Goal: Task Accomplishment & Management: Use online tool/utility

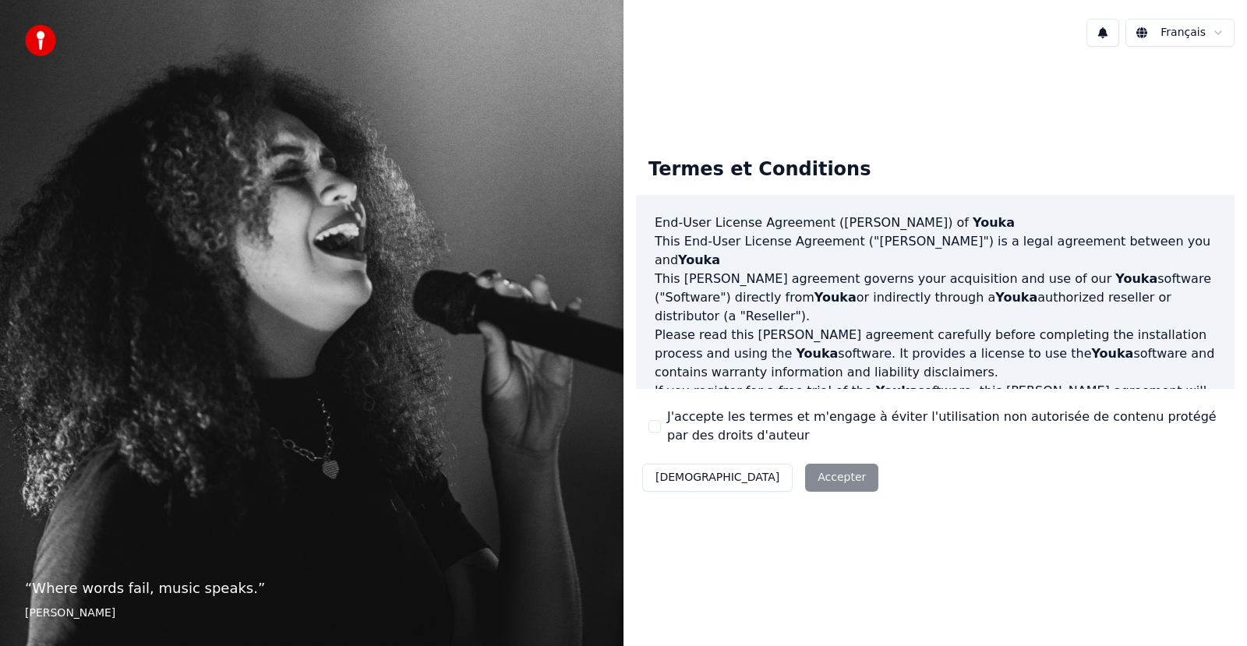
click at [651, 425] on button "J'accepte les termes et m'engage à éviter l'utilisation non autorisée de conten…" at bounding box center [654, 426] width 12 height 12
click at [805, 473] on button "Accepter" at bounding box center [841, 478] width 73 height 28
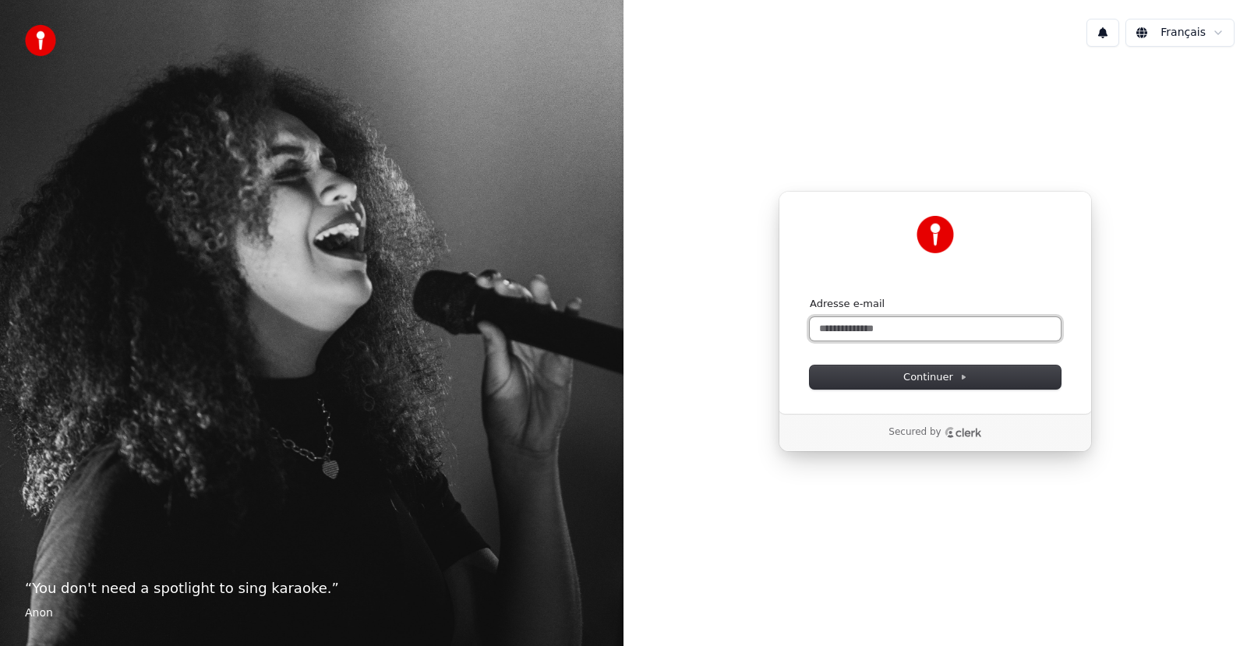
click at [831, 321] on input "Adresse e-mail" at bounding box center [935, 328] width 251 height 23
click at [929, 377] on span "Continuer" at bounding box center [935, 377] width 64 height 14
type input "**********"
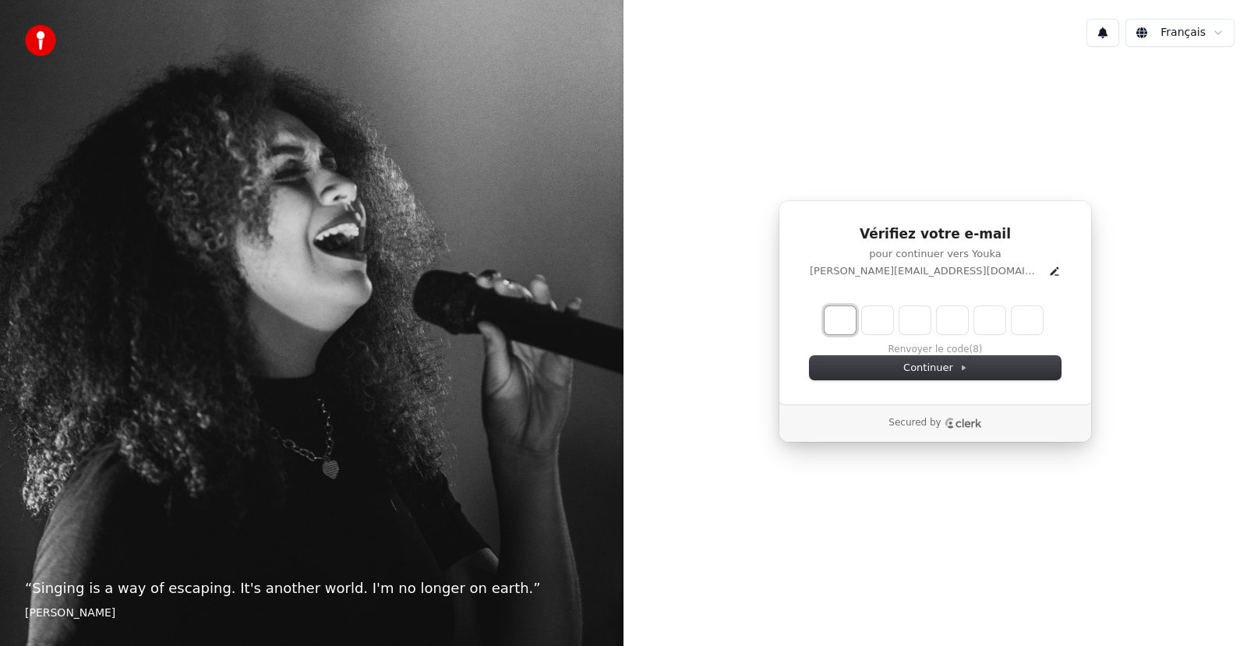
type input "*"
type input "**"
type input "*"
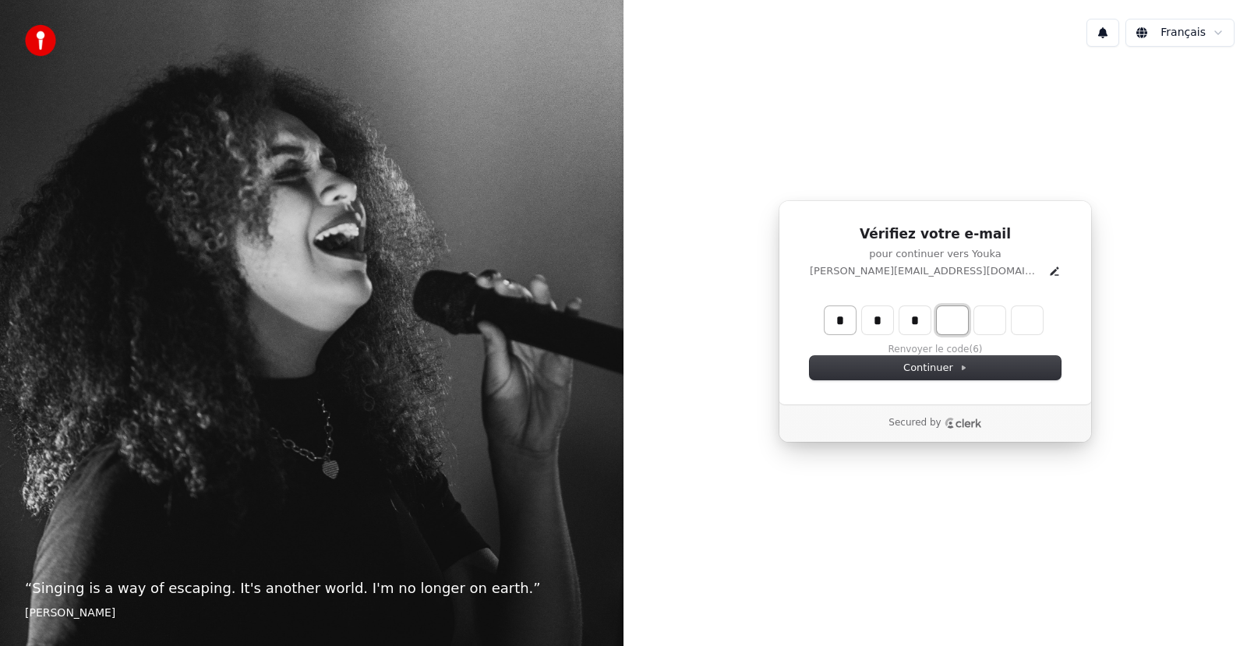
type input "***"
type input "*"
type input "****"
type input "*"
type input "******"
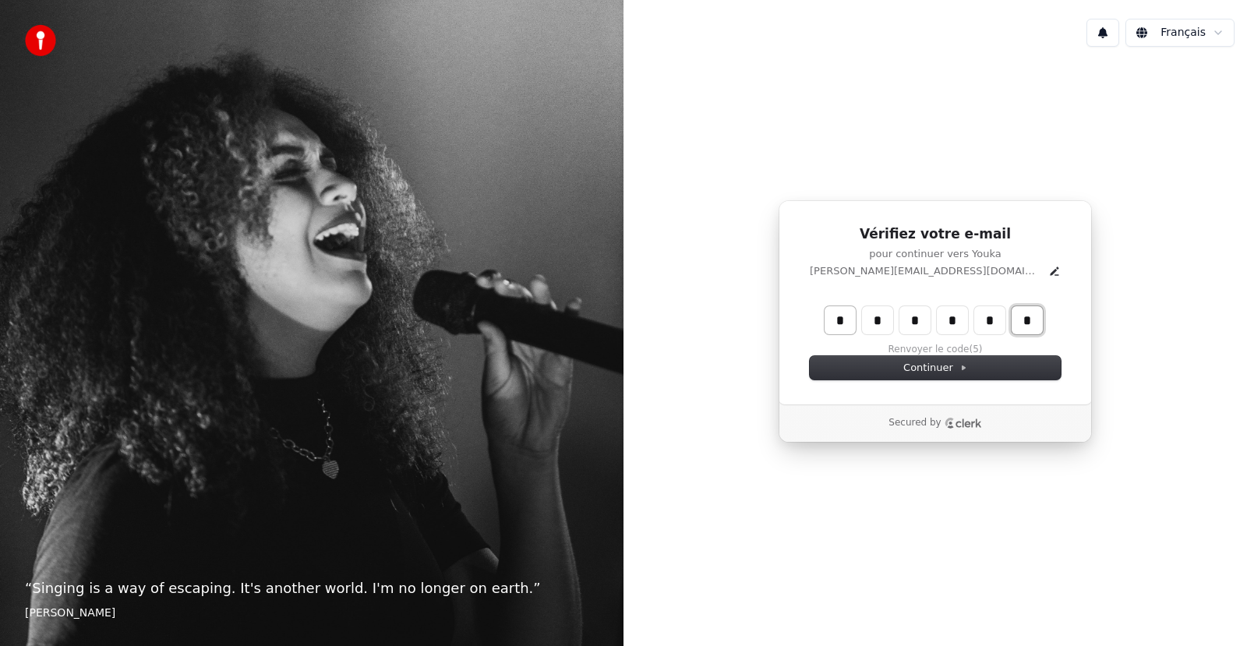
type input "*"
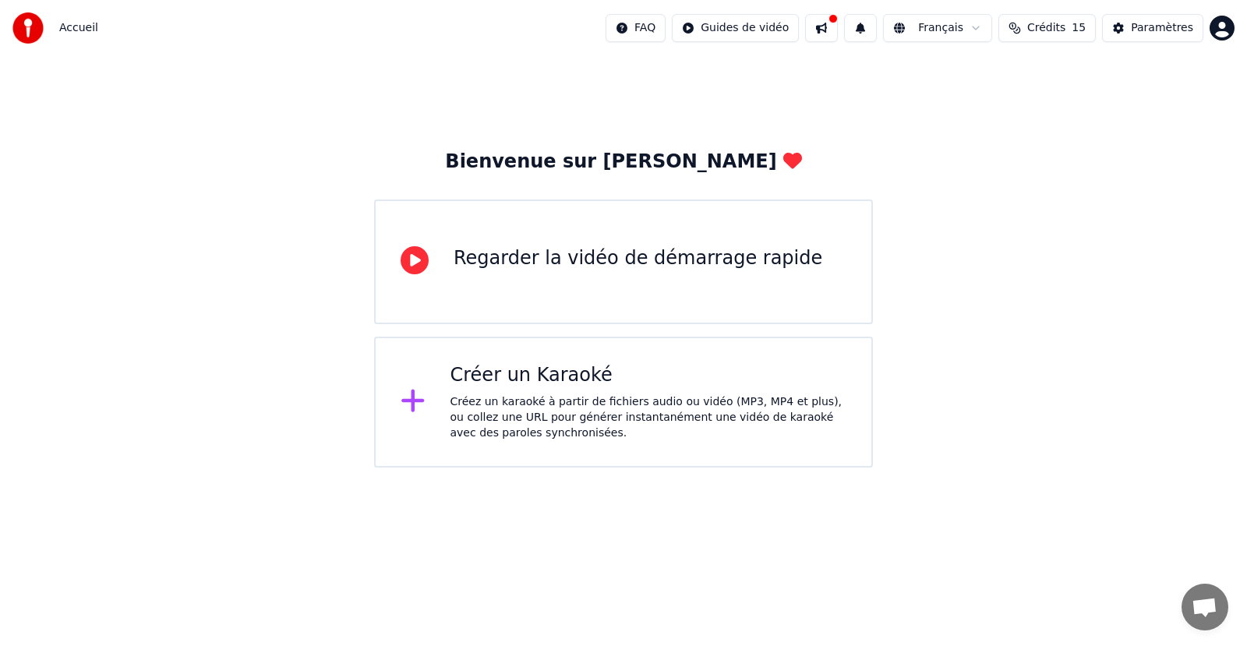
click at [527, 378] on div "Créer un Karaoké" at bounding box center [648, 375] width 397 height 25
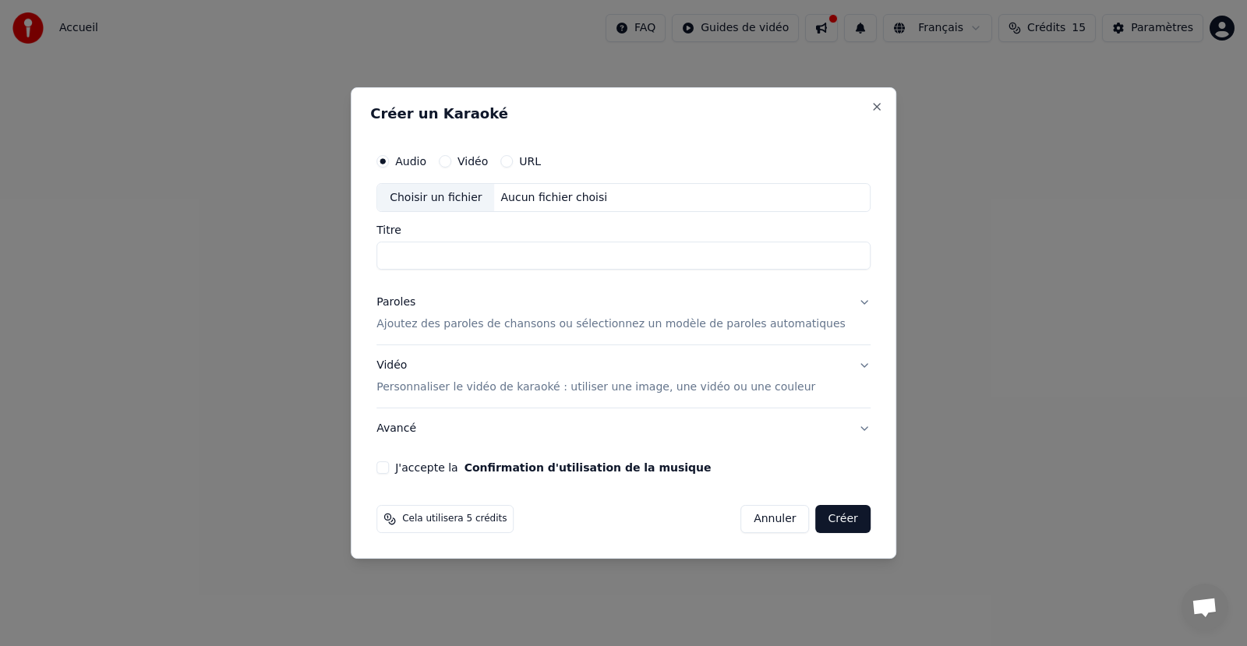
type input "*"
type input "********"
click at [616, 323] on p "Ajoutez des paroles de chansons ou sélectionnez un modèle de paroles automatiqu…" at bounding box center [610, 325] width 469 height 16
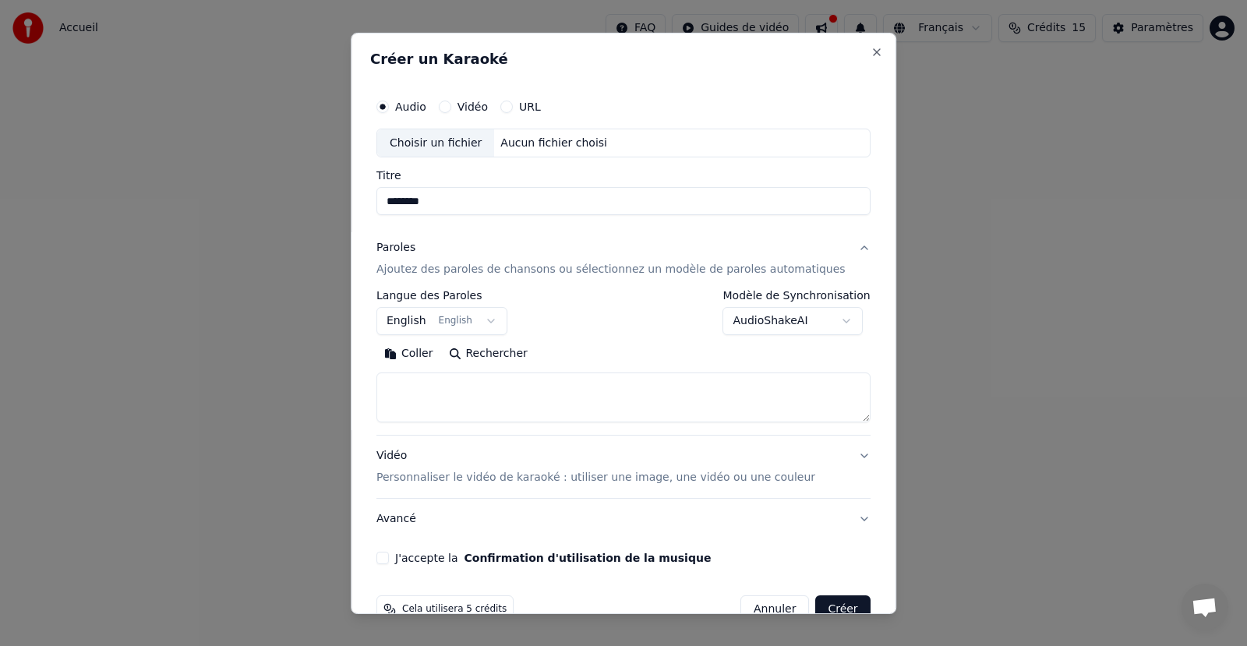
click at [500, 323] on button "English English" at bounding box center [441, 321] width 131 height 28
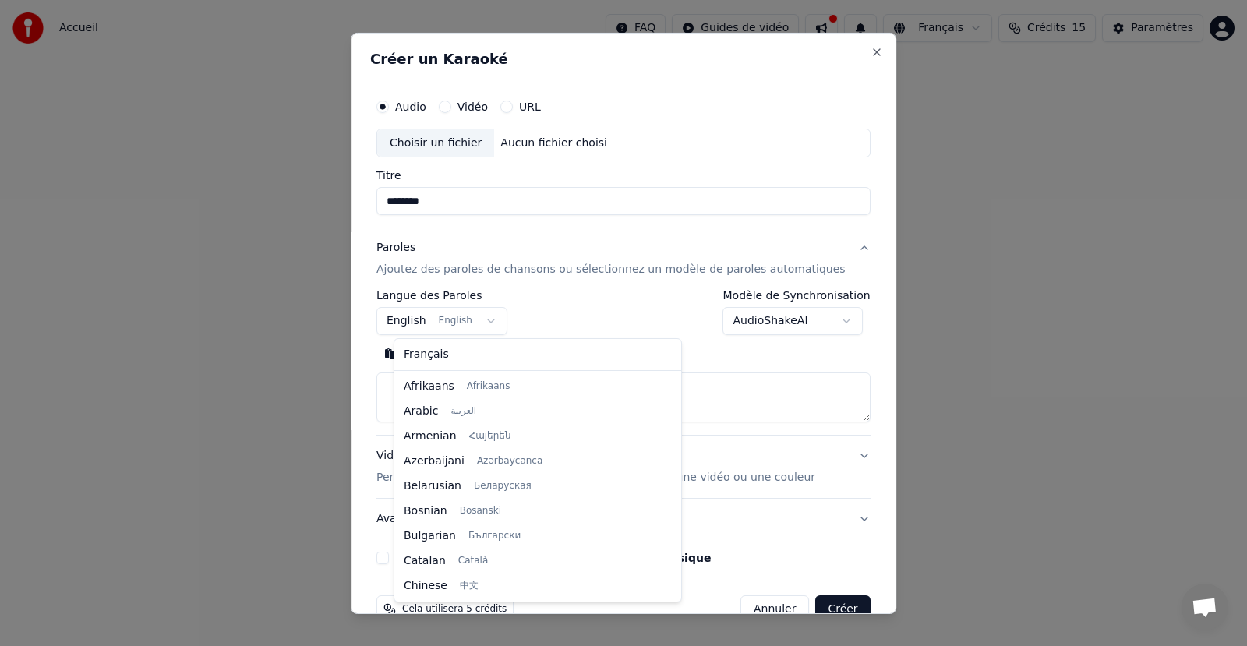
scroll to position [125, 0]
select select "**"
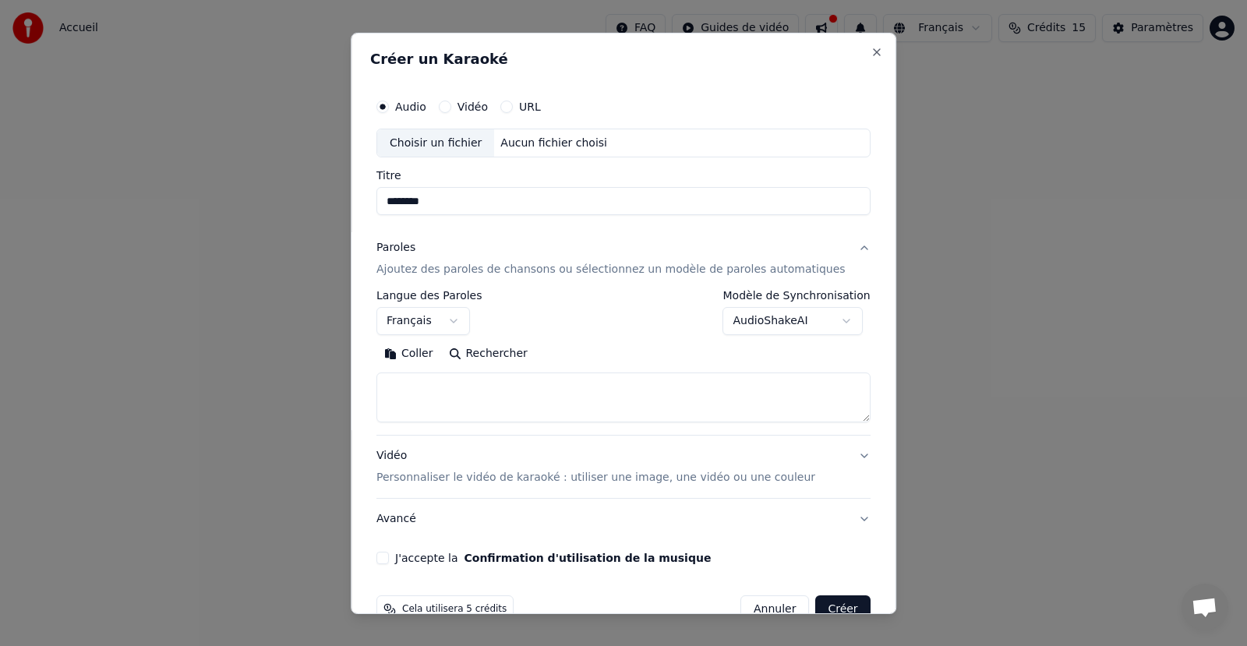
click at [497, 355] on button "Rechercher" at bounding box center [488, 353] width 94 height 25
type textarea "**********"
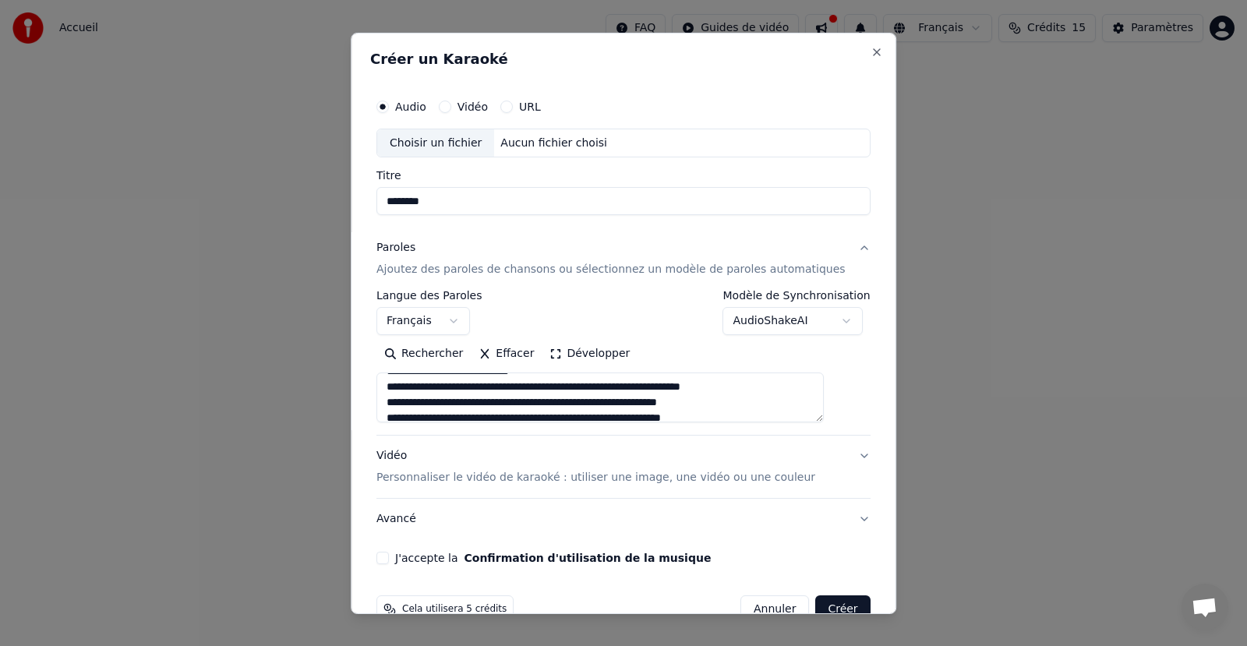
click at [510, 346] on button "Effacer" at bounding box center [506, 353] width 71 height 25
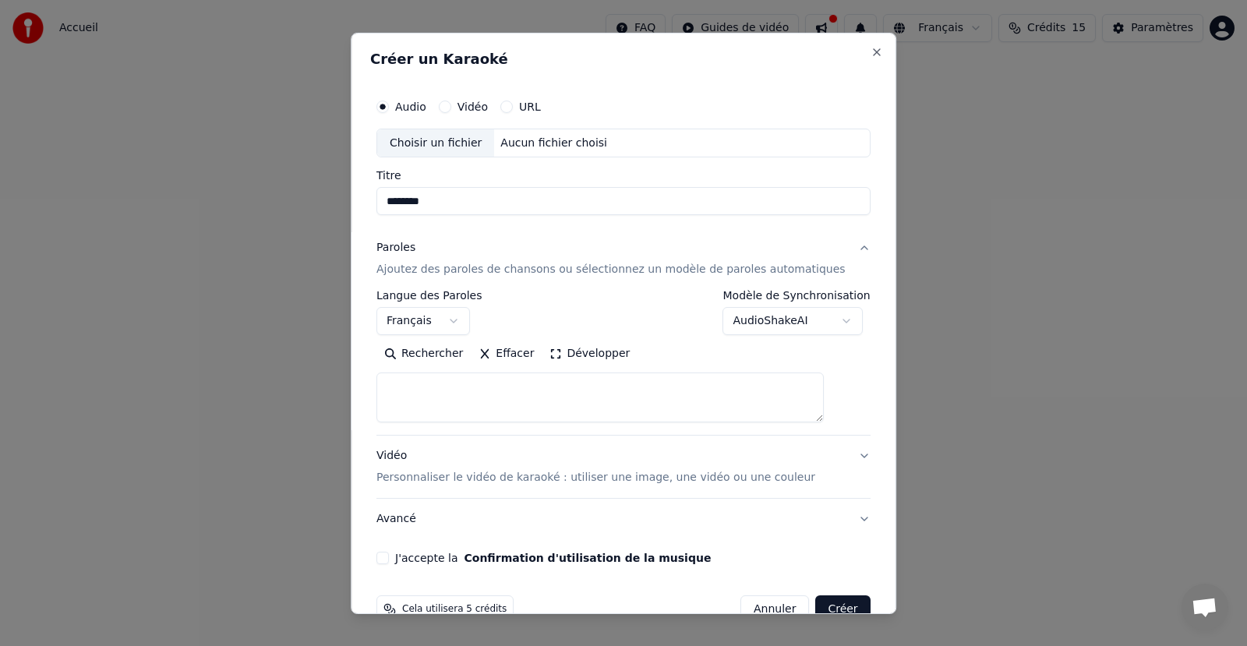
scroll to position [0, 0]
click at [415, 380] on textarea at bounding box center [599, 397] width 447 height 50
paste textarea "**********"
type textarea "**********"
click at [774, 531] on button "Avancé" at bounding box center [623, 519] width 494 height 41
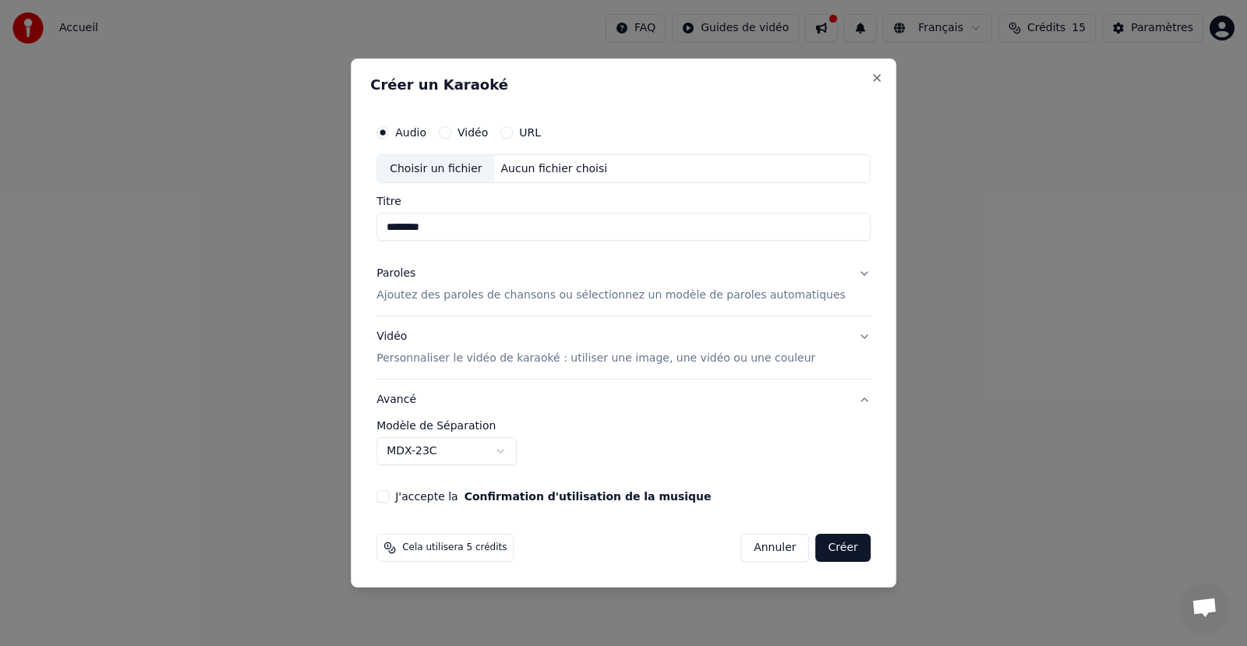
click at [640, 358] on p "Personnaliser le vidéo de karaoké : utiliser une image, une vidéo ou une couleur" at bounding box center [595, 359] width 439 height 16
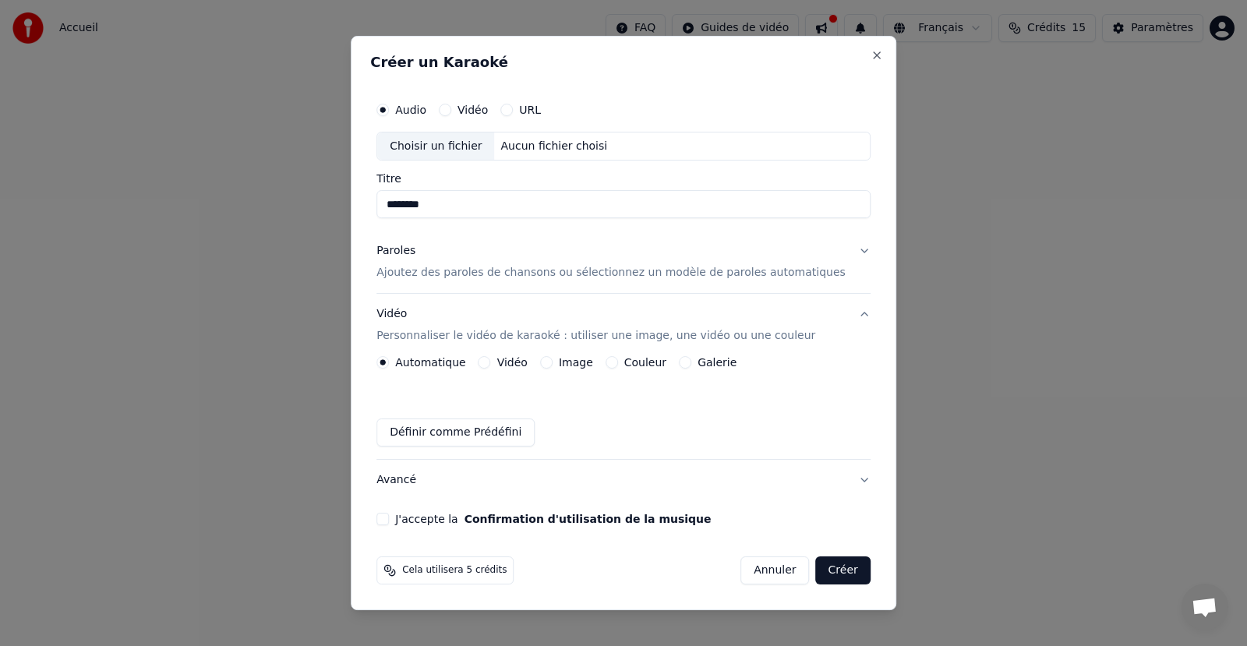
click at [449, 432] on button "Définir comme Prédéfini" at bounding box center [455, 432] width 158 height 28
click at [552, 361] on button "Image" at bounding box center [546, 362] width 12 height 12
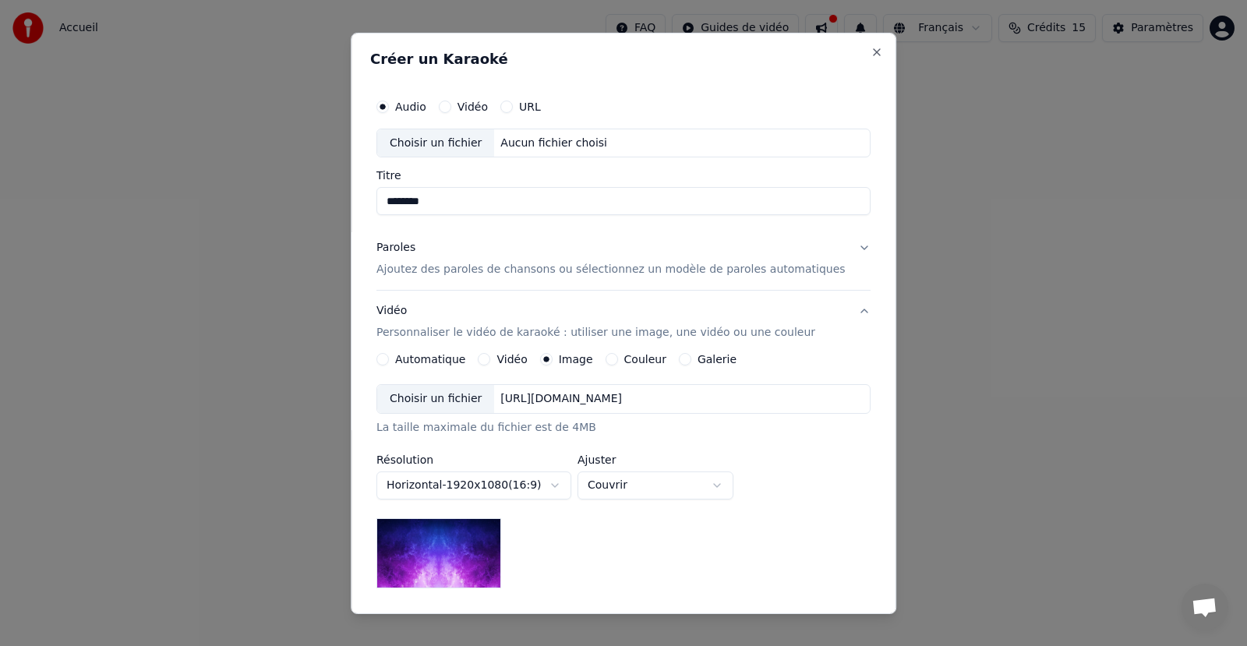
click at [444, 397] on div "Choisir un fichier" at bounding box center [435, 399] width 117 height 28
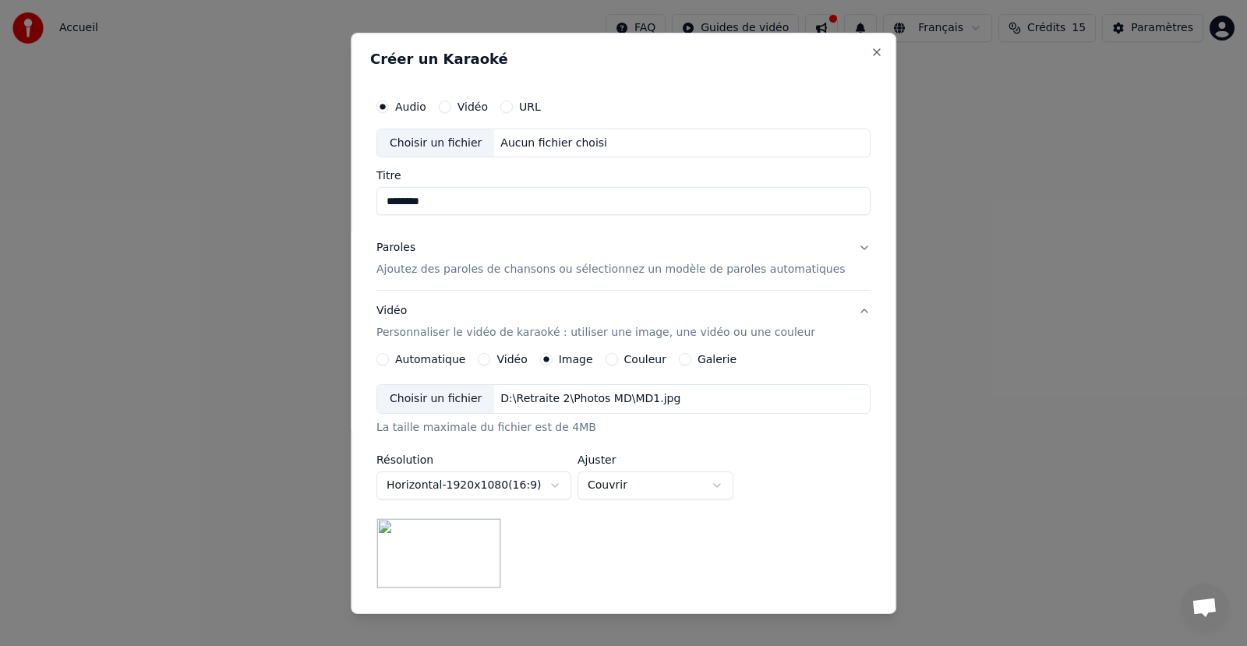
click at [489, 270] on p "Ajoutez des paroles de chansons ou sélectionnez un modèle de paroles automatiqu…" at bounding box center [610, 270] width 469 height 16
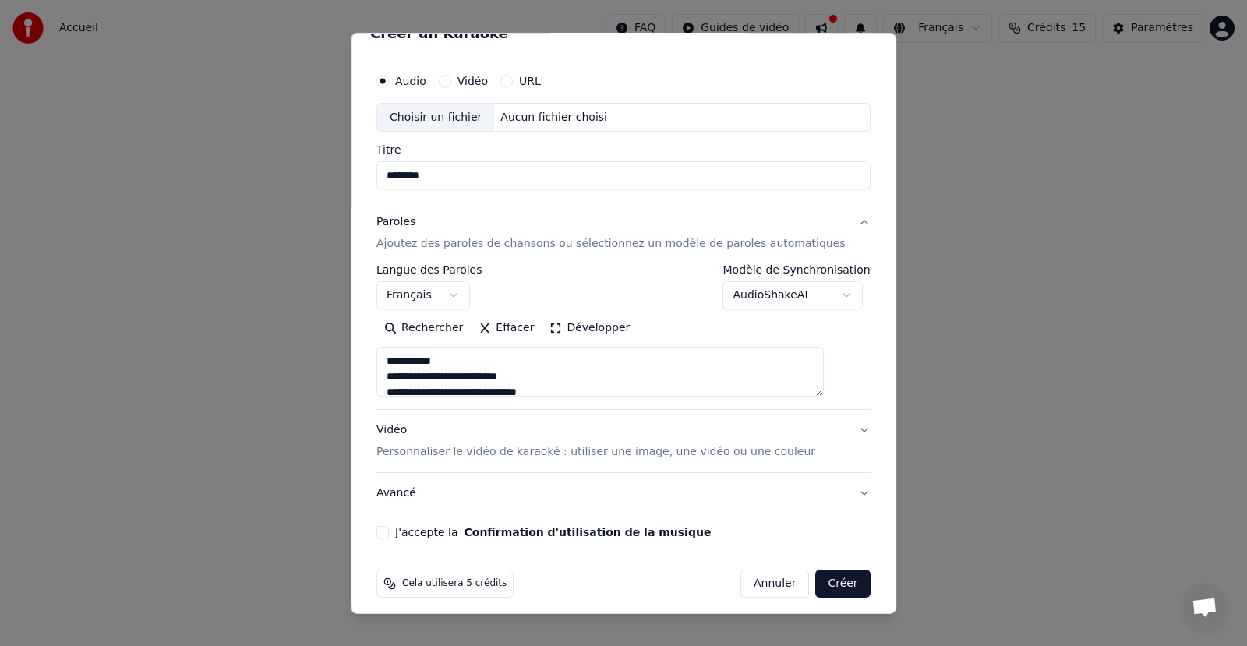
scroll to position [35, 0]
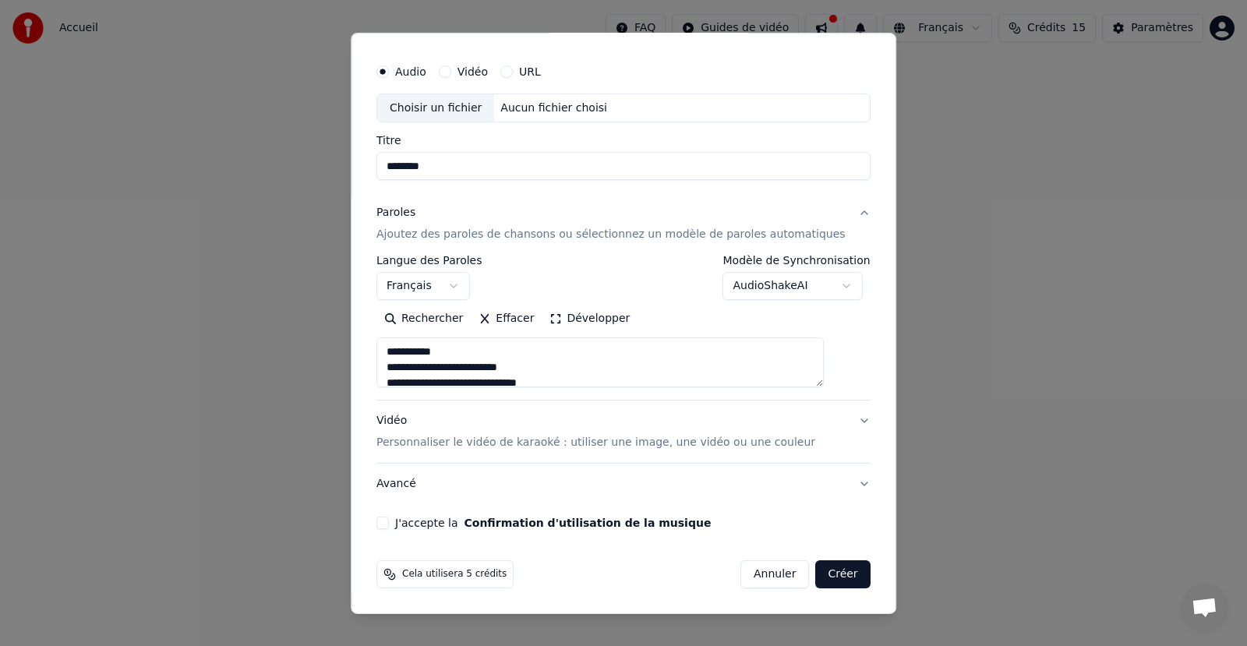
click at [451, 72] on button "Vidéo" at bounding box center [445, 71] width 12 height 12
click at [389, 521] on button "J'accepte la Confirmation d'utilisation de la musique" at bounding box center [382, 523] width 12 height 12
click at [817, 579] on button "Créer" at bounding box center [843, 574] width 55 height 28
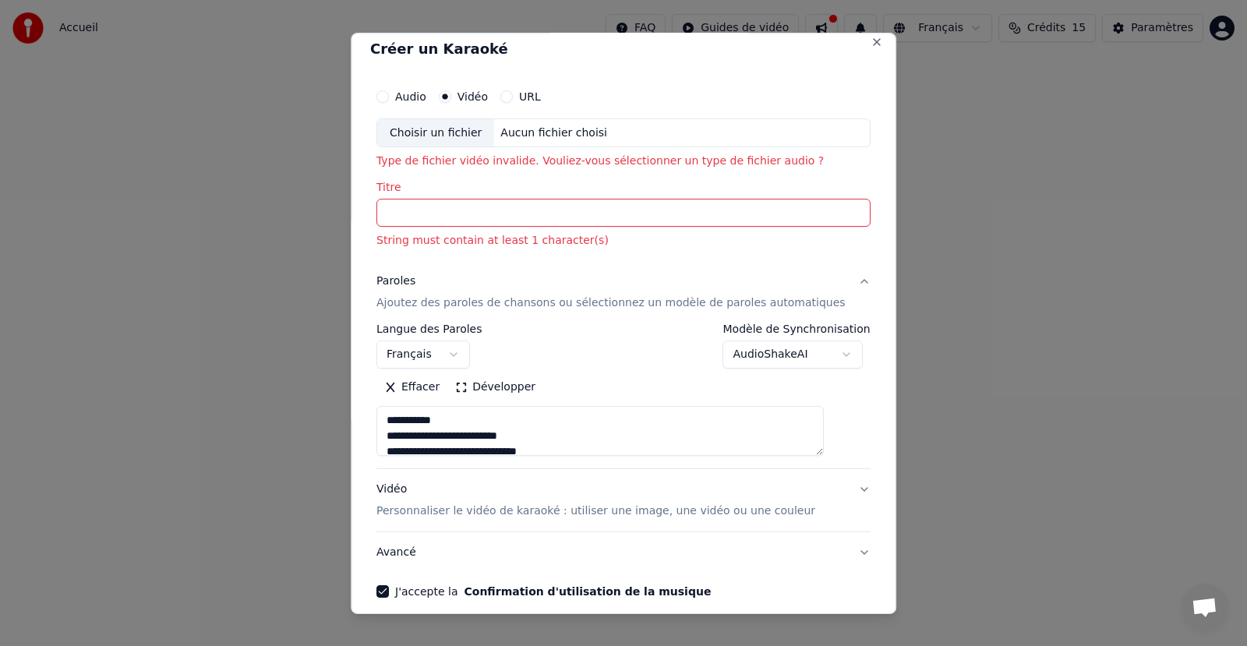
scroll to position [0, 0]
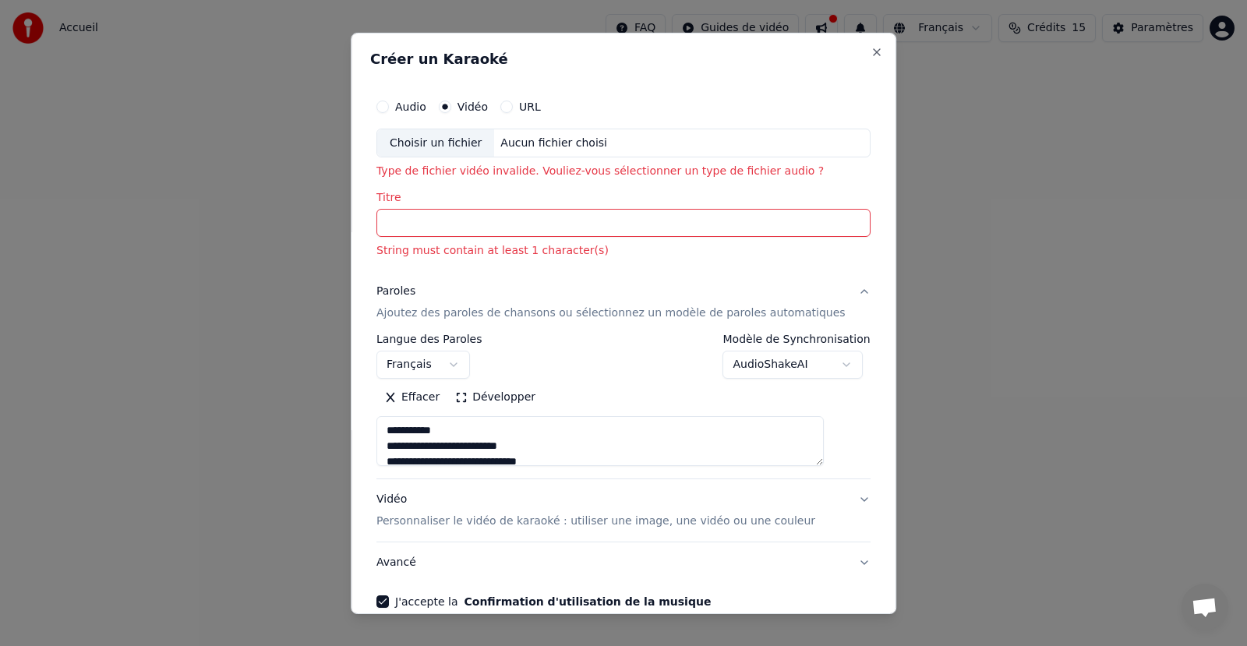
click at [444, 142] on div "Choisir un fichier" at bounding box center [435, 143] width 117 height 28
type input "**********"
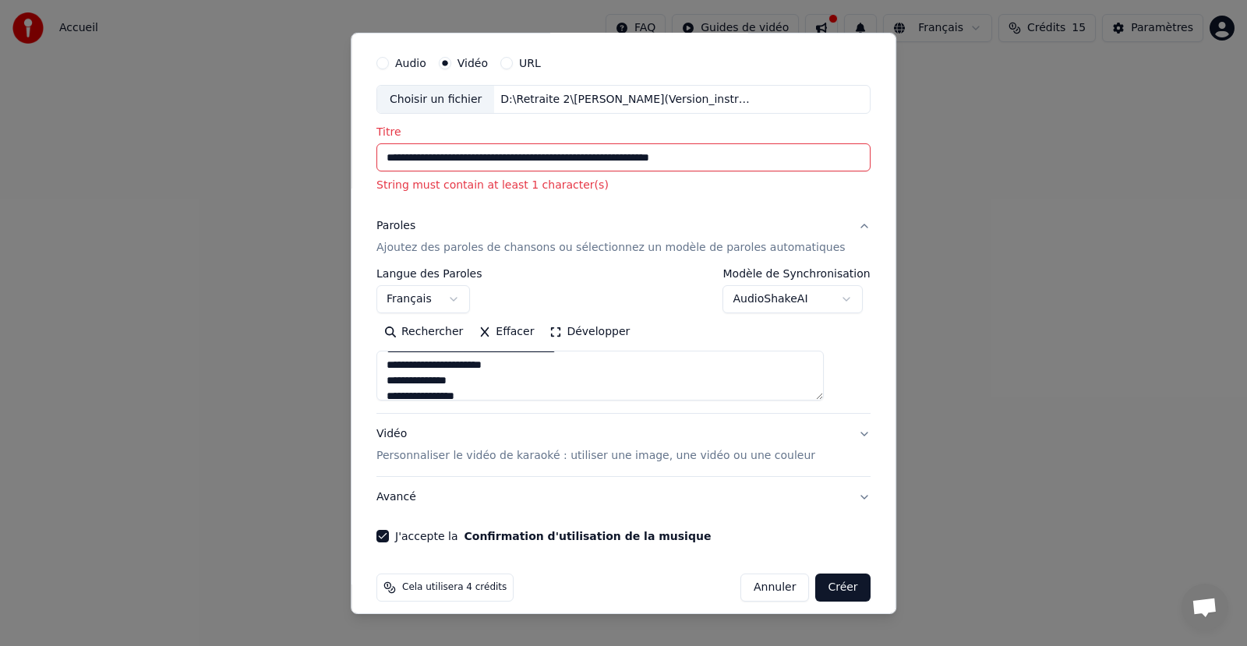
scroll to position [57, 0]
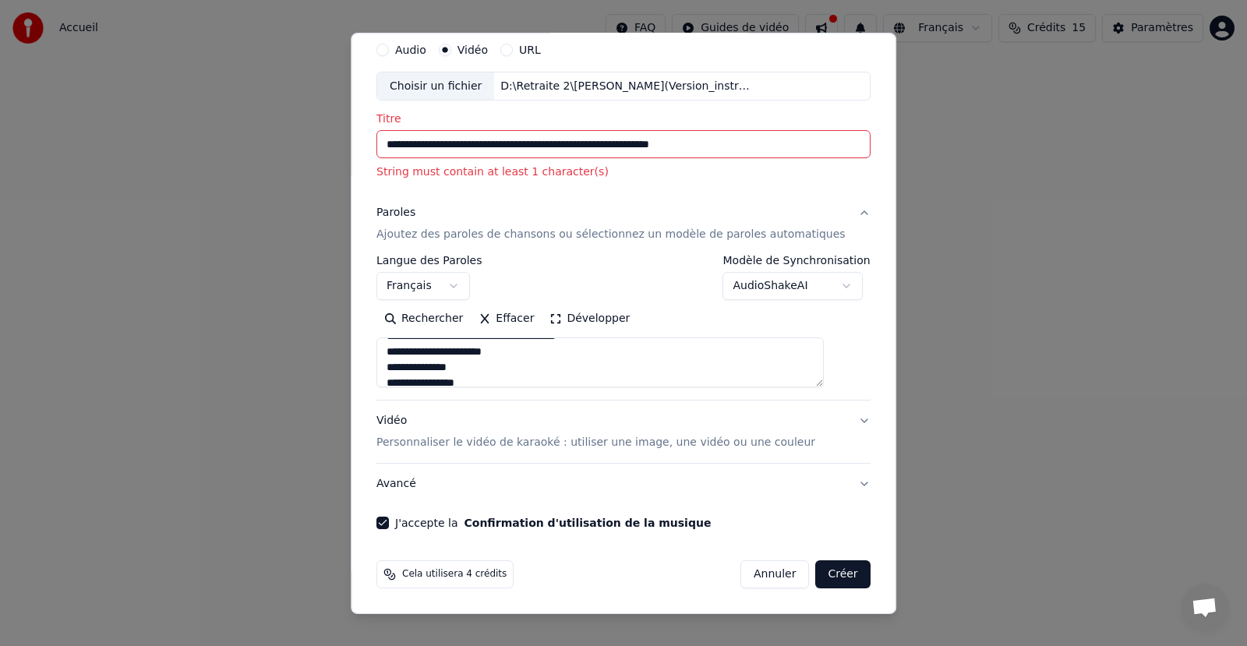
click at [816, 572] on button "Créer" at bounding box center [843, 574] width 55 height 28
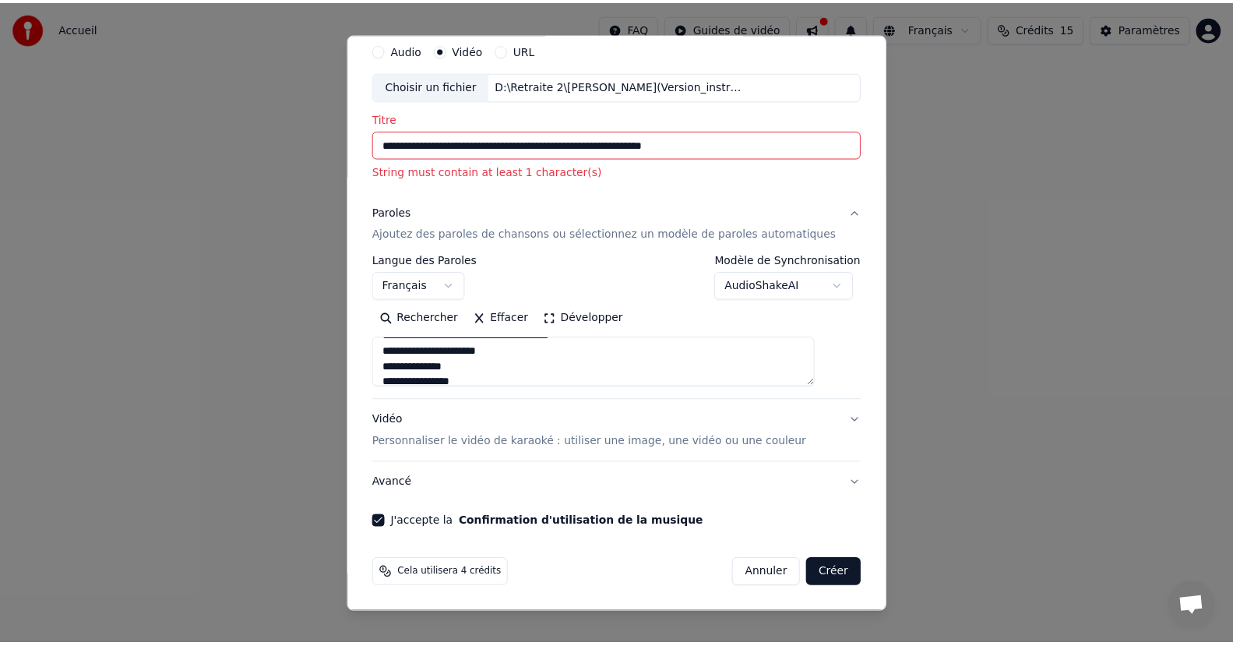
scroll to position [36, 0]
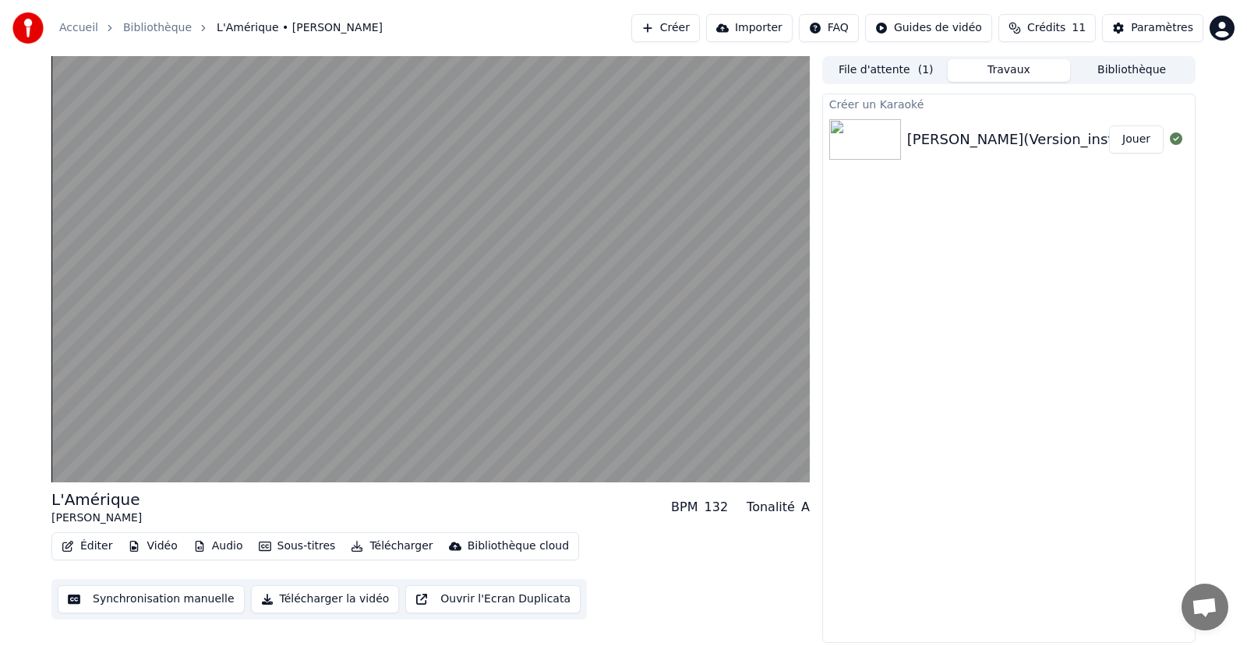
click at [137, 600] on button "Synchronisation manuelle" at bounding box center [151, 599] width 187 height 28
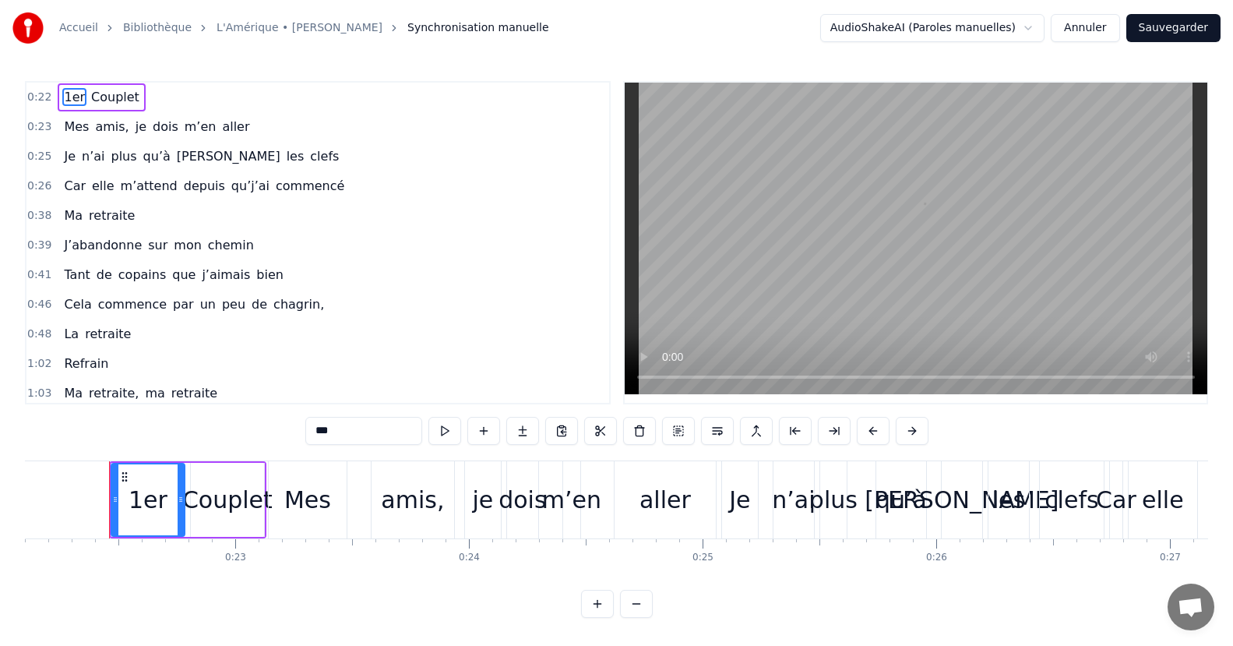
scroll to position [0, 5171]
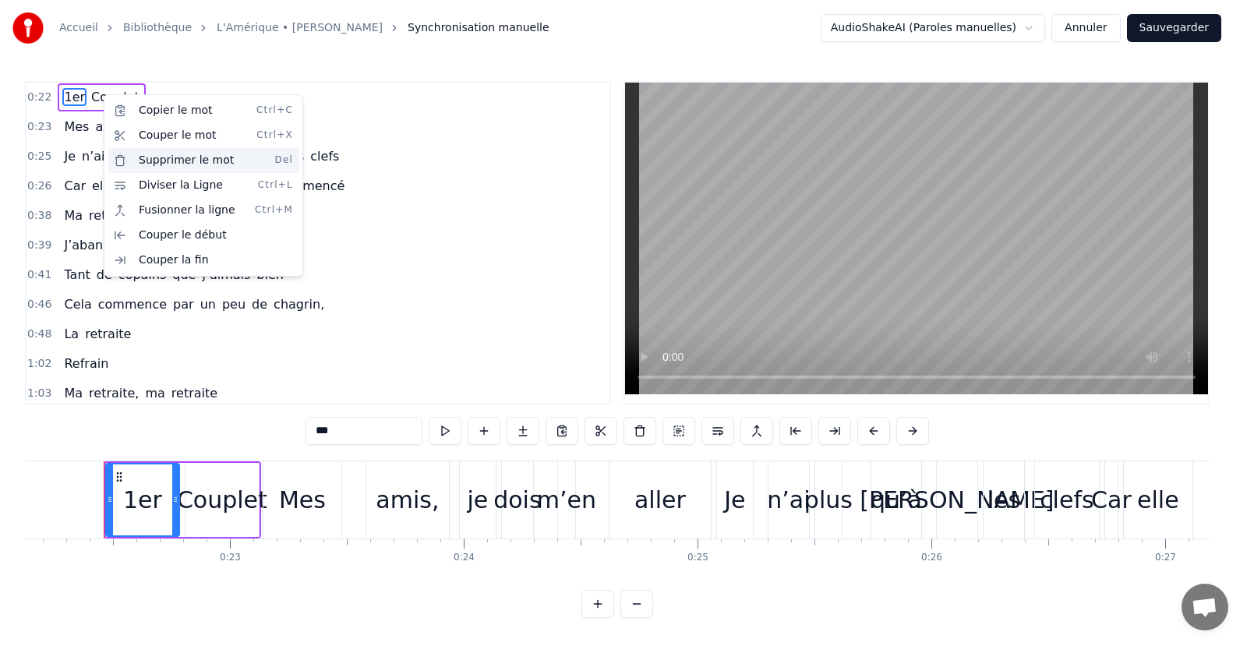
click at [148, 161] on div "Supprimer le mot Del" at bounding box center [204, 160] width 192 height 25
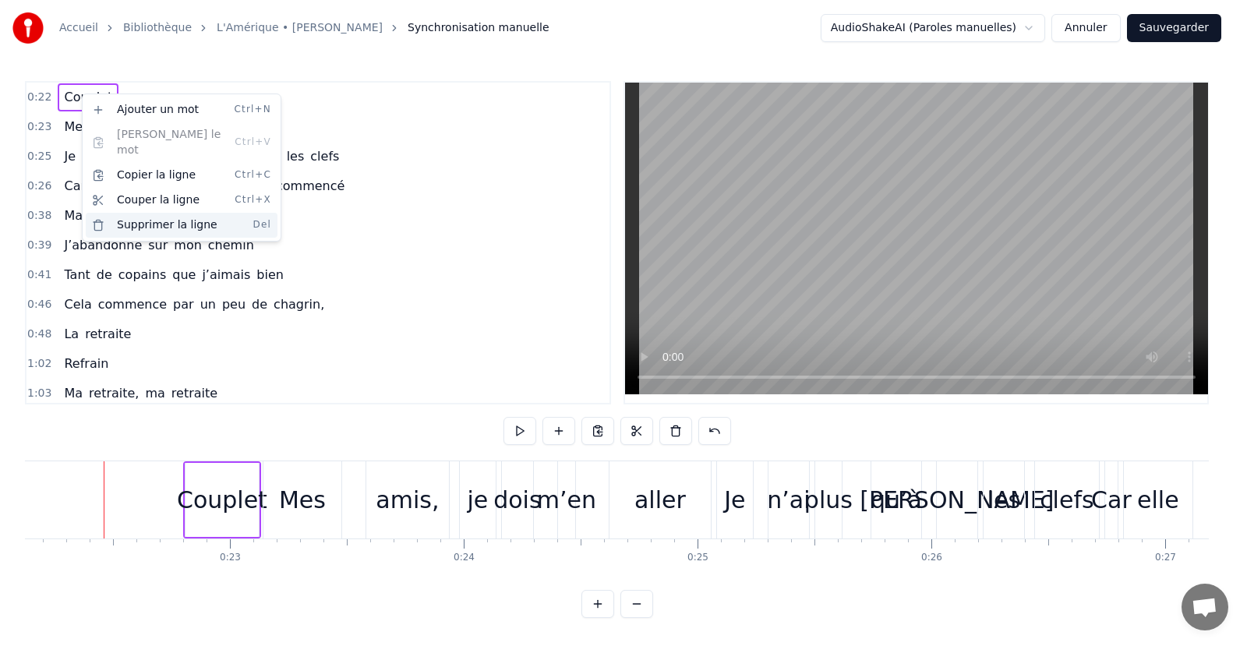
click at [133, 213] on div "Supprimer la ligne Del" at bounding box center [182, 225] width 192 height 25
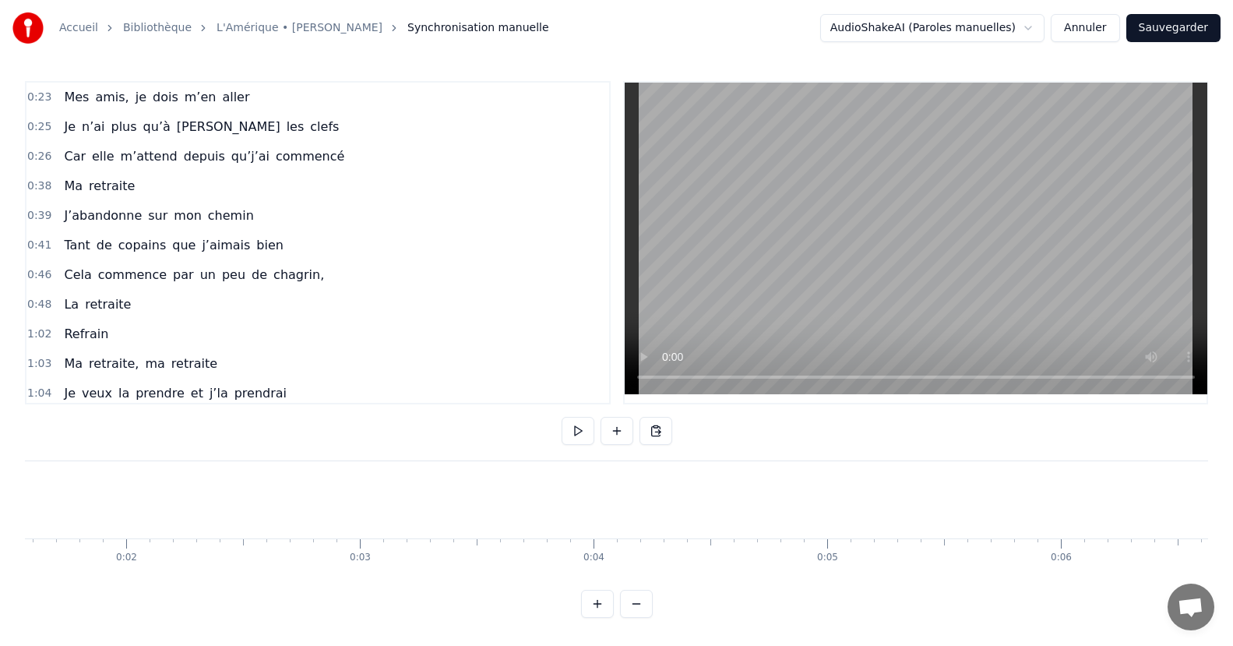
scroll to position [0, 0]
click at [600, 618] on button at bounding box center [597, 604] width 33 height 28
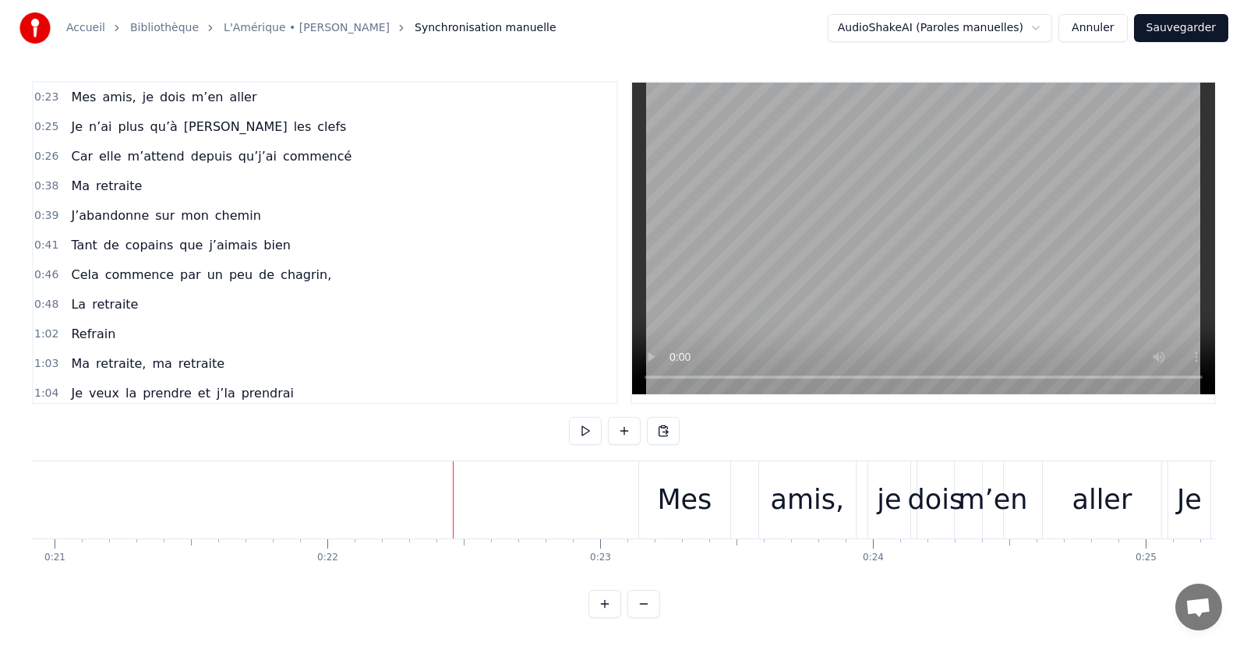
scroll to position [0, 6046]
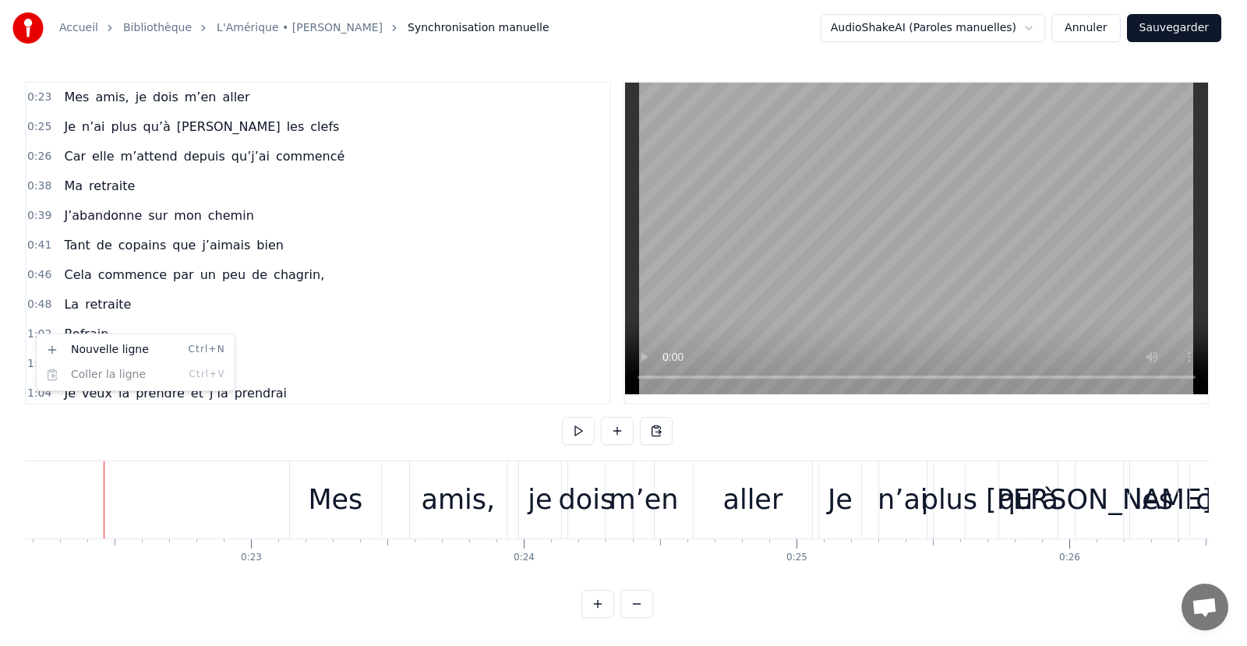
click at [131, 320] on html "Accueil Bibliothèque L'Amérique • Joe Dassin Synchronisation manuelle AudioShak…" at bounding box center [623, 321] width 1247 height 643
click at [69, 338] on html "Accueil Bibliothèque L'Amérique • Joe Dassin Synchronisation manuelle AudioShak…" at bounding box center [623, 321] width 1247 height 643
click at [94, 331] on span "Refrain" at bounding box center [86, 334] width 48 height 18
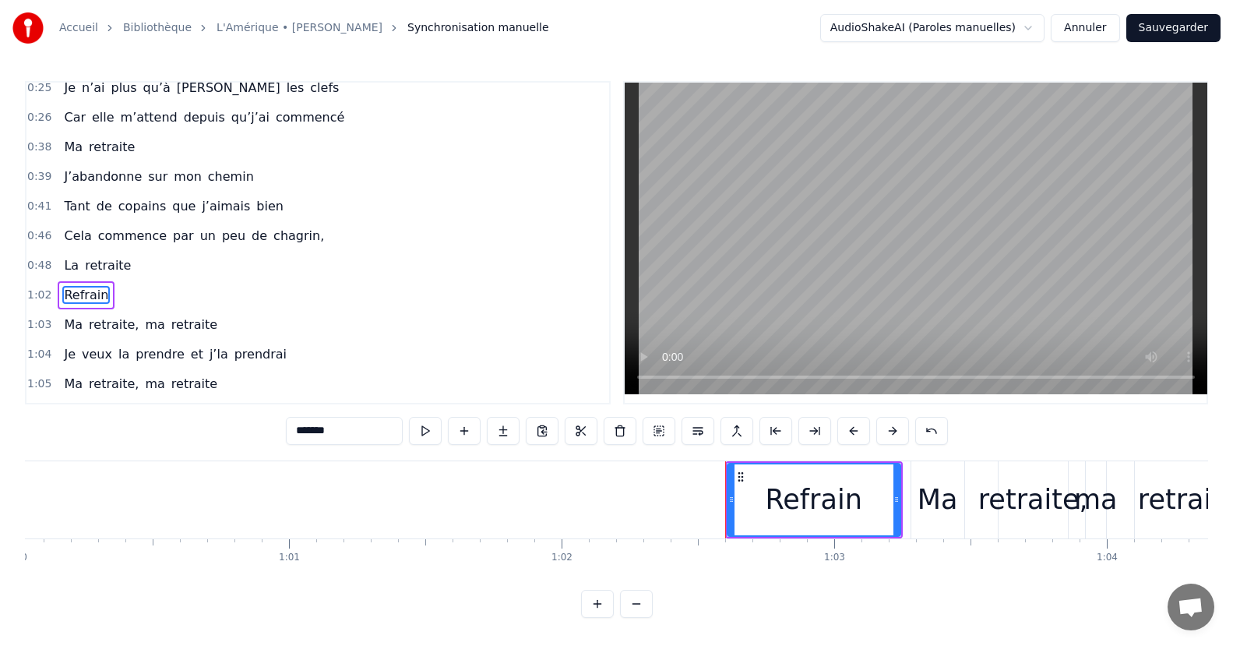
scroll to position [0, 16993]
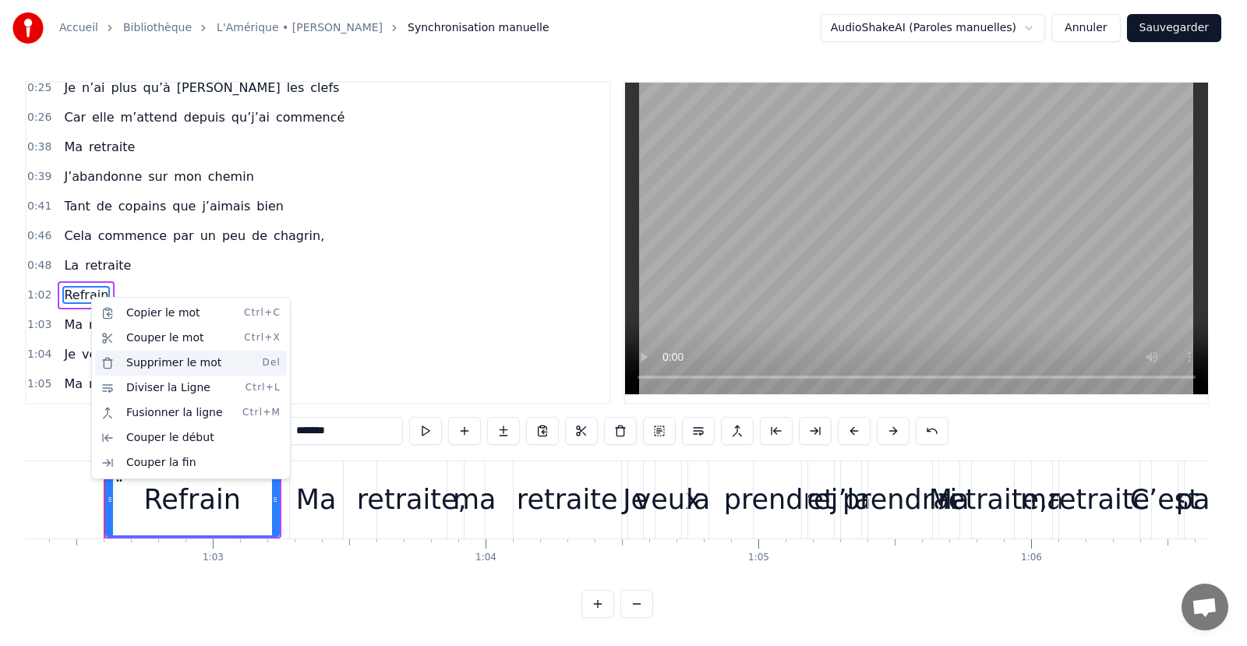
click at [167, 359] on div "Supprimer le mot Del" at bounding box center [191, 363] width 192 height 25
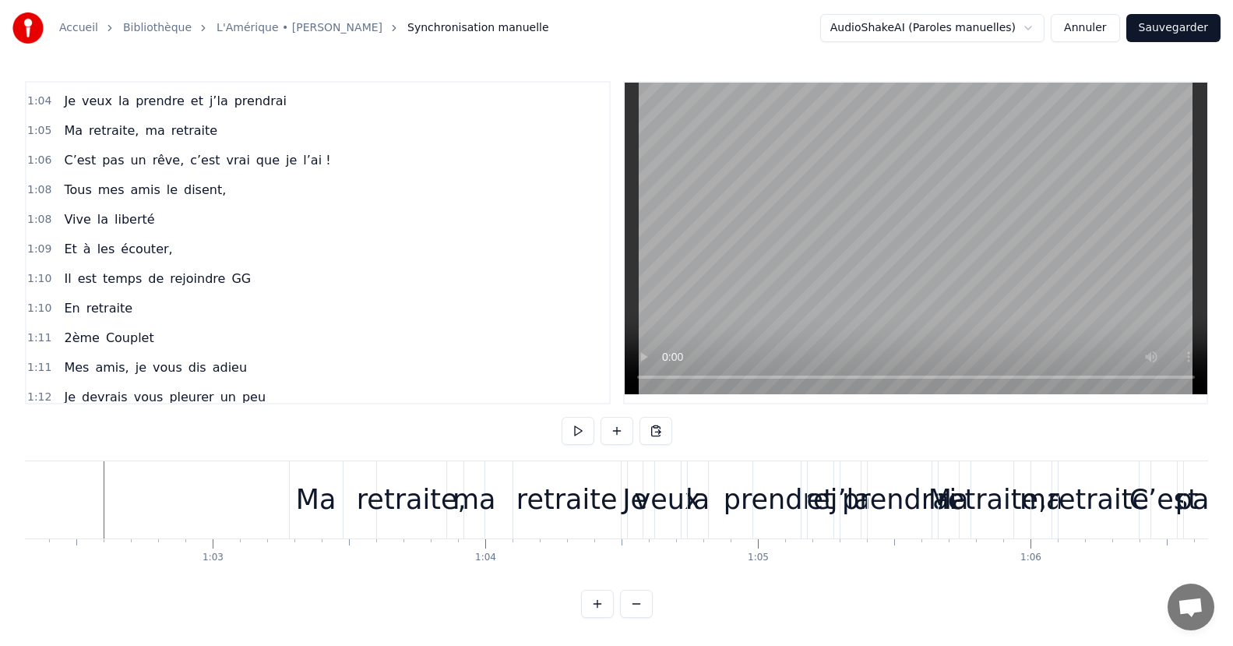
scroll to position [273, 0]
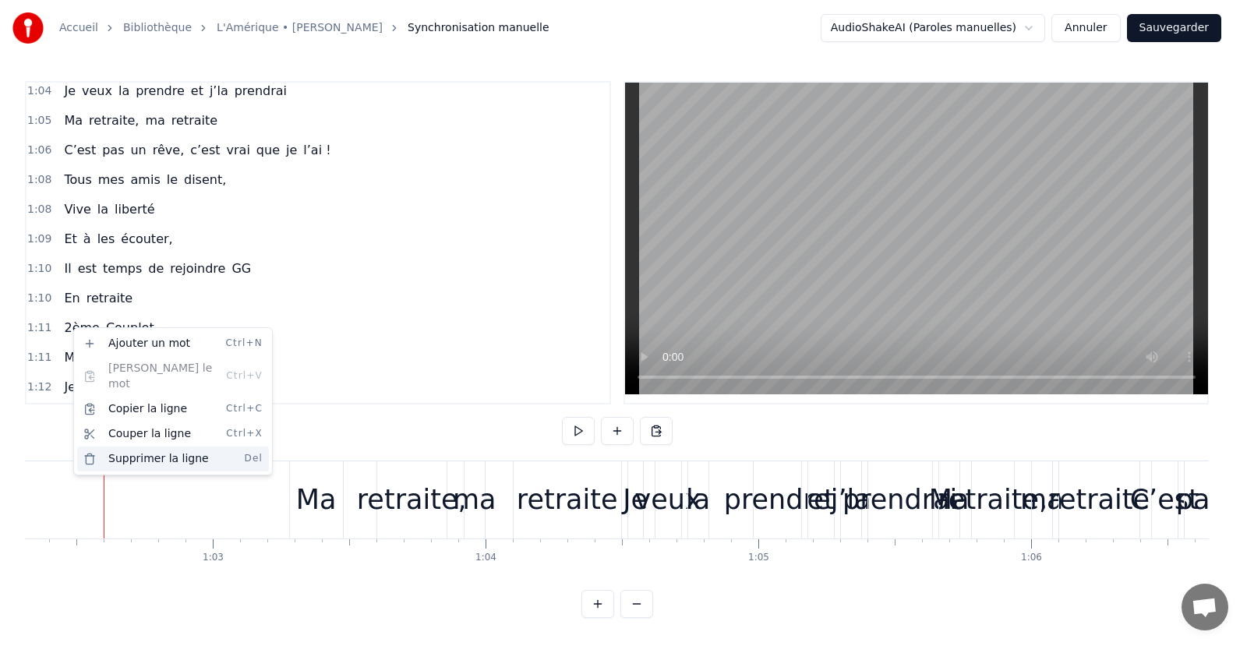
click at [108, 449] on div "Supprimer la ligne Del" at bounding box center [173, 458] width 192 height 25
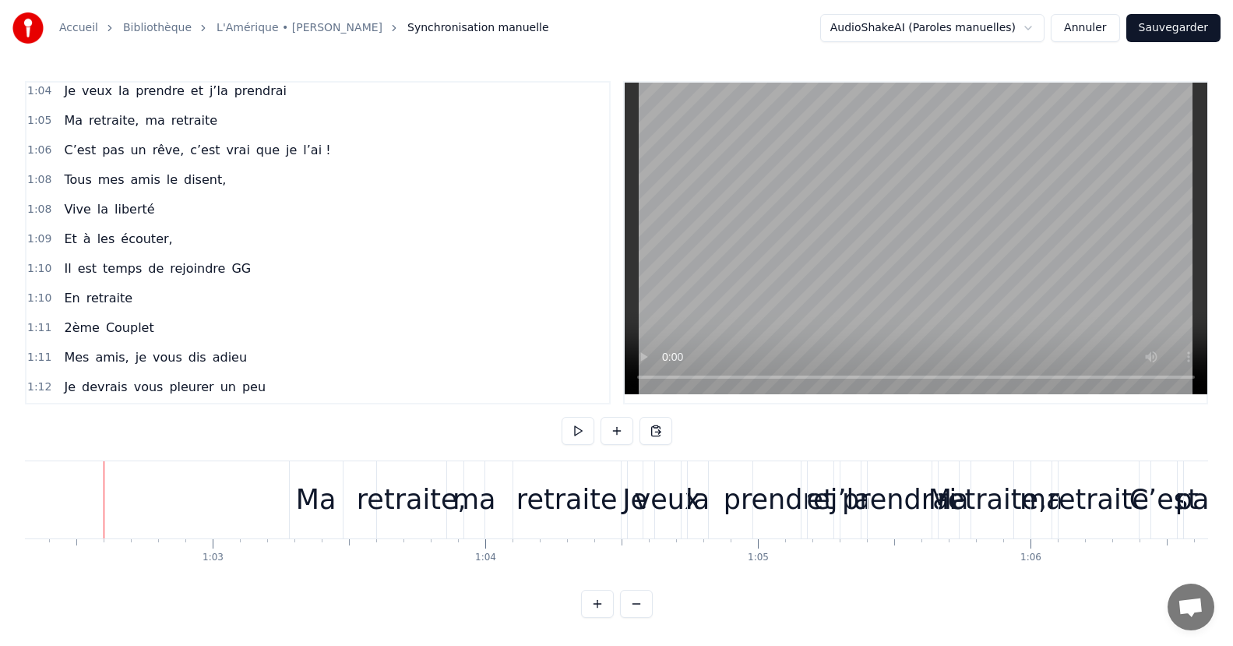
click at [235, 303] on div "1:10 En retraite" at bounding box center [317, 299] width 583 height 30
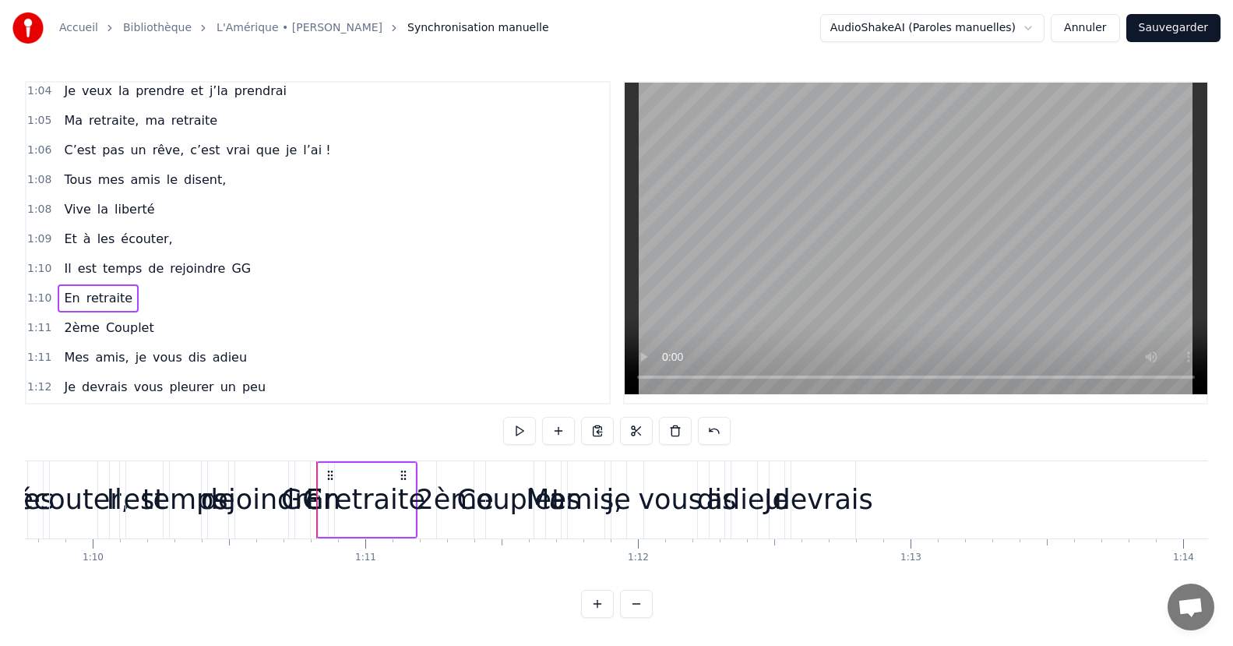
scroll to position [0, 19234]
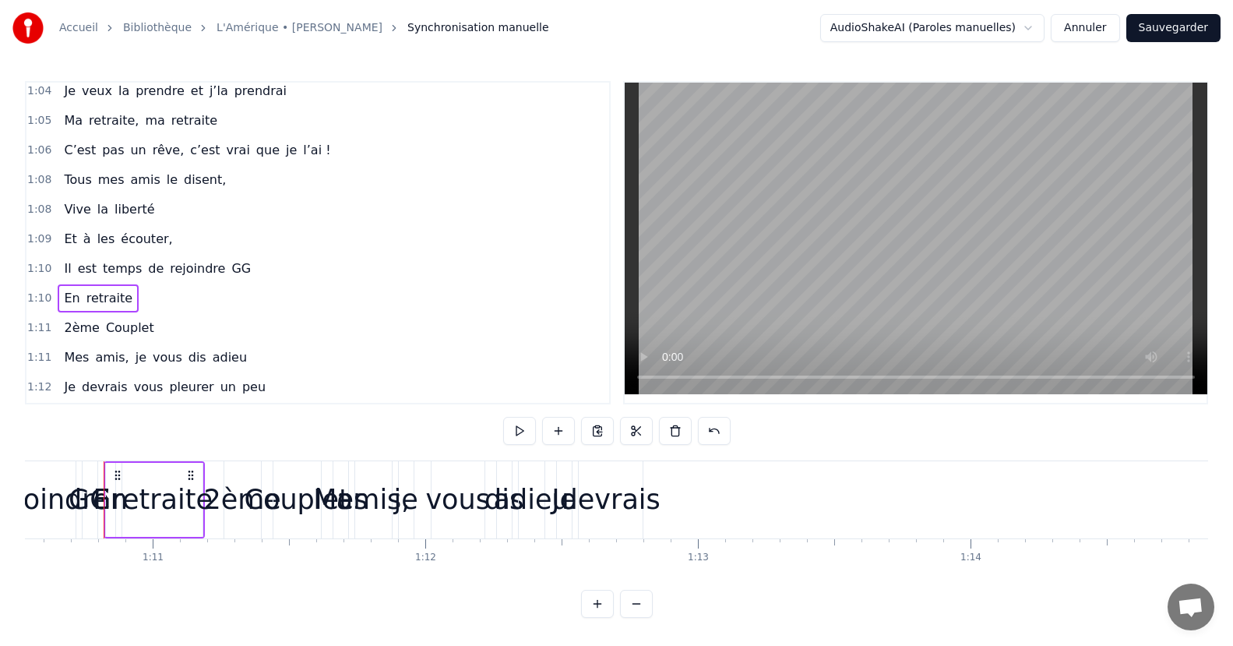
click at [132, 332] on span "Couplet" at bounding box center [129, 328] width 51 height 18
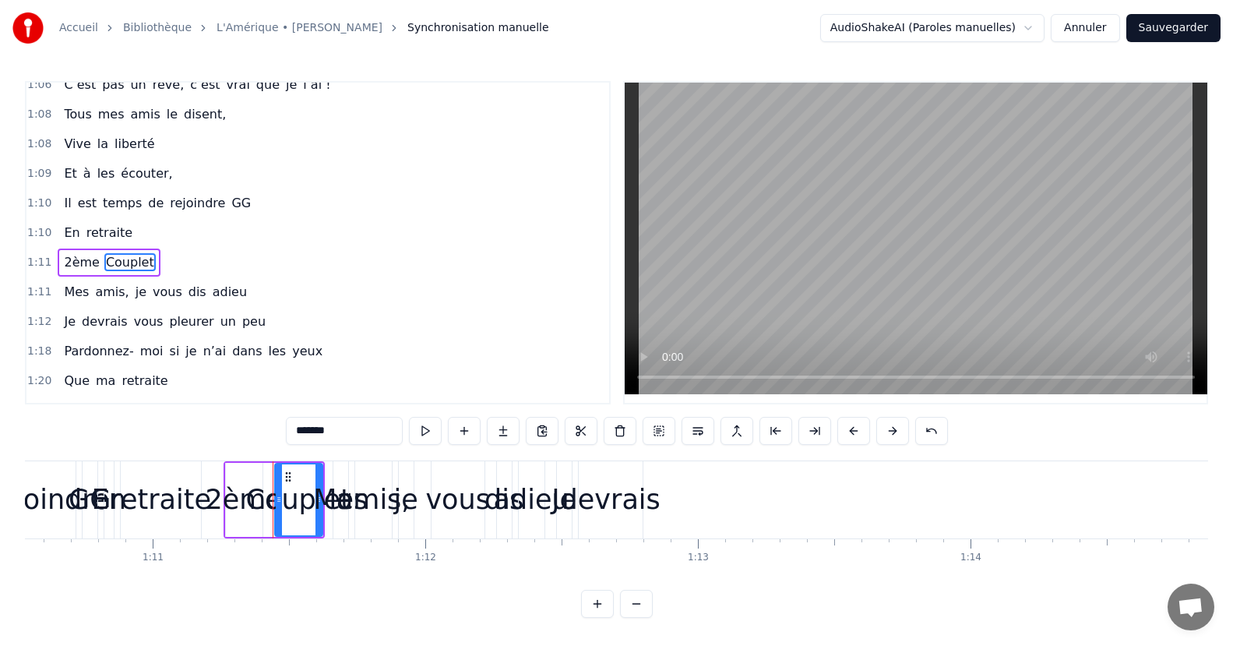
scroll to position [358, 0]
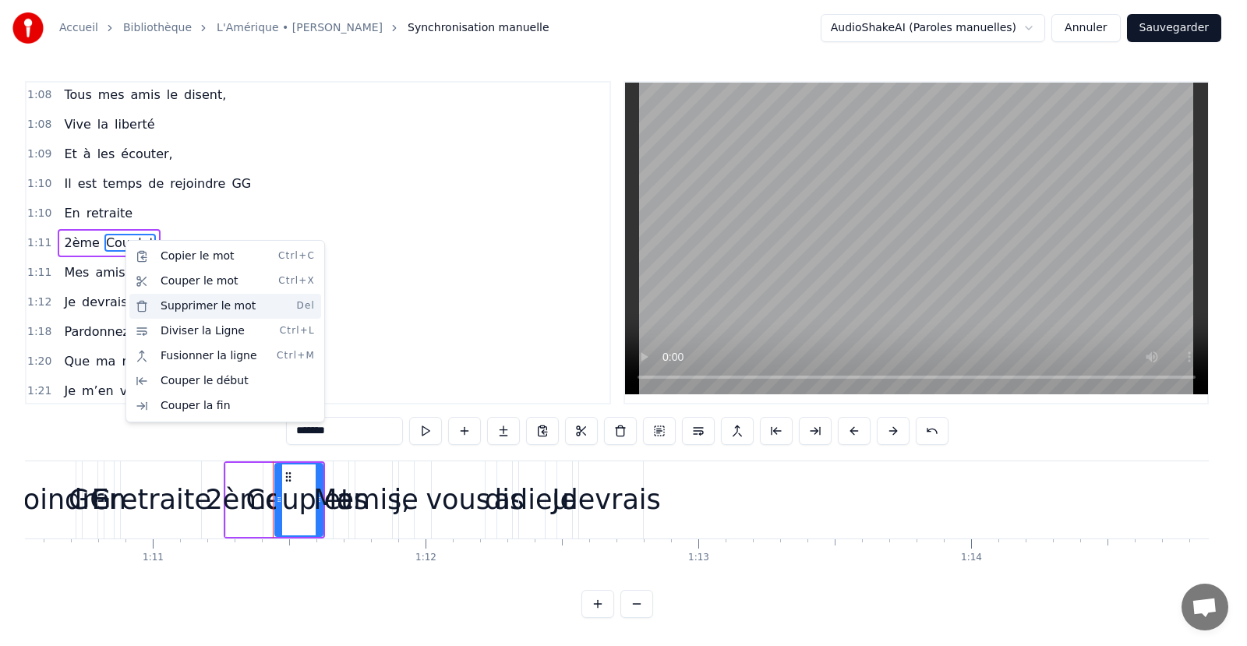
click at [154, 309] on div "Supprimer le mot Del" at bounding box center [225, 306] width 192 height 25
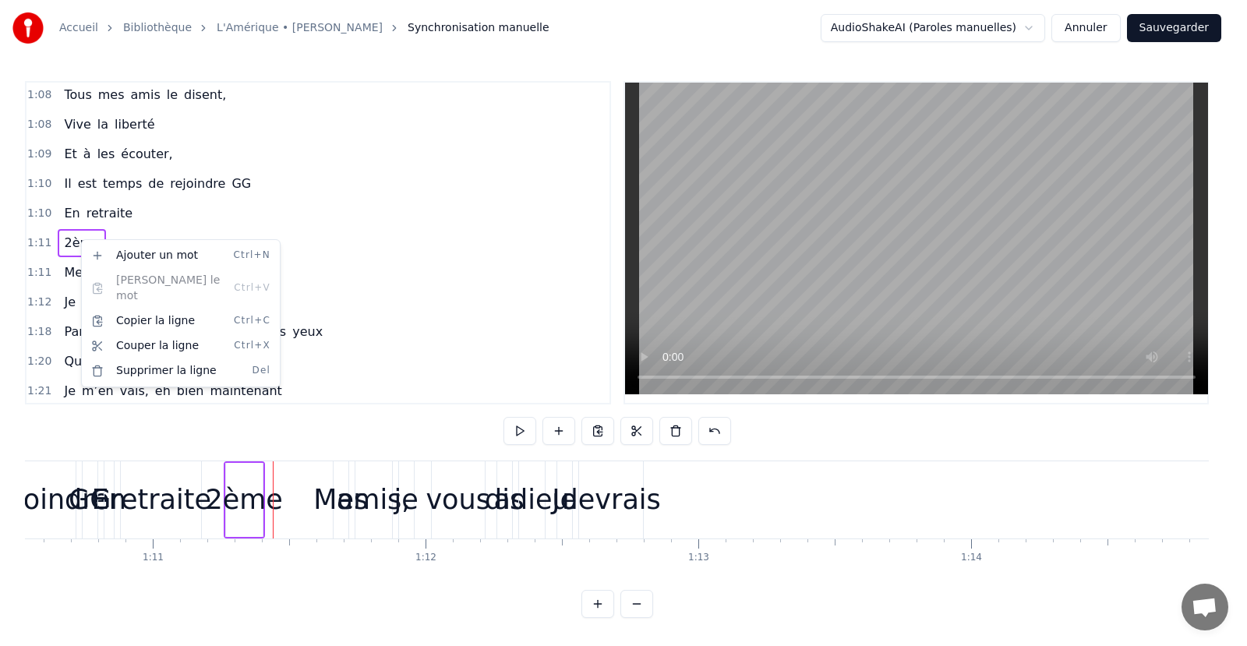
click at [132, 369] on div "Ajouter un mot Ctrl+N Coller le mot Ctrl+V Copier la ligne Ctrl+C Couper la lig…" at bounding box center [180, 313] width 199 height 148
drag, startPoint x: 129, startPoint y: 355, endPoint x: 122, endPoint y: 352, distance: 8.1
click at [129, 358] on div "Supprimer la ligne Del" at bounding box center [181, 370] width 192 height 25
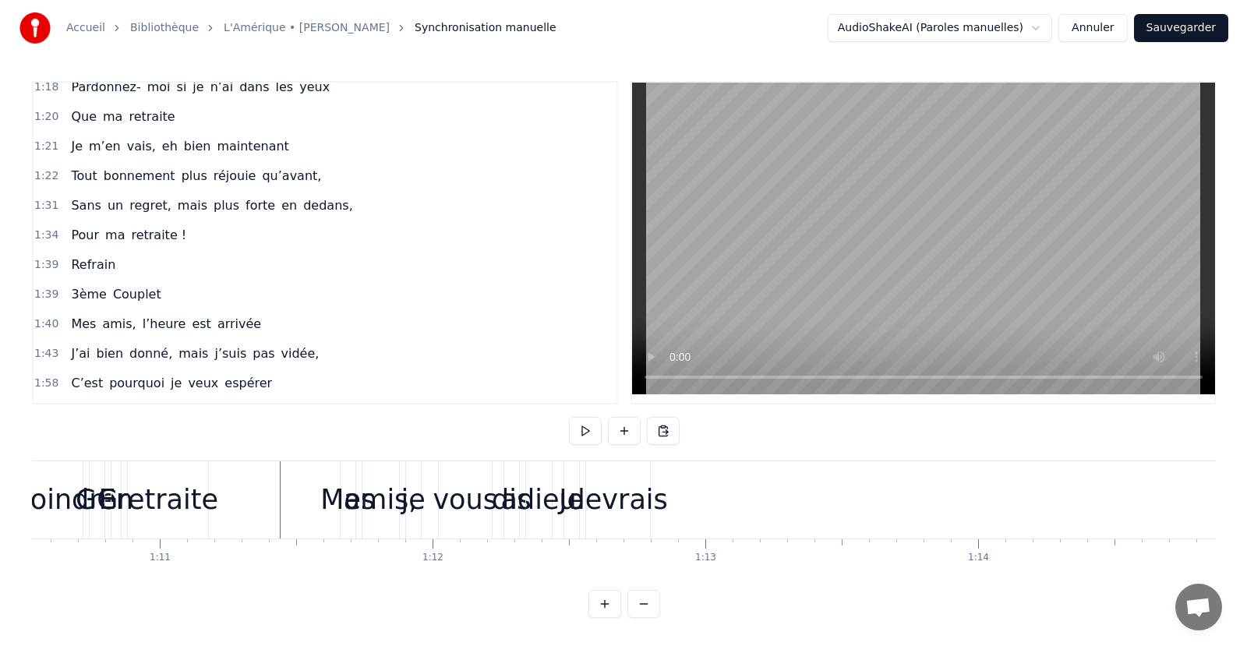
scroll to position [591, 0]
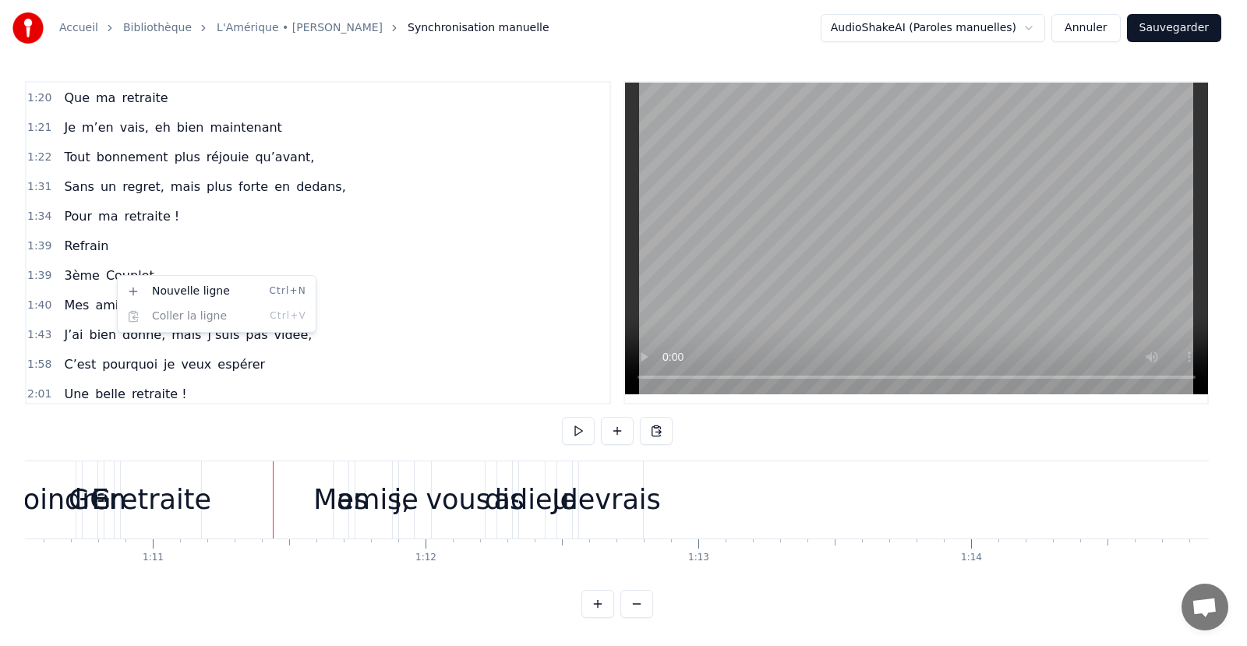
click at [70, 276] on span "3ème" at bounding box center [81, 275] width 38 height 18
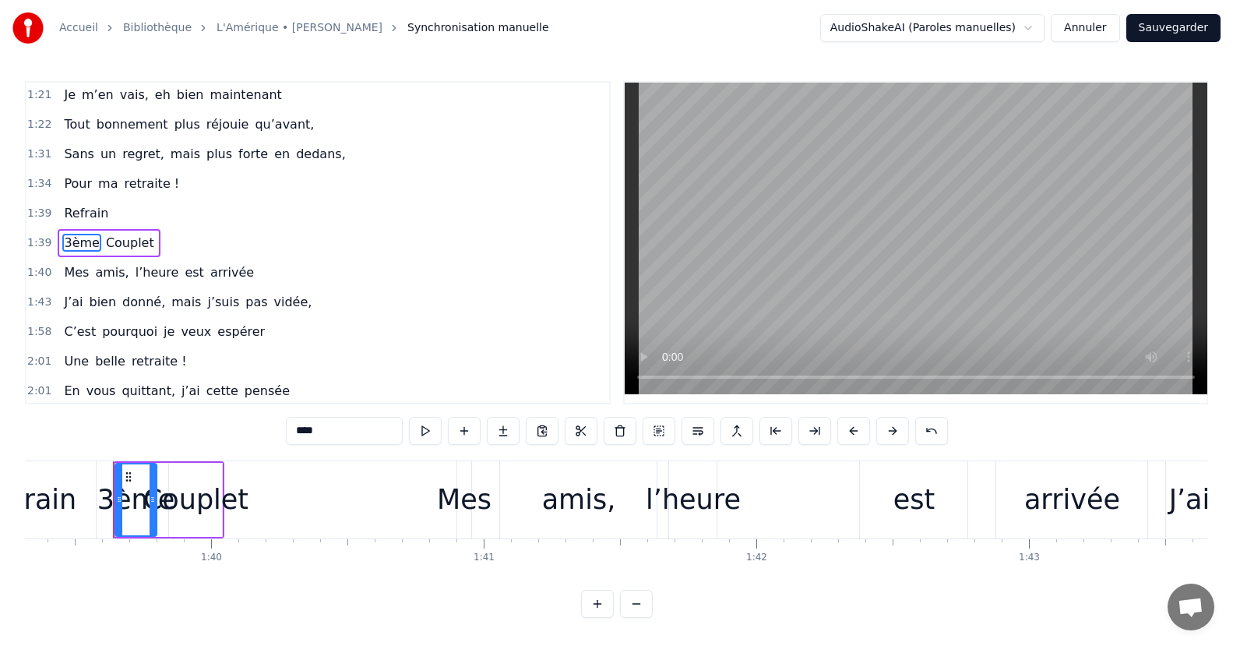
scroll to position [0, 27094]
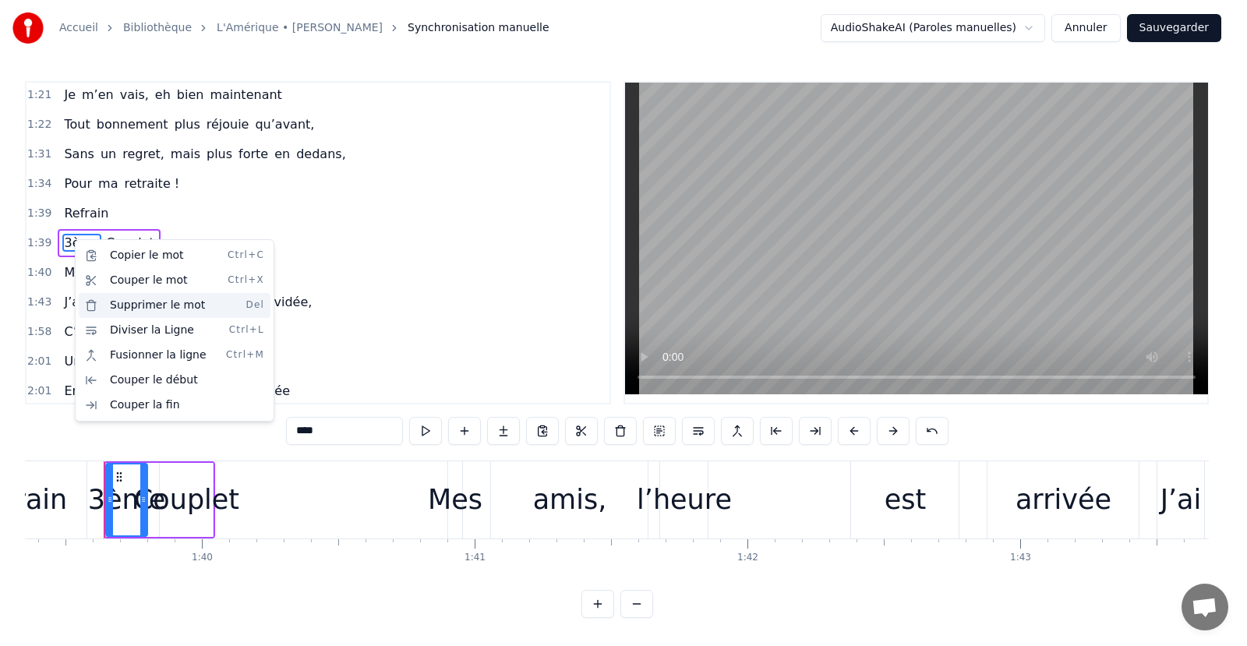
click at [138, 305] on div "Supprimer le mot Del" at bounding box center [175, 305] width 192 height 25
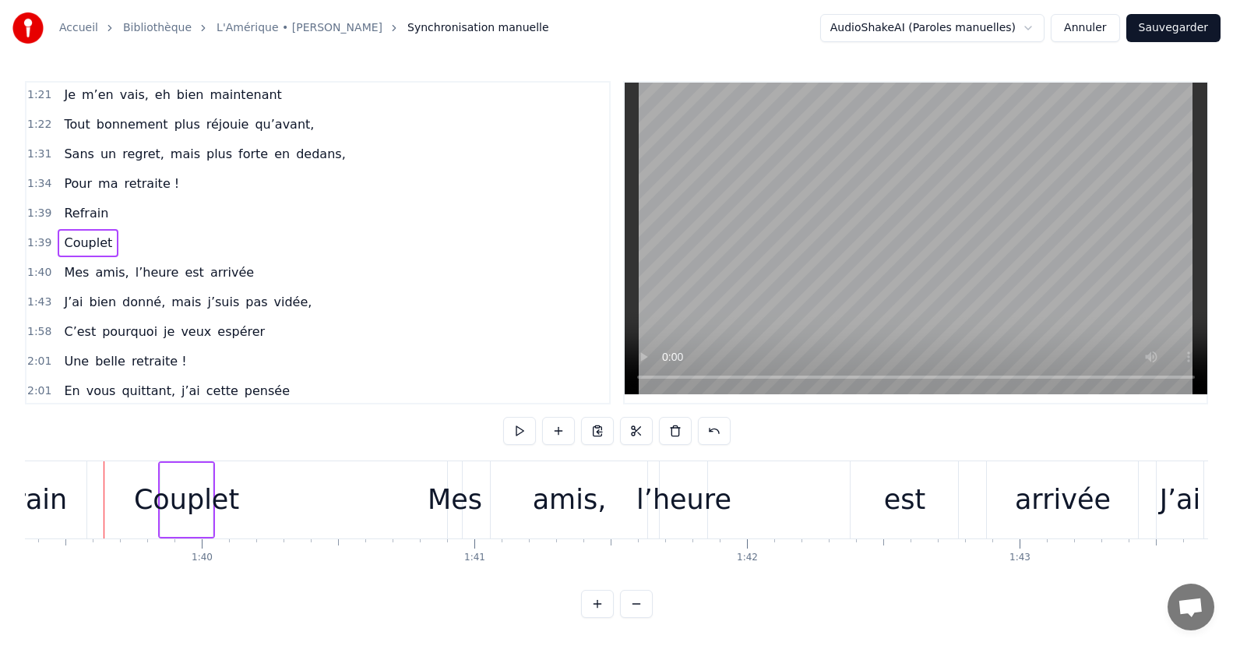
click at [84, 242] on span "Couplet" at bounding box center [87, 243] width 51 height 18
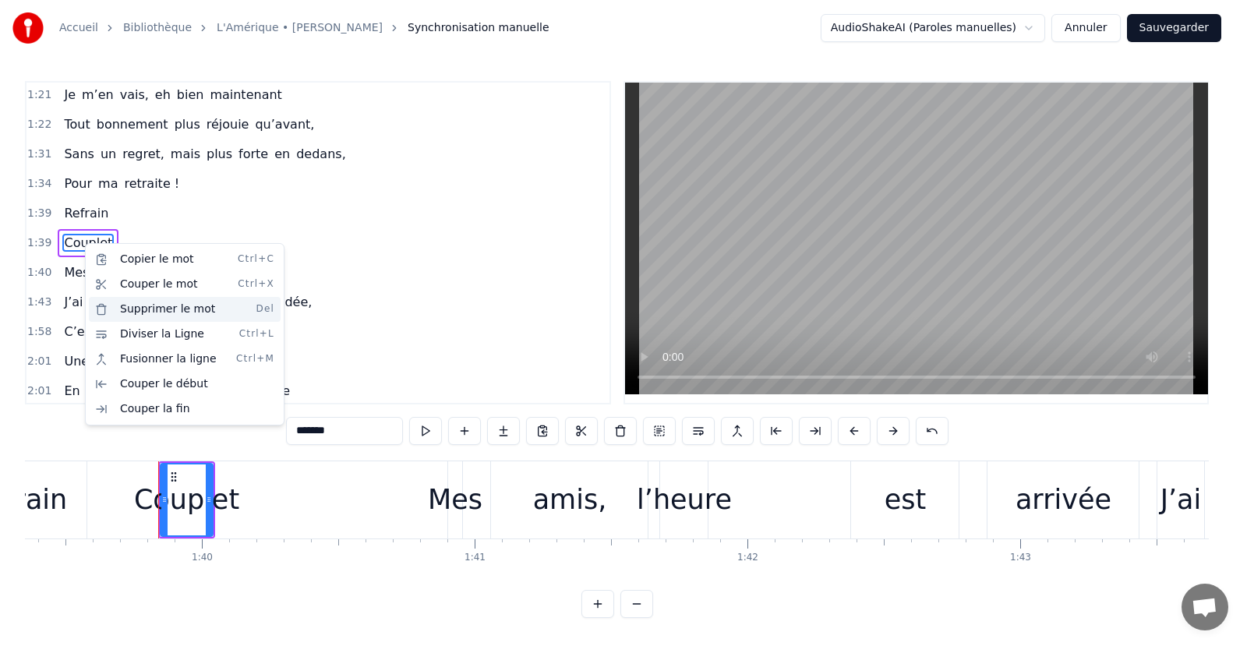
click at [129, 314] on div "Supprimer le mot Del" at bounding box center [185, 309] width 192 height 25
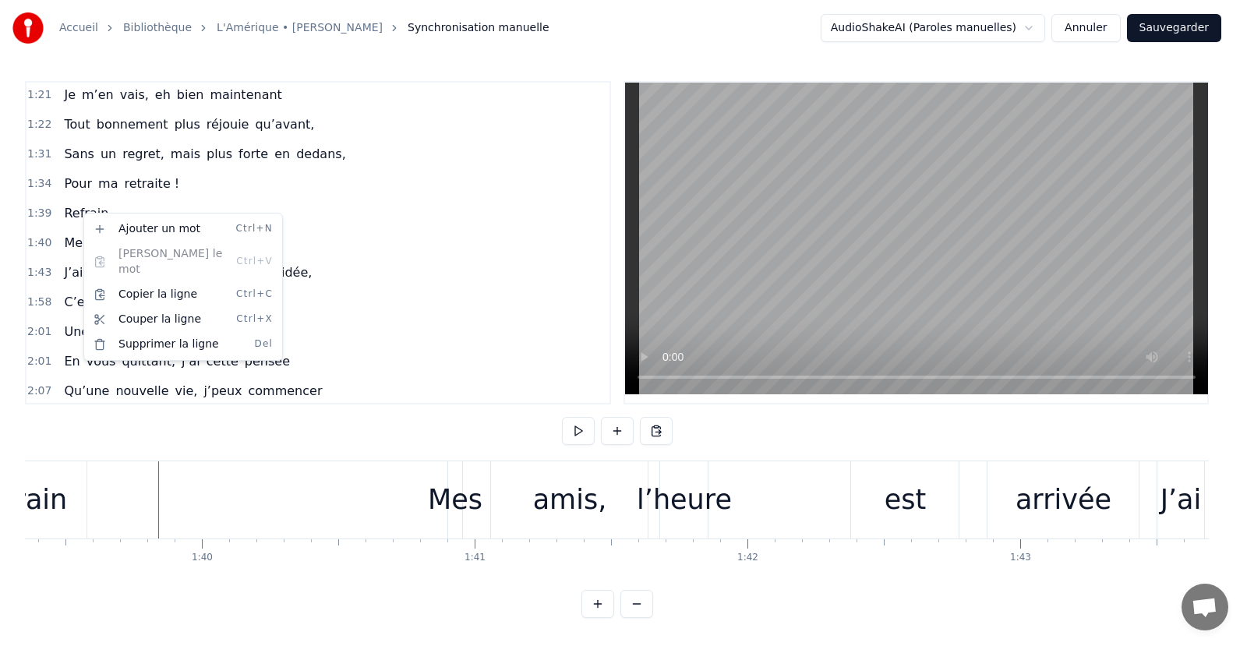
click at [82, 213] on html "Accueil Bibliothèque L'Amérique • Joe Dassin Synchronisation manuelle AudioShak…" at bounding box center [623, 321] width 1247 height 643
click at [140, 334] on div "Supprimer la ligne Del" at bounding box center [182, 346] width 192 height 25
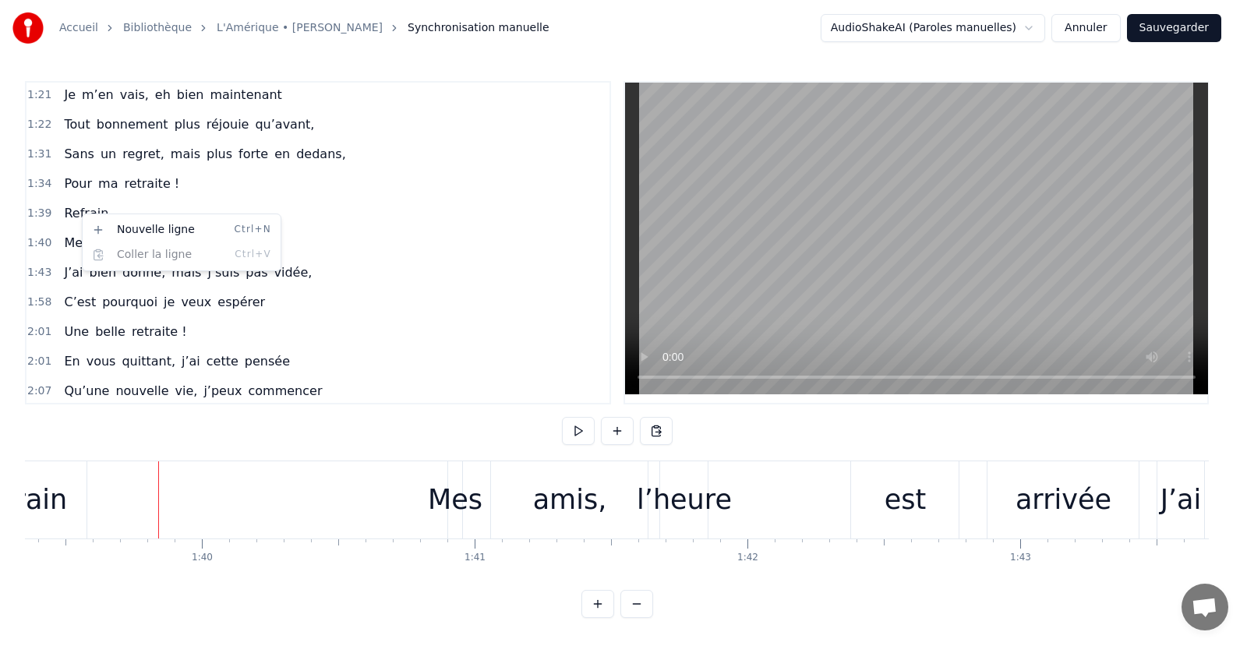
click at [76, 210] on html "Accueil Bibliothèque L'Amérique • Joe Dassin Synchronisation manuelle AudioShak…" at bounding box center [623, 321] width 1247 height 643
click at [41, 213] on html "Accueil Bibliothèque L'Amérique • Joe Dassin Synchronisation manuelle AudioShak…" at bounding box center [623, 321] width 1247 height 643
click at [210, 202] on html "Accueil Bibliothèque L'Amérique • Joe Dassin Synchronisation manuelle AudioShak…" at bounding box center [623, 321] width 1247 height 643
click at [73, 211] on html "Accueil Bibliothèque L'Amérique • Joe Dassin Synchronisation manuelle AudioShak…" at bounding box center [623, 321] width 1247 height 643
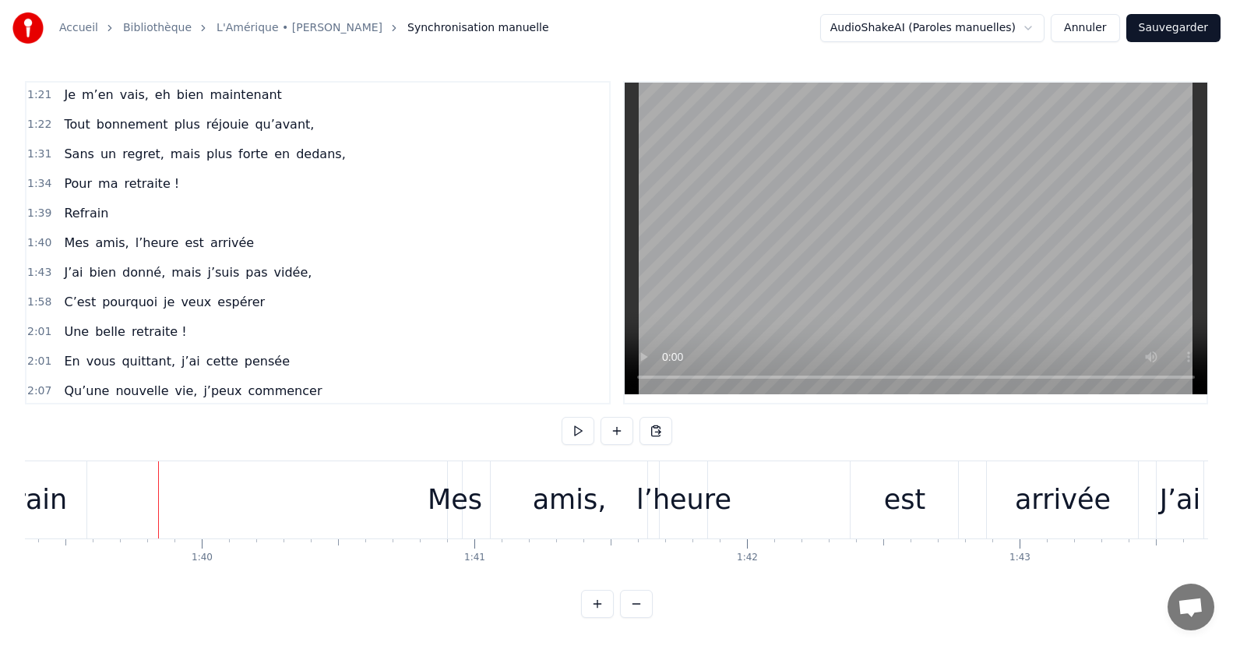
click at [72, 212] on span "Refrain" at bounding box center [86, 213] width 48 height 18
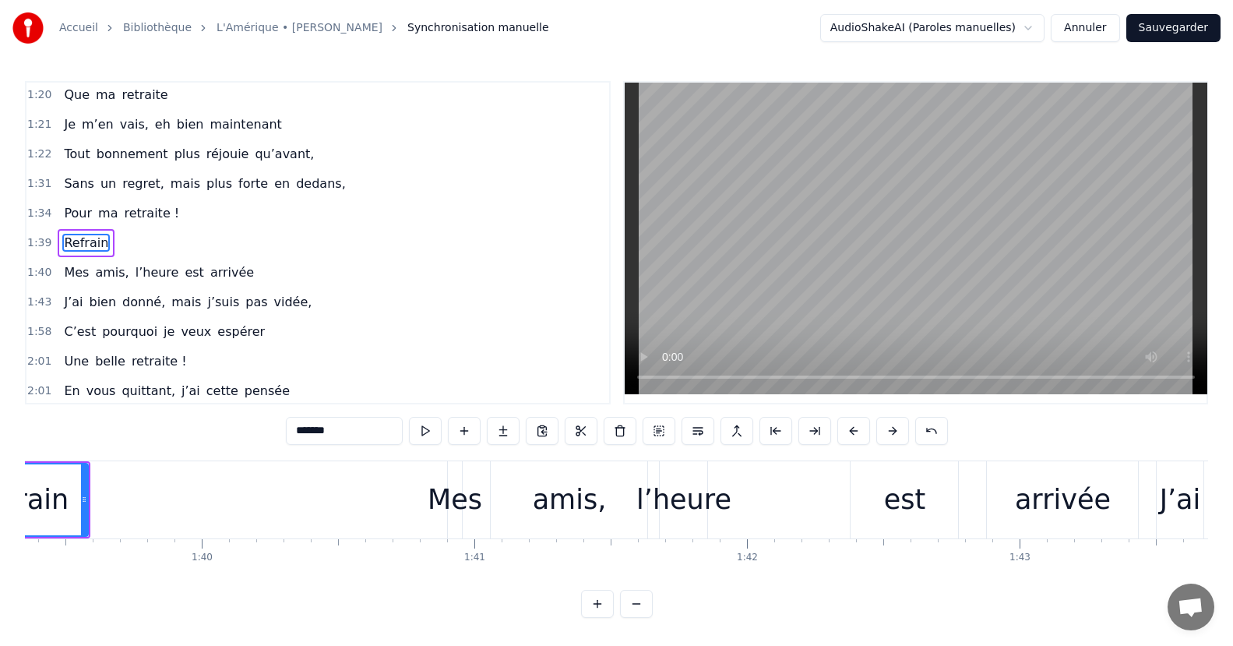
click at [72, 211] on span "Pour" at bounding box center [77, 213] width 31 height 18
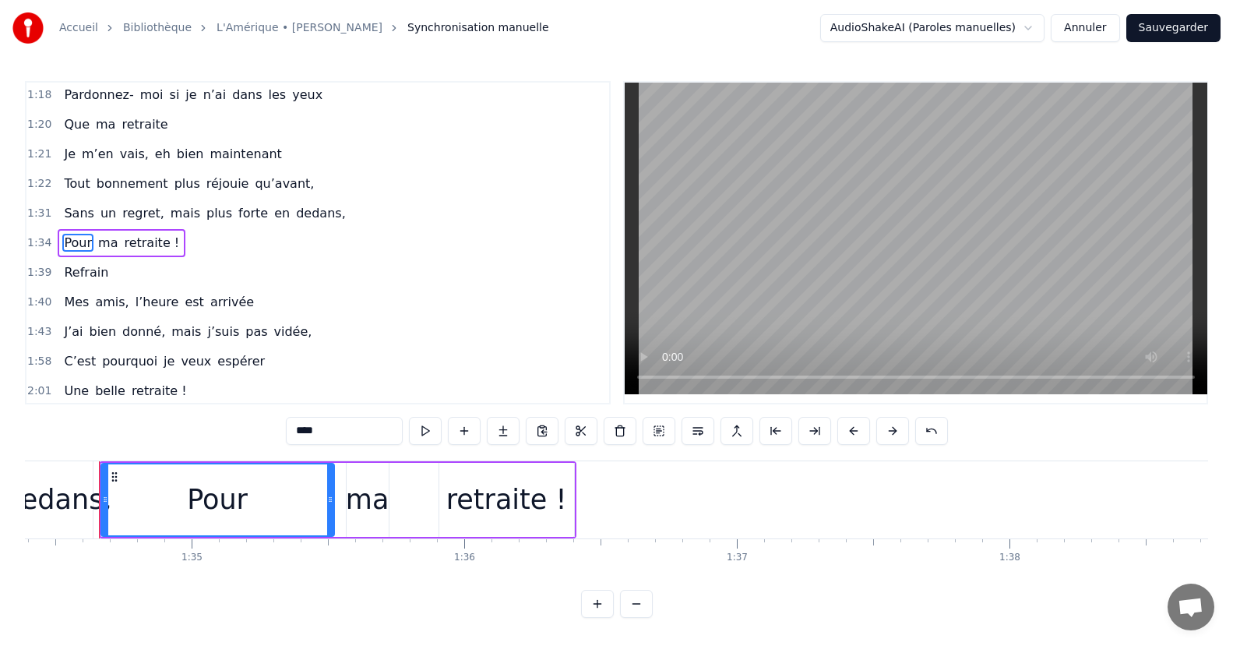
scroll to position [0, 25736]
click at [76, 270] on span "Refrain" at bounding box center [86, 272] width 48 height 18
type input "*******"
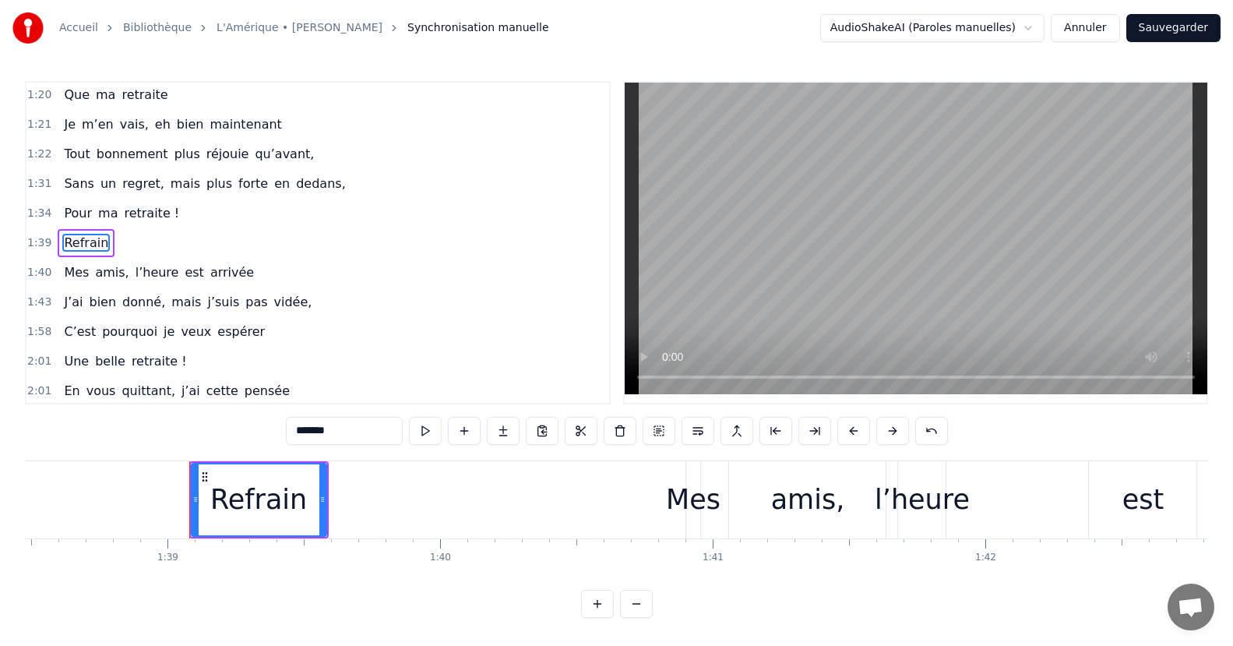
scroll to position [0, 26941]
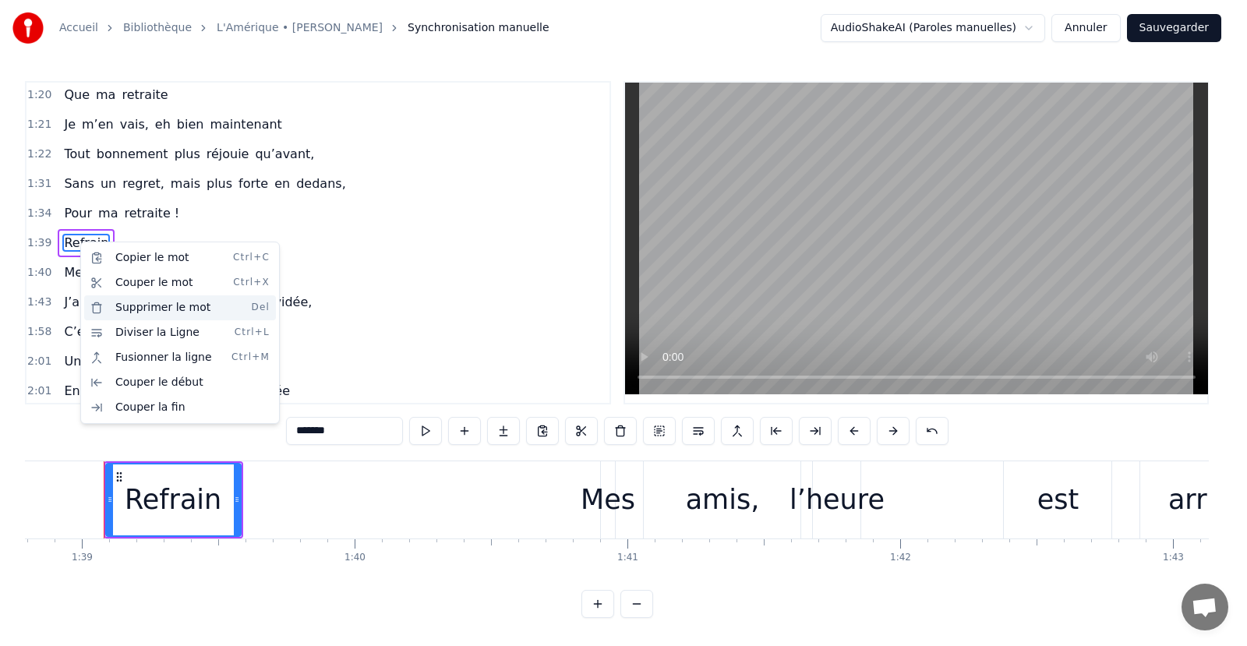
click at [147, 309] on div "Supprimer le mot Del" at bounding box center [180, 307] width 192 height 25
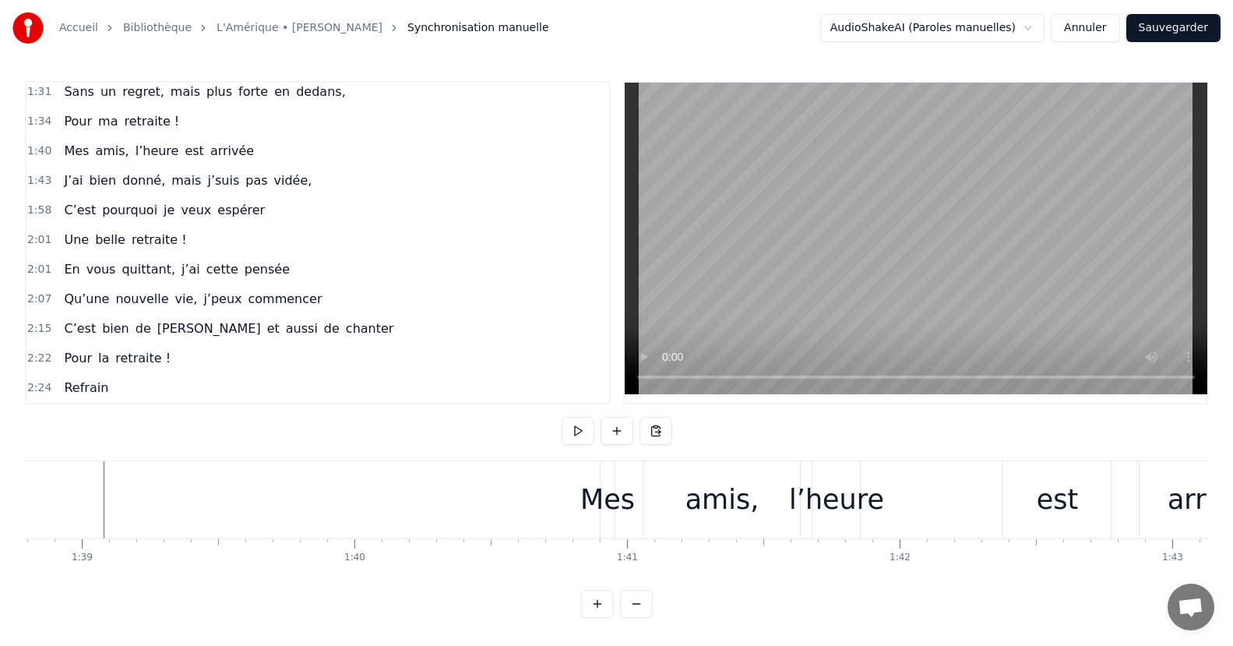
scroll to position [10, 0]
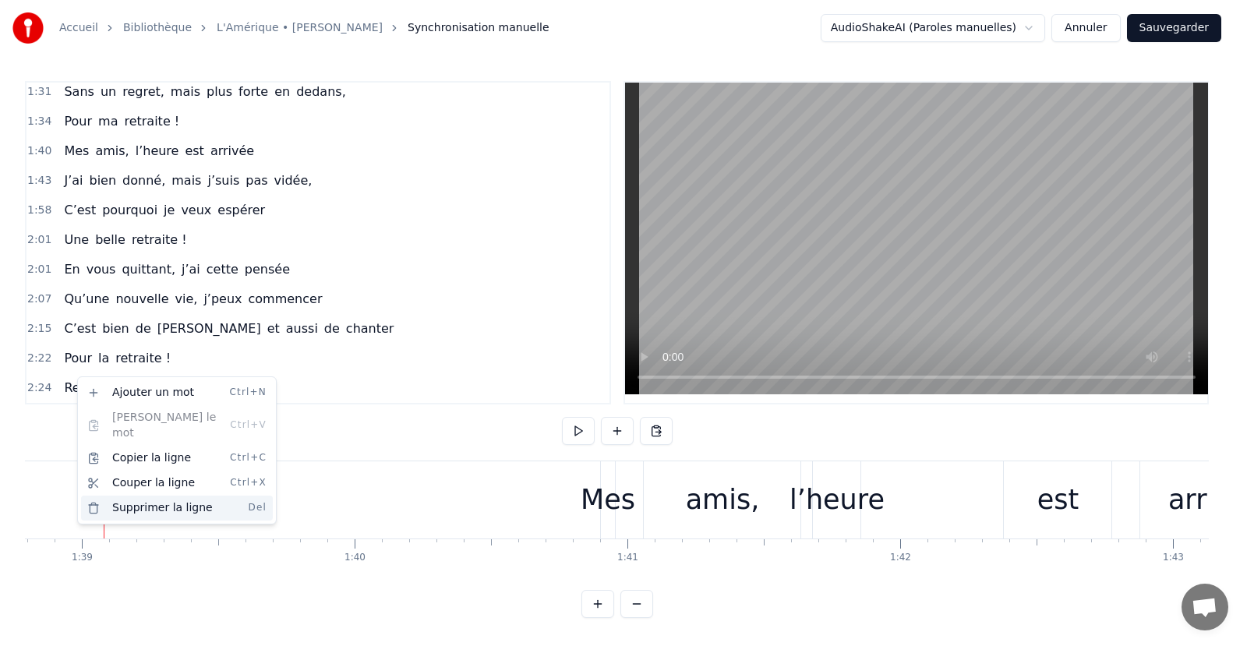
click at [115, 499] on div "Supprimer la ligne Del" at bounding box center [177, 508] width 192 height 25
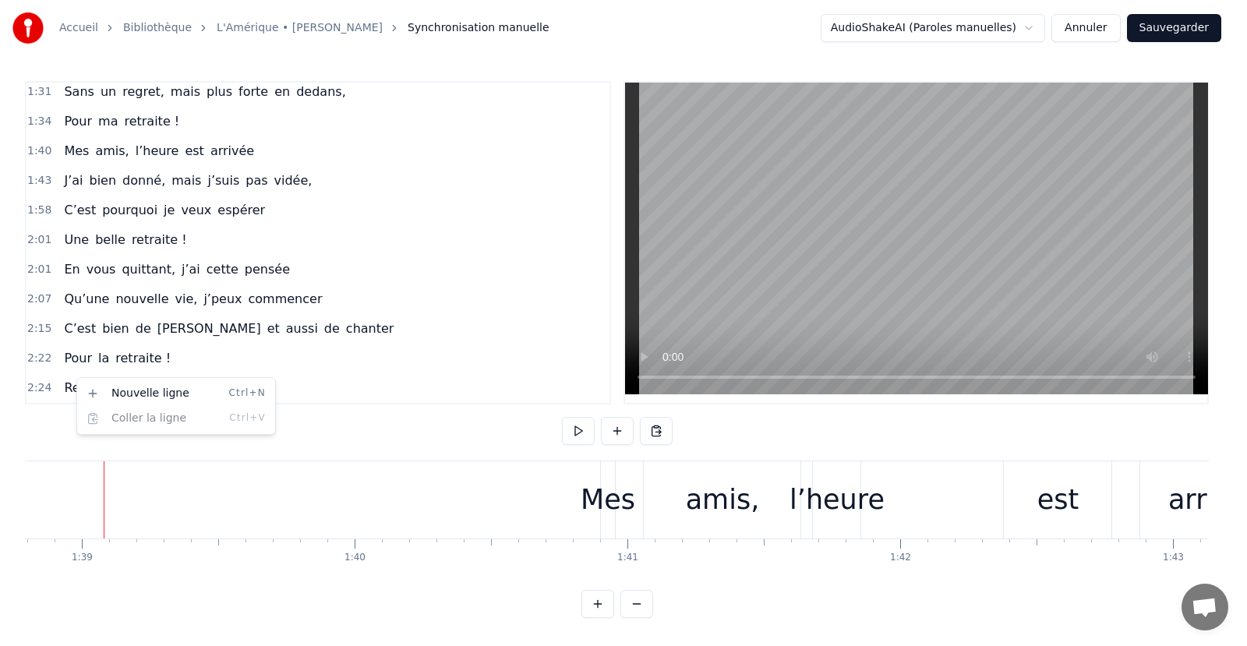
click at [73, 376] on html "Accueil Bibliothèque L'Amérique • Joe Dassin Synchronisation manuelle AudioShak…" at bounding box center [623, 321] width 1247 height 643
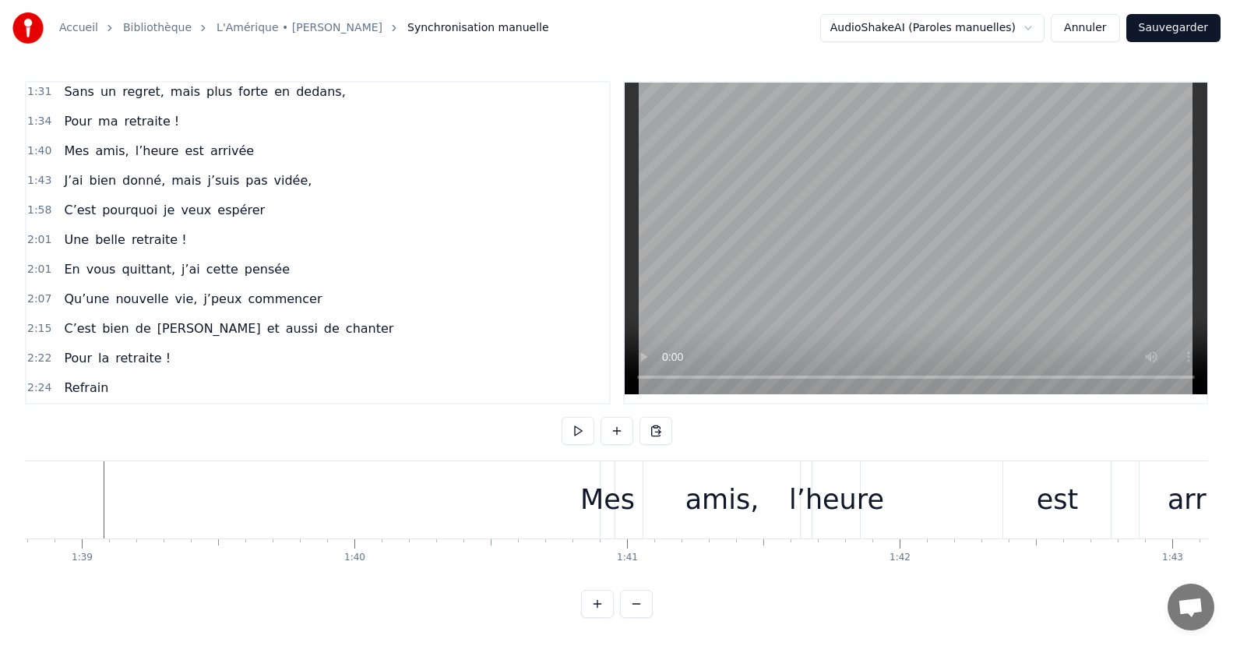
click at [73, 379] on span "Refrain" at bounding box center [86, 388] width 48 height 18
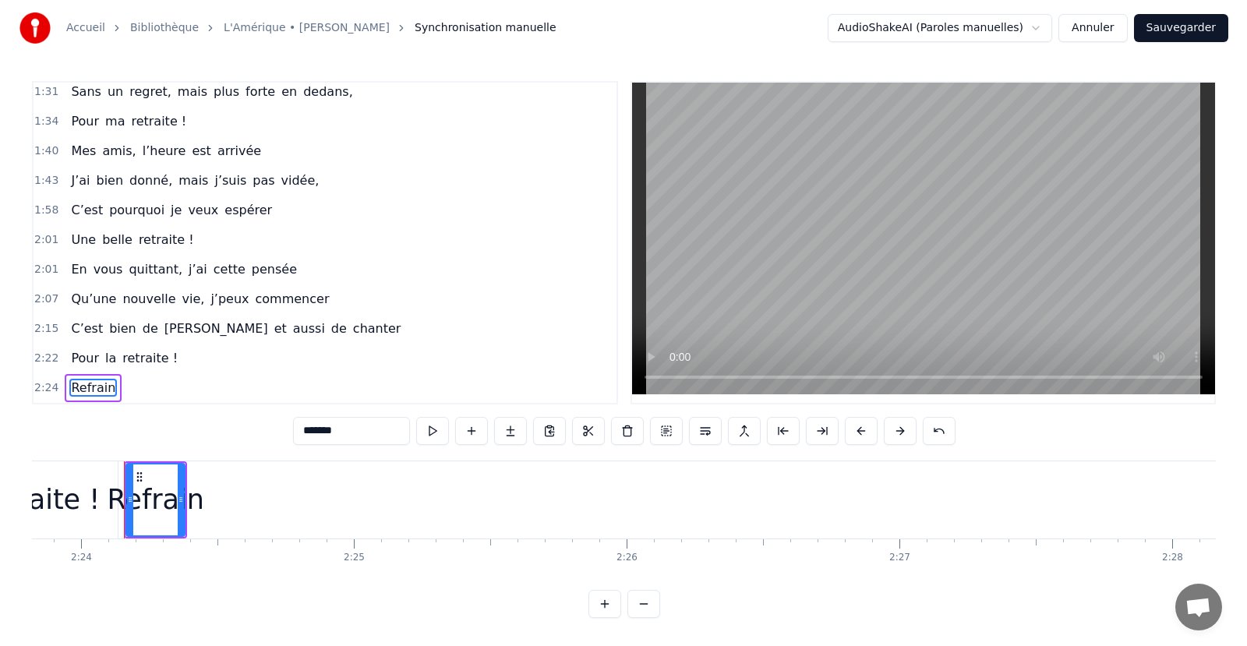
scroll to position [0, 39235]
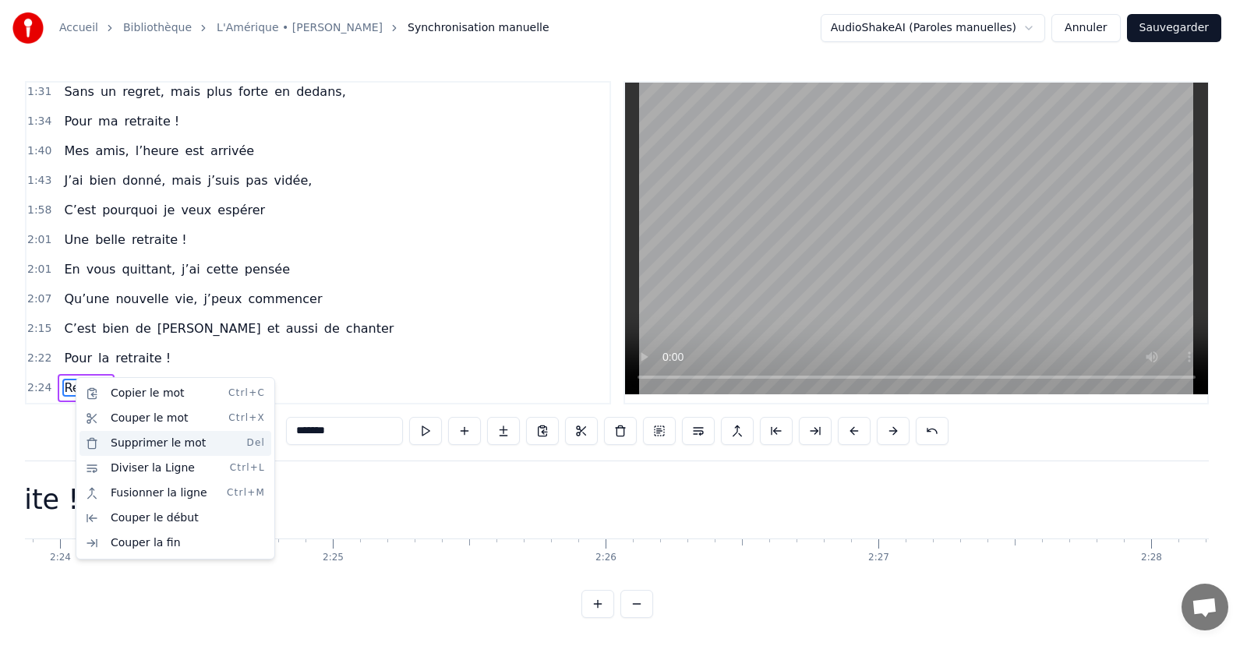
click at [134, 450] on div "Supprimer le mot Del" at bounding box center [175, 443] width 192 height 25
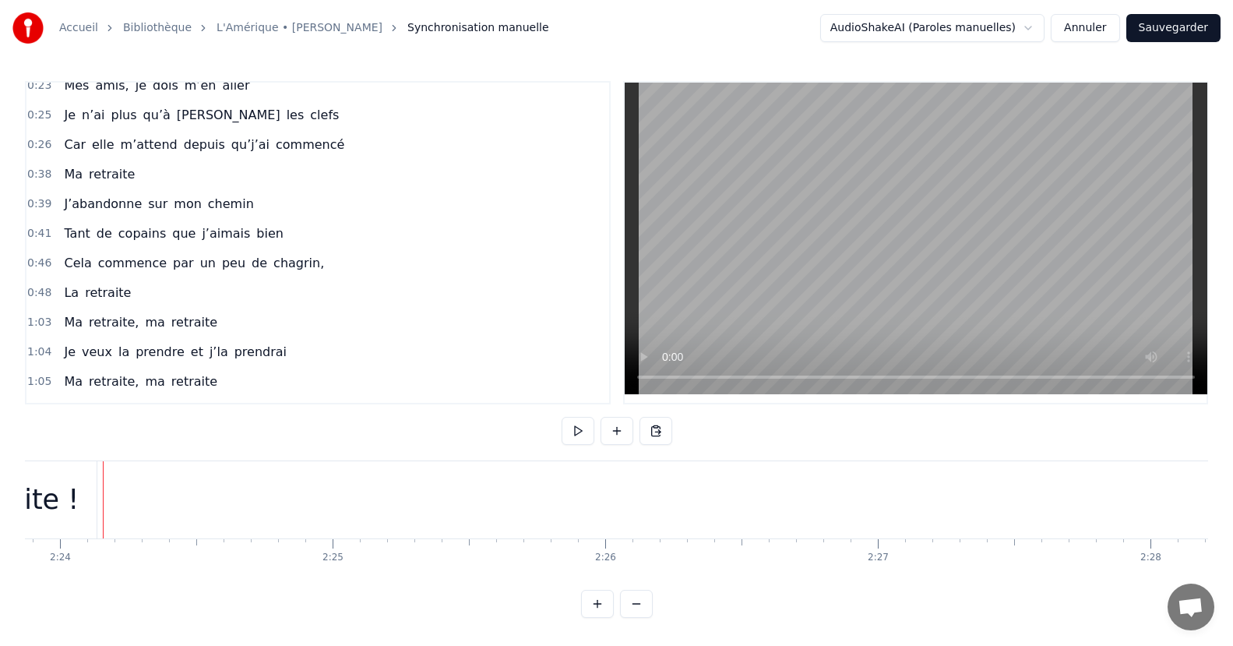
scroll to position [0, 0]
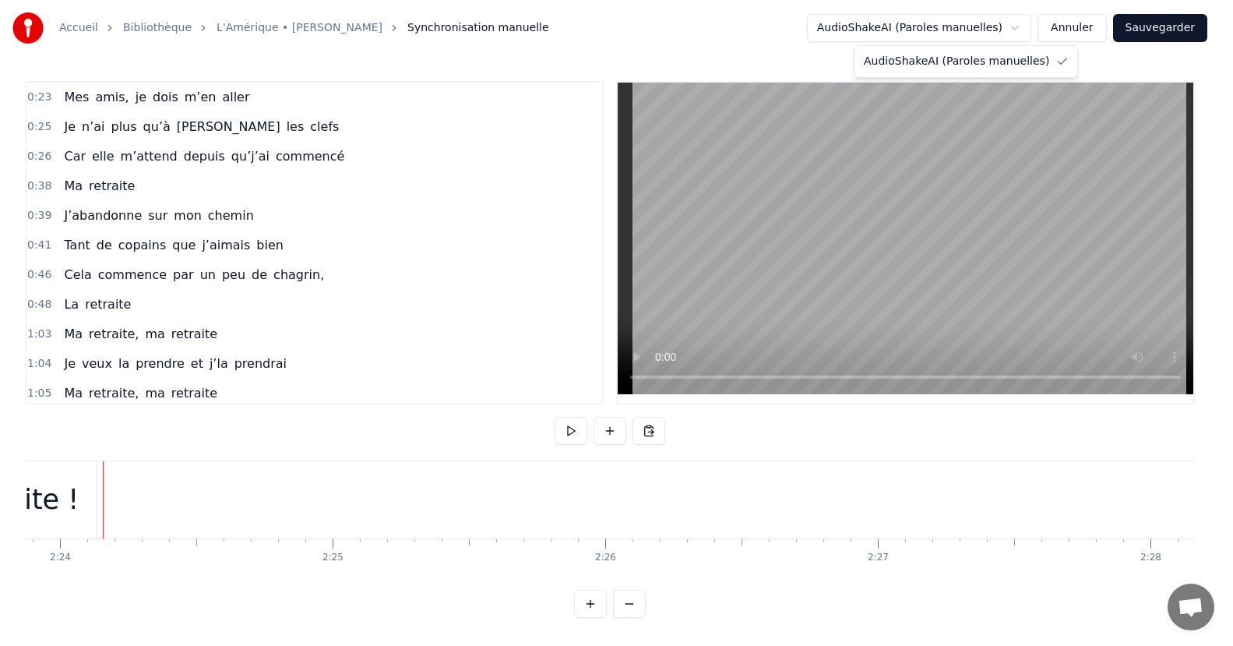
click at [1040, 27] on html "Accueil Bibliothèque L'Amérique • Joe Dassin Synchronisation manuelle AudioShak…" at bounding box center [616, 321] width 1233 height 643
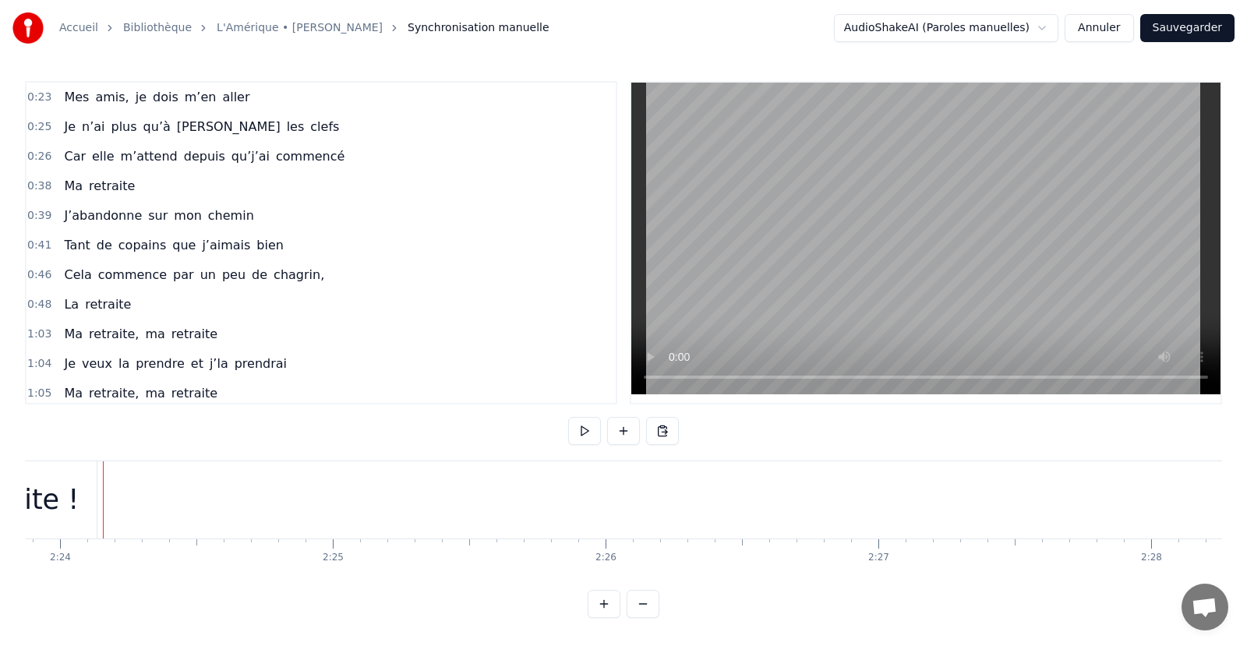
click at [1040, 27] on html "Accueil Bibliothèque L'Amérique • Joe Dassin Synchronisation manuelle AudioShak…" at bounding box center [623, 321] width 1247 height 643
click at [1179, 23] on button "Sauvegarder" at bounding box center [1174, 28] width 94 height 28
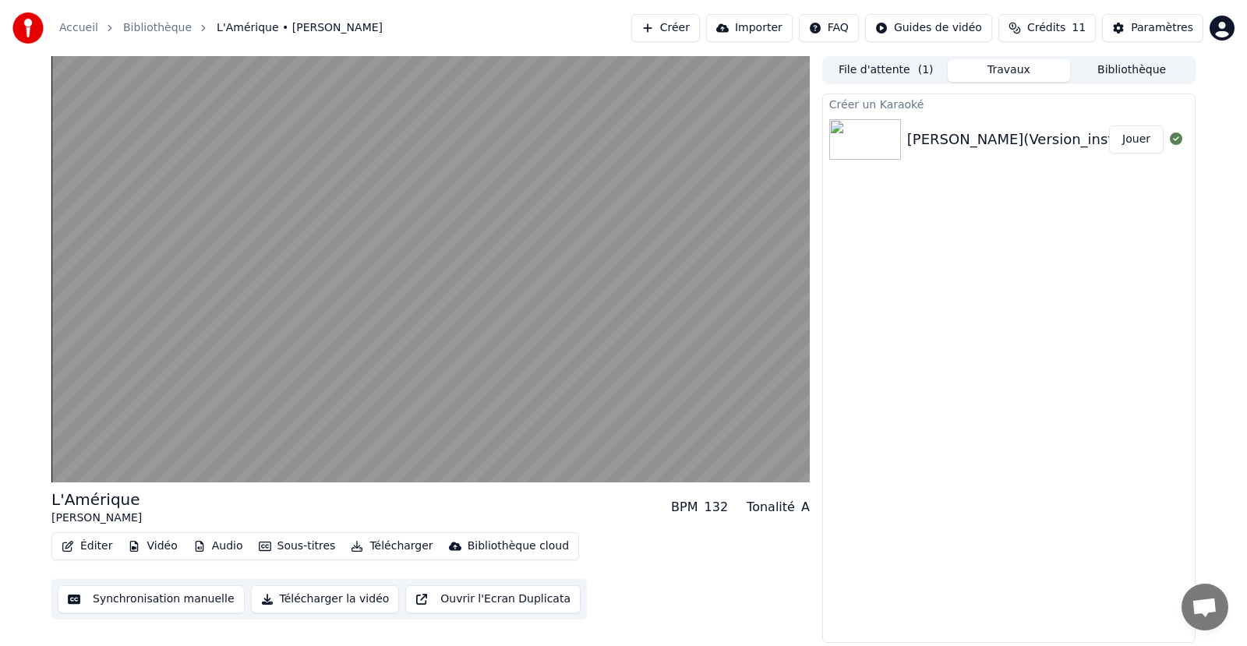
click at [310, 597] on button "Télécharger la vidéo" at bounding box center [325, 599] width 149 height 28
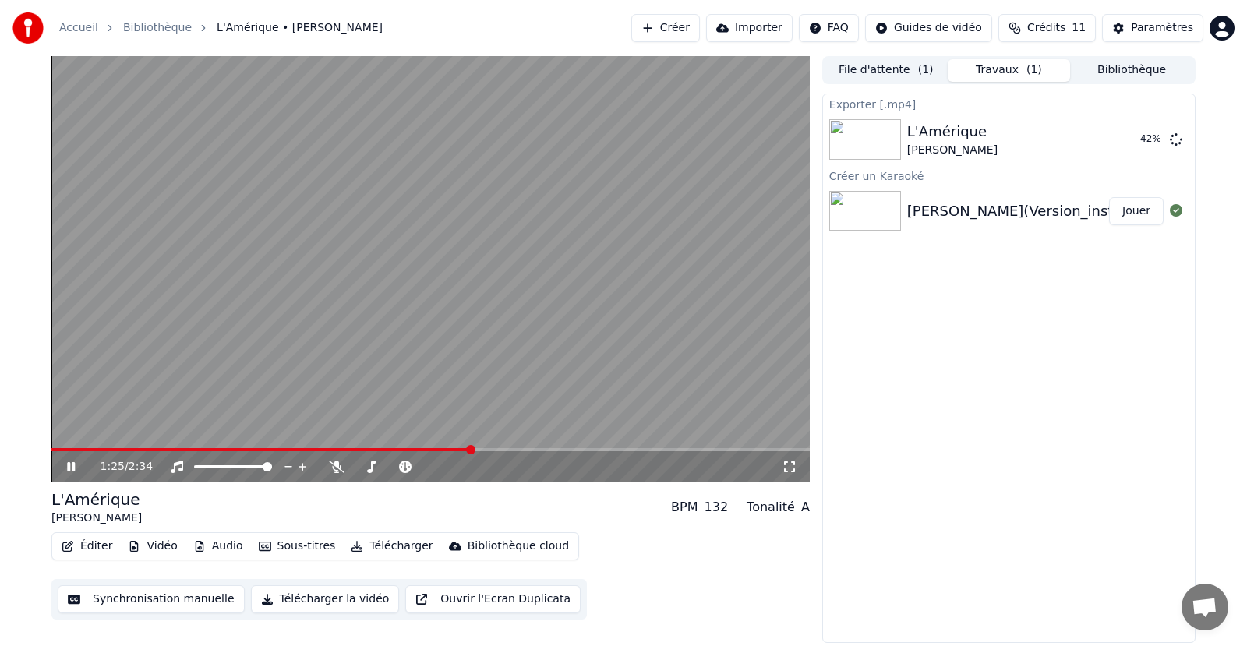
click at [883, 62] on button "File d'attente ( 1 )" at bounding box center [885, 70] width 123 height 23
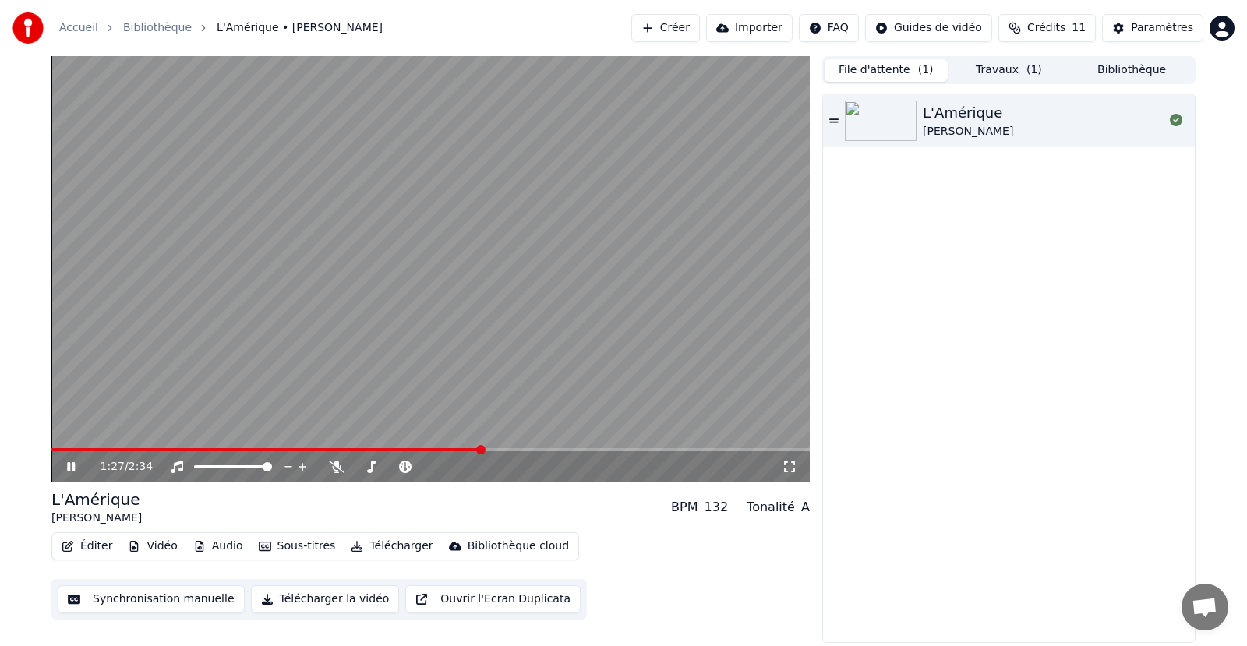
click at [951, 117] on div "L'Amérique" at bounding box center [968, 113] width 90 height 22
click at [920, 534] on div "L'Amérique Joe Dassin" at bounding box center [1009, 368] width 372 height 548
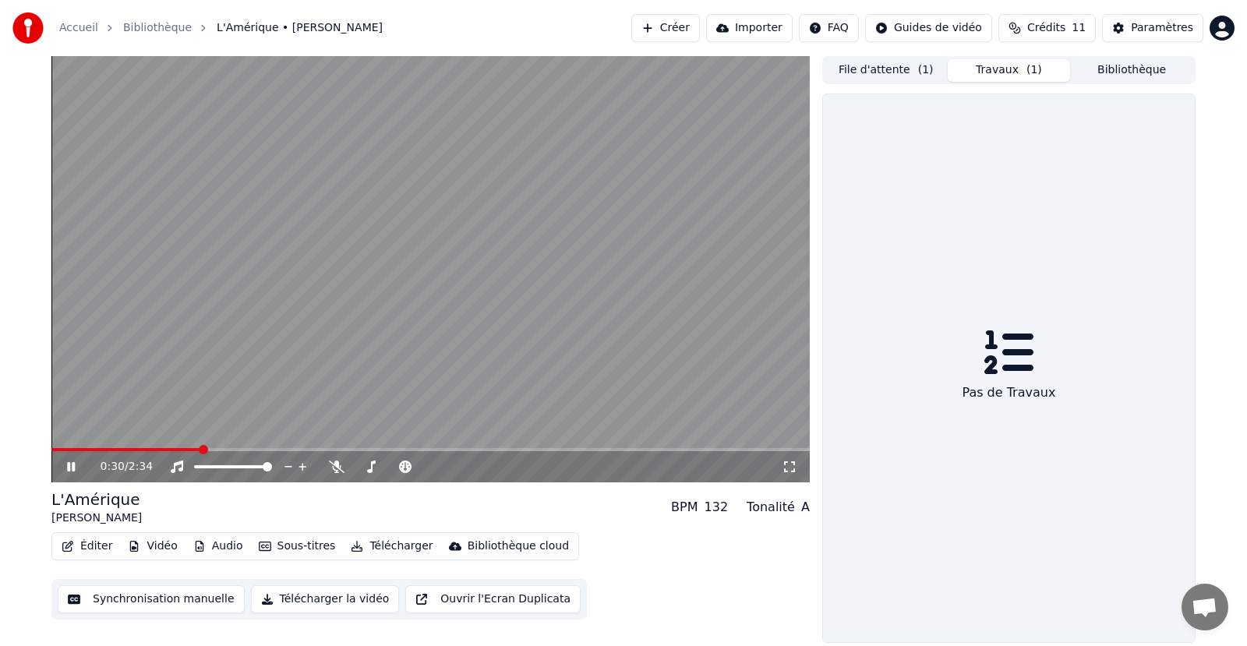
click at [1026, 68] on span "( 1 )" at bounding box center [1034, 70] width 16 height 16
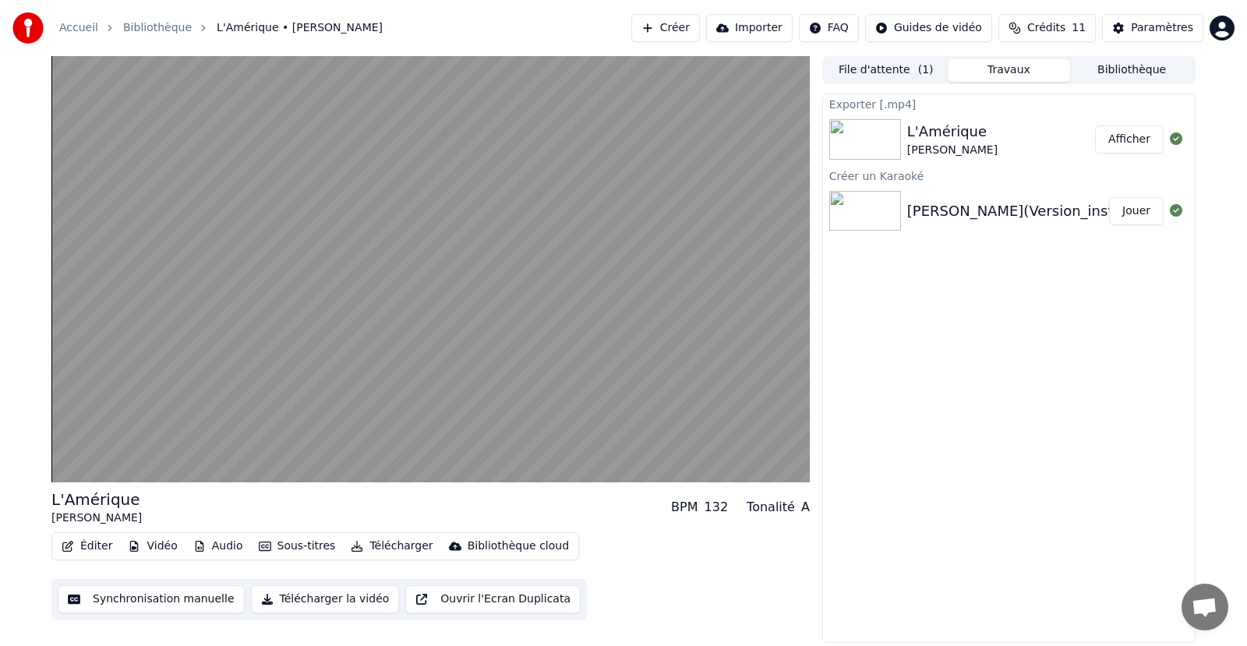
click at [1124, 135] on button "Afficher" at bounding box center [1129, 139] width 69 height 28
click at [954, 214] on div "Joe_Dassin_L_Amerique(Version_instrumentale_(Sans_choeurs))_7959(2)" at bounding box center [1137, 211] width 461 height 22
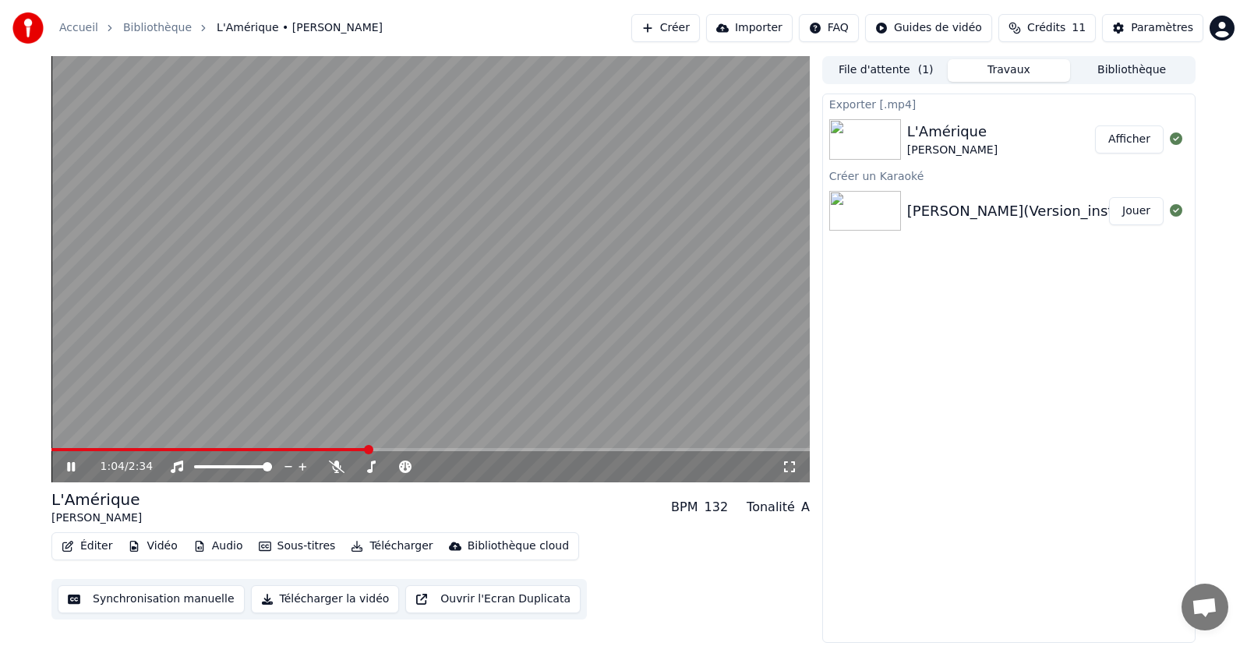
click at [930, 201] on div "Joe_Dassin_L_Amerique(Version_instrumentale_(Sans_choeurs))_7959(2)" at bounding box center [1137, 211] width 461 height 22
click at [929, 200] on div "Joe_Dassin_L_Amerique(Version_instrumentale_(Sans_choeurs))_7959(2)" at bounding box center [1137, 211] width 461 height 22
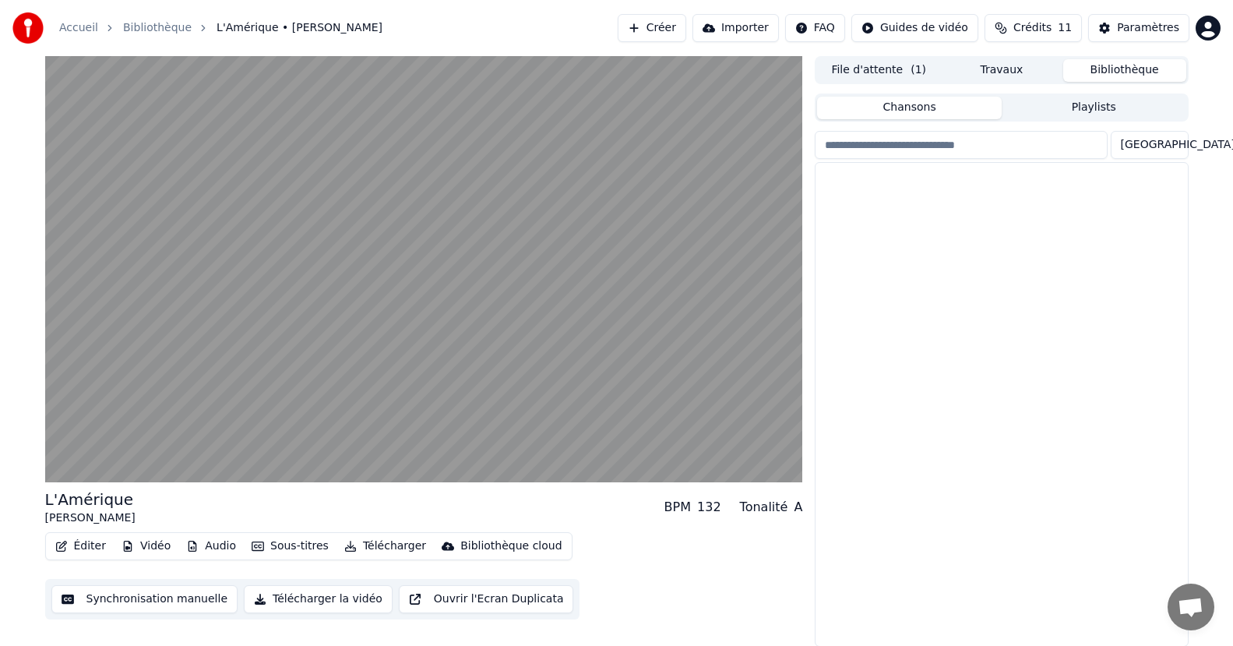
click at [1120, 66] on button "Bibliothèque" at bounding box center [1125, 70] width 123 height 23
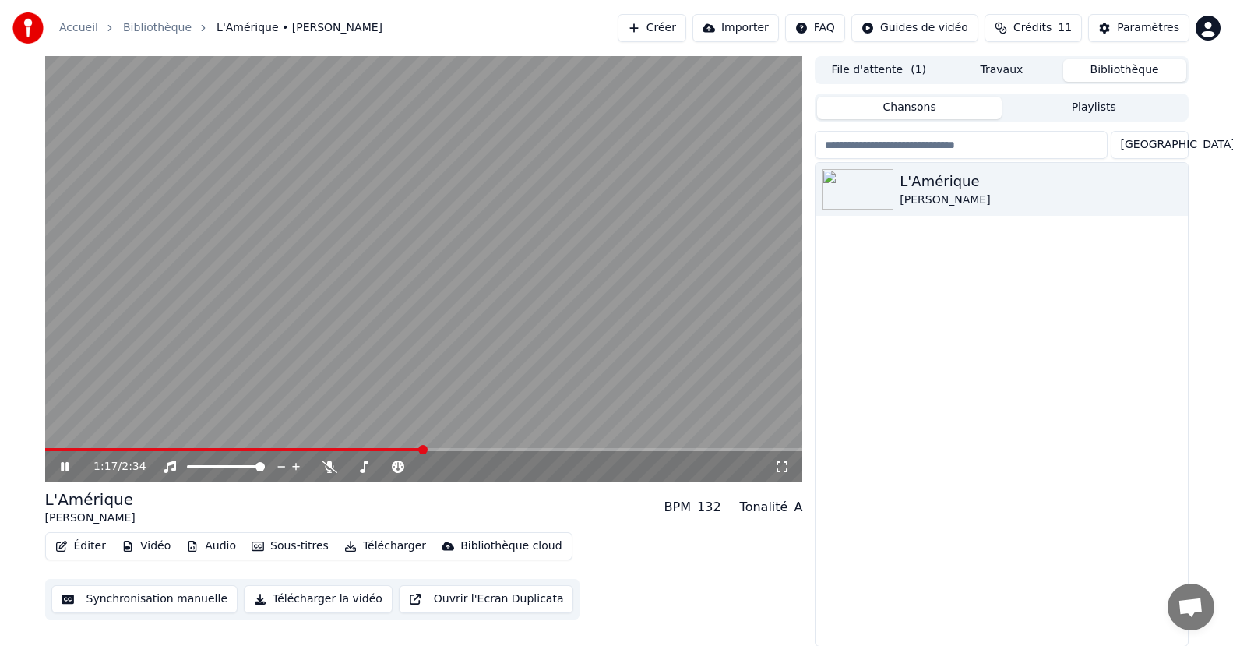
click at [768, 26] on button "Importer" at bounding box center [736, 28] width 86 height 28
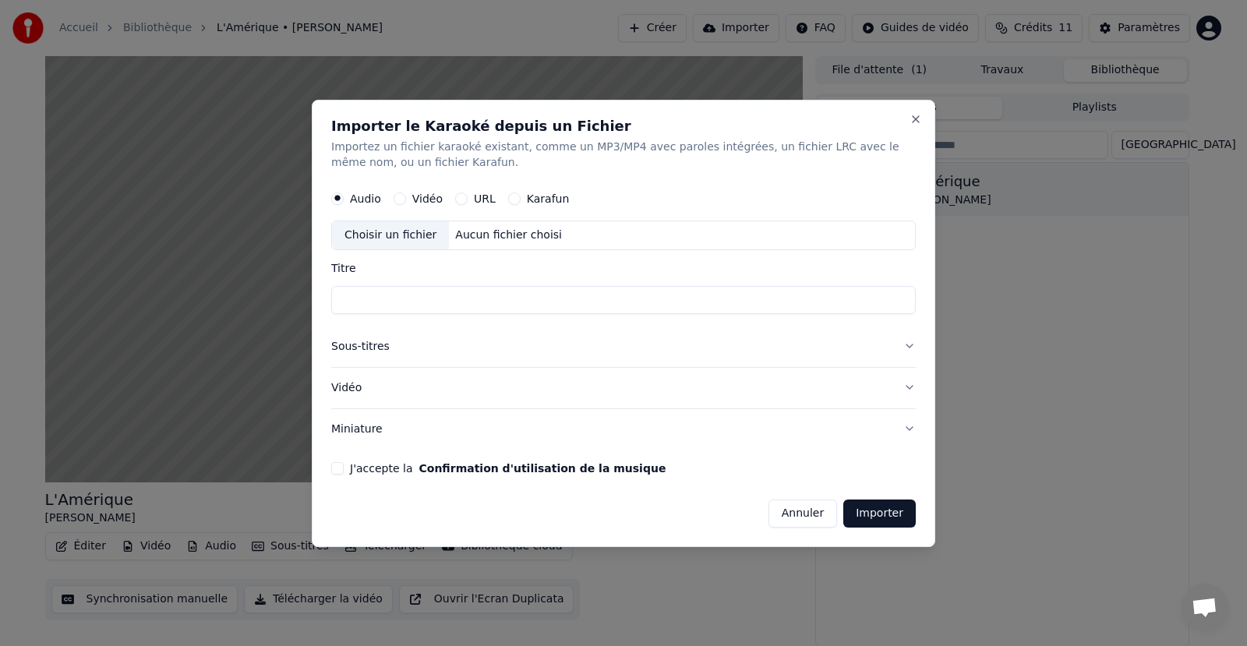
click at [803, 515] on button "Annuler" at bounding box center [802, 513] width 69 height 28
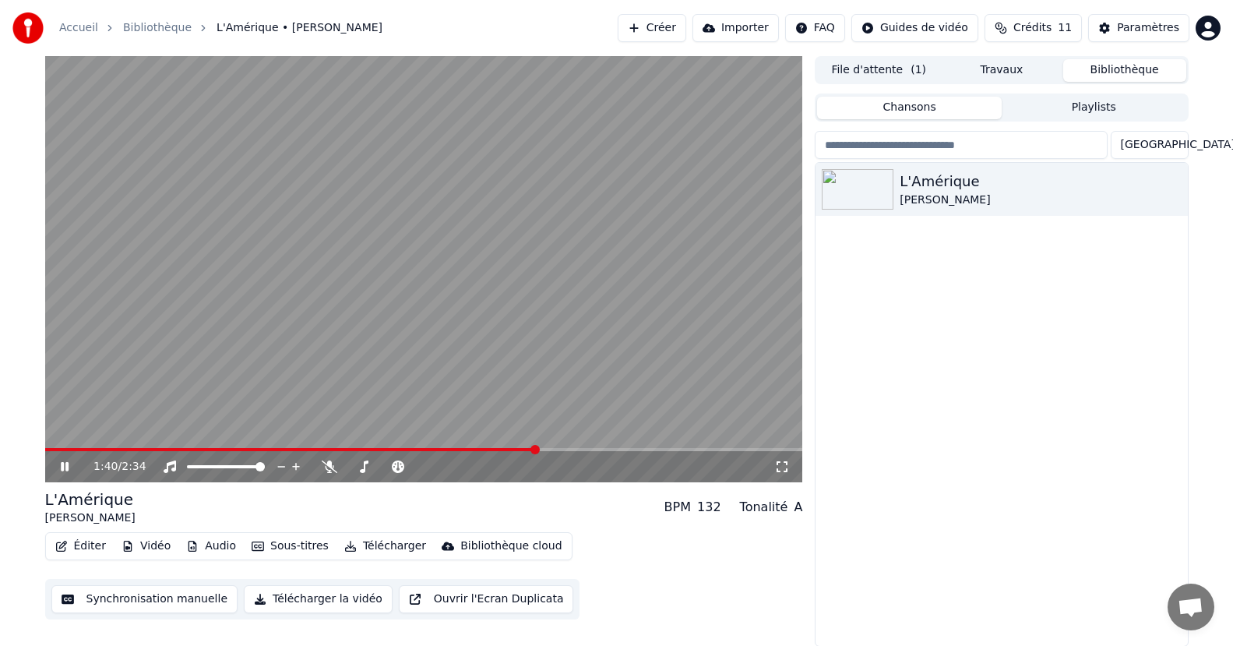
scroll to position [1, 0]
click at [142, 600] on button "Synchronisation manuelle" at bounding box center [144, 598] width 187 height 28
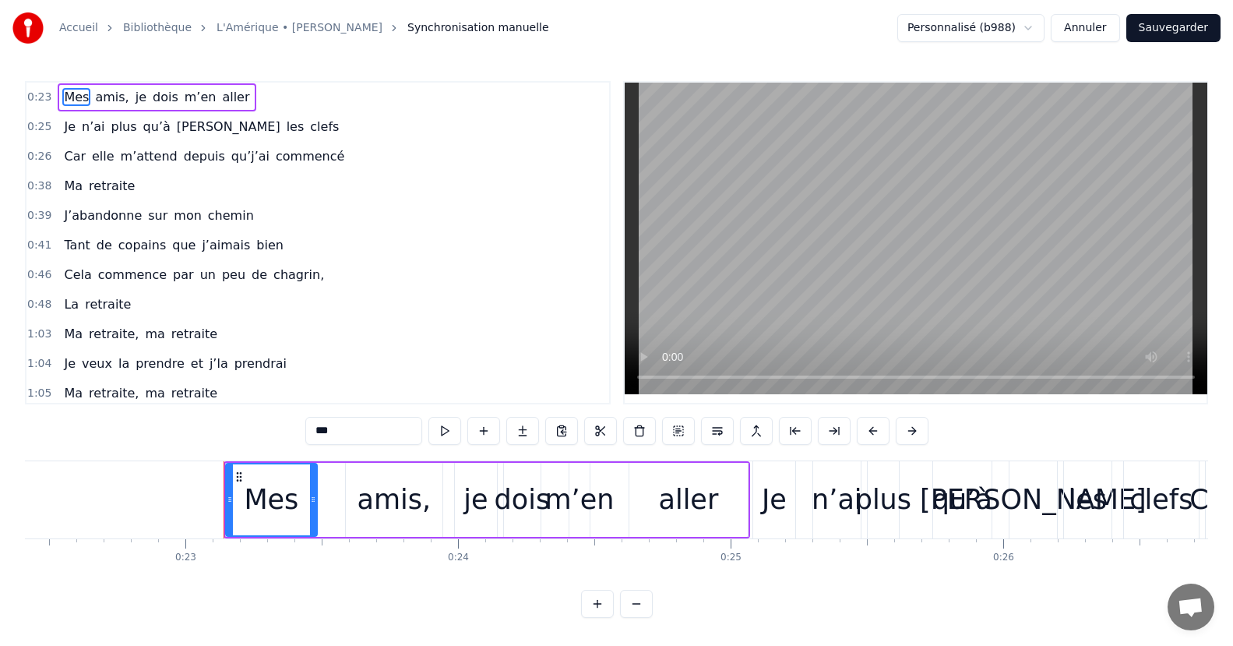
scroll to position [0, 6232]
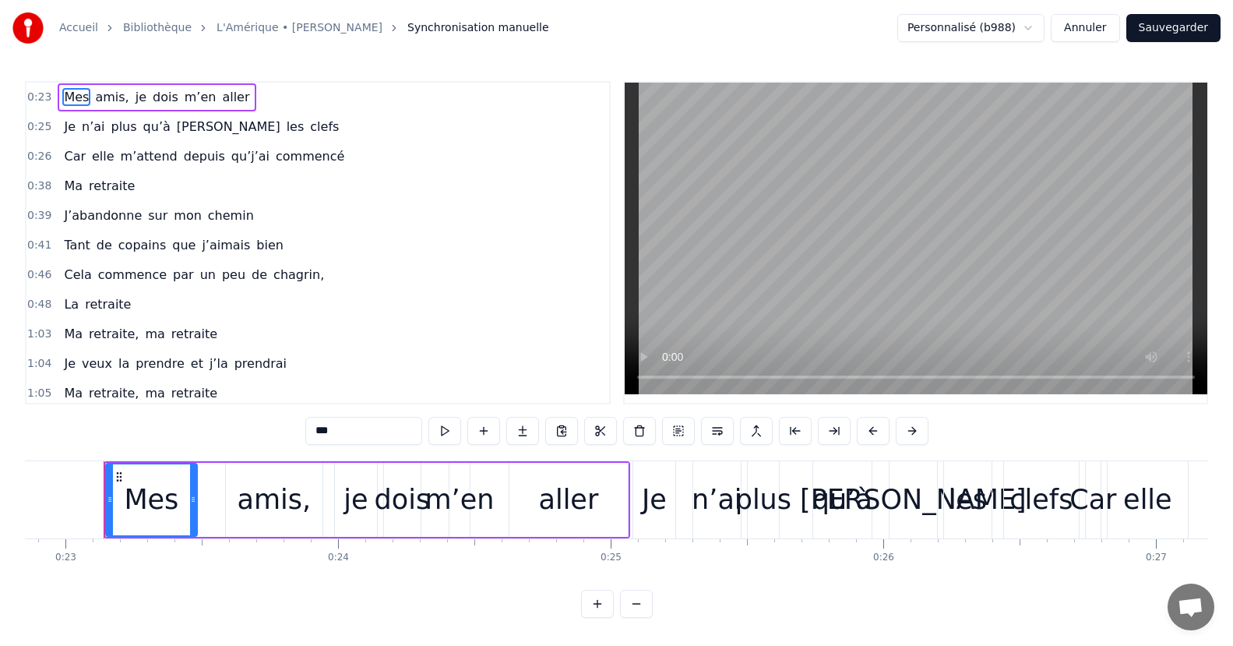
click at [444, 426] on button at bounding box center [445, 431] width 33 height 28
click at [444, 429] on button at bounding box center [445, 431] width 33 height 28
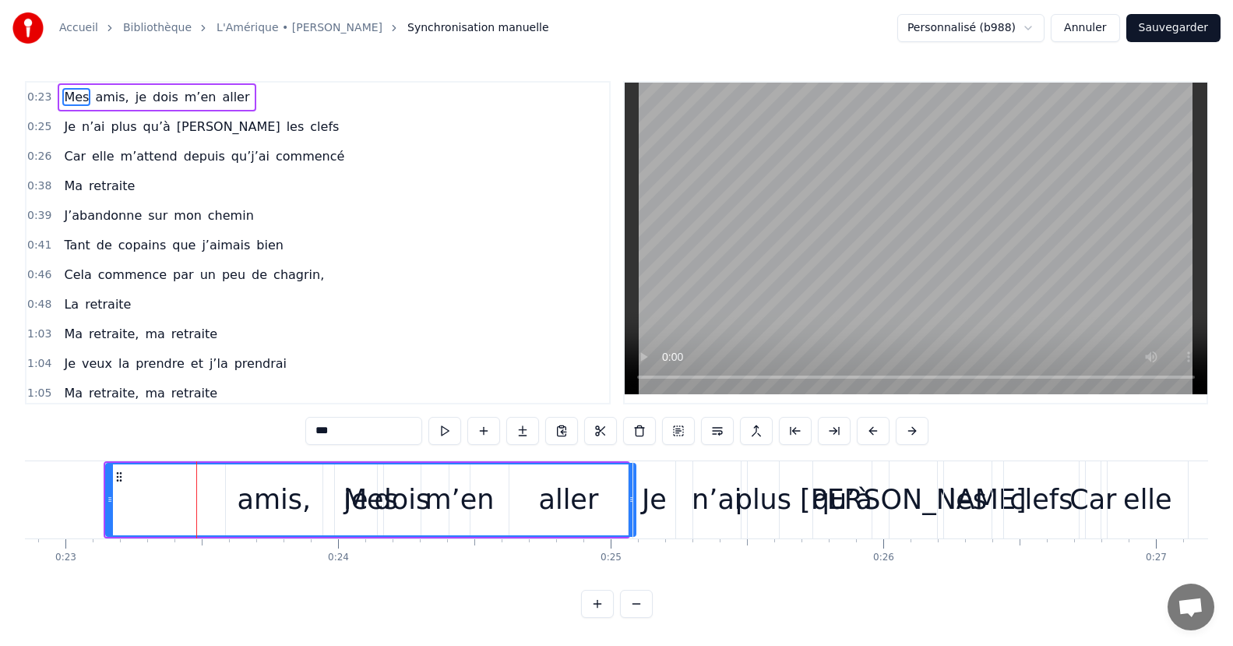
drag, startPoint x: 193, startPoint y: 498, endPoint x: 632, endPoint y: 510, distance: 438.8
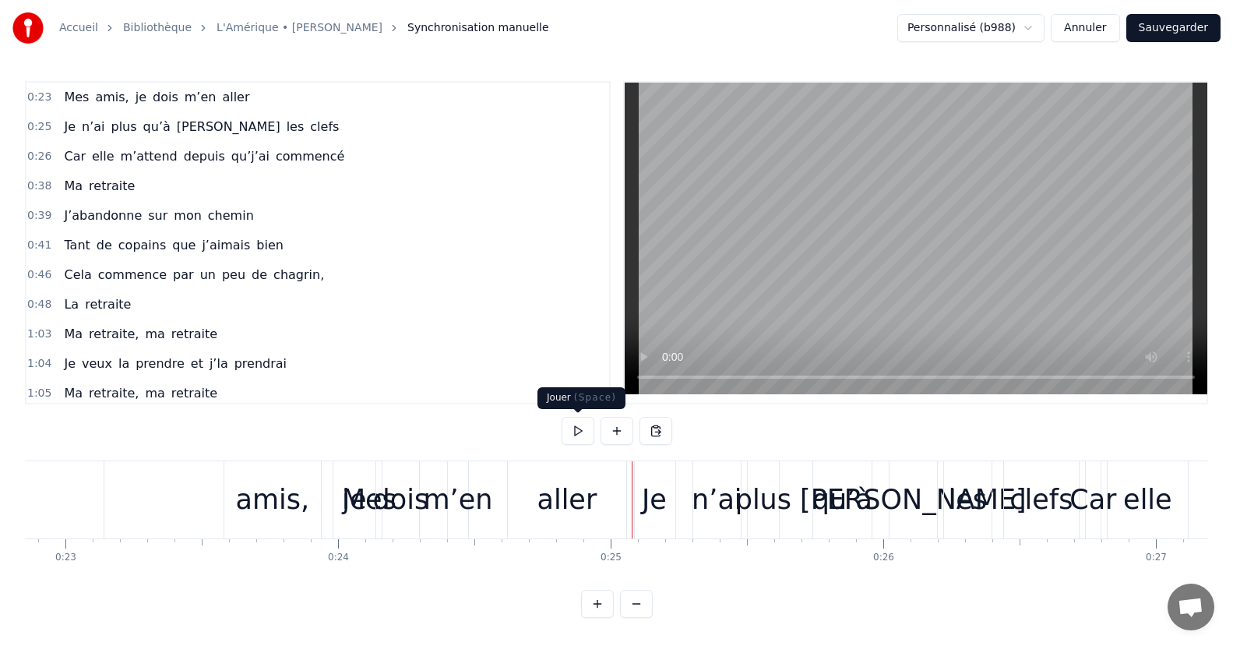
click at [582, 425] on button at bounding box center [578, 431] width 33 height 28
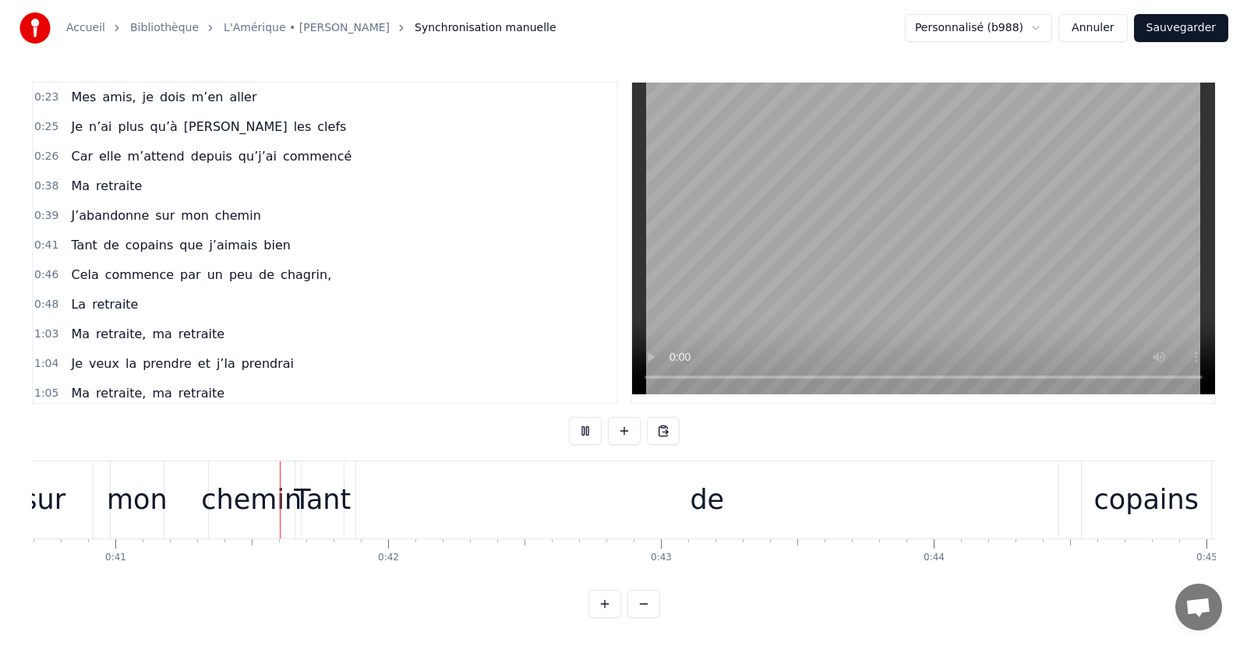
scroll to position [0, 11107]
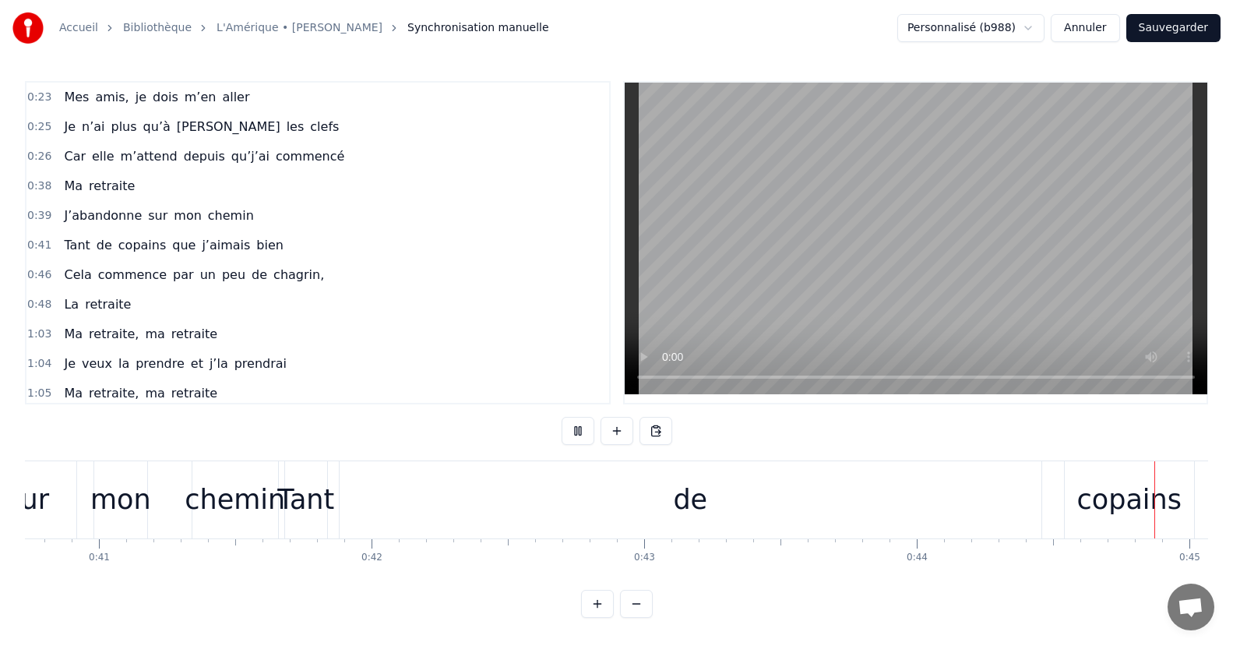
click at [1041, 28] on html "Accueil Bibliothèque L'Amérique • Joe Dassin Synchronisation manuelle Personnal…" at bounding box center [616, 321] width 1233 height 643
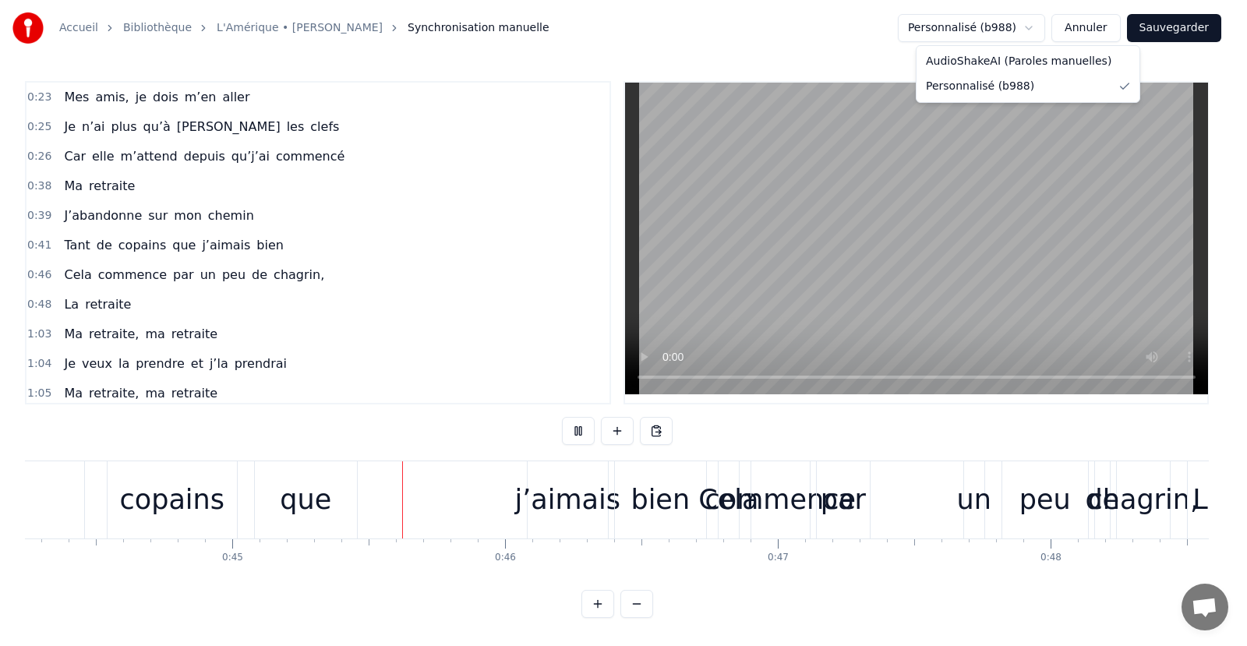
scroll to position [0, 12220]
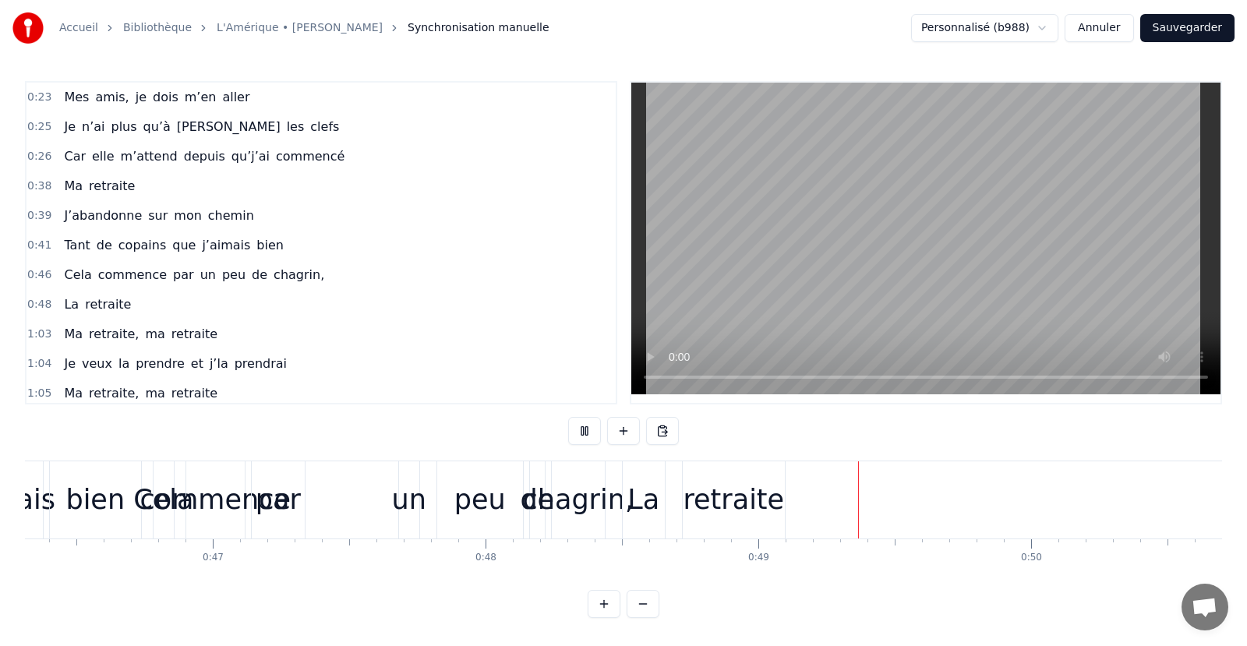
click at [1222, 56] on html "Accueil Bibliothèque L'Amérique • Joe Dassin Synchronisation manuelle Personnal…" at bounding box center [623, 321] width 1247 height 643
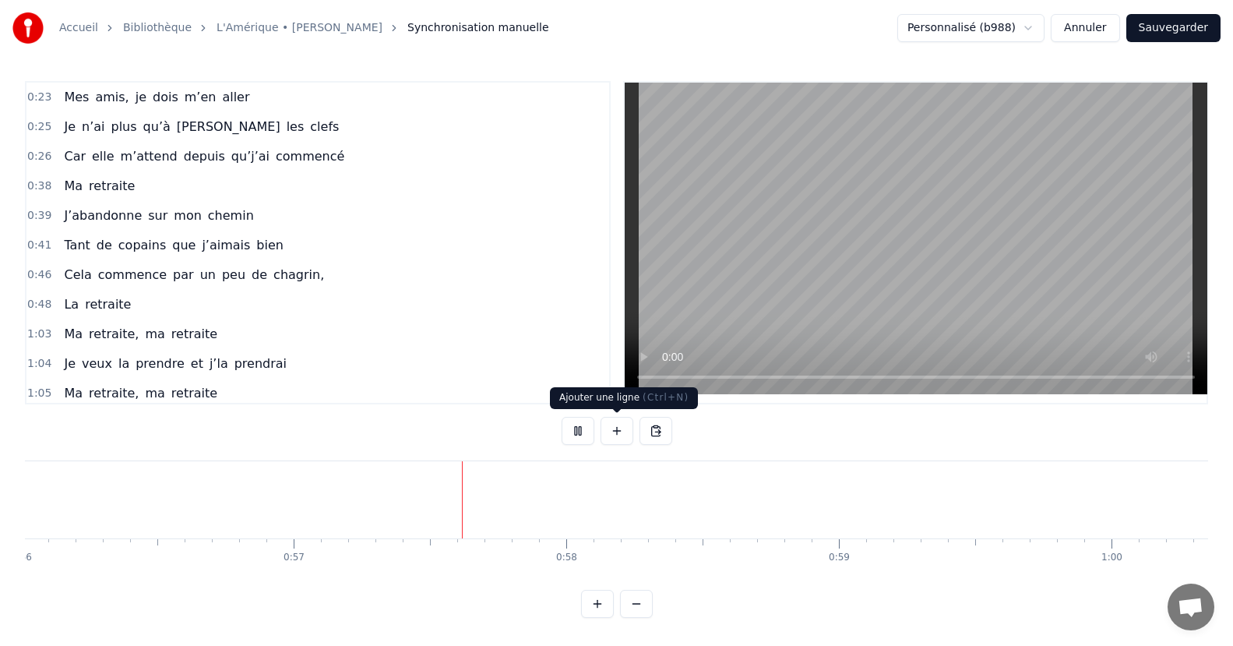
scroll to position [0, 15486]
click at [577, 429] on button at bounding box center [578, 431] width 33 height 28
click at [37, 97] on span "0:23" at bounding box center [39, 98] width 24 height 16
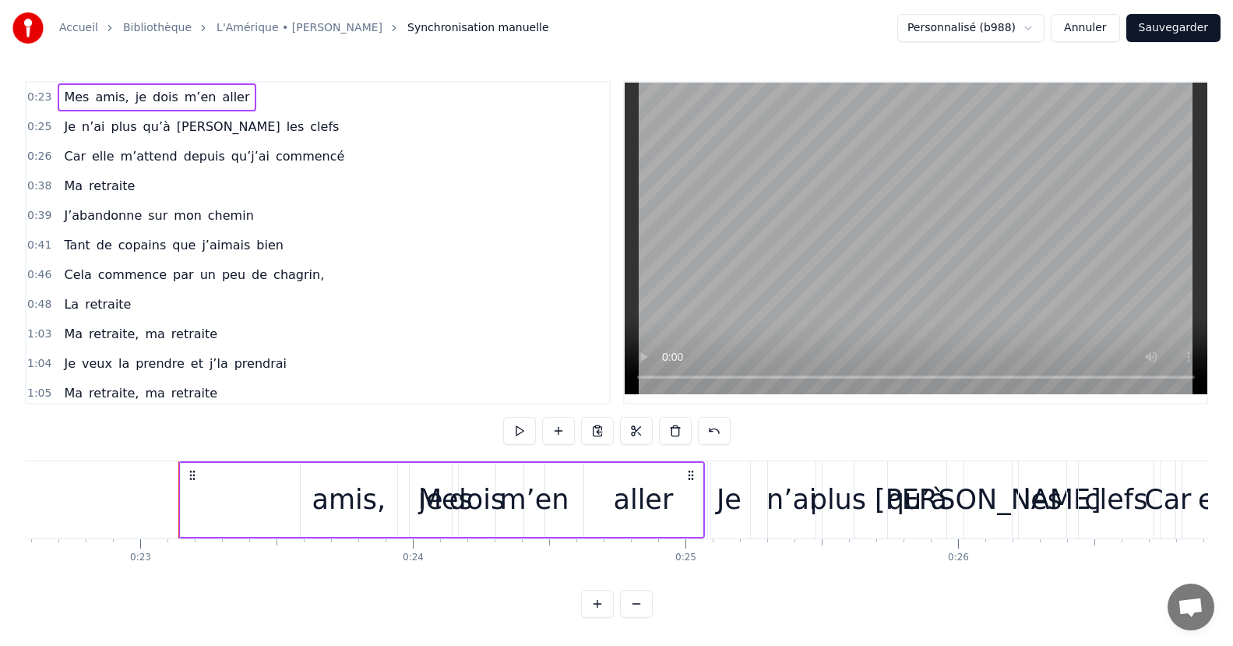
scroll to position [0, 6232]
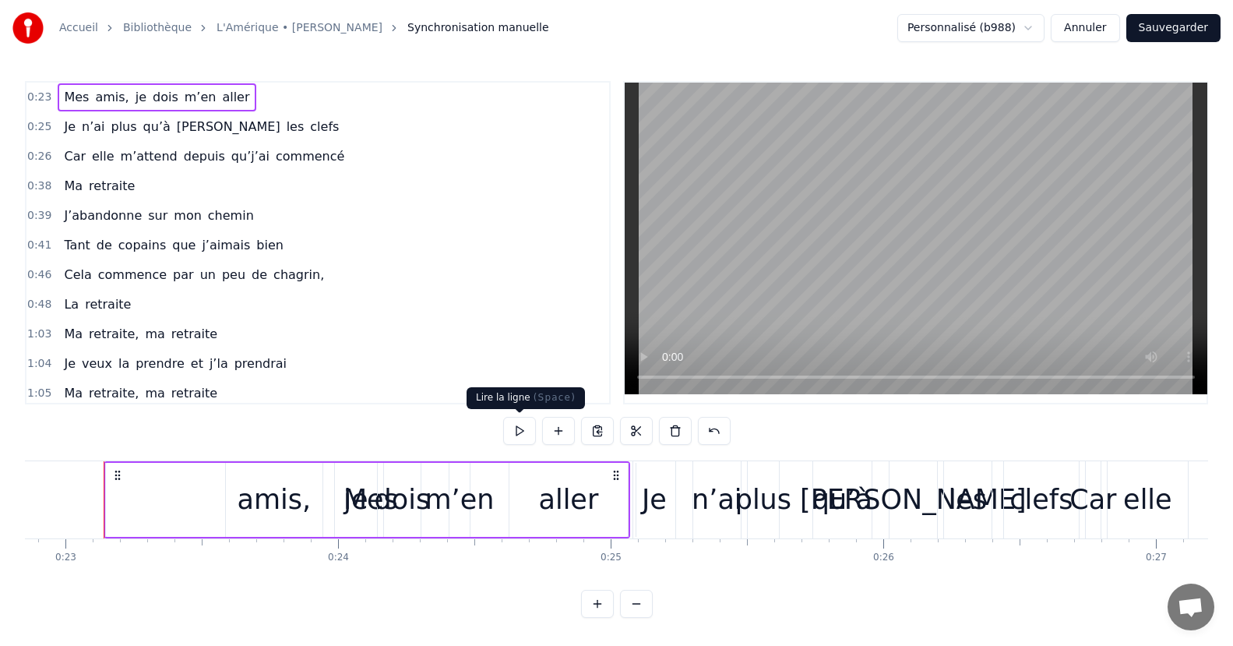
click at [519, 428] on button at bounding box center [519, 431] width 33 height 28
click at [517, 429] on button at bounding box center [519, 431] width 33 height 28
click at [517, 427] on button at bounding box center [519, 431] width 33 height 28
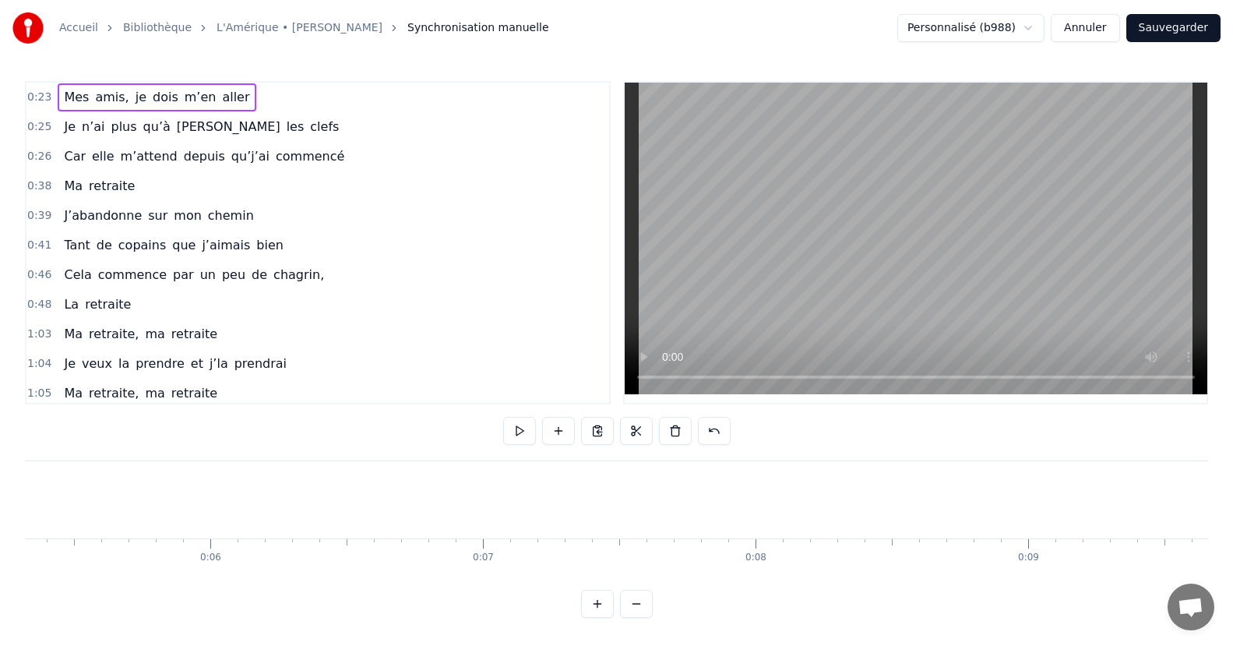
scroll to position [0, 0]
click at [523, 430] on button at bounding box center [519, 431] width 33 height 28
click at [33, 126] on span "0:25" at bounding box center [39, 127] width 24 height 16
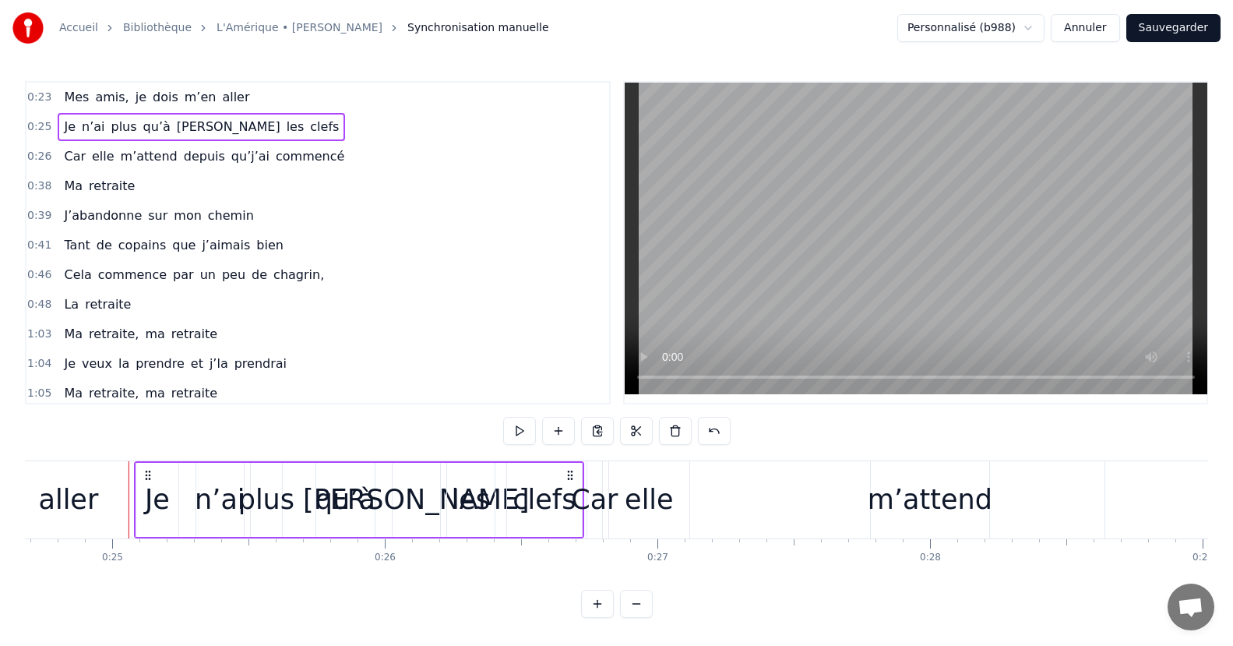
scroll to position [0, 6761]
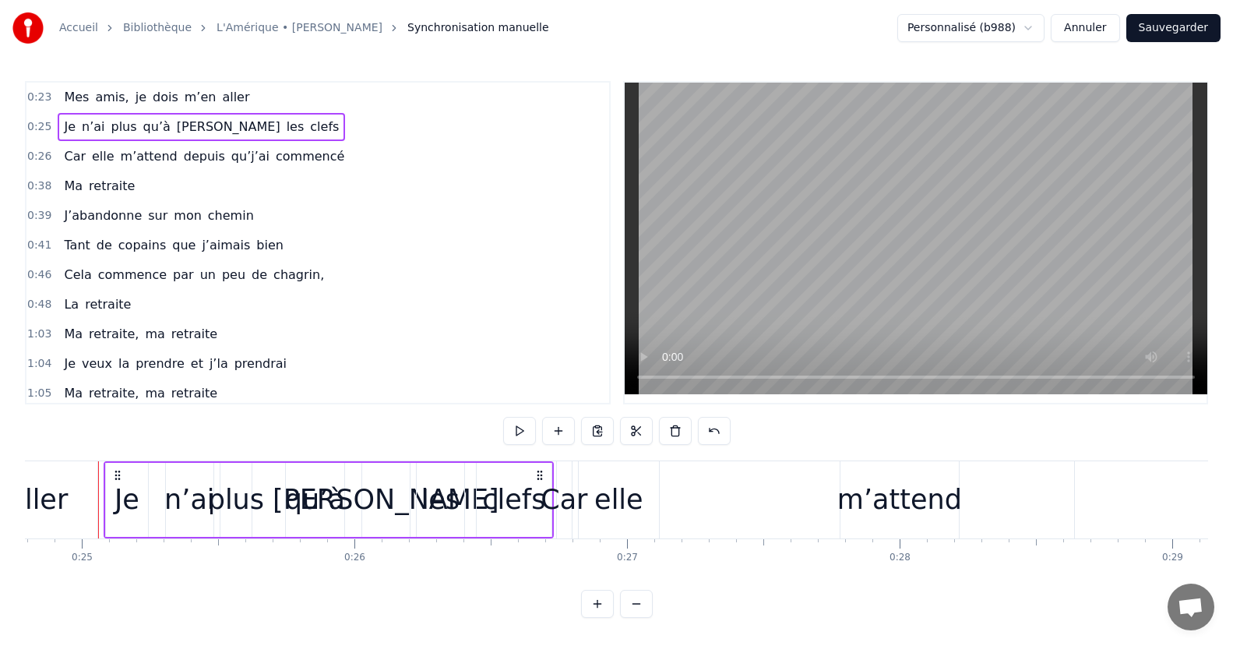
click at [35, 97] on span "0:23" at bounding box center [39, 98] width 24 height 16
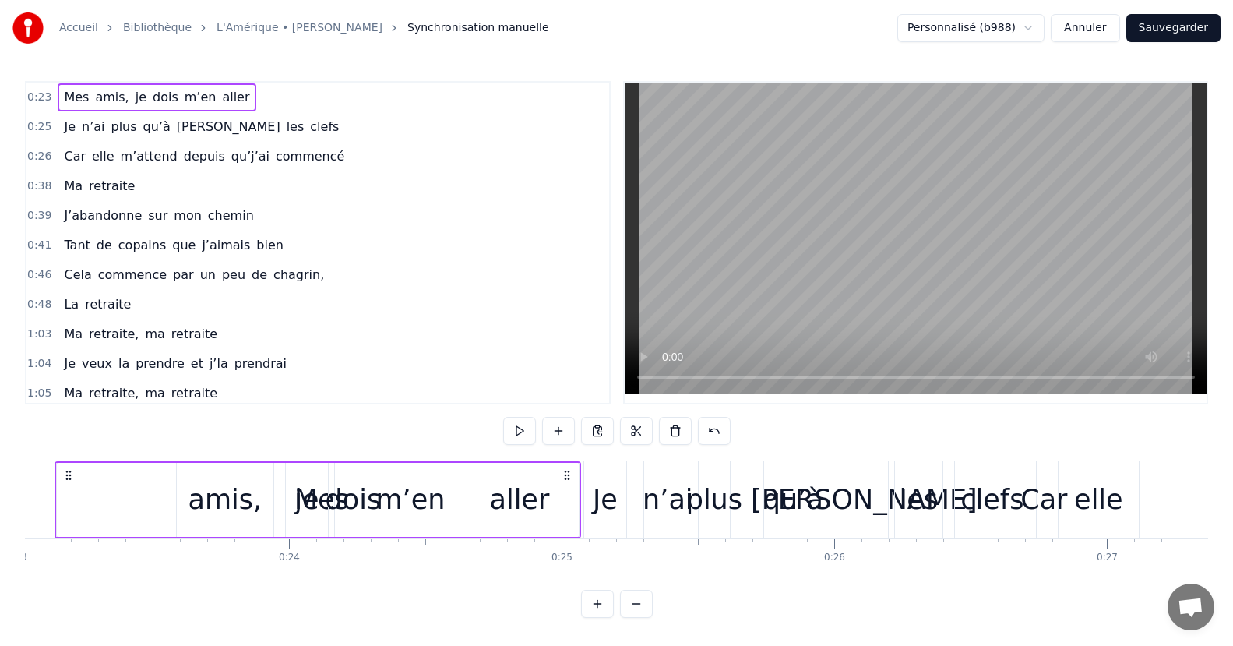
scroll to position [0, 6232]
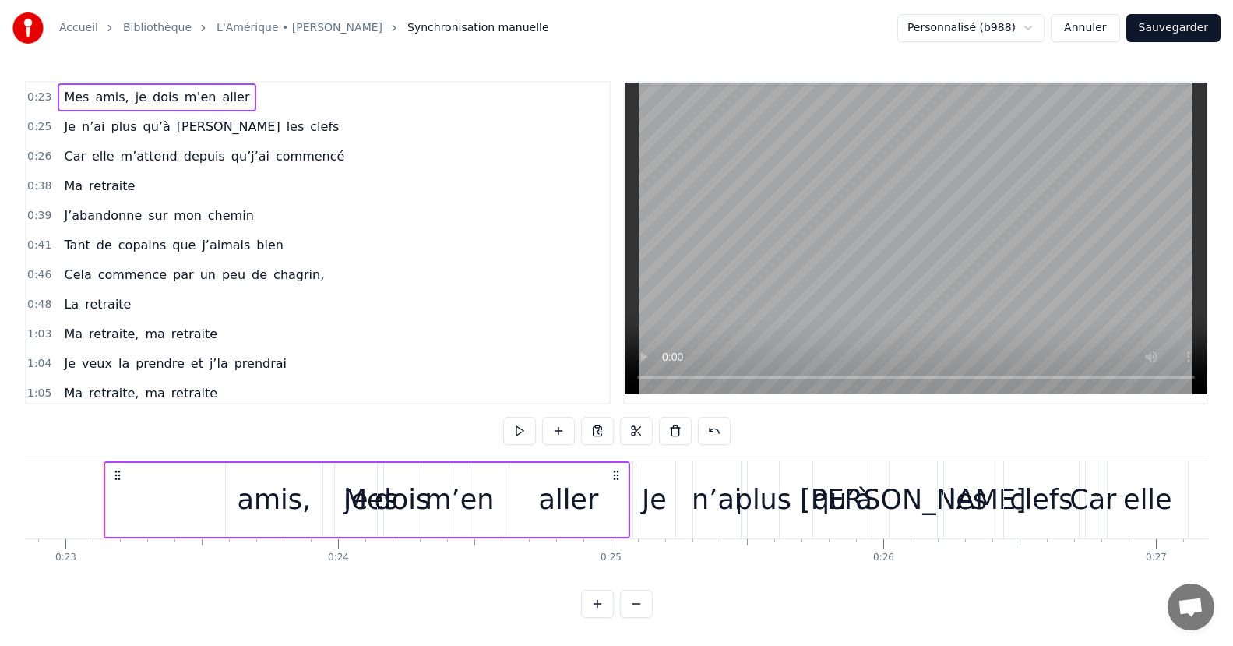
click at [241, 30] on link "L'Amérique • [PERSON_NAME]" at bounding box center [300, 28] width 166 height 16
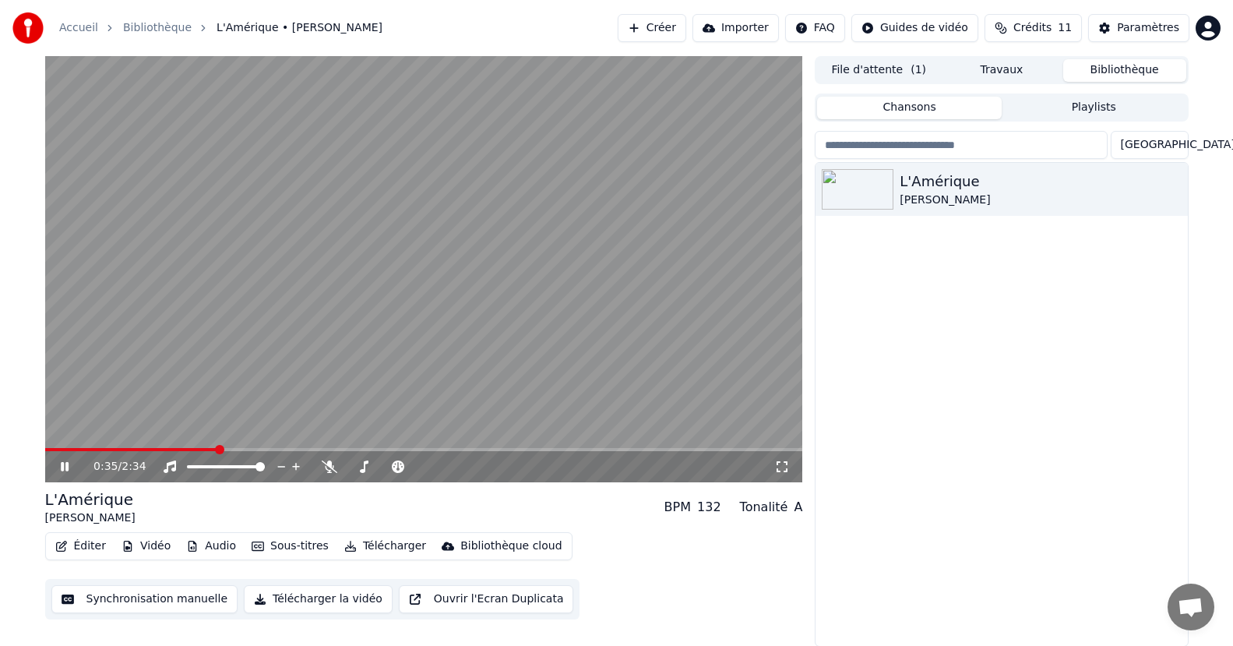
scroll to position [1, 0]
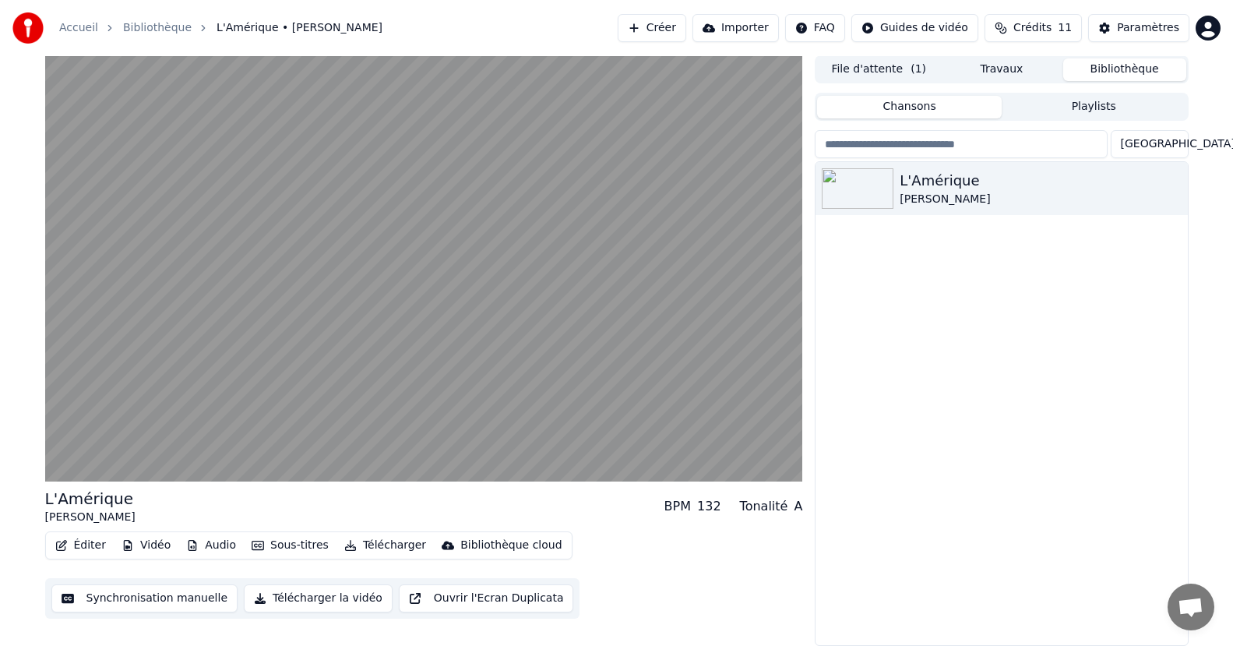
click at [448, 588] on button "Ouvrir l'Ecran Duplicata" at bounding box center [486, 598] width 175 height 28
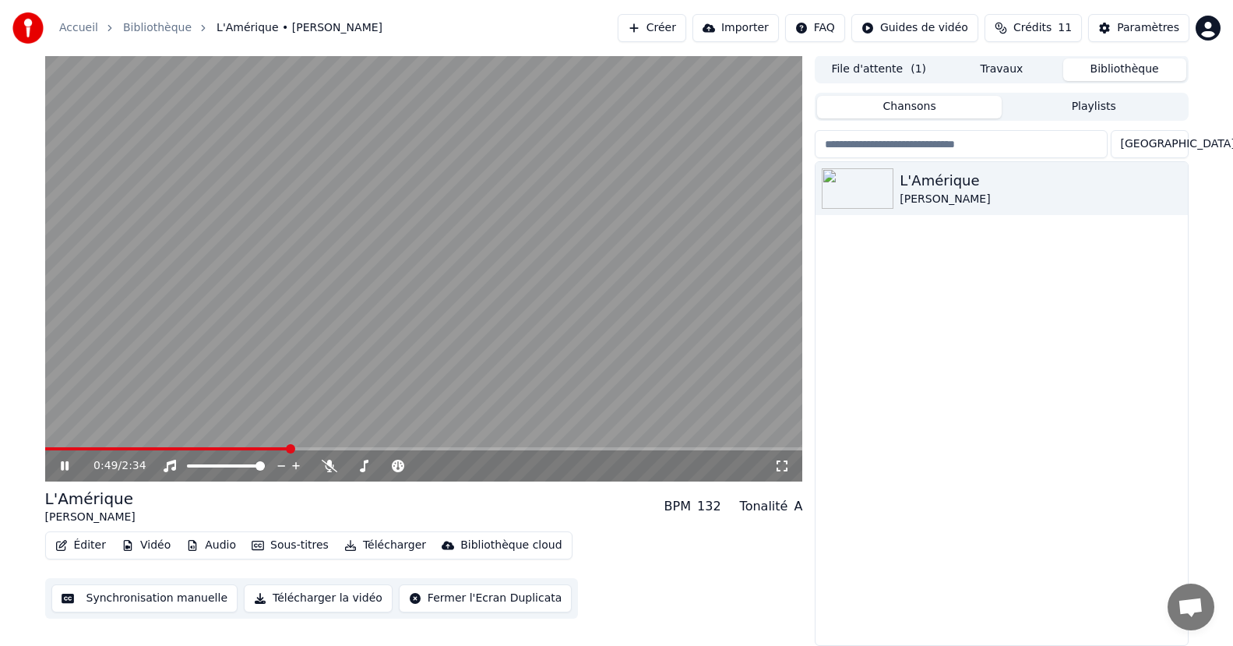
click at [451, 415] on video at bounding box center [424, 268] width 758 height 426
click at [45, 453] on span at bounding box center [49, 448] width 9 height 9
click at [65, 467] on icon at bounding box center [64, 465] width 9 height 11
click at [92, 597] on button "Synchronisation manuelle" at bounding box center [144, 598] width 187 height 28
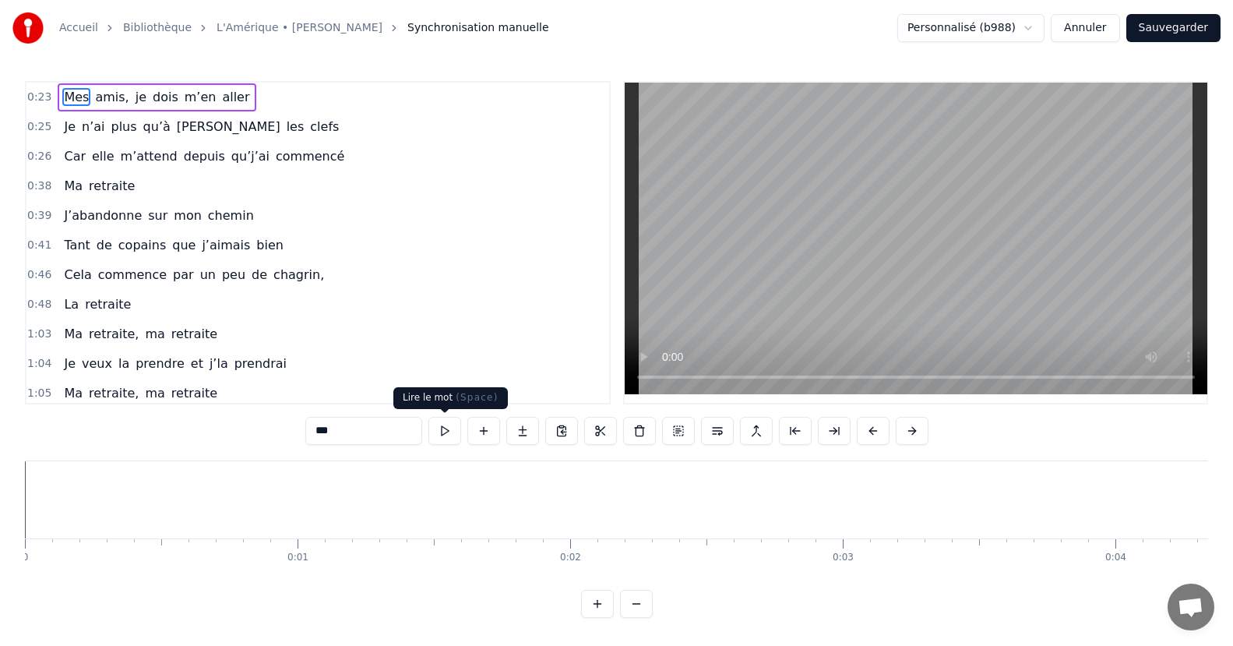
click at [448, 431] on button at bounding box center [445, 431] width 33 height 28
click at [442, 430] on button at bounding box center [445, 431] width 33 height 28
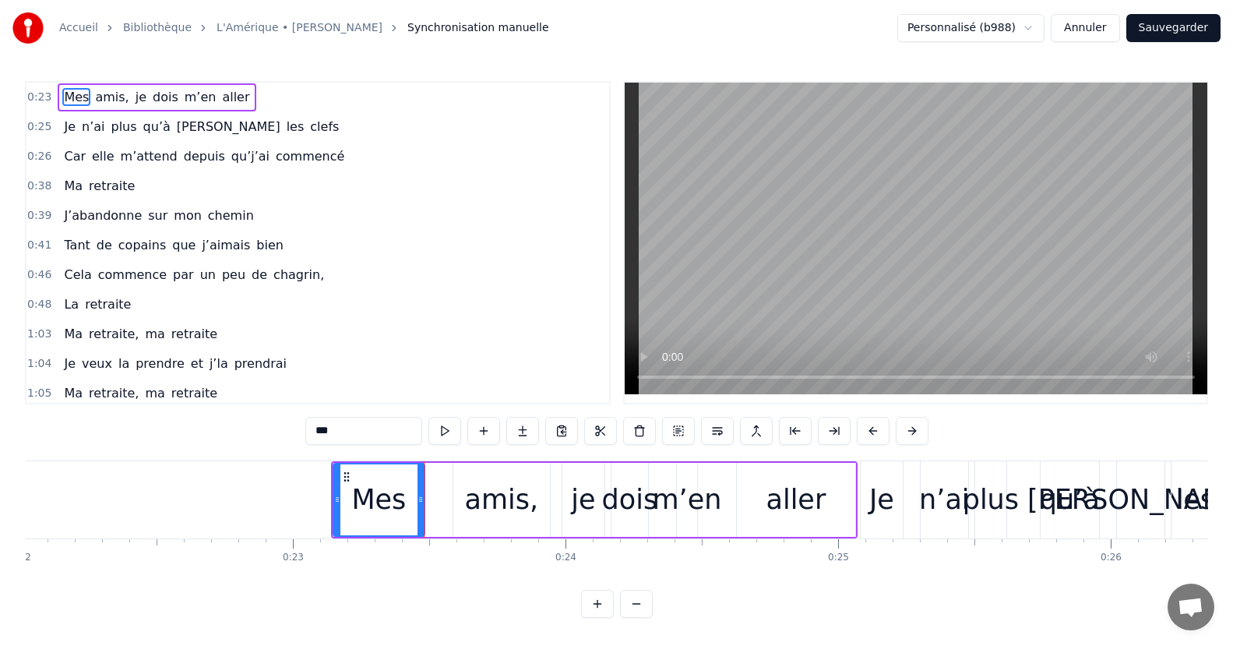
scroll to position [0, 5919]
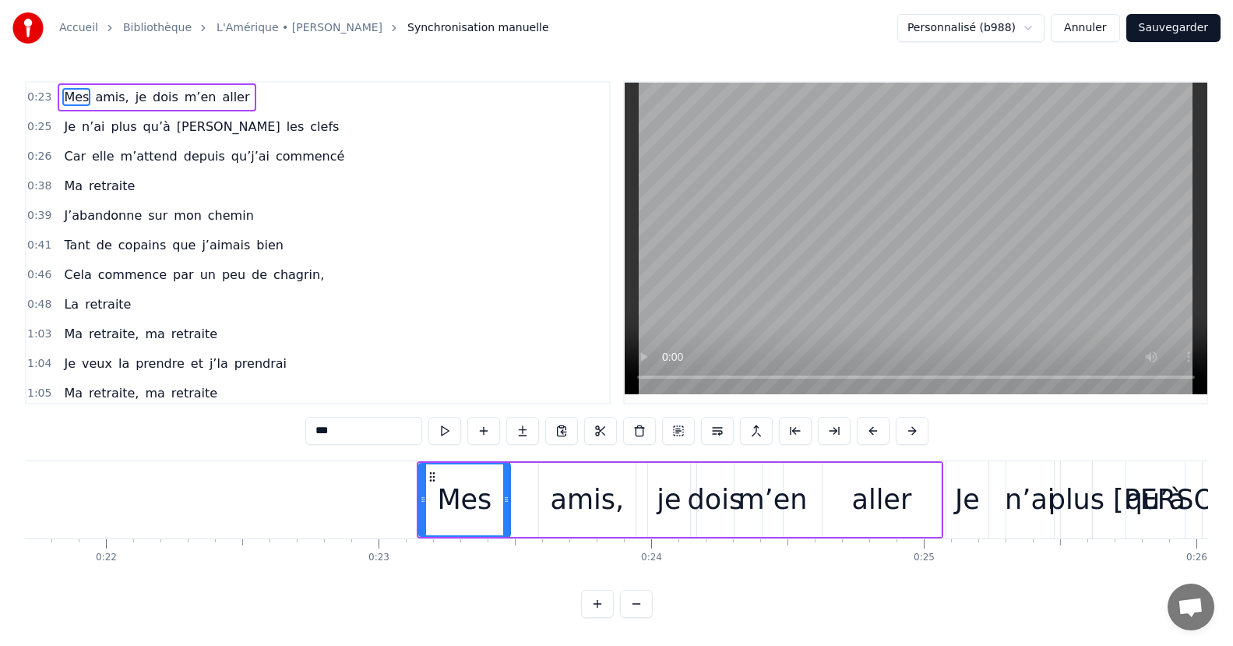
click at [576, 503] on div "amis," at bounding box center [588, 499] width 74 height 41
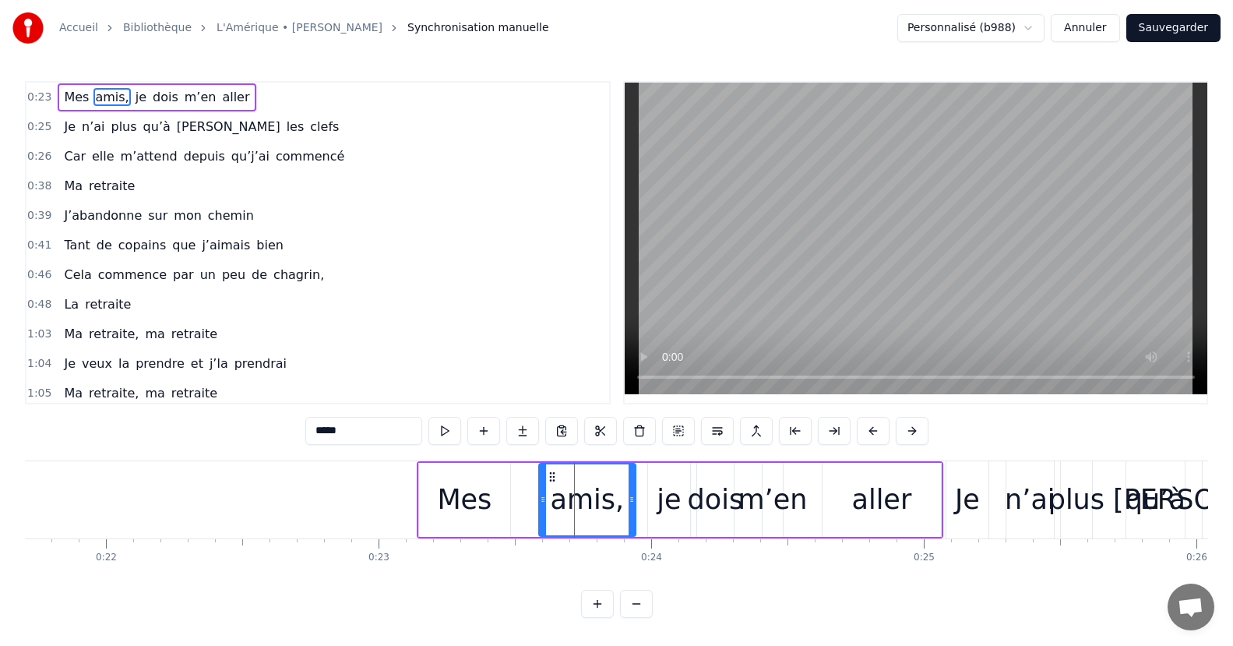
click at [693, 506] on div "dois" at bounding box center [716, 499] width 56 height 41
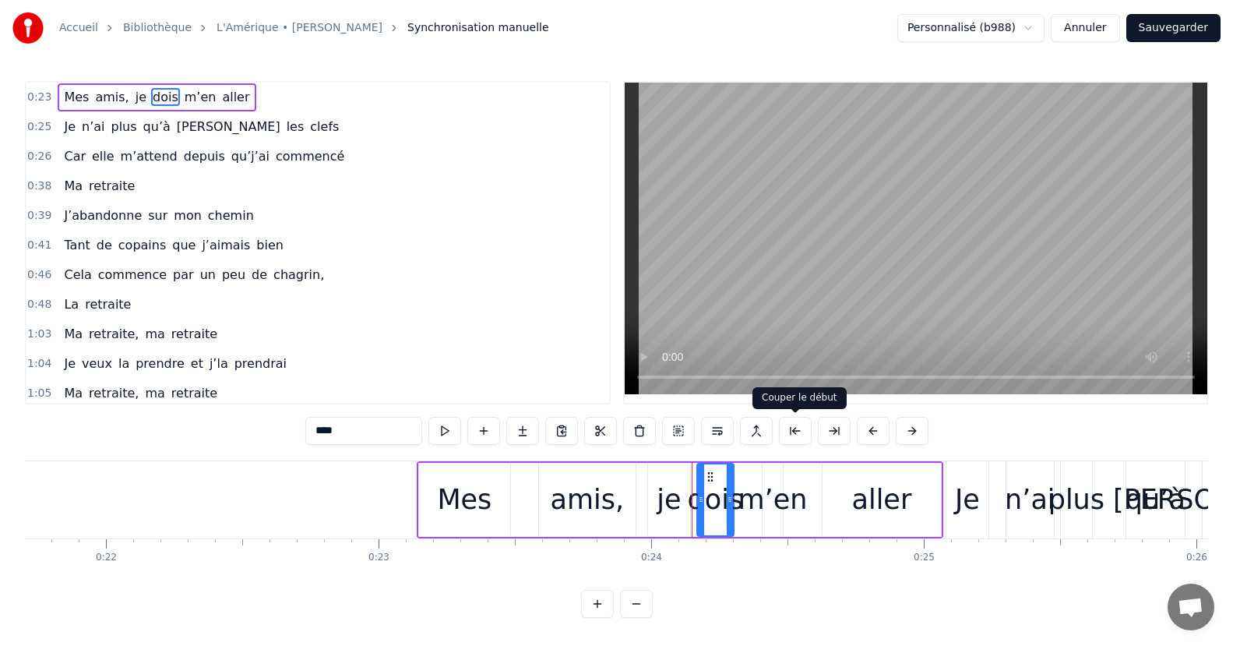
click at [799, 433] on button at bounding box center [795, 431] width 33 height 28
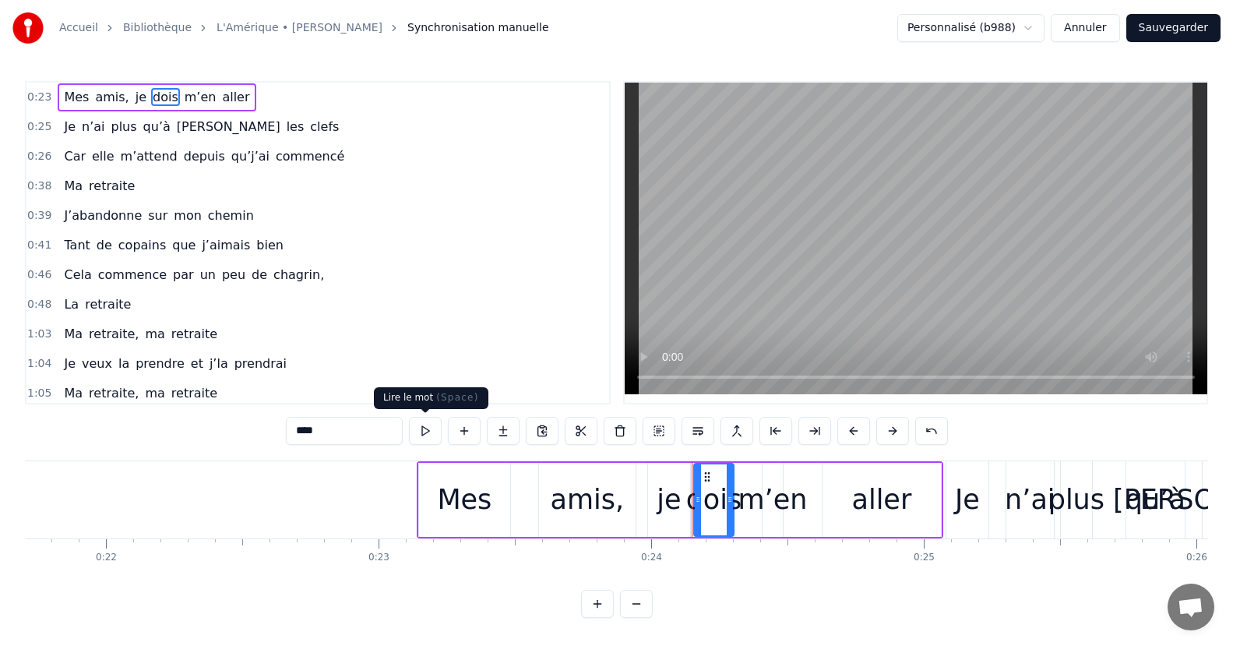
click at [418, 442] on button at bounding box center [425, 431] width 33 height 28
click at [428, 426] on button at bounding box center [425, 431] width 33 height 28
click at [420, 425] on button at bounding box center [425, 431] width 33 height 28
click at [473, 494] on div "Mes" at bounding box center [464, 499] width 55 height 41
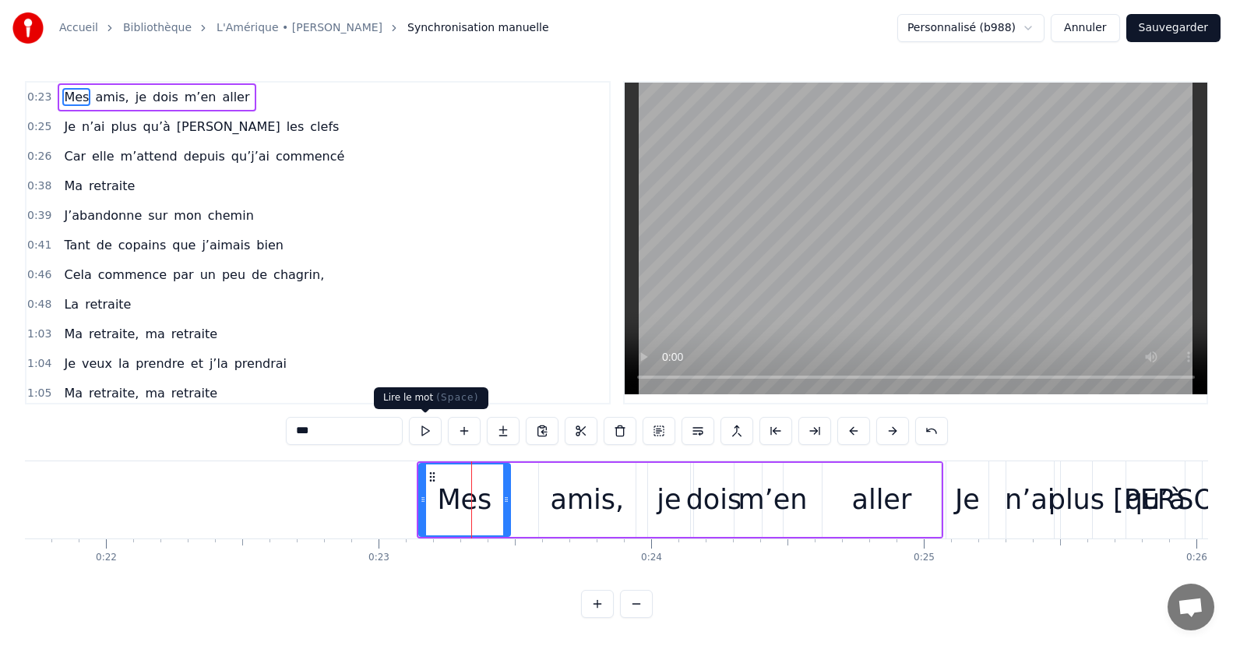
click at [426, 434] on button at bounding box center [425, 431] width 33 height 28
click at [575, 497] on div "amis," at bounding box center [588, 499] width 74 height 41
type input "*****"
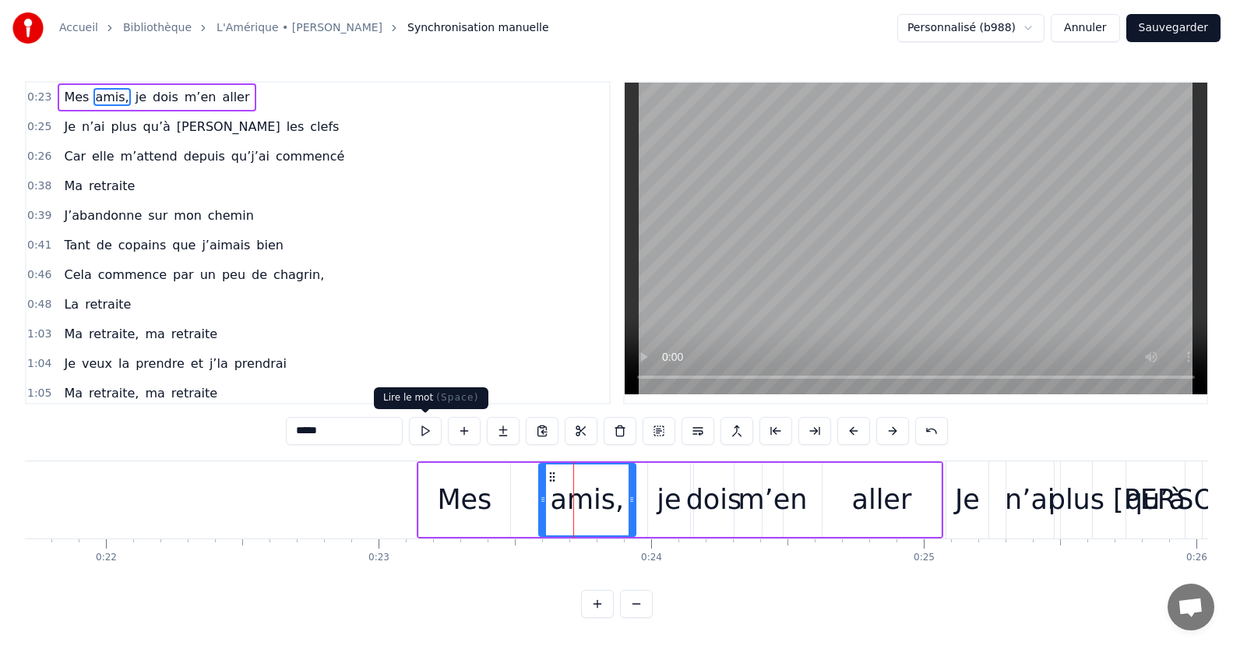
click at [427, 429] on button at bounding box center [425, 431] width 33 height 28
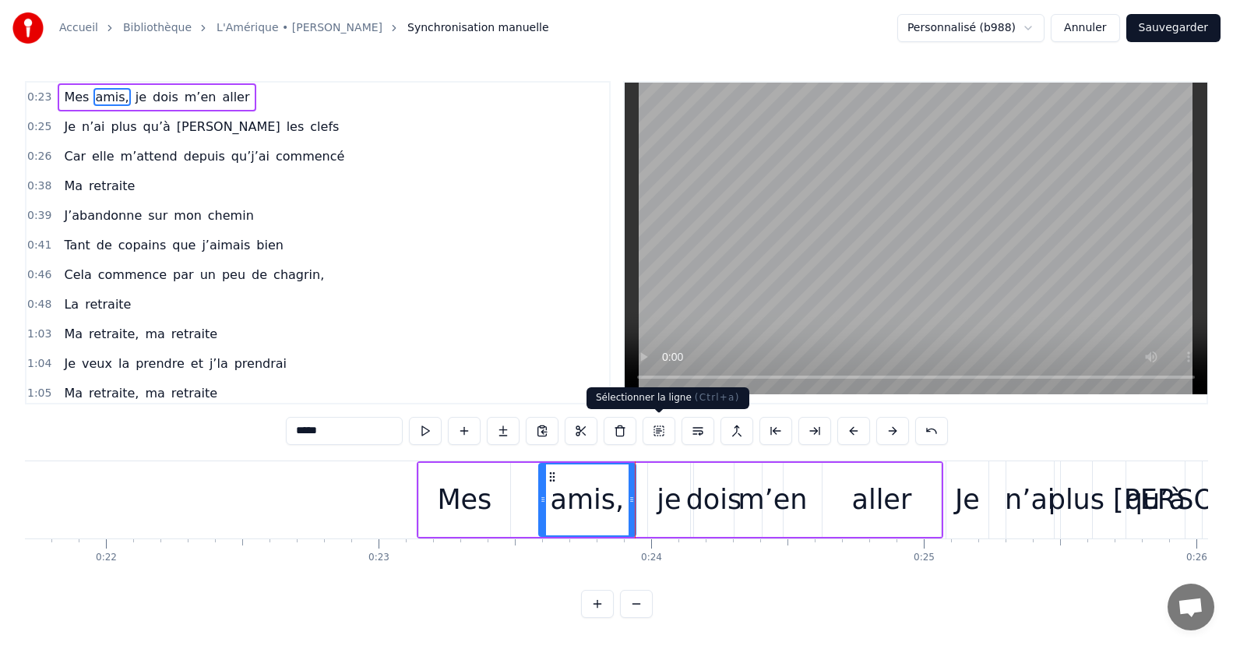
click at [662, 428] on button at bounding box center [659, 431] width 33 height 28
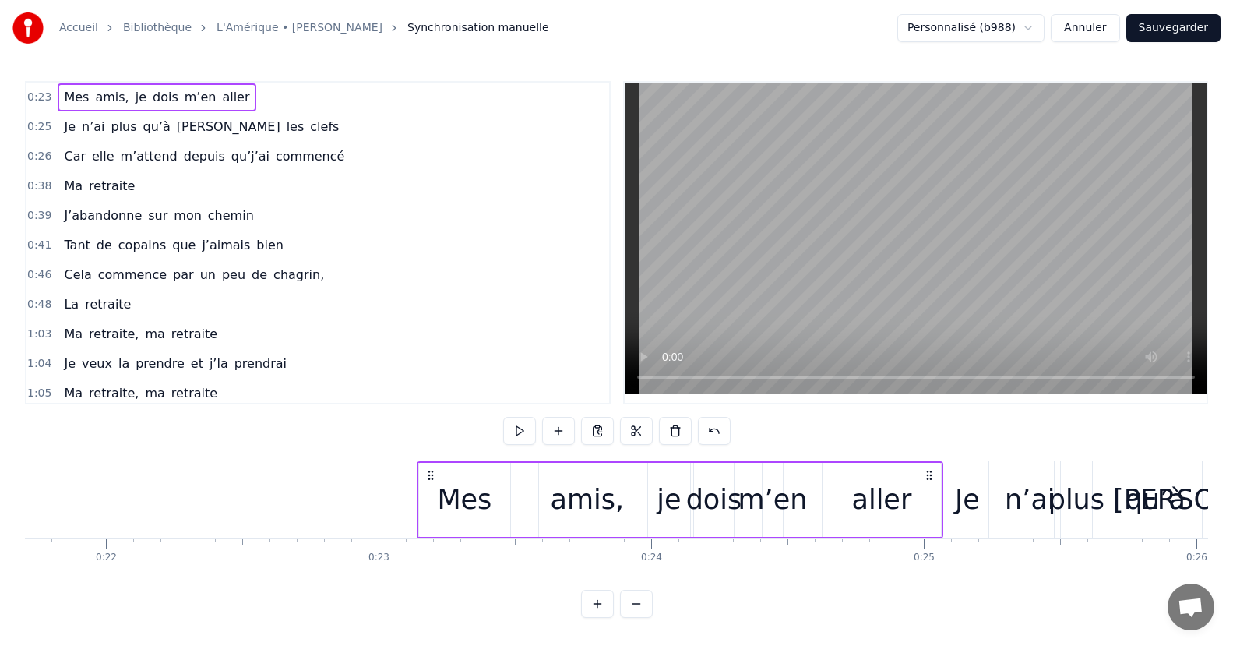
click at [432, 472] on icon at bounding box center [431, 475] width 12 height 12
click at [517, 428] on button at bounding box center [519, 431] width 33 height 28
click at [959, 30] on html "Accueil Bibliothèque L'Amérique • Joe Dassin Synchronisation manuelle Personnal…" at bounding box center [616, 321] width 1233 height 643
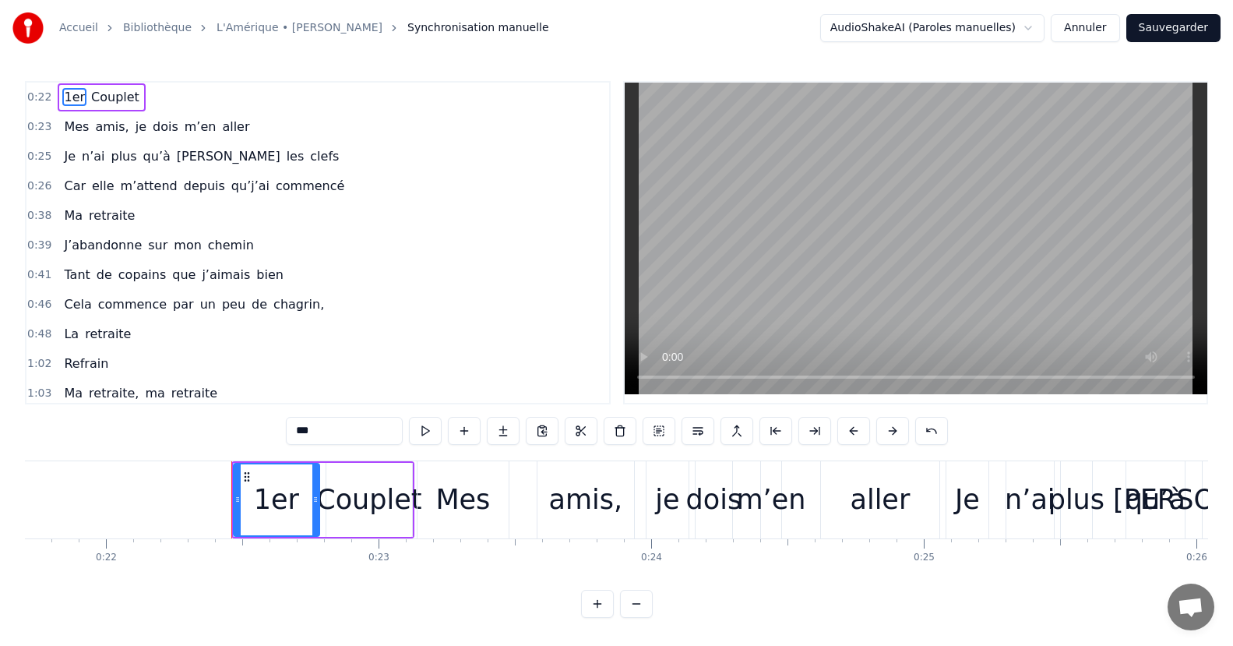
scroll to position [0, 0]
click at [1096, 25] on button "Annuler" at bounding box center [1085, 28] width 69 height 28
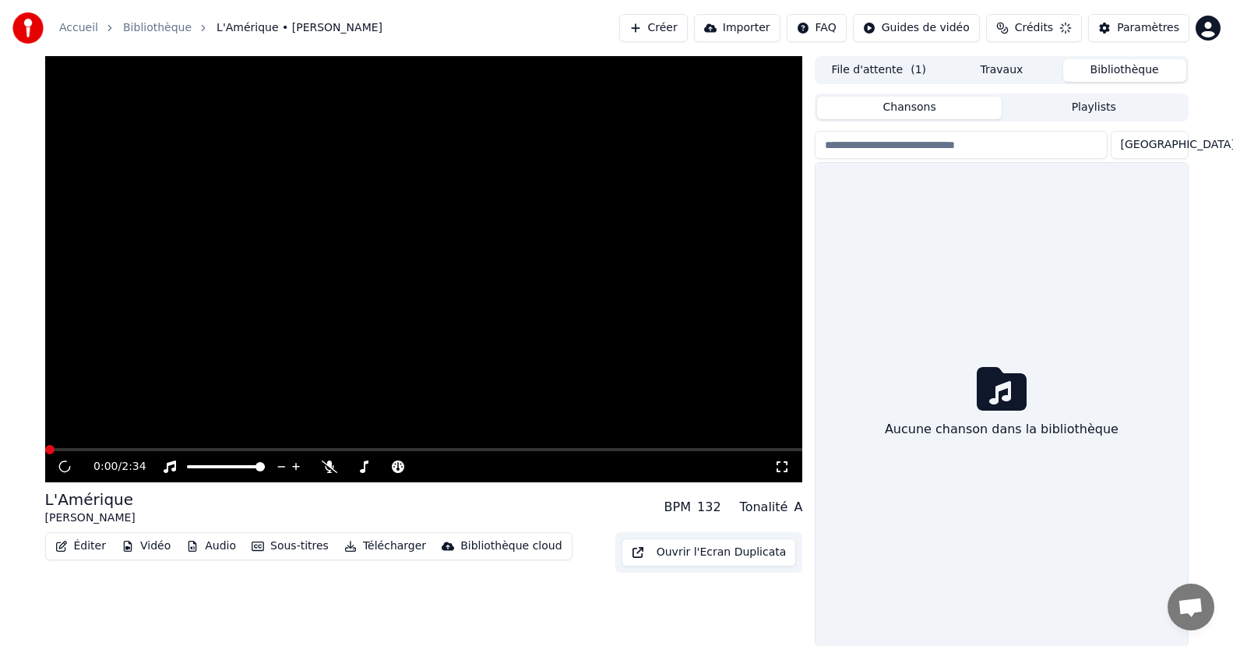
scroll to position [1, 0]
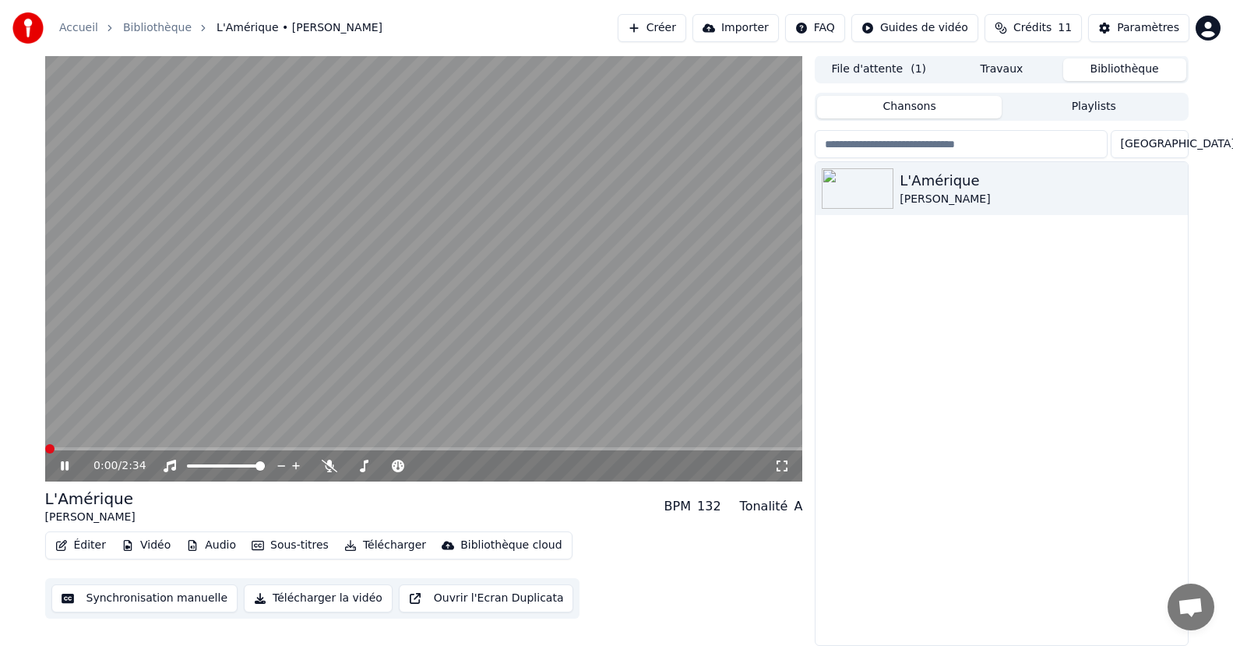
click at [45, 449] on span at bounding box center [49, 448] width 9 height 9
click at [45, 453] on span at bounding box center [49, 448] width 9 height 9
click at [60, 467] on icon at bounding box center [76, 466] width 37 height 12
click at [45, 451] on span at bounding box center [49, 448] width 9 height 9
click at [62, 466] on icon at bounding box center [64, 465] width 9 height 11
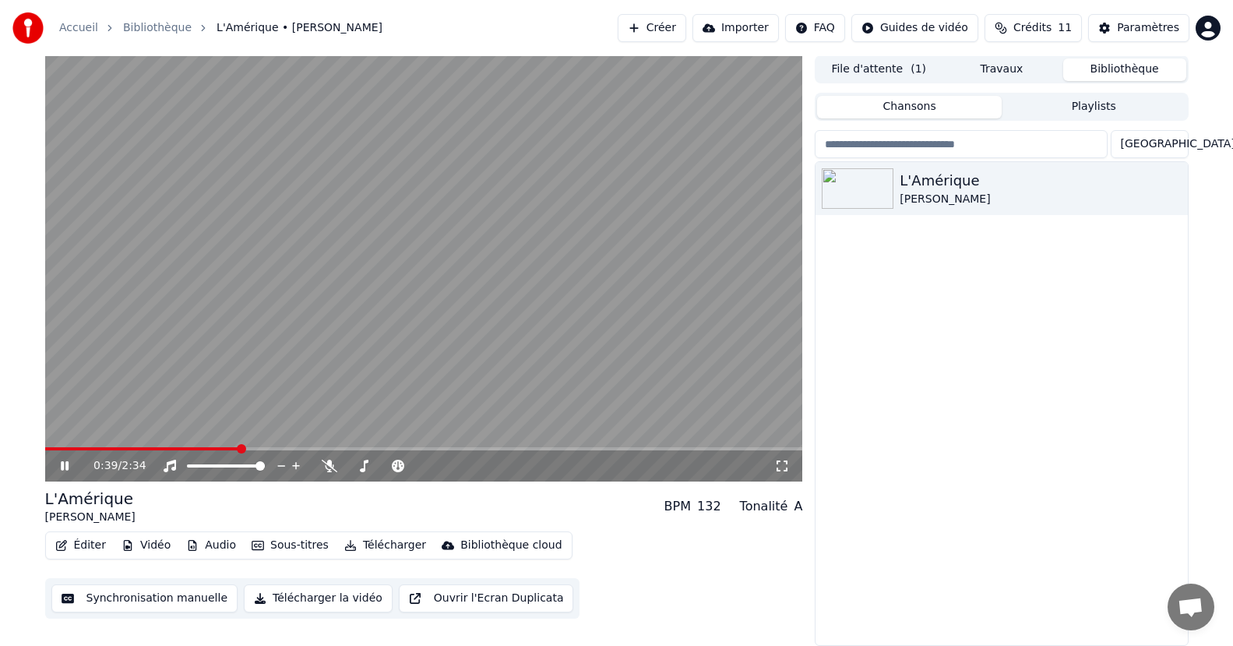
click at [66, 463] on icon at bounding box center [65, 465] width 8 height 9
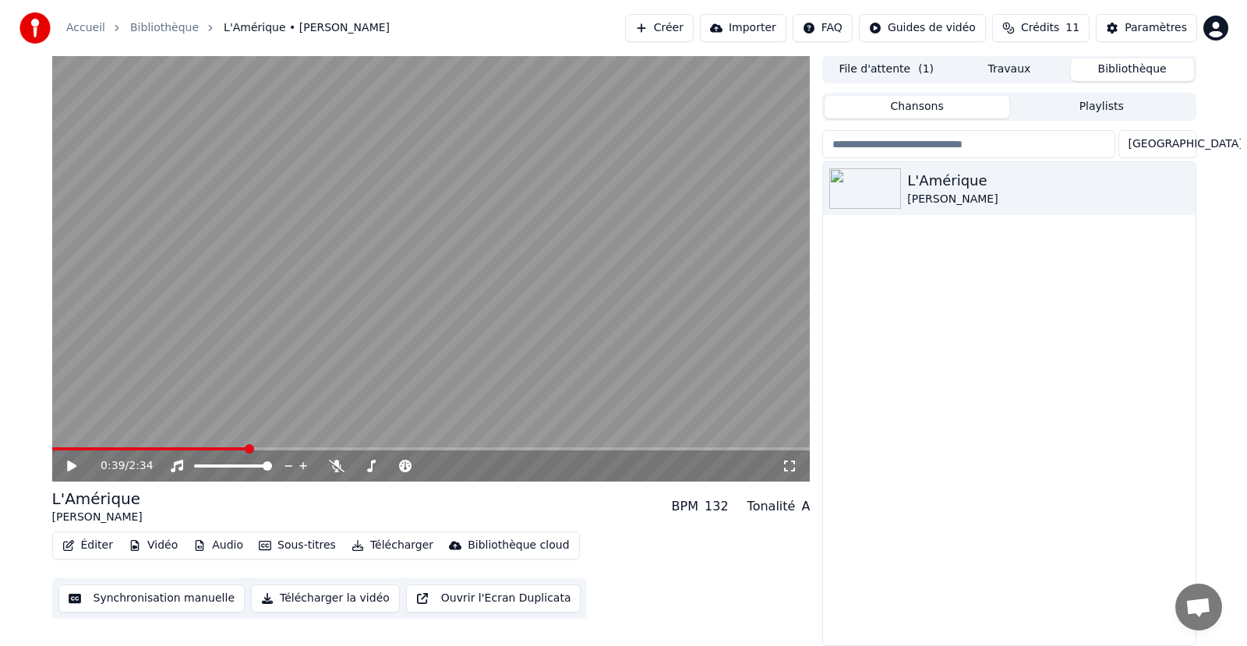
scroll to position [0, 0]
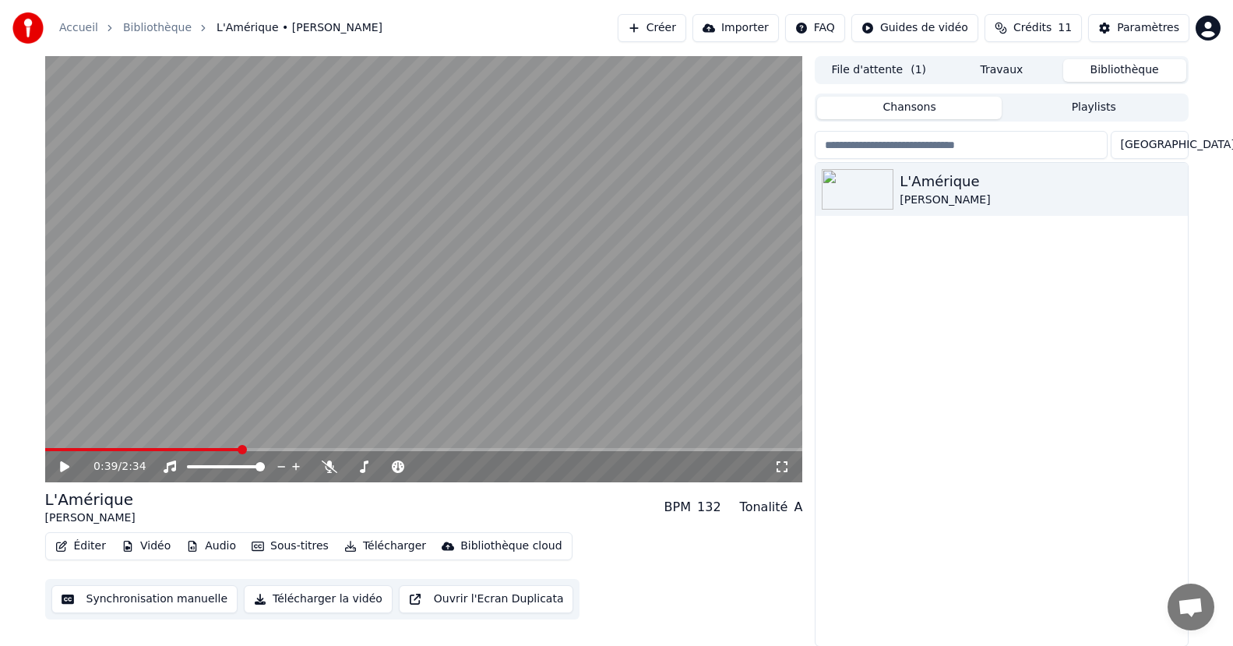
click at [680, 25] on button "Créer" at bounding box center [652, 28] width 69 height 28
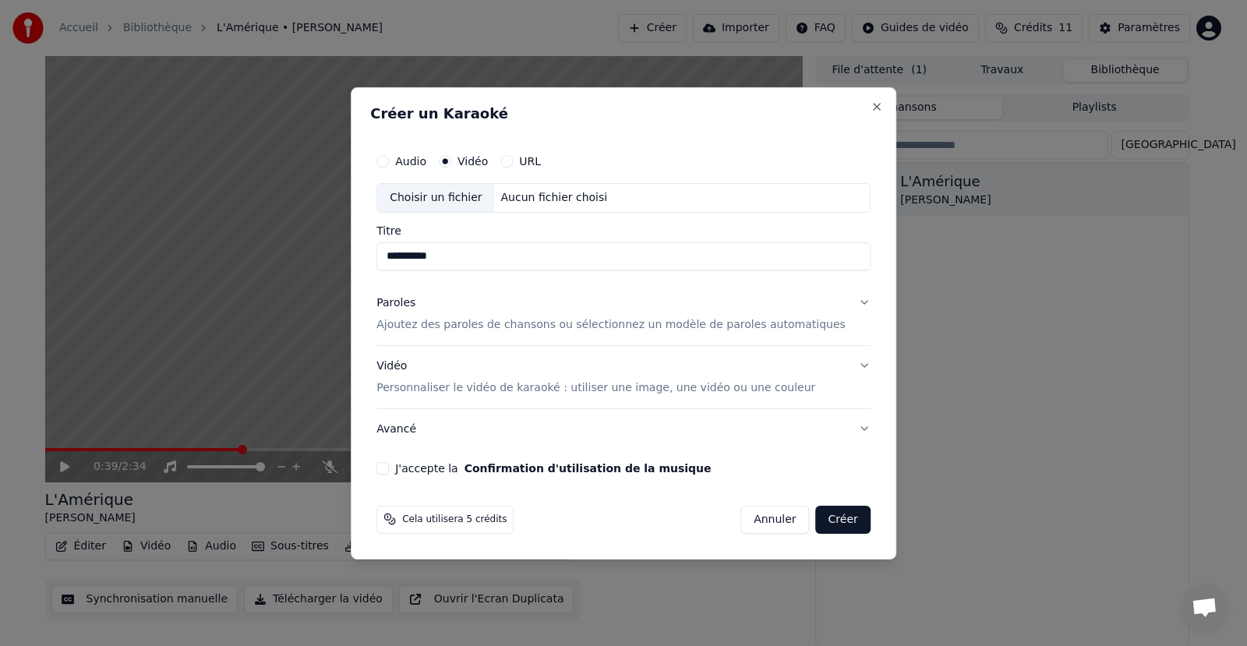
type input "**********"
click at [509, 327] on p "Ajoutez des paroles de chansons ou sélectionnez un modèle de paroles automatiqu…" at bounding box center [610, 325] width 469 height 16
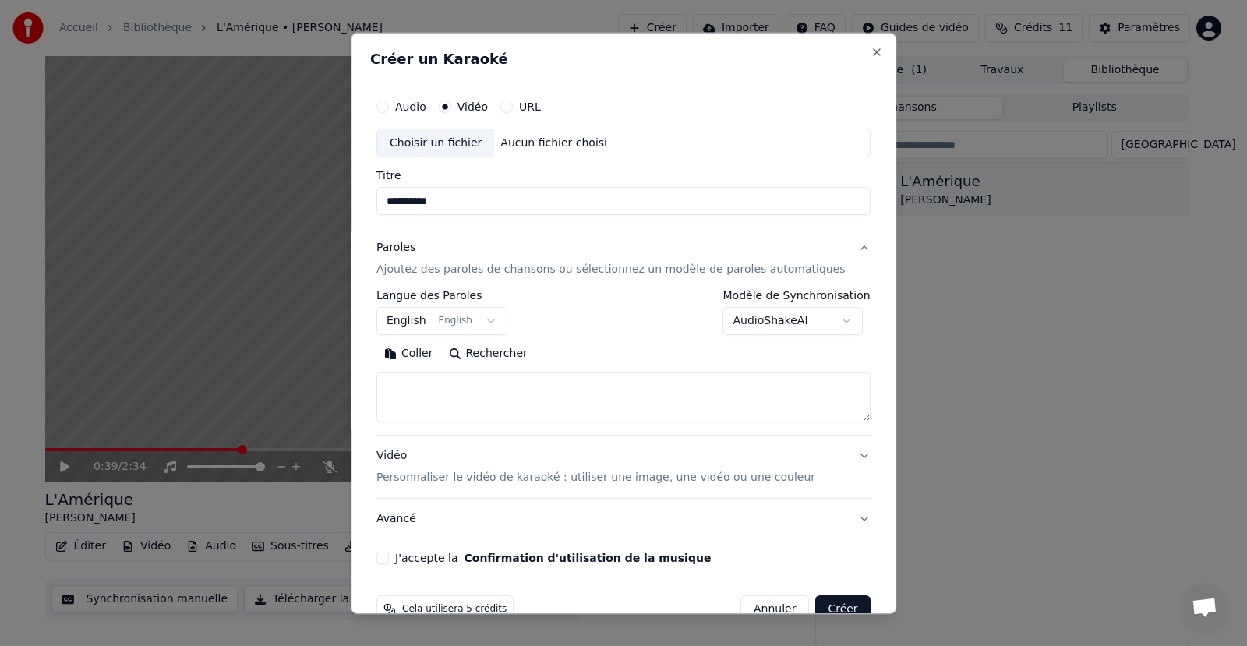
click at [435, 322] on body "**********" at bounding box center [616, 323] width 1233 height 646
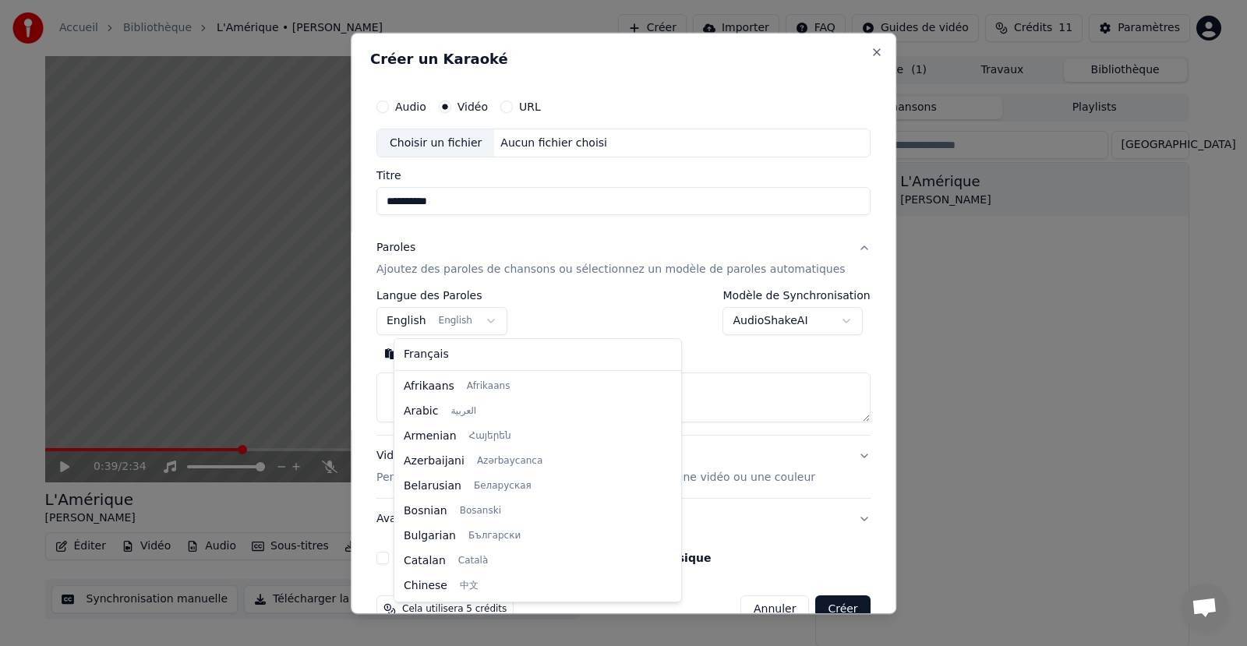
scroll to position [125, 0]
select select "**"
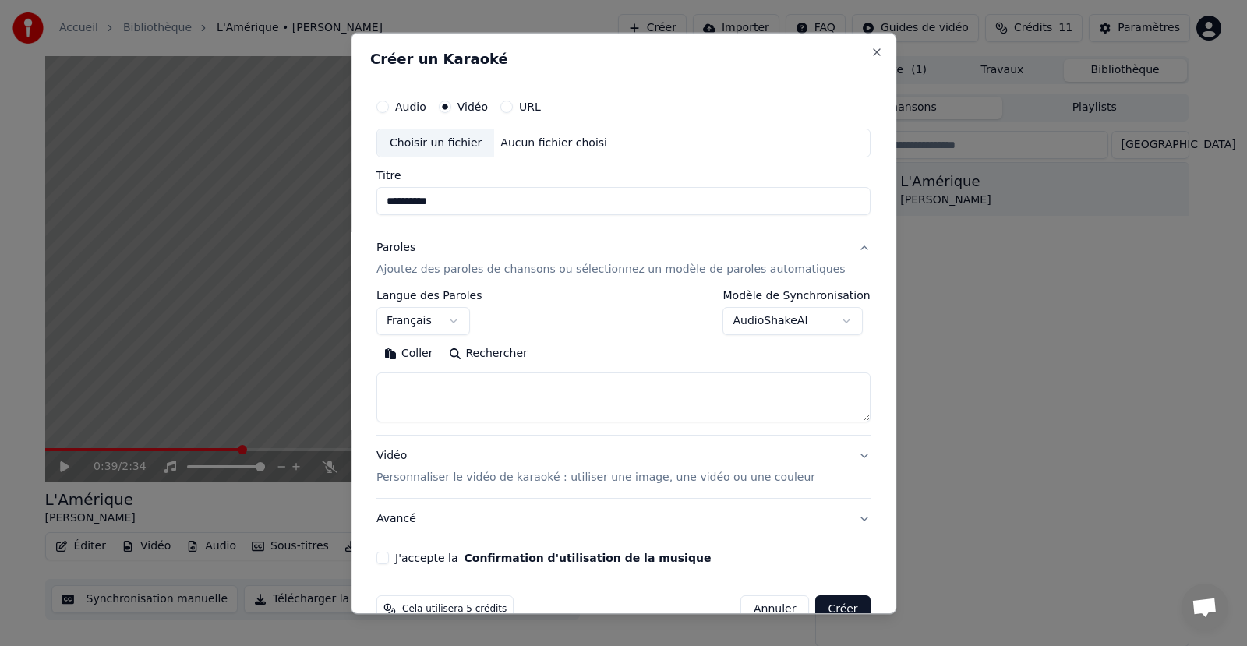
click at [408, 377] on textarea at bounding box center [623, 397] width 494 height 50
paste textarea "**********"
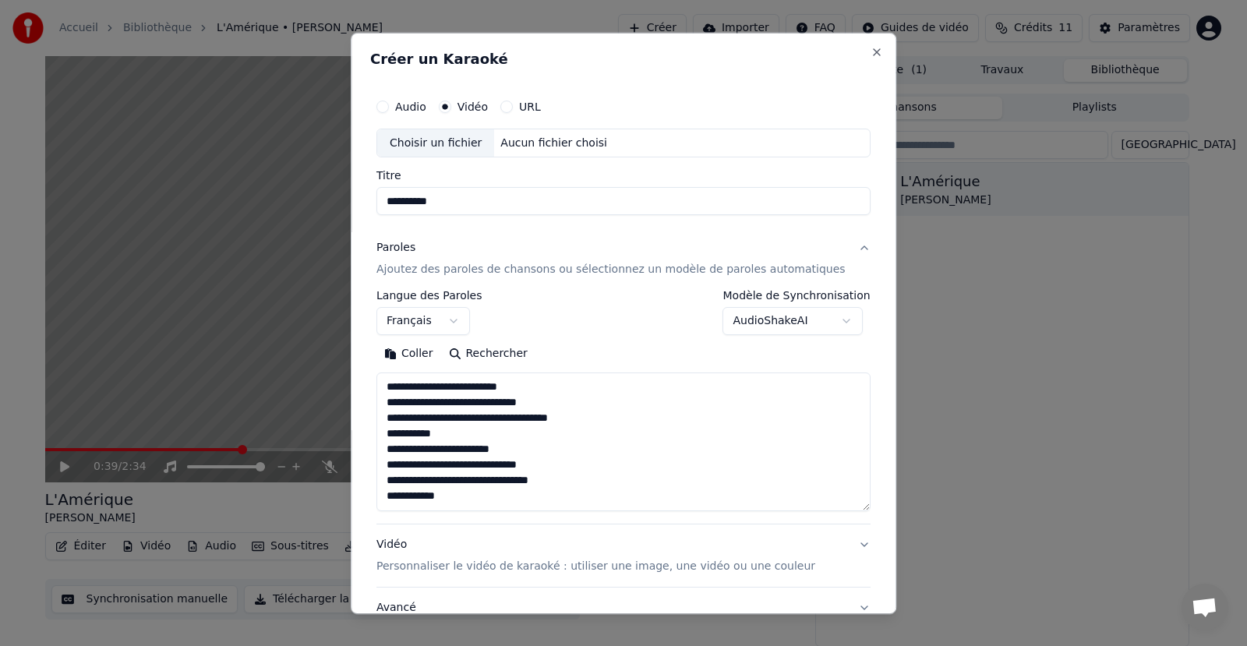
scroll to position [98, 0]
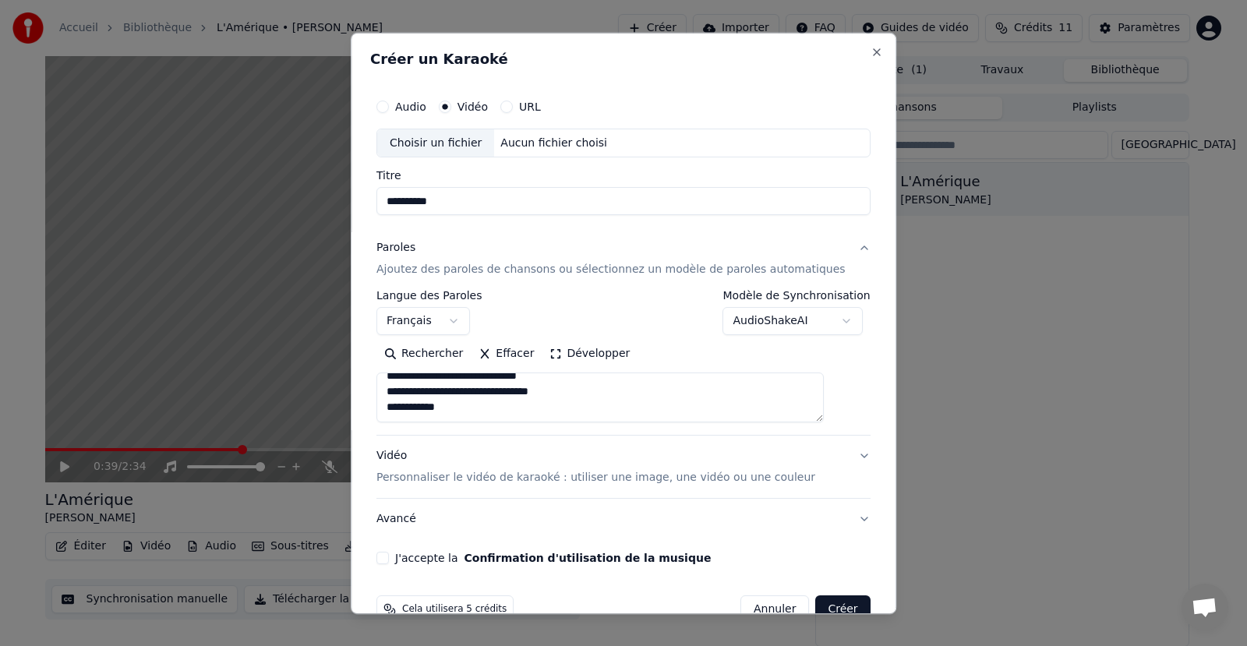
type textarea "**********"
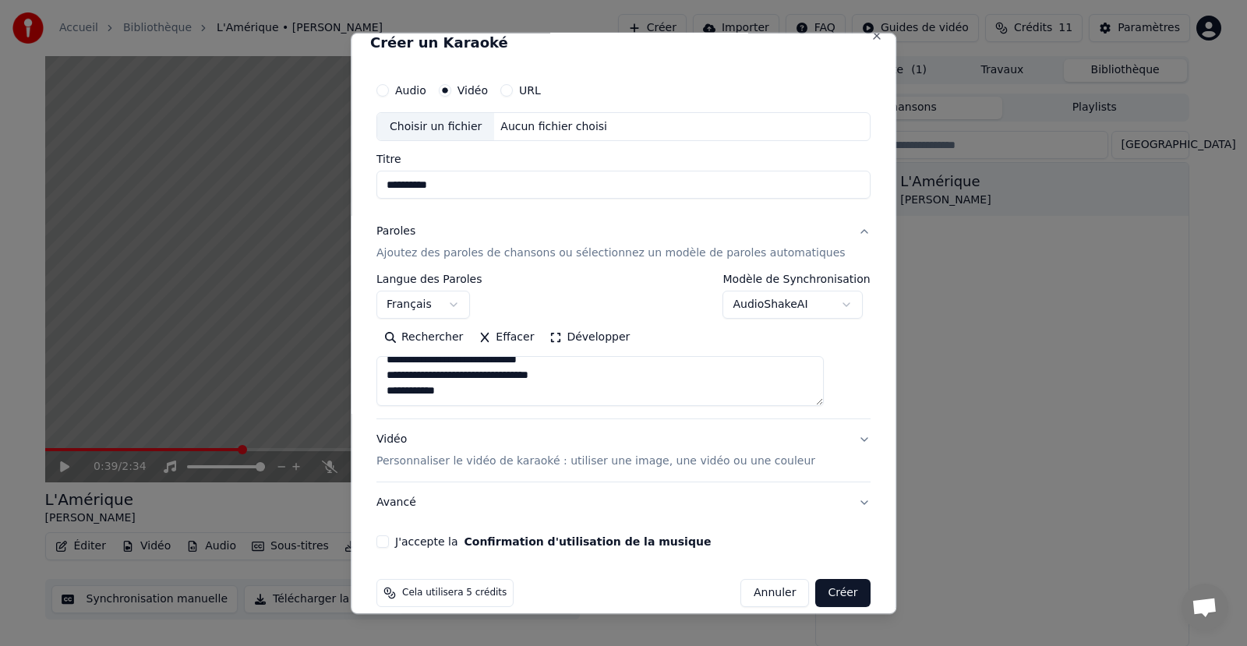
scroll to position [35, 0]
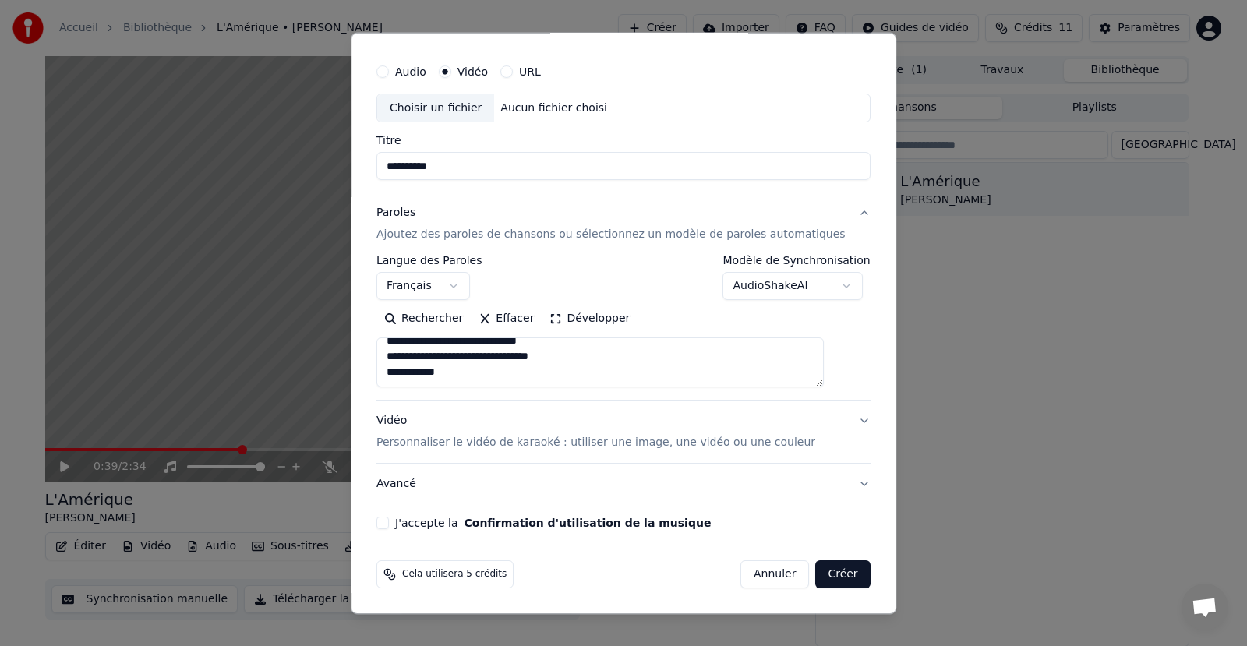
click at [389, 71] on button "Audio" at bounding box center [382, 71] width 12 height 12
click at [436, 109] on div "Choisir un fichier" at bounding box center [435, 107] width 117 height 28
type input "**********"
click at [389, 520] on button "J'accepte la Confirmation d'utilisation de la musique" at bounding box center [382, 523] width 12 height 12
click at [818, 577] on button "Créer" at bounding box center [843, 574] width 55 height 28
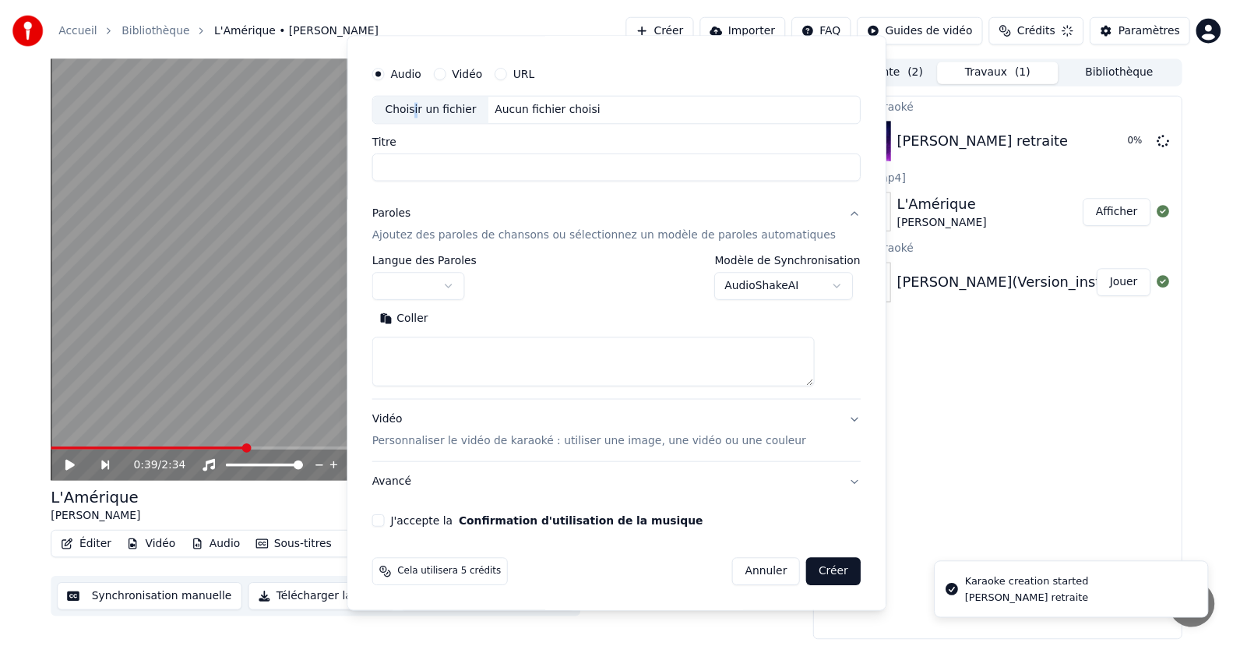
scroll to position [0, 0]
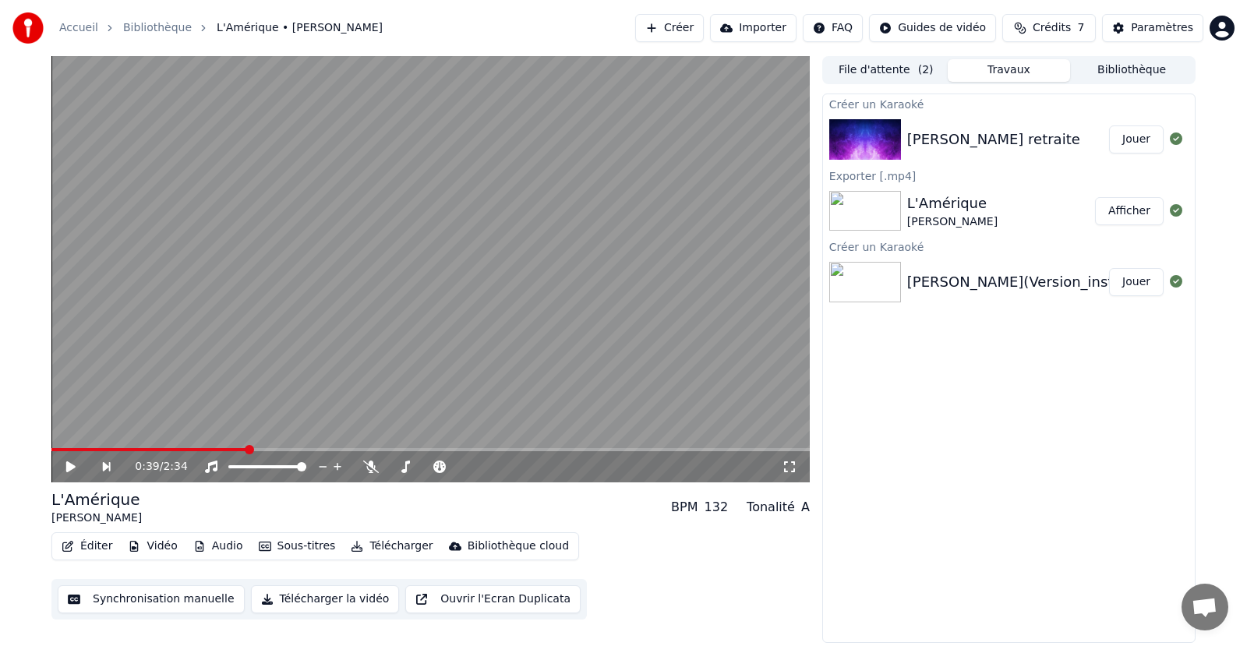
click at [1137, 138] on button "Jouer" at bounding box center [1136, 139] width 55 height 28
click at [150, 597] on button "Synchronisation manuelle" at bounding box center [151, 599] width 187 height 28
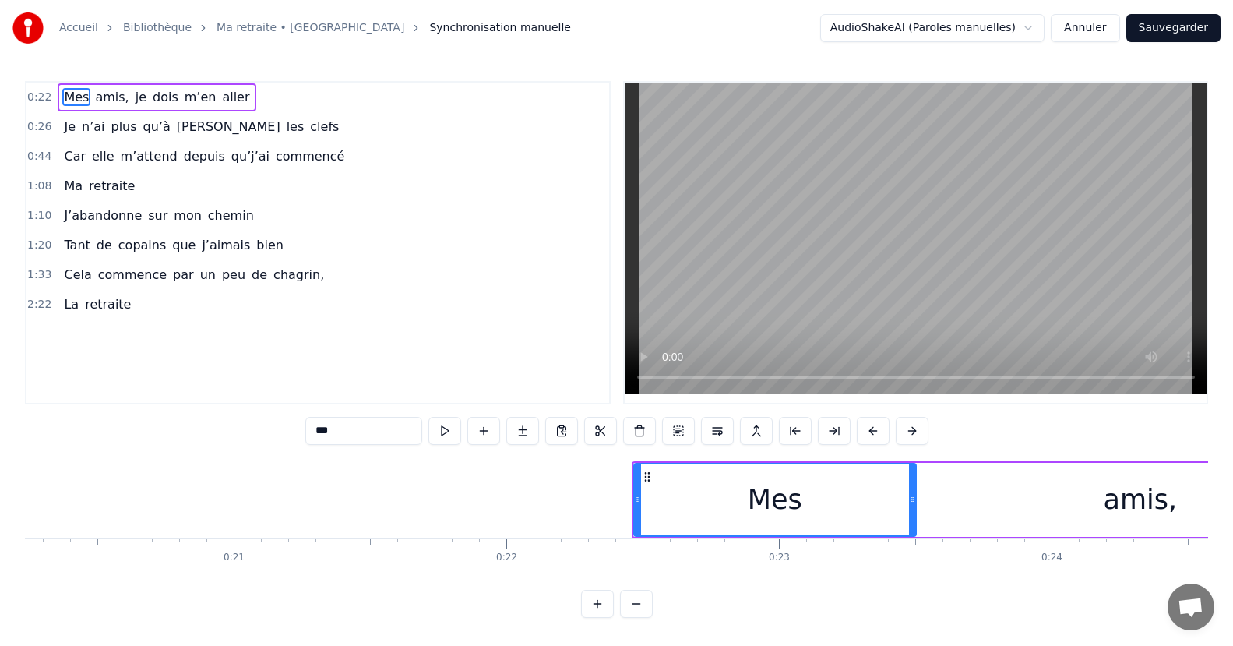
scroll to position [0, 5547]
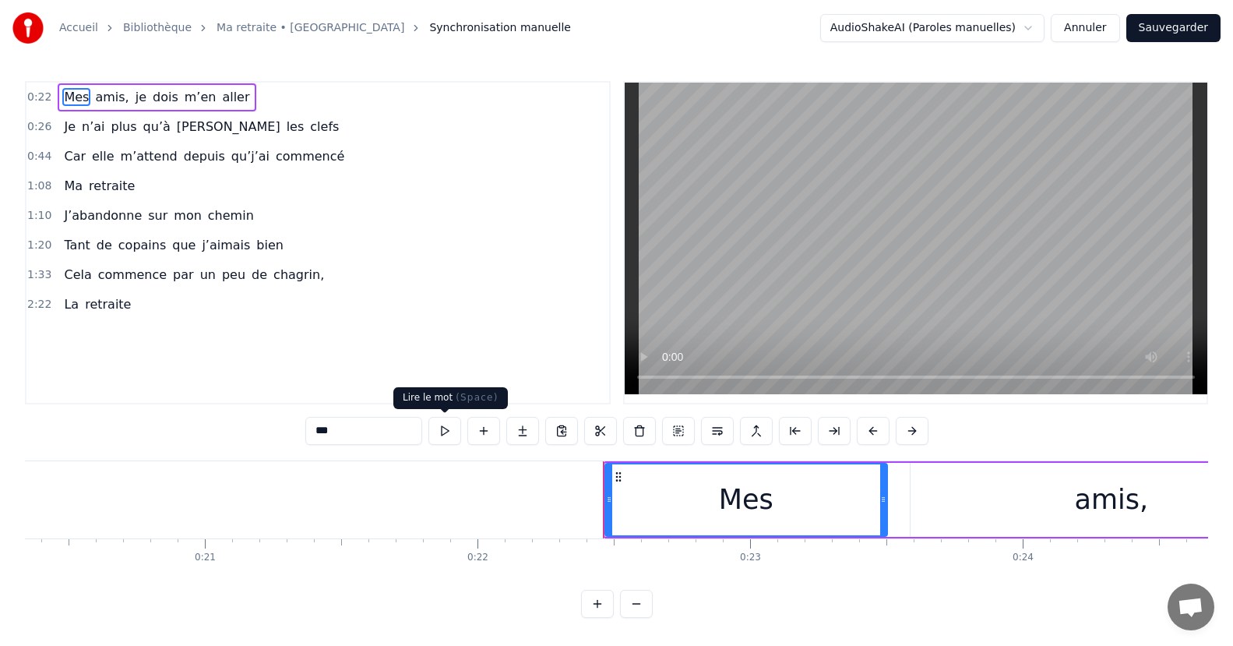
click at [441, 433] on button at bounding box center [445, 431] width 33 height 28
click at [795, 430] on button at bounding box center [795, 431] width 33 height 28
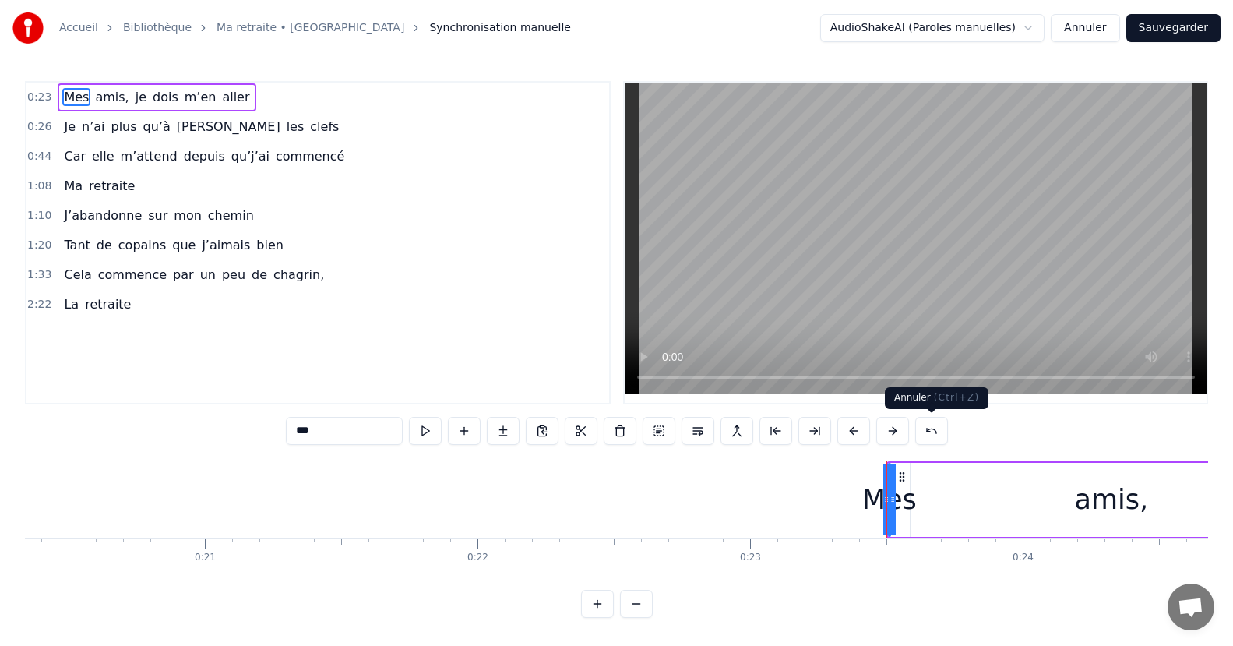
click at [930, 430] on button at bounding box center [932, 431] width 33 height 28
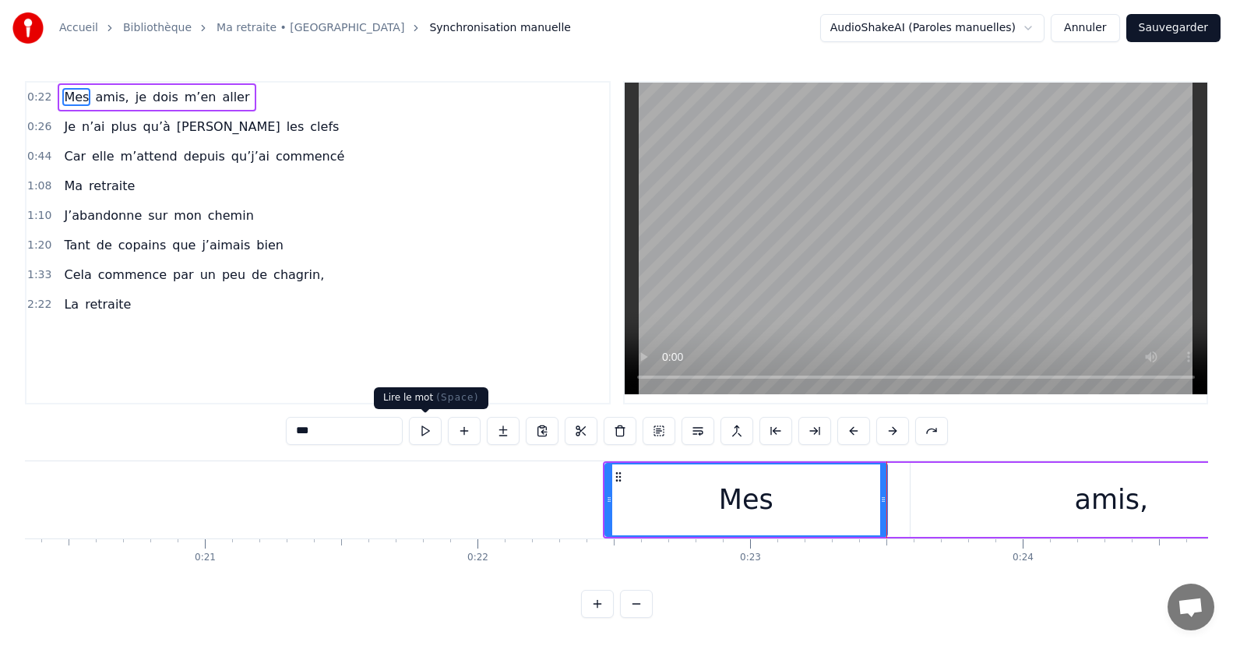
click at [427, 429] on button at bounding box center [425, 431] width 33 height 28
drag, startPoint x: 205, startPoint y: 578, endPoint x: 67, endPoint y: 580, distance: 137.9
click at [61, 577] on div "Mes amis, je dois m’en aller Je n’ai plus qu’à jeter les clefs Car elle m’atten…" at bounding box center [617, 518] width 1184 height 117
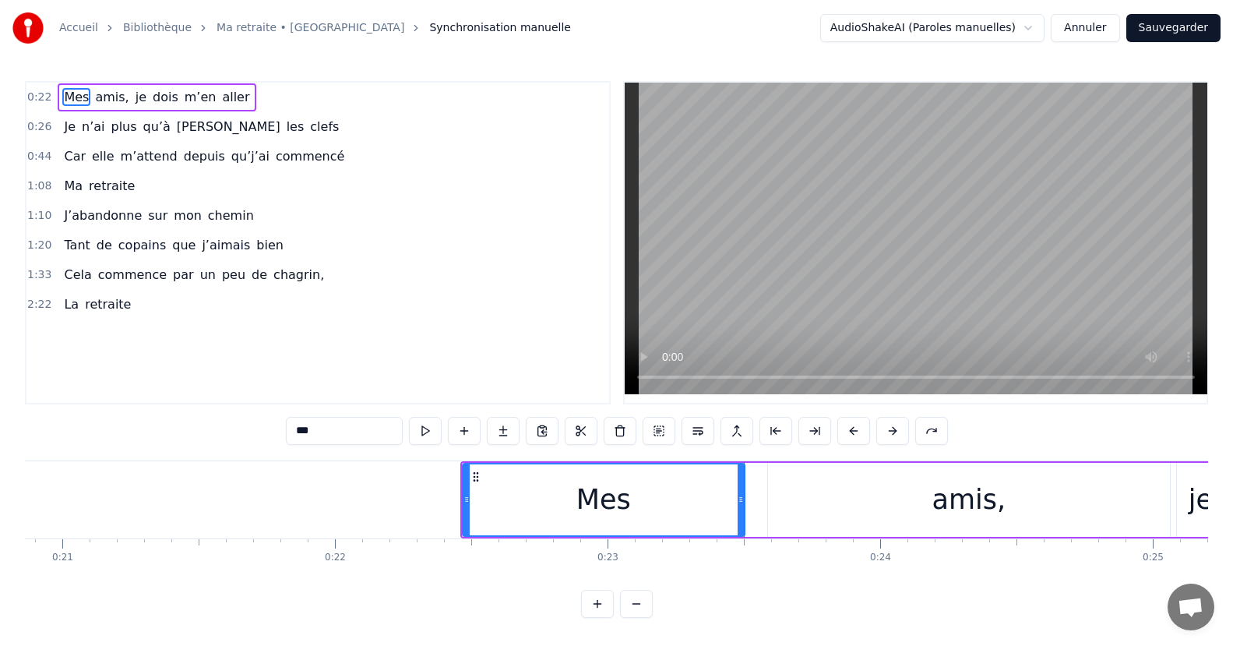
scroll to position [0, 5717]
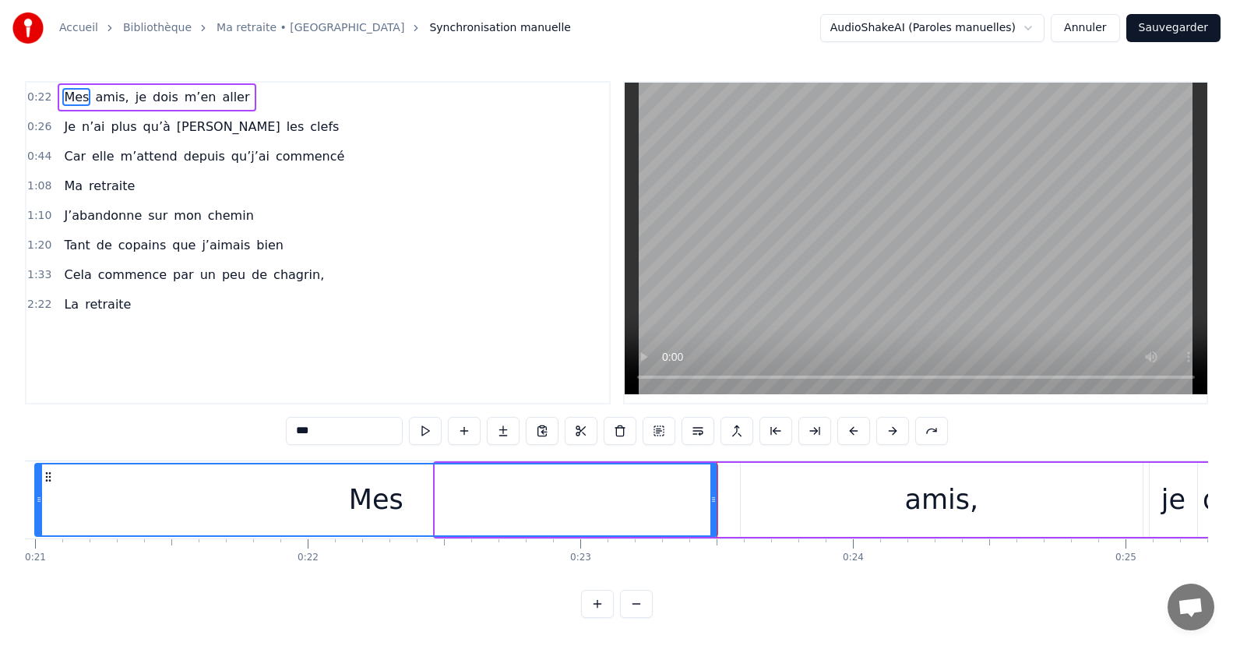
drag, startPoint x: 438, startPoint y: 499, endPoint x: 38, endPoint y: 527, distance: 400.8
click at [38, 527] on div at bounding box center [39, 499] width 6 height 71
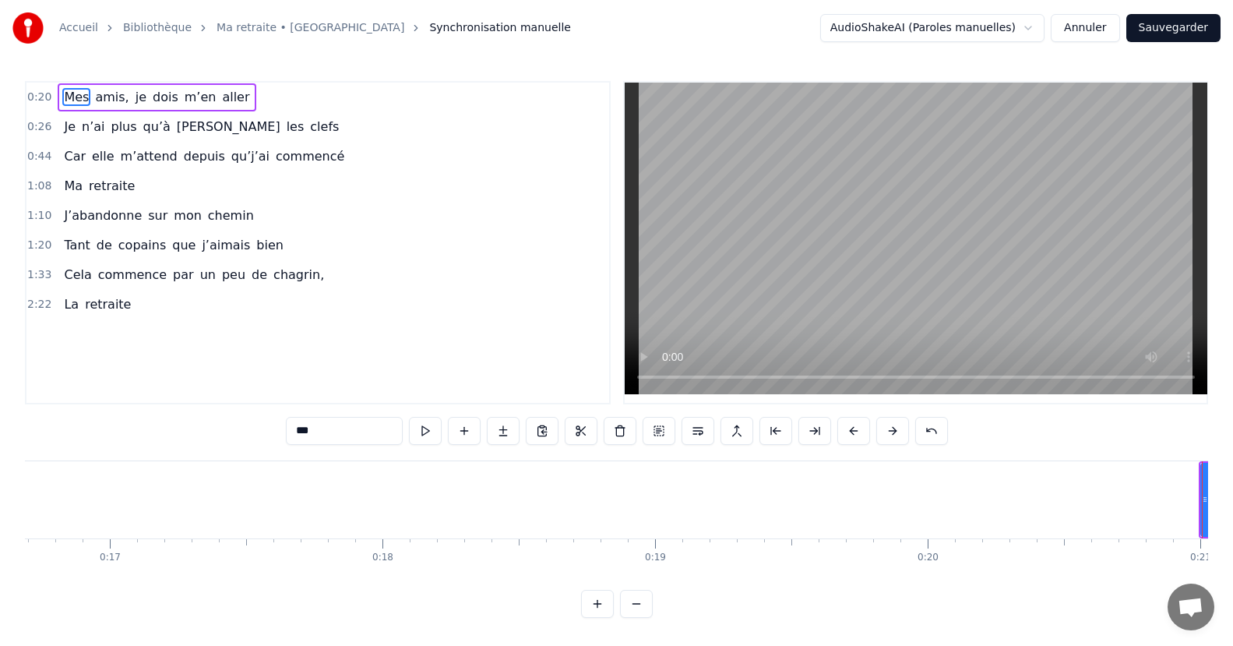
scroll to position [0, 5205]
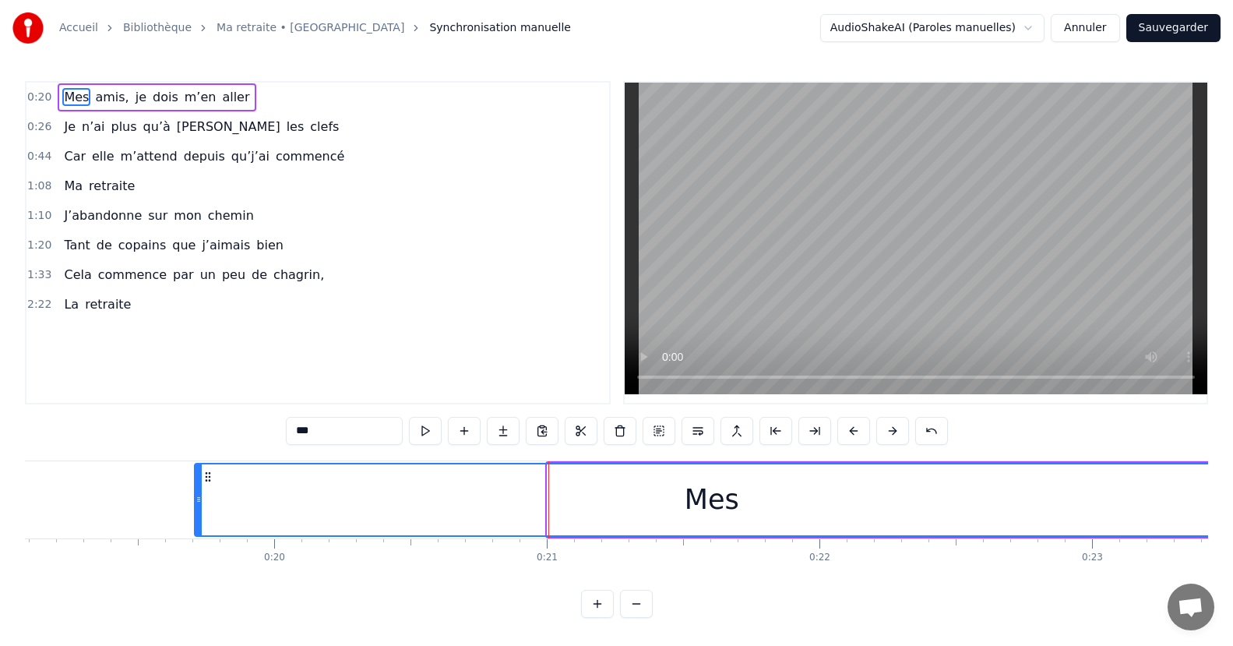
drag, startPoint x: 546, startPoint y: 499, endPoint x: 199, endPoint y: 531, distance: 349.0
click at [199, 531] on div at bounding box center [199, 499] width 6 height 71
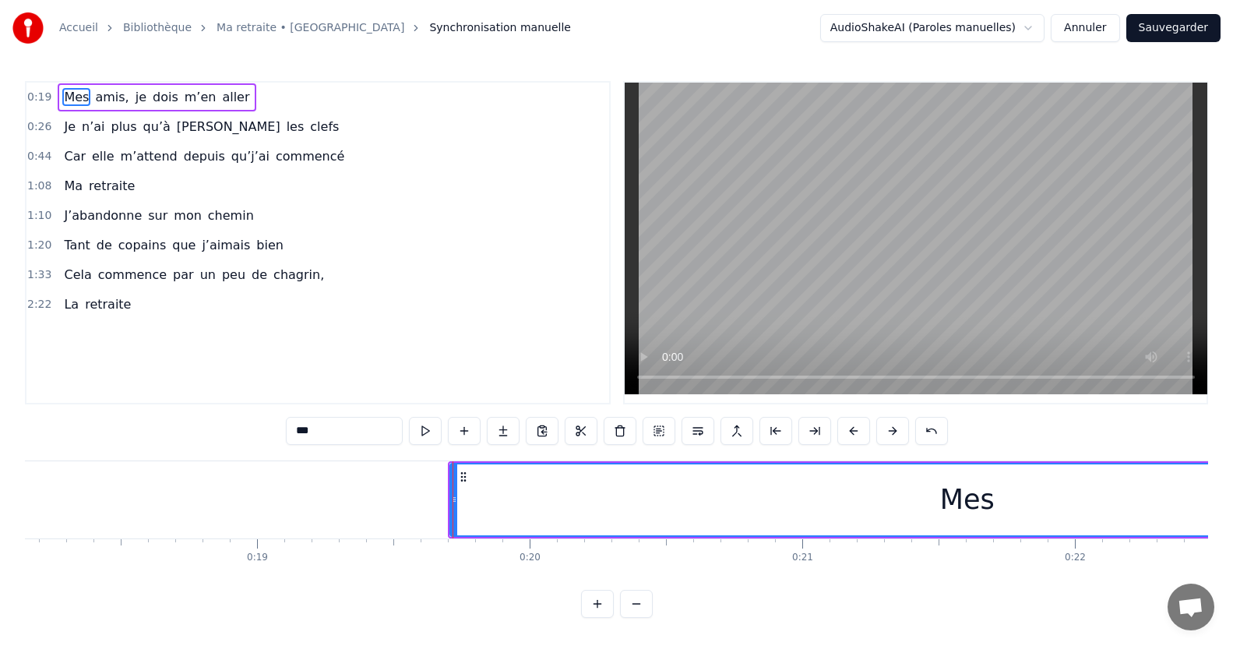
scroll to position [0, 4892]
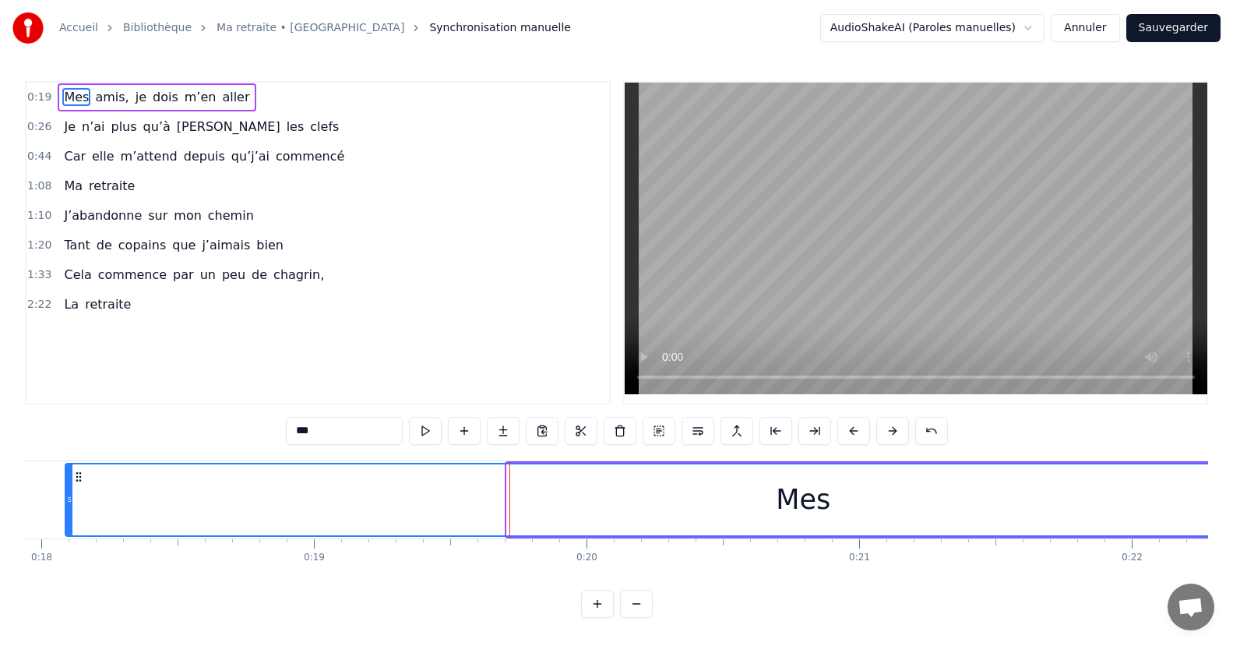
drag, startPoint x: 510, startPoint y: 499, endPoint x: 64, endPoint y: 528, distance: 447.4
click at [66, 528] on div at bounding box center [69, 499] width 6 height 71
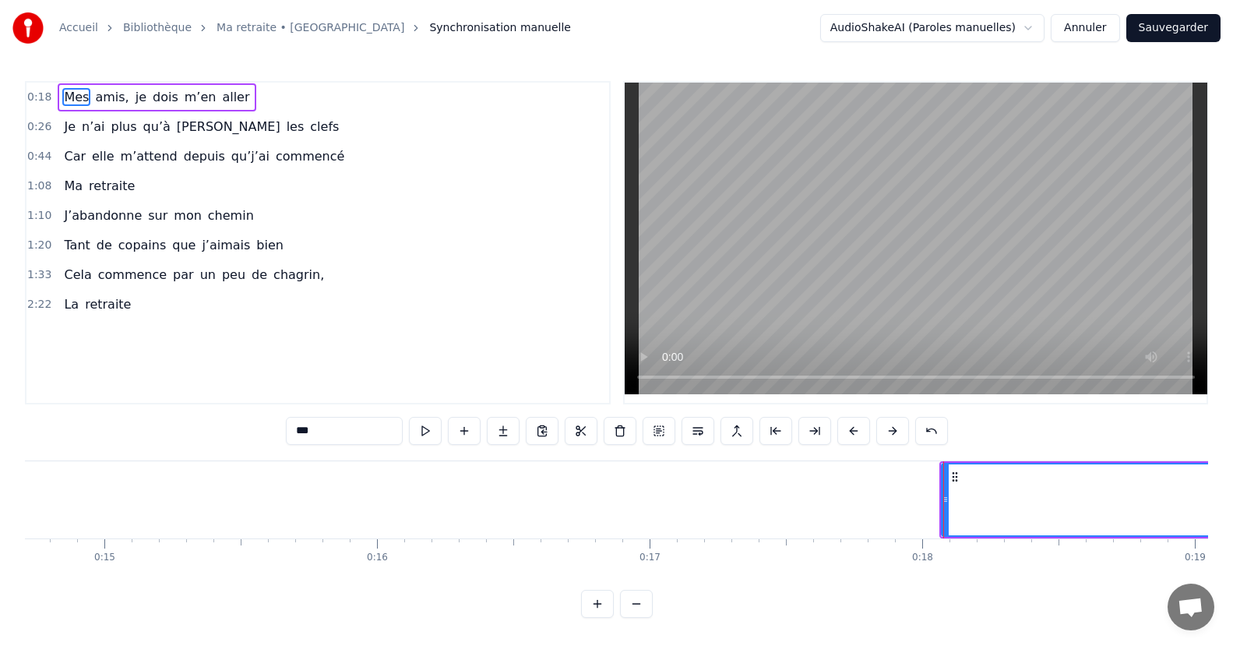
scroll to position [0, 3925]
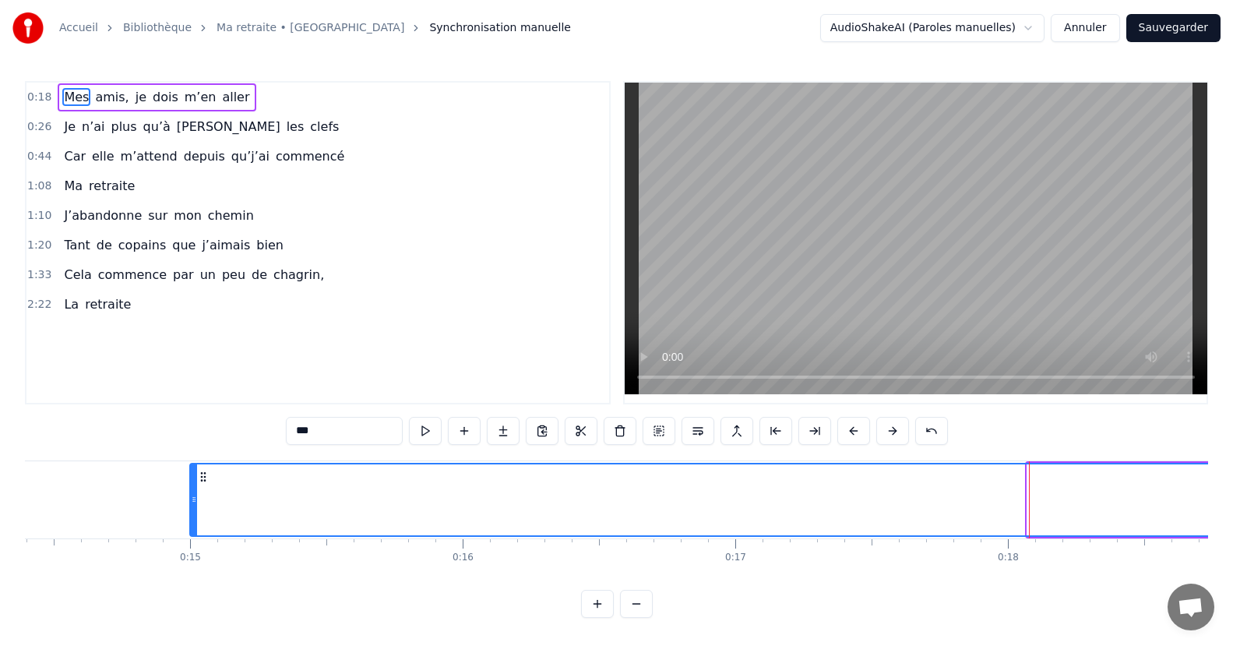
drag, startPoint x: 1030, startPoint y: 500, endPoint x: 178, endPoint y: 552, distance: 854.0
click at [192, 542] on div "Mes amis, je dois m’en aller Je n’ai plus qu’à jeter les clefs Car elle m’atten…" at bounding box center [617, 518] width 1184 height 117
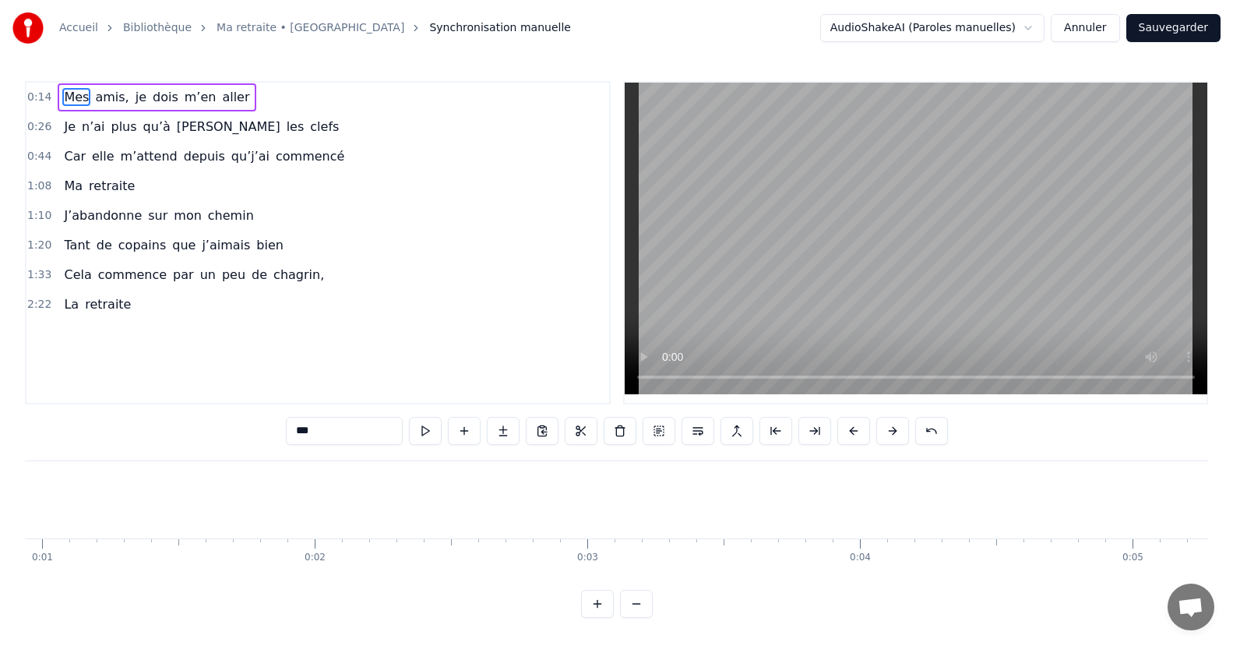
scroll to position [0, 0]
click at [425, 432] on button at bounding box center [425, 431] width 33 height 28
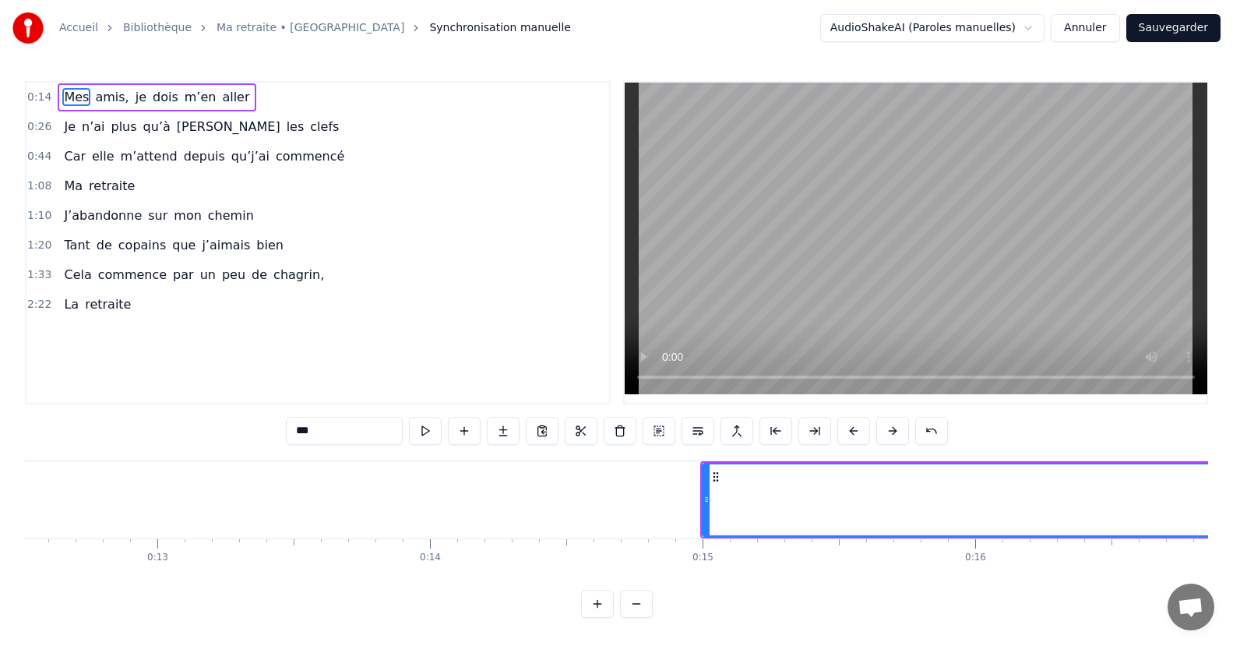
scroll to position [0, 3214]
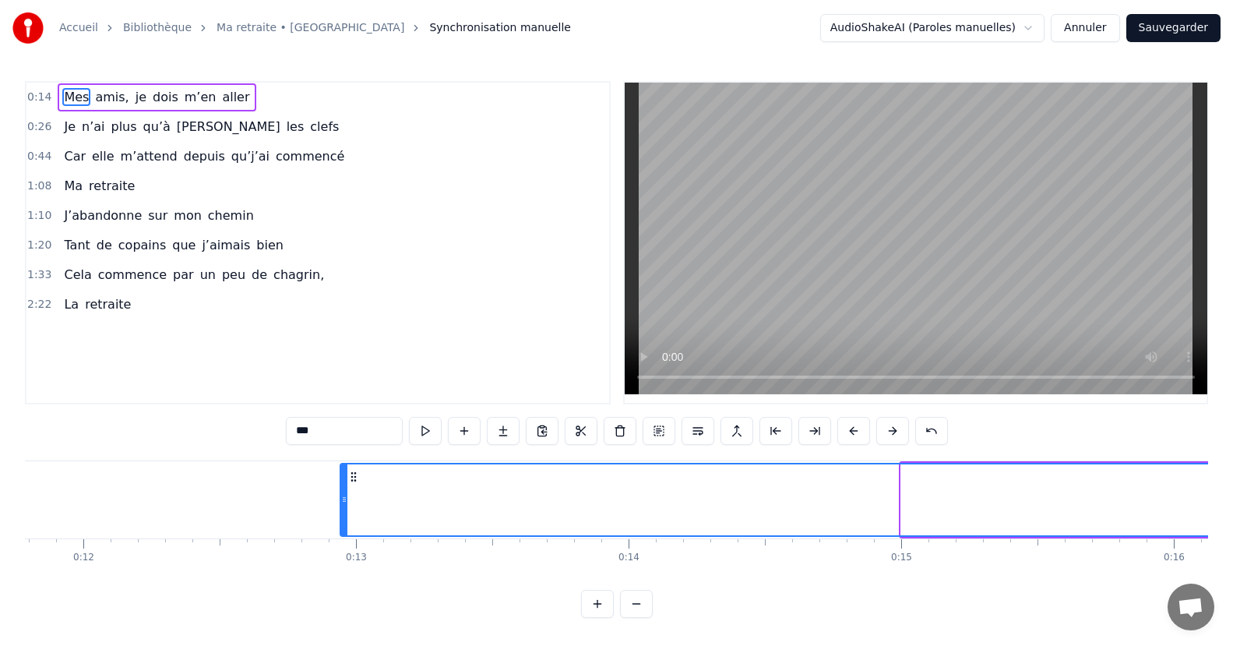
drag, startPoint x: 906, startPoint y: 494, endPoint x: 345, endPoint y: 528, distance: 562.0
click at [345, 528] on div at bounding box center [344, 499] width 6 height 71
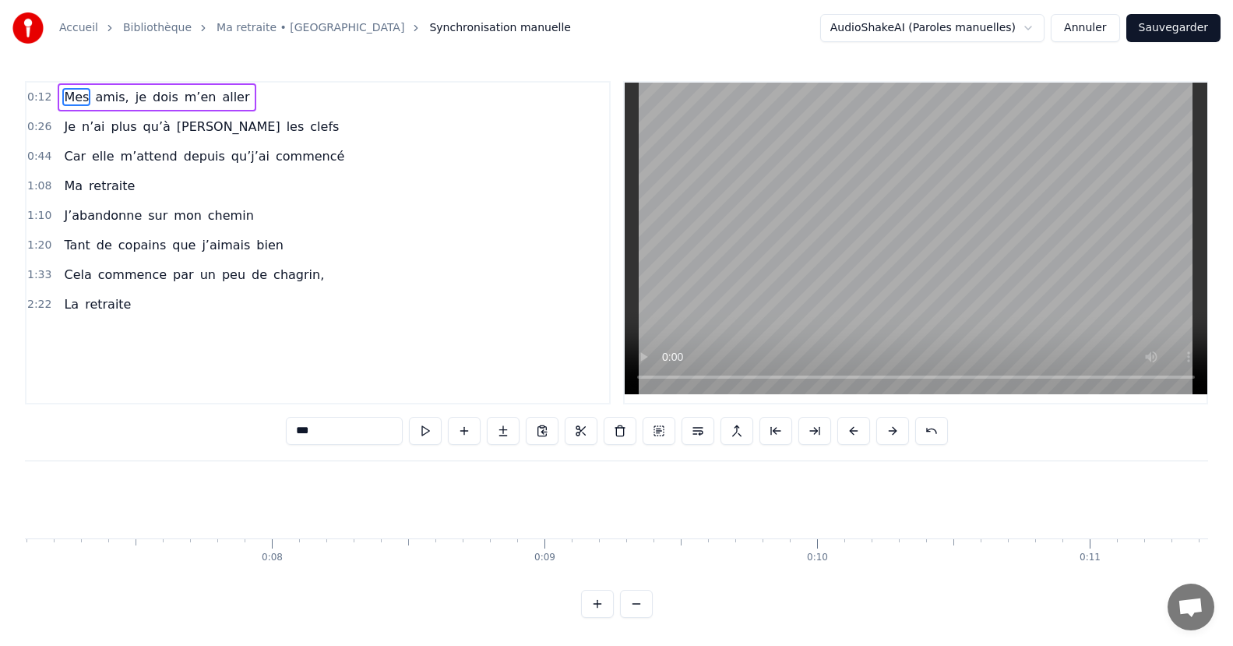
scroll to position [0, 0]
click at [427, 433] on button at bounding box center [425, 431] width 33 height 28
click at [634, 616] on button at bounding box center [636, 604] width 33 height 28
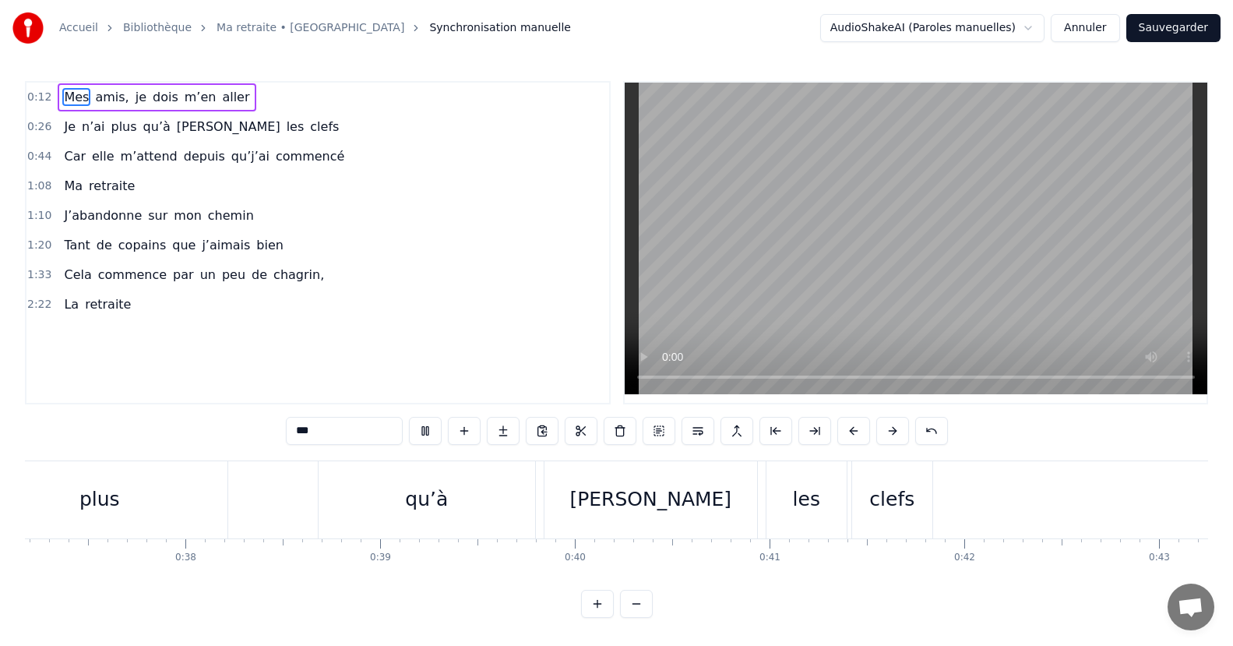
click at [634, 616] on button at bounding box center [636, 604] width 33 height 28
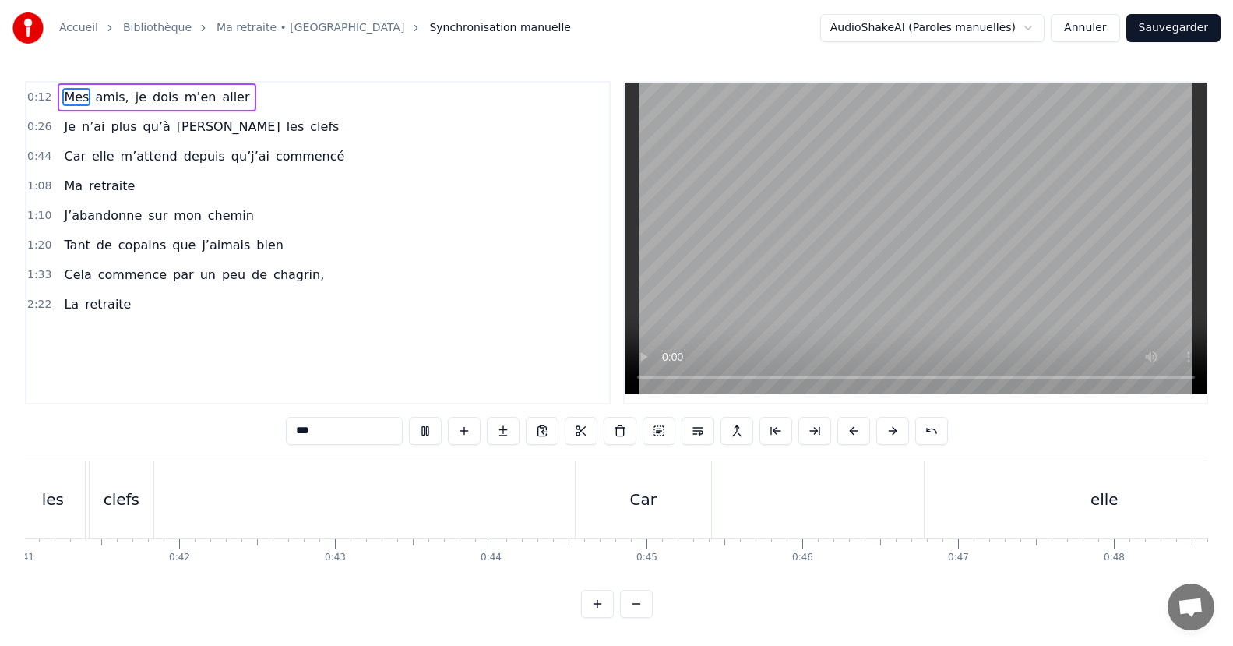
click at [633, 618] on button at bounding box center [636, 604] width 33 height 28
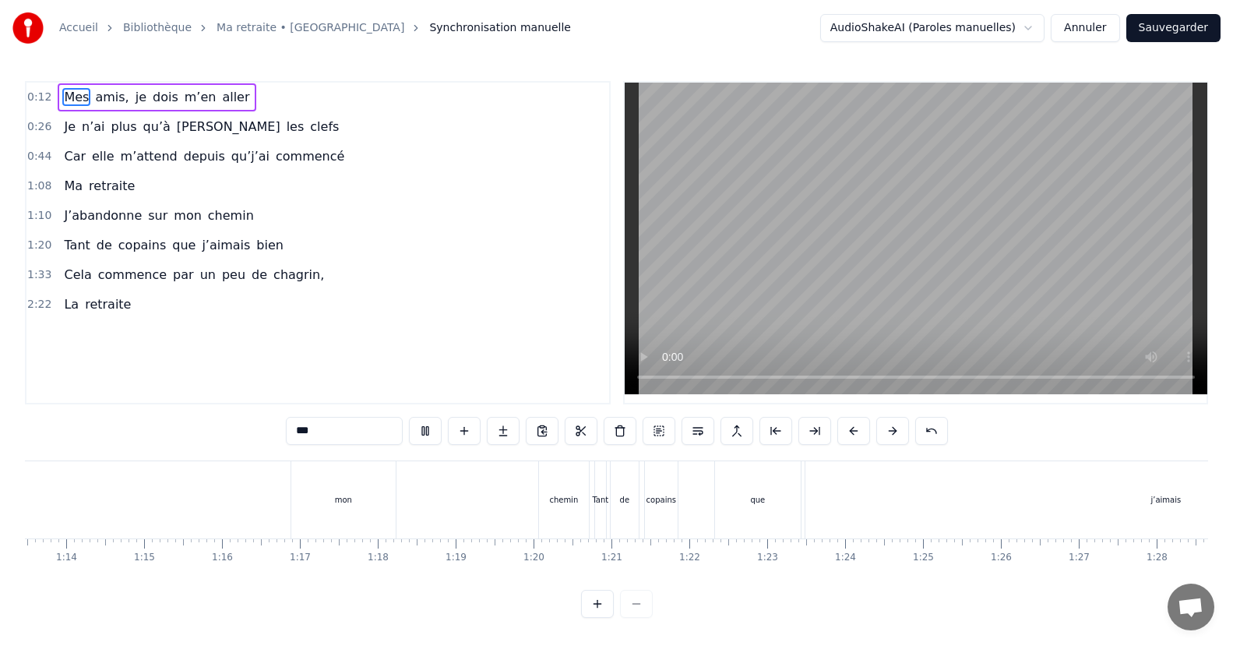
click at [633, 618] on div at bounding box center [617, 604] width 72 height 28
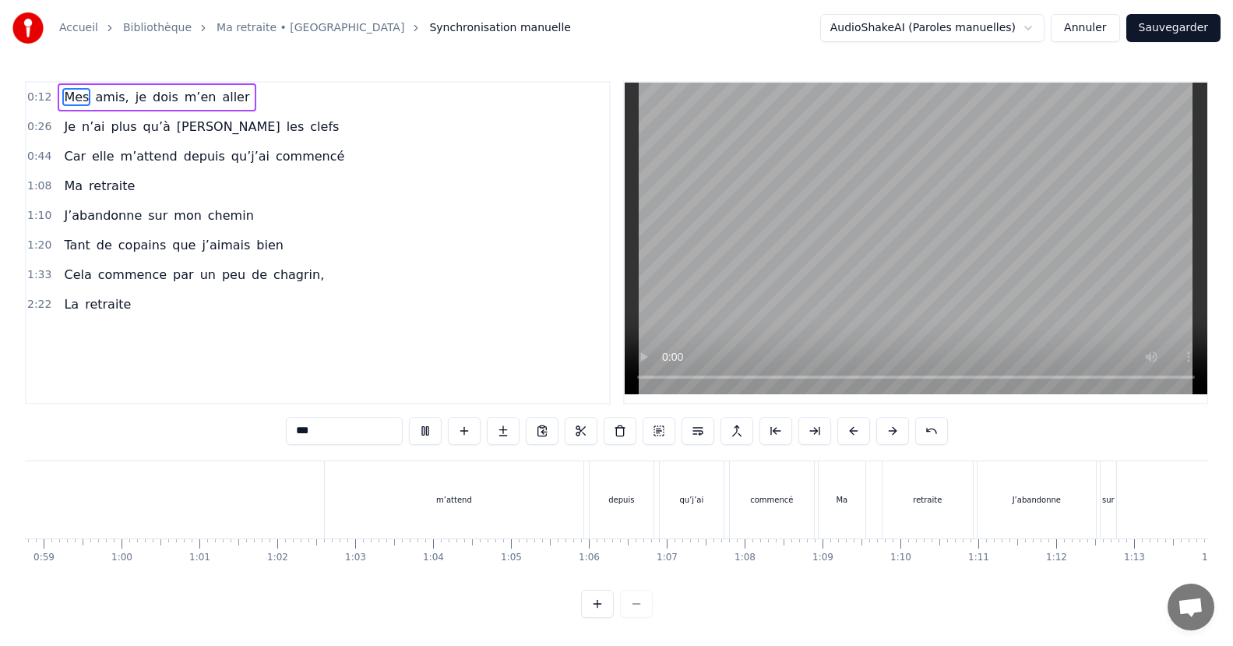
click at [633, 618] on div at bounding box center [617, 604] width 72 height 28
click at [632, 618] on div at bounding box center [617, 604] width 72 height 28
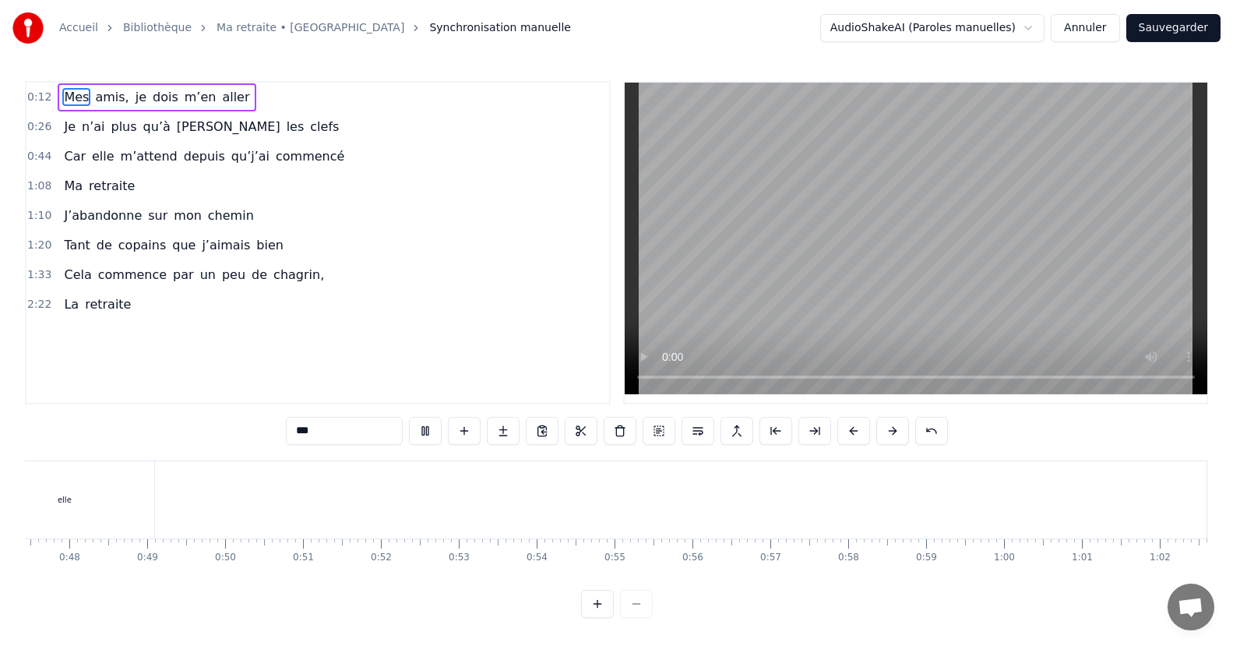
click at [632, 618] on div at bounding box center [617, 604] width 72 height 28
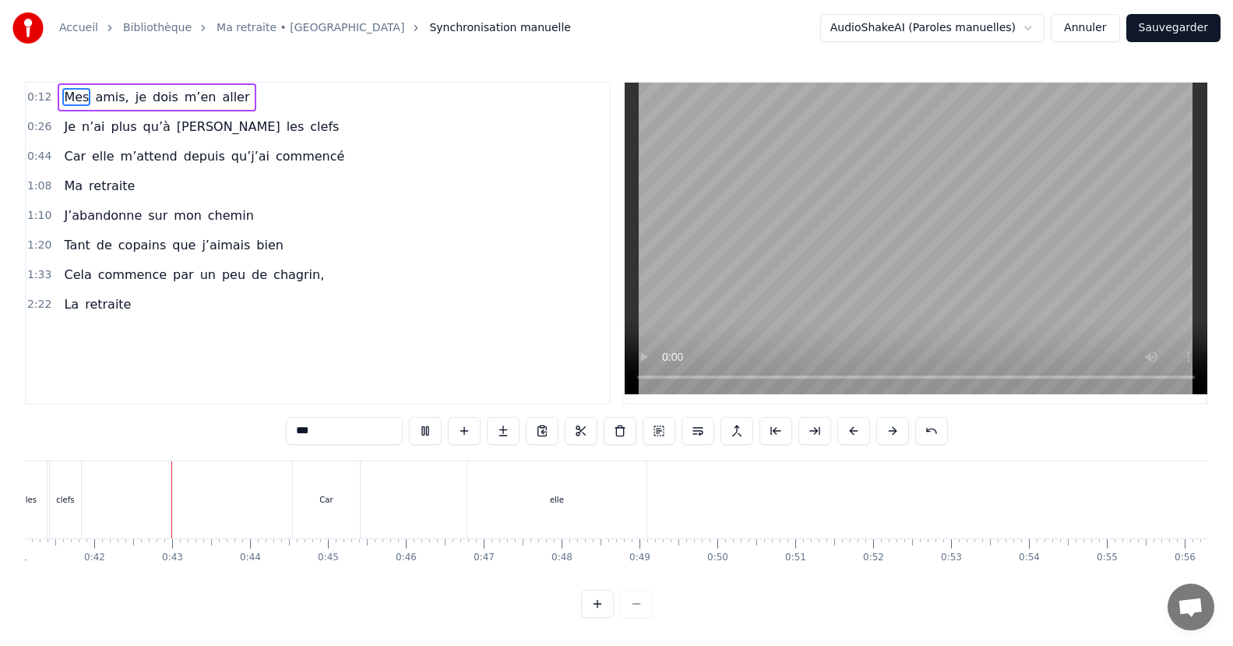
scroll to position [0, 3234]
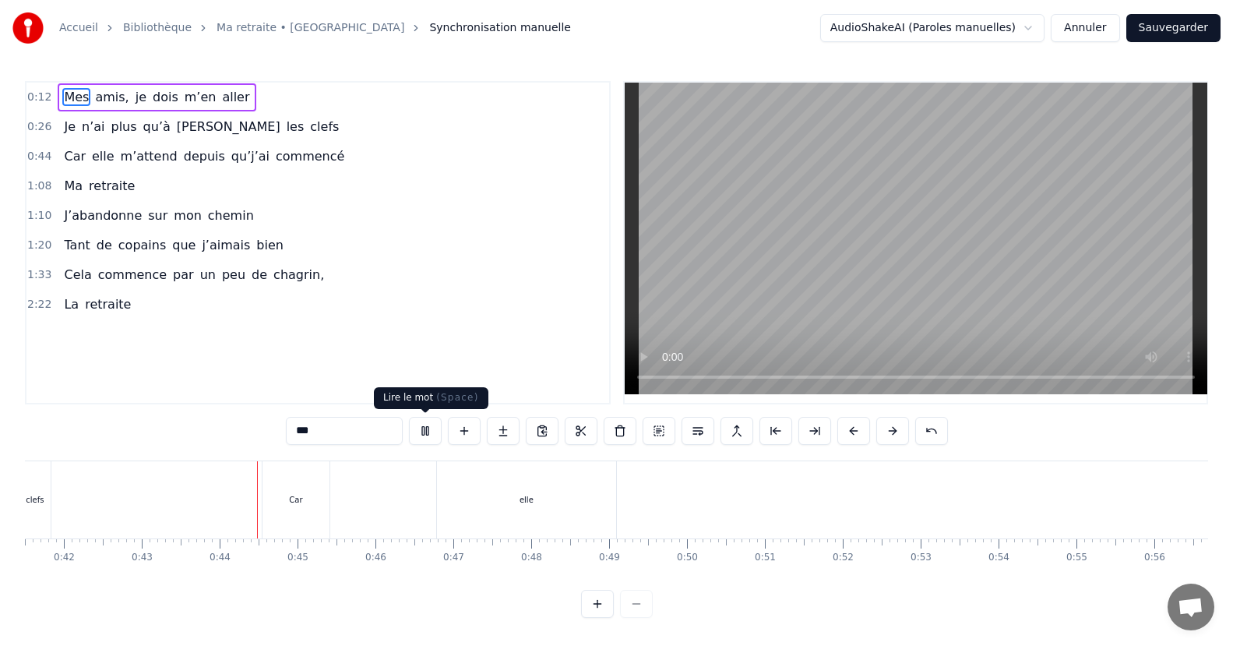
click at [425, 429] on button at bounding box center [425, 431] width 33 height 28
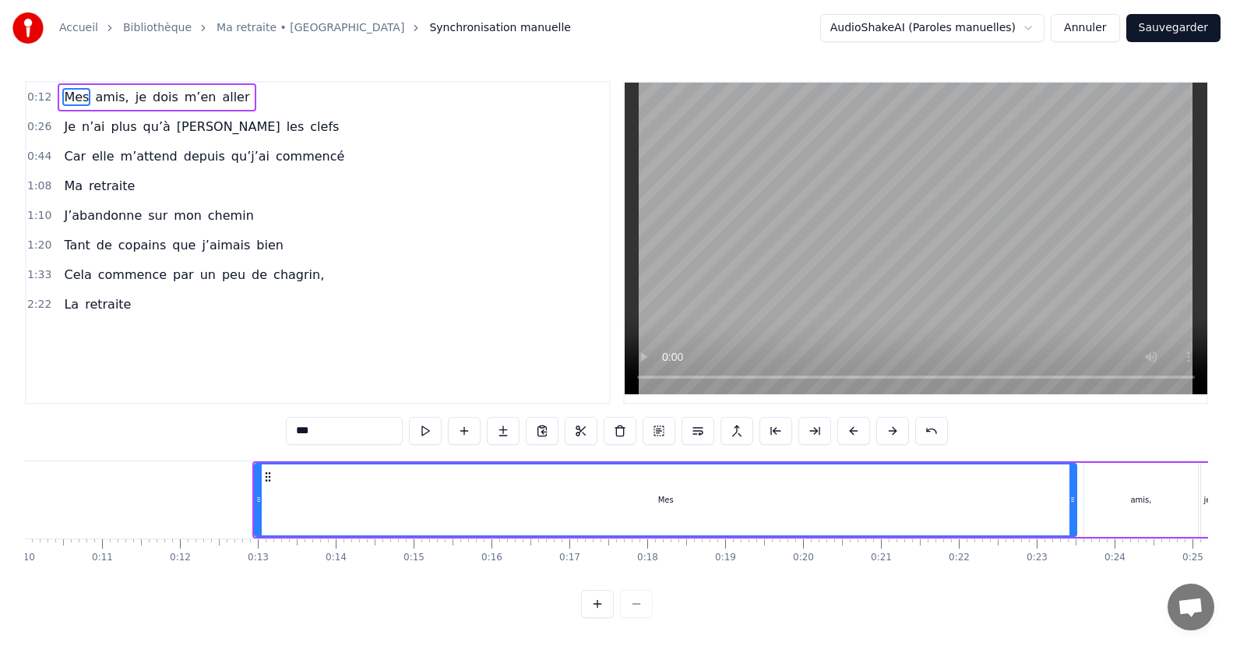
scroll to position [0, 919]
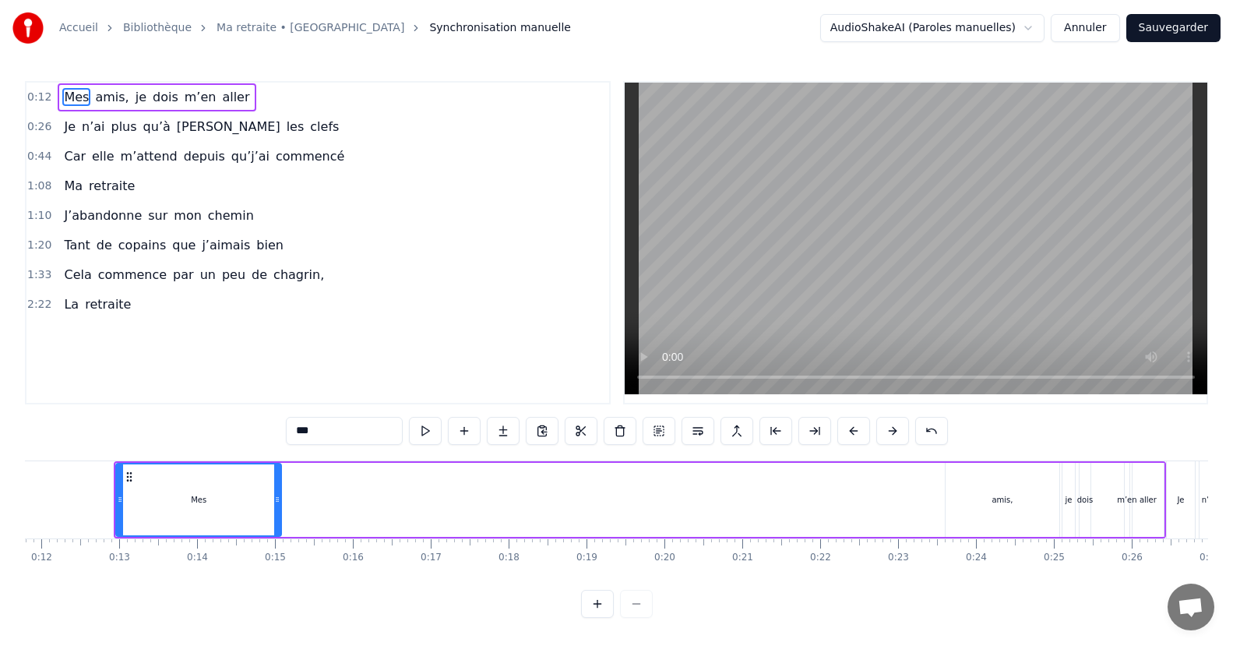
drag, startPoint x: 931, startPoint y: 499, endPoint x: 274, endPoint y: 513, distance: 657.0
click at [274, 513] on div at bounding box center [277, 499] width 6 height 71
click at [459, 427] on button at bounding box center [464, 431] width 33 height 28
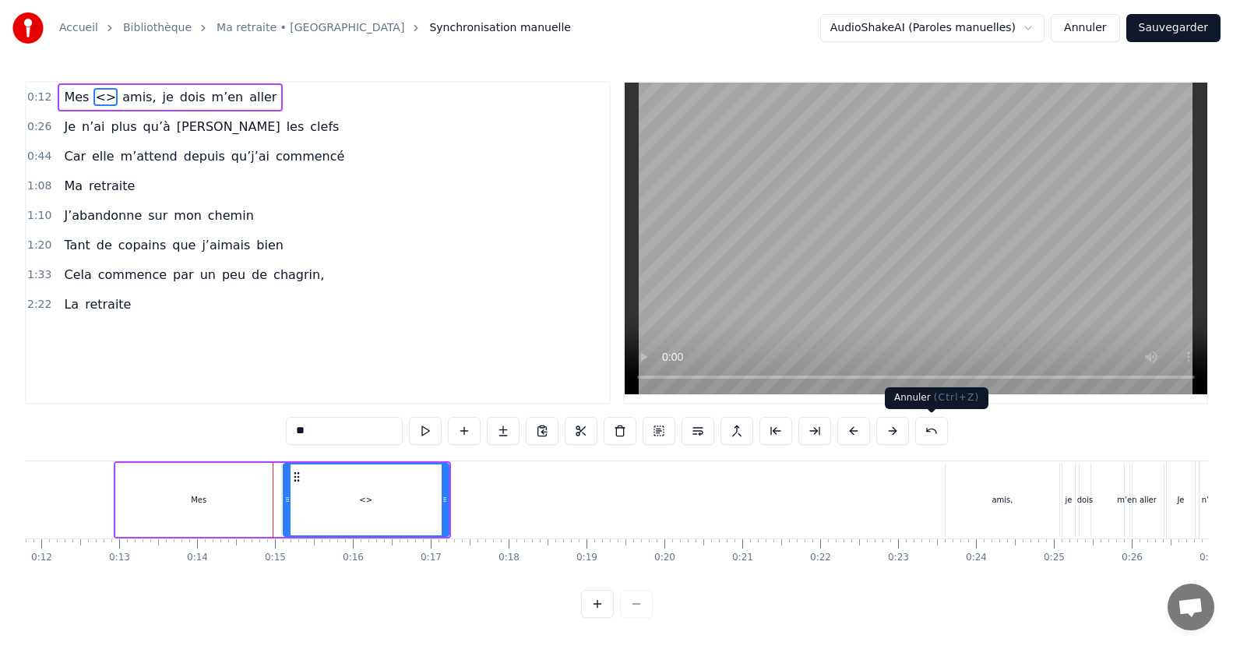
click at [927, 432] on button at bounding box center [932, 431] width 33 height 28
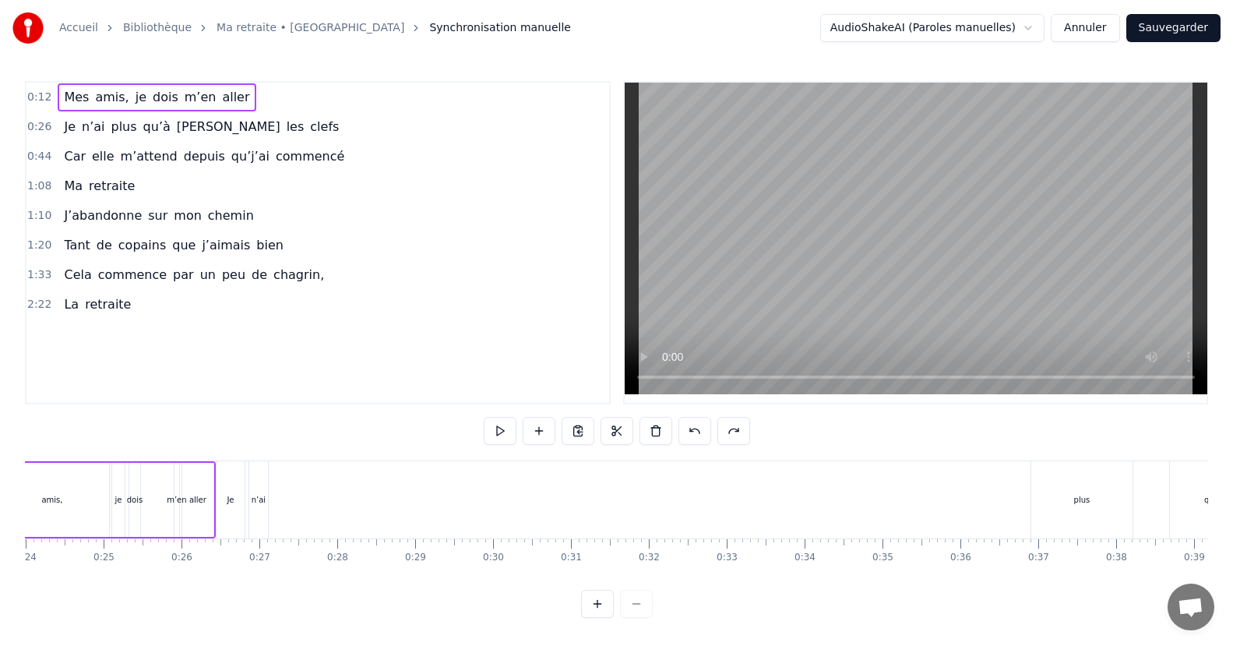
scroll to position [0, 0]
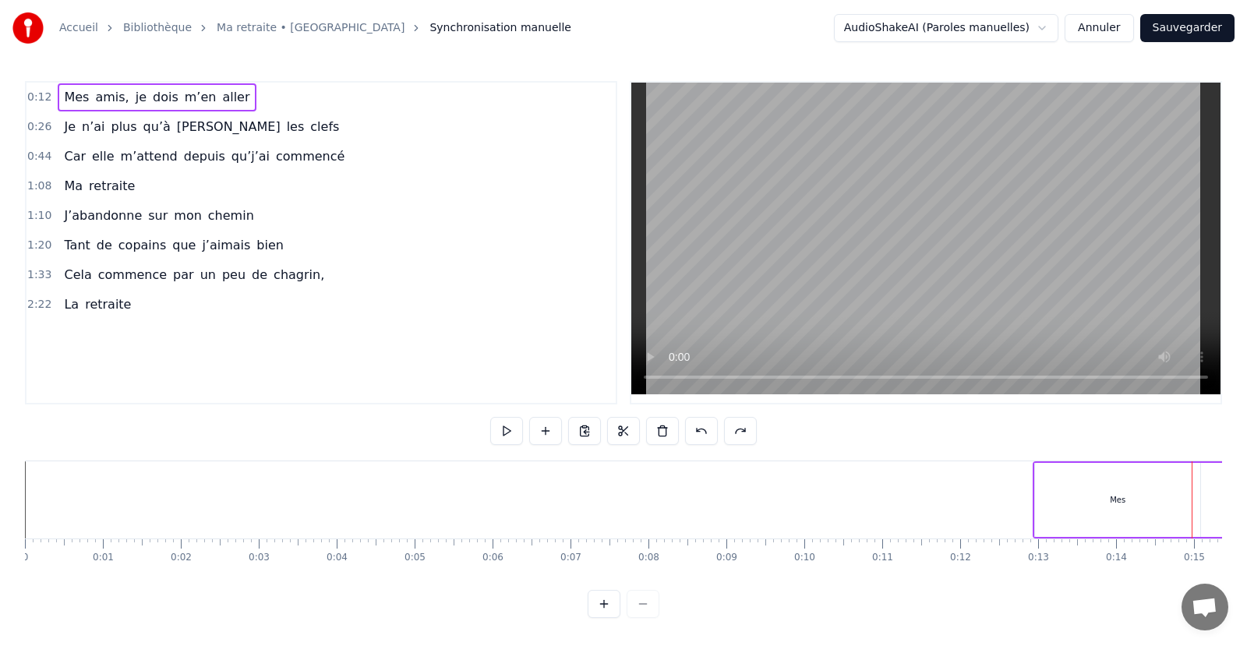
click at [991, 31] on html "Accueil Bibliothèque Ma retraite • Marielle Synchronisation manuelle AudioShake…" at bounding box center [623, 321] width 1247 height 643
click at [991, 31] on html "Accueil Bibliothèque Ma retraite • Marielle Synchronisation manuelle AudioShake…" at bounding box center [616, 321] width 1233 height 643
click at [636, 618] on div at bounding box center [617, 604] width 72 height 28
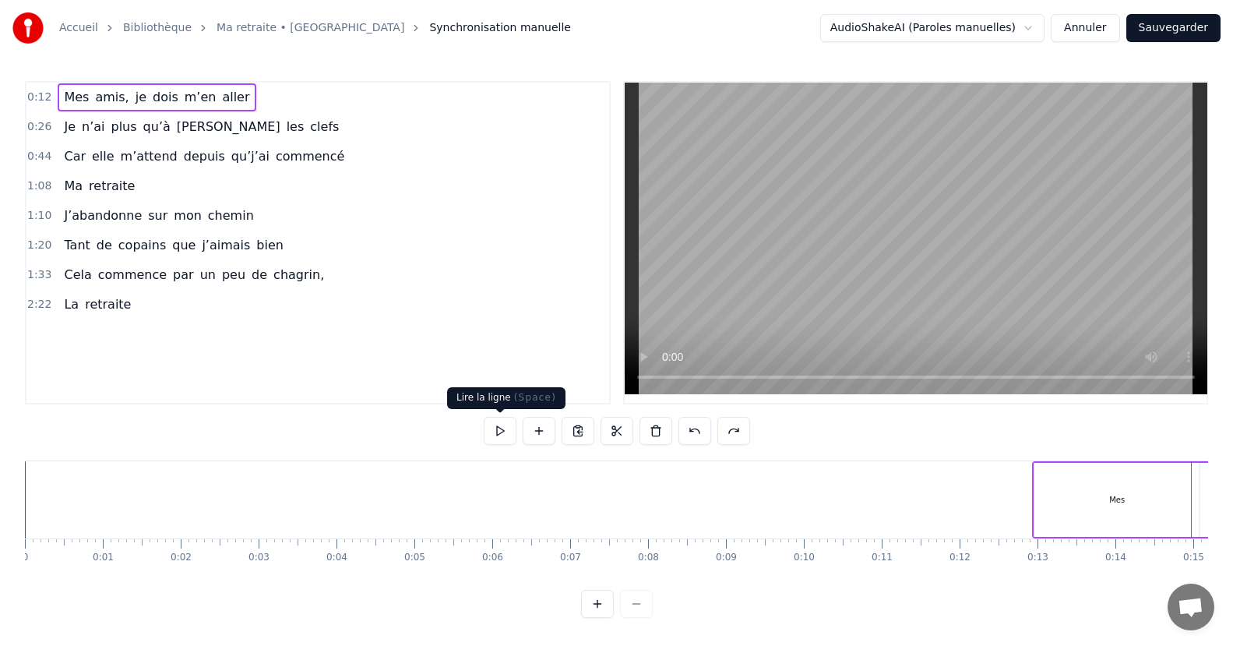
click at [497, 422] on button at bounding box center [500, 431] width 33 height 28
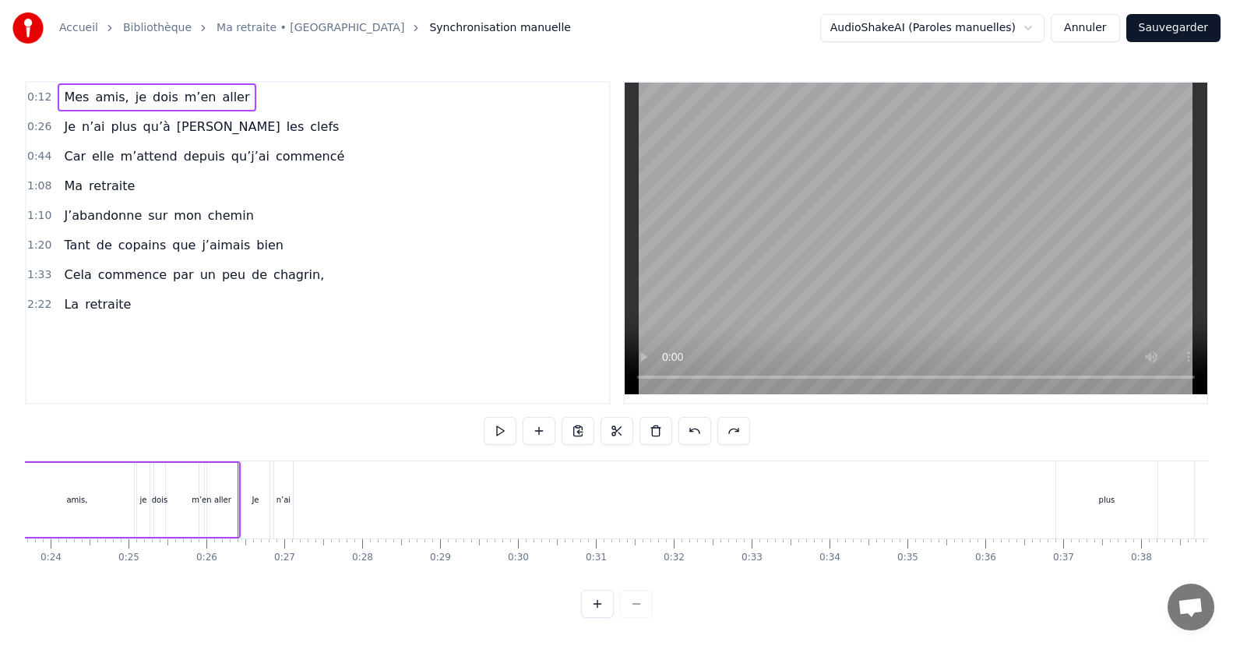
scroll to position [0, 1293]
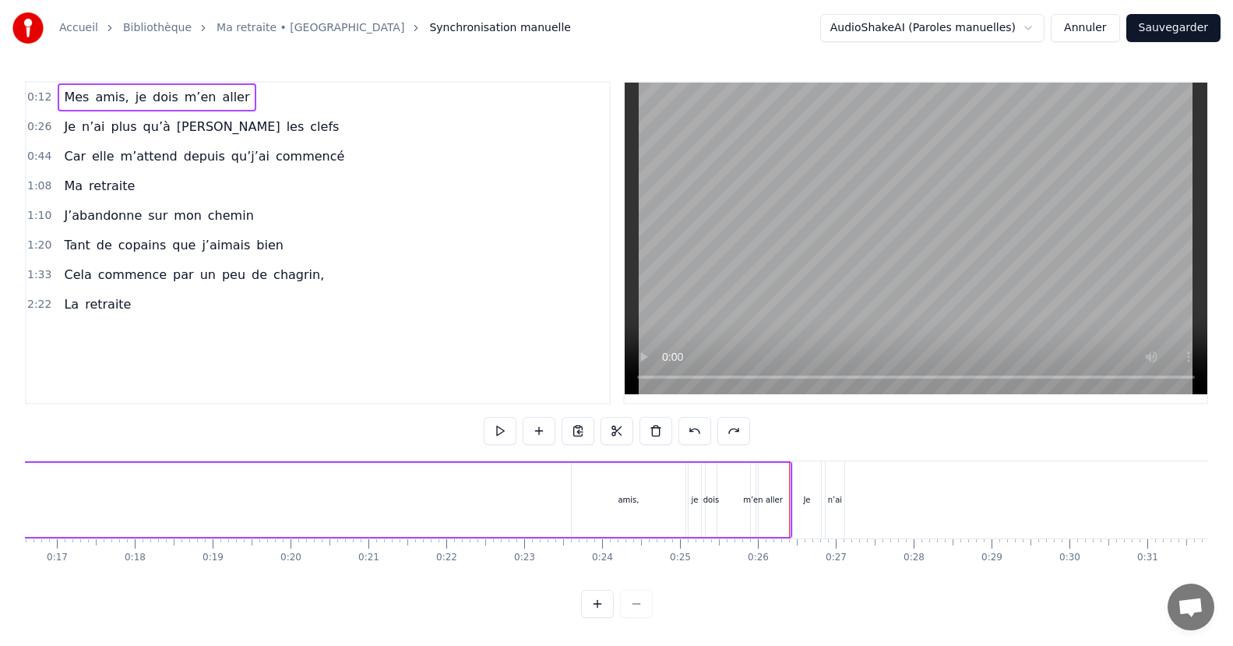
drag, startPoint x: 790, startPoint y: 492, endPoint x: 266, endPoint y: 517, distance: 525.0
click at [266, 521] on div "Mes [PERSON_NAME] dois m’en aller" at bounding box center [266, 499] width 1053 height 77
drag, startPoint x: 572, startPoint y: 486, endPoint x: 349, endPoint y: 499, distance: 223.2
click at [350, 502] on div "Mes [PERSON_NAME] dois m’en aller" at bounding box center [266, 499] width 1053 height 77
drag, startPoint x: 634, startPoint y: 480, endPoint x: 219, endPoint y: 515, distance: 416.8
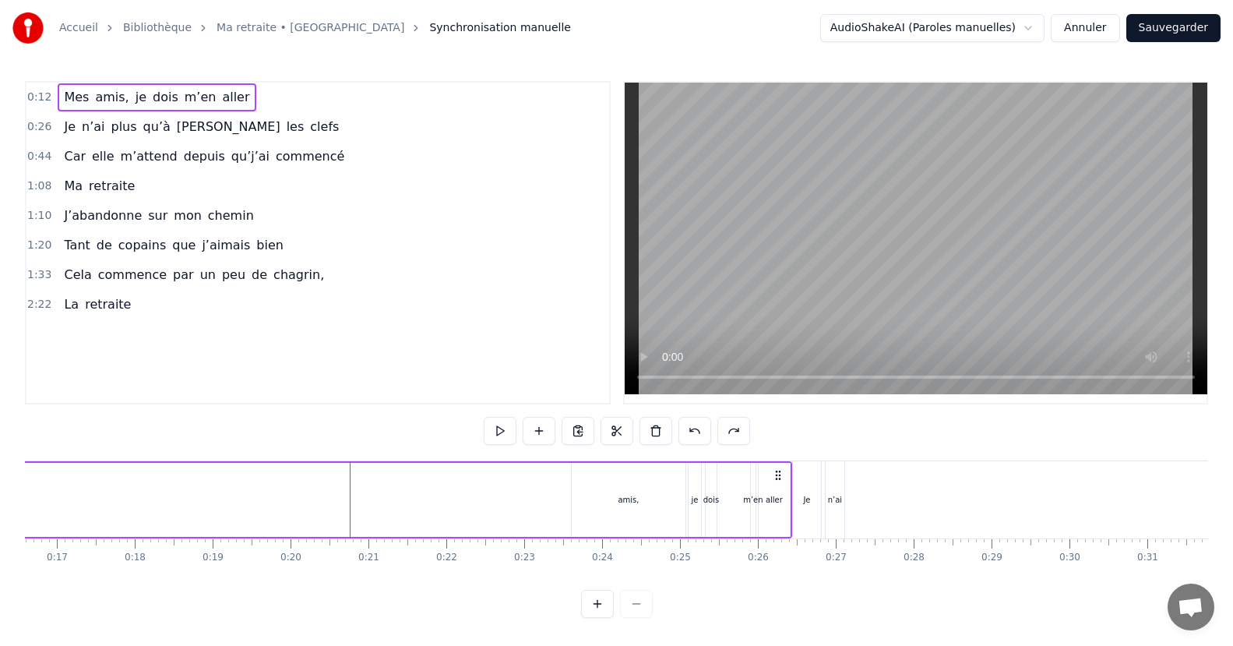
click at [219, 515] on div "Mes [PERSON_NAME] dois m’en aller" at bounding box center [266, 499] width 1053 height 77
click at [779, 476] on icon at bounding box center [778, 475] width 12 height 12
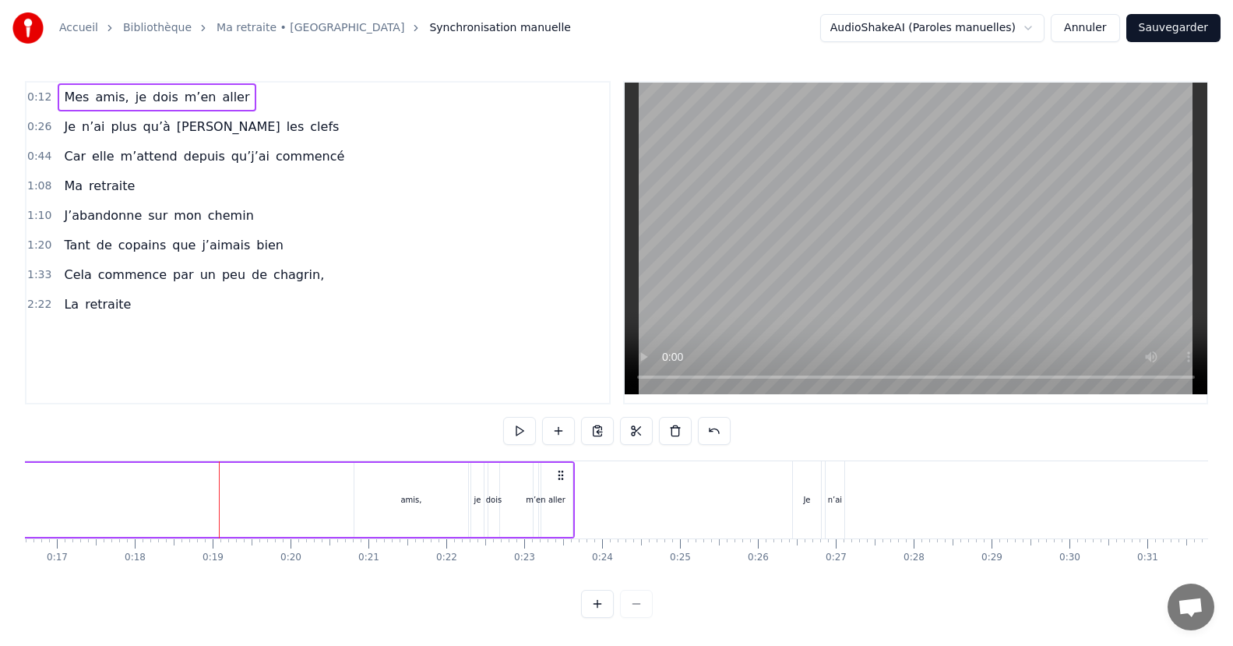
scroll to position [10, 0]
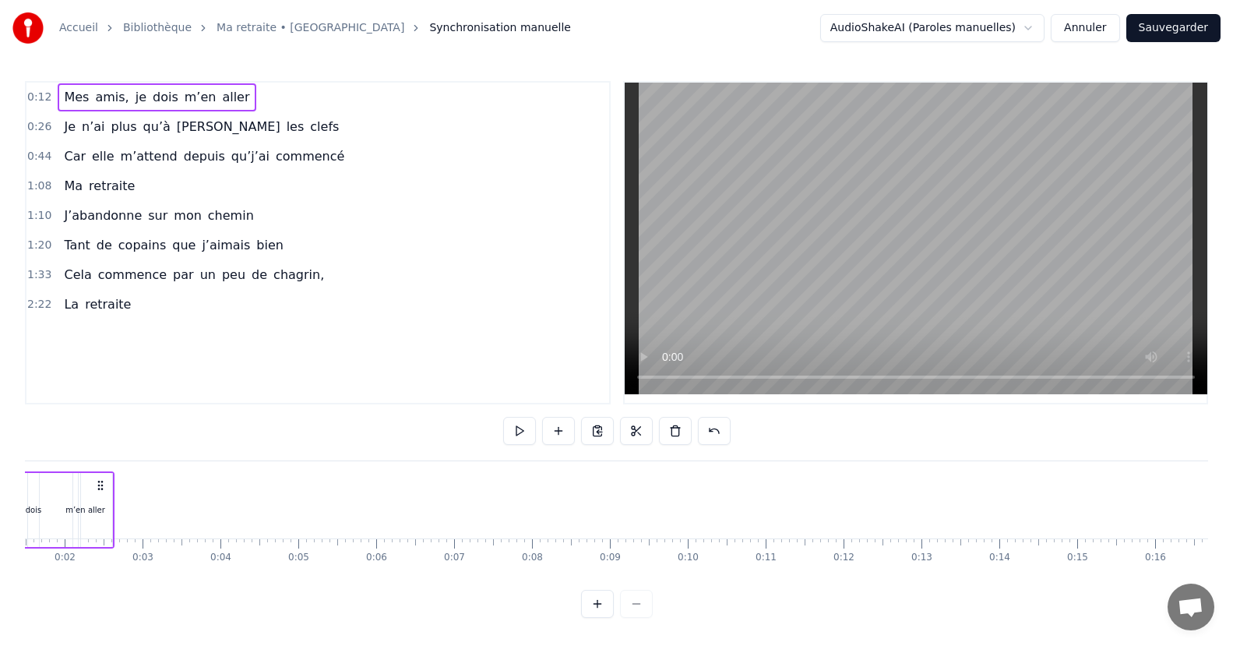
drag, startPoint x: 780, startPoint y: 472, endPoint x: 90, endPoint y: 538, distance: 693.4
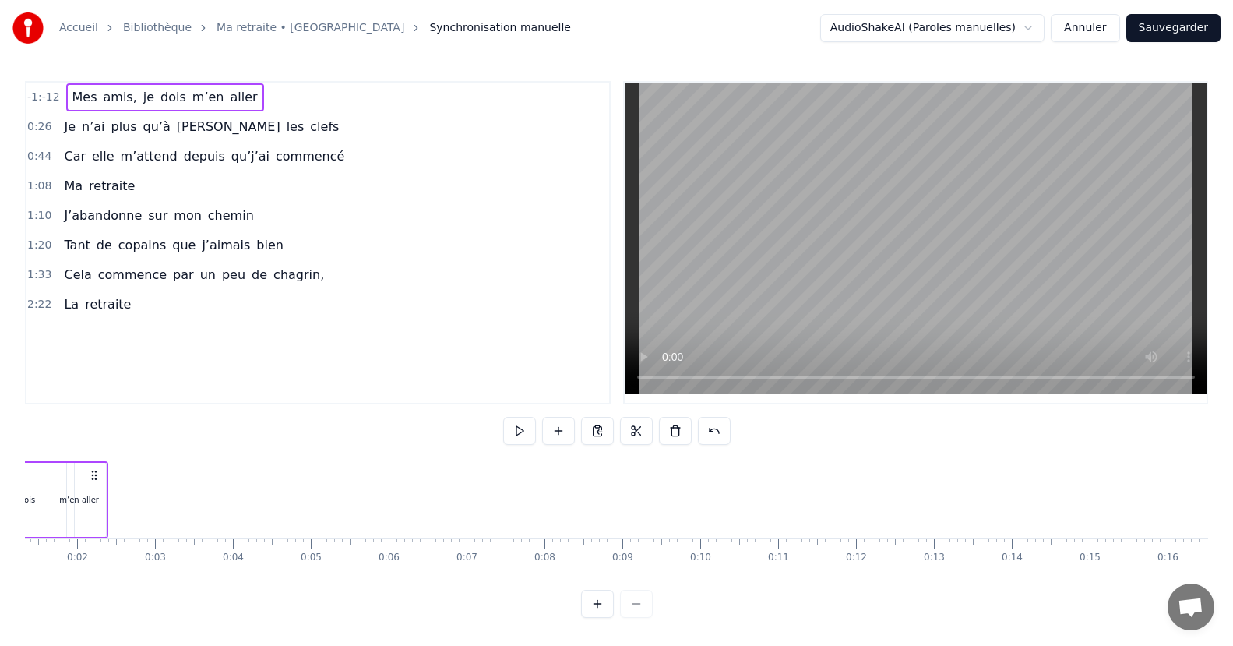
scroll to position [0, 0]
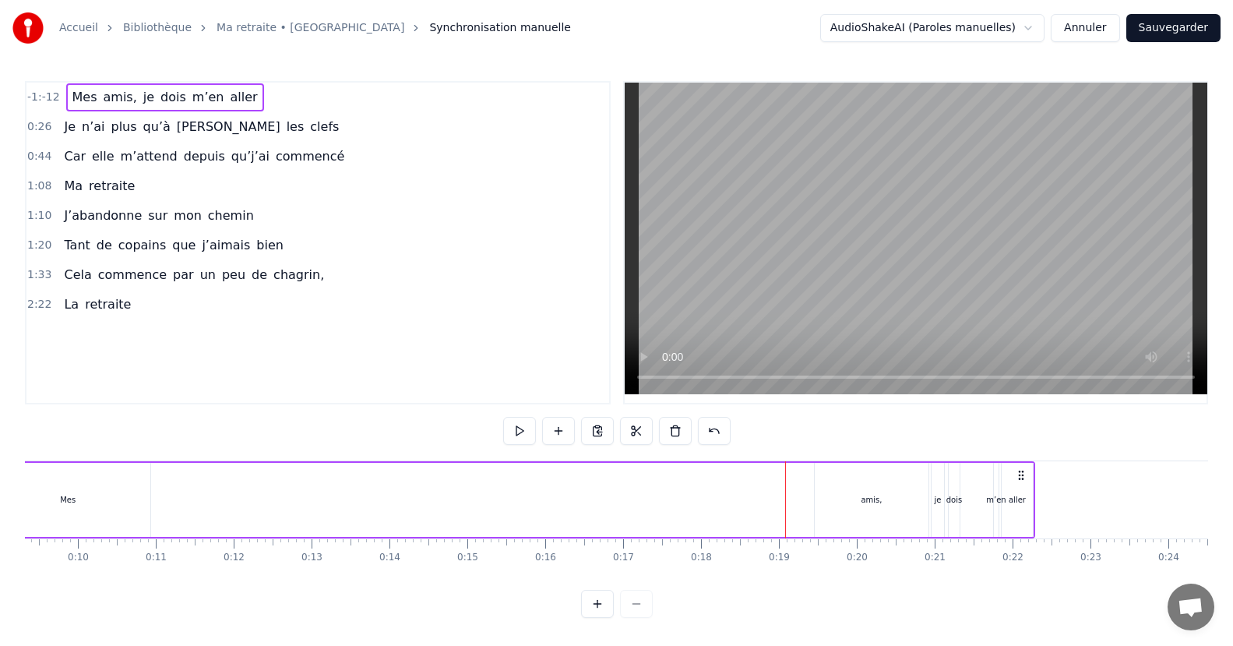
drag, startPoint x: 197, startPoint y: 467, endPoint x: 1095, endPoint y: 485, distance: 897.8
click at [1036, 485] on div "Mes [PERSON_NAME] dois m’en aller" at bounding box center [509, 499] width 1053 height 77
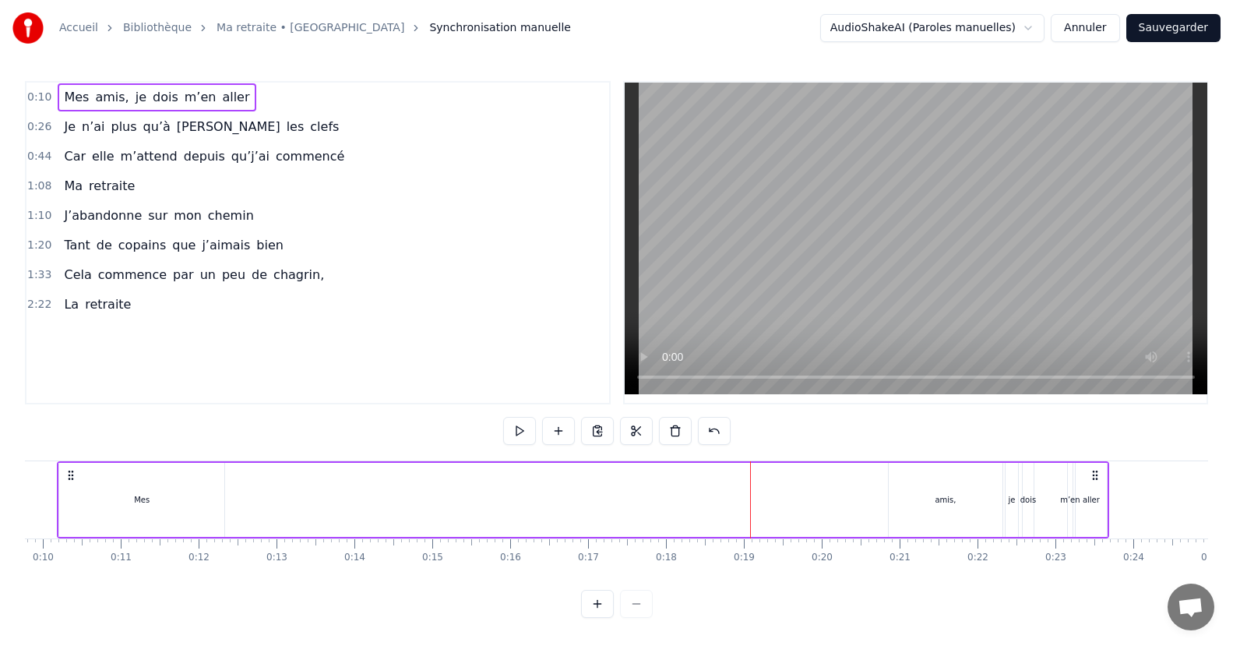
drag, startPoint x: 889, startPoint y: 482, endPoint x: 729, endPoint y: 510, distance: 162.2
click at [729, 510] on div "Mes [PERSON_NAME] dois m’en aller" at bounding box center [583, 499] width 1053 height 77
drag, startPoint x: 940, startPoint y: 473, endPoint x: 173, endPoint y: 510, distance: 767.6
click at [173, 510] on div "Mes [PERSON_NAME] dois m’en aller" at bounding box center [583, 499] width 1053 height 77
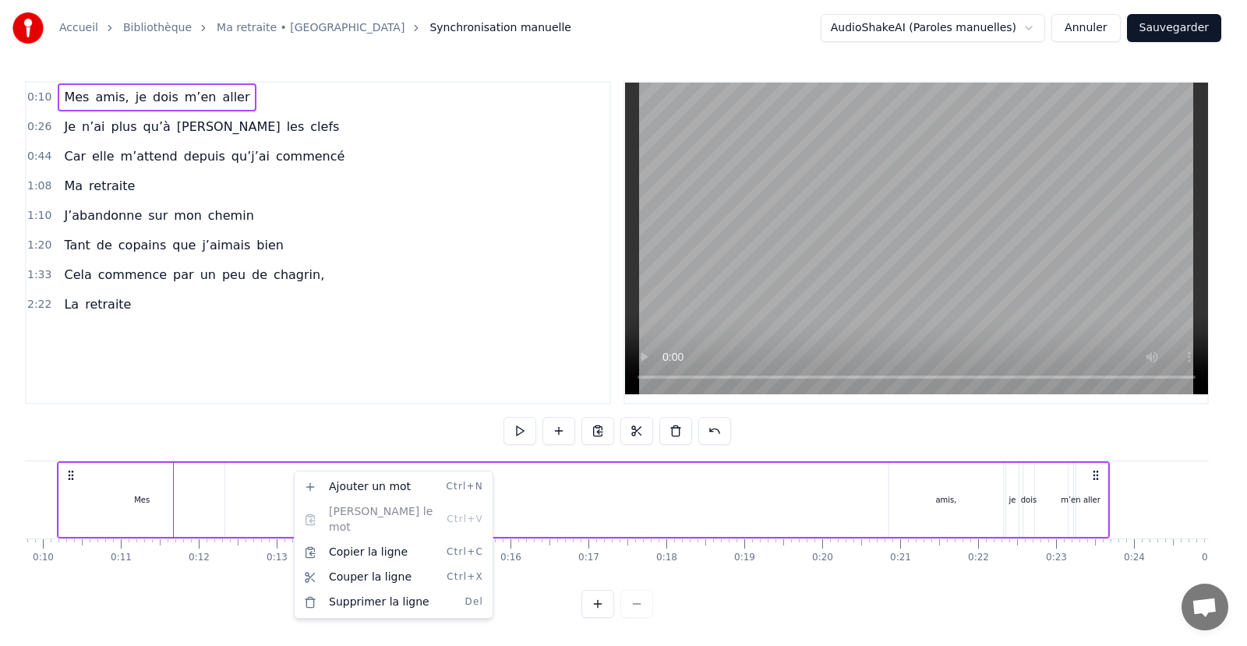
click at [104, 488] on html "Accueil Bibliothèque Ma retraite • Marielle Synchronisation manuelle AudioShake…" at bounding box center [623, 321] width 1247 height 643
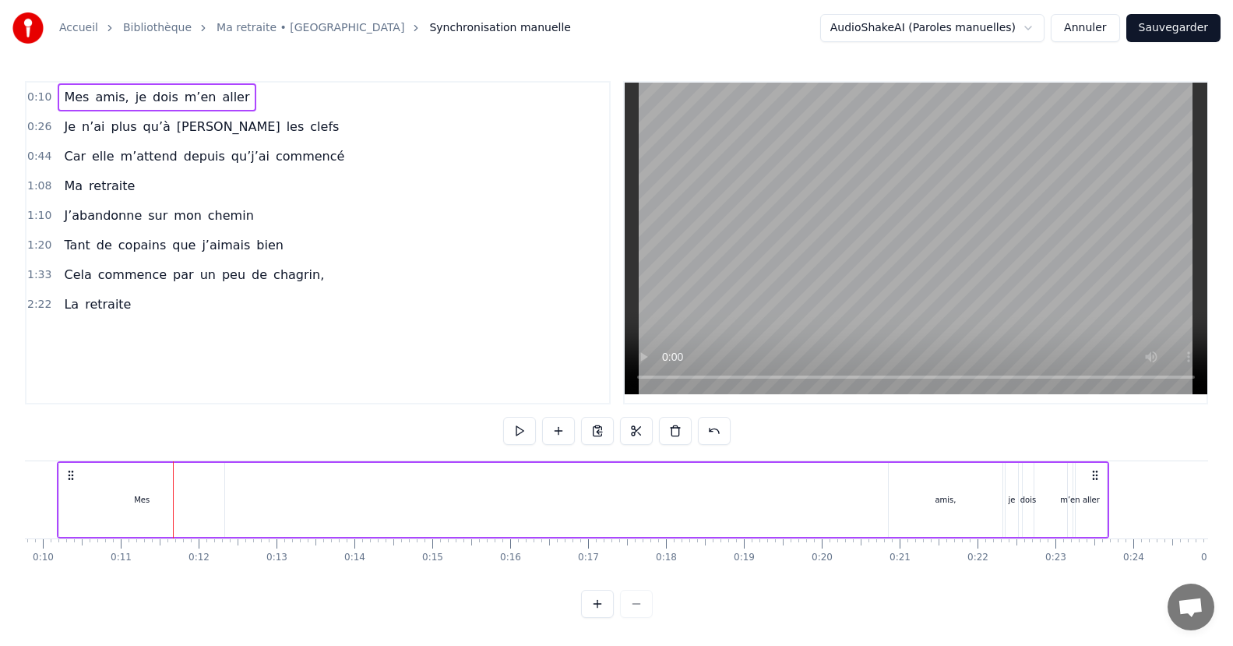
drag, startPoint x: 60, startPoint y: 485, endPoint x: 249, endPoint y: 489, distance: 188.6
click at [249, 489] on div "Mes [PERSON_NAME] dois m’en aller" at bounding box center [583, 499] width 1053 height 77
click at [1096, 469] on icon at bounding box center [1095, 475] width 12 height 12
click at [111, 481] on div "Mes" at bounding box center [141, 500] width 165 height 74
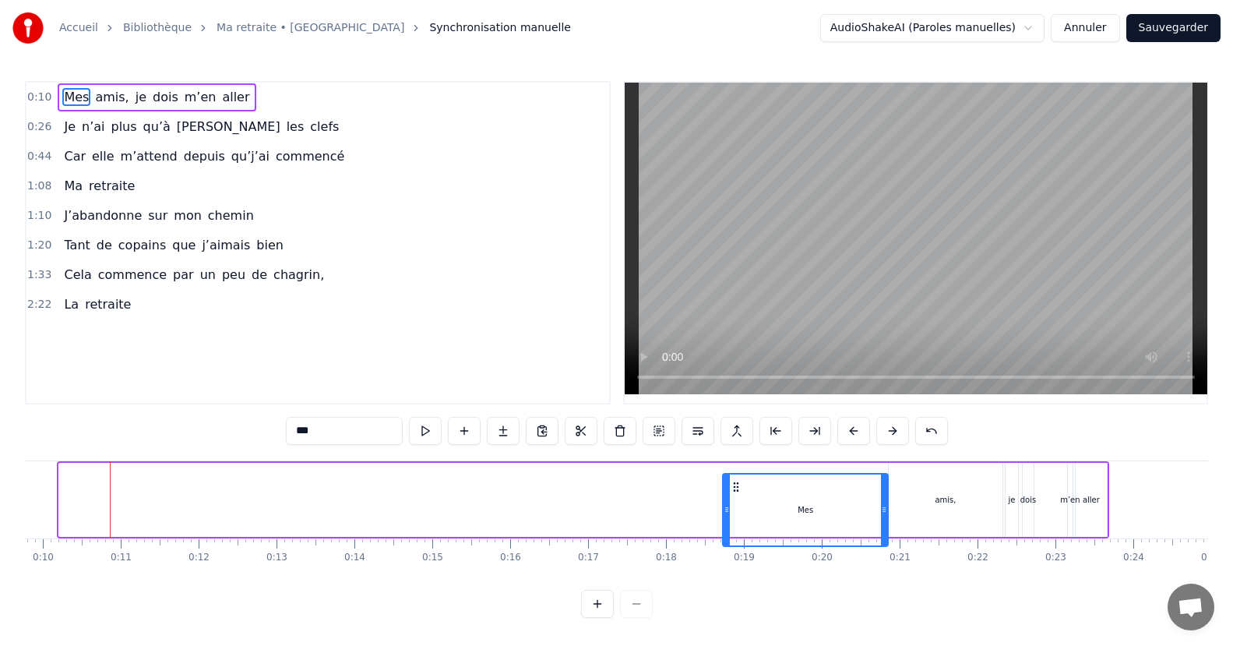
scroll to position [10, 0]
drag, startPoint x: 74, startPoint y: 478, endPoint x: 724, endPoint y: 506, distance: 650.4
click at [724, 506] on div "Mes" at bounding box center [792, 510] width 164 height 71
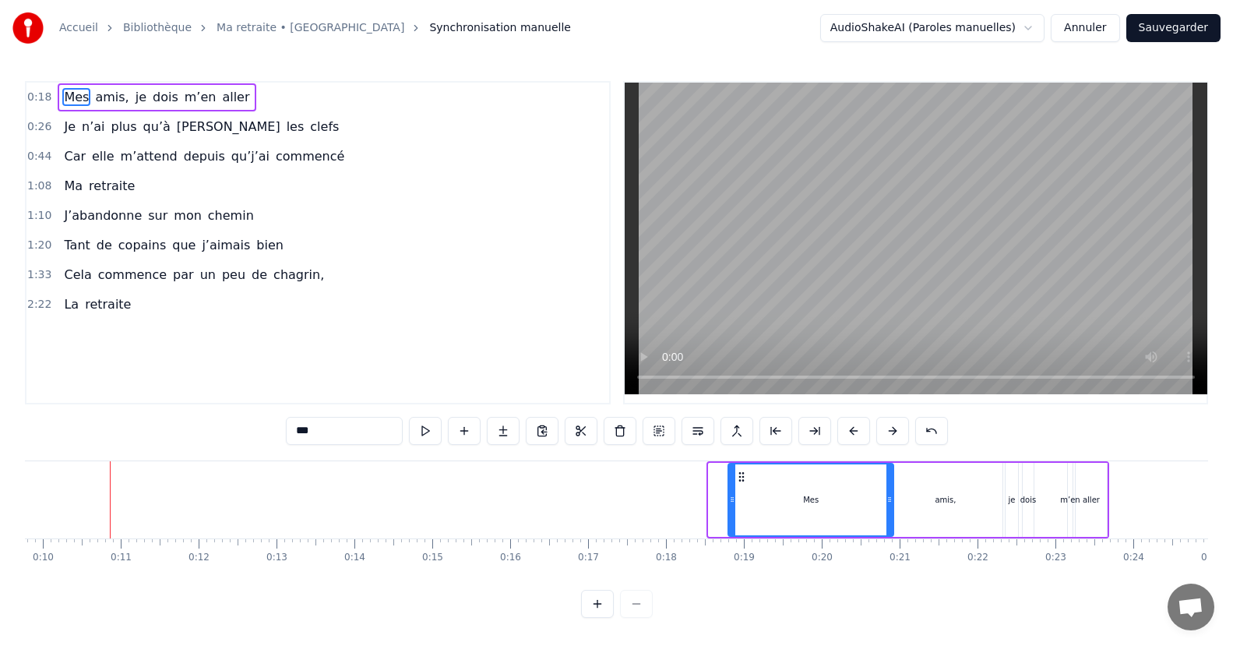
drag, startPoint x: 722, startPoint y: 467, endPoint x: 742, endPoint y: 463, distance: 19.9
click at [742, 471] on icon at bounding box center [742, 477] width 12 height 12
click at [1101, 464] on div "aller" at bounding box center [1091, 500] width 31 height 74
type input "*****"
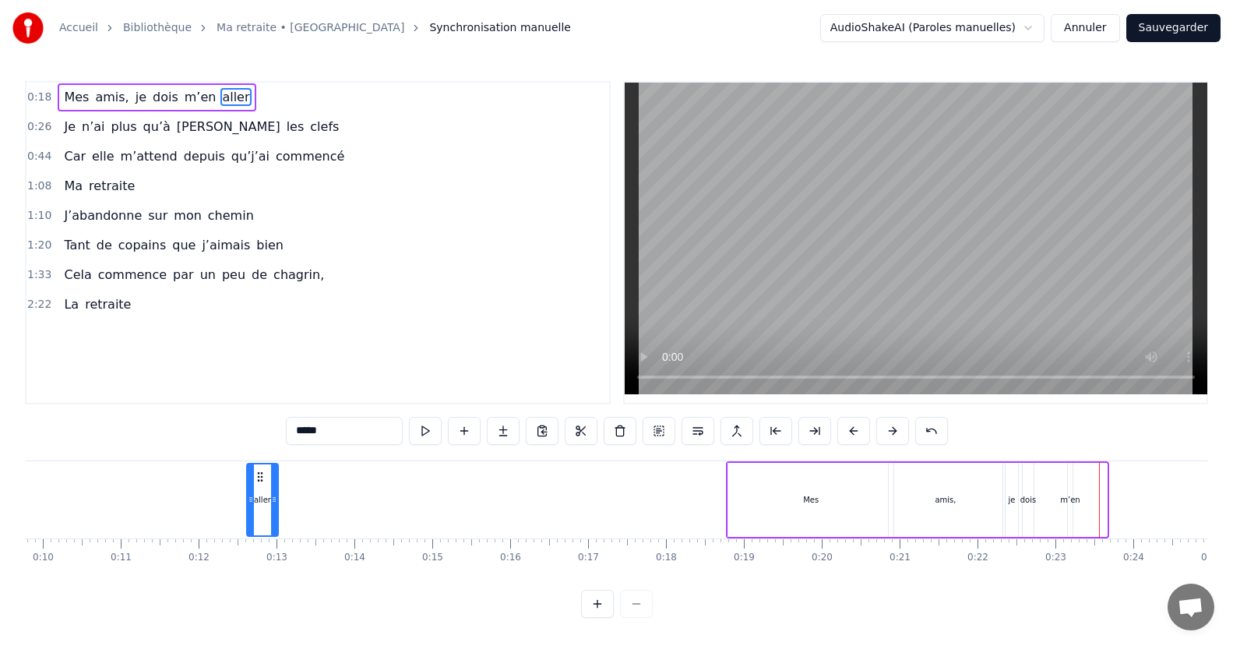
scroll to position [0, 752]
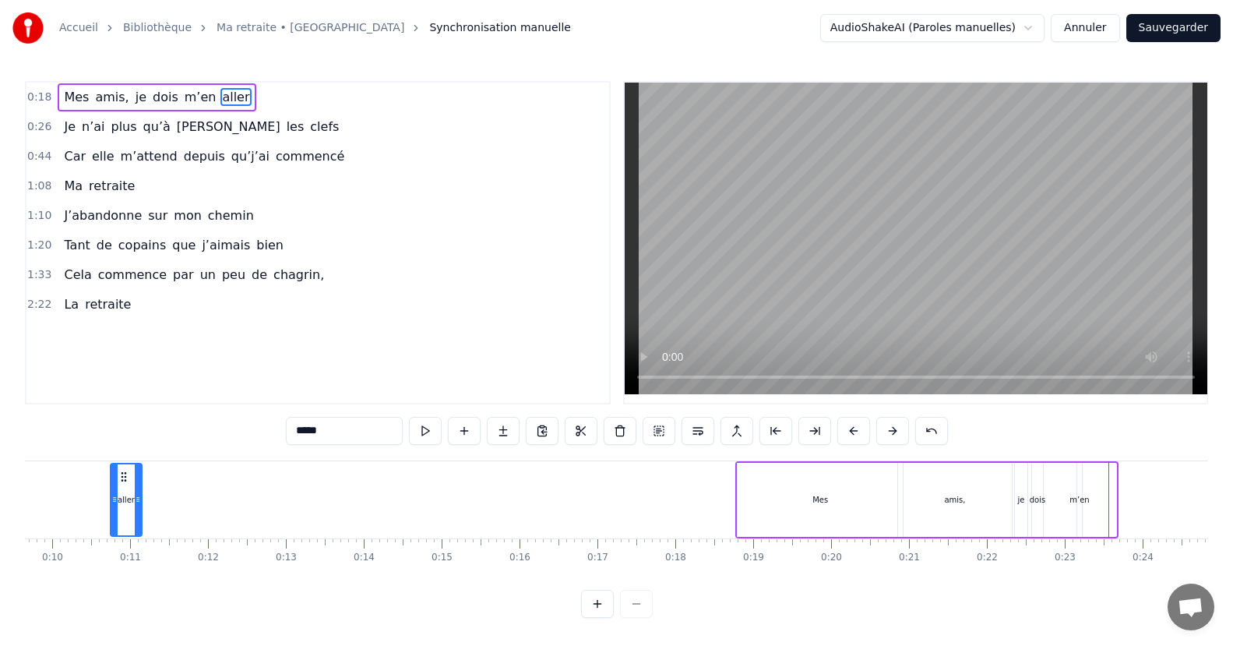
drag, startPoint x: 1091, startPoint y: 479, endPoint x: 129, endPoint y: 535, distance: 963.1
click at [125, 527] on div "aller" at bounding box center [126, 499] width 30 height 71
click at [935, 432] on button at bounding box center [932, 431] width 33 height 28
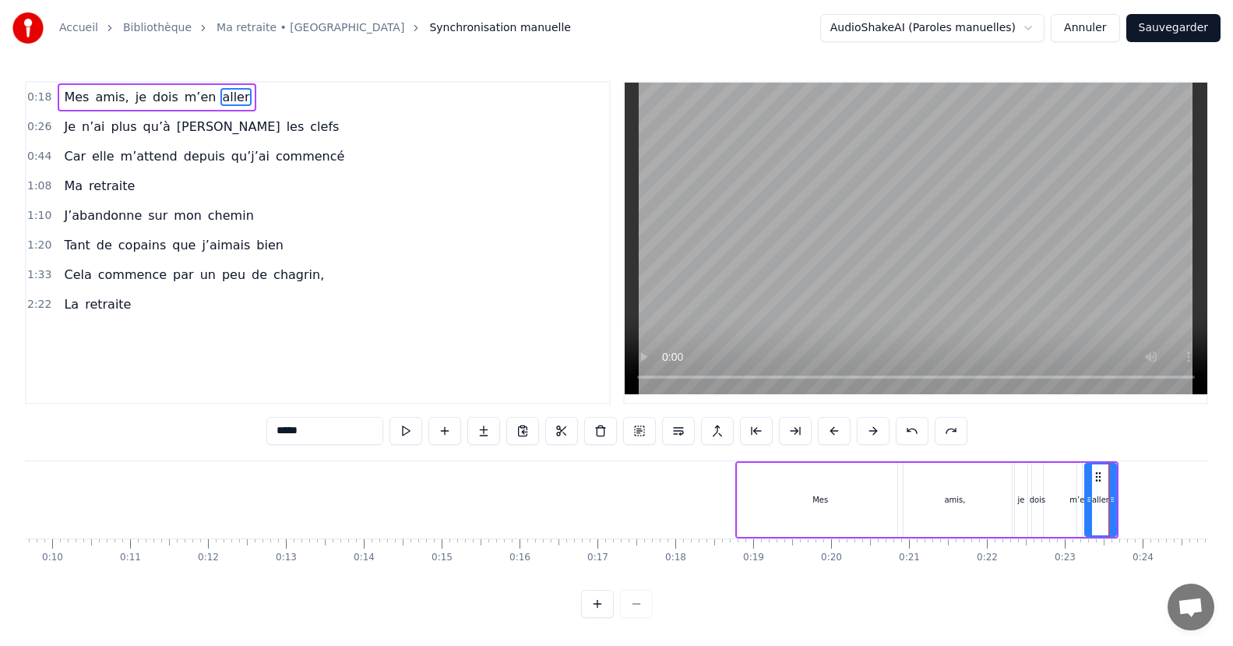
click at [783, 490] on div "Mes" at bounding box center [820, 500] width 165 height 74
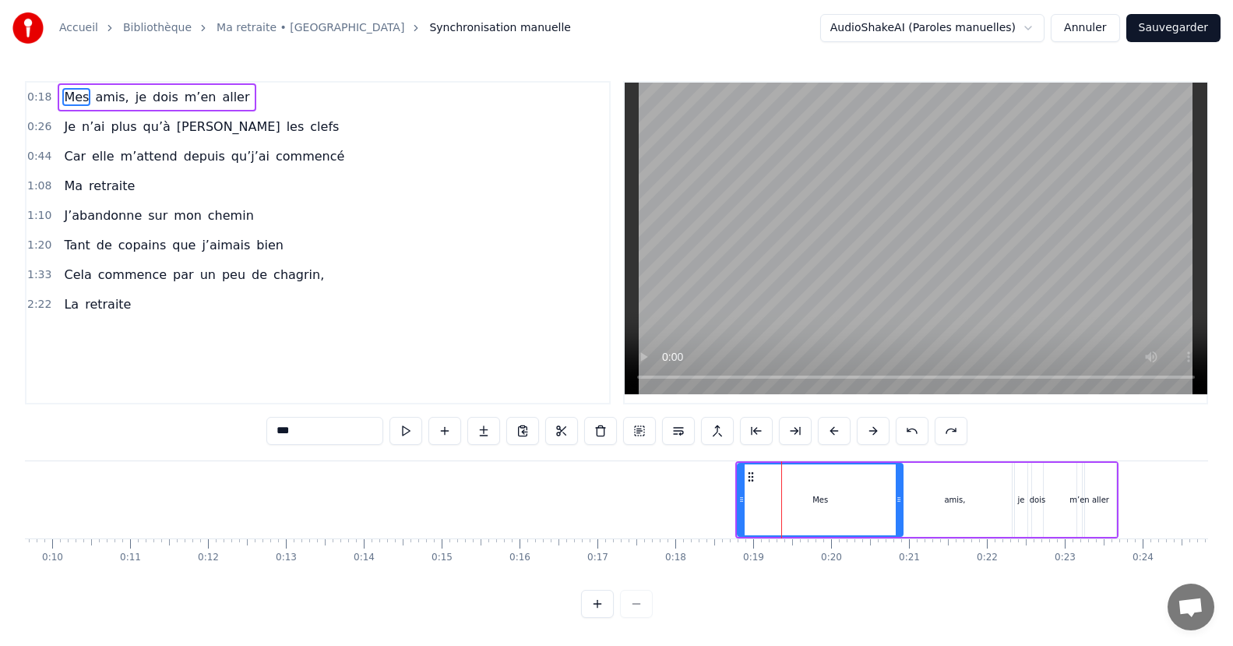
click at [939, 482] on div "amis," at bounding box center [955, 500] width 114 height 74
type input "*****"
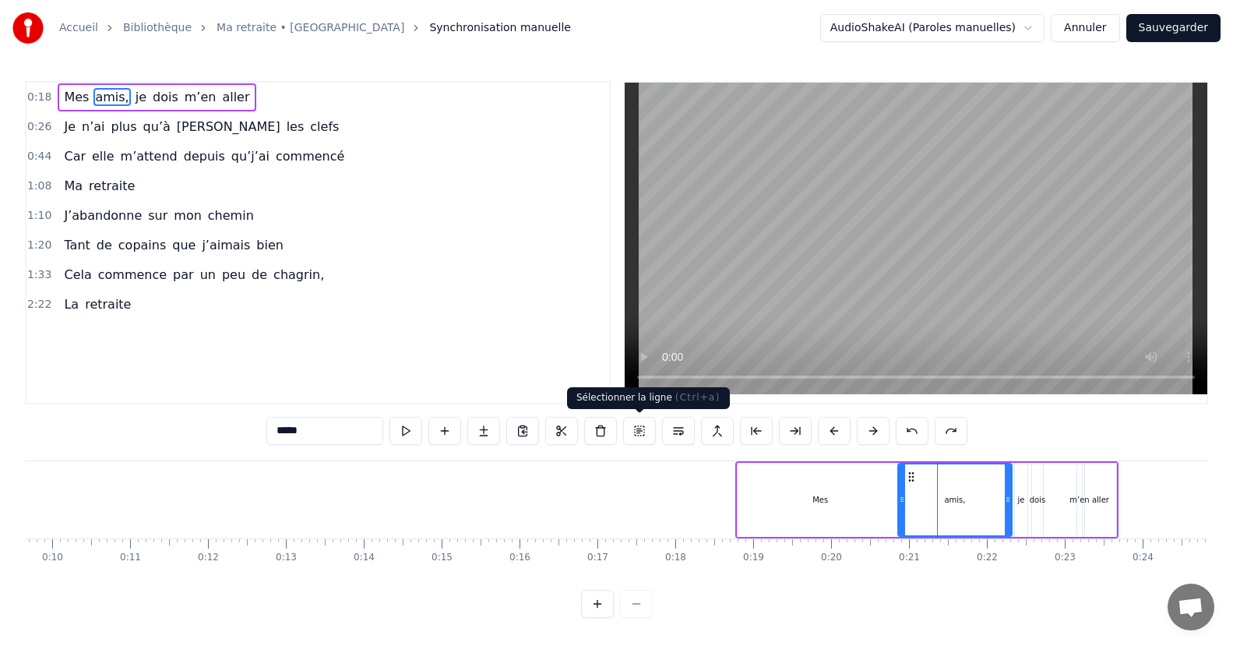
click at [639, 430] on button at bounding box center [639, 431] width 33 height 28
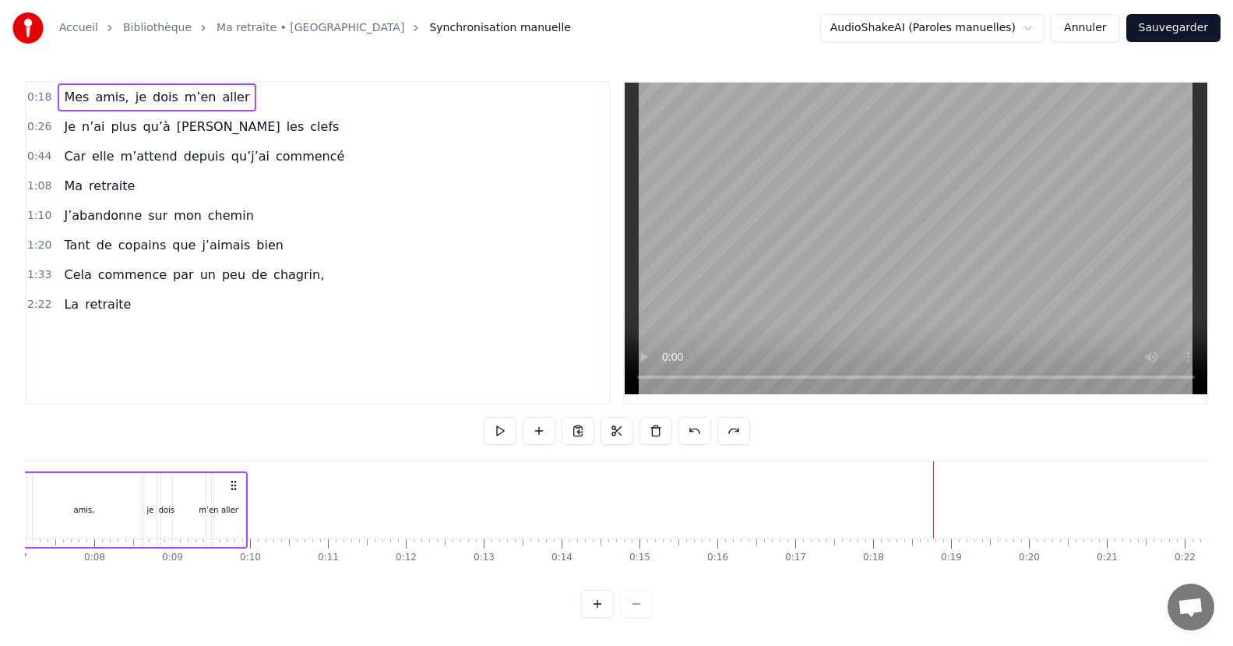
scroll to position [0, 550]
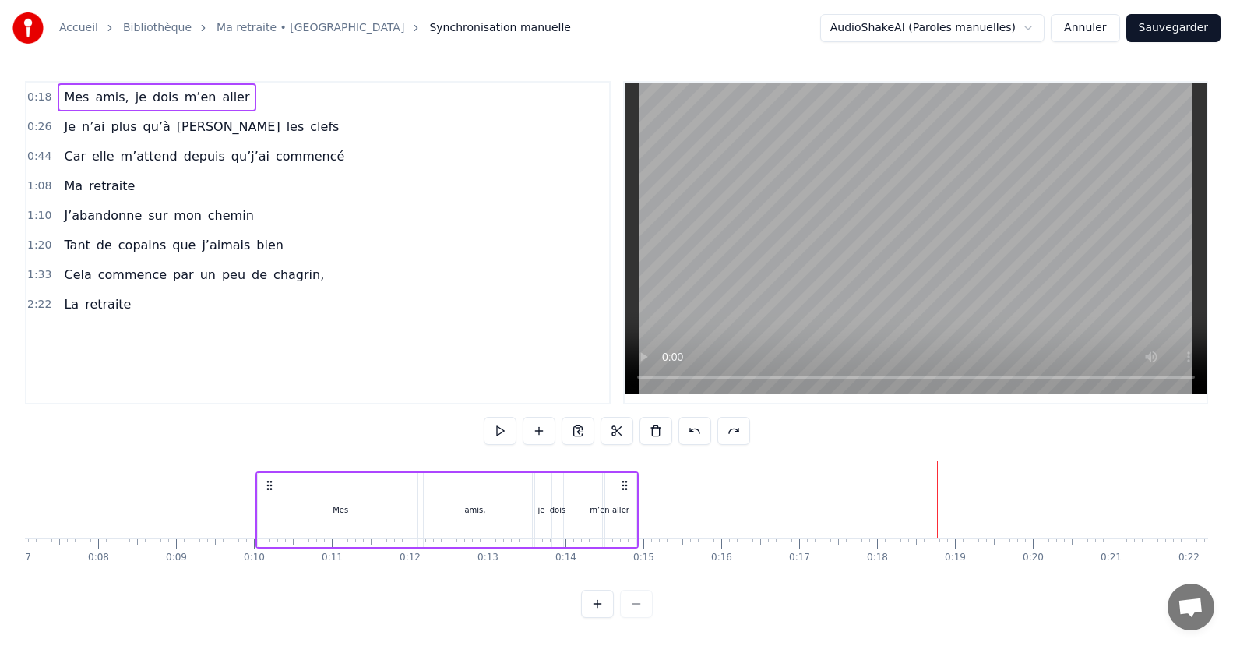
drag, startPoint x: 1109, startPoint y: 476, endPoint x: 629, endPoint y: 513, distance: 481.4
click at [629, 513] on div "Mes [PERSON_NAME] dois m’en aller" at bounding box center [447, 509] width 383 height 77
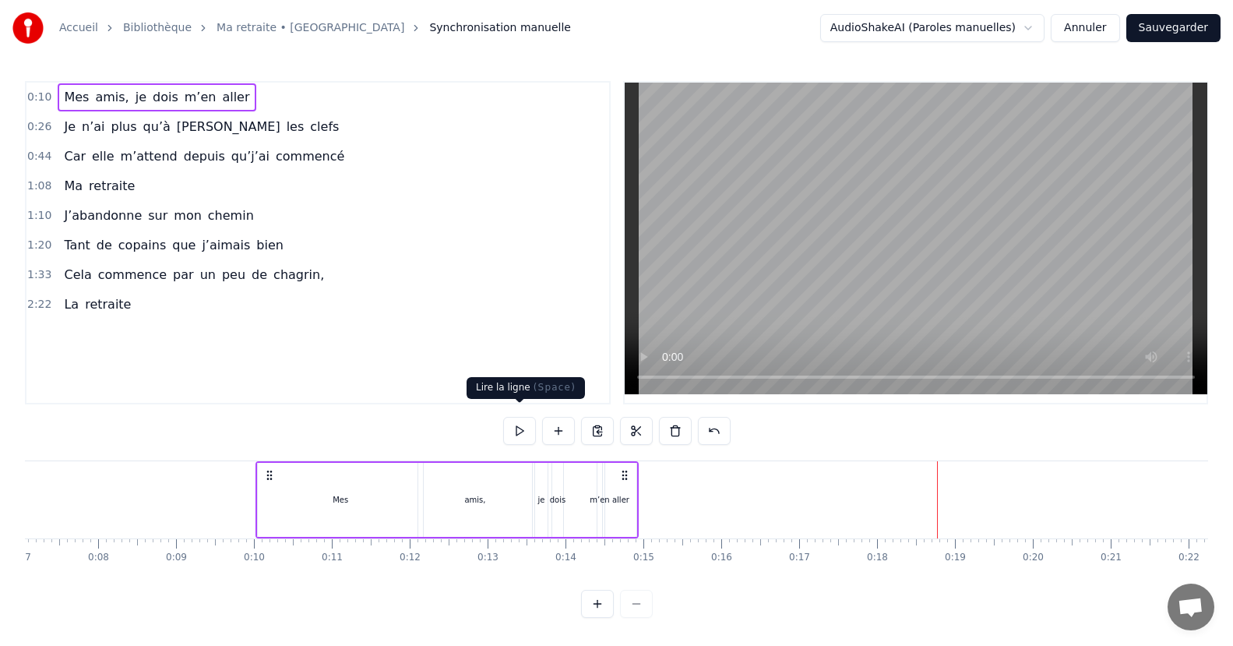
click at [517, 422] on button at bounding box center [519, 431] width 33 height 28
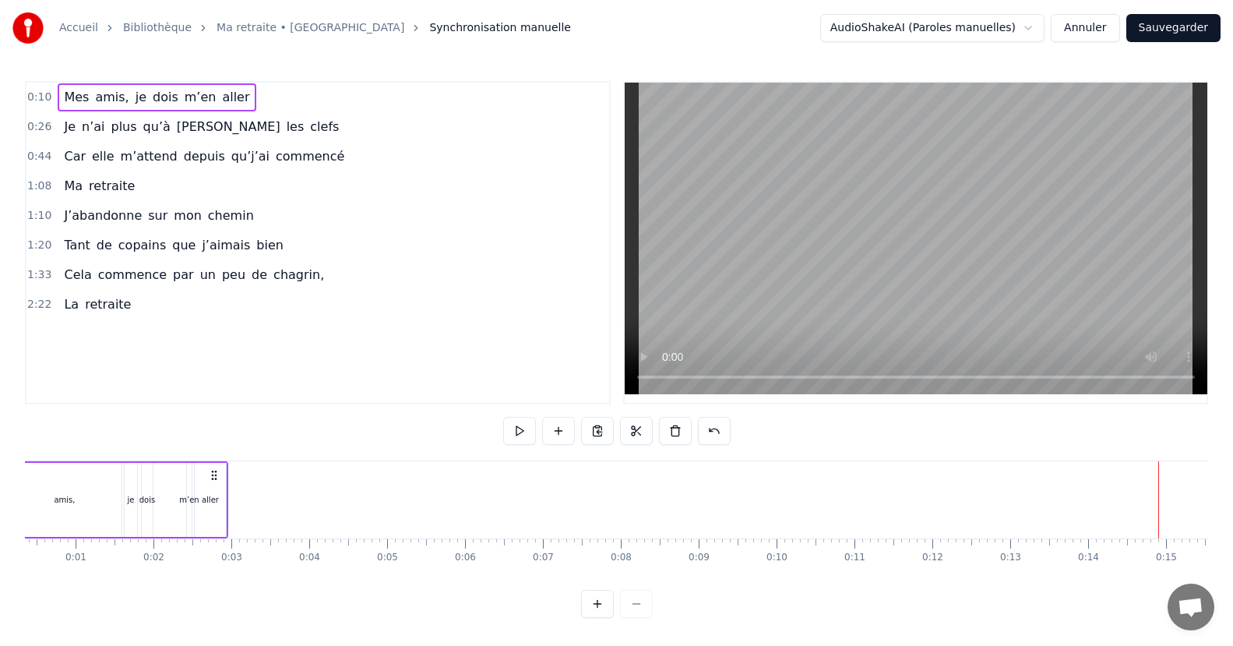
scroll to position [0, 0]
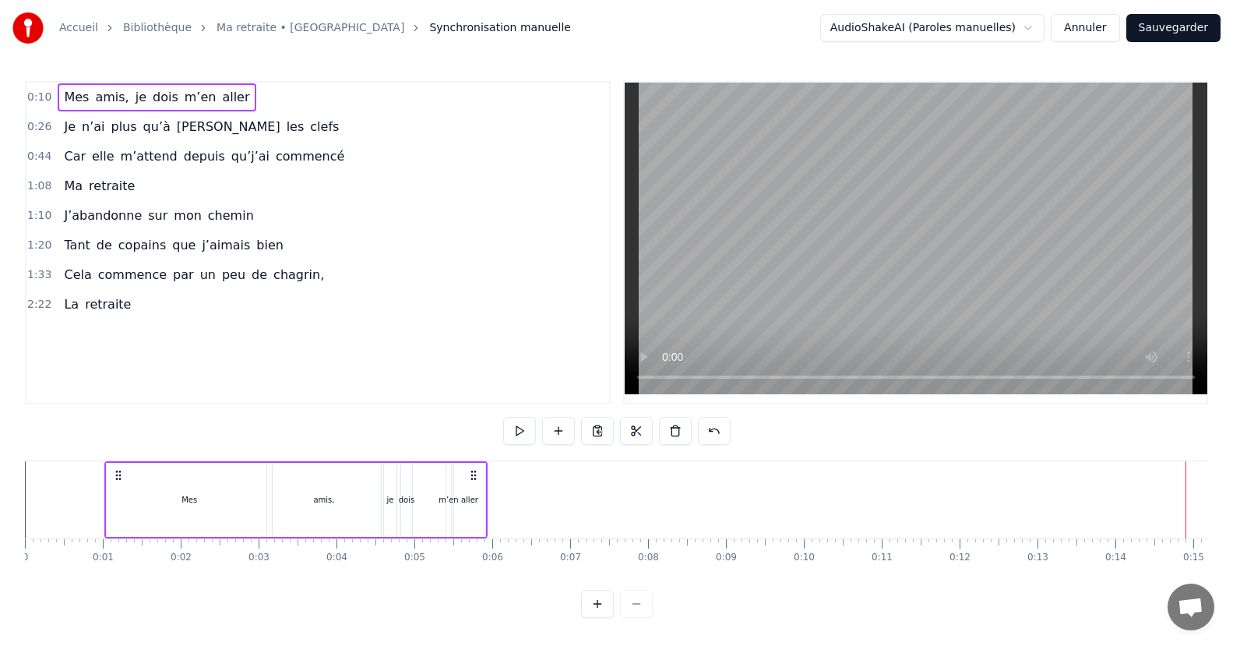
drag, startPoint x: 624, startPoint y: 461, endPoint x: 473, endPoint y: 514, distance: 160.2
click at [473, 514] on div "Mes [PERSON_NAME] dois m’en aller" at bounding box center [295, 499] width 383 height 77
click at [517, 422] on button at bounding box center [519, 431] width 33 height 28
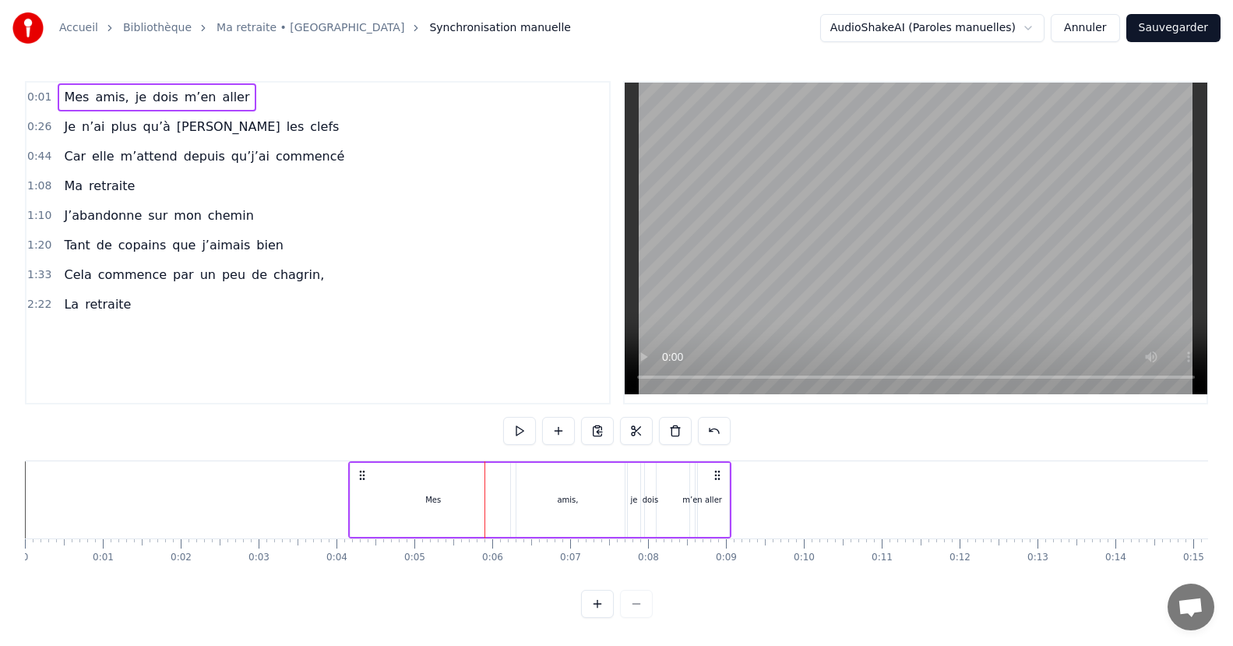
drag, startPoint x: 477, startPoint y: 465, endPoint x: 721, endPoint y: 477, distance: 244.2
click at [721, 477] on div "Mes [PERSON_NAME] dois m’en aller" at bounding box center [539, 499] width 383 height 77
click at [518, 422] on button at bounding box center [519, 431] width 33 height 28
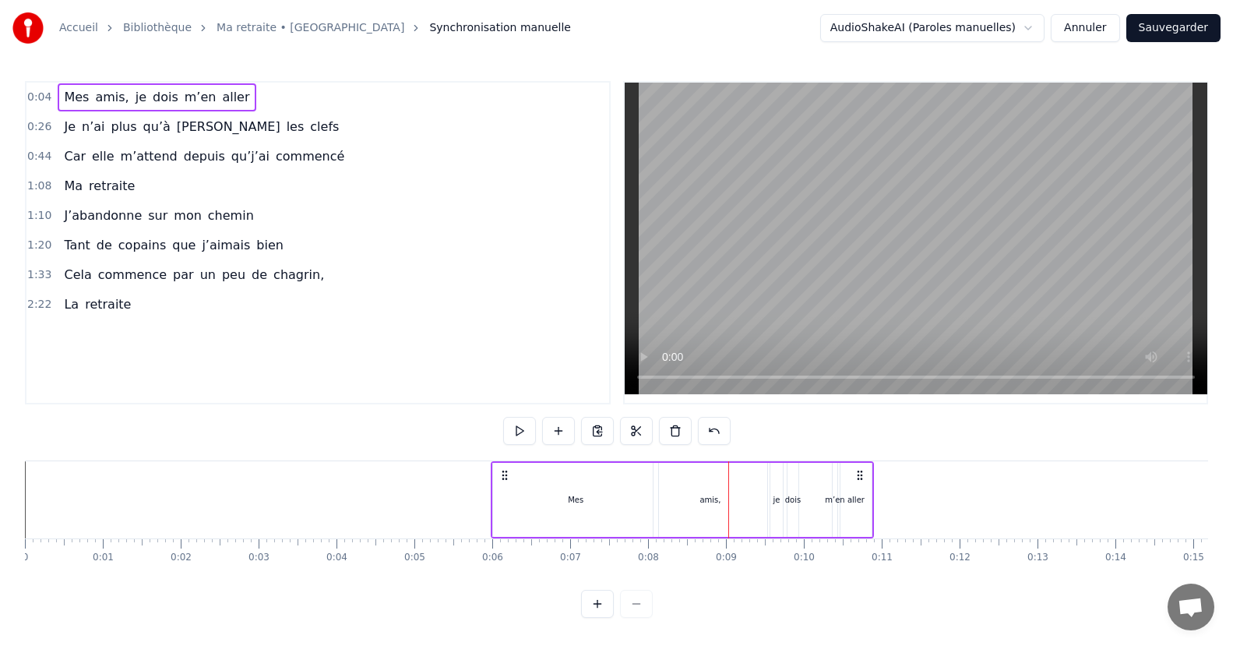
drag, startPoint x: 716, startPoint y: 463, endPoint x: 859, endPoint y: 466, distance: 142.6
click at [859, 469] on icon at bounding box center [860, 475] width 12 height 12
click at [522, 422] on button at bounding box center [519, 431] width 33 height 28
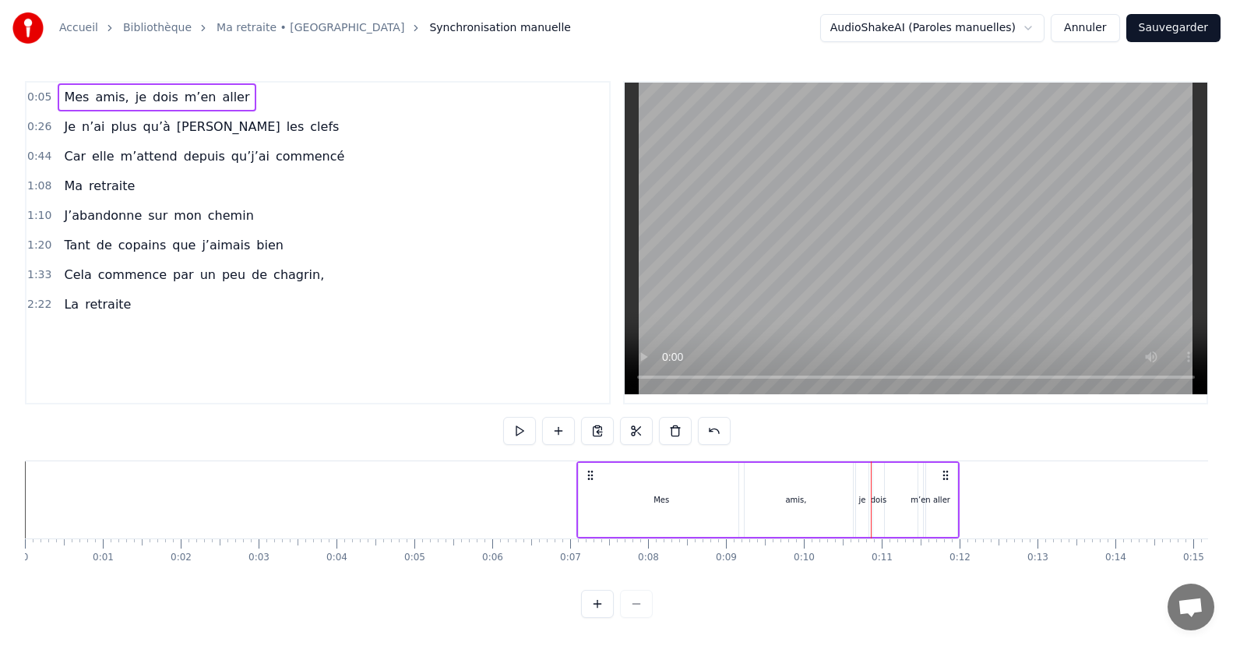
drag, startPoint x: 860, startPoint y: 466, endPoint x: 946, endPoint y: 472, distance: 85.9
click at [946, 472] on div "Mes [PERSON_NAME] dois m’en aller" at bounding box center [768, 499] width 383 height 77
click at [521, 423] on button at bounding box center [519, 431] width 33 height 28
click at [524, 417] on button at bounding box center [519, 431] width 33 height 28
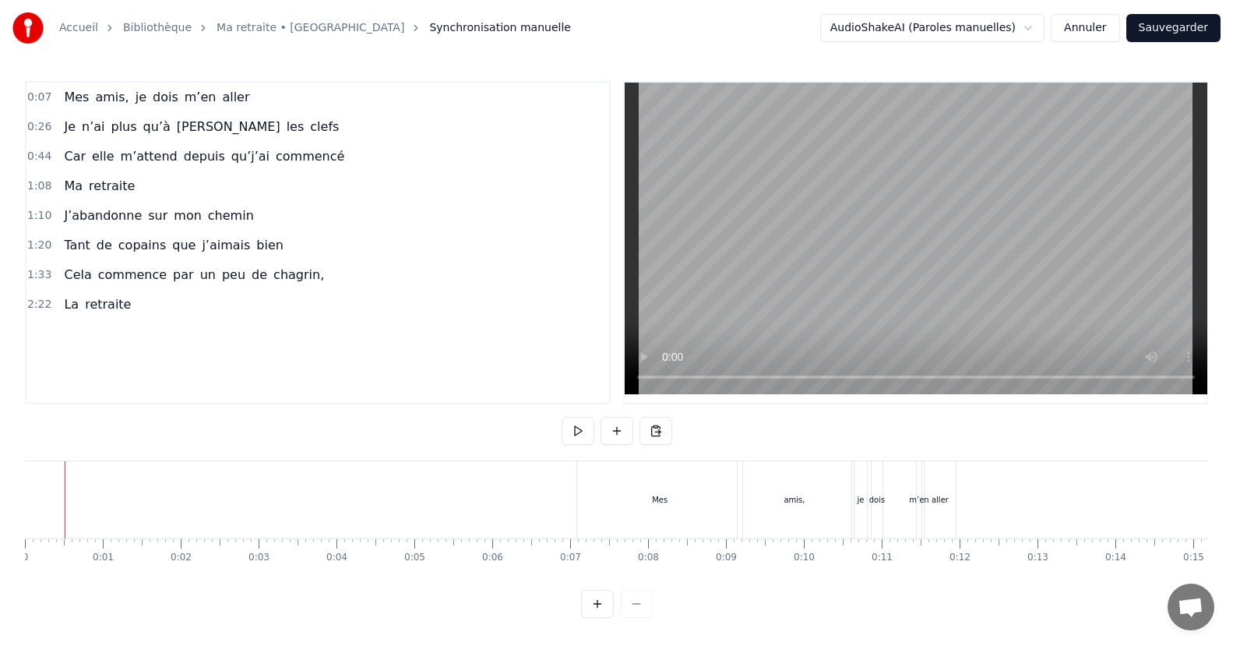
click at [575, 418] on button at bounding box center [578, 431] width 33 height 28
click at [573, 418] on button at bounding box center [578, 431] width 33 height 28
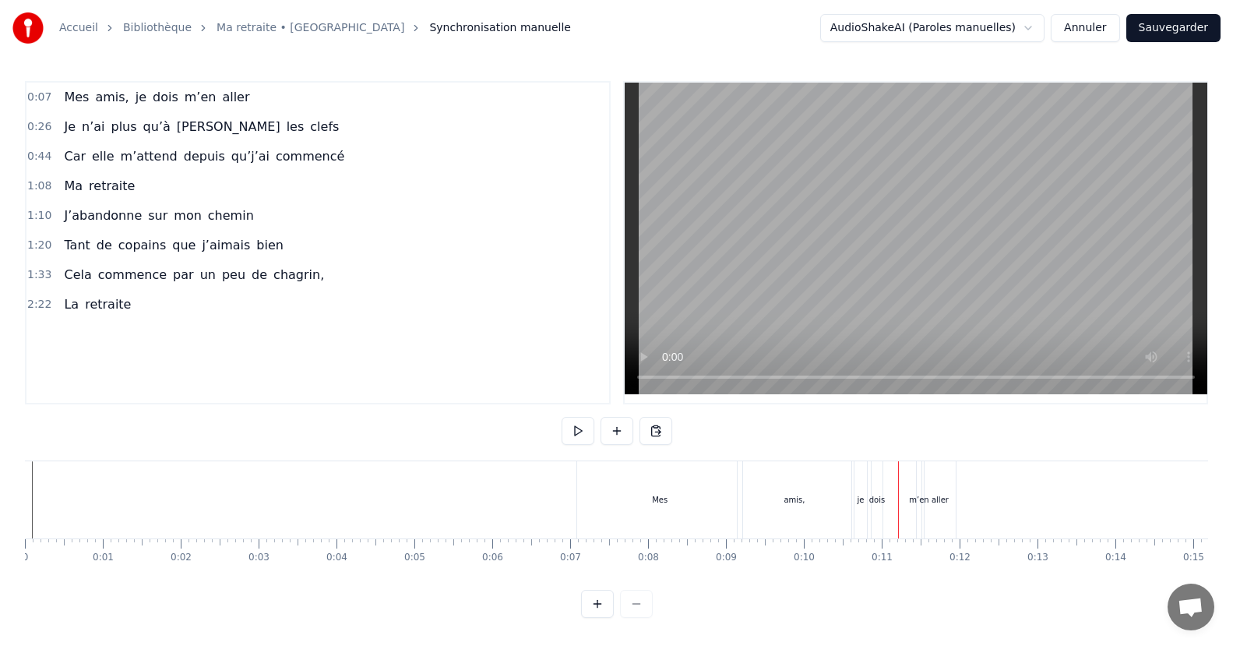
click at [618, 471] on div "Mes" at bounding box center [659, 499] width 165 height 77
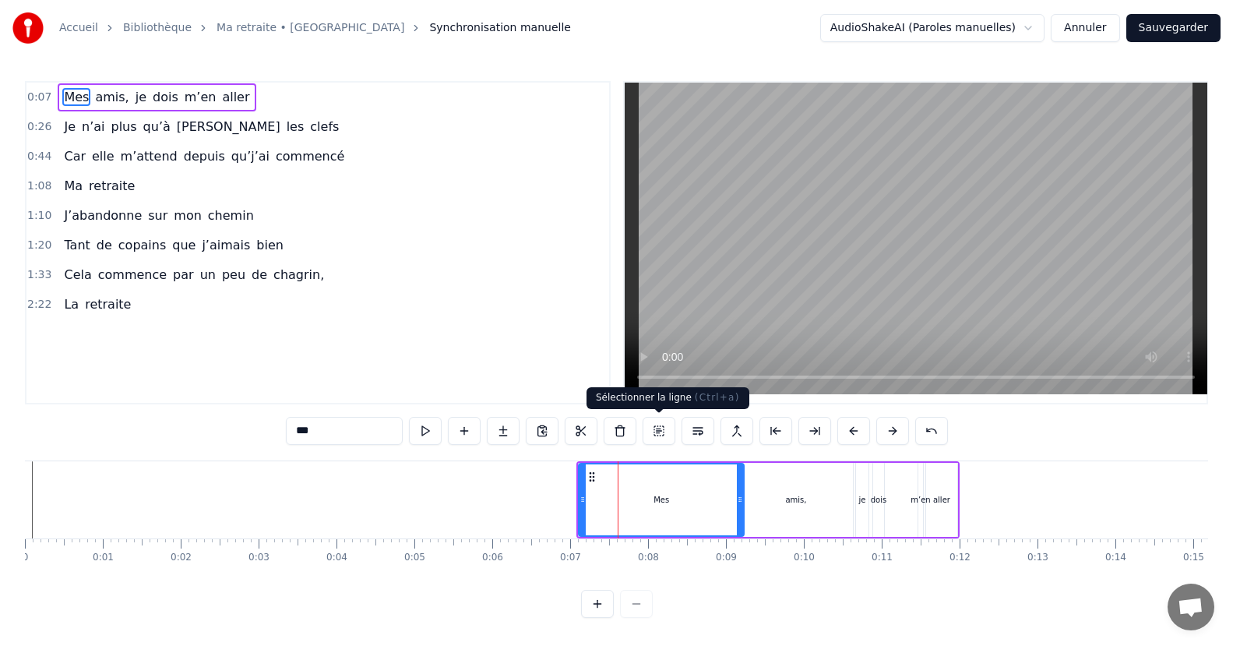
click at [655, 427] on button at bounding box center [659, 431] width 33 height 28
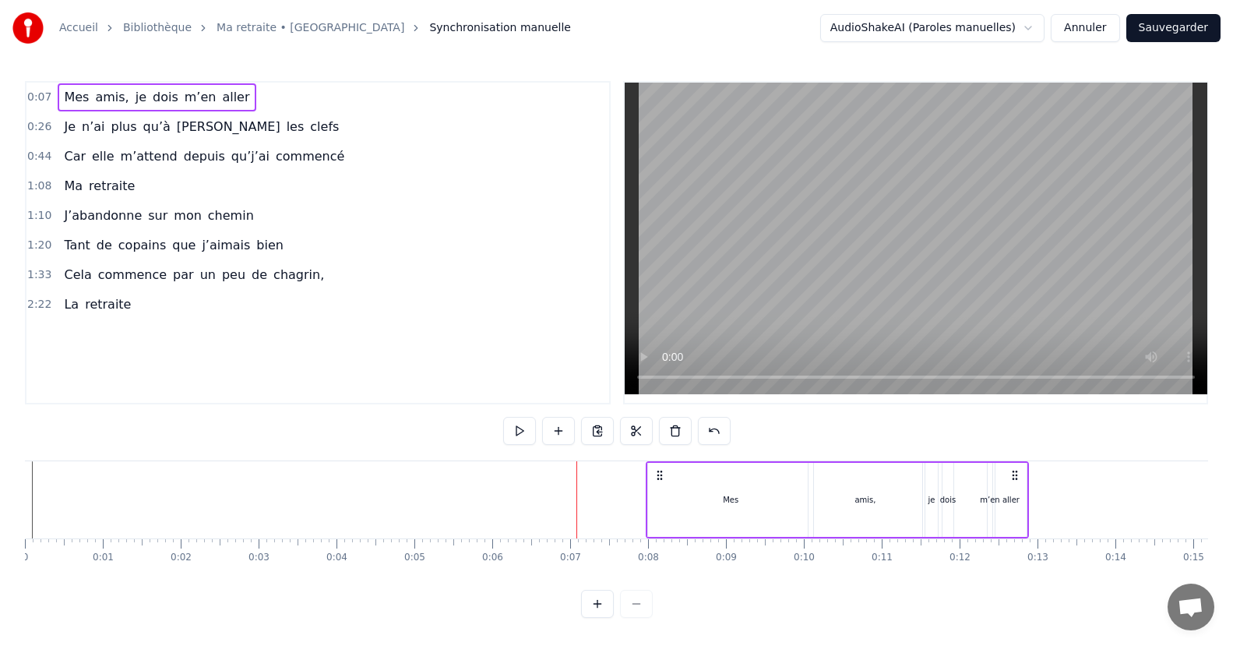
drag, startPoint x: 590, startPoint y: 475, endPoint x: 659, endPoint y: 464, distance: 70.1
click at [659, 464] on div "Mes [PERSON_NAME] dois m’en aller" at bounding box center [837, 499] width 383 height 77
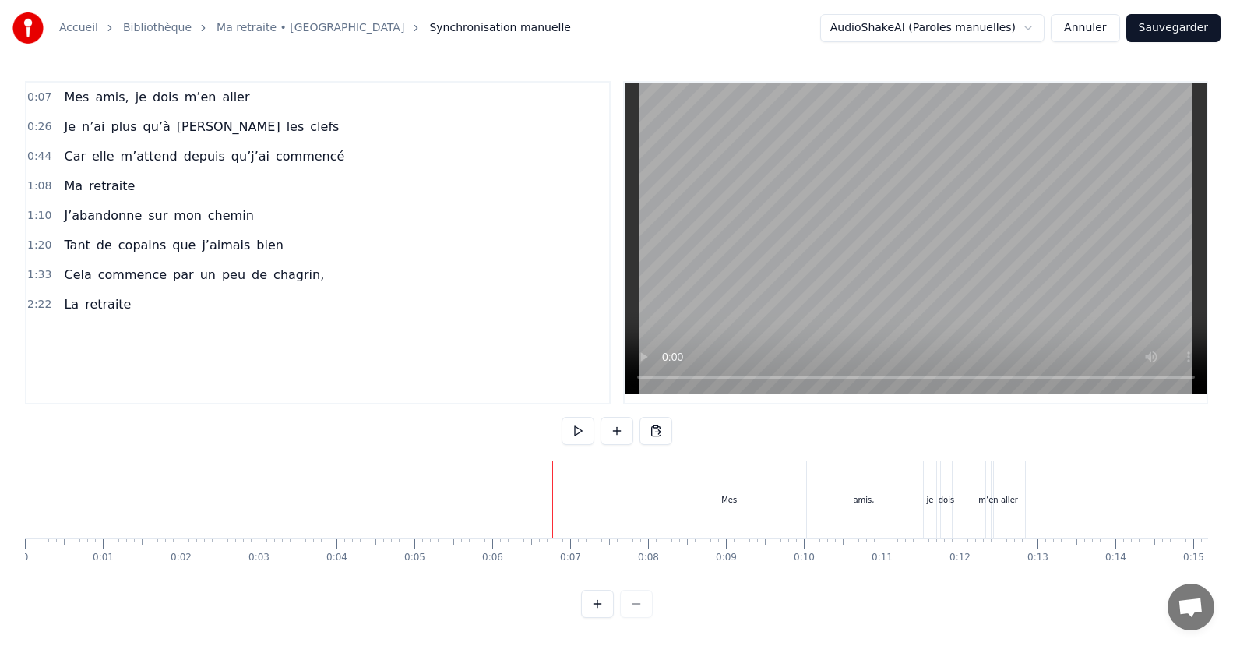
drag, startPoint x: 552, startPoint y: 490, endPoint x: 139, endPoint y: 578, distance: 423.0
click at [139, 577] on div "Mes amis, je dois m’en aller Je n’ai plus qu’à jeter les clefs Car elle m’atten…" at bounding box center [617, 518] width 1184 height 117
click at [577, 426] on button at bounding box center [578, 431] width 33 height 28
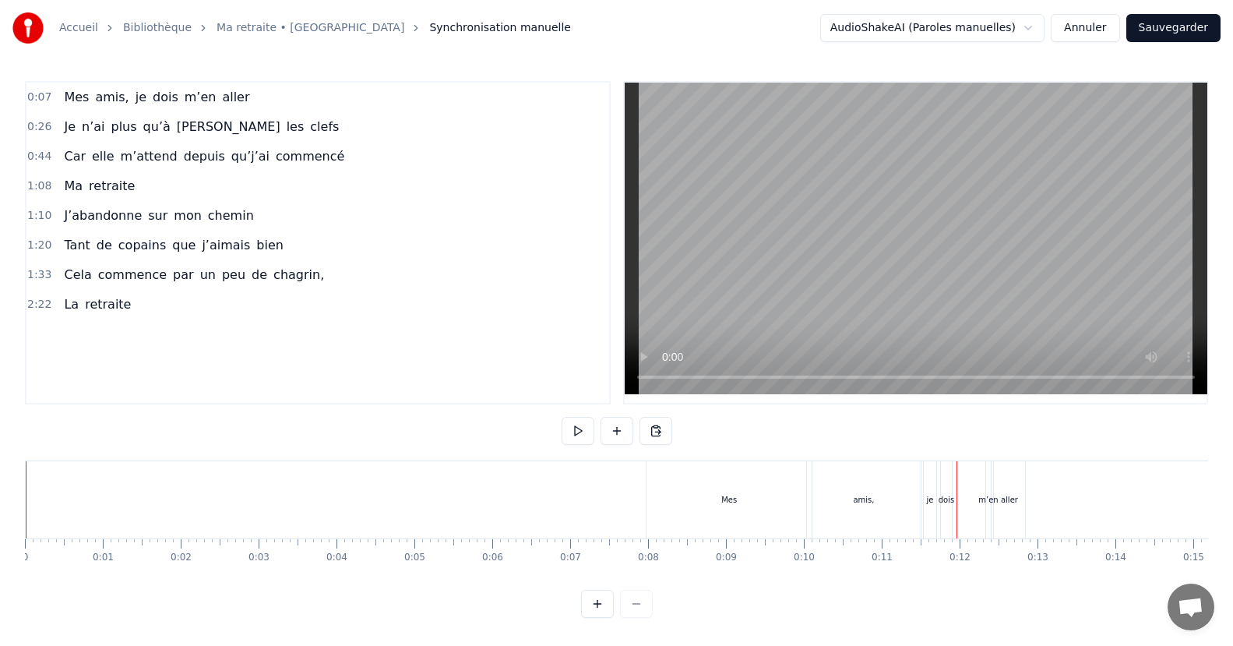
click at [1010, 479] on div "aller" at bounding box center [1009, 499] width 31 height 77
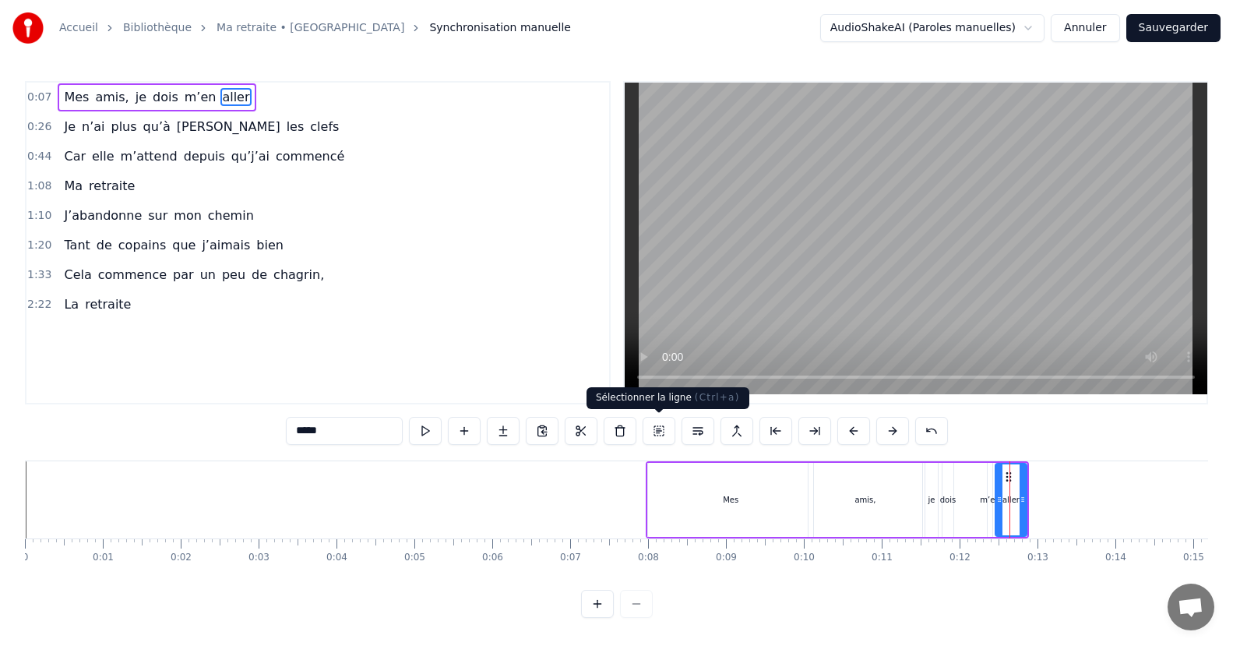
click at [655, 430] on button at bounding box center [659, 431] width 33 height 28
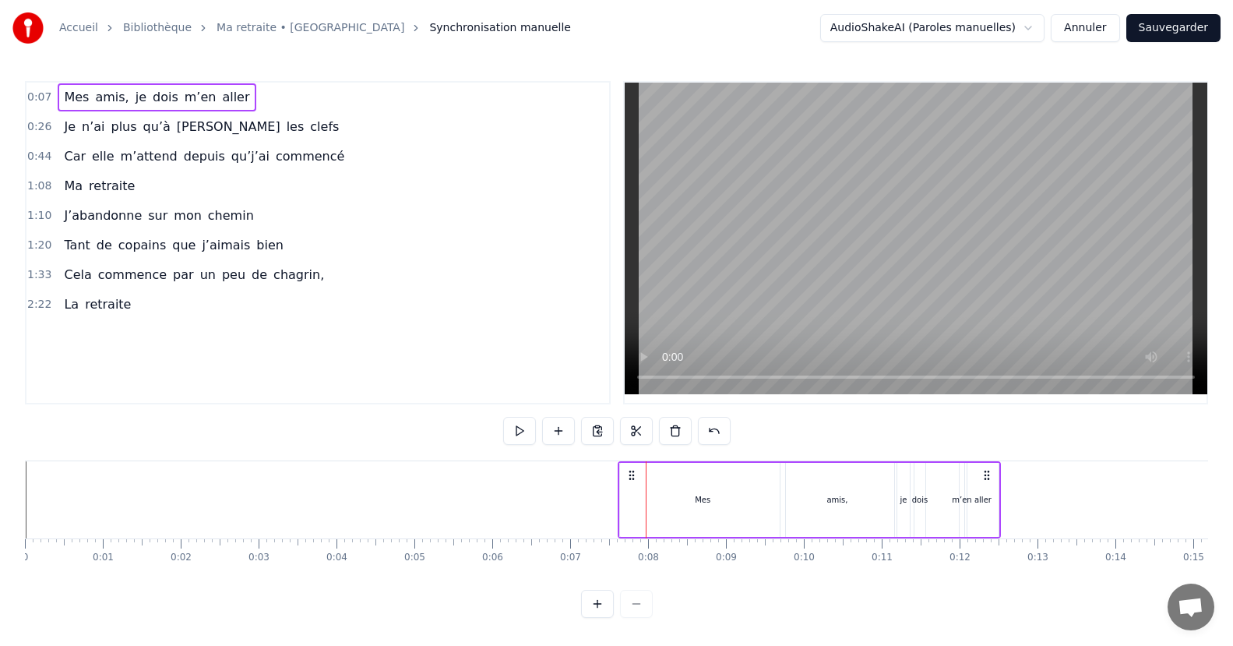
drag, startPoint x: 1018, startPoint y: 472, endPoint x: 990, endPoint y: 477, distance: 28.4
click at [990, 477] on icon at bounding box center [987, 475] width 12 height 12
click at [520, 433] on button at bounding box center [519, 431] width 33 height 28
click at [521, 429] on button at bounding box center [519, 431] width 33 height 28
drag, startPoint x: 924, startPoint y: 489, endPoint x: 771, endPoint y: 511, distance: 154.3
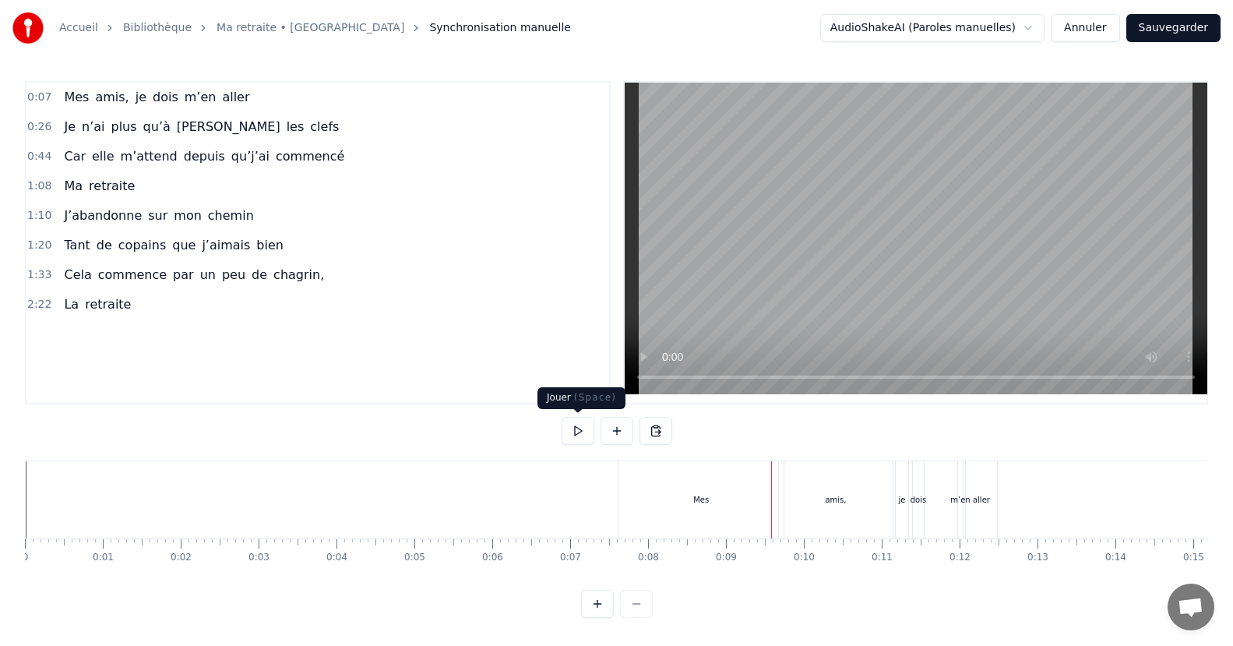
click at [577, 427] on button at bounding box center [578, 431] width 33 height 28
click at [982, 480] on div "aller" at bounding box center [981, 499] width 31 height 77
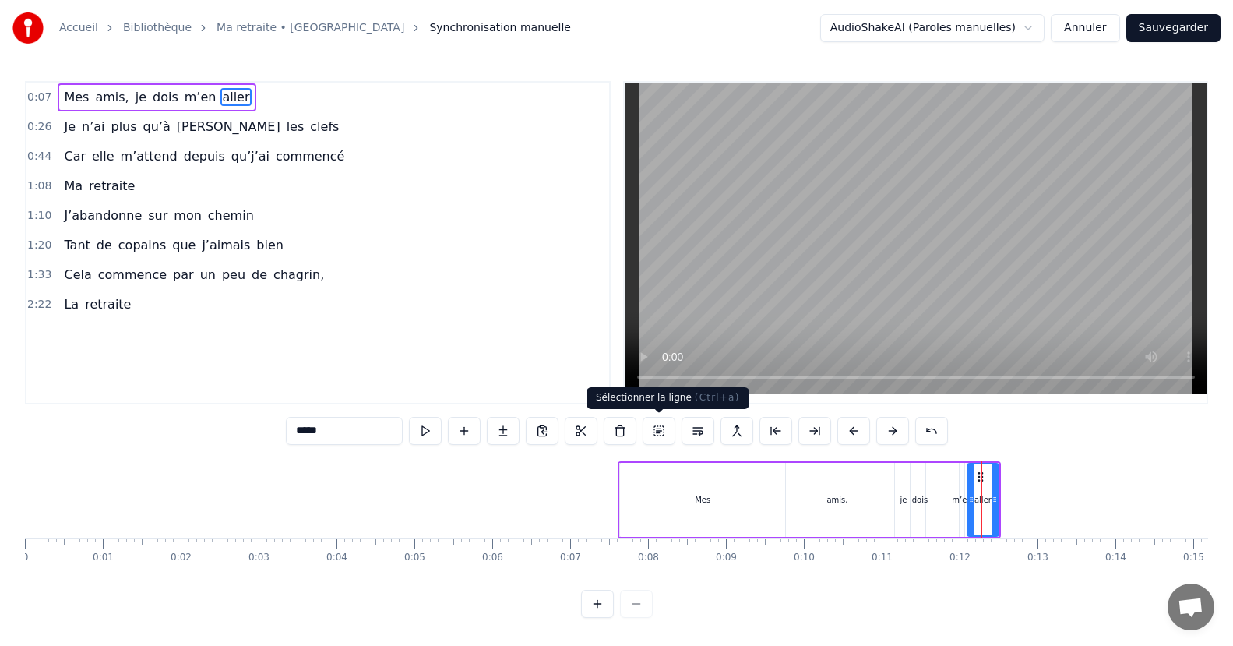
click at [660, 429] on button at bounding box center [659, 431] width 33 height 28
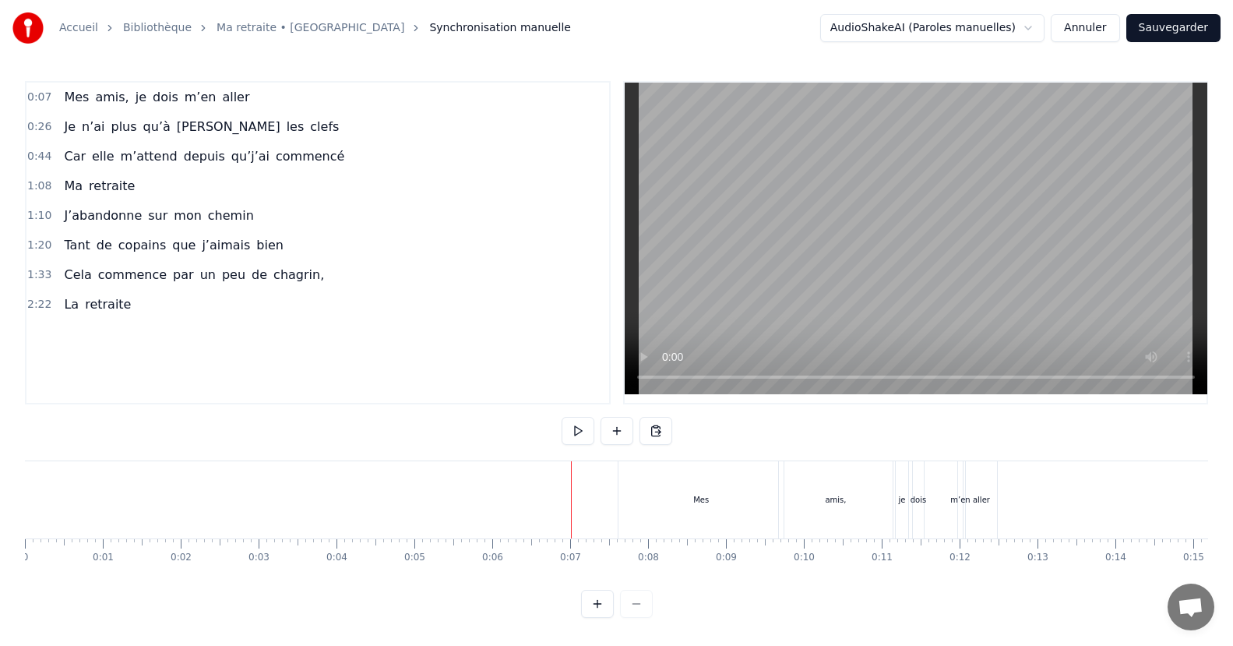
drag, startPoint x: 619, startPoint y: 491, endPoint x: 340, endPoint y: 501, distance: 279.1
click at [23, 482] on div "Accueil Bibliothèque Ma retraite • Marielle Synchronisation manuelle AudioShake…" at bounding box center [616, 309] width 1233 height 618
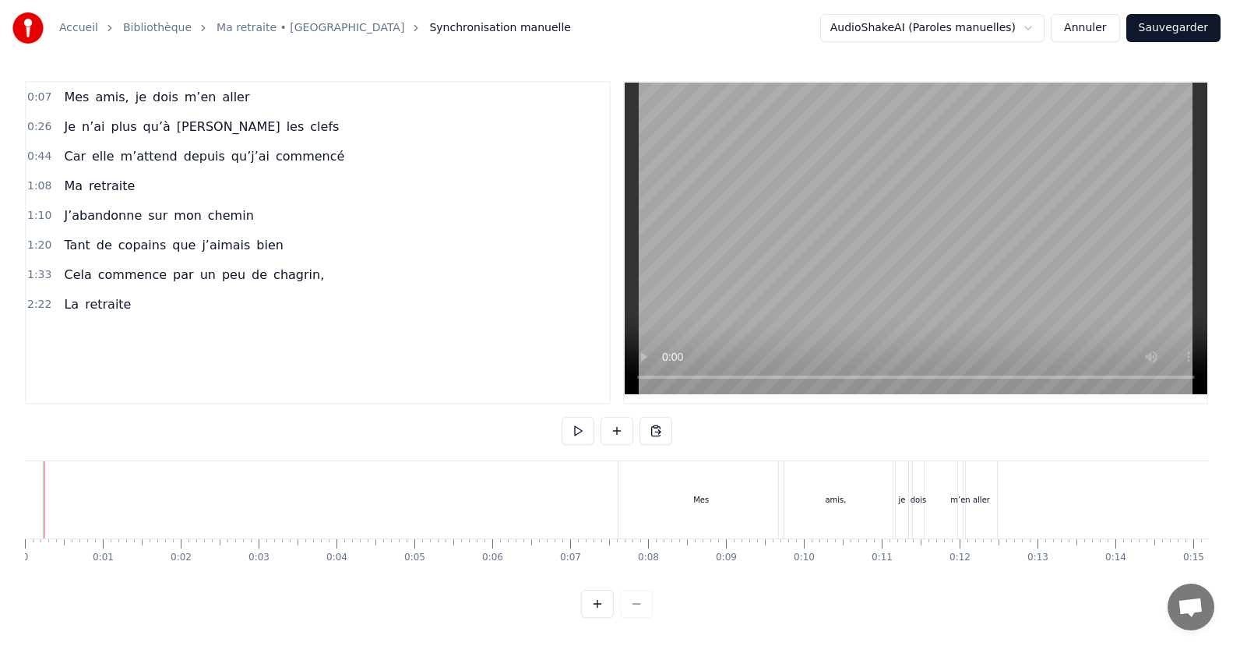
click at [19, 489] on div "Accueil Bibliothèque Ma retraite • Marielle Synchronisation manuelle AudioShake…" at bounding box center [616, 309] width 1233 height 618
drag, startPoint x: 30, startPoint y: 484, endPoint x: 20, endPoint y: 492, distance: 12.7
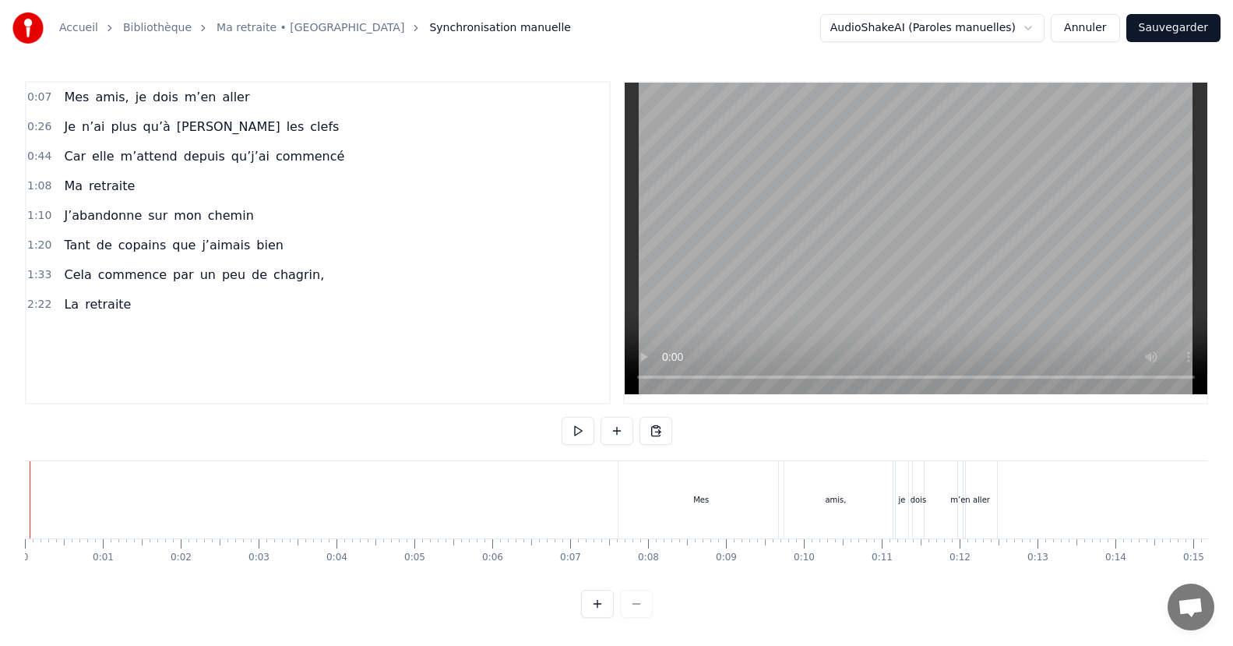
click at [20, 492] on div "Accueil Bibliothèque Ma retraite • Marielle Synchronisation manuelle AudioShake…" at bounding box center [616, 309] width 1233 height 618
click at [20, 489] on div "Accueil Bibliothèque Ma retraite • Marielle Synchronisation manuelle AudioShake…" at bounding box center [616, 309] width 1233 height 618
click at [579, 425] on button at bounding box center [578, 431] width 33 height 28
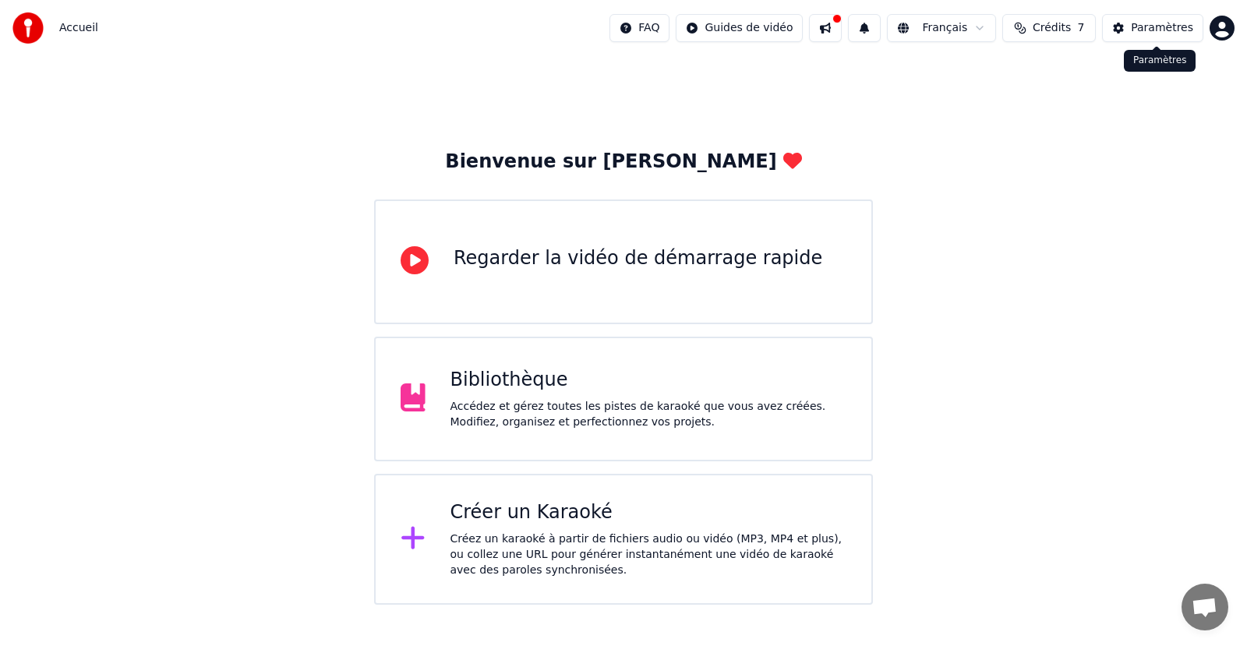
click at [1162, 28] on div "Paramètres" at bounding box center [1162, 28] width 62 height 16
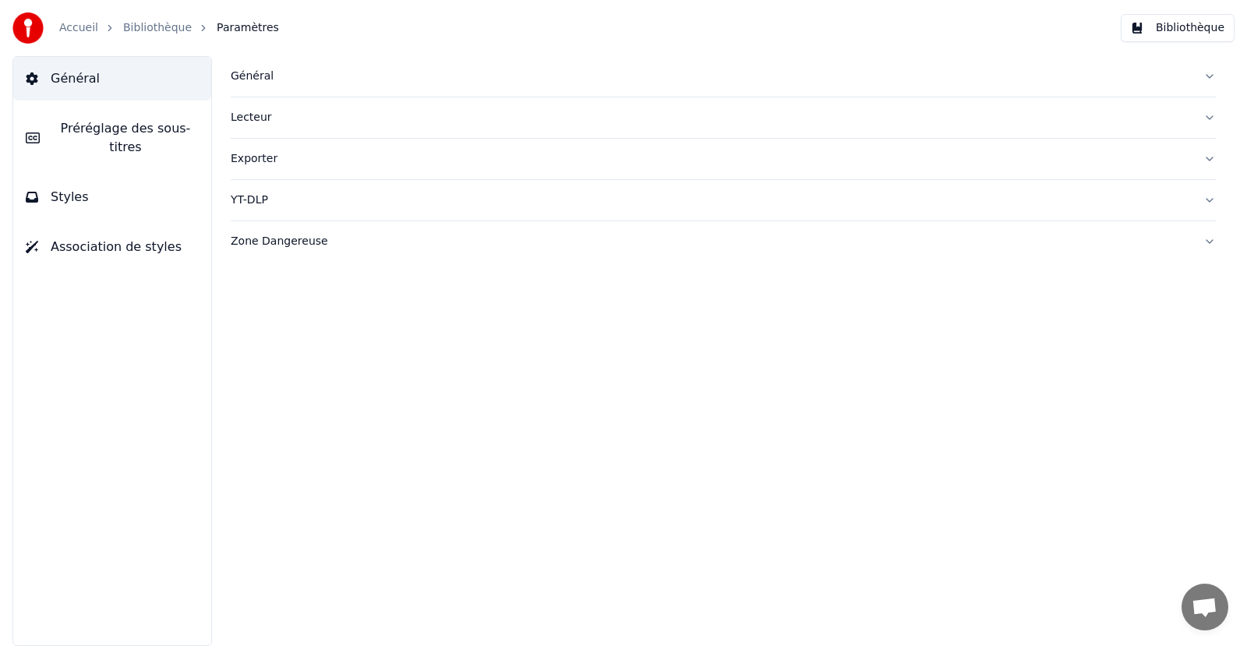
click at [98, 132] on span "Préréglage des sous-titres" at bounding box center [125, 137] width 146 height 37
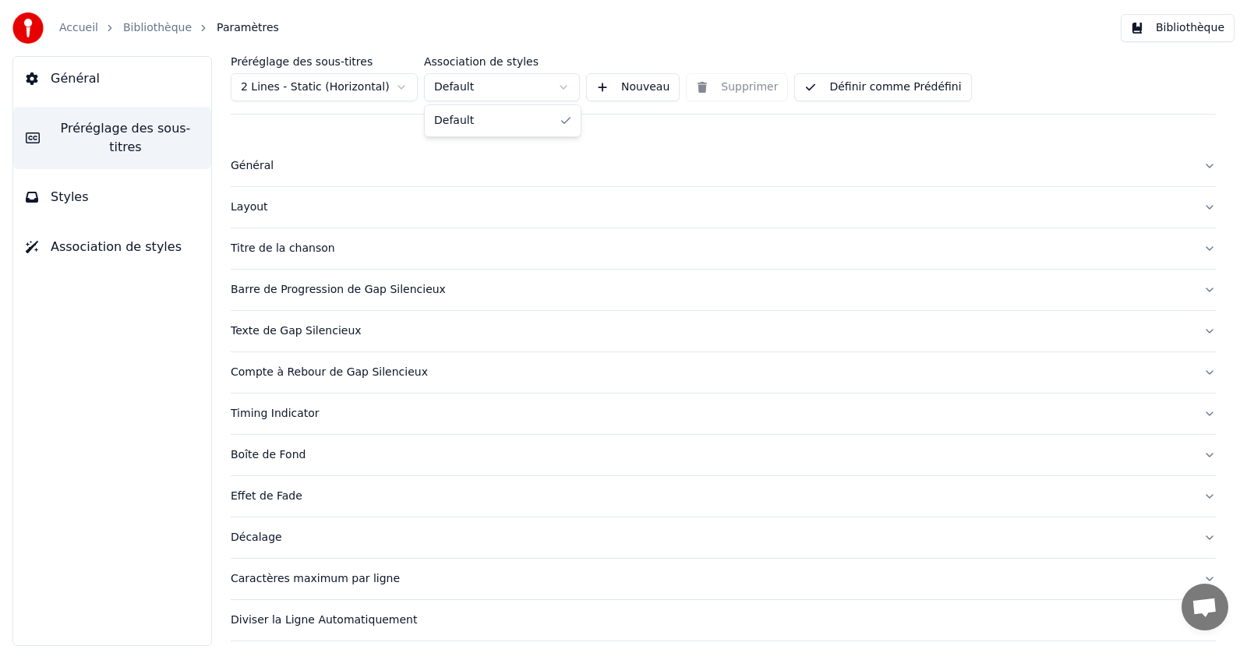
click at [559, 90] on html "Accueil Bibliothèque Paramètres Bibliothèque Général Préréglage des sous-titres…" at bounding box center [623, 323] width 1247 height 646
click at [61, 188] on span "Styles" at bounding box center [70, 197] width 38 height 19
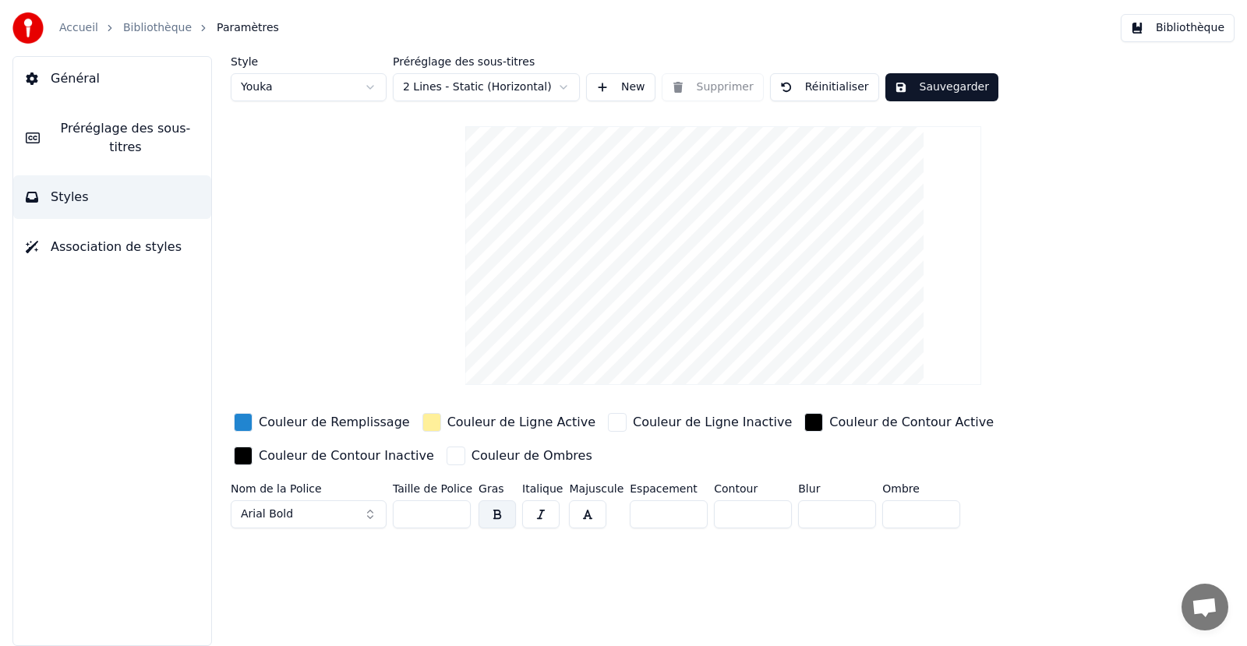
click at [76, 238] on span "Association de styles" at bounding box center [116, 247] width 131 height 19
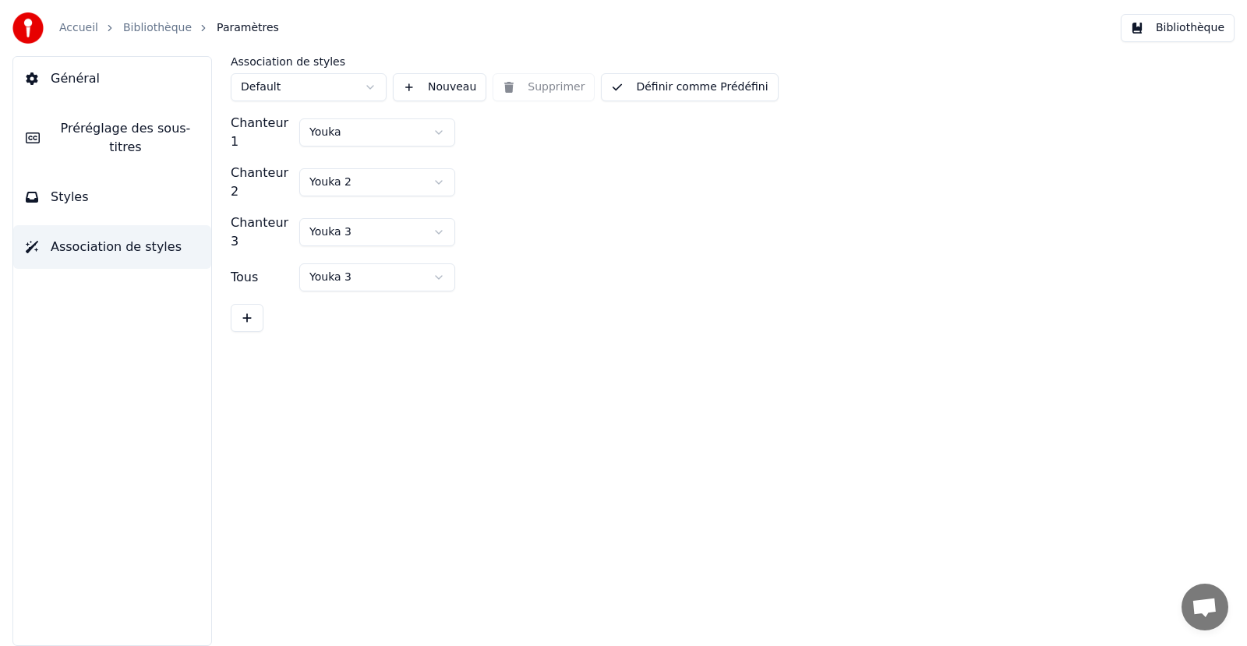
click at [72, 79] on span "Général" at bounding box center [75, 78] width 49 height 19
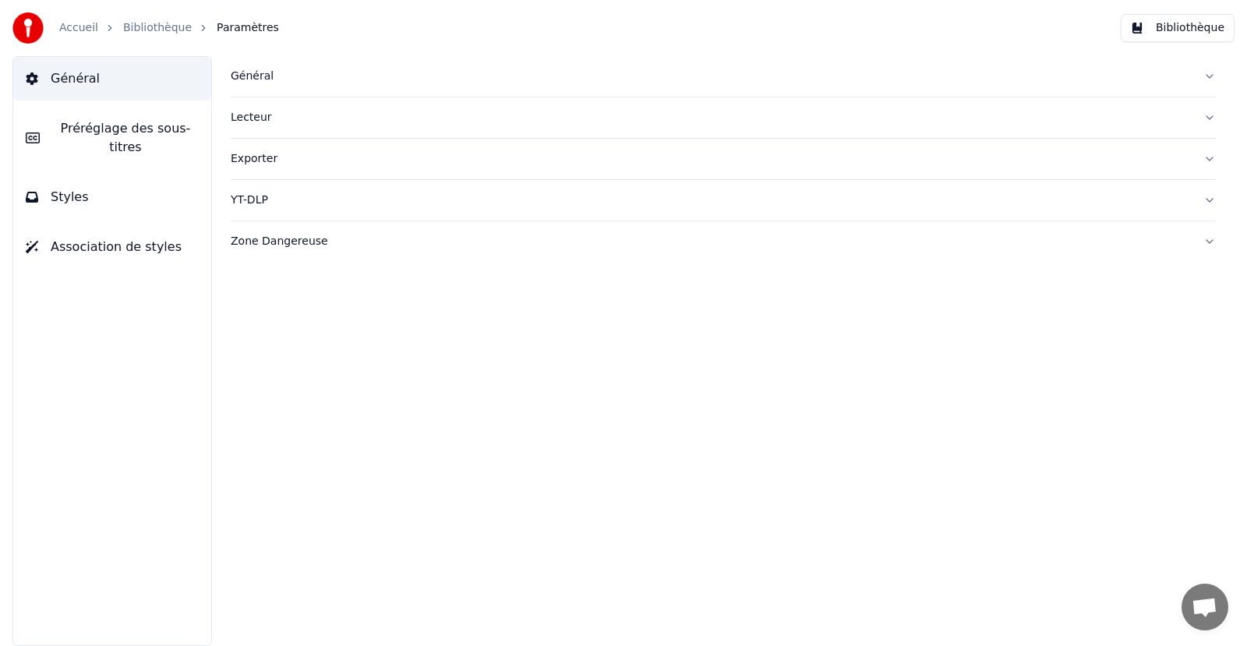
click at [248, 117] on div "Lecteur" at bounding box center [711, 118] width 960 height 16
click at [152, 30] on link "Bibliothèque" at bounding box center [157, 28] width 69 height 16
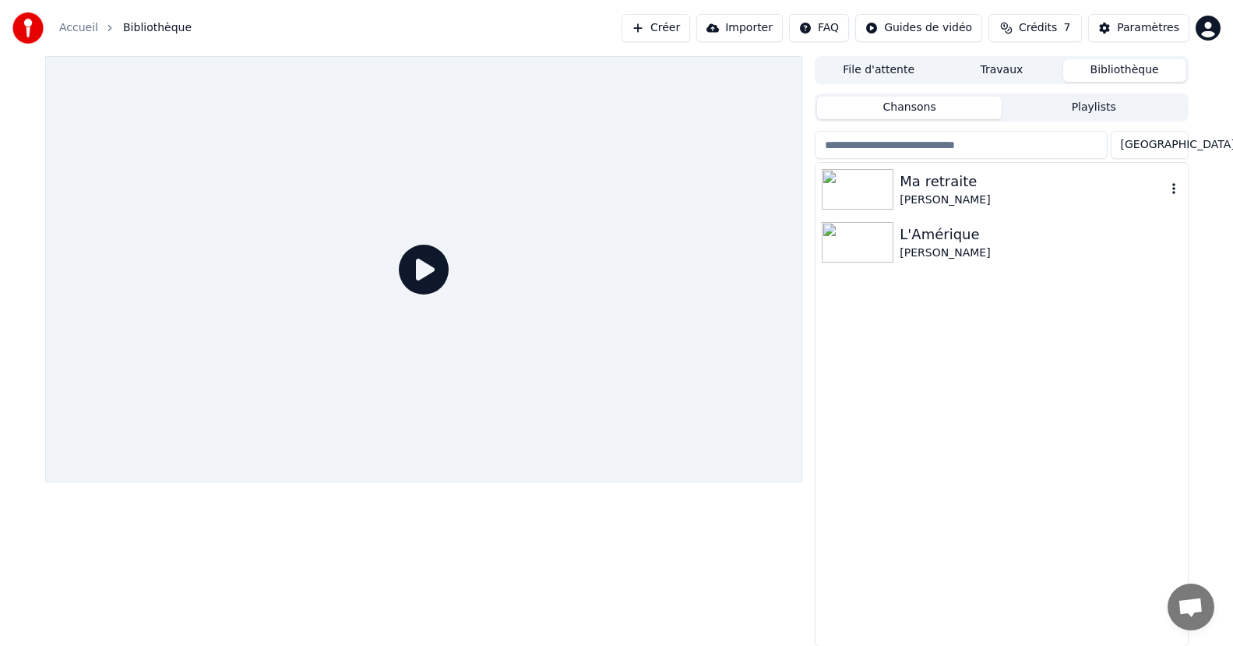
click at [923, 189] on div "Ma retraite" at bounding box center [1033, 182] width 266 height 22
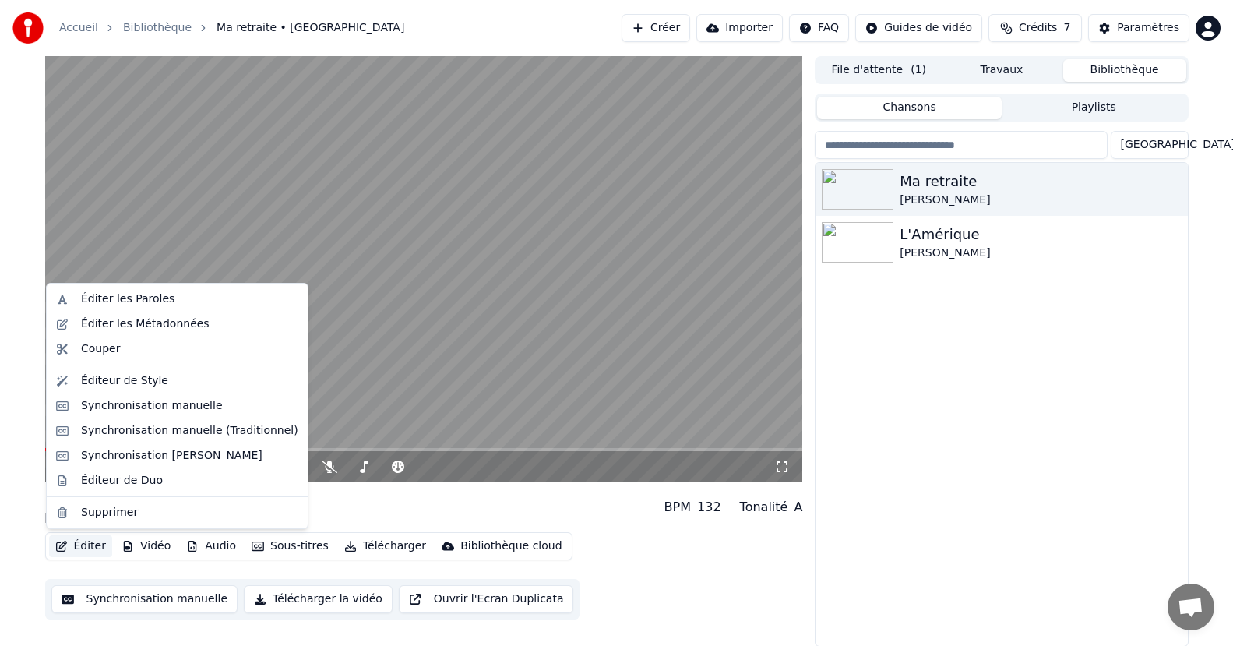
click at [83, 540] on button "Éditer" at bounding box center [80, 546] width 63 height 22
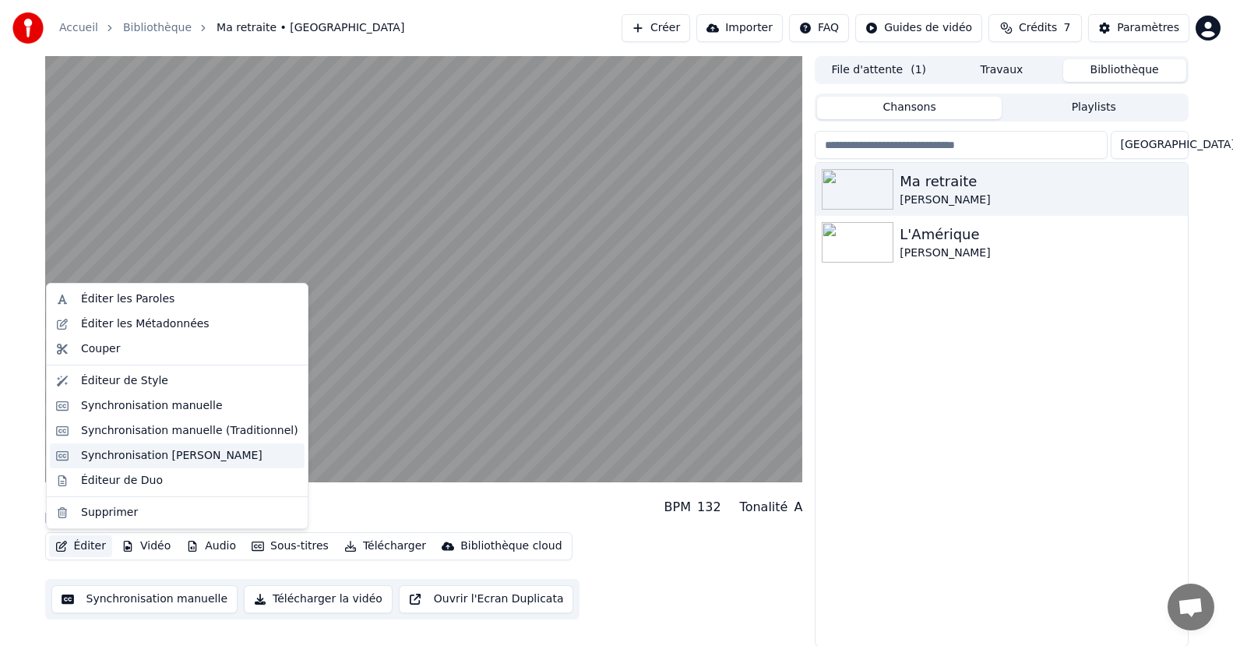
click at [93, 453] on div "Synchronisation [PERSON_NAME]" at bounding box center [172, 456] width 182 height 16
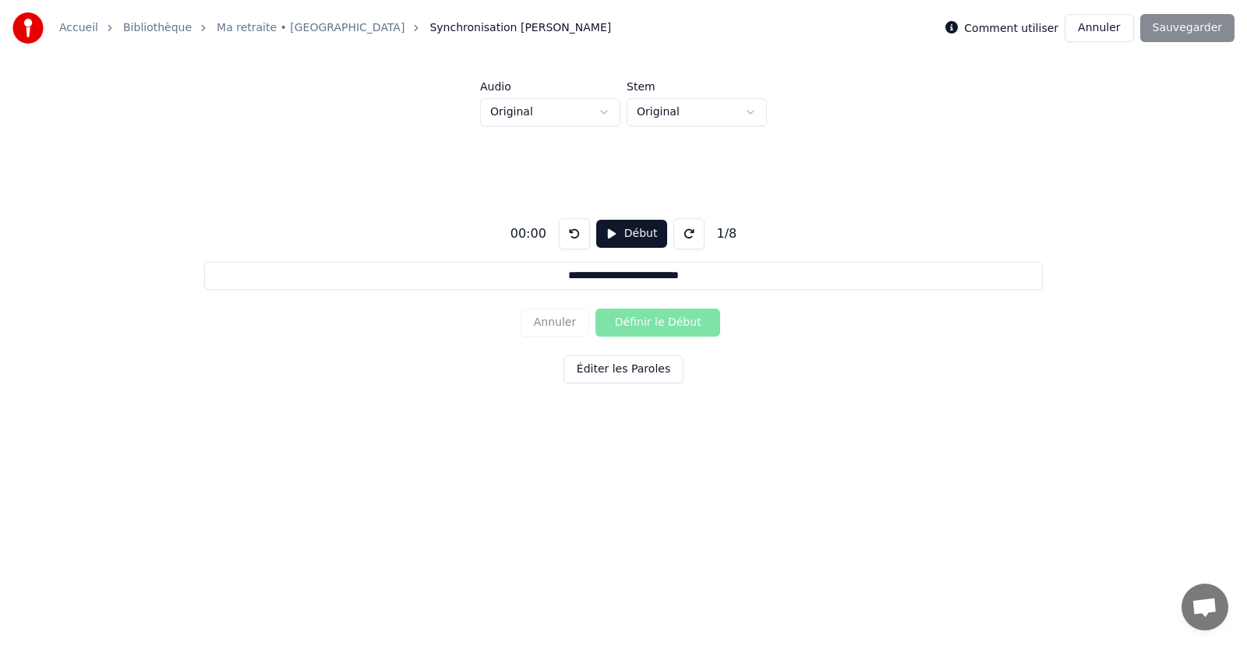
click at [619, 368] on button "Éditer les Paroles" at bounding box center [623, 369] width 120 height 28
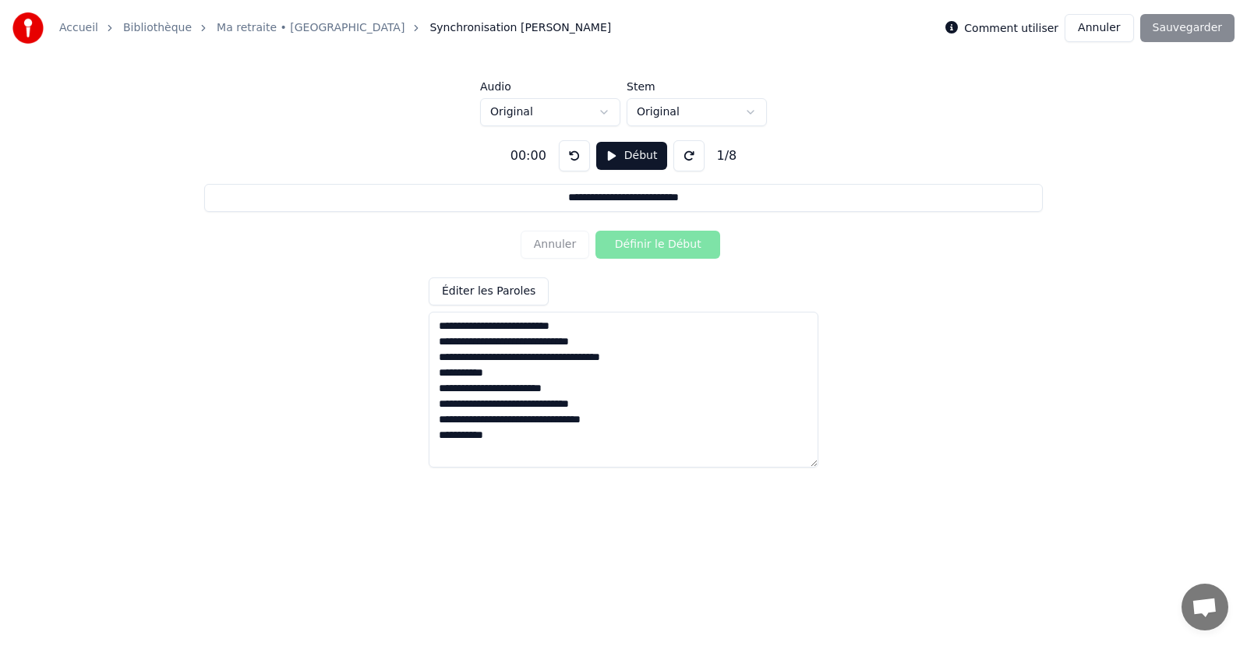
click at [644, 242] on div "Annuler Définir le Début" at bounding box center [623, 244] width 206 height 41
click at [658, 241] on div "Annuler Définir le Début" at bounding box center [623, 244] width 206 height 41
click at [604, 150] on button "Début" at bounding box center [631, 156] width 71 height 28
click at [633, 242] on button "Définir le Début" at bounding box center [657, 245] width 125 height 28
click at [554, 242] on button "Annuler" at bounding box center [554, 245] width 69 height 28
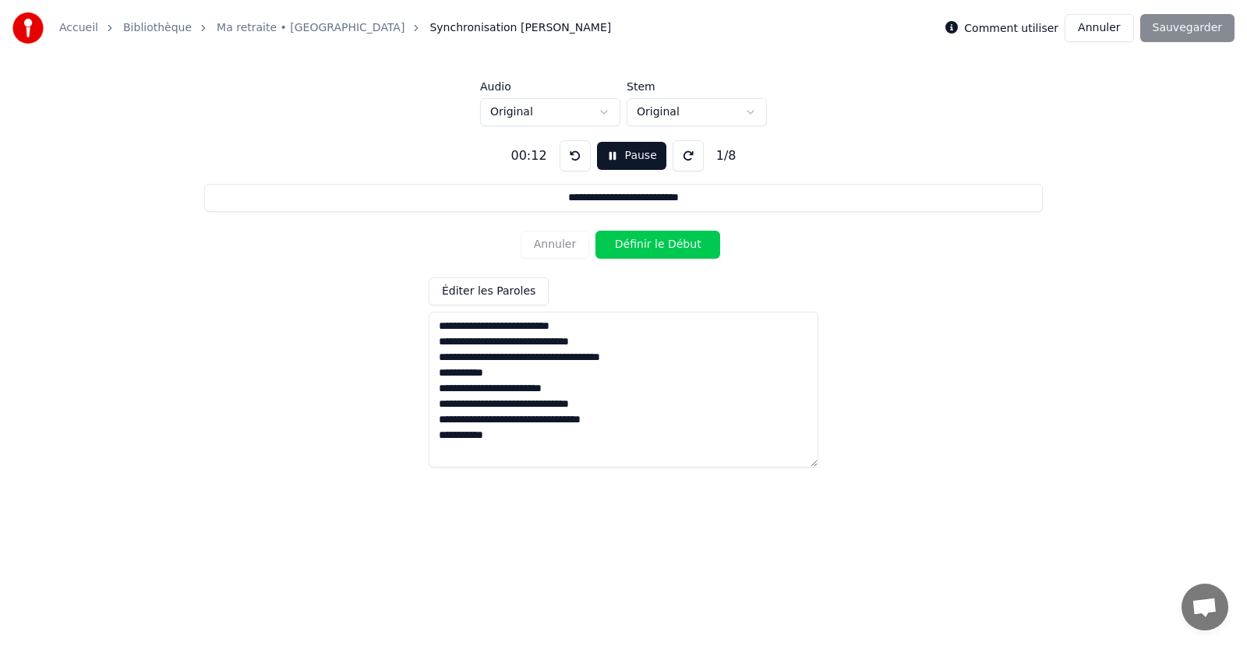
click at [571, 153] on button at bounding box center [574, 155] width 31 height 31
click at [618, 153] on button "Pause" at bounding box center [631, 156] width 69 height 28
click at [564, 152] on button at bounding box center [574, 155] width 31 height 31
click at [569, 153] on button at bounding box center [574, 155] width 31 height 31
click at [567, 151] on button at bounding box center [574, 155] width 31 height 31
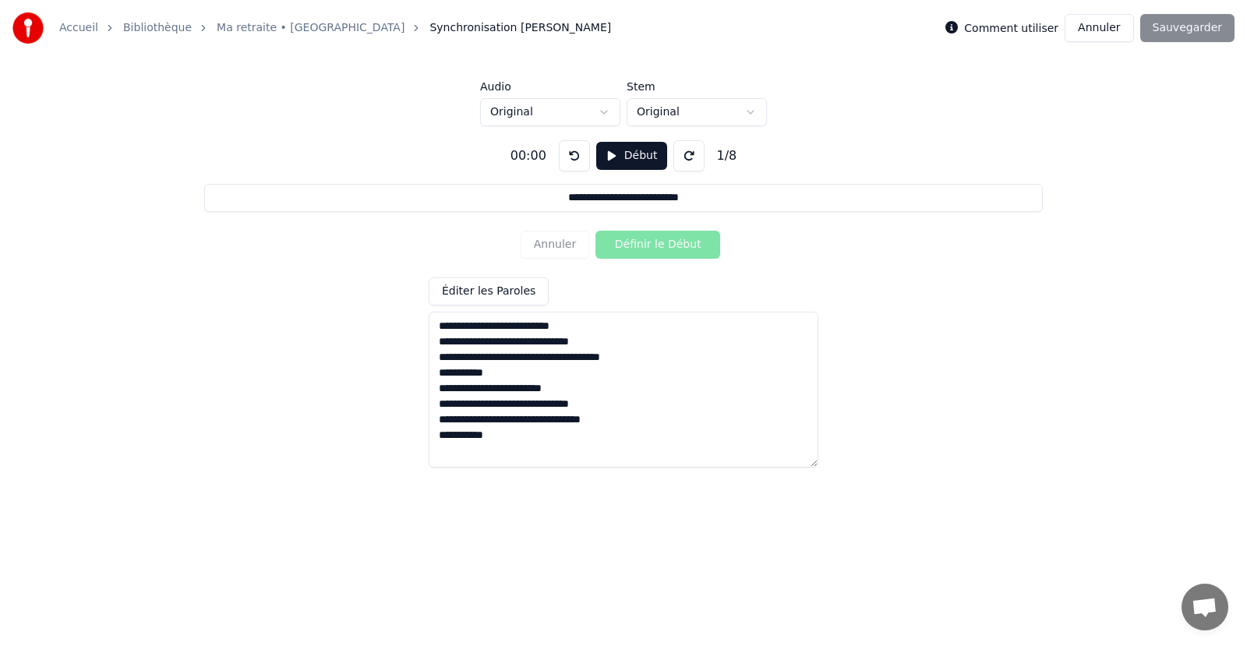
click at [616, 155] on button "Début" at bounding box center [631, 156] width 71 height 28
click at [646, 238] on button "Définir le Début" at bounding box center [657, 245] width 125 height 28
click at [617, 152] on button "Pause" at bounding box center [631, 156] width 69 height 28
click at [566, 153] on button at bounding box center [574, 155] width 31 height 31
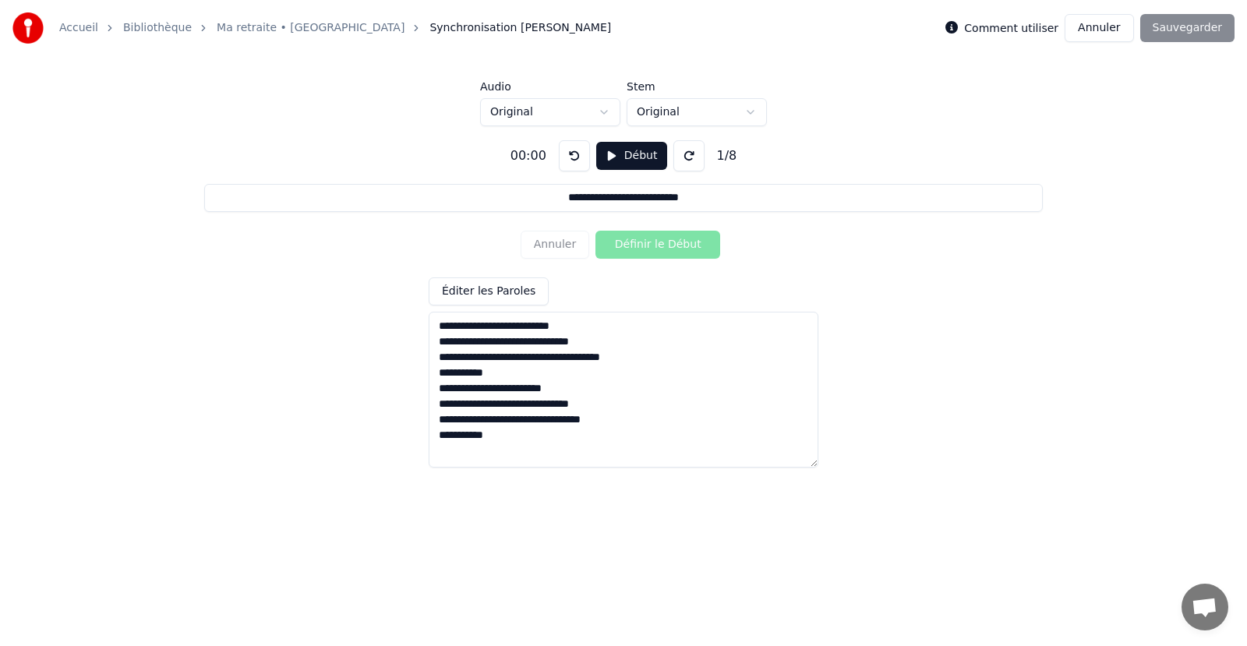
click at [565, 153] on button at bounding box center [574, 155] width 31 height 31
click at [565, 156] on button at bounding box center [574, 155] width 31 height 31
click at [619, 156] on button "Début" at bounding box center [631, 156] width 71 height 28
click at [634, 245] on button "Définir le Début" at bounding box center [657, 245] width 125 height 28
click at [669, 243] on button "Définir la Fin" at bounding box center [657, 245] width 125 height 28
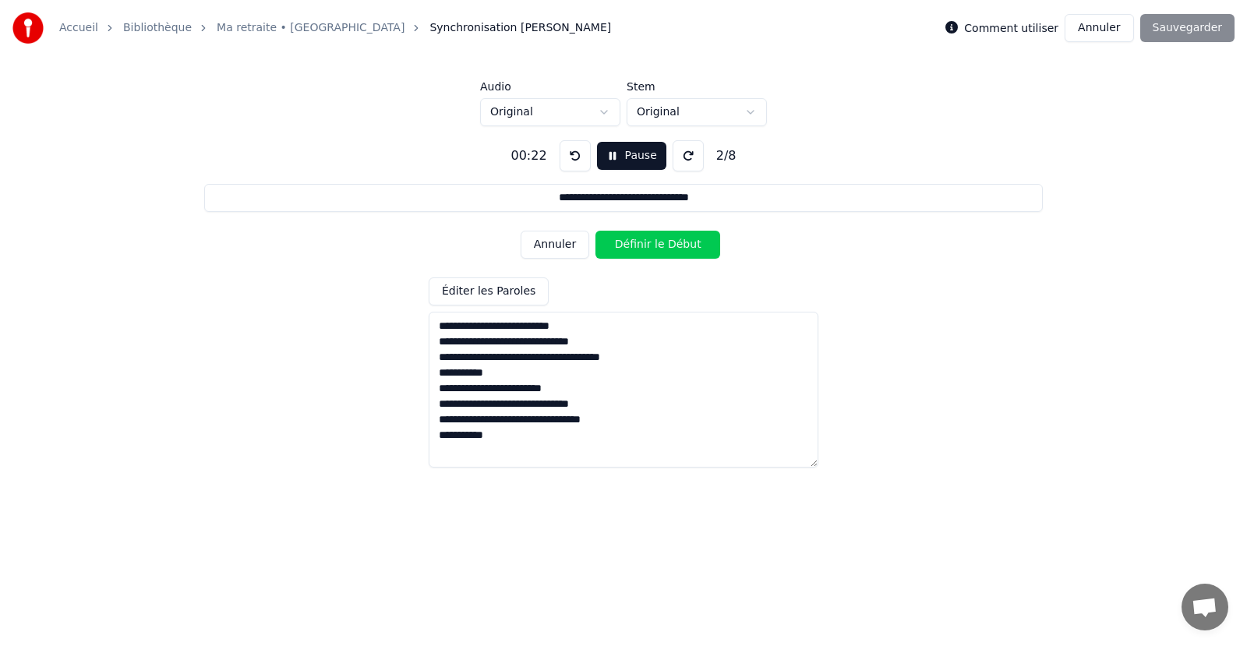
click at [616, 153] on button "Pause" at bounding box center [631, 156] width 69 height 28
click at [566, 157] on button at bounding box center [574, 155] width 31 height 31
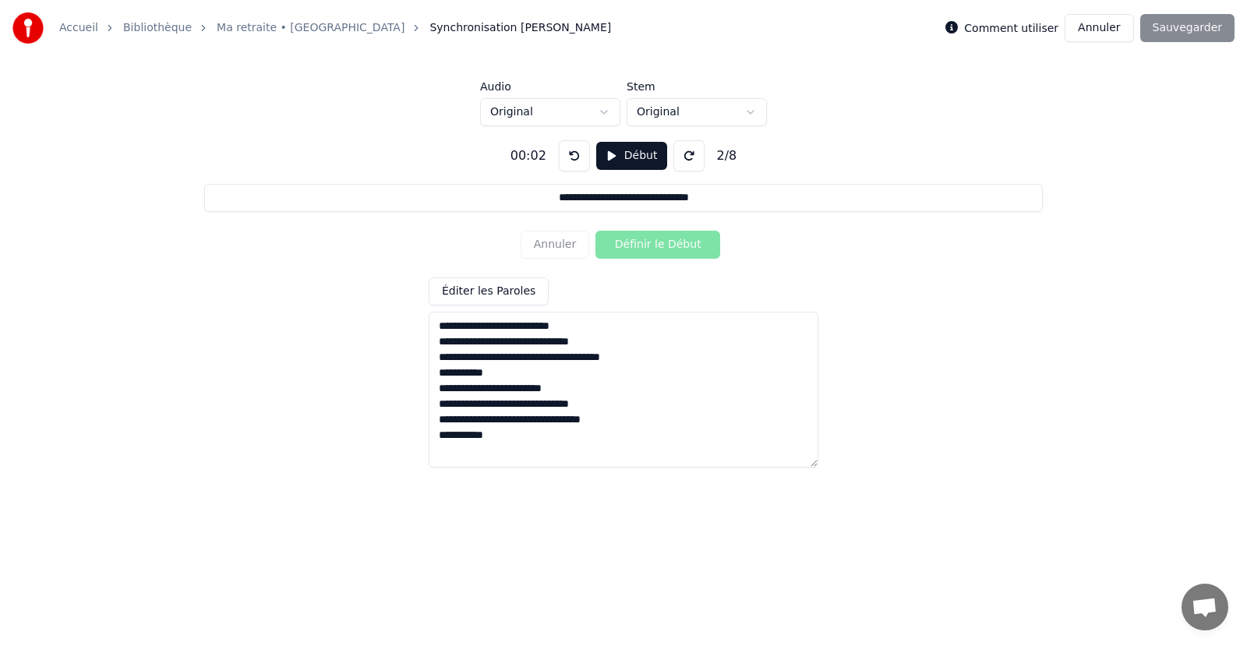
click at [566, 157] on button at bounding box center [574, 155] width 31 height 31
click at [566, 159] on button at bounding box center [574, 155] width 31 height 31
click at [566, 156] on button at bounding box center [574, 155] width 31 height 31
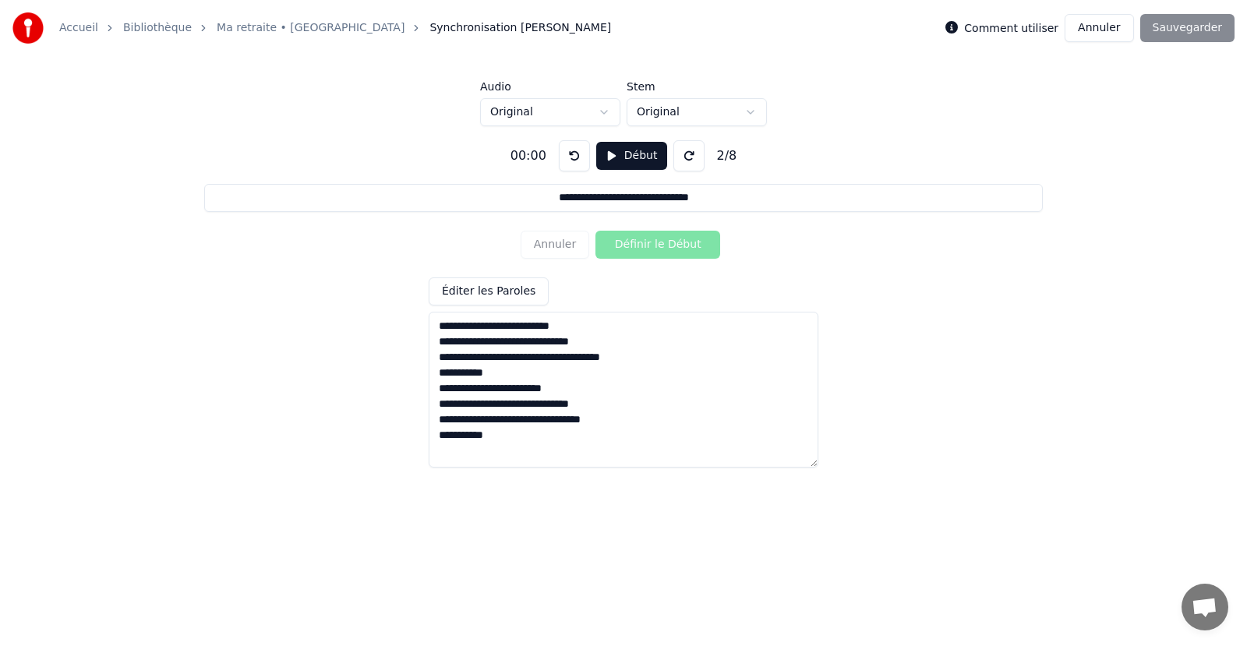
click at [631, 155] on button "Début" at bounding box center [631, 156] width 71 height 28
click at [632, 241] on button "Définir le Début" at bounding box center [657, 245] width 125 height 28
click at [661, 247] on button "Définir la Fin" at bounding box center [657, 245] width 125 height 28
click at [644, 245] on button "Définir le Début" at bounding box center [657, 245] width 125 height 28
click at [655, 246] on button "Définir la Fin" at bounding box center [657, 245] width 125 height 28
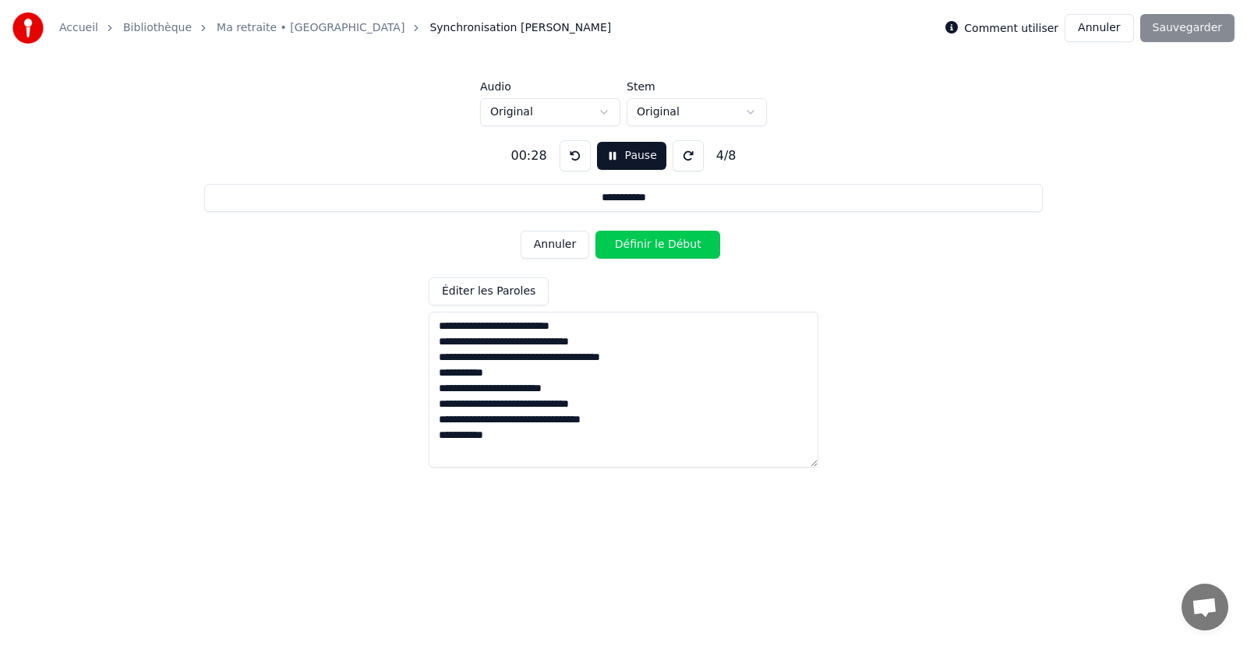
click at [660, 244] on button "Définir le Début" at bounding box center [657, 245] width 125 height 28
click at [660, 242] on button "Définir la Fin" at bounding box center [657, 245] width 125 height 28
type input "**********"
click at [1192, 26] on div "Comment utiliser Annuler Sauvegarder" at bounding box center [1089, 28] width 289 height 28
click at [626, 156] on button "Pause" at bounding box center [631, 156] width 69 height 28
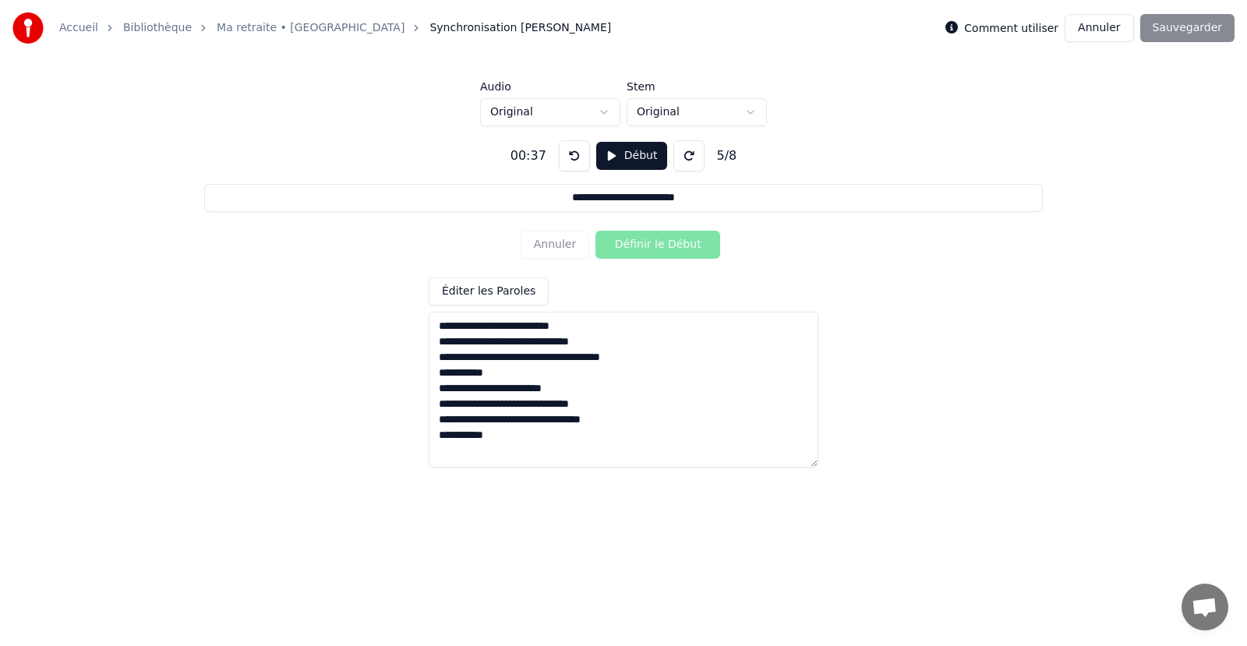
click at [1193, 29] on div "Comment utiliser Annuler Sauvegarder" at bounding box center [1089, 28] width 289 height 28
click at [599, 114] on html "**********" at bounding box center [623, 246] width 1247 height 493
click at [600, 114] on html "**********" at bounding box center [623, 246] width 1247 height 493
click at [675, 112] on html "**********" at bounding box center [623, 246] width 1247 height 493
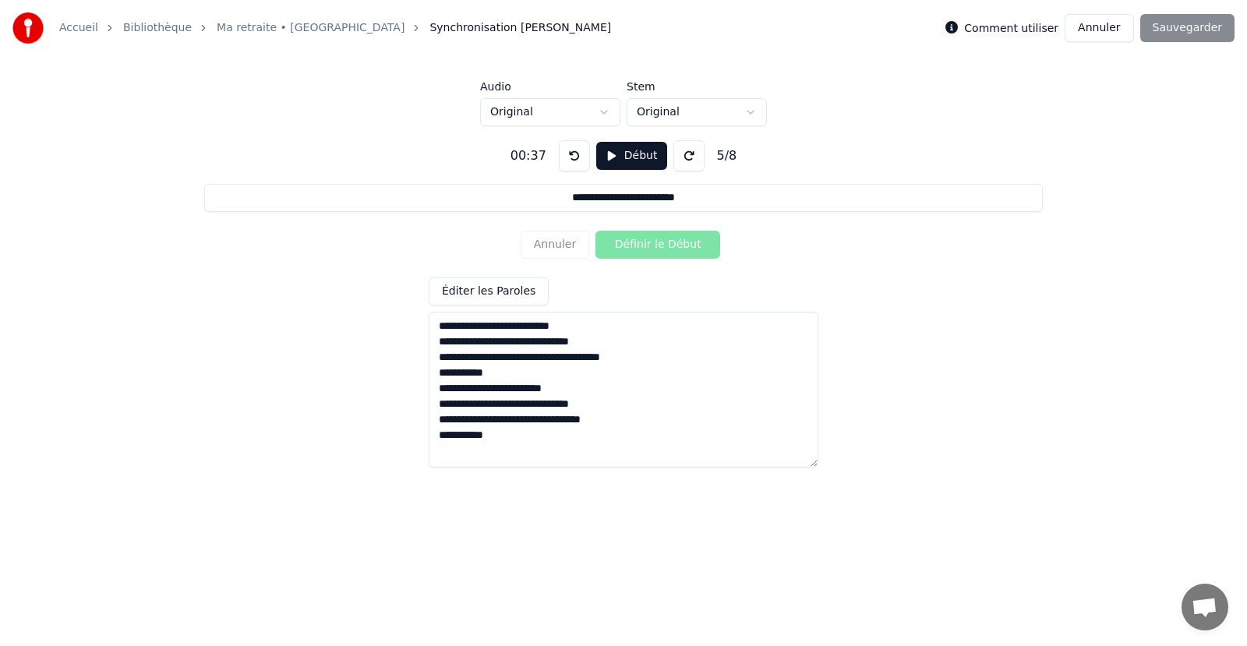
click at [1184, 23] on div "Comment utiliser Annuler Sauvegarder" at bounding box center [1089, 28] width 289 height 28
click at [1189, 24] on div "Comment utiliser Annuler Sauvegarder" at bounding box center [1089, 28] width 289 height 28
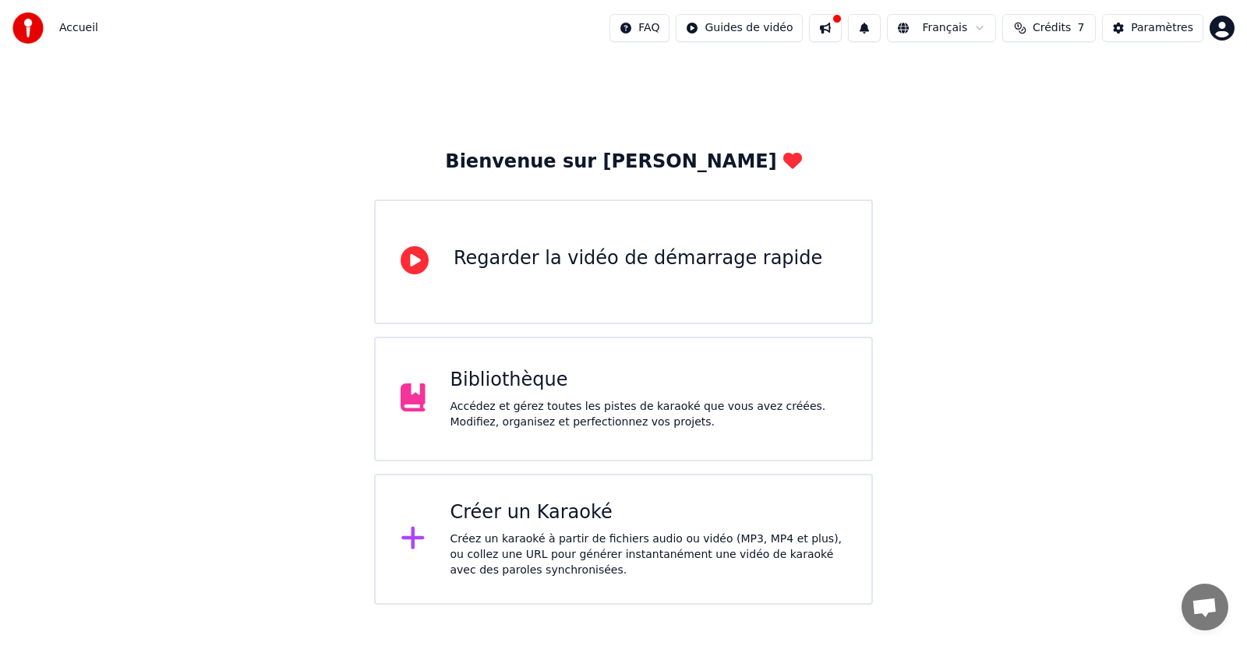
click at [527, 400] on div "Accédez et gérez toutes les pistes de karaoké que vous avez créées. Modifiez, o…" at bounding box center [648, 414] width 397 height 31
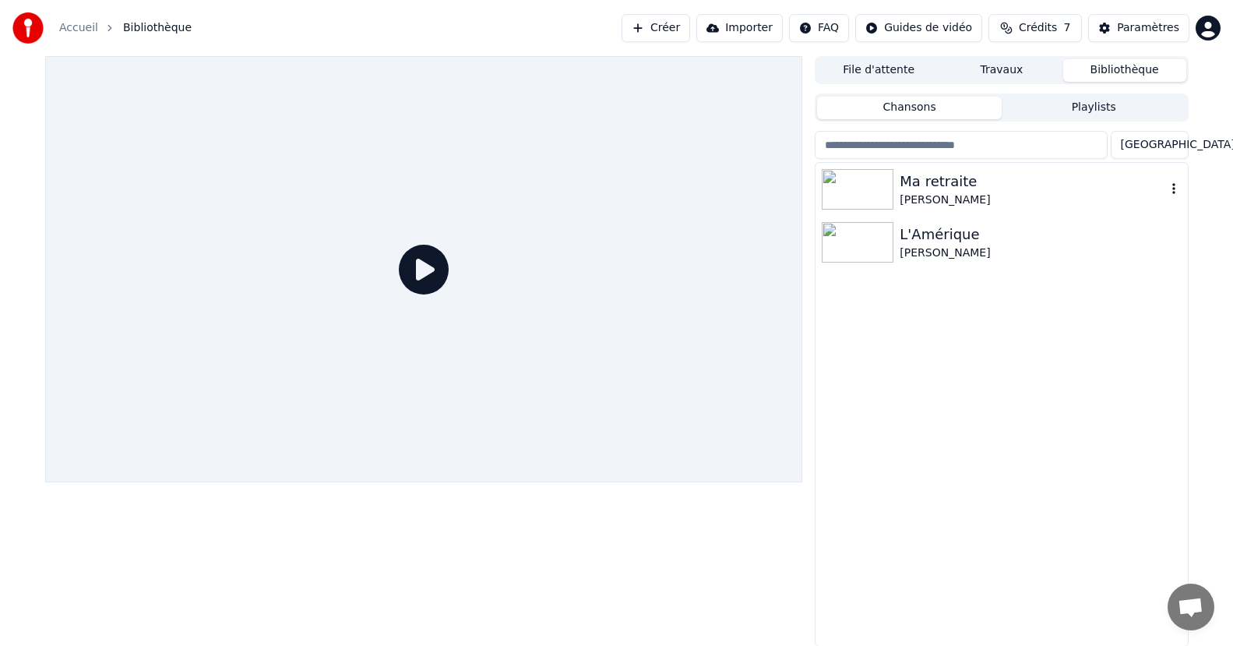
click at [908, 190] on div "Ma retraite" at bounding box center [1033, 182] width 266 height 22
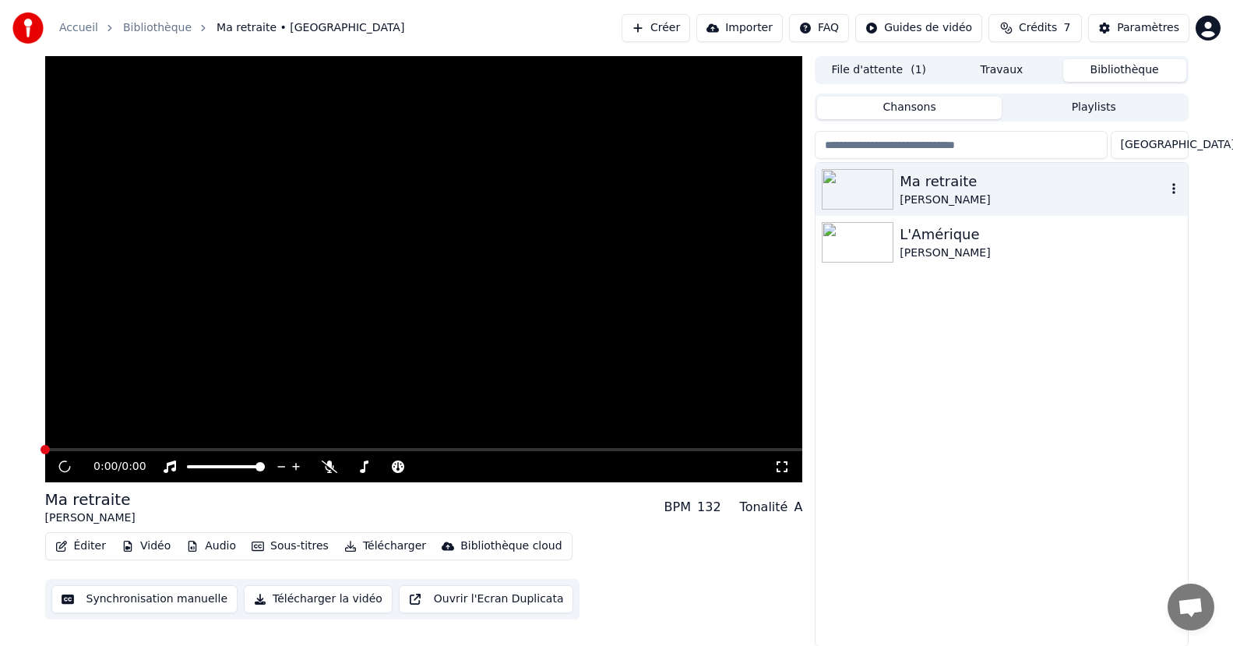
click at [908, 189] on div "Ma retraite" at bounding box center [1033, 182] width 266 height 22
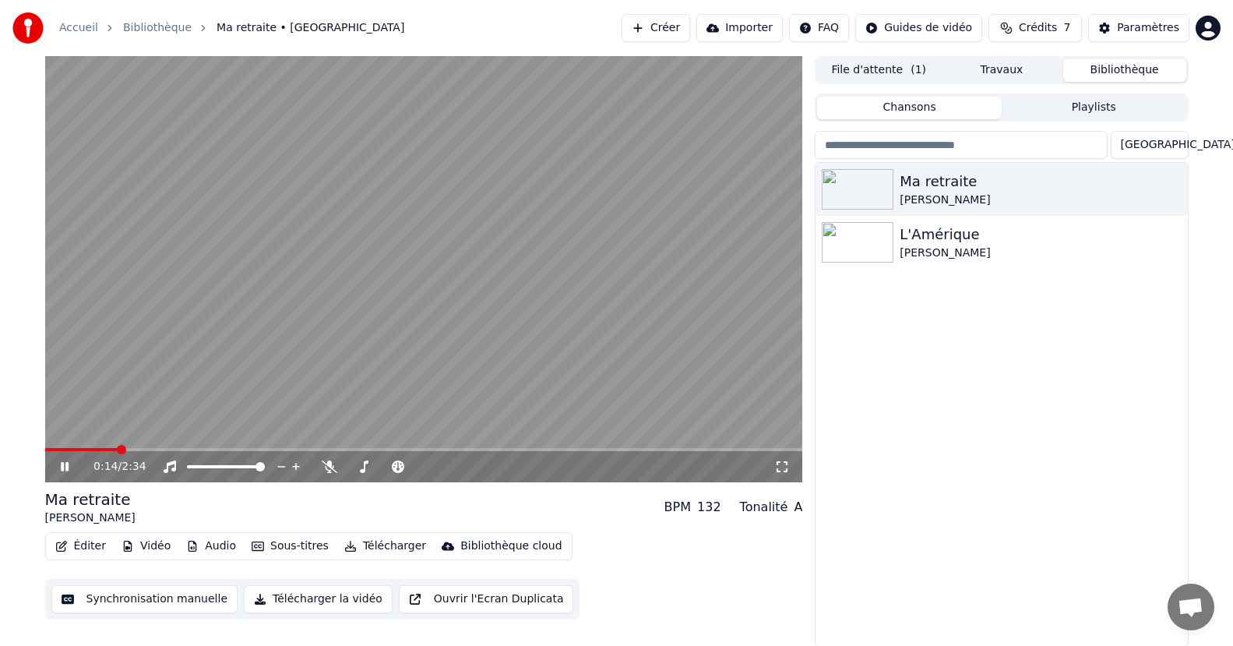
click at [65, 468] on icon at bounding box center [76, 466] width 37 height 12
click at [45, 454] on span at bounding box center [49, 449] width 9 height 9
click at [72, 29] on link "Accueil" at bounding box center [78, 28] width 39 height 16
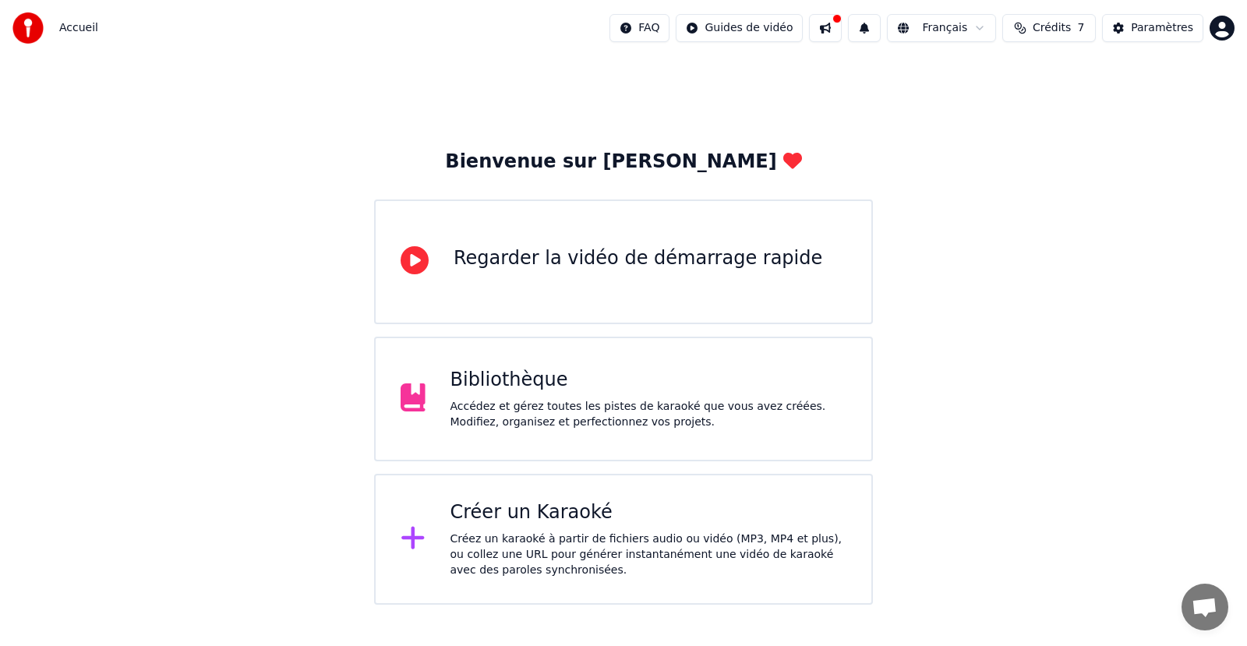
click at [519, 535] on div "Créez un karaoké à partir de fichiers audio ou vidéo (MP3, MP4 et plus), ou col…" at bounding box center [648, 554] width 397 height 47
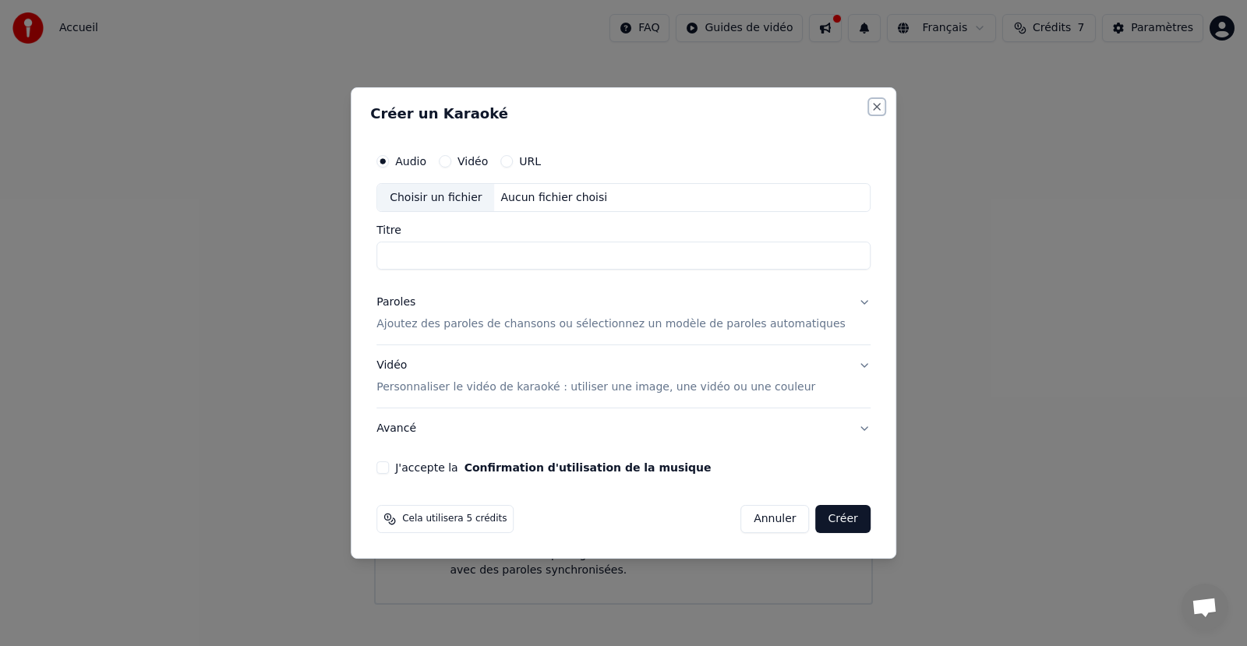
click at [870, 108] on button "Close" at bounding box center [876, 107] width 12 height 12
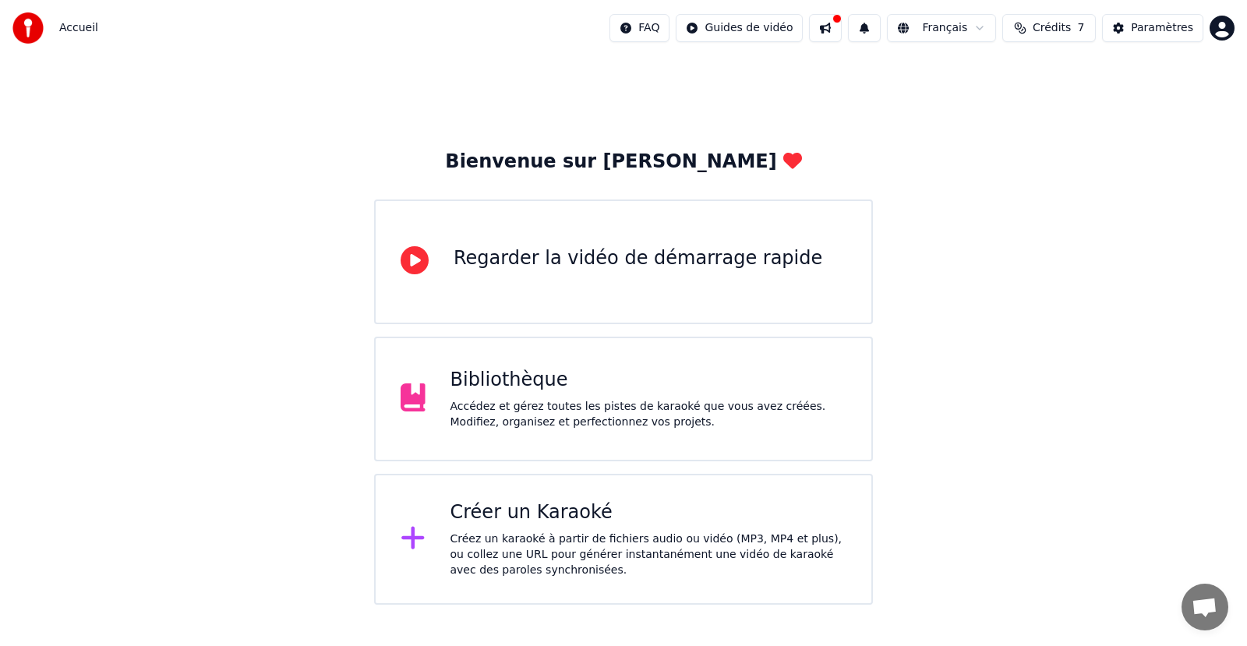
click at [505, 403] on div "Accédez et gérez toutes les pistes de karaoké que vous avez créées. Modifiez, o…" at bounding box center [648, 414] width 397 height 31
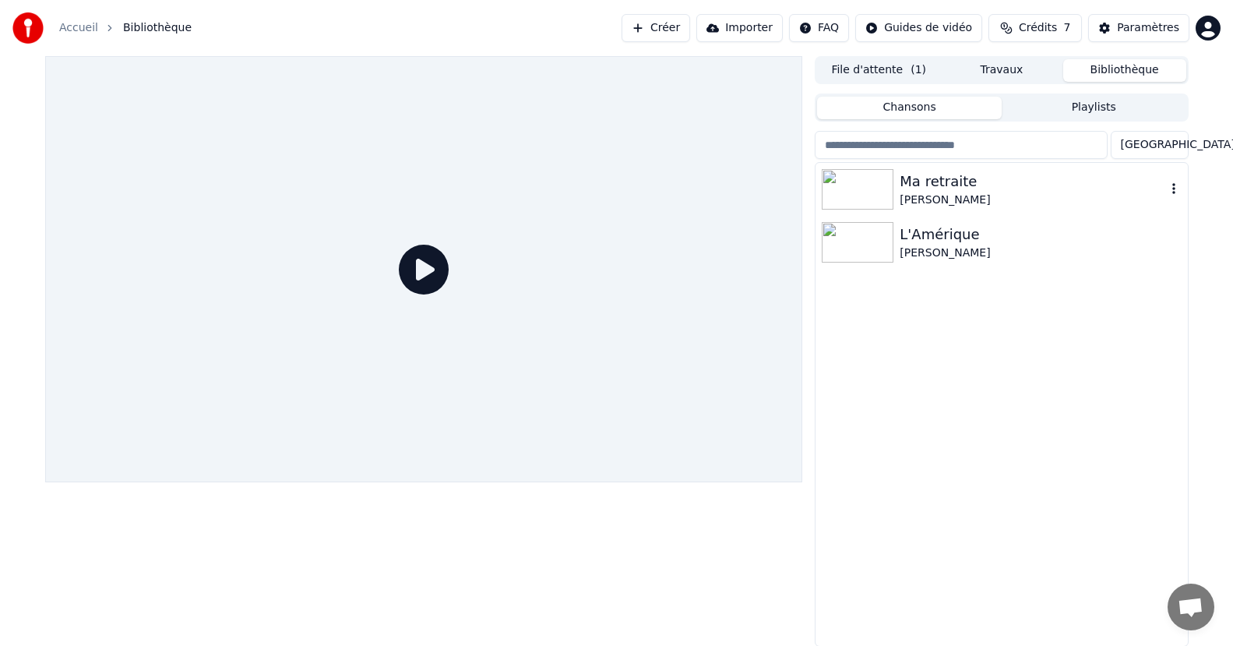
click at [949, 182] on div "Ma retraite" at bounding box center [1033, 182] width 266 height 22
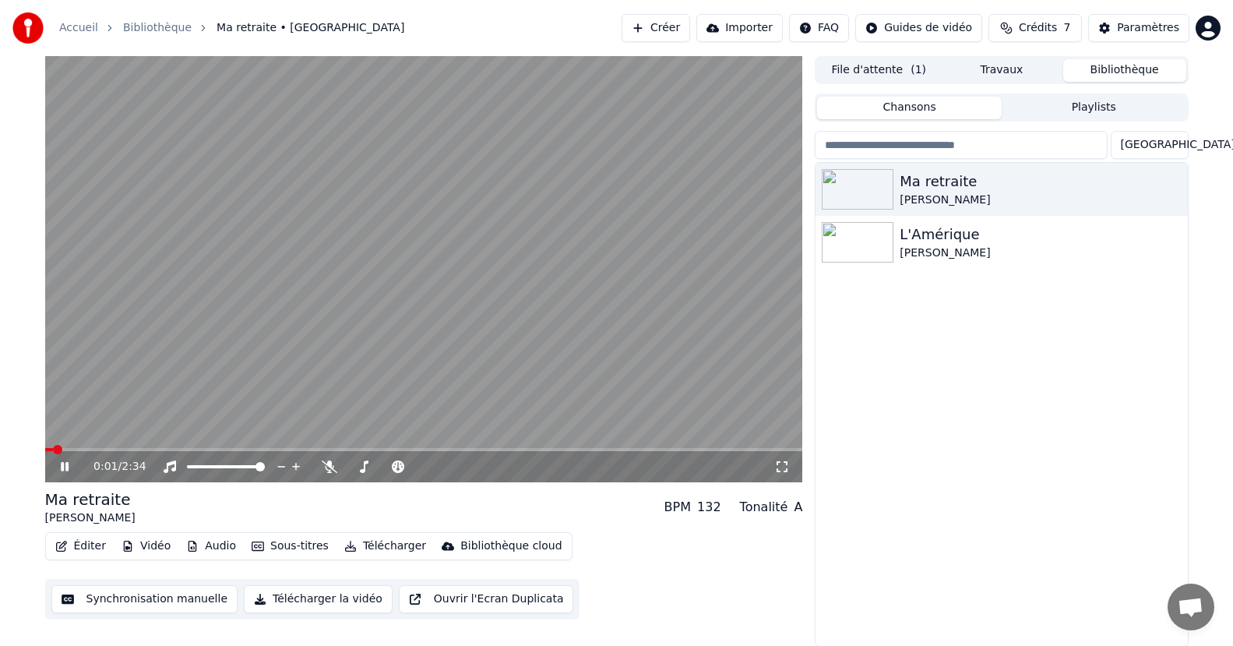
click at [62, 470] on icon at bounding box center [65, 466] width 8 height 9
click at [45, 454] on span at bounding box center [49, 449] width 9 height 9
click at [74, 545] on button "Éditer" at bounding box center [80, 546] width 63 height 22
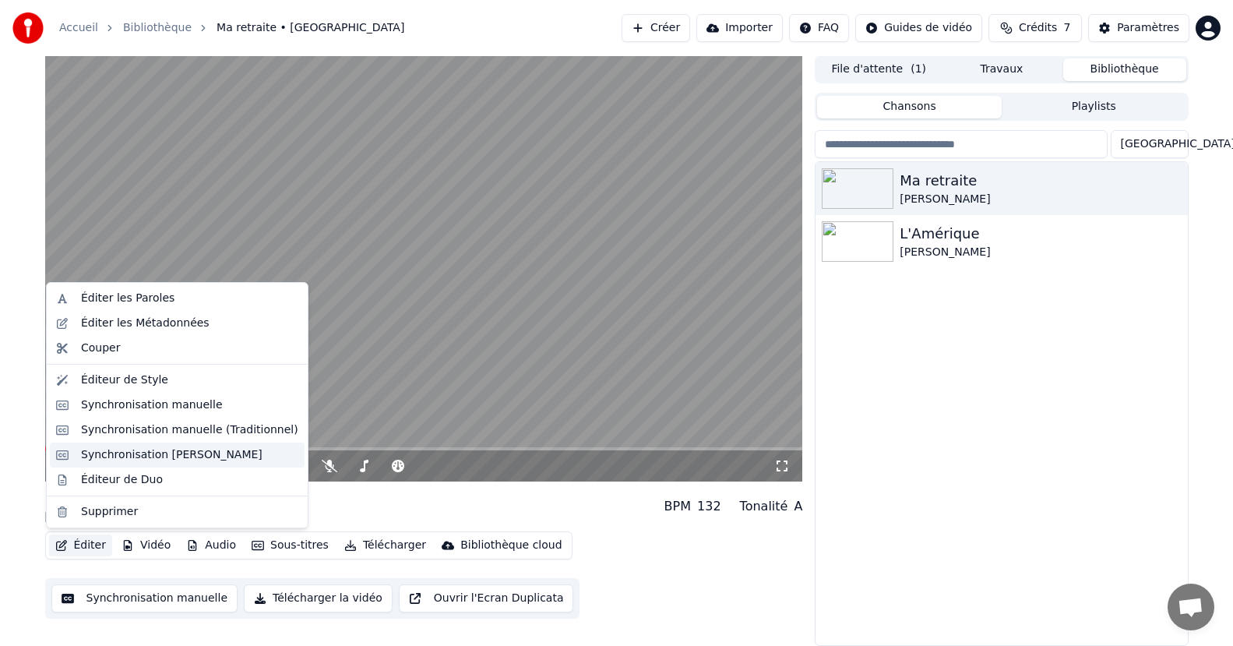
click at [127, 454] on div "Synchronisation [PERSON_NAME]" at bounding box center [172, 455] width 182 height 16
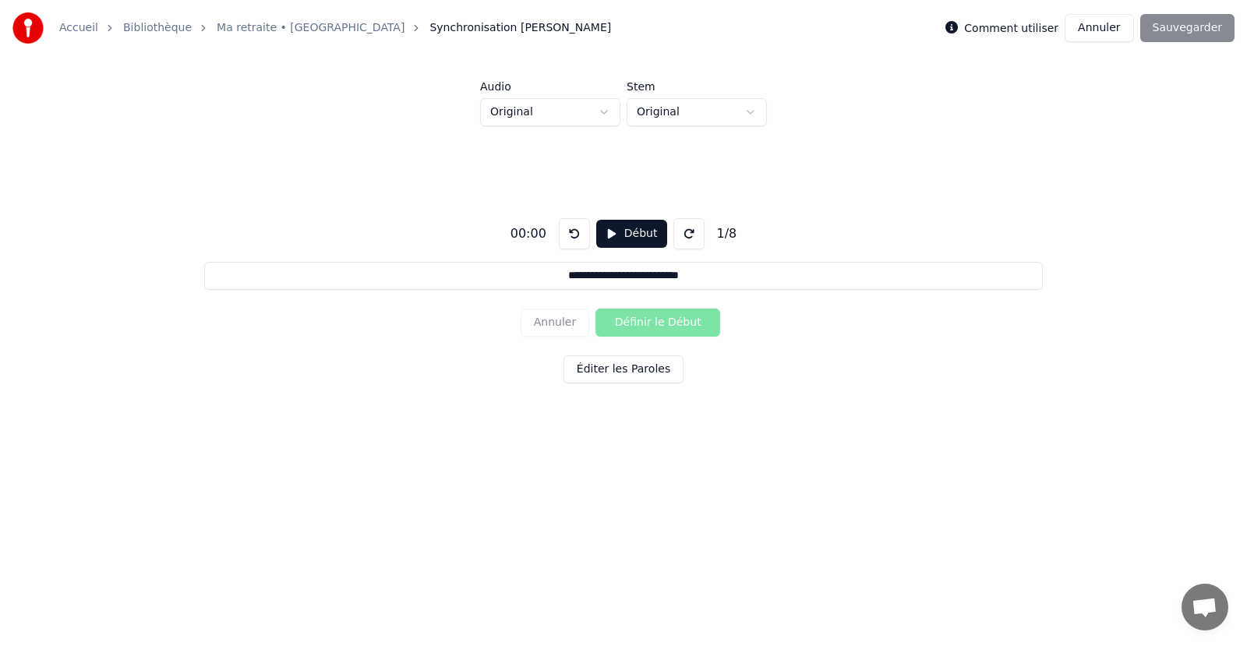
click at [609, 369] on button "Éditer les Paroles" at bounding box center [623, 369] width 120 height 28
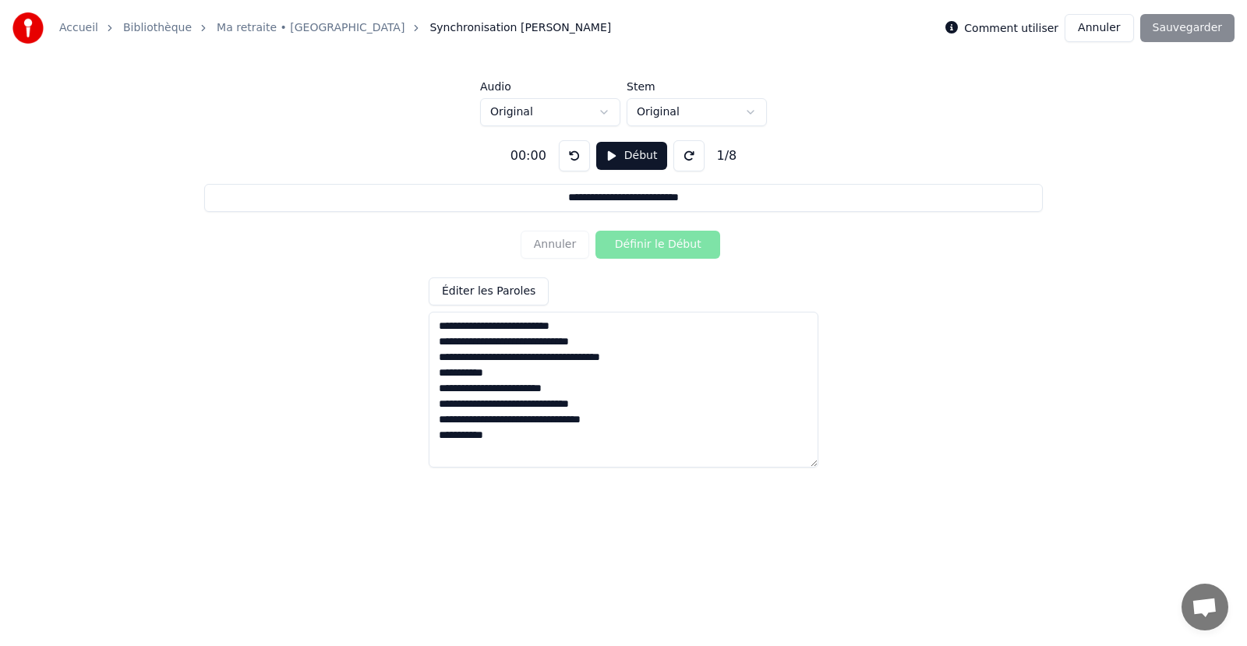
click at [613, 153] on button "Début" at bounding box center [631, 156] width 71 height 28
click at [646, 244] on button "Définir le Début" at bounding box center [657, 245] width 125 height 28
click at [646, 242] on button "Définir la Fin" at bounding box center [657, 245] width 125 height 28
click at [646, 245] on button "Définir le Début" at bounding box center [657, 245] width 125 height 28
click at [644, 245] on button "Définir la Fin" at bounding box center [657, 245] width 125 height 28
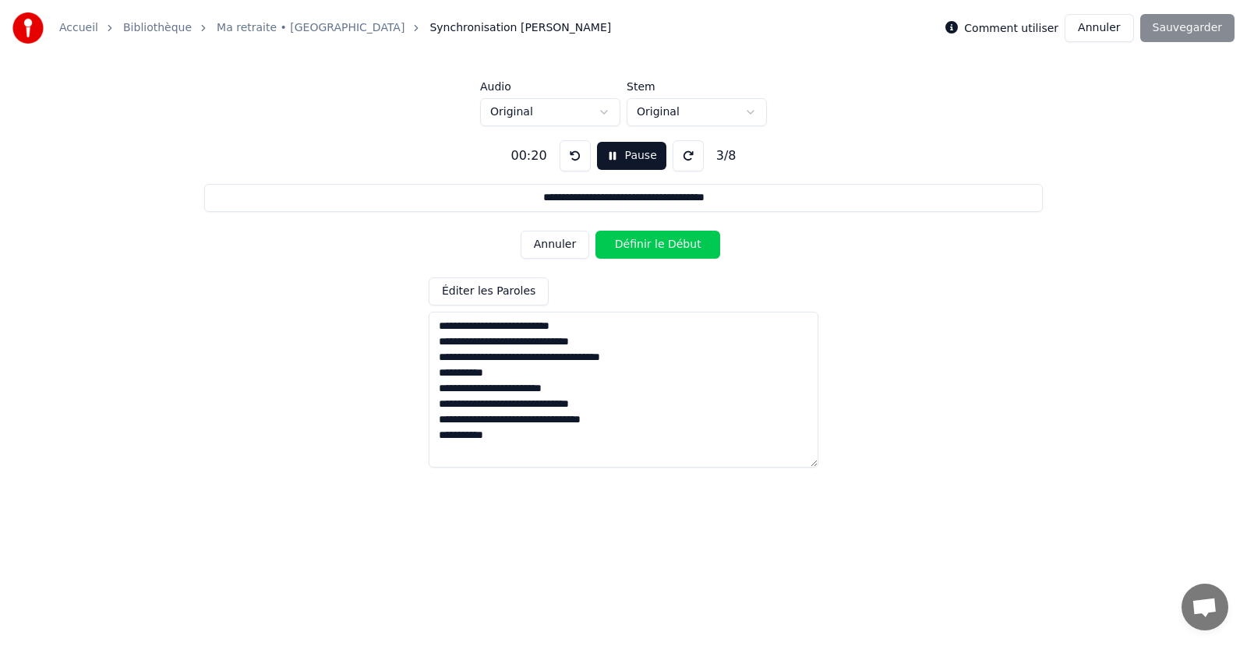
click at [610, 153] on button "Pause" at bounding box center [631, 156] width 69 height 28
click at [567, 153] on button at bounding box center [574, 155] width 31 height 31
click at [568, 155] on button at bounding box center [574, 155] width 31 height 31
click at [568, 157] on button at bounding box center [574, 155] width 31 height 31
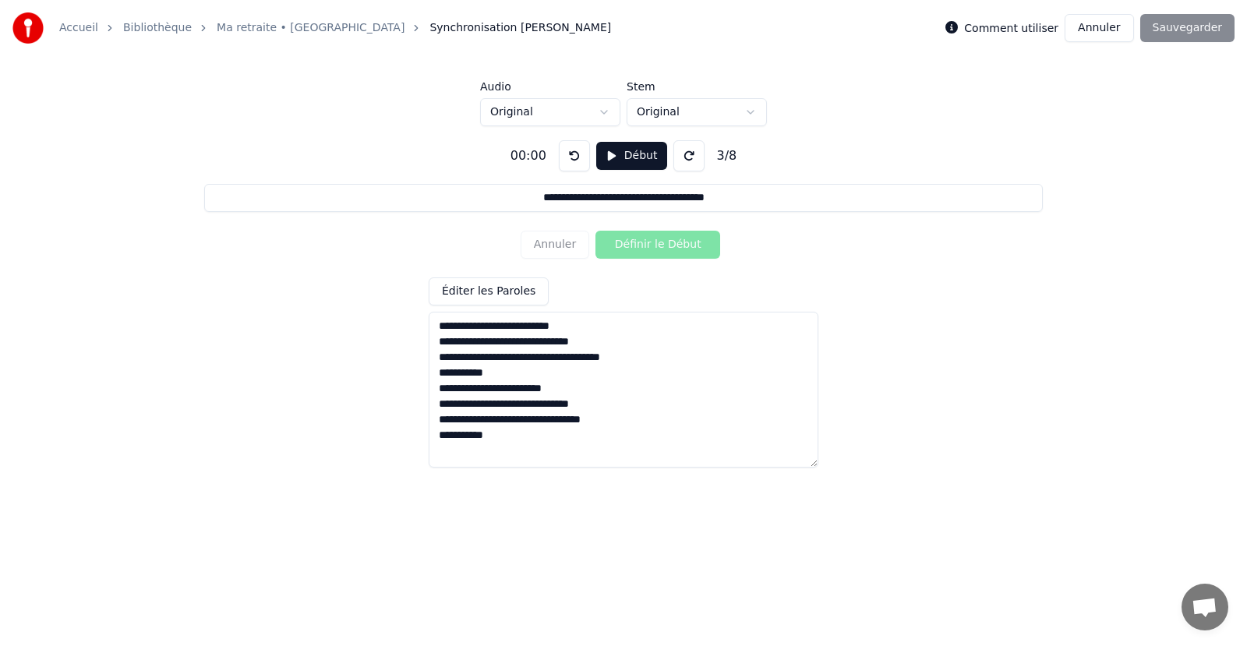
click at [568, 157] on button at bounding box center [574, 155] width 31 height 31
click at [568, 159] on button at bounding box center [574, 155] width 31 height 31
click at [625, 157] on button "Début" at bounding box center [631, 156] width 71 height 28
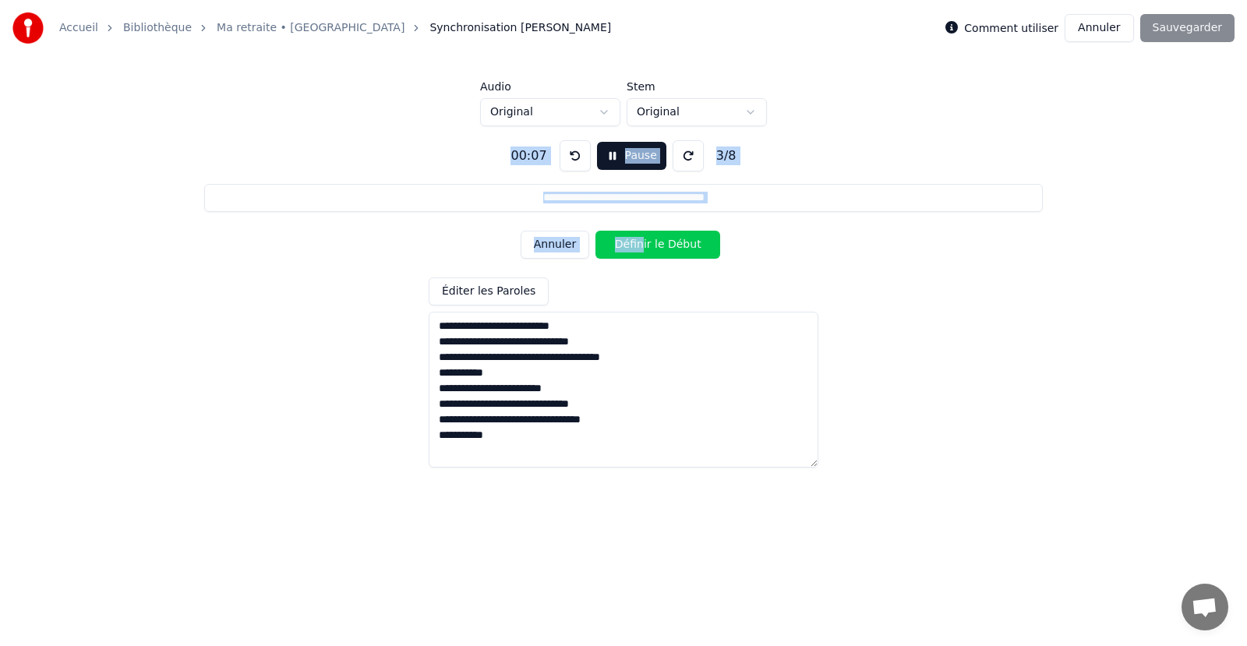
drag, startPoint x: 496, startPoint y: 161, endPoint x: 644, endPoint y: 252, distance: 174.3
click at [644, 252] on div "**********" at bounding box center [623, 297] width 1197 height 342
click at [692, 292] on div "**********" at bounding box center [624, 372] width 390 height 190
click at [612, 148] on button "Pause" at bounding box center [631, 156] width 69 height 28
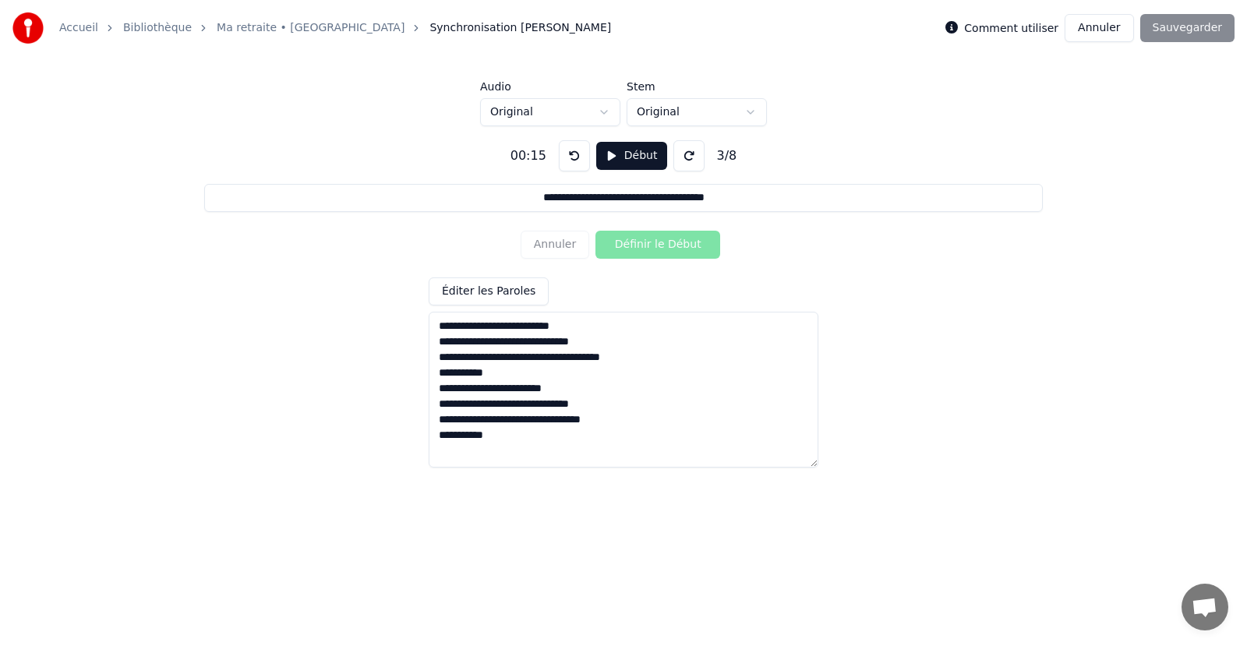
click at [570, 151] on button at bounding box center [574, 155] width 31 height 31
click at [570, 152] on button at bounding box center [574, 155] width 31 height 31
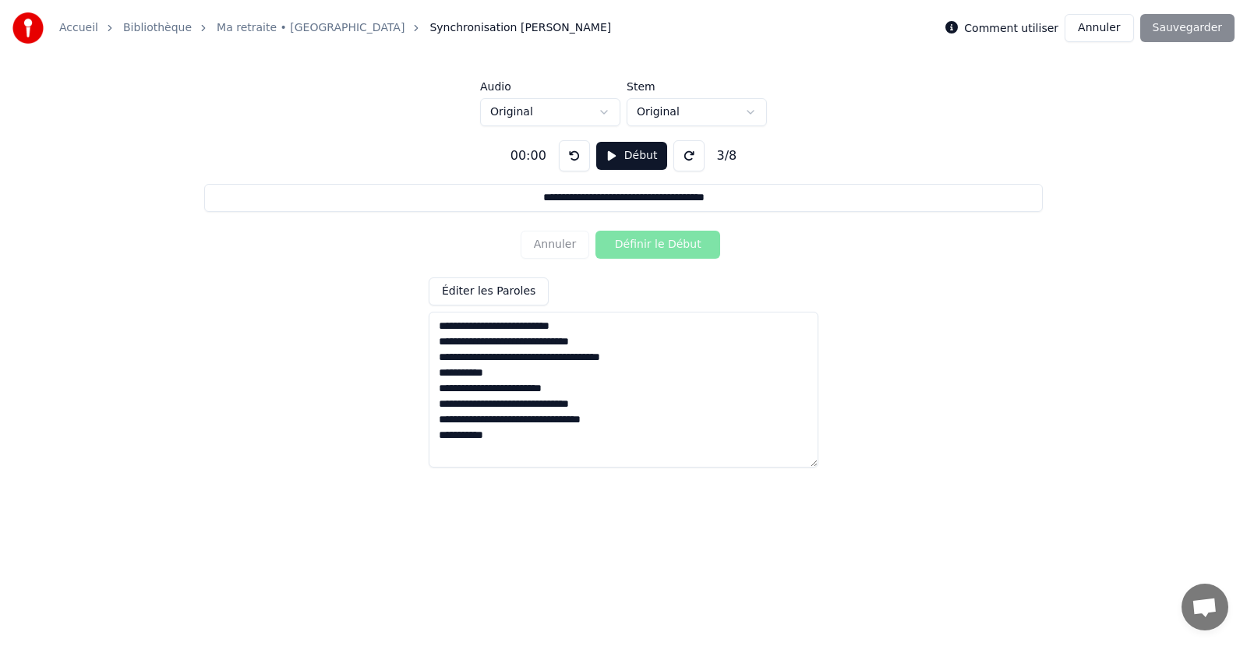
click at [570, 151] on button at bounding box center [574, 155] width 31 height 31
click at [570, 152] on button at bounding box center [574, 155] width 31 height 31
click at [612, 153] on button "Début" at bounding box center [631, 156] width 71 height 28
click at [630, 240] on button "Définir le Début" at bounding box center [657, 245] width 125 height 28
click at [630, 241] on button "Définir la Fin" at bounding box center [657, 245] width 125 height 28
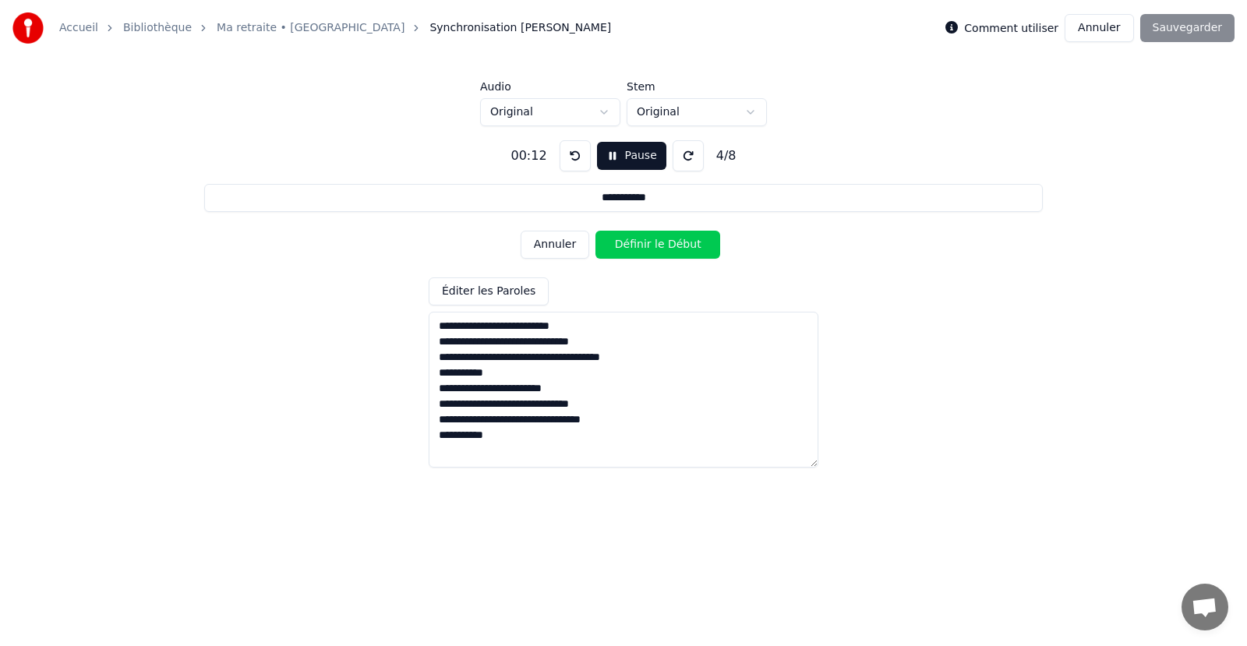
click at [630, 240] on button "Définir le Début" at bounding box center [657, 245] width 125 height 28
click at [630, 240] on button "Définir la Fin" at bounding box center [657, 245] width 125 height 28
click at [630, 240] on button "Définir le Début" at bounding box center [657, 245] width 125 height 28
click at [630, 240] on button "Définir la Fin" at bounding box center [657, 245] width 125 height 28
click at [626, 153] on button "Pause" at bounding box center [631, 156] width 69 height 28
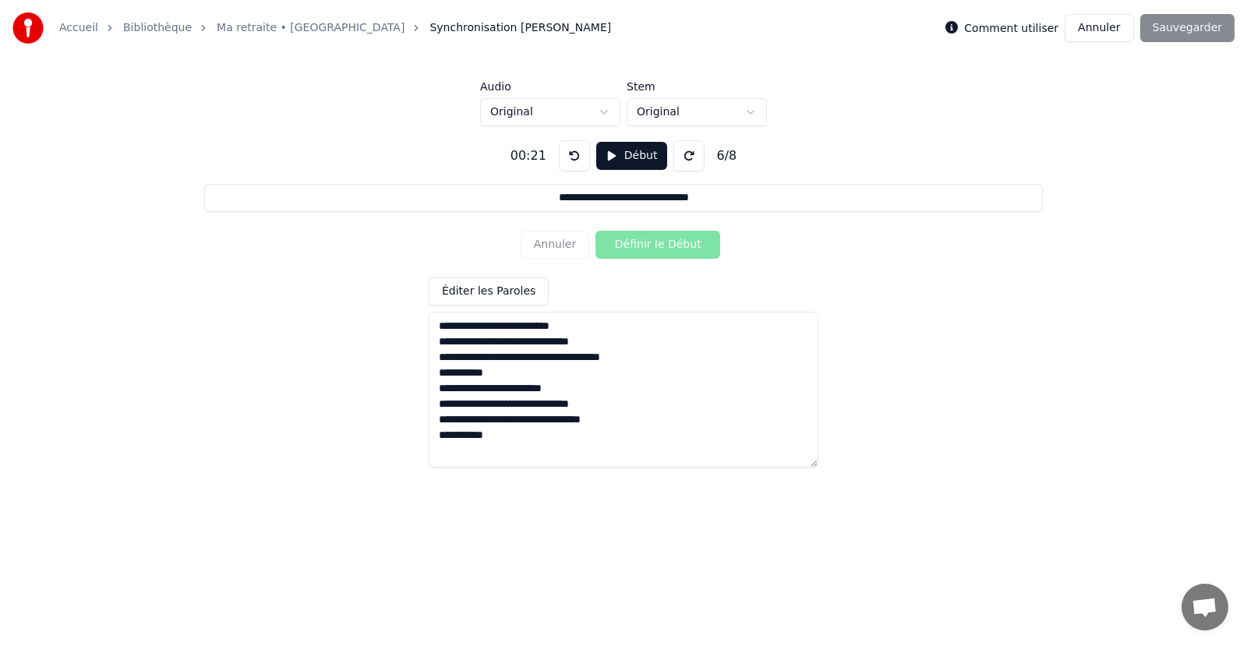
click at [1207, 608] on span "Ouvrir le chat" at bounding box center [1204, 609] width 26 height 22
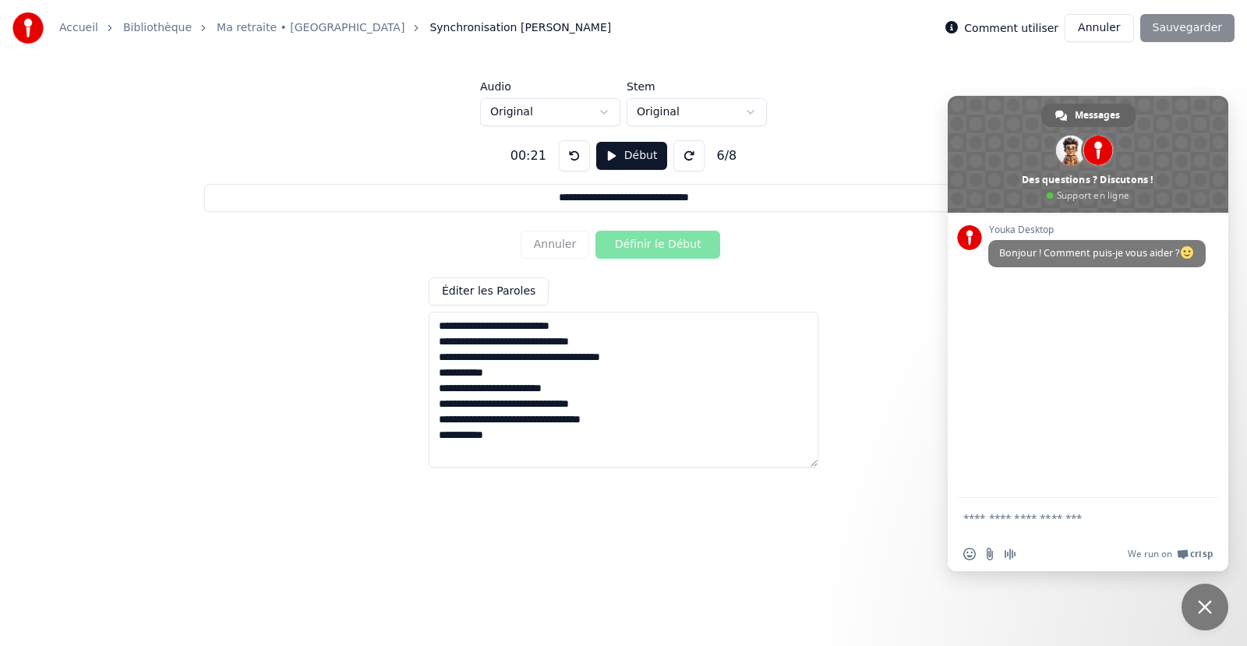
click at [880, 493] on html "**********" at bounding box center [623, 246] width 1247 height 493
click at [1209, 609] on span "Fermer le chat" at bounding box center [1205, 607] width 14 height 14
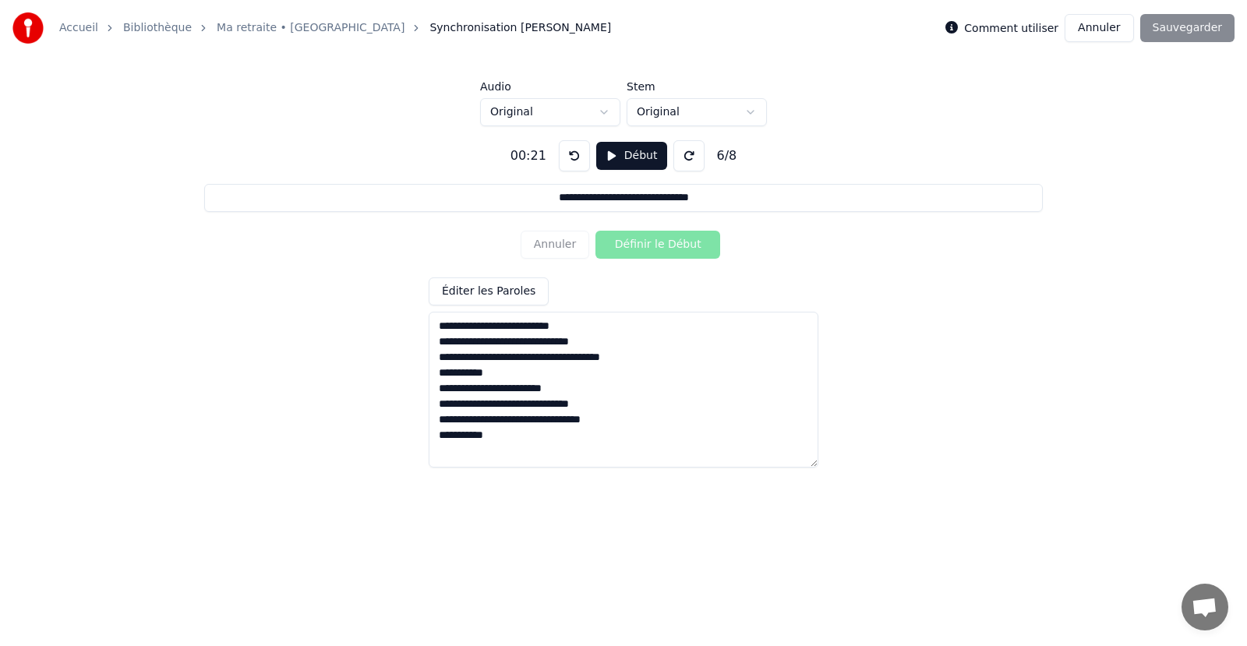
click at [1189, 26] on div "Comment utiliser Annuler Sauvegarder" at bounding box center [1089, 28] width 289 height 28
click at [1191, 20] on div "Comment utiliser Annuler Sauvegarder" at bounding box center [1089, 28] width 289 height 28
click at [1191, 22] on div "Comment utiliser Annuler Sauvegarder" at bounding box center [1089, 28] width 289 height 28
click at [1191, 26] on div "Comment utiliser Annuler Sauvegarder" at bounding box center [1089, 28] width 289 height 28
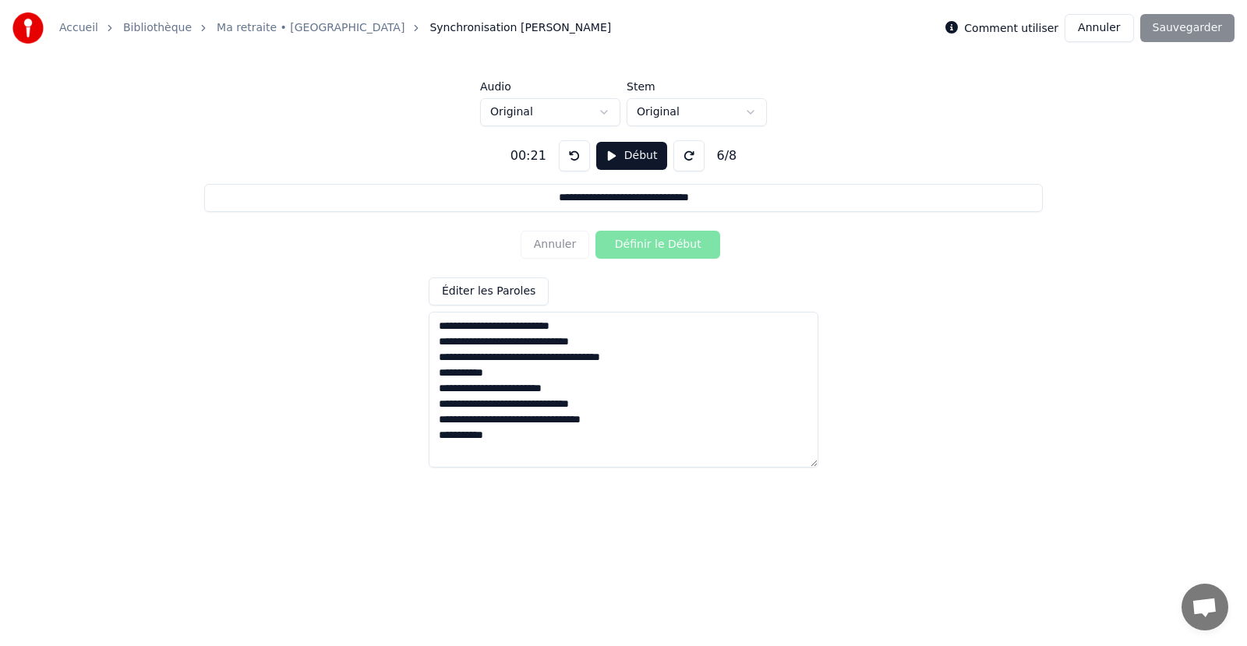
click at [481, 288] on button "Éditer les Paroles" at bounding box center [489, 291] width 120 height 28
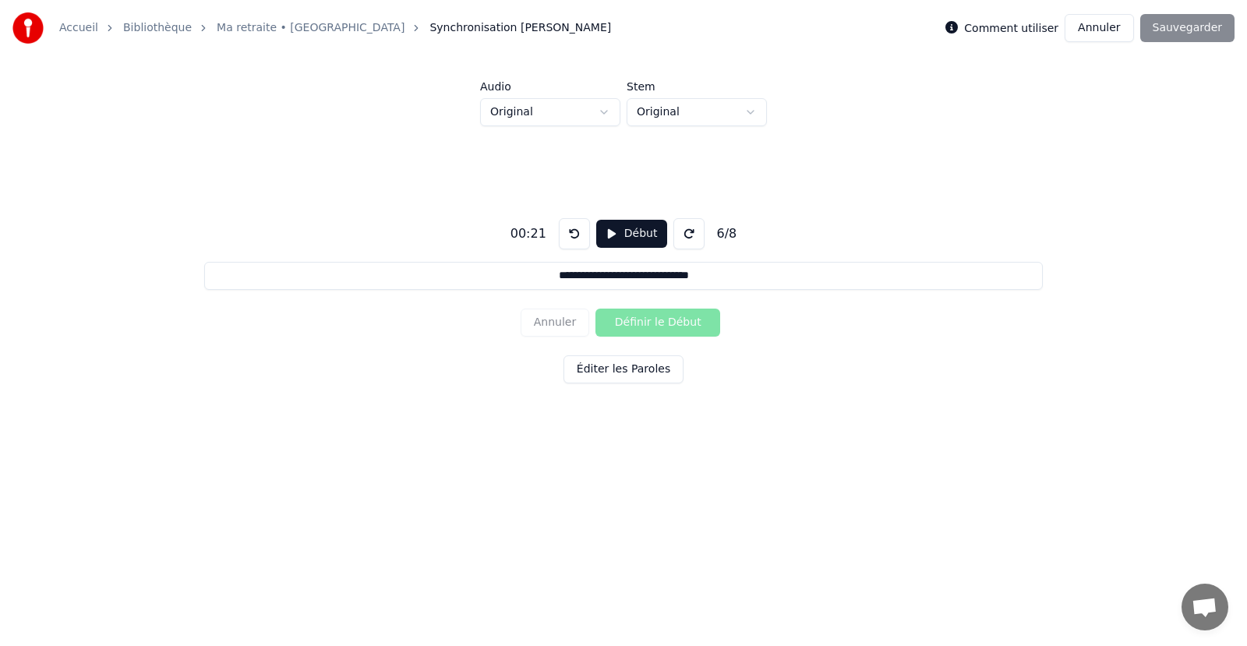
click at [604, 369] on button "Éditer les Paroles" at bounding box center [623, 369] width 120 height 28
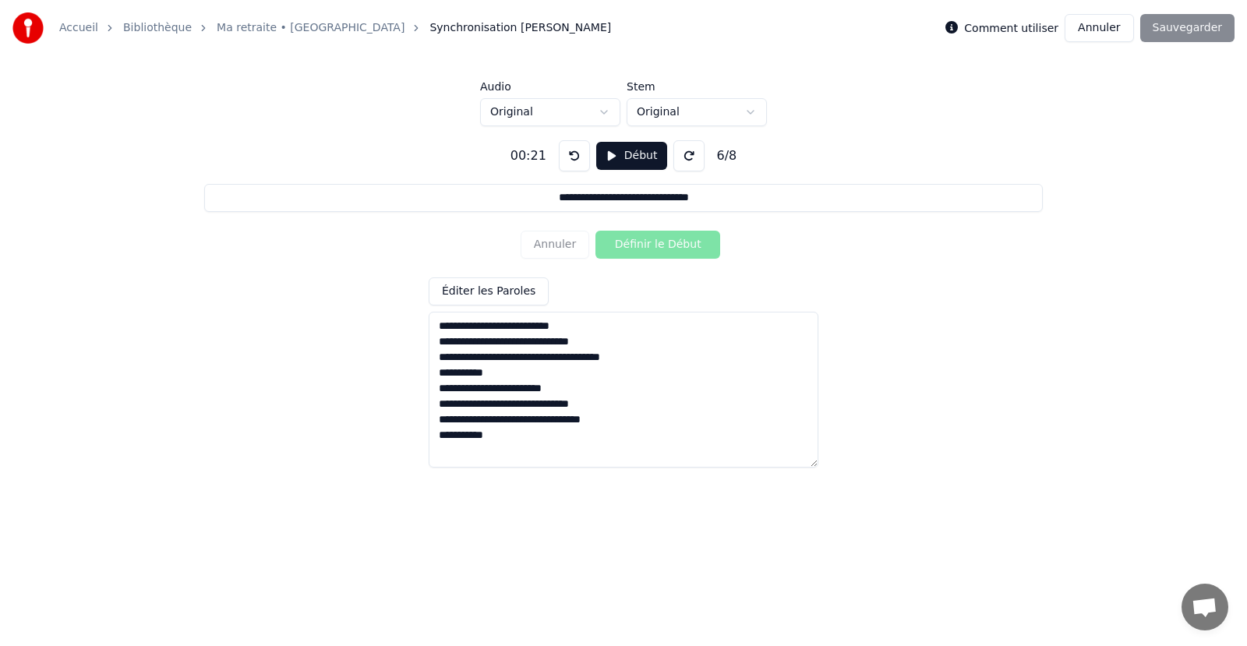
click at [566, 156] on button at bounding box center [574, 155] width 31 height 31
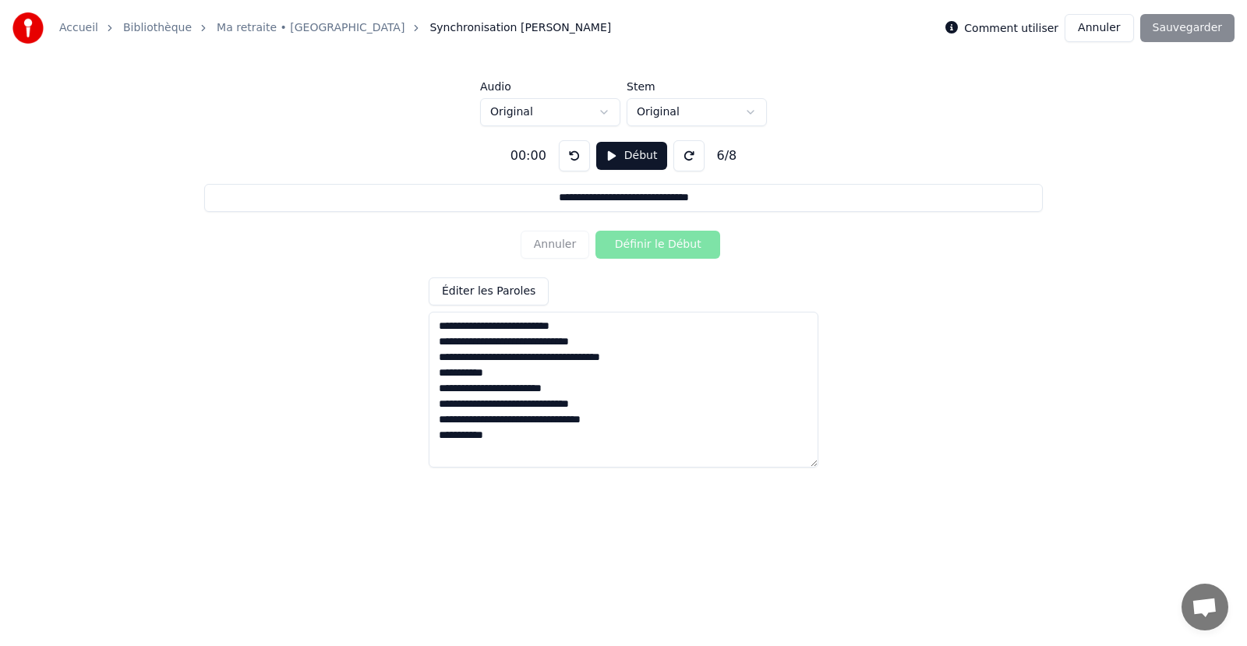
click at [566, 157] on button at bounding box center [574, 155] width 31 height 31
click at [446, 317] on textarea "**********" at bounding box center [624, 390] width 390 height 156
click at [441, 322] on textarea "**********" at bounding box center [624, 390] width 390 height 156
drag, startPoint x: 440, startPoint y: 324, endPoint x: 574, endPoint y: 439, distance: 176.3
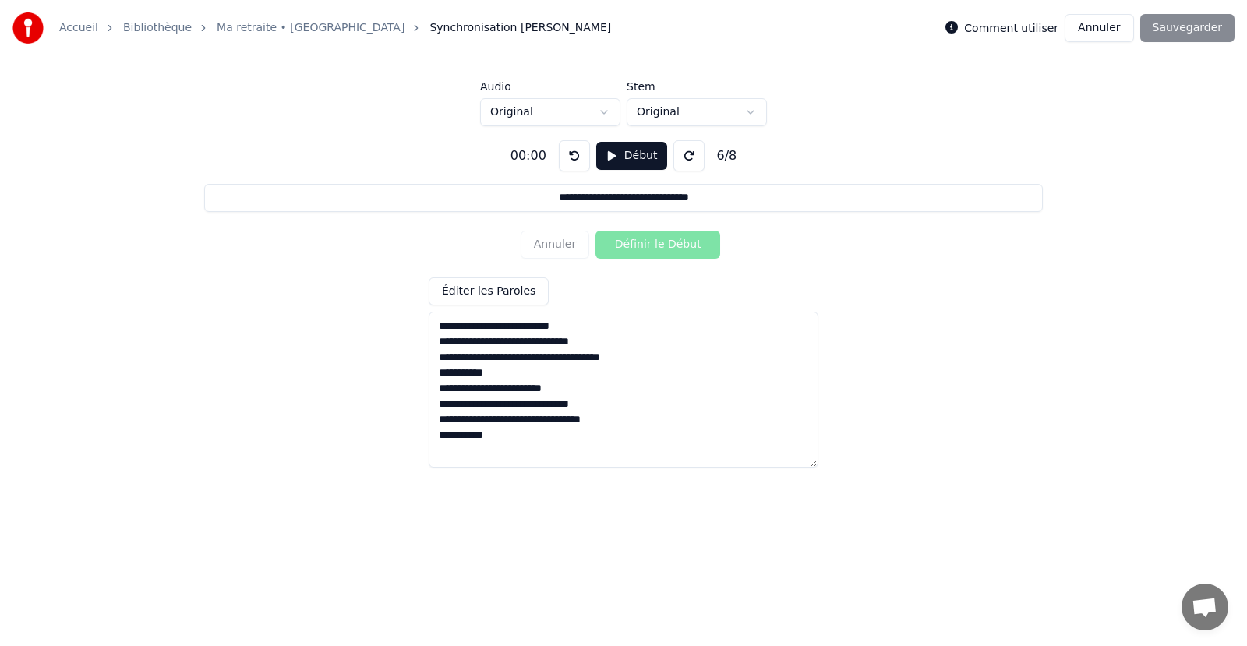
click at [574, 439] on textarea "**********" at bounding box center [624, 390] width 390 height 156
click at [630, 156] on button "Début" at bounding box center [631, 156] width 71 height 28
click at [649, 246] on button "Définir le Début" at bounding box center [657, 245] width 125 height 28
click at [654, 242] on button "Définir la Fin" at bounding box center [657, 245] width 125 height 28
click at [655, 244] on button "Définir le Début" at bounding box center [657, 245] width 125 height 28
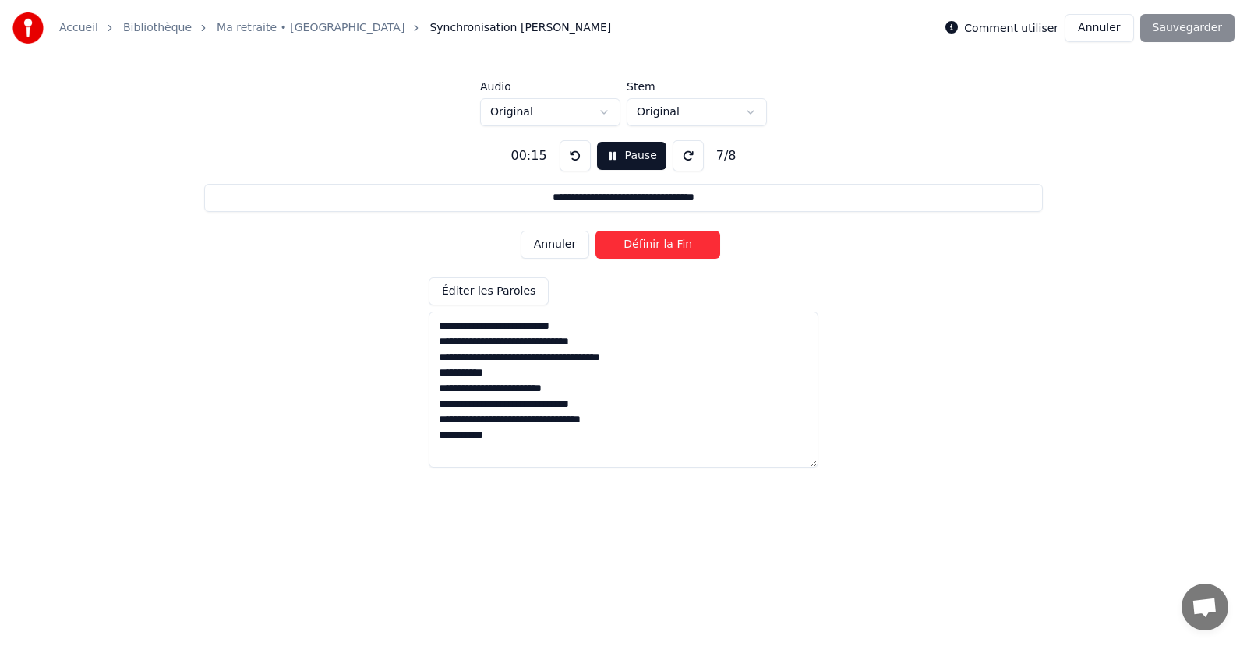
click at [655, 244] on button "Définir la Fin" at bounding box center [657, 245] width 125 height 28
type input "**********"
click at [660, 244] on button "Définir le Début" at bounding box center [657, 245] width 125 height 28
click at [660, 245] on button "Définir la Fin" at bounding box center [657, 245] width 125 height 28
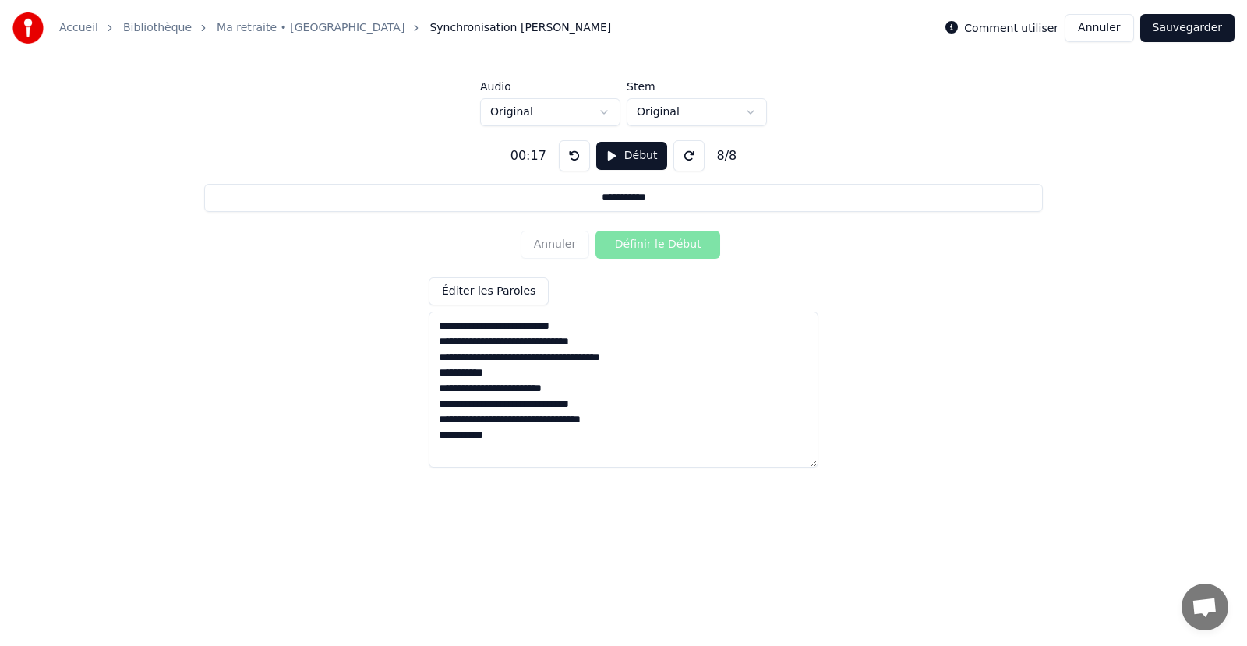
click at [1185, 30] on button "Sauvegarder" at bounding box center [1187, 28] width 94 height 28
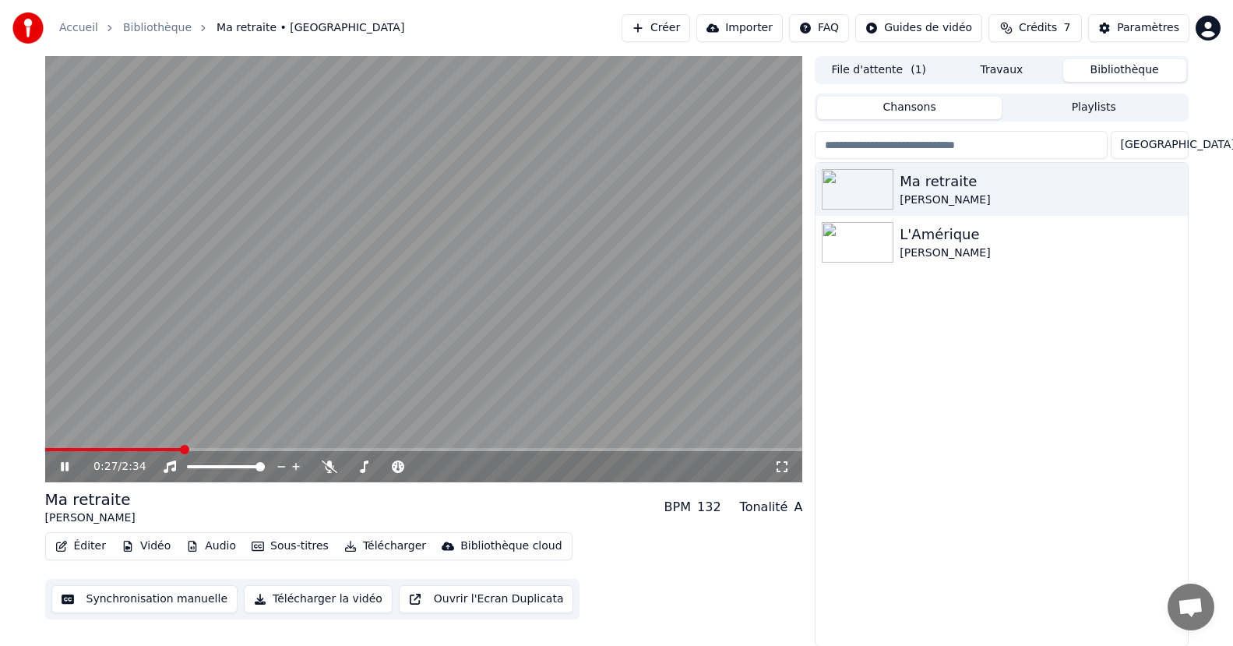
click at [79, 549] on button "Éditer" at bounding box center [80, 546] width 63 height 22
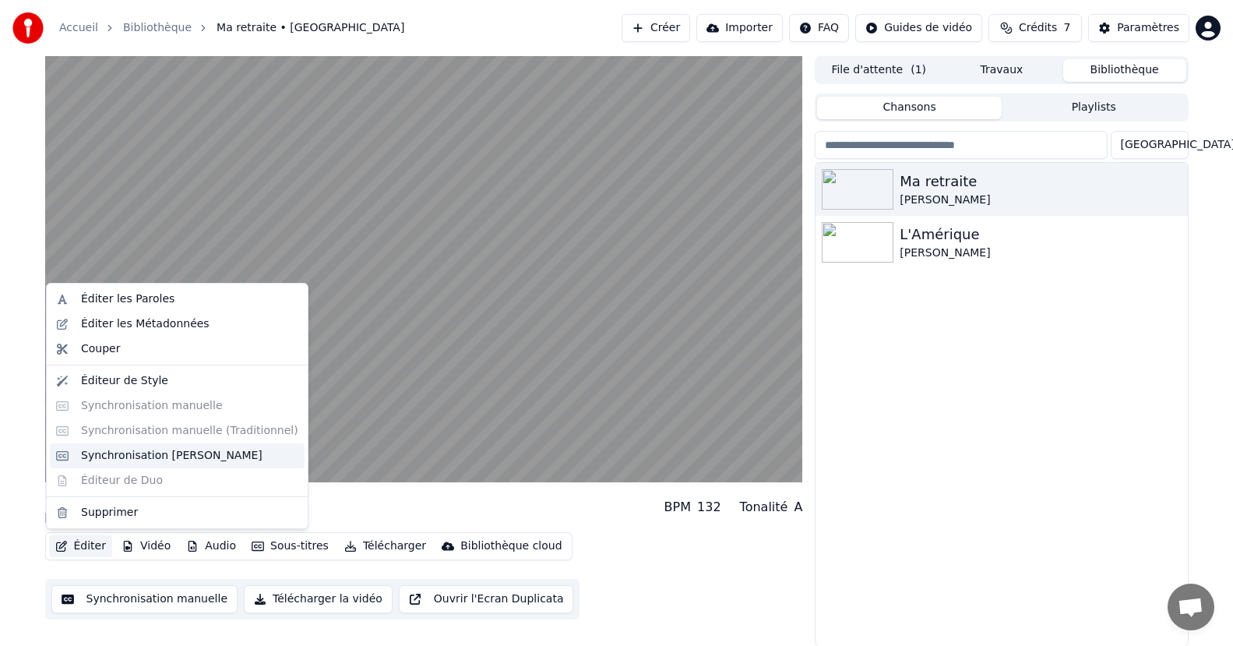
click at [168, 460] on div "Synchronisation [PERSON_NAME]" at bounding box center [172, 456] width 182 height 16
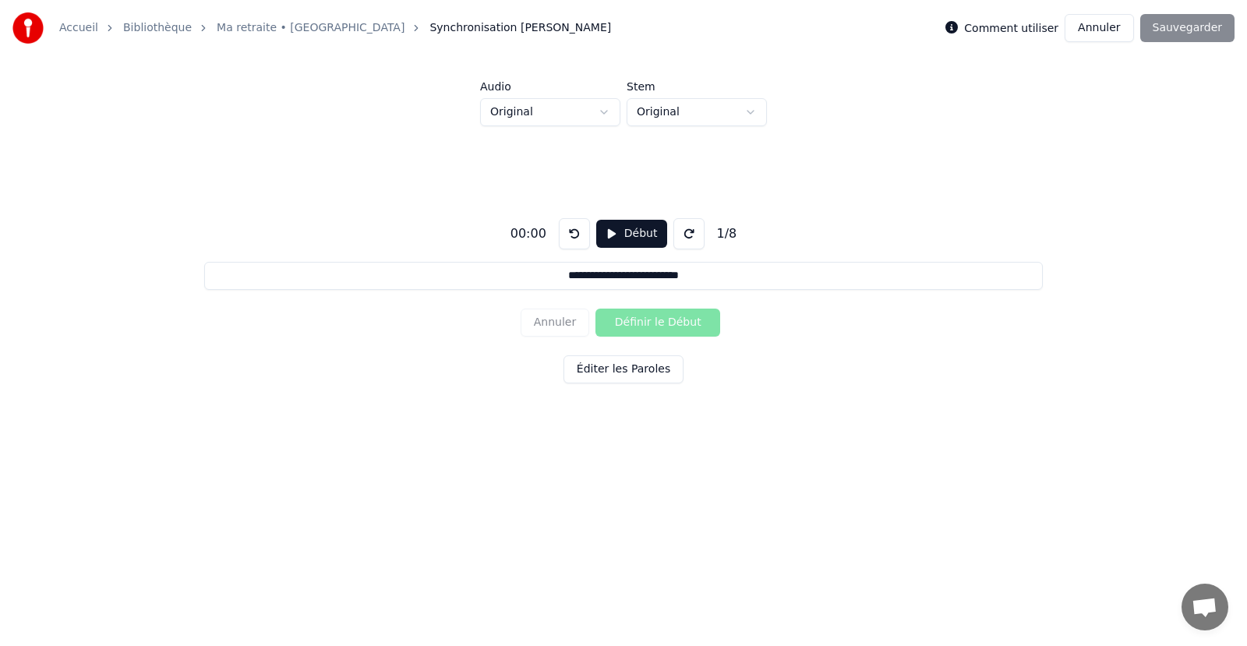
click at [616, 370] on button "Éditer les Paroles" at bounding box center [623, 369] width 120 height 28
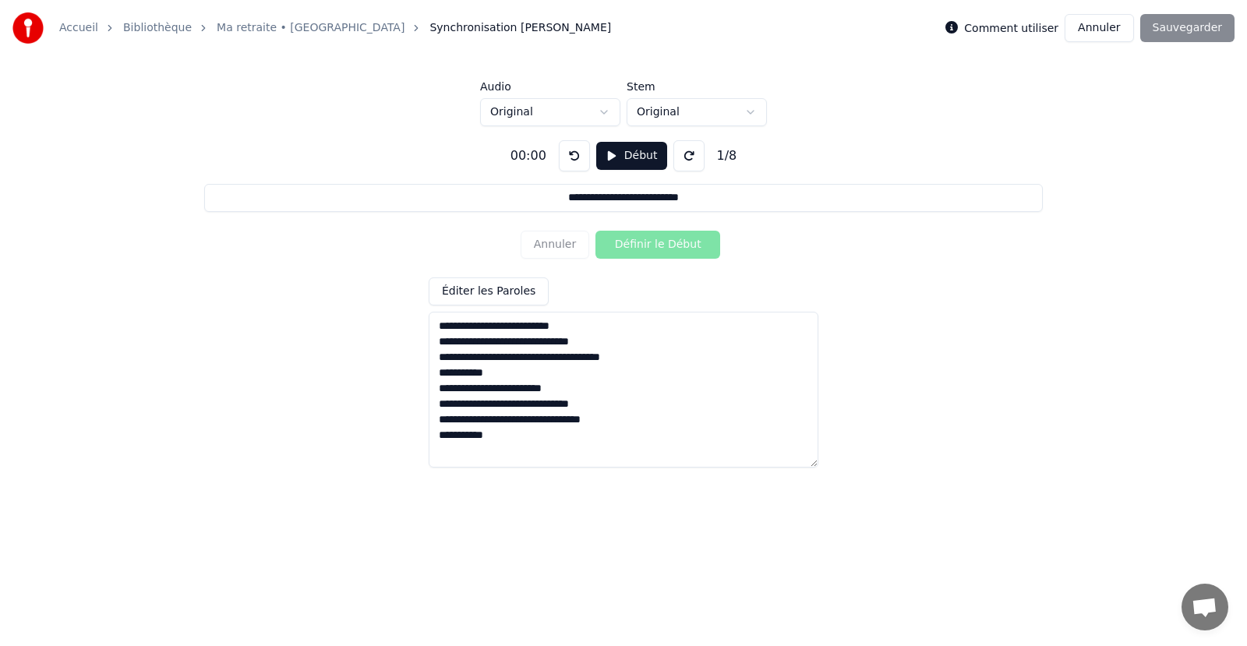
click at [568, 155] on button at bounding box center [574, 155] width 31 height 31
click at [632, 155] on button "Début" at bounding box center [631, 156] width 71 height 28
click at [661, 240] on button "Définir le Début" at bounding box center [657, 245] width 125 height 28
click at [656, 245] on button "Définir la Fin" at bounding box center [657, 245] width 125 height 28
click at [649, 242] on button "Définir le Début" at bounding box center [657, 245] width 125 height 28
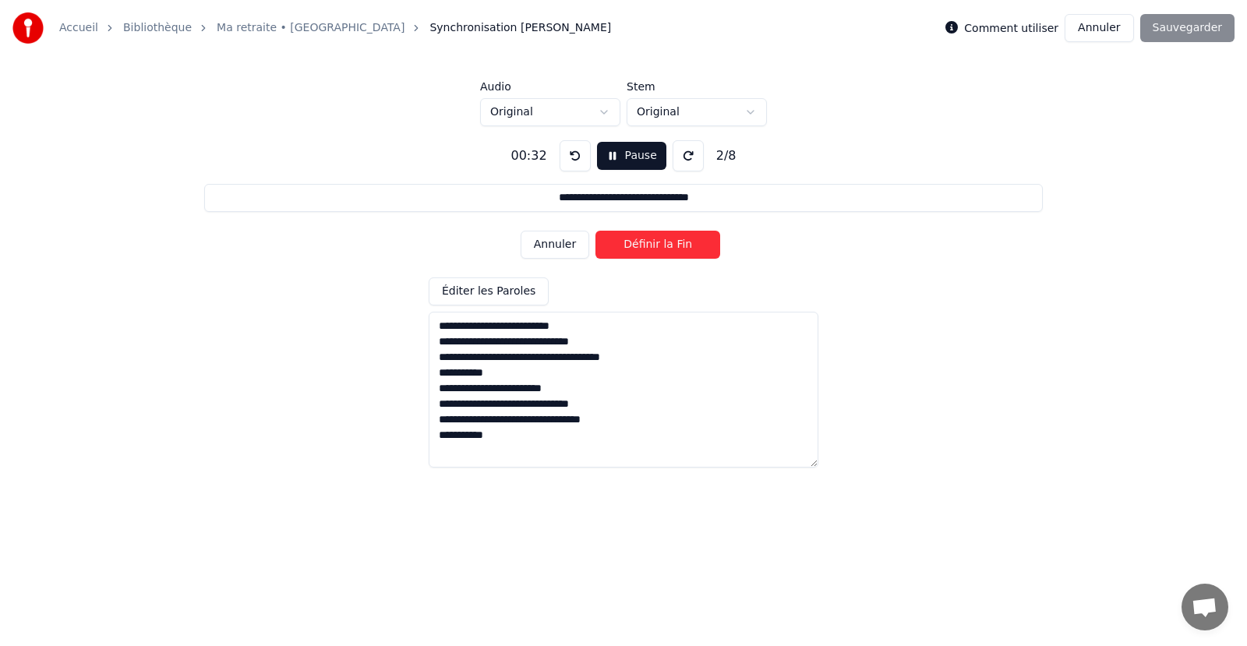
click at [654, 245] on button "Définir la Fin" at bounding box center [657, 245] width 125 height 28
click at [563, 245] on button "Annuler" at bounding box center [554, 245] width 69 height 28
click at [549, 244] on button "Annuler" at bounding box center [554, 245] width 69 height 28
click at [551, 244] on button "Annuler" at bounding box center [554, 245] width 69 height 28
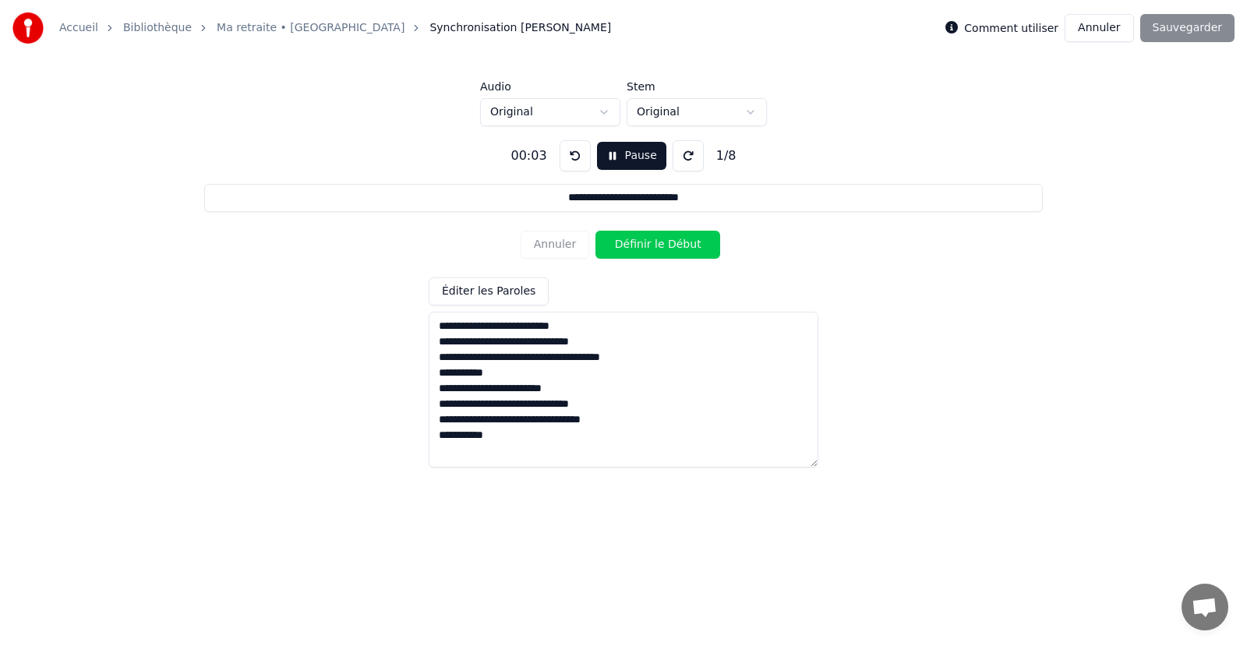
click at [553, 243] on div "Annuler Définir le Début" at bounding box center [623, 244] width 206 height 41
click at [556, 241] on div "Annuler Définir le Début" at bounding box center [623, 244] width 206 height 41
click at [556, 242] on div "Annuler Définir le Début" at bounding box center [623, 244] width 206 height 41
click at [557, 246] on div "Annuler Définir le Début" at bounding box center [623, 244] width 206 height 41
click at [654, 242] on button "Définir le Début" at bounding box center [657, 245] width 125 height 28
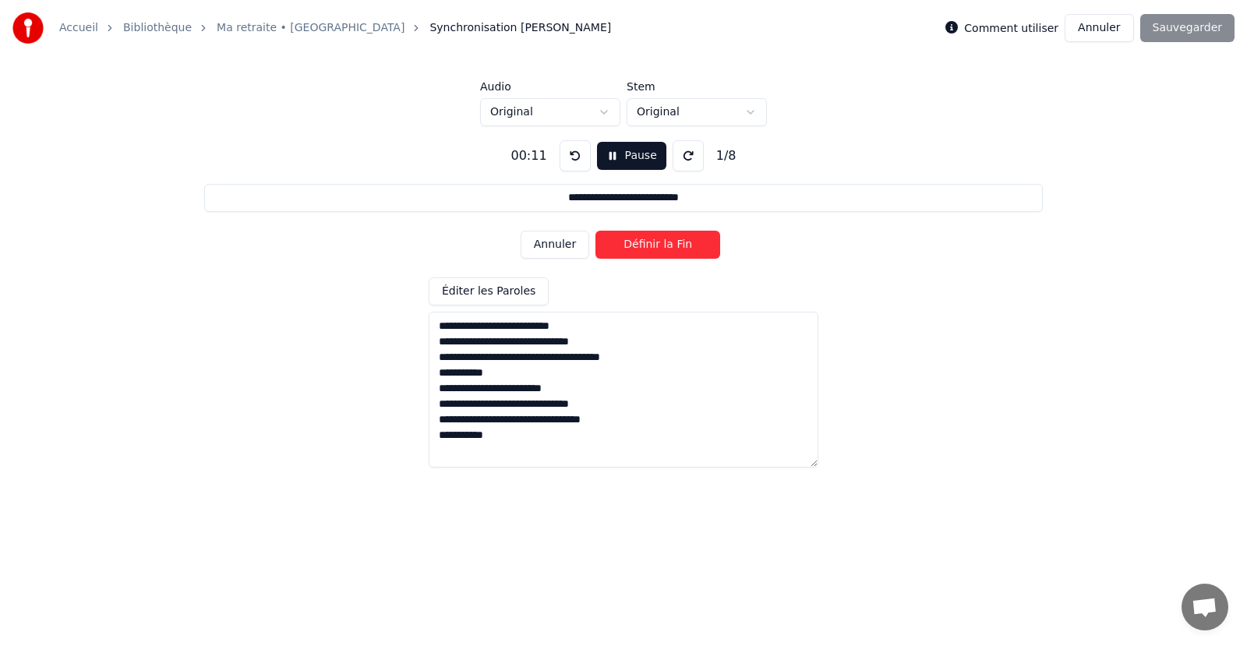
click at [651, 242] on button "Définir la Fin" at bounding box center [657, 245] width 125 height 28
click at [651, 247] on button "Définir le Début" at bounding box center [657, 245] width 125 height 28
click at [651, 249] on button "Définir la Fin" at bounding box center [657, 245] width 125 height 28
click at [651, 252] on button "Définir le Début" at bounding box center [657, 245] width 125 height 28
click at [651, 253] on button "Définir la Fin" at bounding box center [657, 245] width 125 height 28
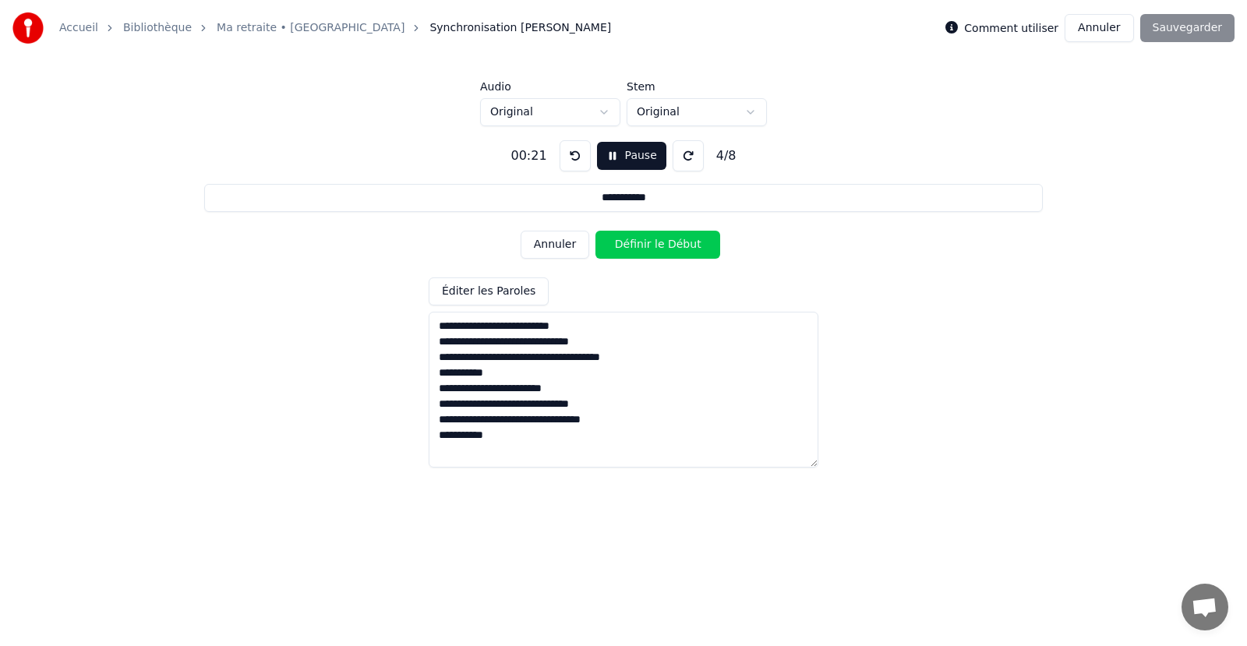
click at [651, 253] on button "Définir le Début" at bounding box center [657, 245] width 125 height 28
click at [651, 252] on button "Définir la Fin" at bounding box center [657, 245] width 125 height 28
click at [651, 252] on button "Définir le Début" at bounding box center [657, 245] width 125 height 28
click at [654, 249] on button "Définir la Fin" at bounding box center [657, 245] width 125 height 28
click at [654, 249] on button "Définir le Début" at bounding box center [657, 245] width 125 height 28
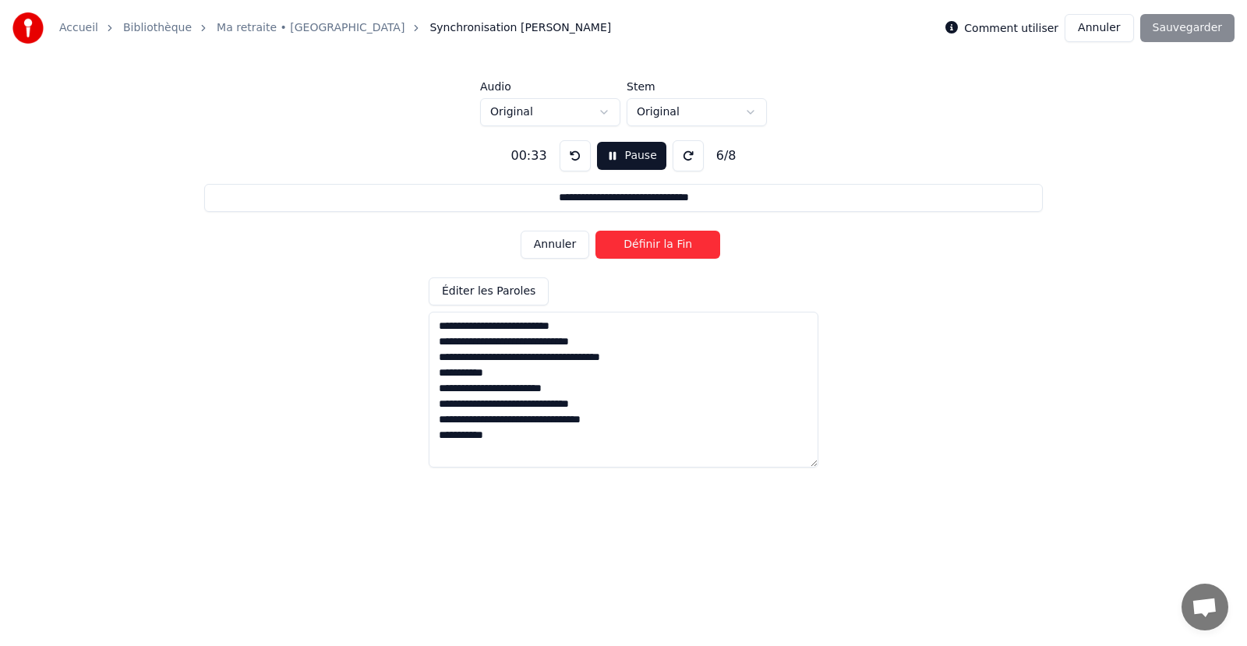
click at [658, 244] on button "Définir la Fin" at bounding box center [657, 245] width 125 height 28
click at [651, 241] on button "Définir le Début" at bounding box center [657, 245] width 125 height 28
click at [647, 245] on button "Définir la Fin" at bounding box center [657, 245] width 125 height 28
type input "**********"
click at [654, 242] on button "Définir le Début" at bounding box center [657, 245] width 125 height 28
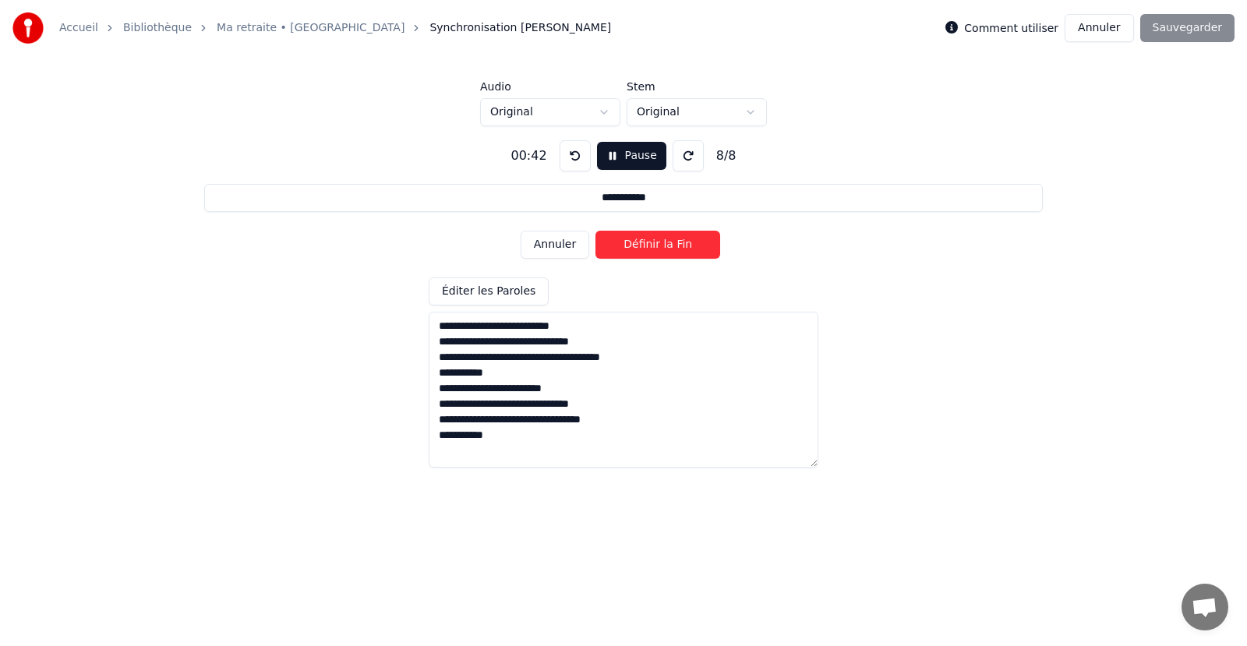
click at [656, 242] on button "Définir la Fin" at bounding box center [657, 245] width 125 height 28
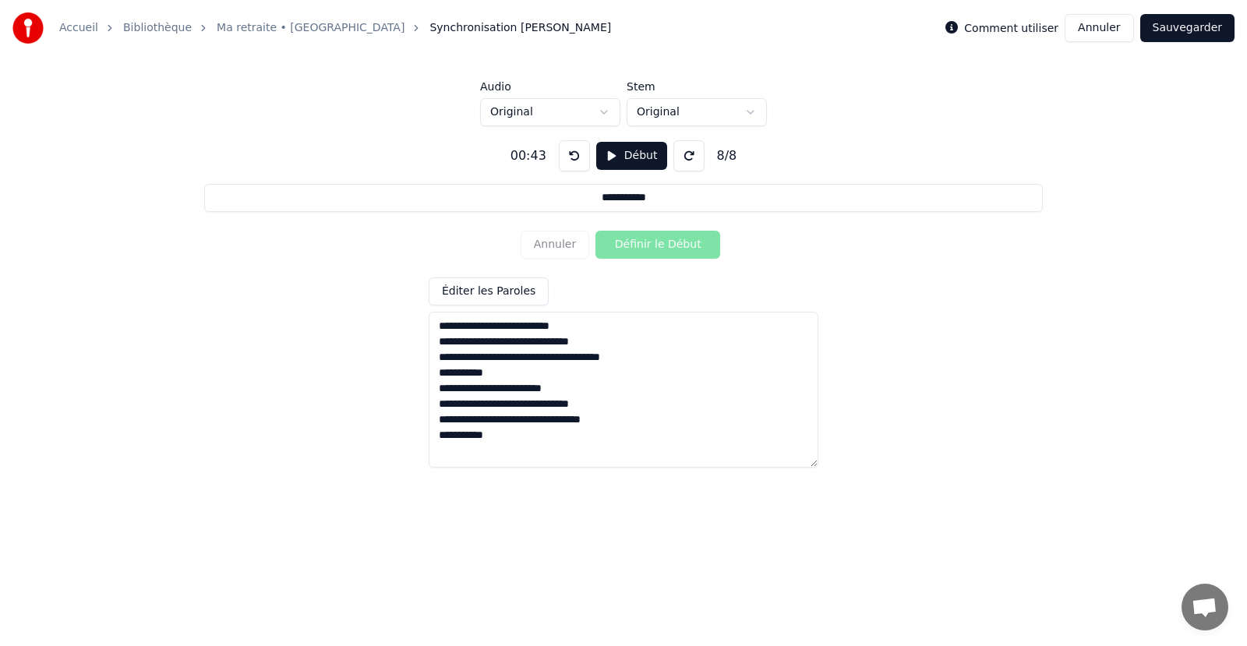
click at [1186, 30] on button "Sauvegarder" at bounding box center [1187, 28] width 94 height 28
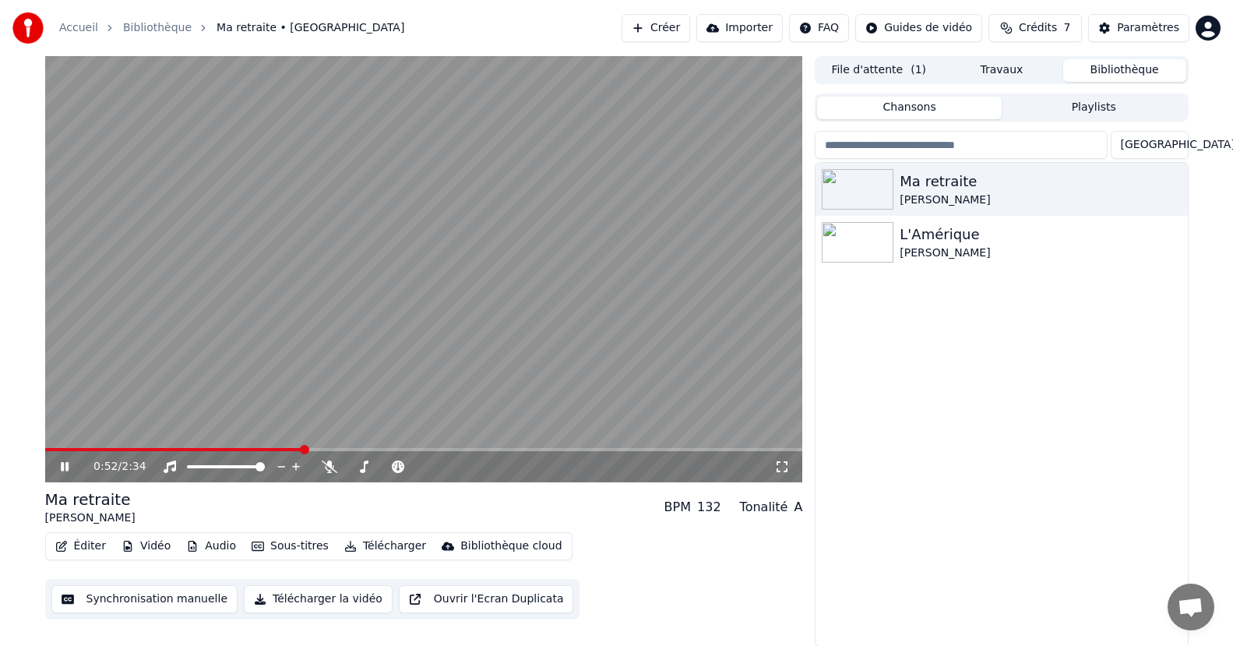
click at [81, 545] on button "Éditer" at bounding box center [80, 546] width 63 height 22
click at [409, 352] on video at bounding box center [424, 269] width 758 height 426
click at [45, 453] on span at bounding box center [49, 449] width 9 height 9
click at [83, 546] on button "Éditer" at bounding box center [80, 546] width 63 height 22
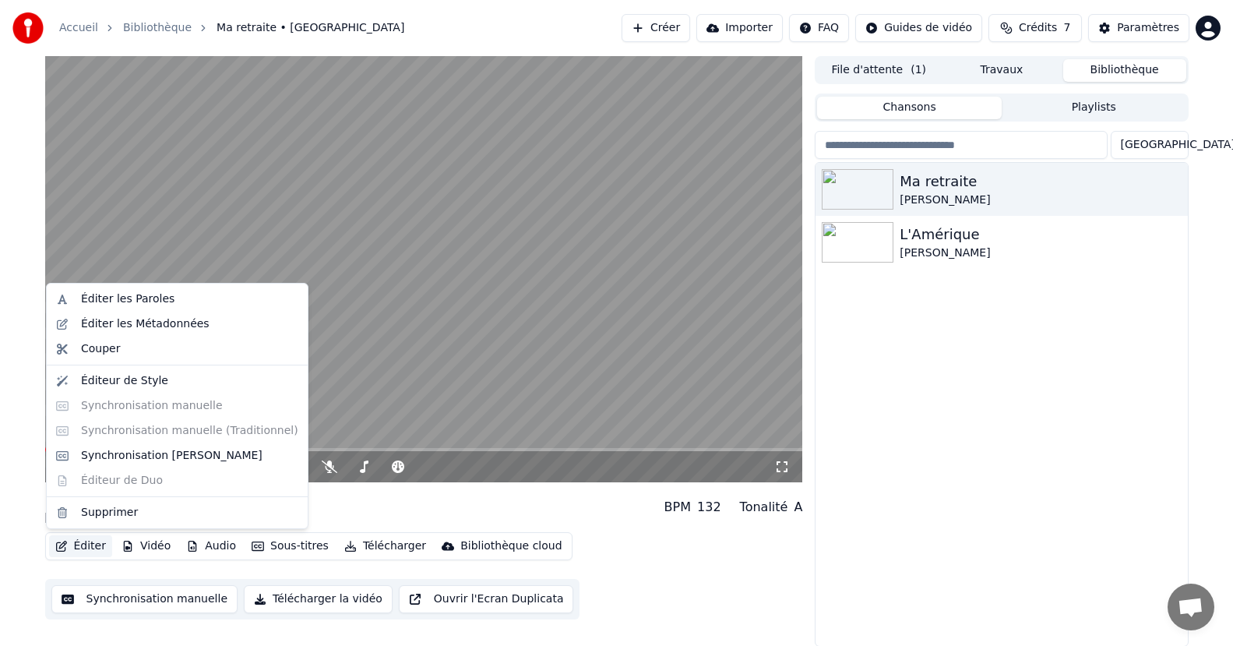
click at [933, 344] on div "Ma retraite [PERSON_NAME] L'Amérique [PERSON_NAME]" at bounding box center [1002, 404] width 372 height 483
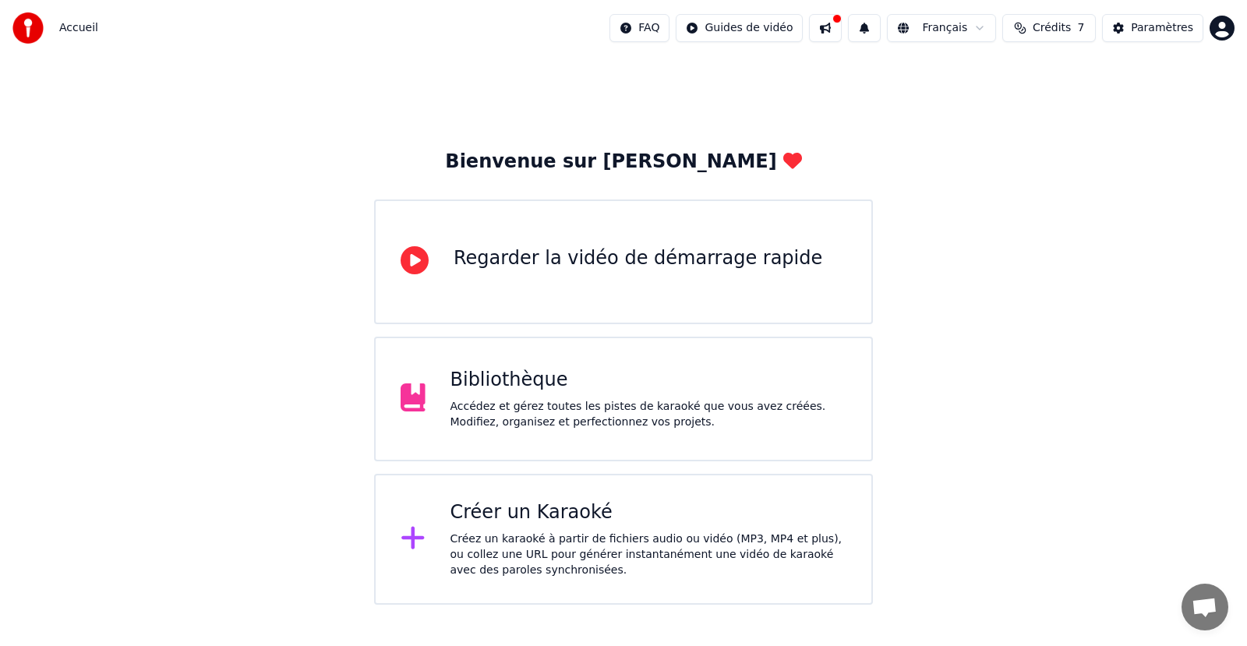
click at [517, 409] on div "Accédez et gérez toutes les pistes de karaoké que vous avez créées. Modifiez, o…" at bounding box center [648, 414] width 397 height 31
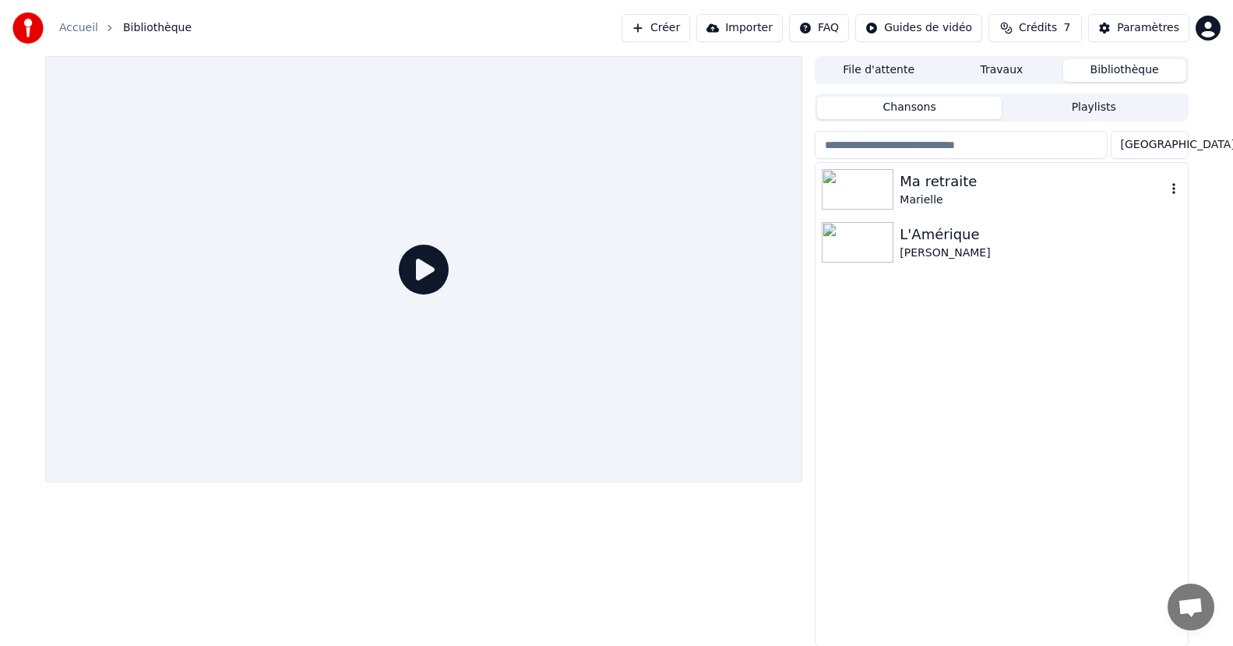
click at [940, 194] on div "Marielle" at bounding box center [1033, 200] width 266 height 16
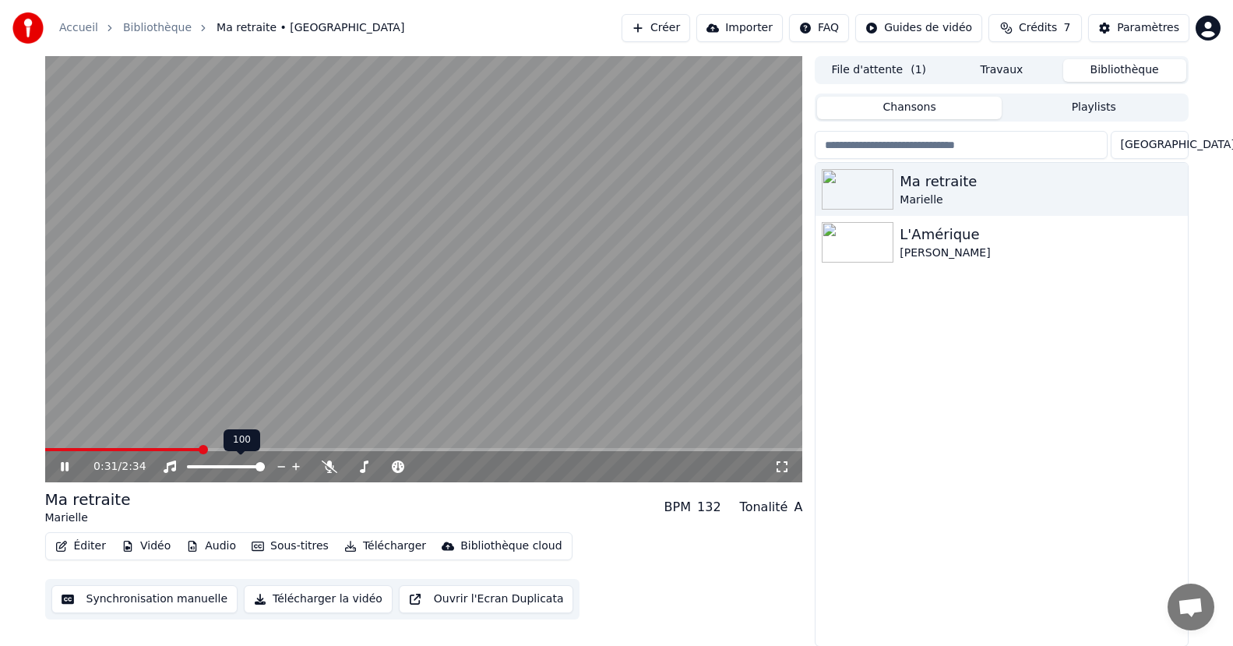
click at [294, 465] on icon at bounding box center [296, 467] width 15 height 16
click at [279, 467] on icon at bounding box center [281, 467] width 8 height 2
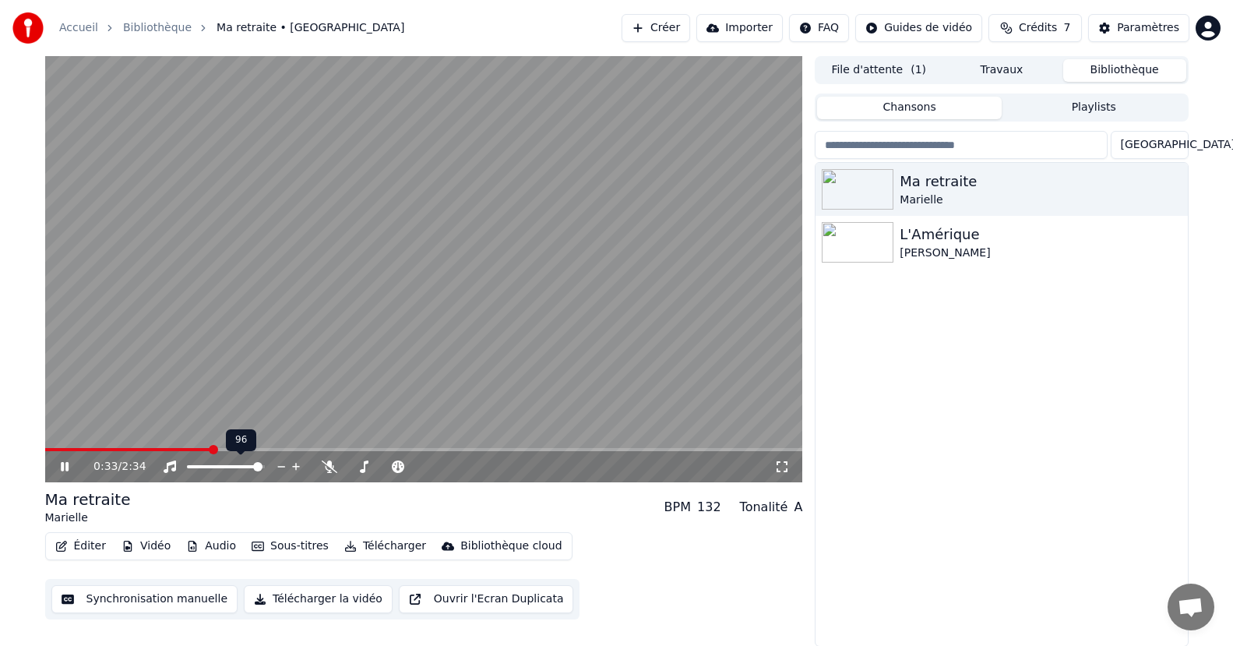
click at [279, 467] on icon at bounding box center [281, 467] width 8 height 2
click at [278, 467] on icon at bounding box center [281, 467] width 8 height 2
click at [277, 466] on icon at bounding box center [281, 467] width 15 height 16
click at [275, 469] on icon at bounding box center [281, 467] width 15 height 16
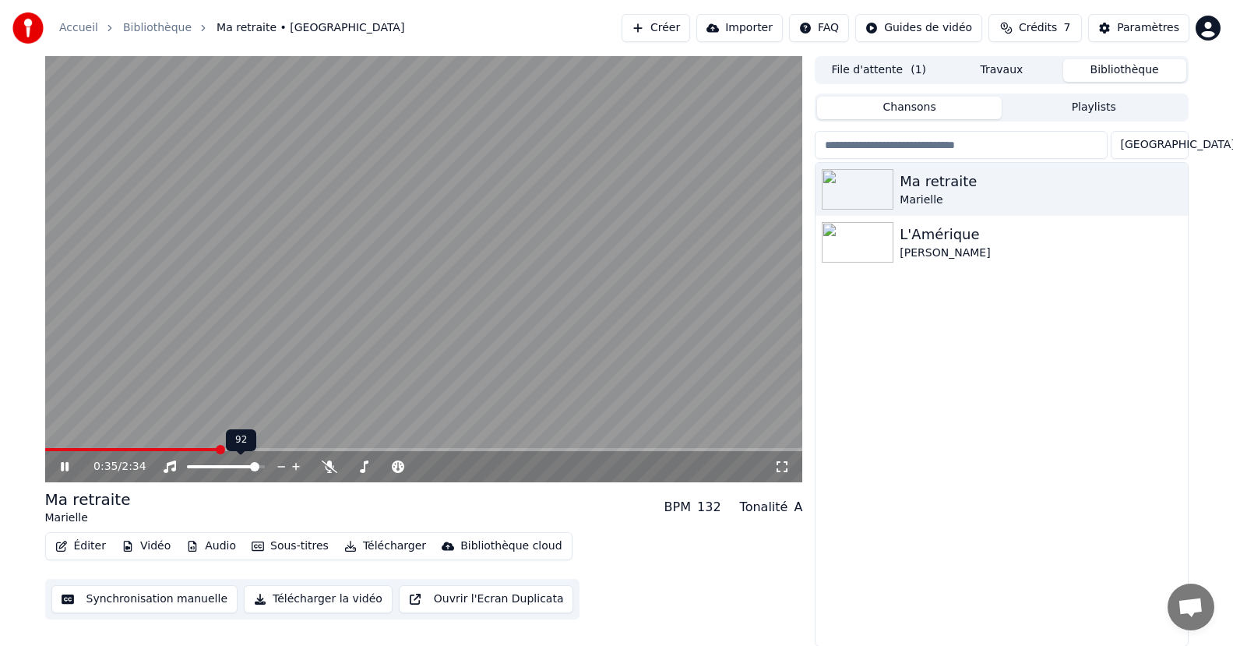
click at [275, 469] on icon at bounding box center [281, 467] width 15 height 16
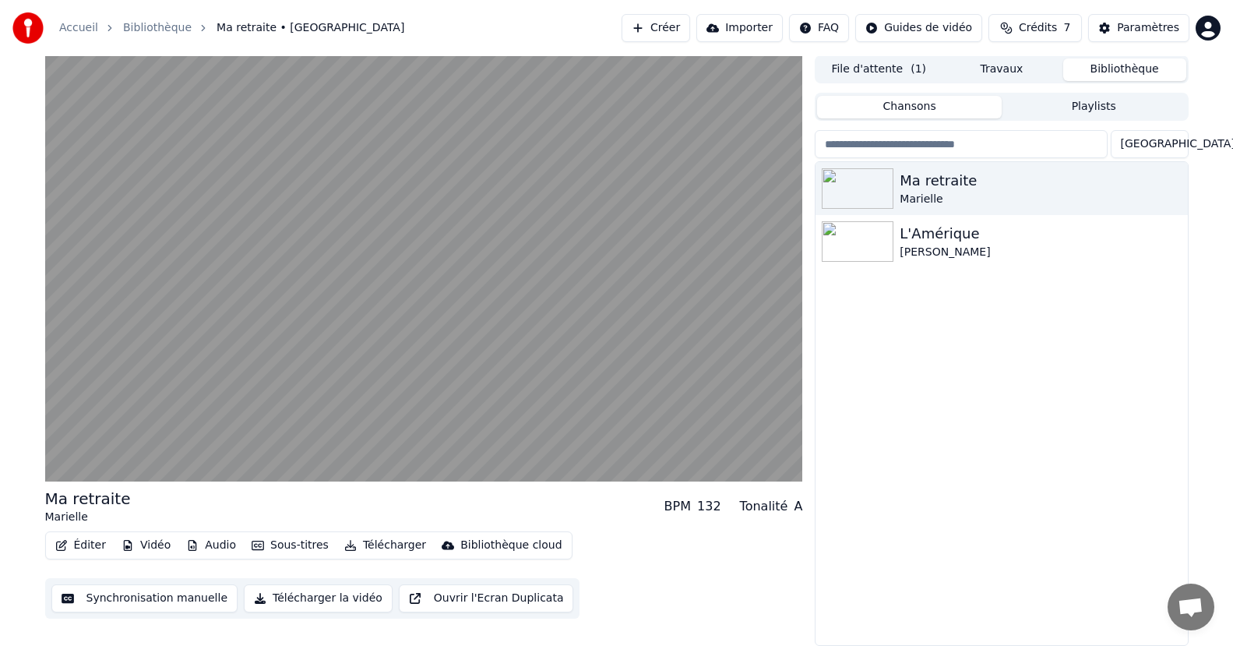
click at [700, 594] on div "Éditer Vidéo Audio Sous-titres Télécharger Bibliothèque cloud Synchronisation m…" at bounding box center [424, 574] width 758 height 87
click at [134, 597] on button "Synchronisation manuelle" at bounding box center [144, 598] width 187 height 28
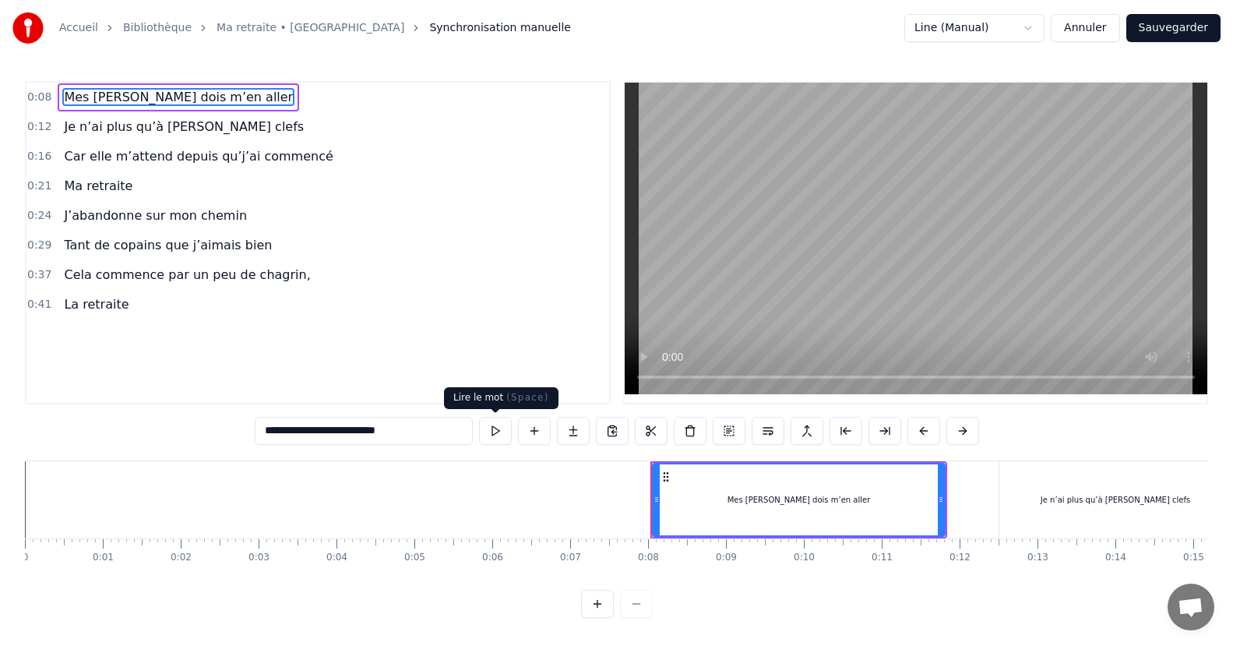
click at [496, 439] on button at bounding box center [495, 431] width 33 height 28
click at [494, 428] on button at bounding box center [495, 431] width 33 height 28
click at [1009, 475] on div "Je n’ai plus qu’à [PERSON_NAME] clefs" at bounding box center [1116, 499] width 232 height 77
type input "**********"
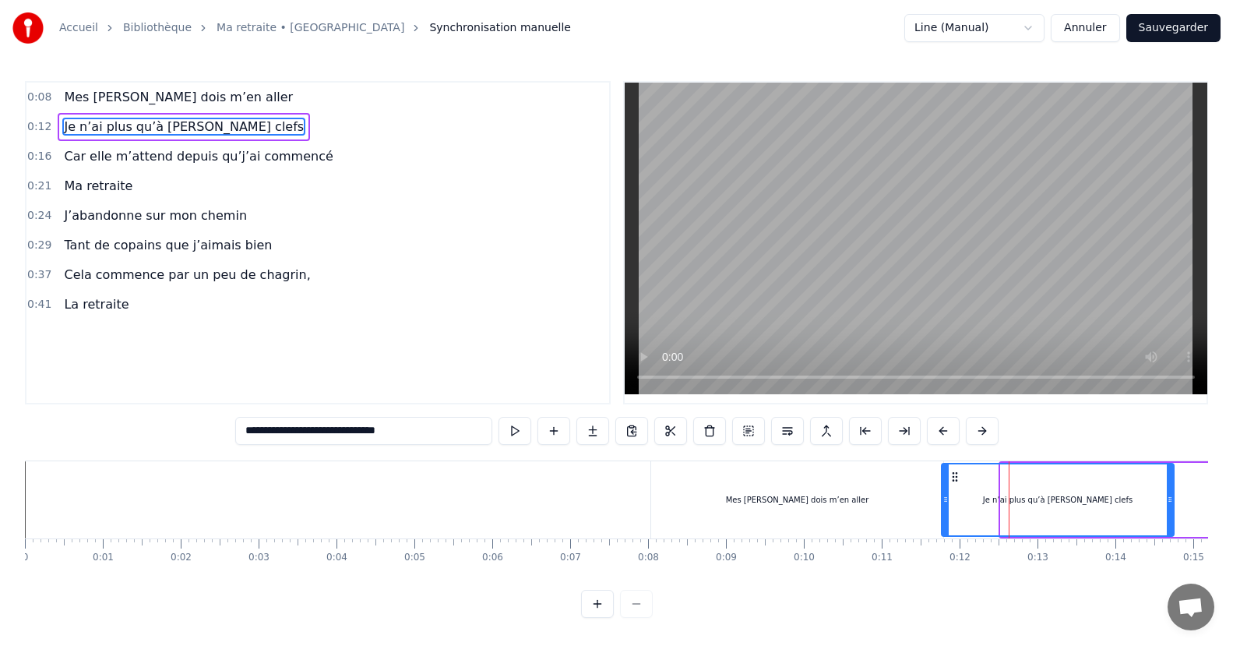
drag, startPoint x: 1014, startPoint y: 475, endPoint x: 954, endPoint y: 469, distance: 59.5
click at [954, 469] on div "Je n’ai plus qu’à [PERSON_NAME] clefs" at bounding box center [1058, 499] width 231 height 71
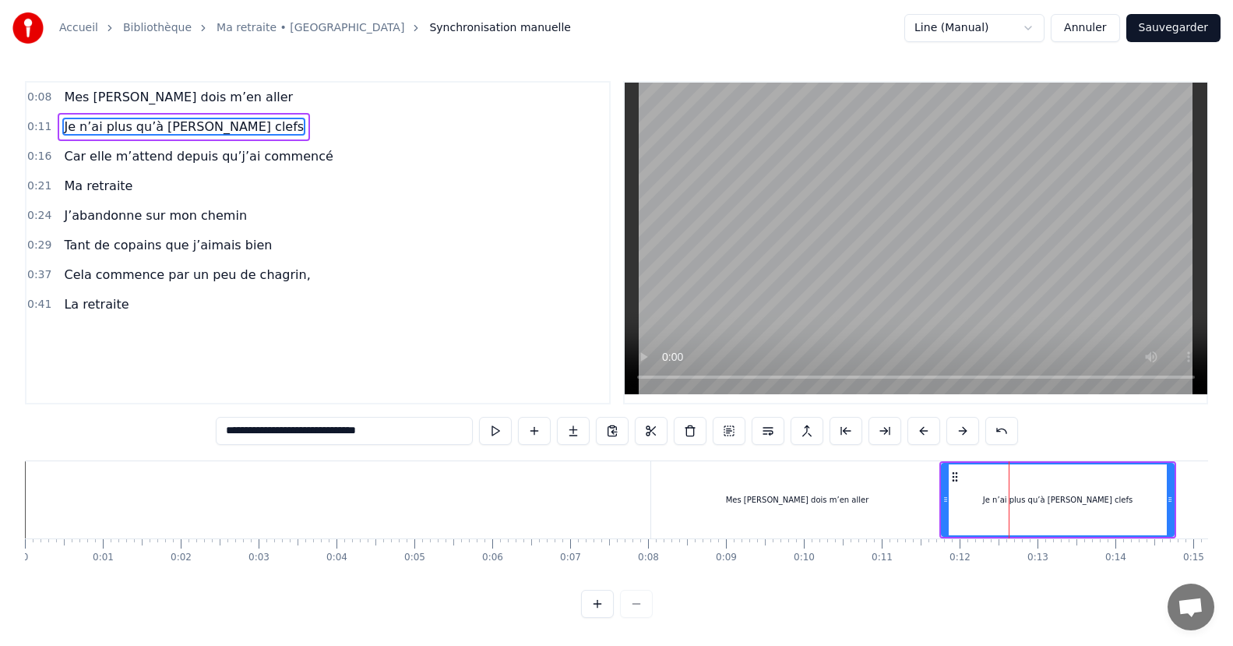
drag, startPoint x: 1010, startPoint y: 479, endPoint x: 947, endPoint y: 485, distance: 62.6
click at [947, 485] on div "Je n’ai plus qu’à [PERSON_NAME] clefs" at bounding box center [1058, 499] width 231 height 71
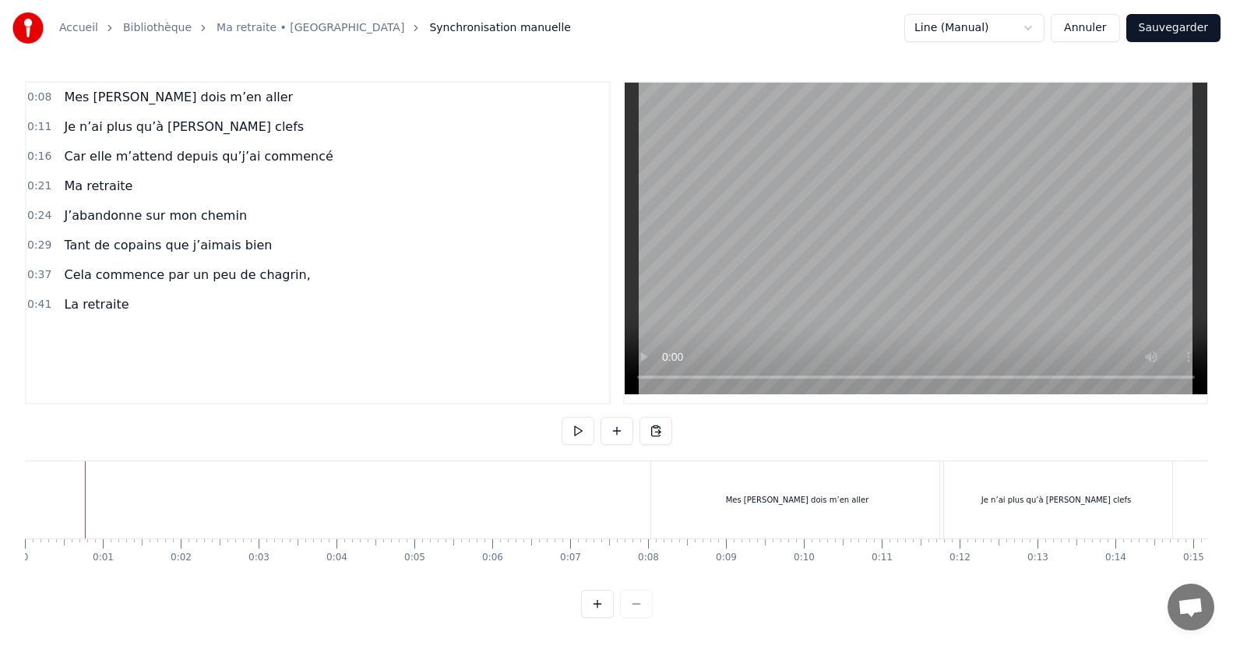
drag, startPoint x: 84, startPoint y: 501, endPoint x: 37, endPoint y: 506, distance: 47.0
click at [578, 430] on button at bounding box center [578, 431] width 33 height 28
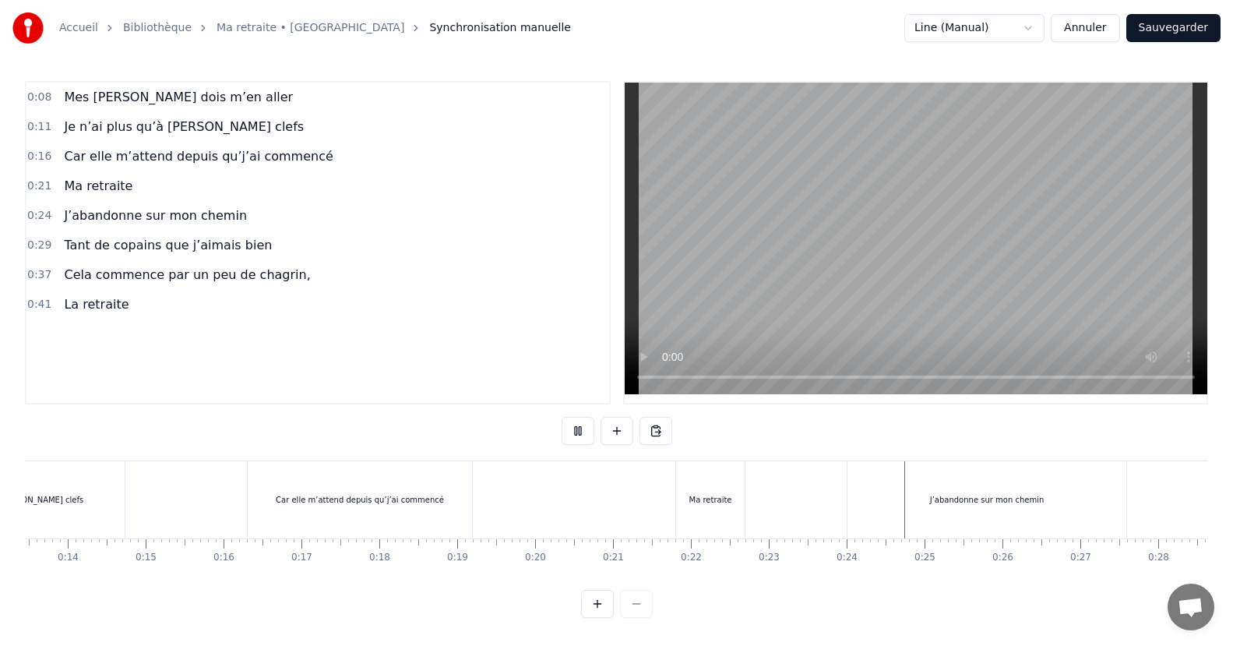
click at [719, 486] on div "Ma retraite" at bounding box center [710, 499] width 69 height 77
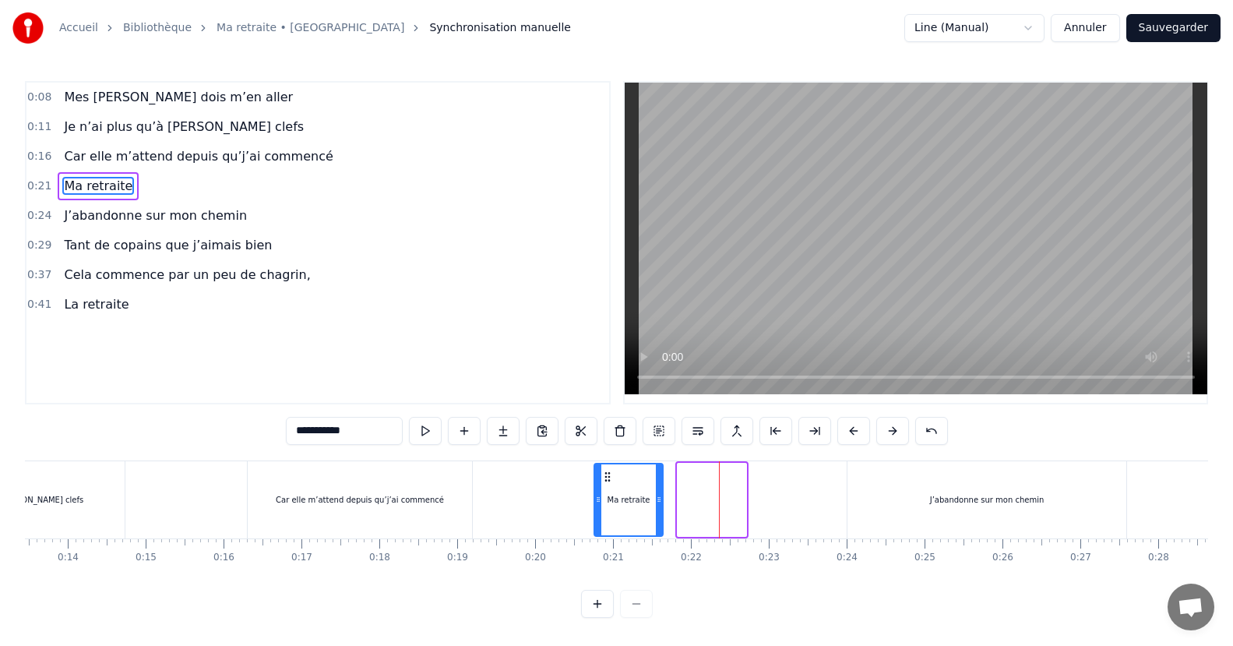
drag, startPoint x: 690, startPoint y: 474, endPoint x: 606, endPoint y: 480, distance: 83.6
click at [606, 480] on icon at bounding box center [608, 477] width 12 height 12
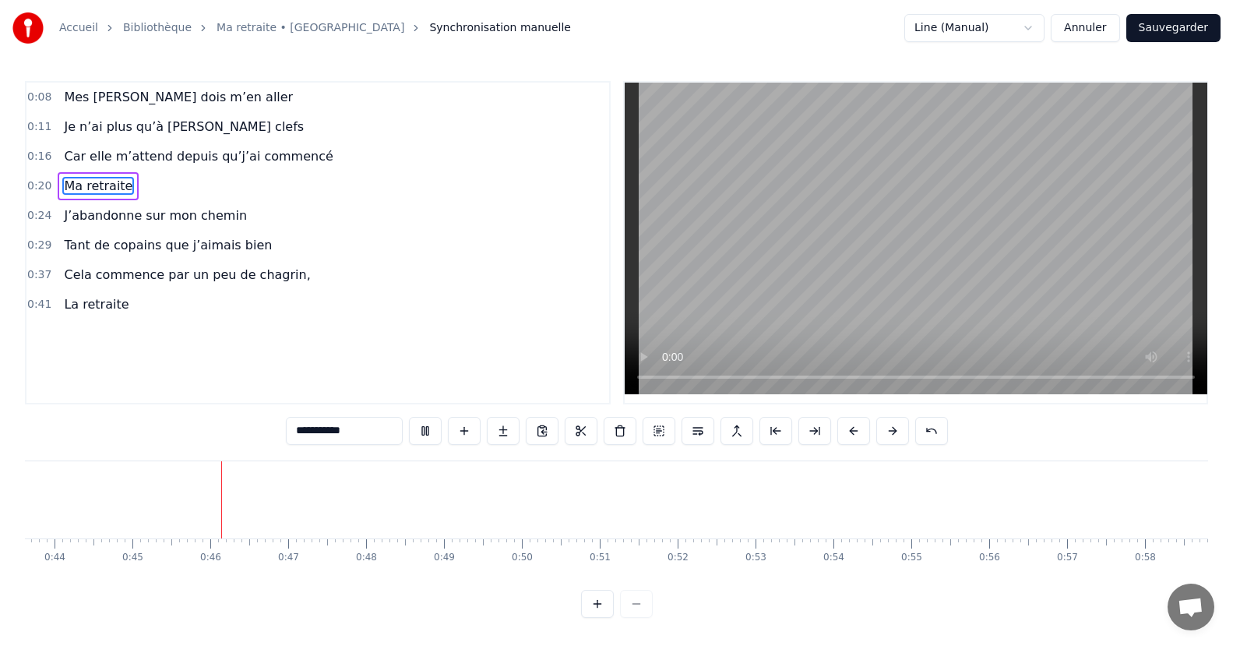
scroll to position [0, 3481]
click at [422, 429] on button at bounding box center [425, 431] width 33 height 28
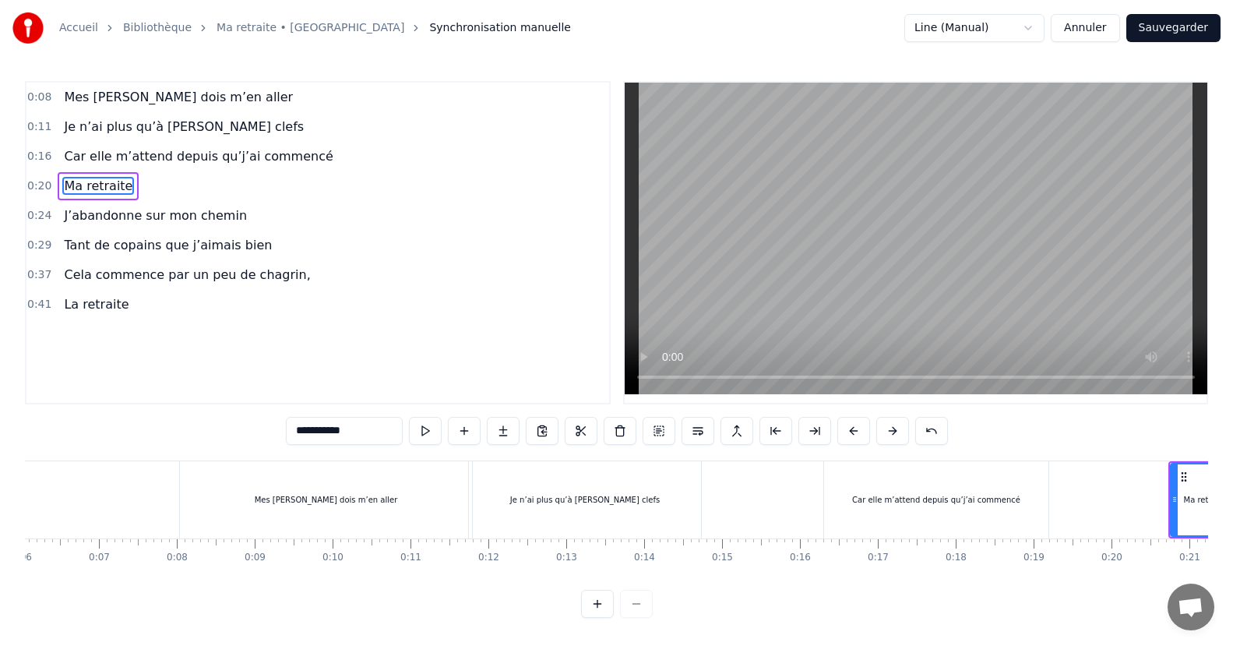
scroll to position [0, 0]
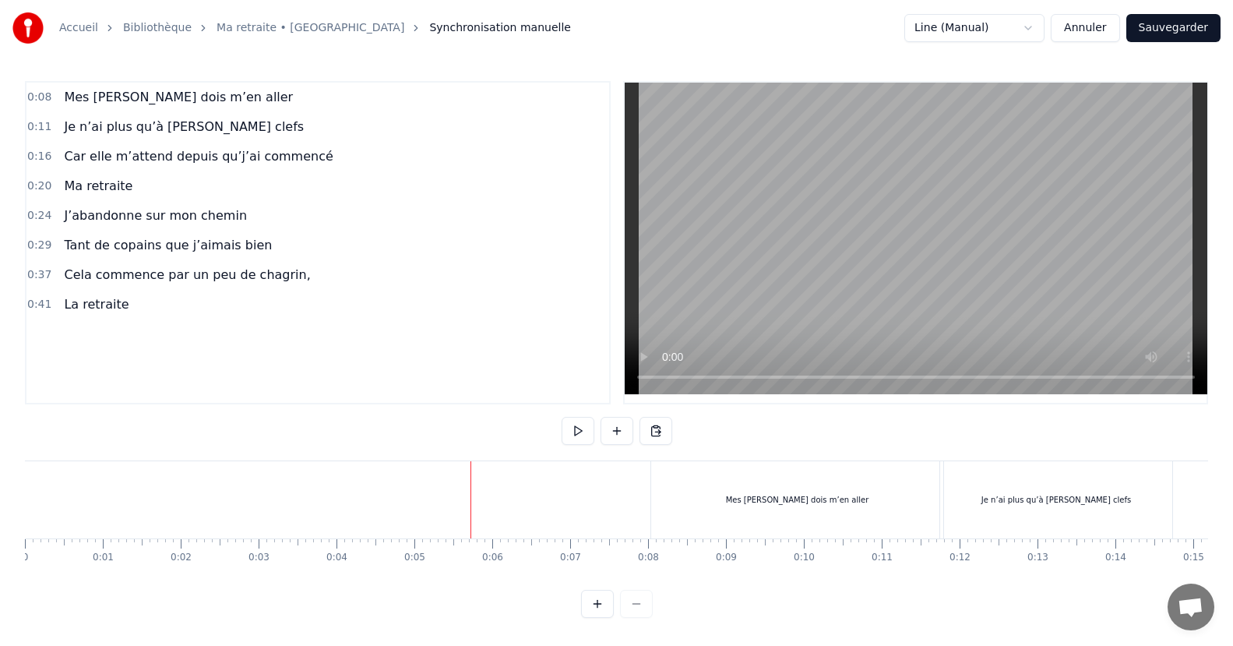
click at [580, 425] on button at bounding box center [578, 431] width 33 height 28
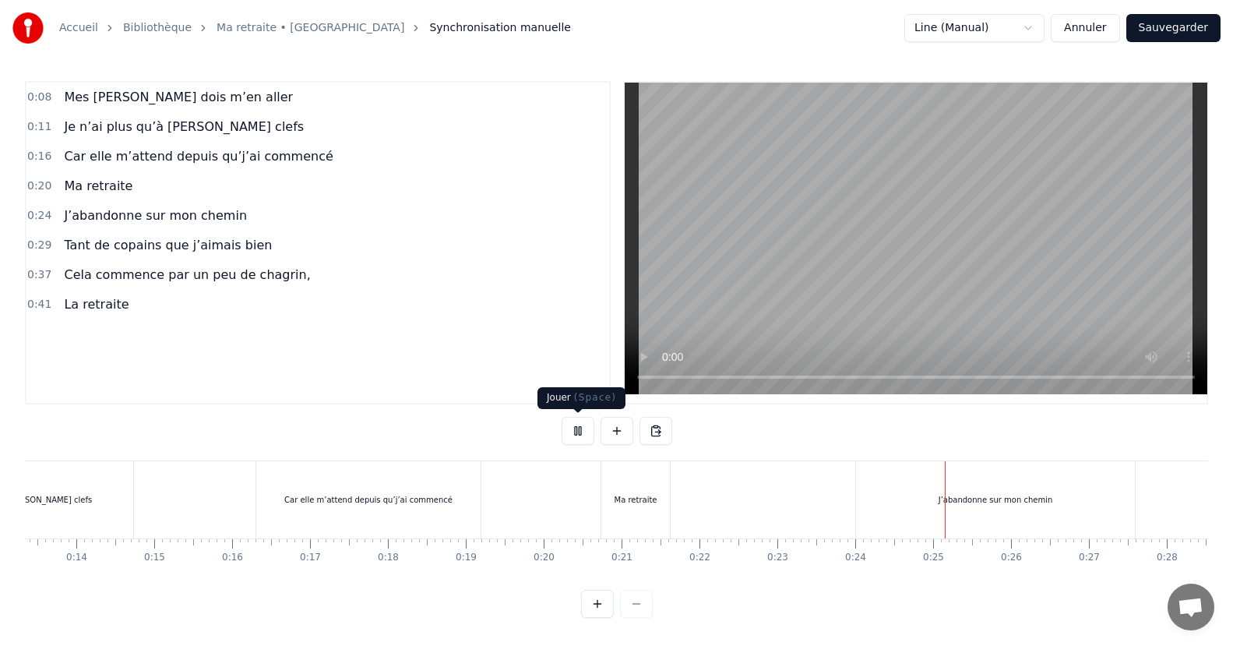
click at [573, 432] on button at bounding box center [578, 431] width 33 height 28
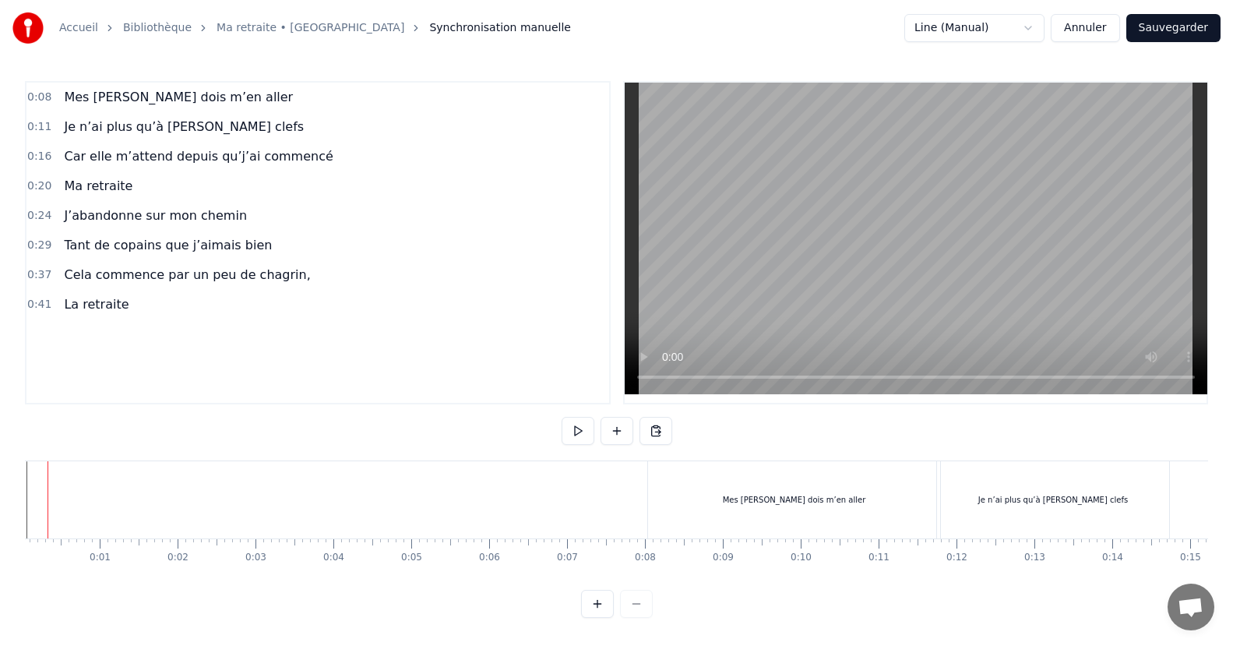
scroll to position [0, 0]
click at [892, 474] on div "Mes [PERSON_NAME] dois m’en aller" at bounding box center [797, 499] width 292 height 77
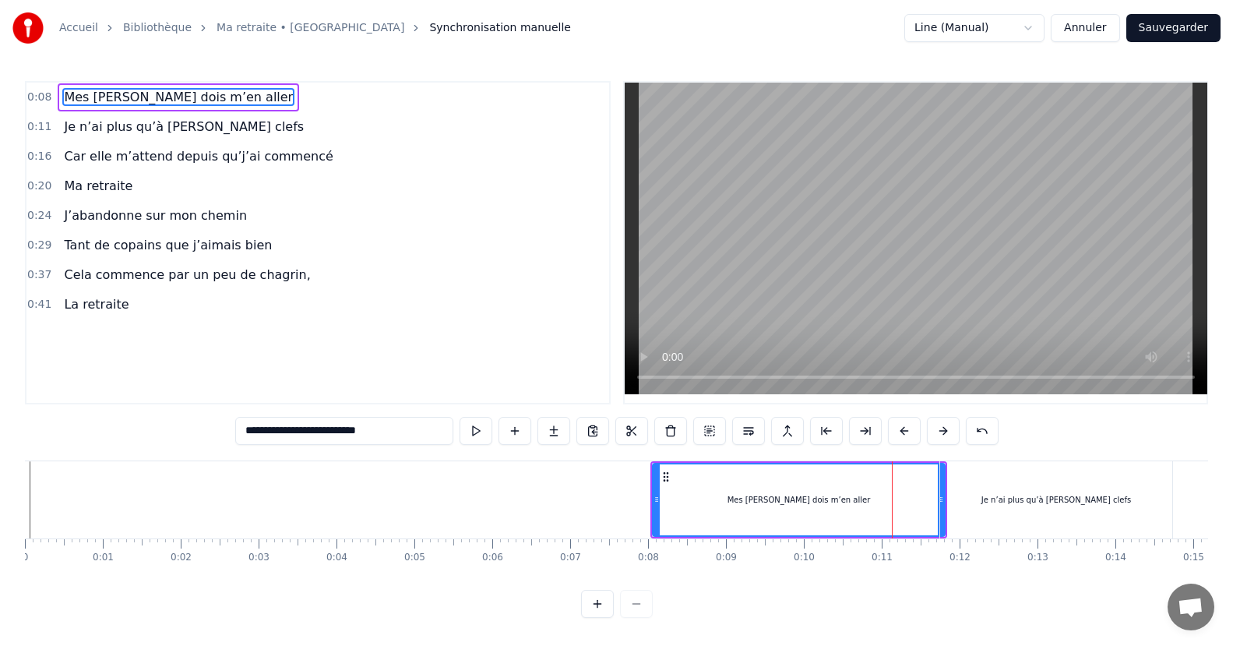
drag, startPoint x: 943, startPoint y: 499, endPoint x: 911, endPoint y: 499, distance: 32.0
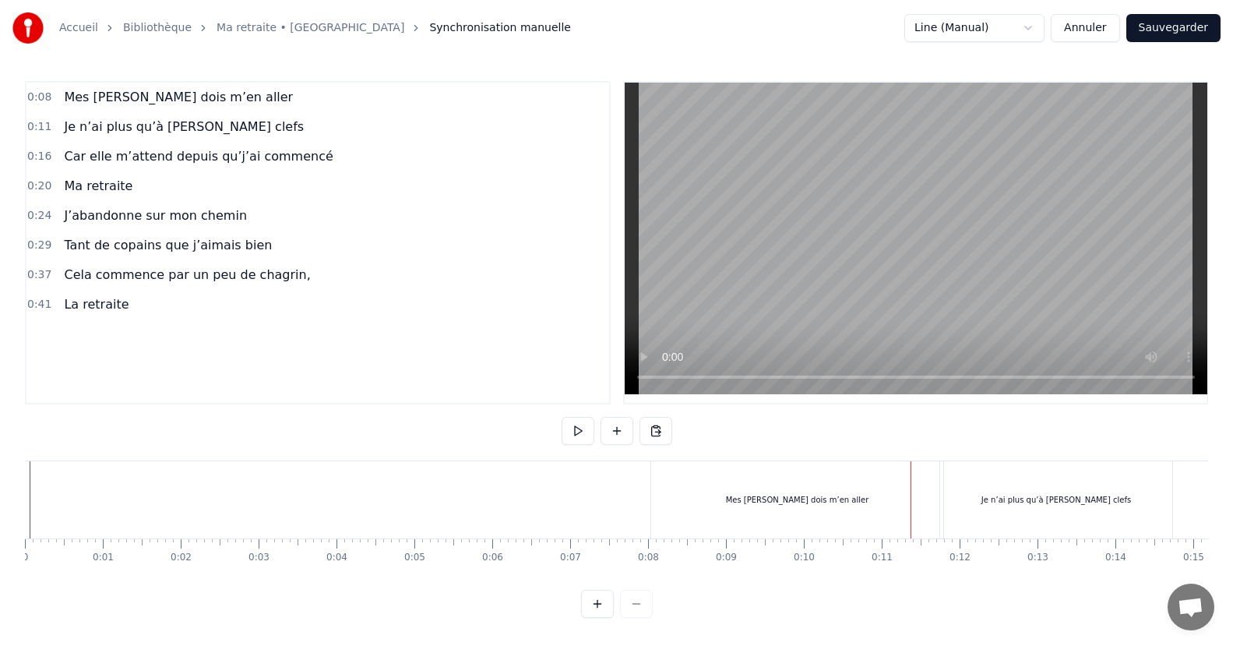
click at [942, 497] on div "Je n’ai plus qu’à [PERSON_NAME] clefs" at bounding box center [1056, 499] width 232 height 77
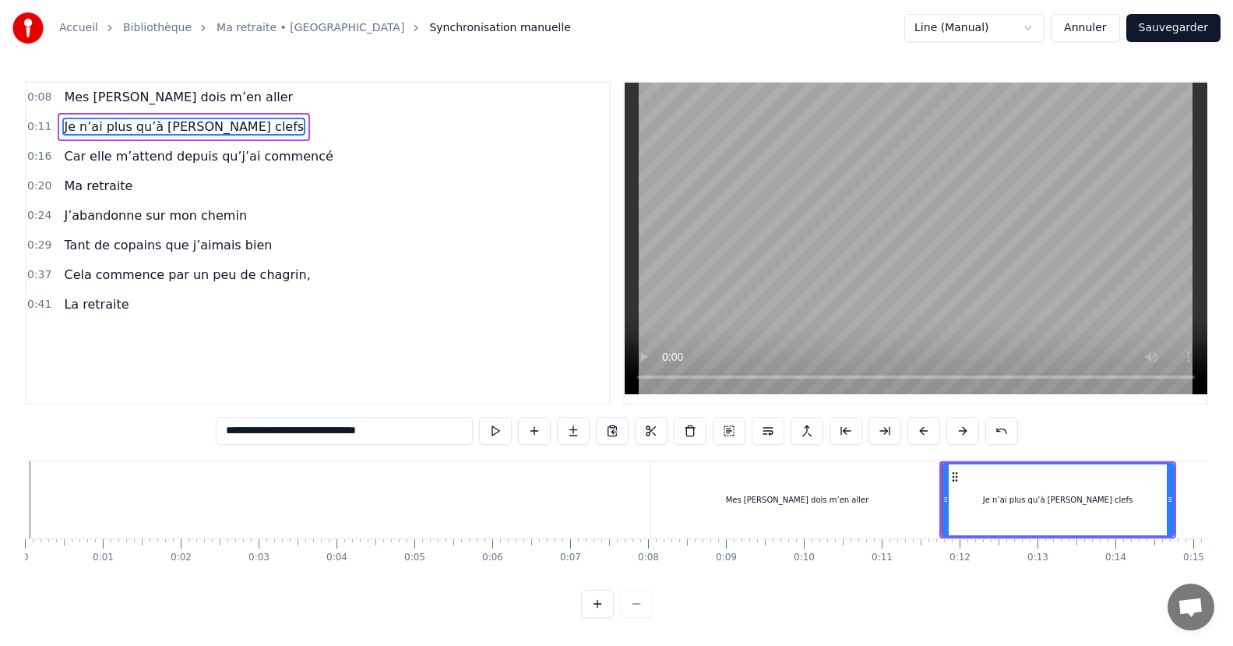
click at [829, 485] on div "Mes [PERSON_NAME] dois m’en aller" at bounding box center [797, 499] width 292 height 77
type input "**********"
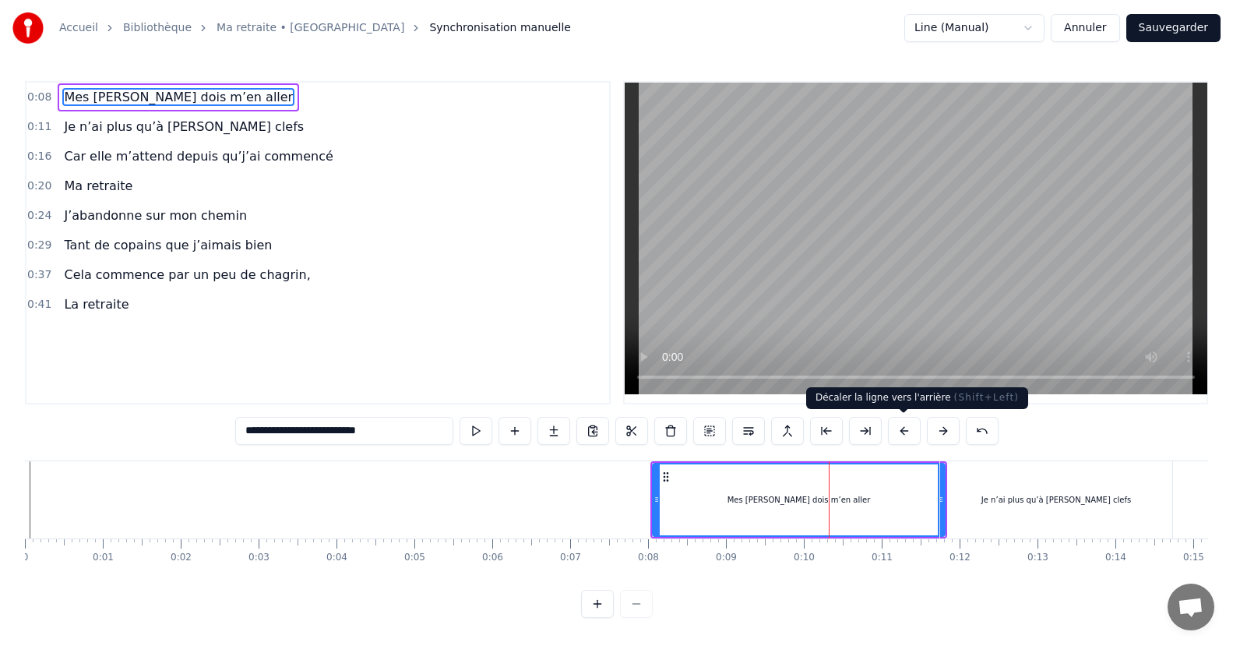
click at [902, 431] on button at bounding box center [904, 431] width 33 height 28
click at [944, 436] on button at bounding box center [943, 431] width 33 height 28
click at [862, 430] on button at bounding box center [865, 431] width 33 height 28
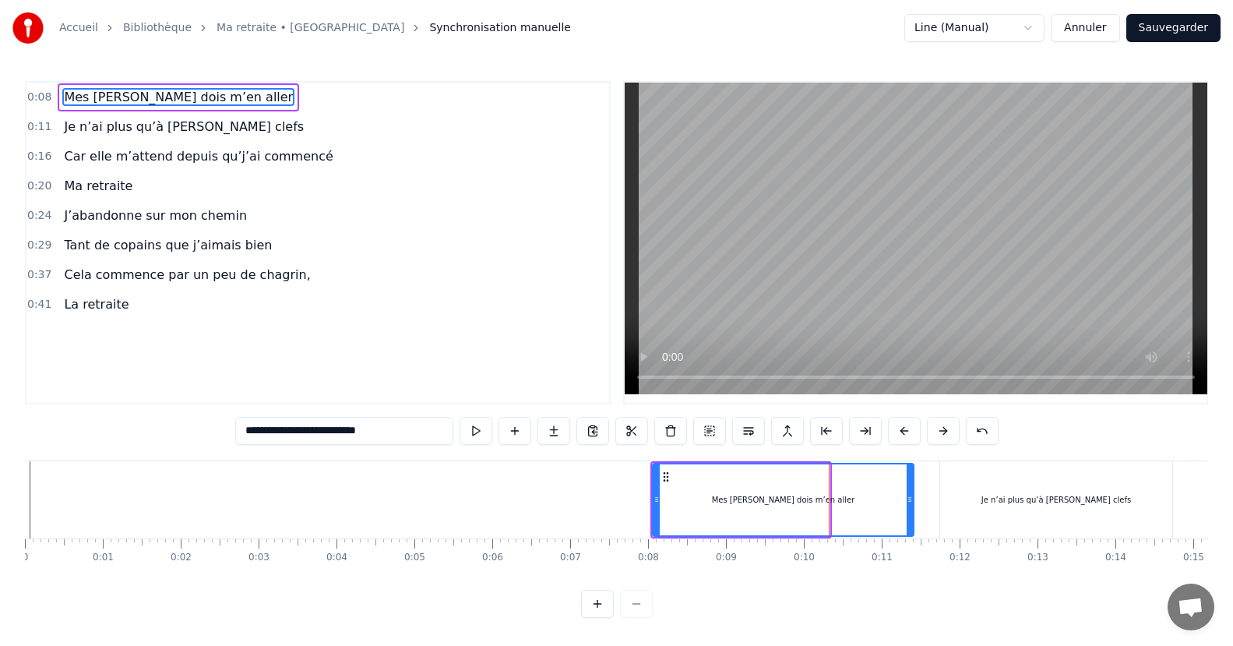
drag, startPoint x: 827, startPoint y: 498, endPoint x: 911, endPoint y: 503, distance: 84.3
click at [911, 503] on icon at bounding box center [910, 499] width 6 height 12
click at [475, 431] on button at bounding box center [476, 431] width 33 height 28
drag, startPoint x: 910, startPoint y: 496, endPoint x: 937, endPoint y: 496, distance: 27.3
click at [937, 496] on icon at bounding box center [937, 499] width 6 height 12
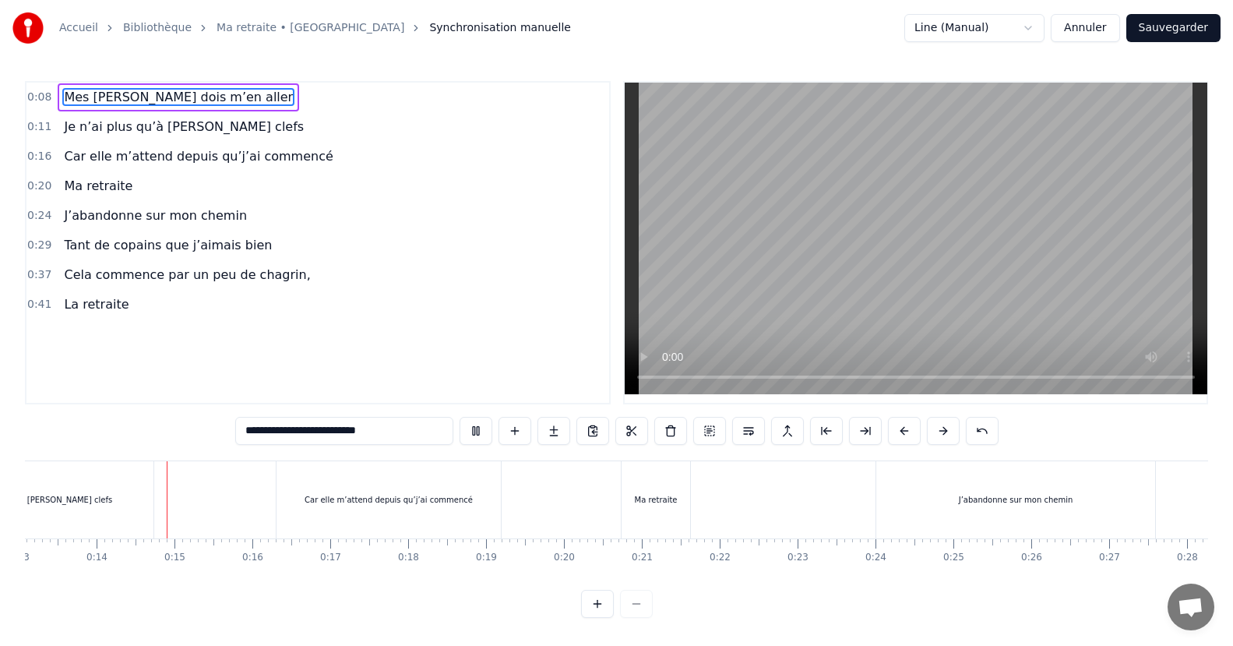
scroll to position [0, 1039]
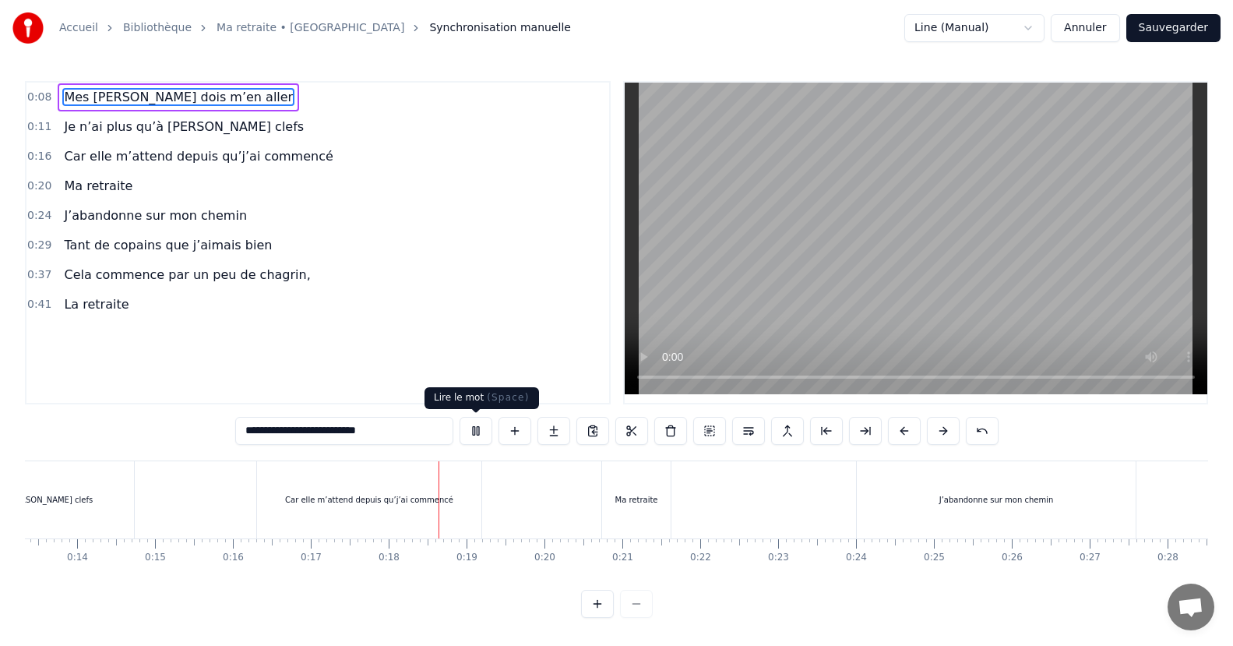
click at [479, 426] on button at bounding box center [476, 431] width 33 height 28
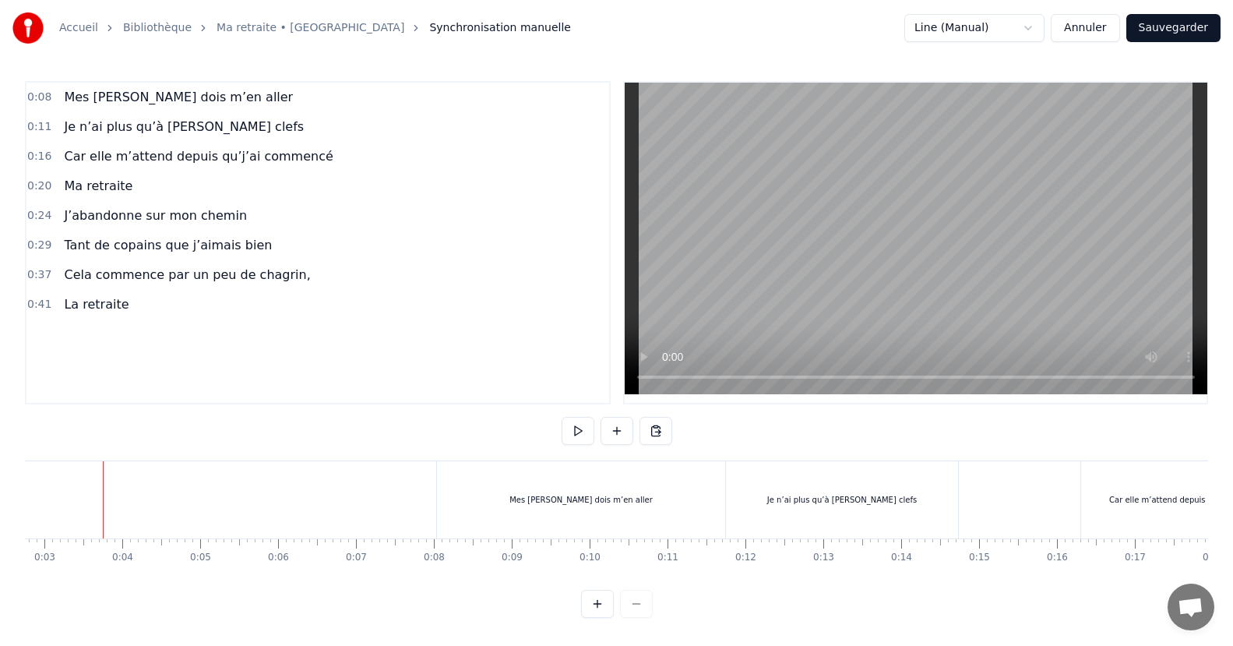
scroll to position [0, 0]
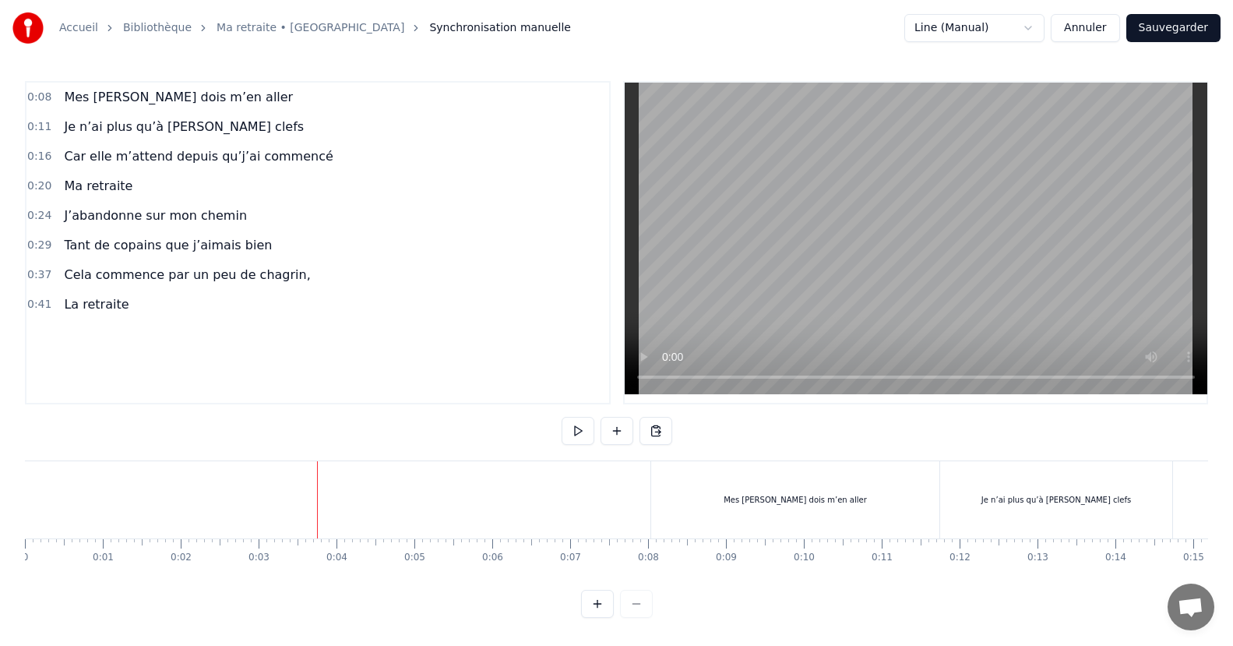
click at [574, 427] on button at bounding box center [578, 431] width 33 height 28
click at [575, 434] on button at bounding box center [578, 431] width 33 height 28
click at [852, 477] on div "Mes [PERSON_NAME] dois m’en aller" at bounding box center [795, 499] width 288 height 77
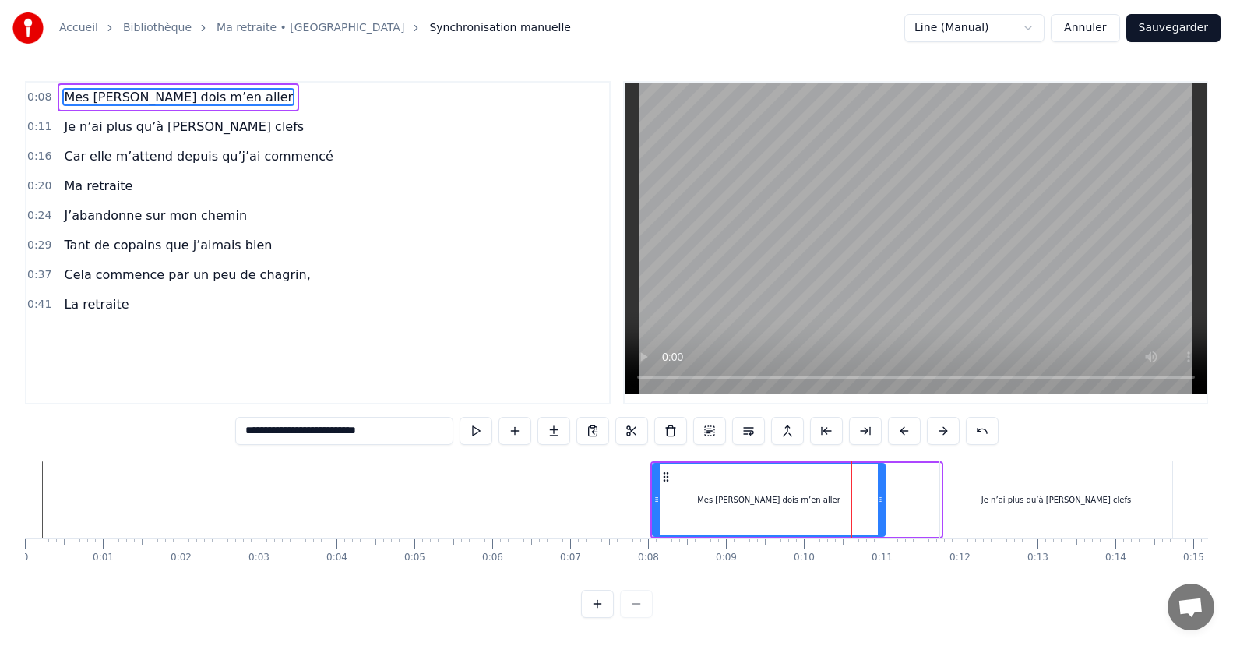
drag, startPoint x: 937, startPoint y: 493, endPoint x: 881, endPoint y: 497, distance: 56.2
click at [881, 497] on icon at bounding box center [881, 499] width 6 height 12
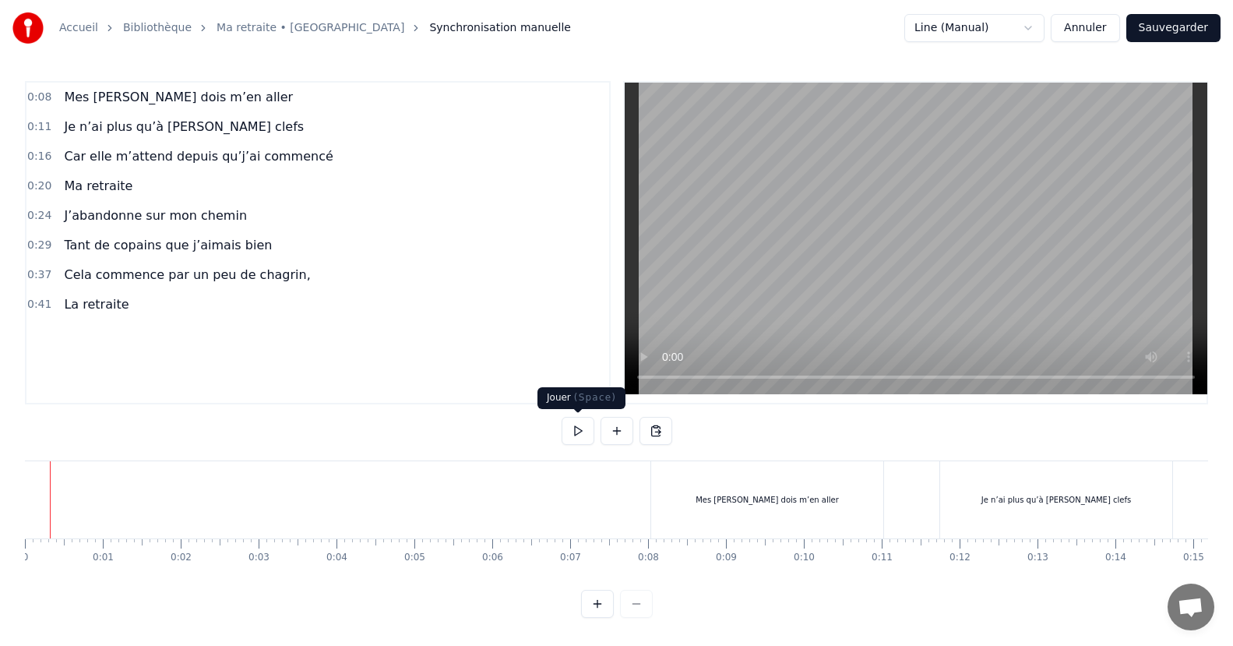
click at [579, 430] on button at bounding box center [578, 431] width 33 height 28
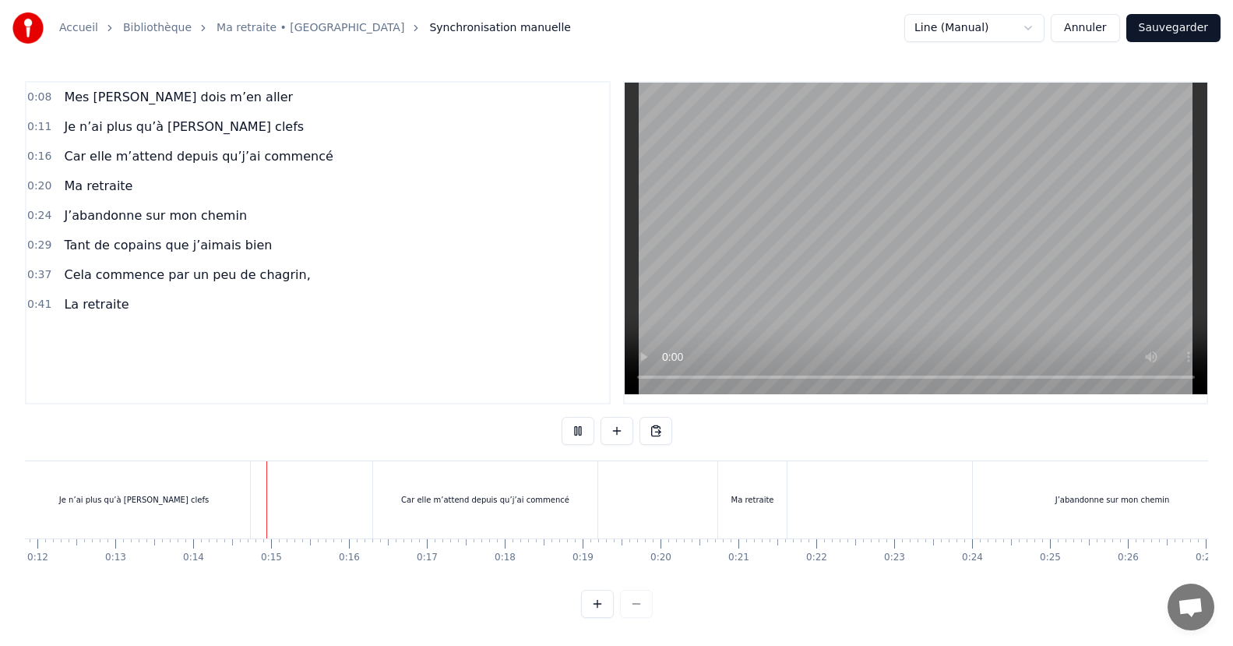
scroll to position [0, 1040]
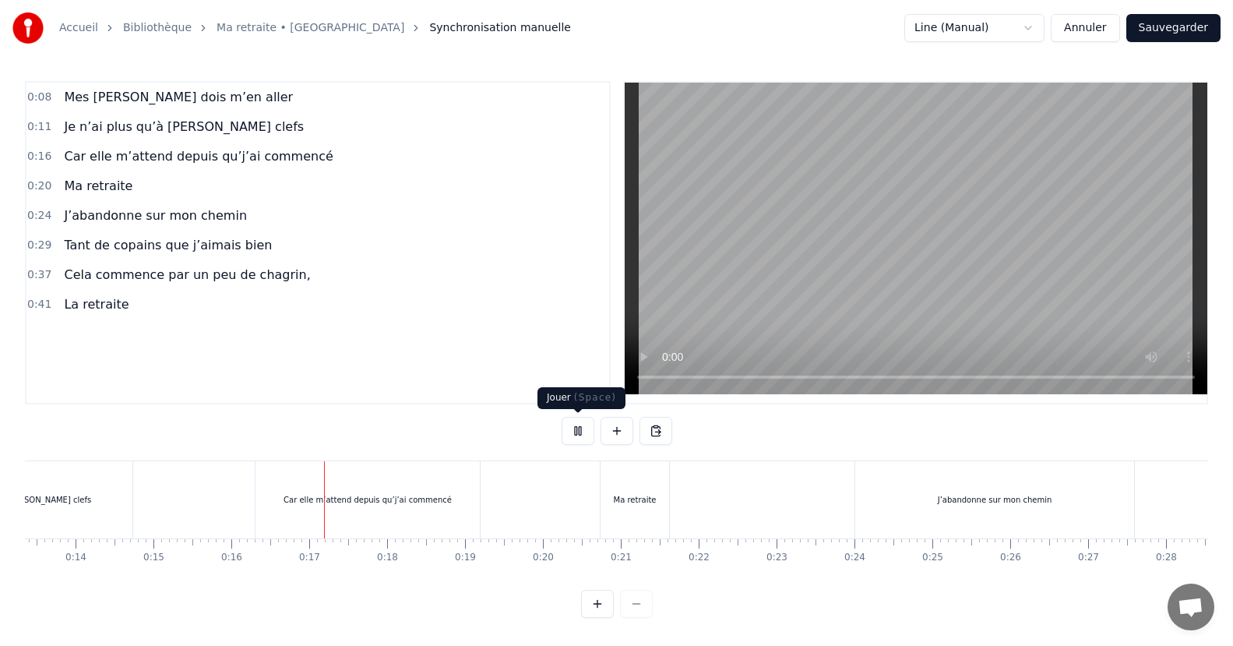
click at [578, 429] on button at bounding box center [578, 431] width 33 height 28
drag, startPoint x: 199, startPoint y: 591, endPoint x: 84, endPoint y: 599, distance: 114.8
click at [84, 599] on div "0:08 Mes [PERSON_NAME] dois m’en aller 0:11 Je n’ai plus qu’à [PERSON_NAME] cle…" at bounding box center [617, 349] width 1184 height 537
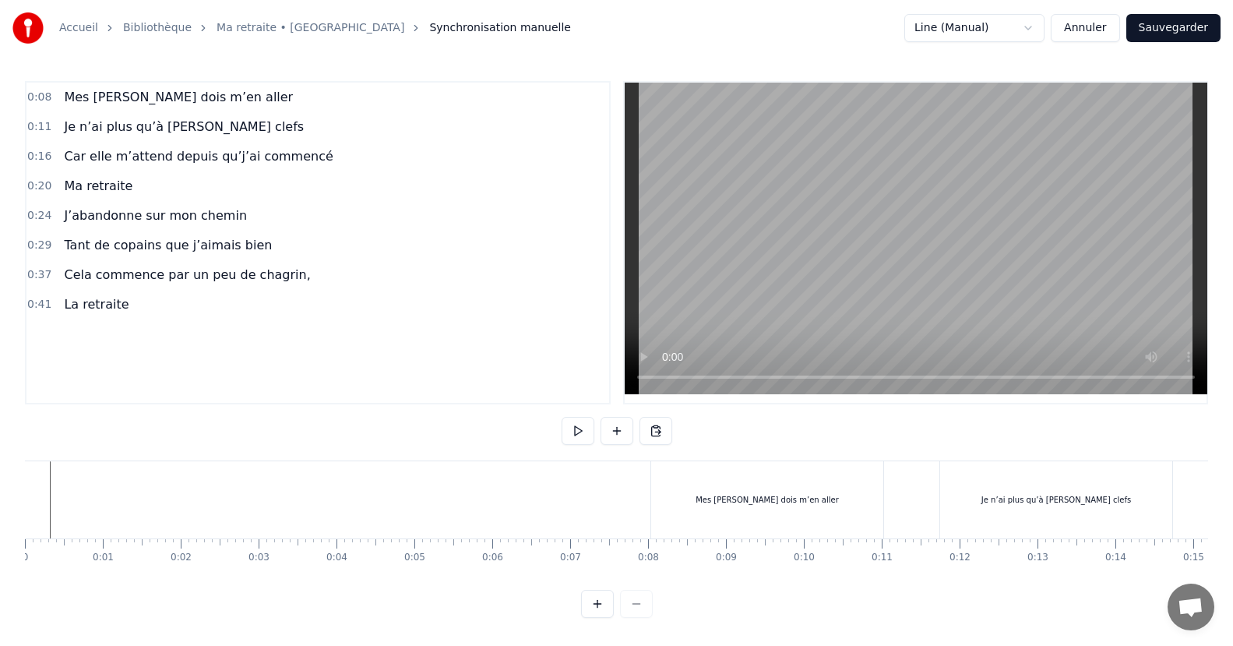
click at [718, 480] on div "Mes [PERSON_NAME] dois m’en aller" at bounding box center [767, 499] width 232 height 77
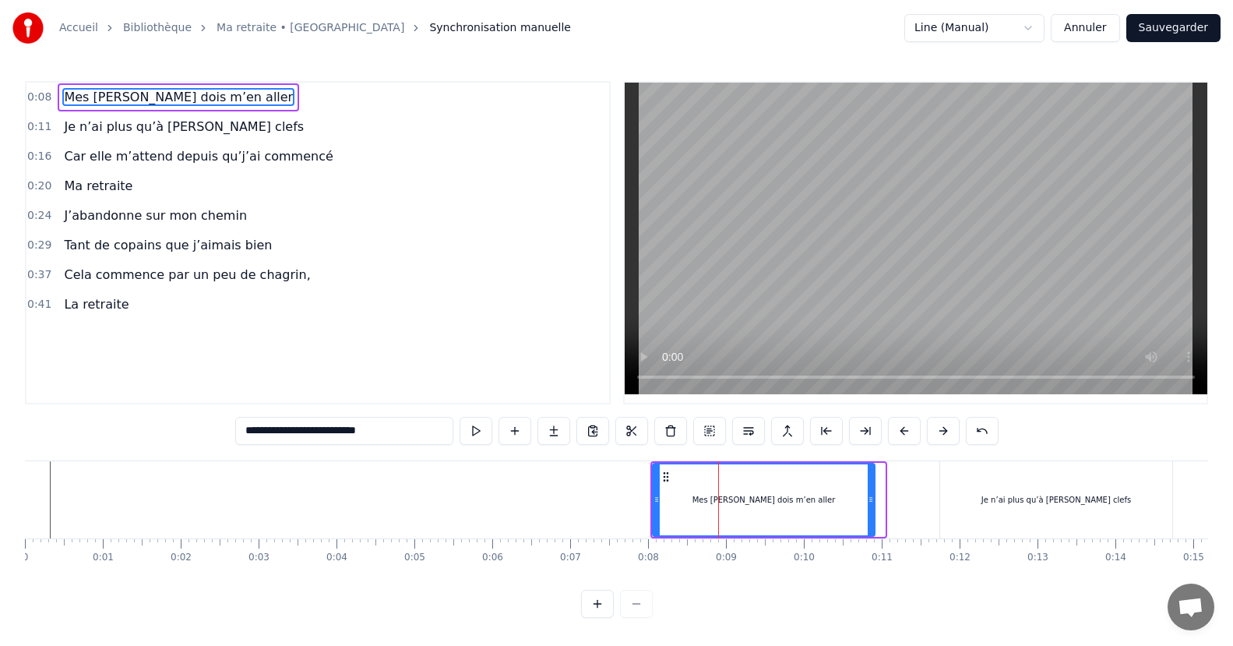
drag, startPoint x: 883, startPoint y: 499, endPoint x: 873, endPoint y: 497, distance: 10.2
click at [873, 497] on icon at bounding box center [871, 499] width 6 height 12
click at [1149, 481] on div "Je n’ai plus qu’à [PERSON_NAME] clefs" at bounding box center [1056, 499] width 232 height 77
type input "**********"
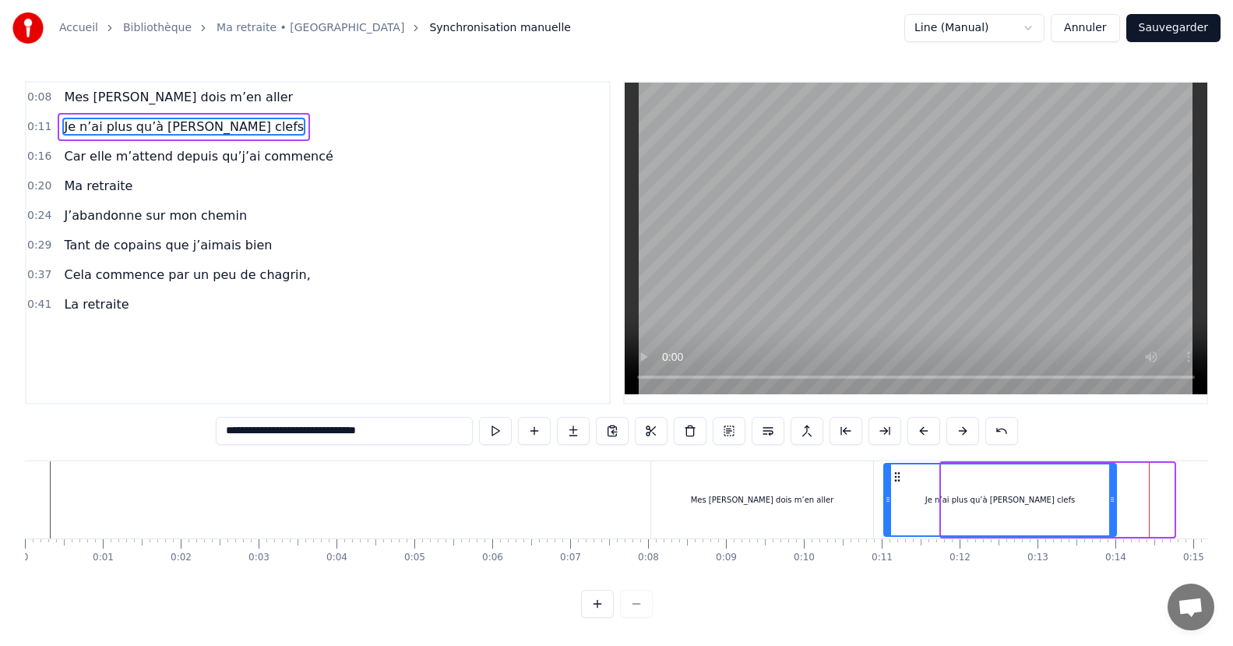
drag, startPoint x: 954, startPoint y: 477, endPoint x: 897, endPoint y: 485, distance: 58.2
click at [897, 485] on div "Je n’ai plus qu’à [PERSON_NAME] clefs" at bounding box center [1000, 499] width 231 height 71
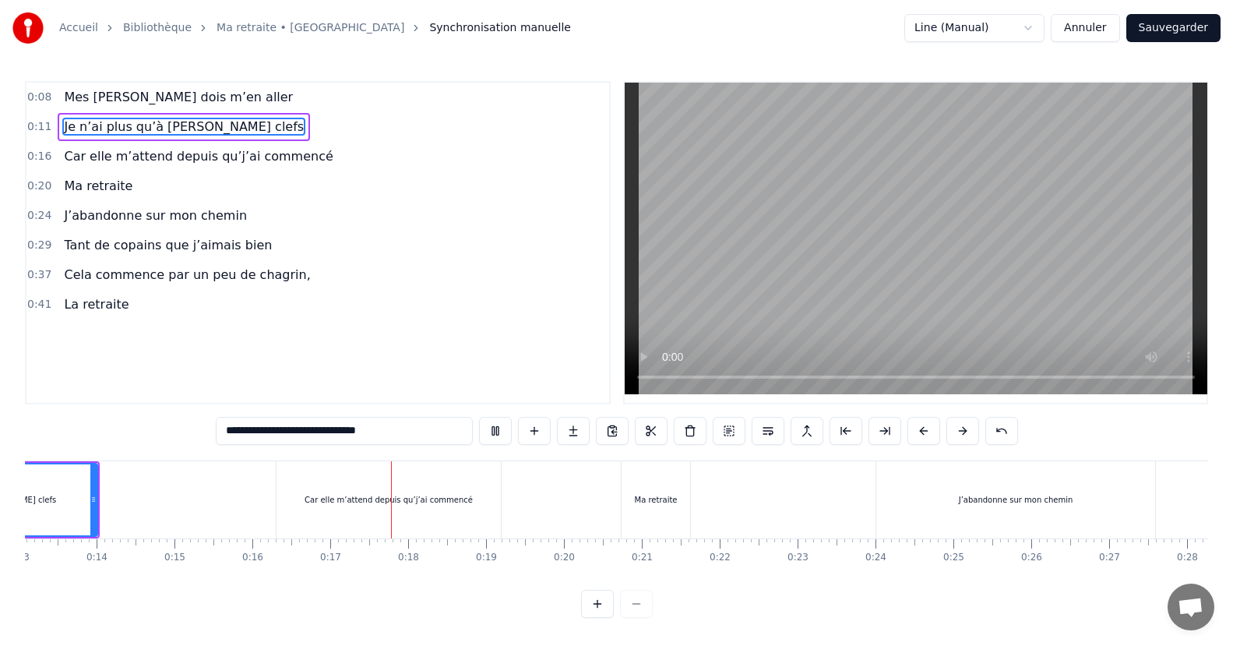
scroll to position [0, 1268]
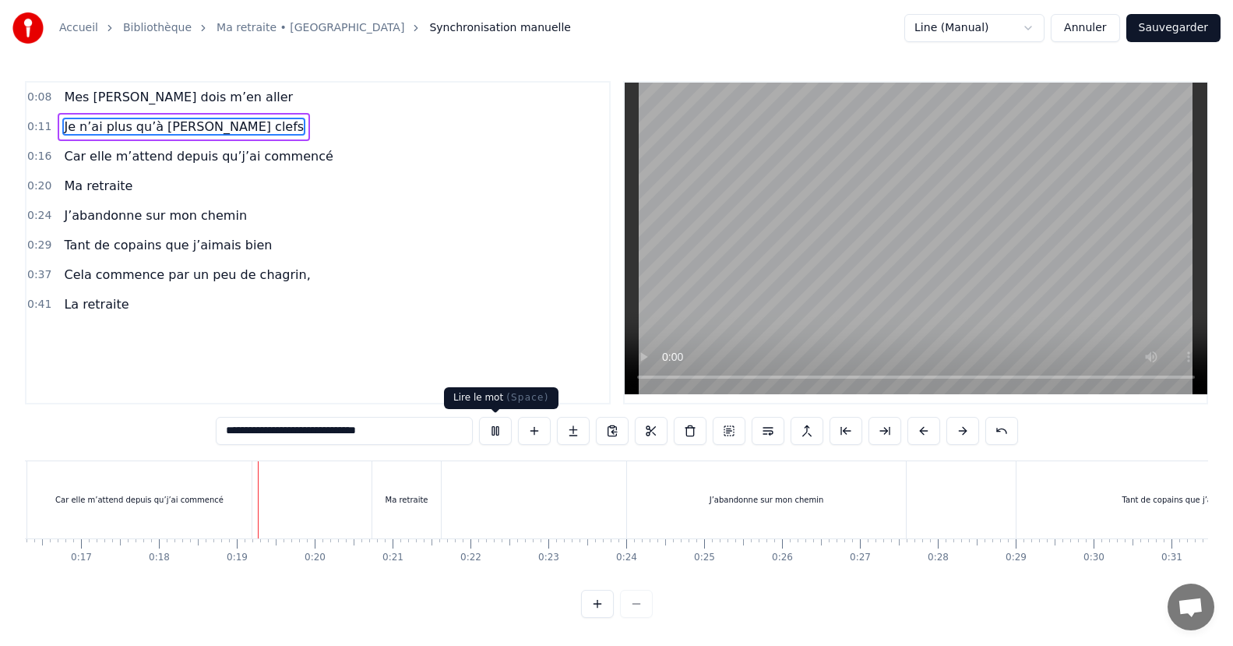
drag, startPoint x: 496, startPoint y: 432, endPoint x: 481, endPoint y: 431, distance: 14.8
click at [496, 431] on button at bounding box center [495, 431] width 33 height 28
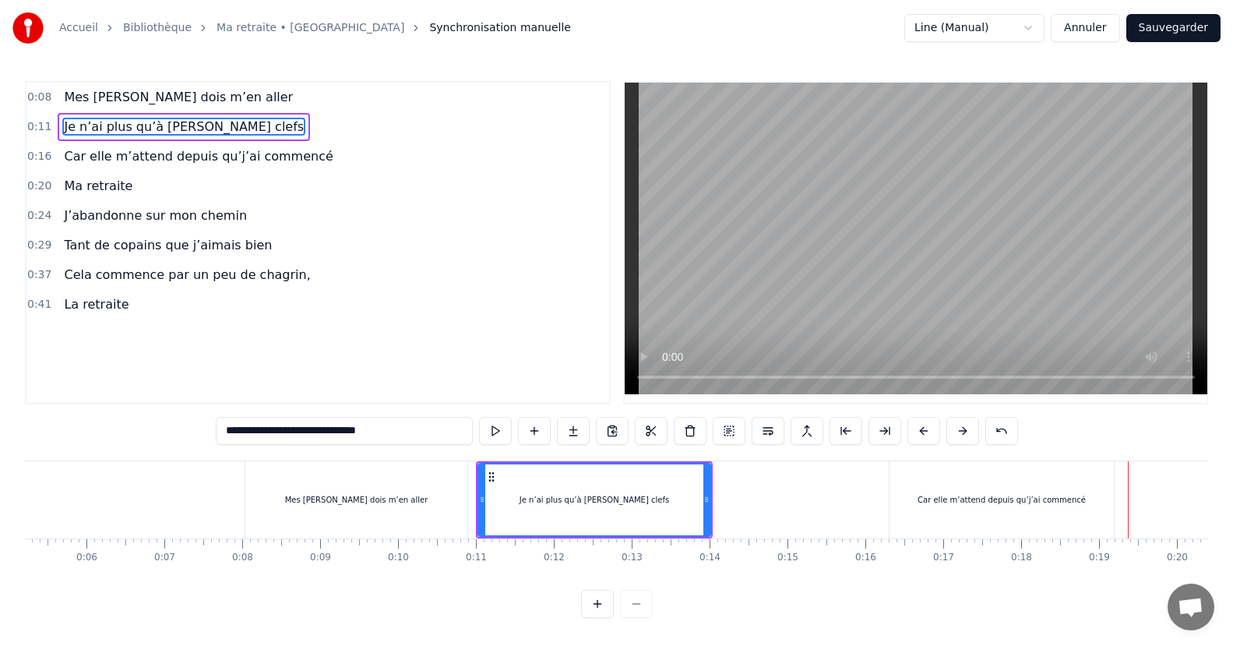
scroll to position [0, 0]
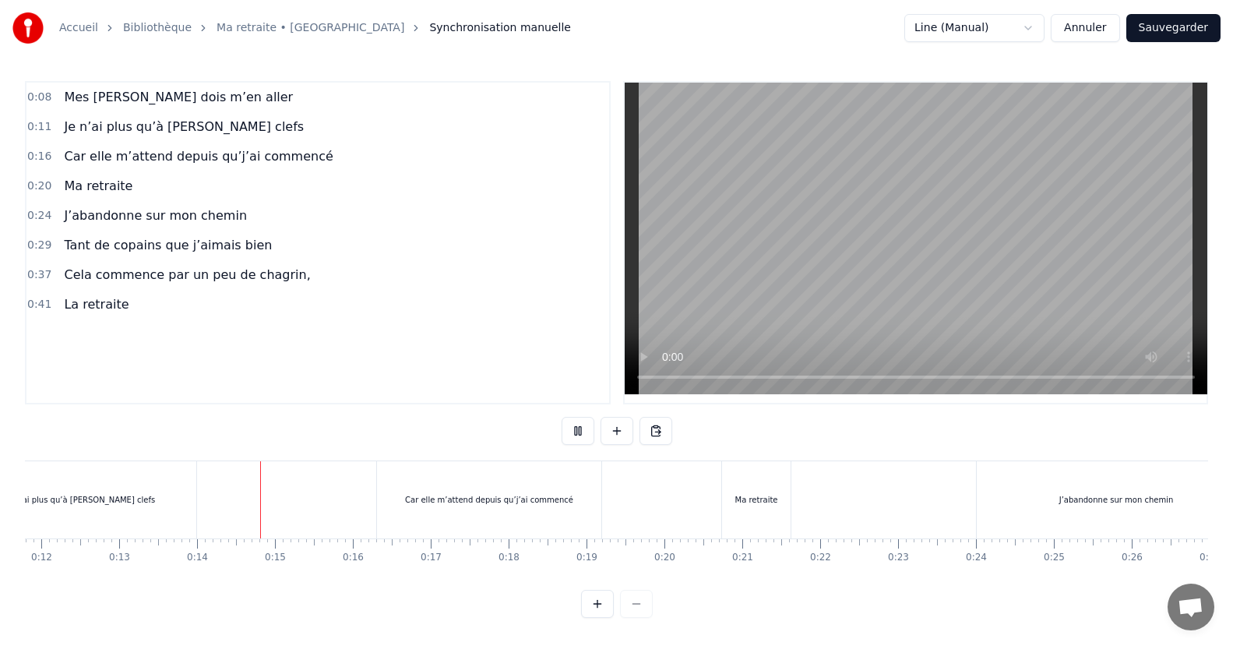
scroll to position [0, 1034]
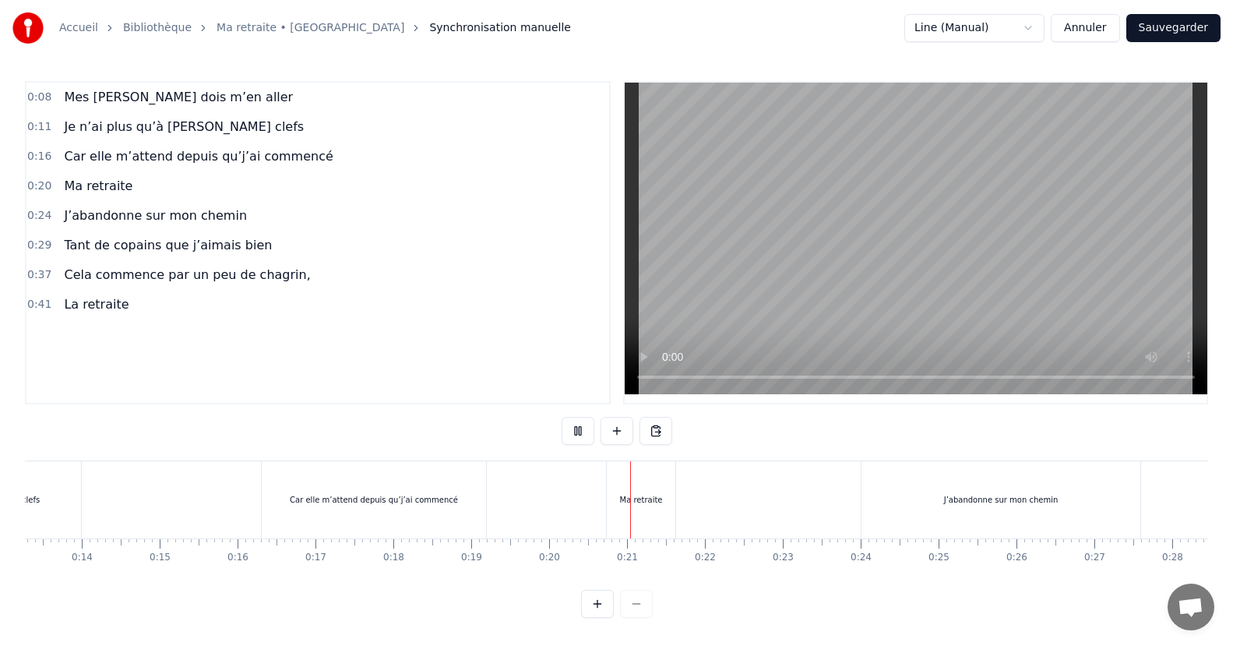
click at [577, 428] on button at bounding box center [578, 431] width 33 height 28
click at [877, 477] on div "J’abandonne sur mon chemin" at bounding box center [1001, 499] width 279 height 77
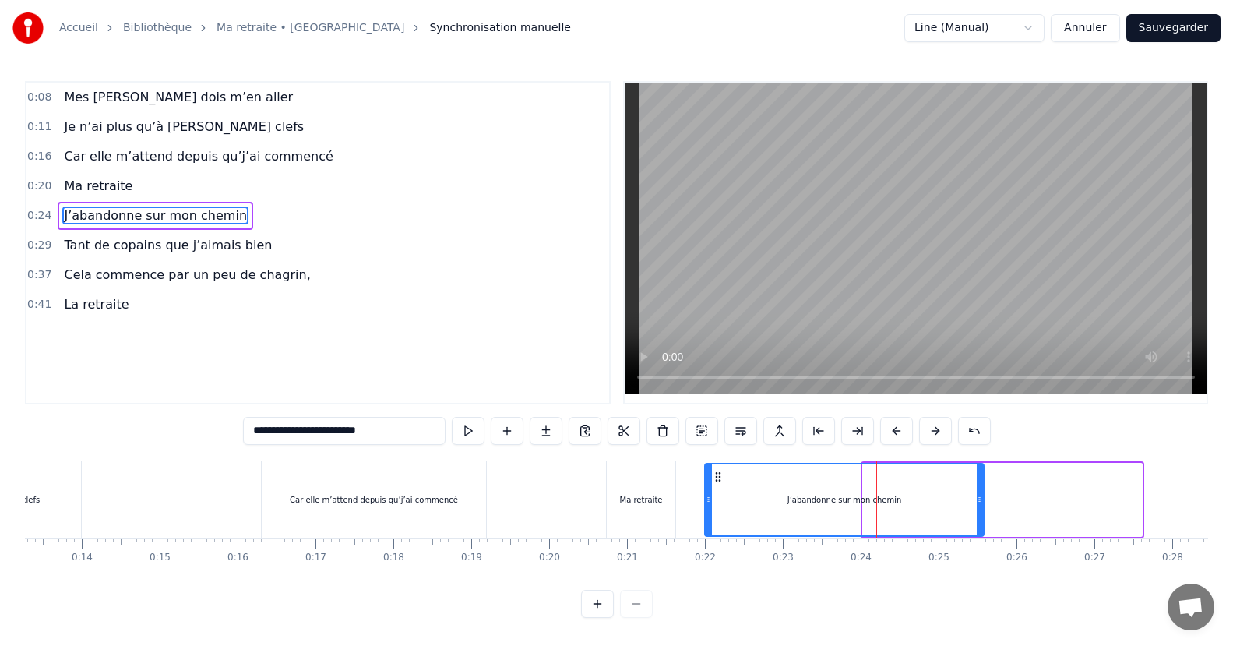
drag, startPoint x: 876, startPoint y: 476, endPoint x: 718, endPoint y: 510, distance: 161.8
click at [718, 510] on div "J’abandonne sur mon chemin" at bounding box center [844, 499] width 277 height 71
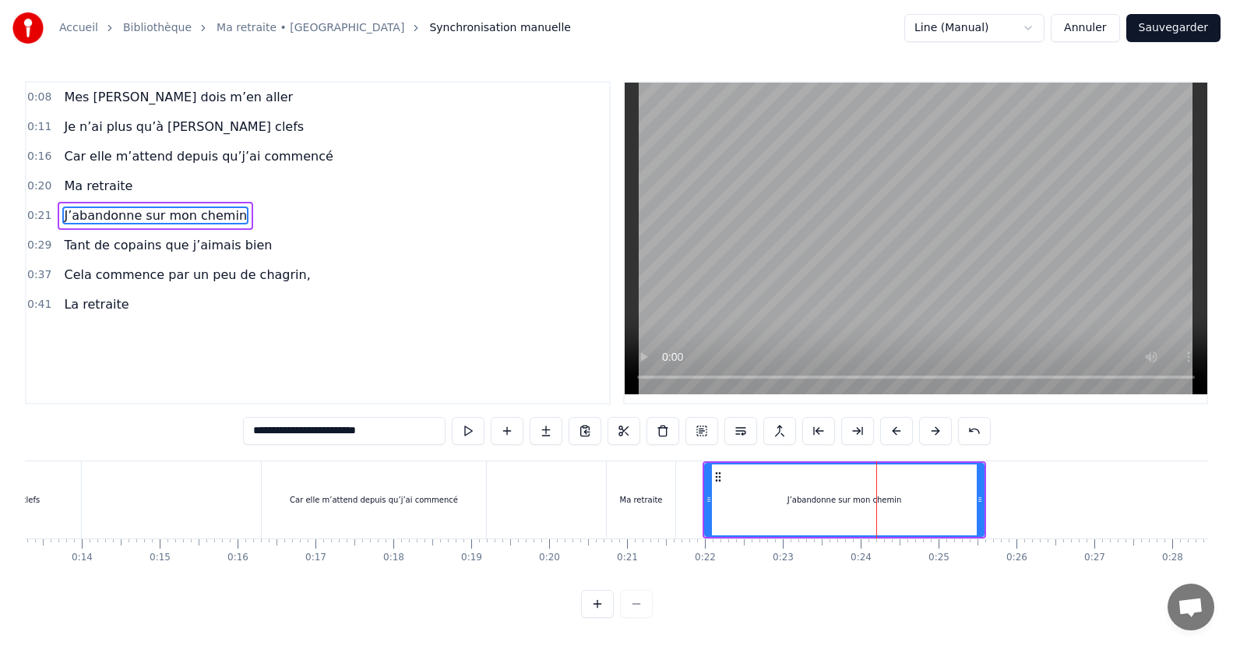
click at [300, 482] on div "Car elle m’attend depuis qu’j’ai commencé" at bounding box center [374, 499] width 224 height 77
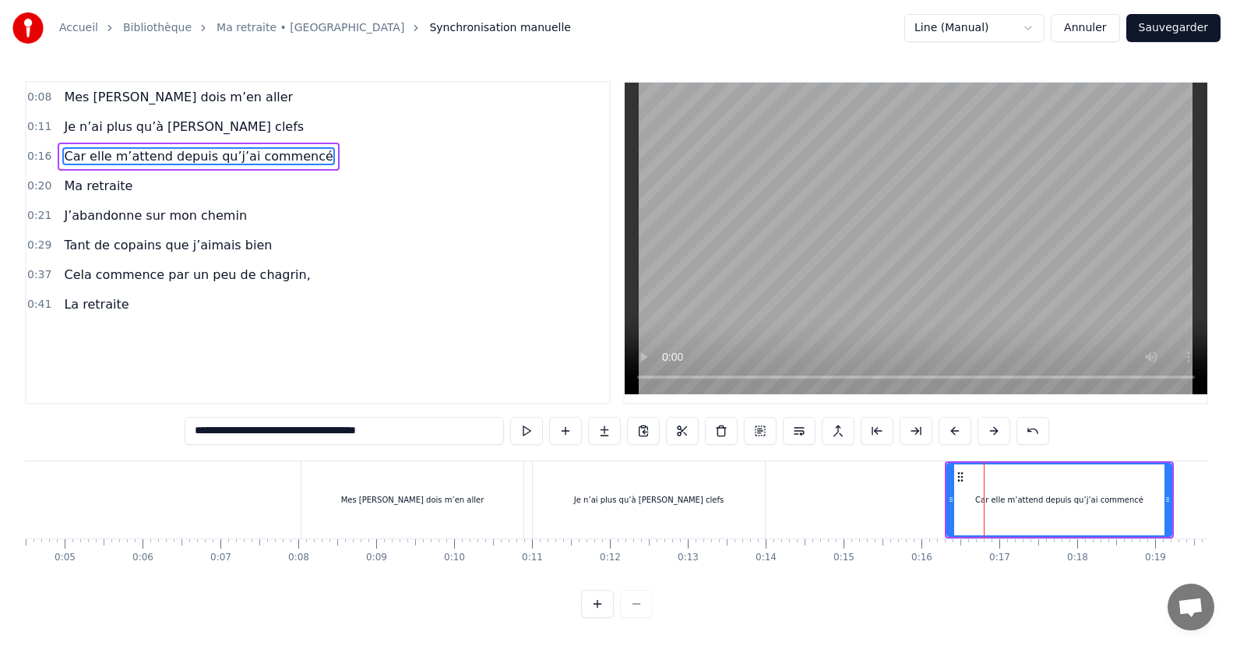
scroll to position [0, 365]
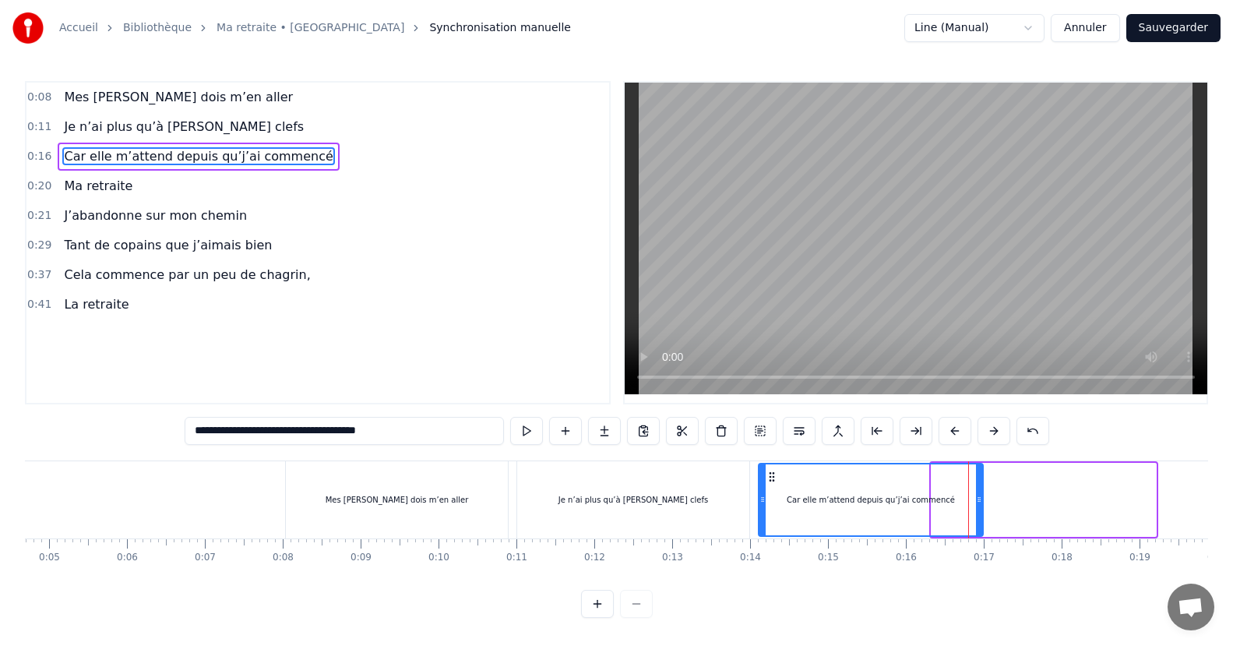
drag, startPoint x: 944, startPoint y: 476, endPoint x: 771, endPoint y: 506, distance: 175.5
click at [771, 506] on div "Car elle m’attend depuis qu’j’ai commencé" at bounding box center [871, 499] width 223 height 71
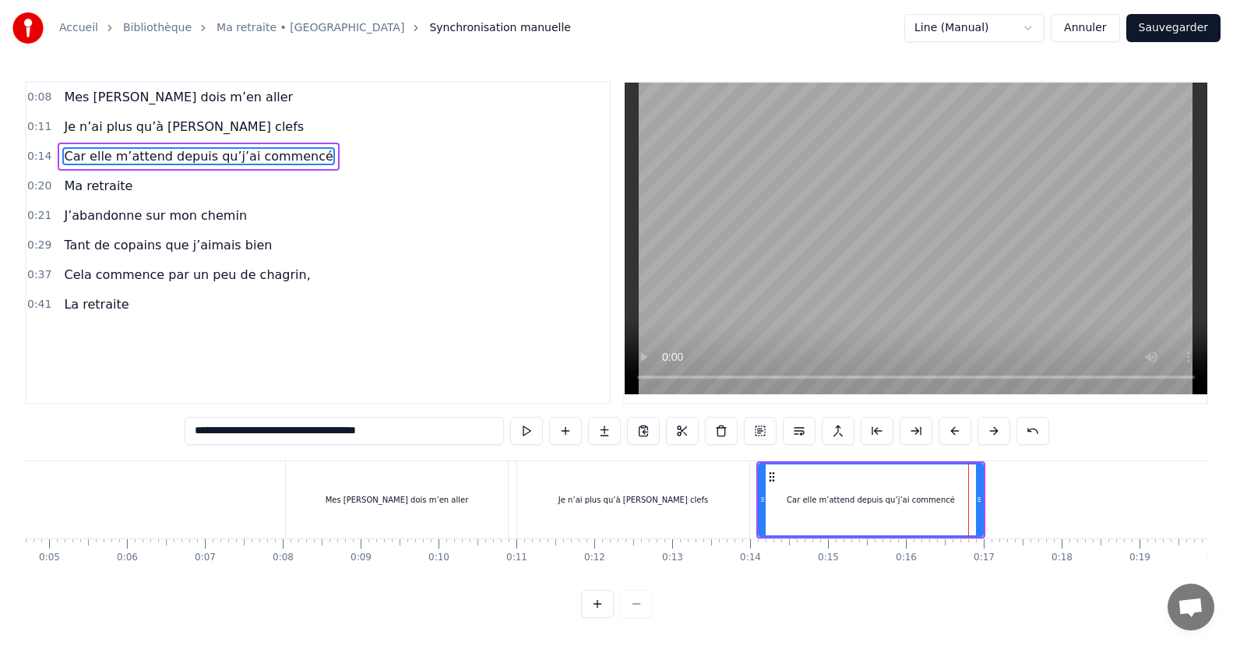
click at [376, 482] on div "Mes [PERSON_NAME] dois m’en aller" at bounding box center [397, 499] width 222 height 77
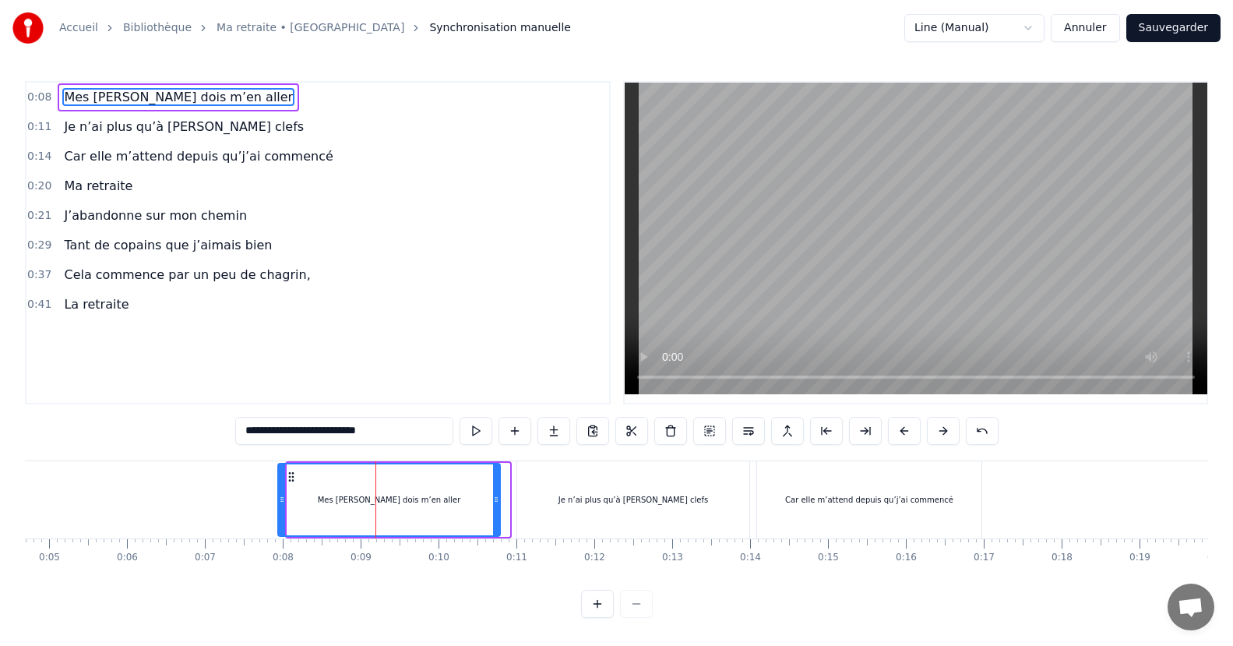
drag, startPoint x: 299, startPoint y: 473, endPoint x: 290, endPoint y: 474, distance: 9.4
click at [290, 473] on circle at bounding box center [289, 472] width 1 height 1
click at [576, 477] on div "Je n’ai plus qu’à [PERSON_NAME] clefs" at bounding box center [633, 499] width 232 height 77
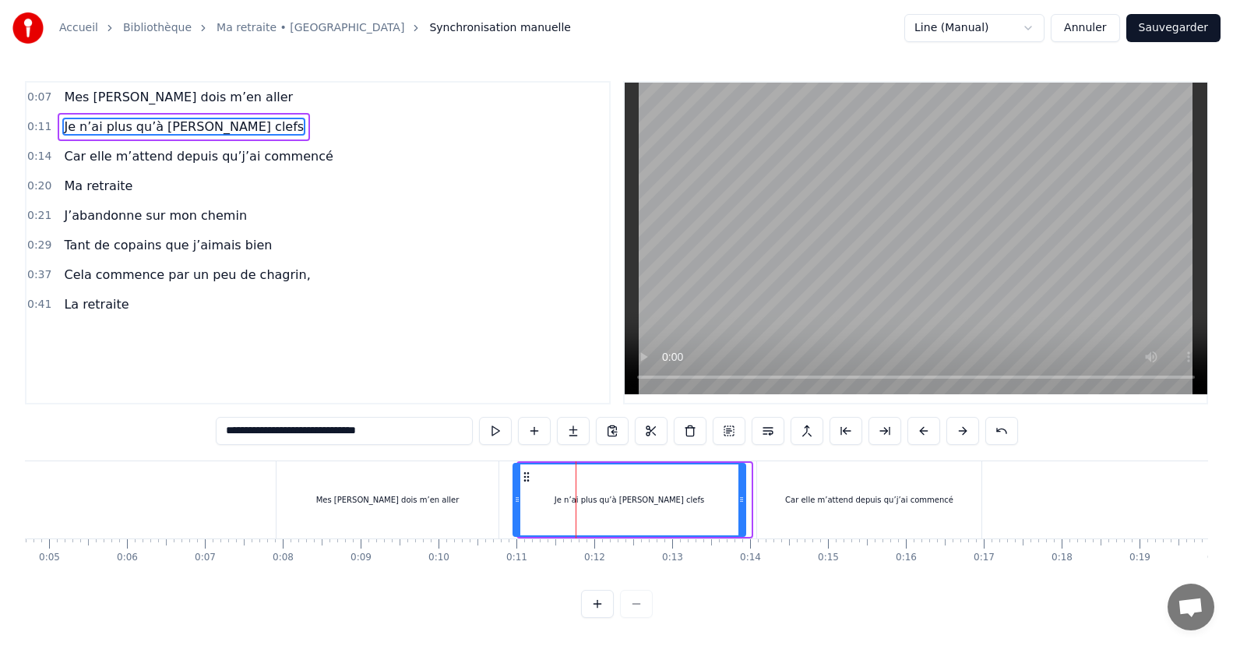
click at [525, 475] on icon at bounding box center [526, 477] width 12 height 12
click at [824, 478] on div "Car elle m’attend depuis qu’j’ai commencé" at bounding box center [869, 499] width 224 height 77
type input "**********"
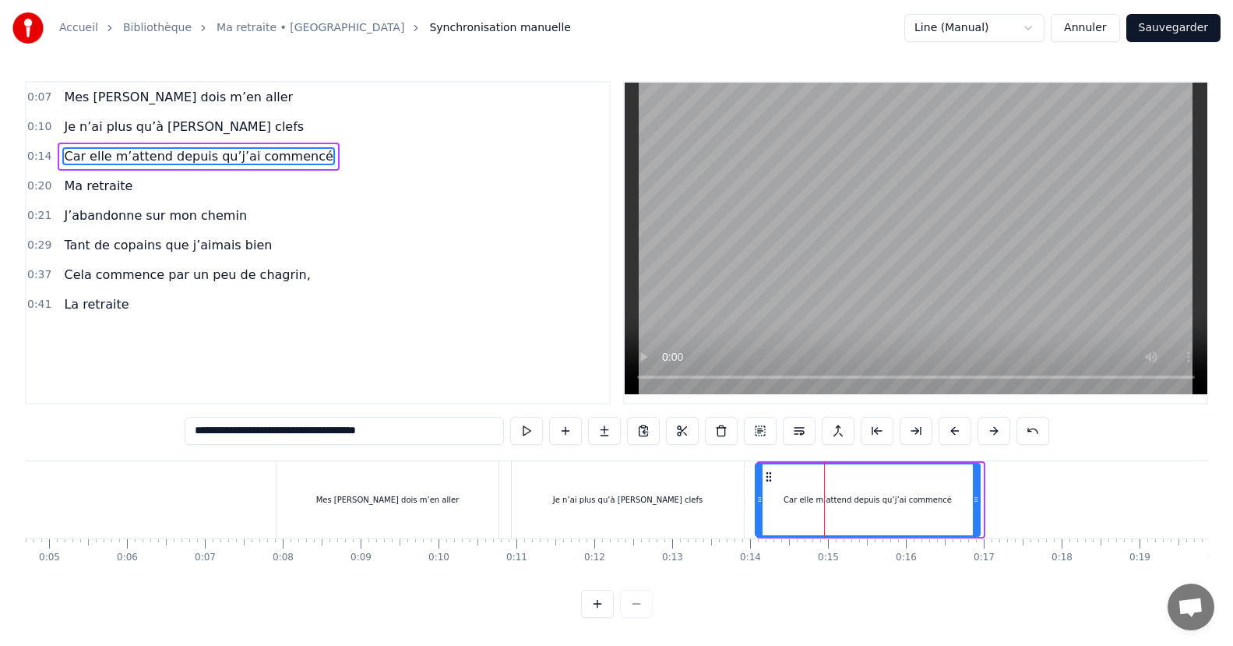
click at [769, 476] on icon at bounding box center [769, 477] width 12 height 12
click at [525, 430] on button at bounding box center [526, 431] width 33 height 28
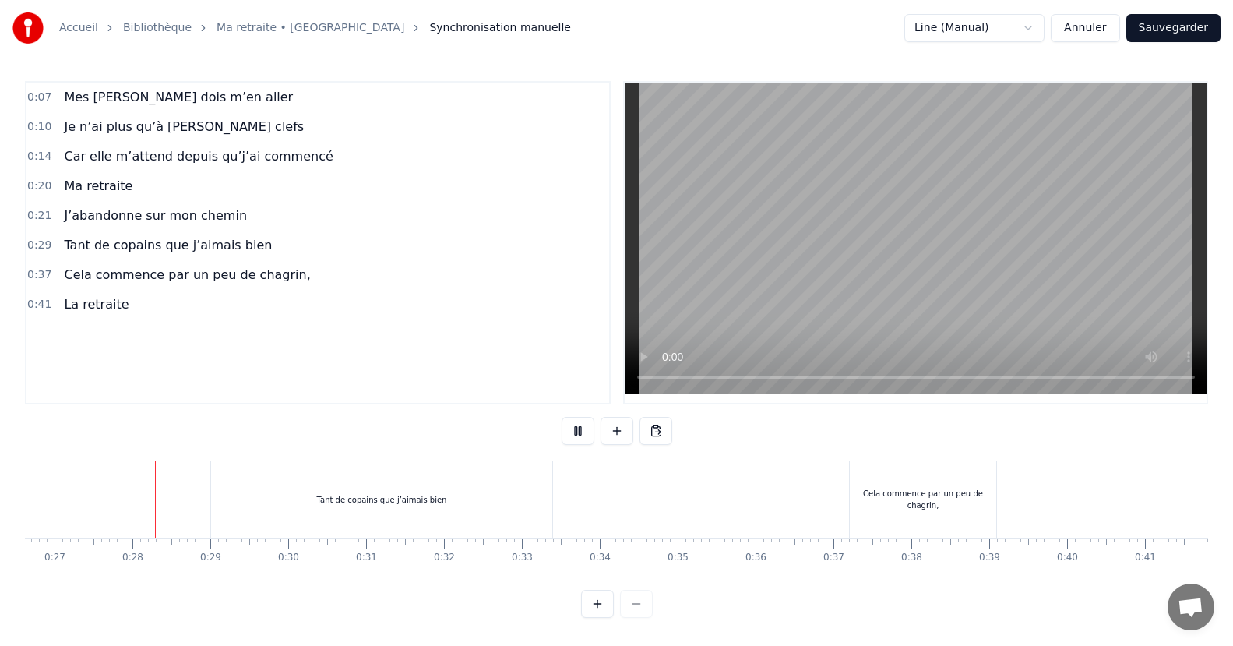
scroll to position [0, 2077]
click at [570, 439] on button at bounding box center [578, 431] width 33 height 28
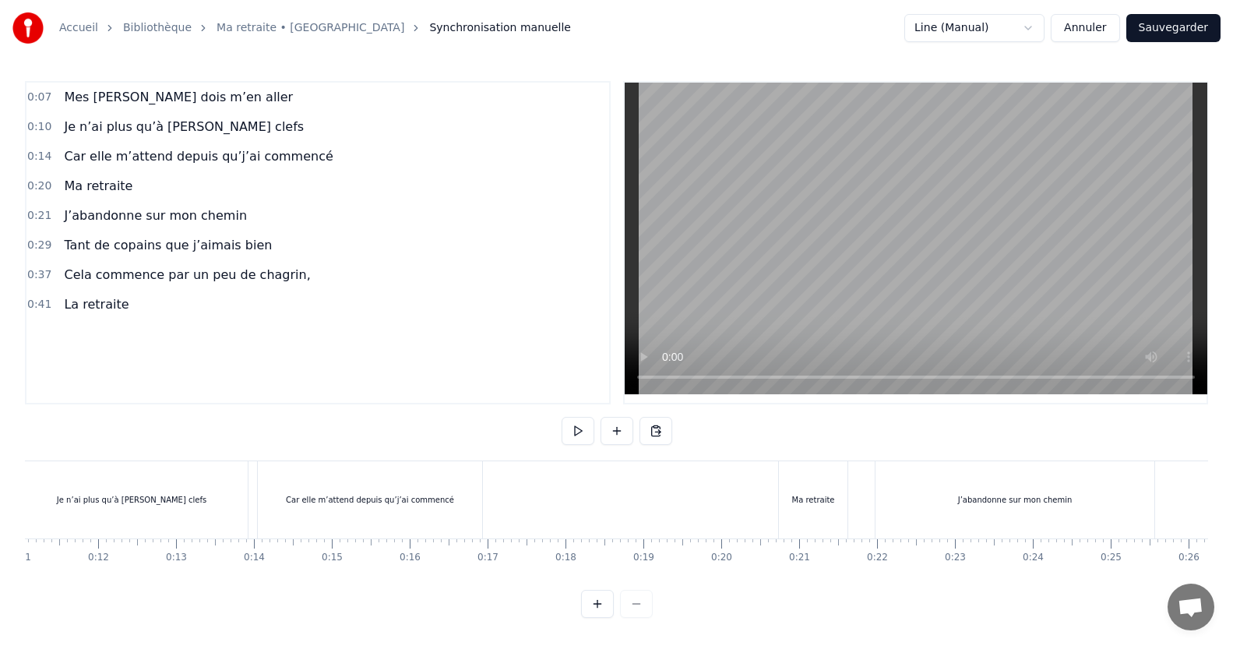
scroll to position [0, 877]
click at [778, 474] on div "Ma retraite" at bounding box center [798, 499] width 69 height 77
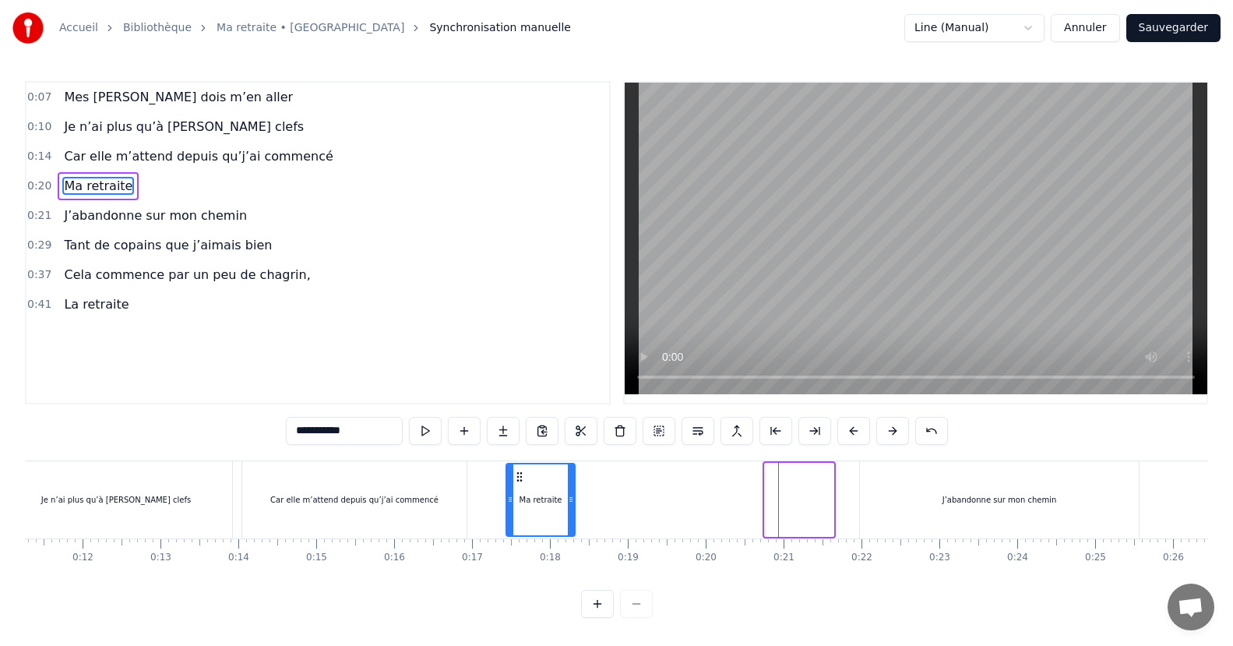
drag, startPoint x: 779, startPoint y: 473, endPoint x: 520, endPoint y: 500, distance: 260.1
click at [520, 500] on div "Ma retraite" at bounding box center [540, 499] width 67 height 71
click at [889, 478] on div "J’abandonne sur mon chemin" at bounding box center [999, 499] width 279 height 77
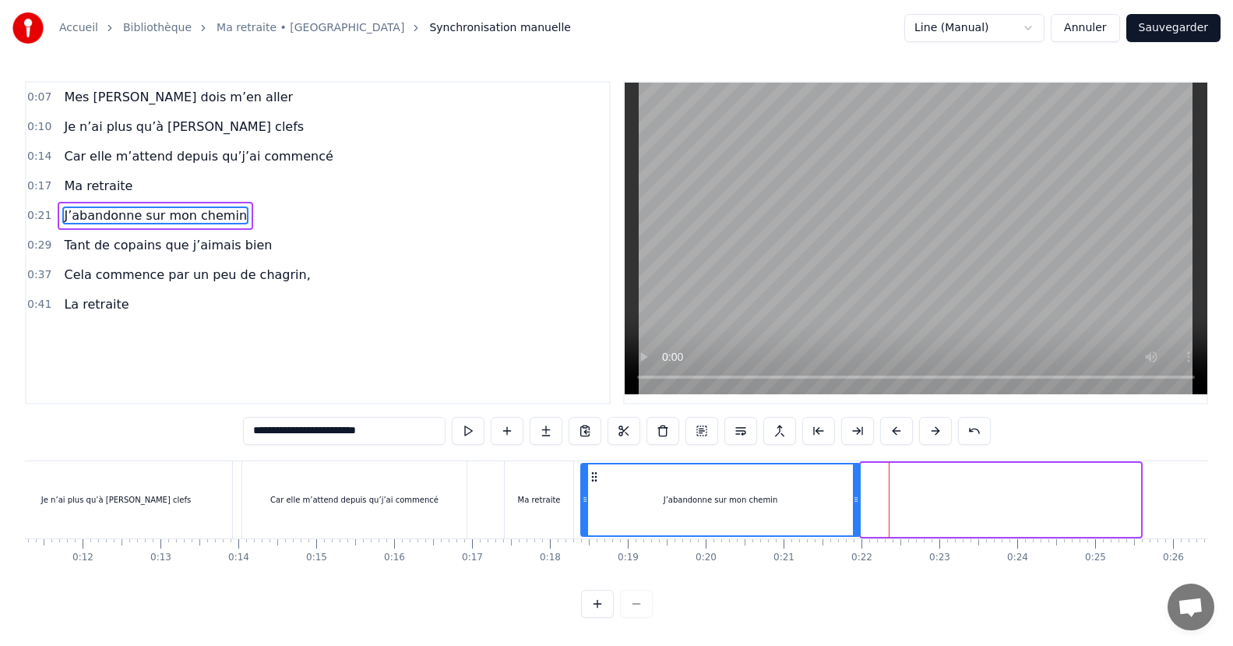
drag, startPoint x: 874, startPoint y: 476, endPoint x: 594, endPoint y: 504, distance: 281.9
click at [594, 504] on div "J’abandonne sur mon chemin" at bounding box center [720, 499] width 277 height 71
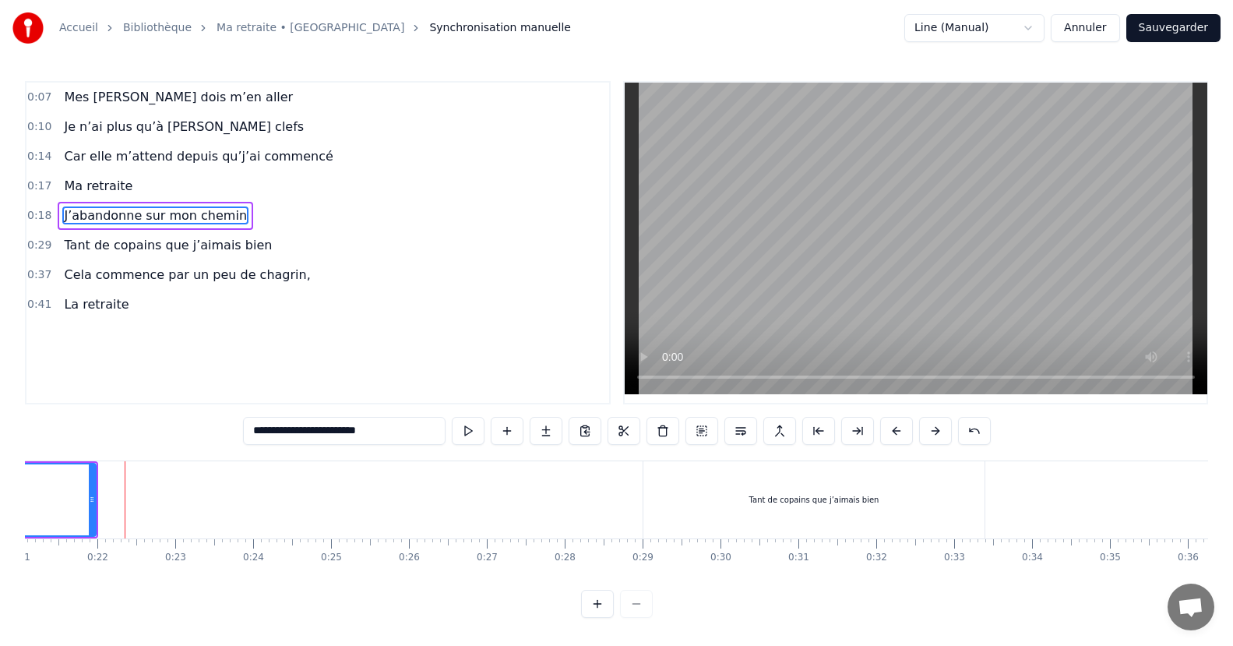
scroll to position [0, 1366]
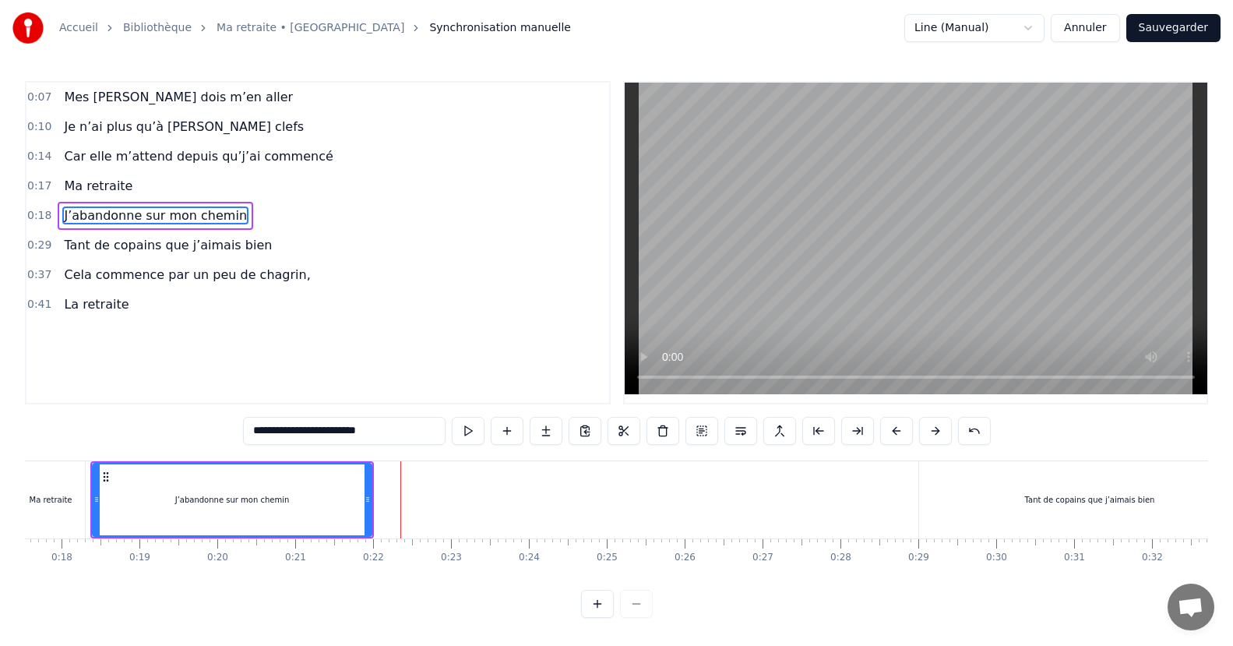
click at [980, 498] on div "Tant de copains que j’aimais bien" at bounding box center [1089, 499] width 341 height 77
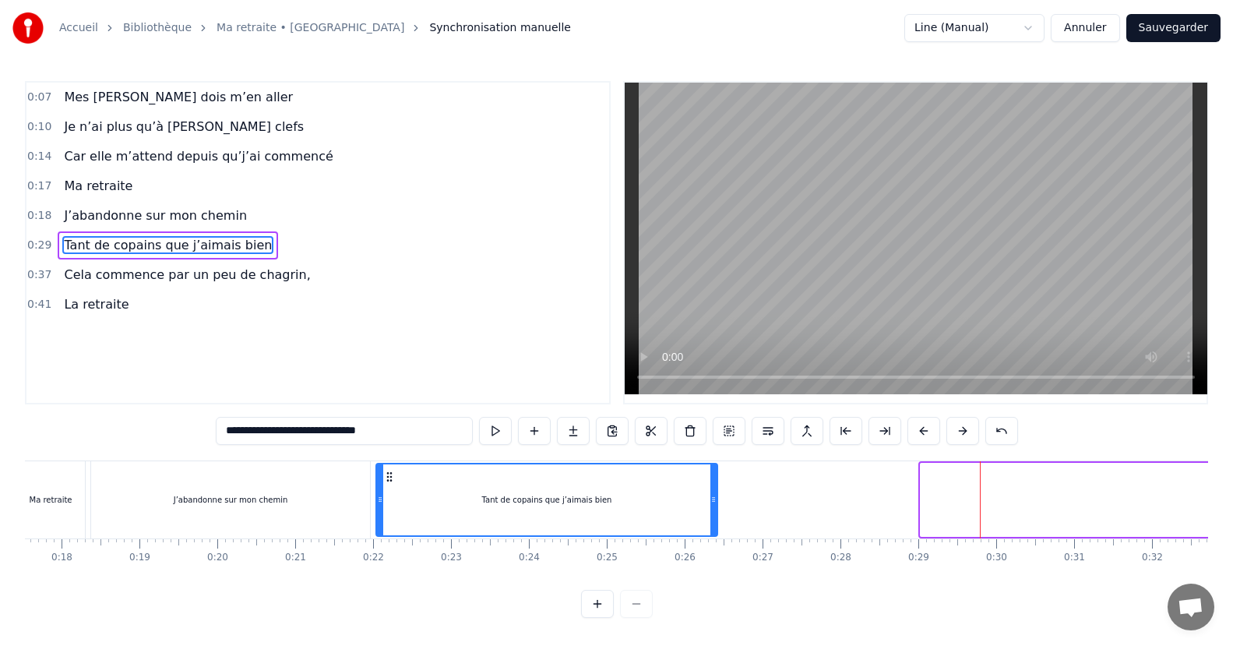
drag, startPoint x: 934, startPoint y: 476, endPoint x: 390, endPoint y: 525, distance: 546.8
click at [390, 525] on div "Tant de copains que j’aimais bien" at bounding box center [547, 499] width 340 height 71
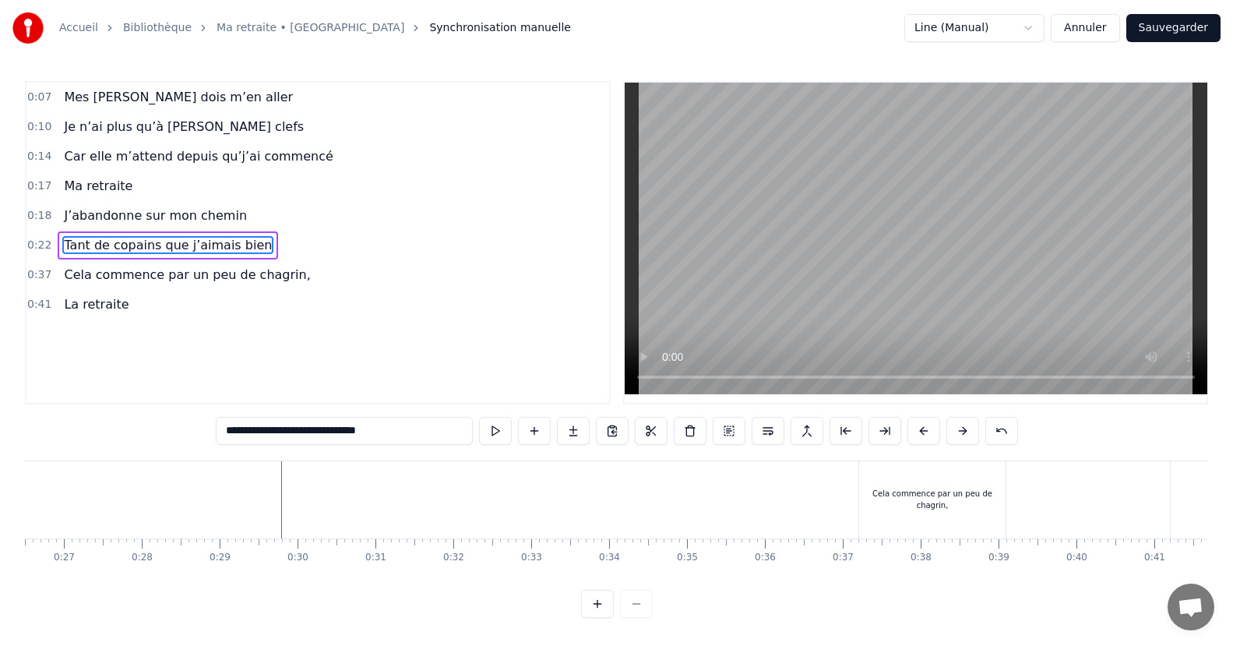
scroll to position [0, 2072]
click at [895, 482] on div "Cela commence par un peu de chagrin," at bounding box center [925, 499] width 146 height 77
type input "**********"
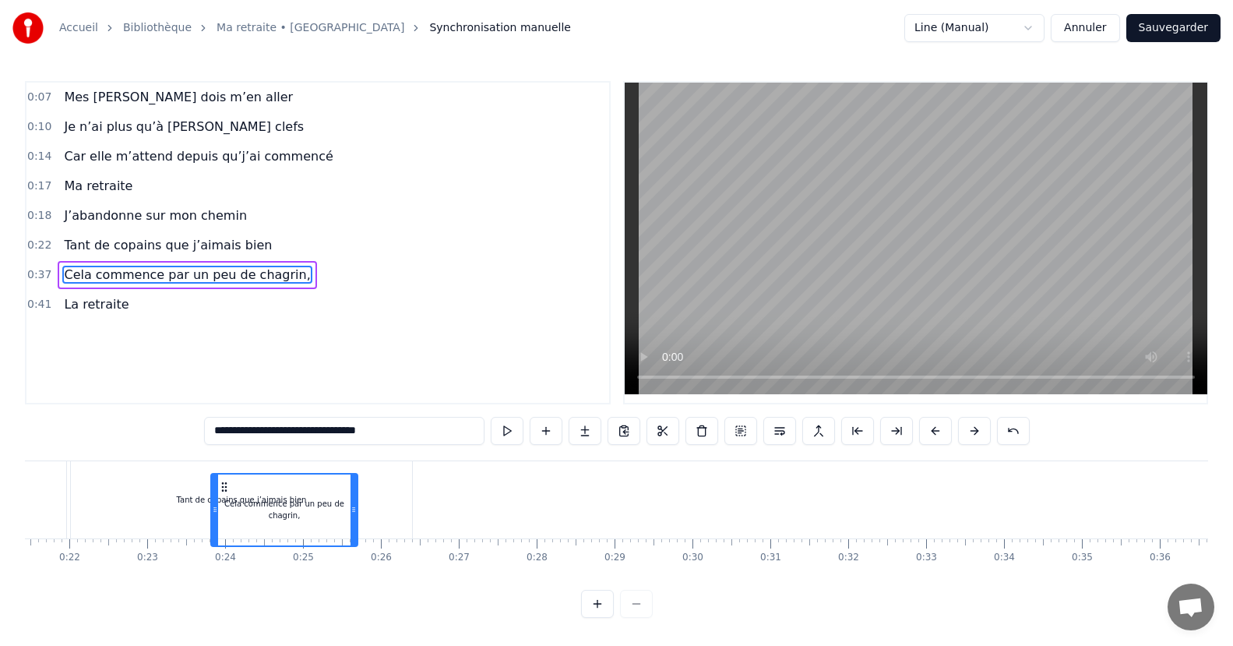
scroll to position [0, 1657]
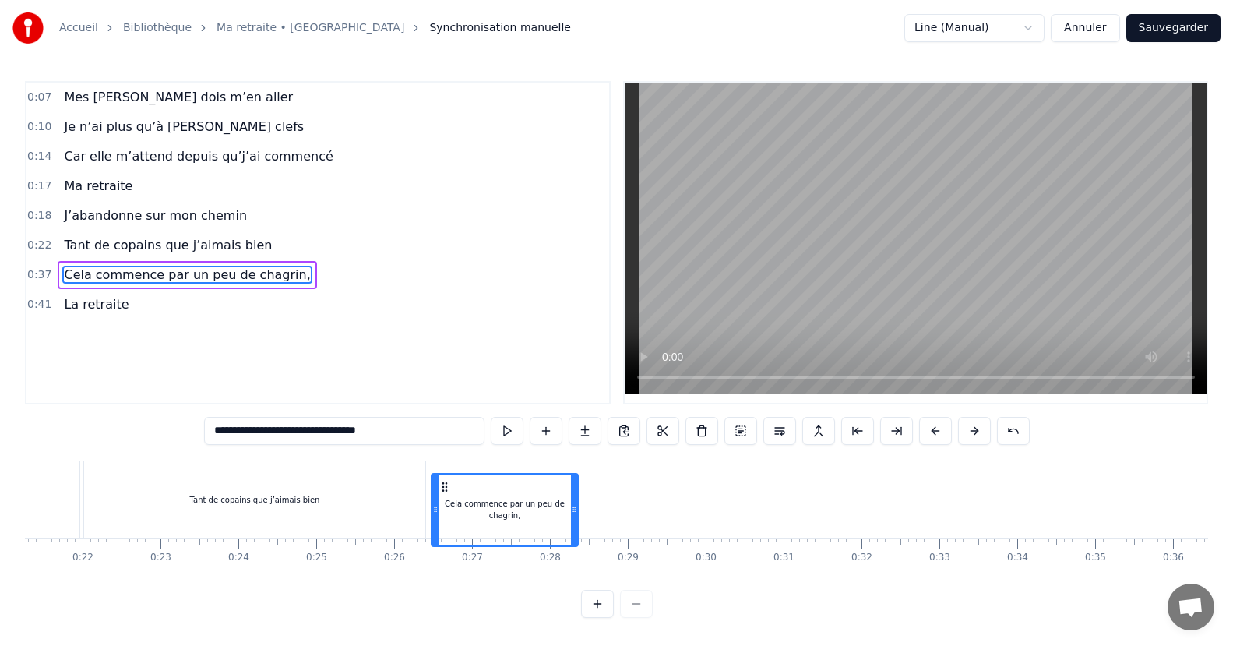
drag, startPoint x: 866, startPoint y: 476, endPoint x: 443, endPoint y: 492, distance: 422.6
click at [443, 492] on div "Cela commence par un peu de chagrin," at bounding box center [504, 510] width 145 height 71
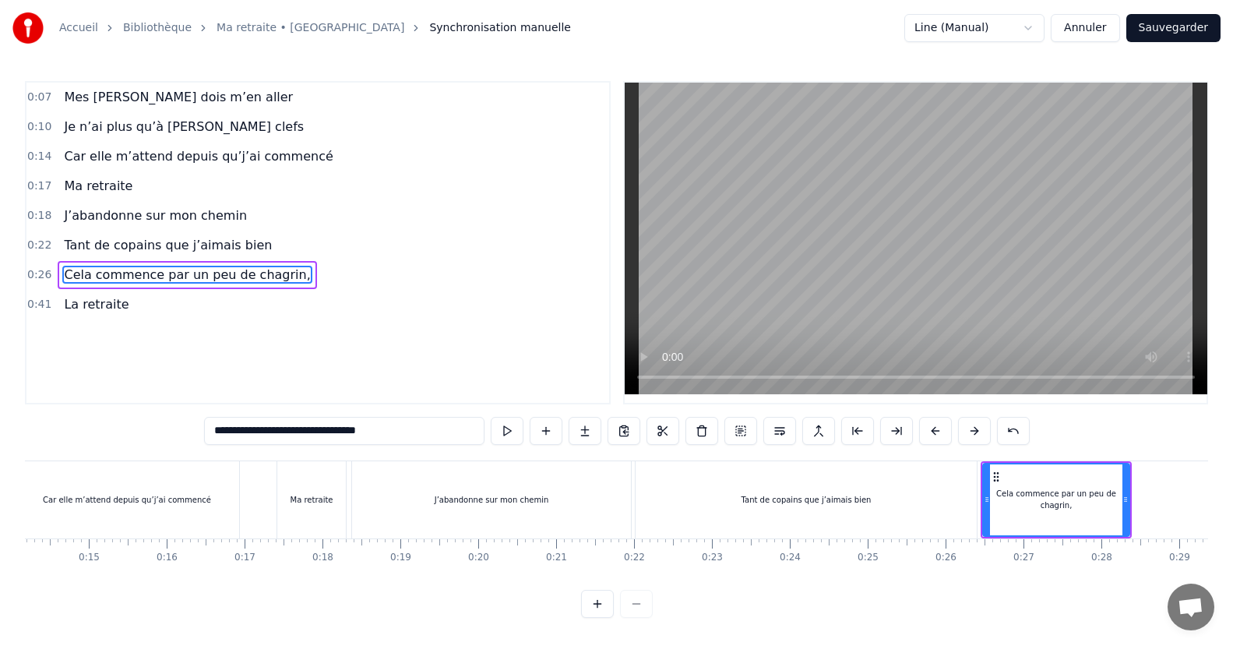
scroll to position [0, 0]
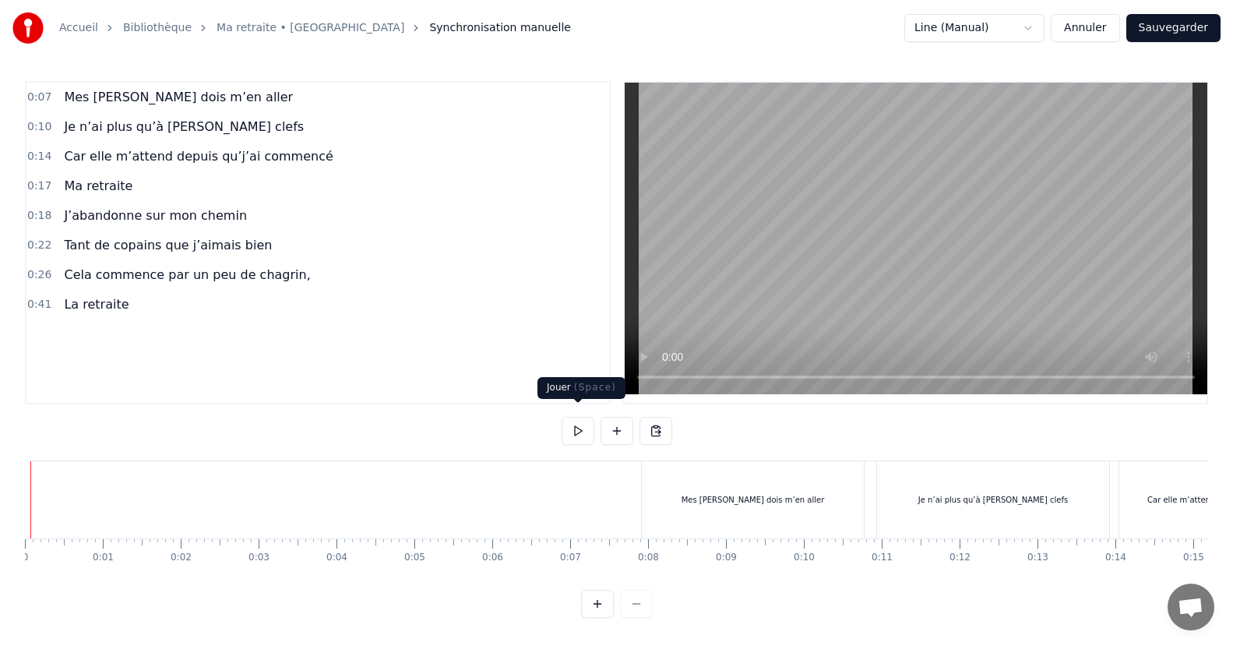
click at [573, 420] on button at bounding box center [578, 431] width 33 height 28
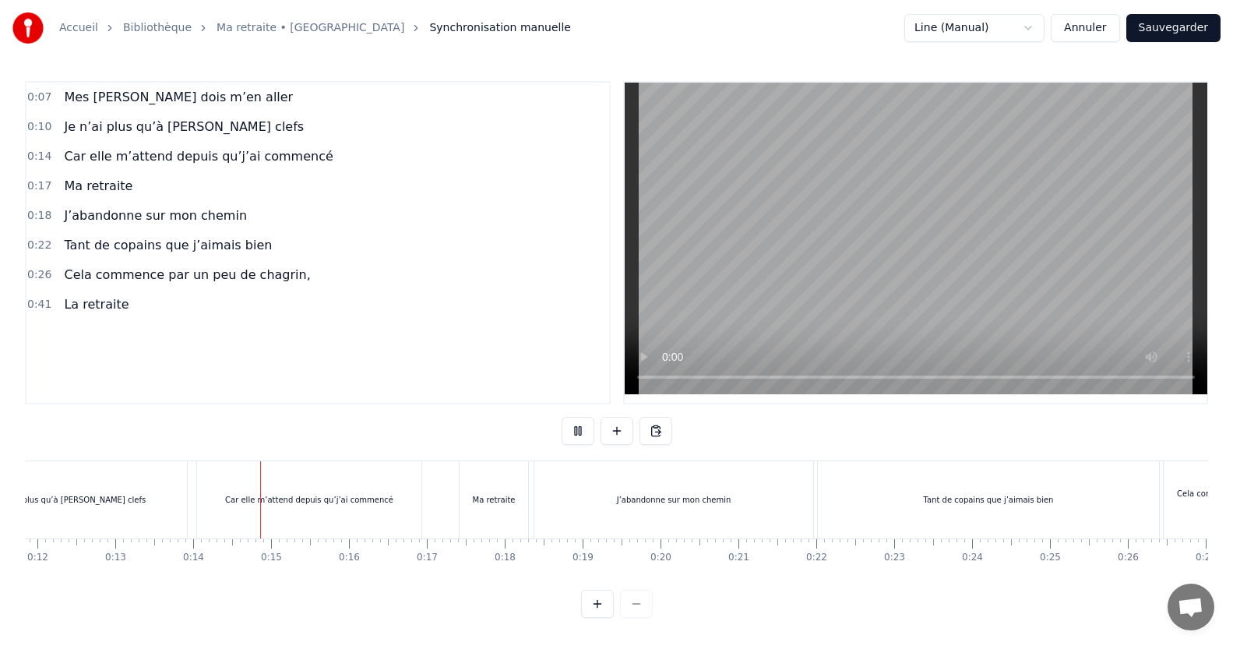
scroll to position [0, 1040]
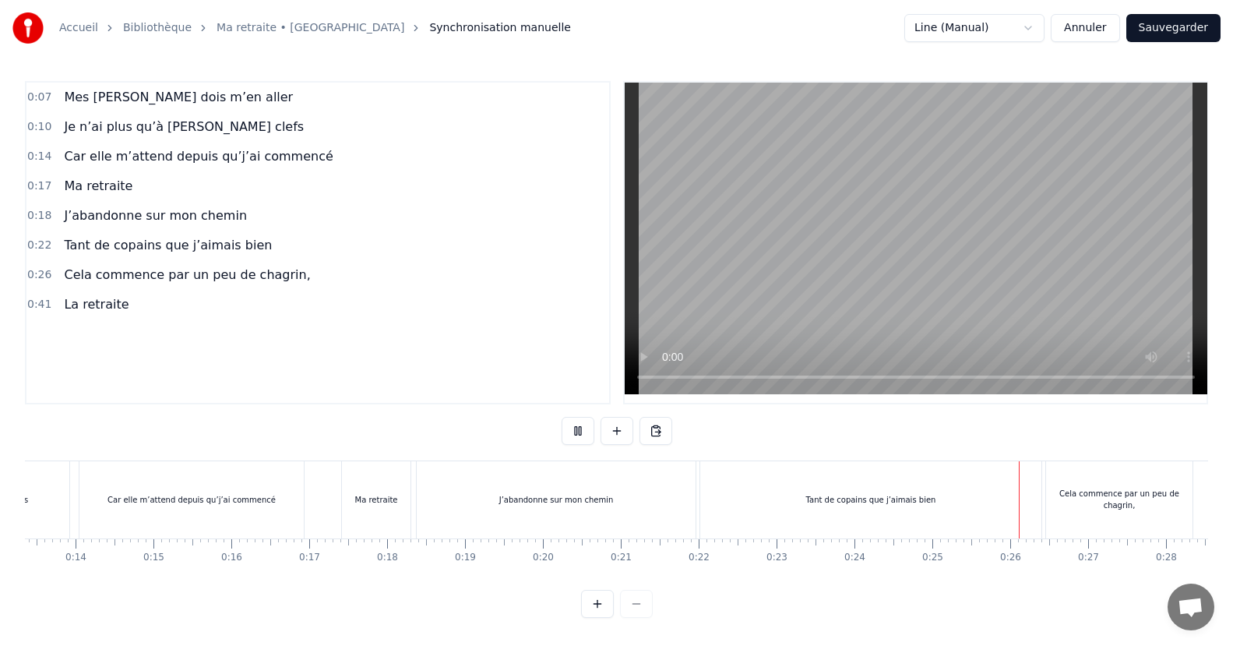
click at [573, 418] on button at bounding box center [578, 431] width 33 height 28
click at [355, 465] on div "Ma retraite" at bounding box center [376, 499] width 69 height 77
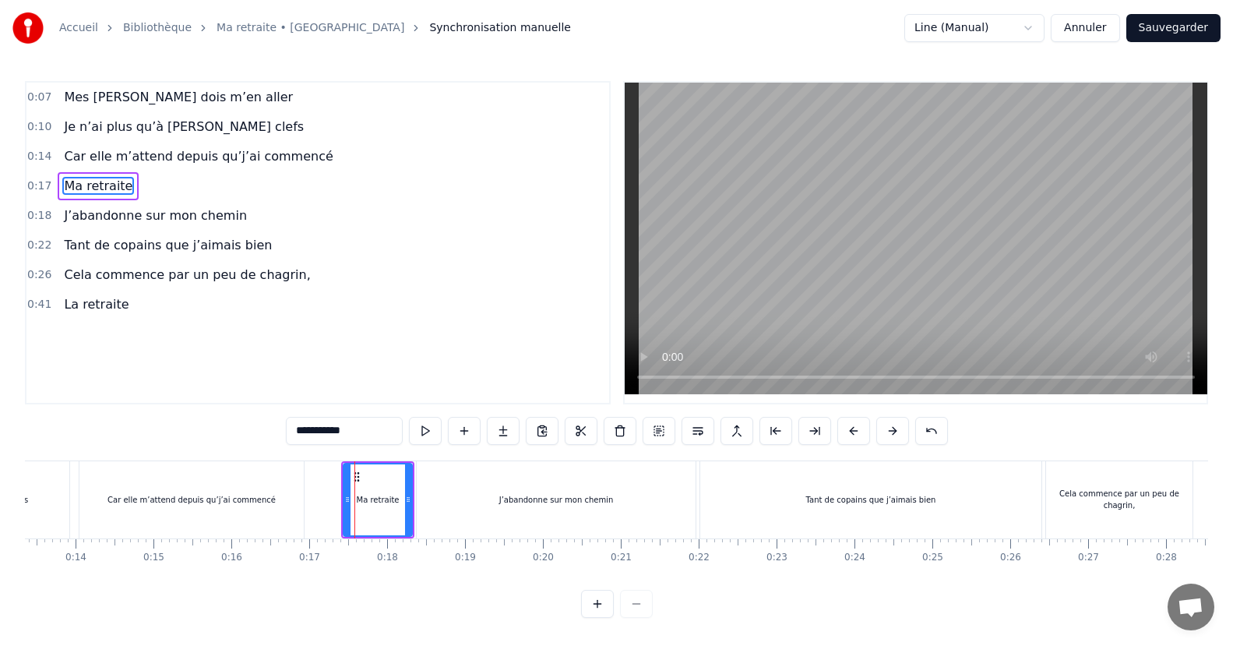
scroll to position [0, 0]
drag, startPoint x: 355, startPoint y: 475, endPoint x: 384, endPoint y: 477, distance: 28.9
click at [384, 477] on icon at bounding box center [385, 477] width 12 height 12
click at [511, 474] on div "J’abandonne sur mon chemin" at bounding box center [556, 499] width 279 height 77
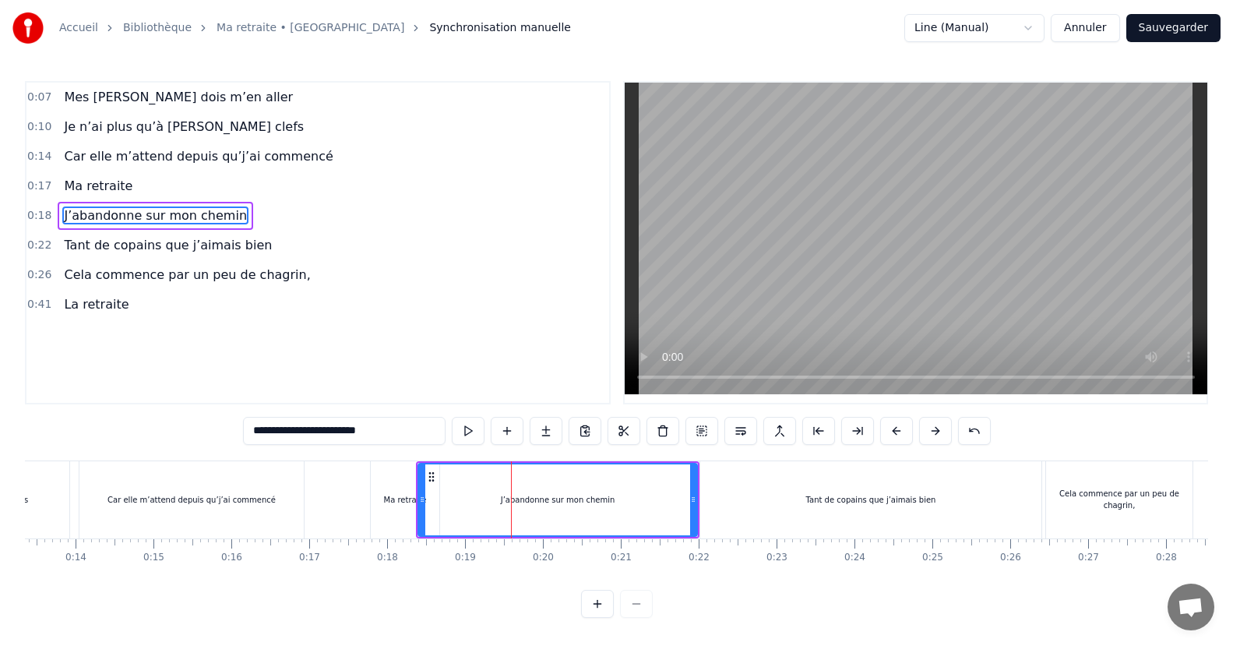
click at [664, 471] on div "J’abandonne sur mon chemin" at bounding box center [557, 499] width 277 height 71
click at [673, 485] on div "J’abandonne sur mon chemin" at bounding box center [557, 499] width 277 height 71
click at [595, 492] on div "J’abandonne sur mon chemin" at bounding box center [557, 499] width 277 height 71
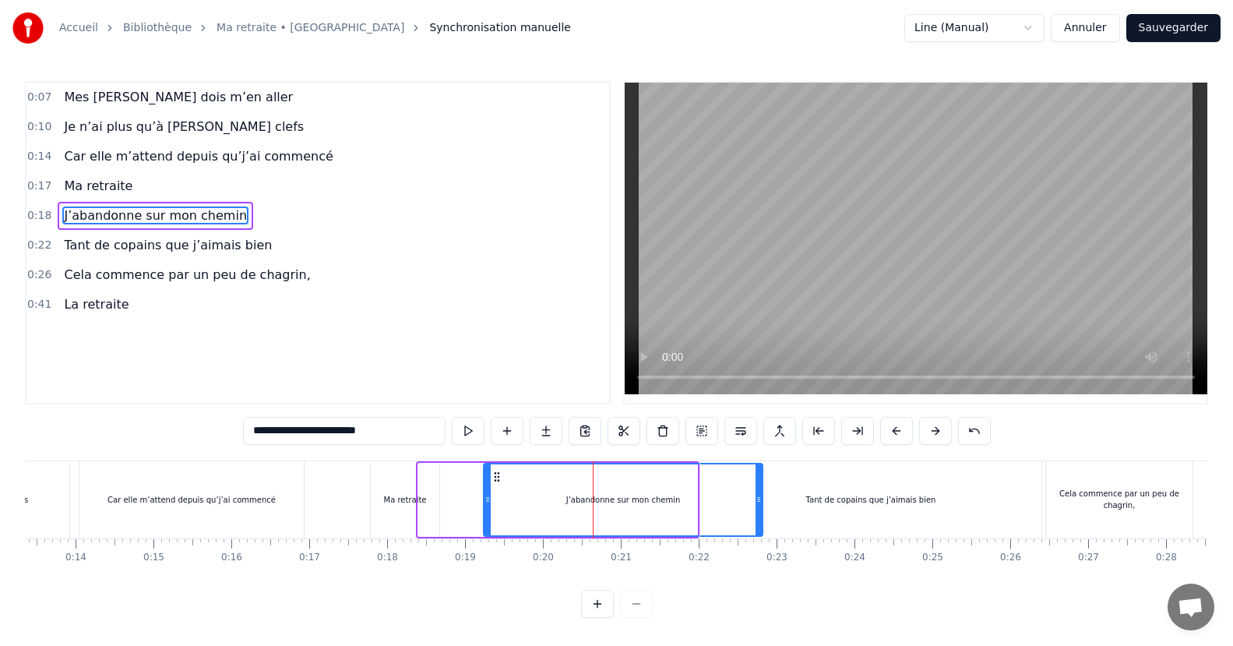
drag, startPoint x: 430, startPoint y: 475, endPoint x: 496, endPoint y: 485, distance: 66.2
click at [496, 485] on div "J’abandonne sur mon chemin" at bounding box center [623, 499] width 277 height 71
click at [834, 485] on div "Tant de copains que j’aimais bien" at bounding box center [870, 499] width 341 height 77
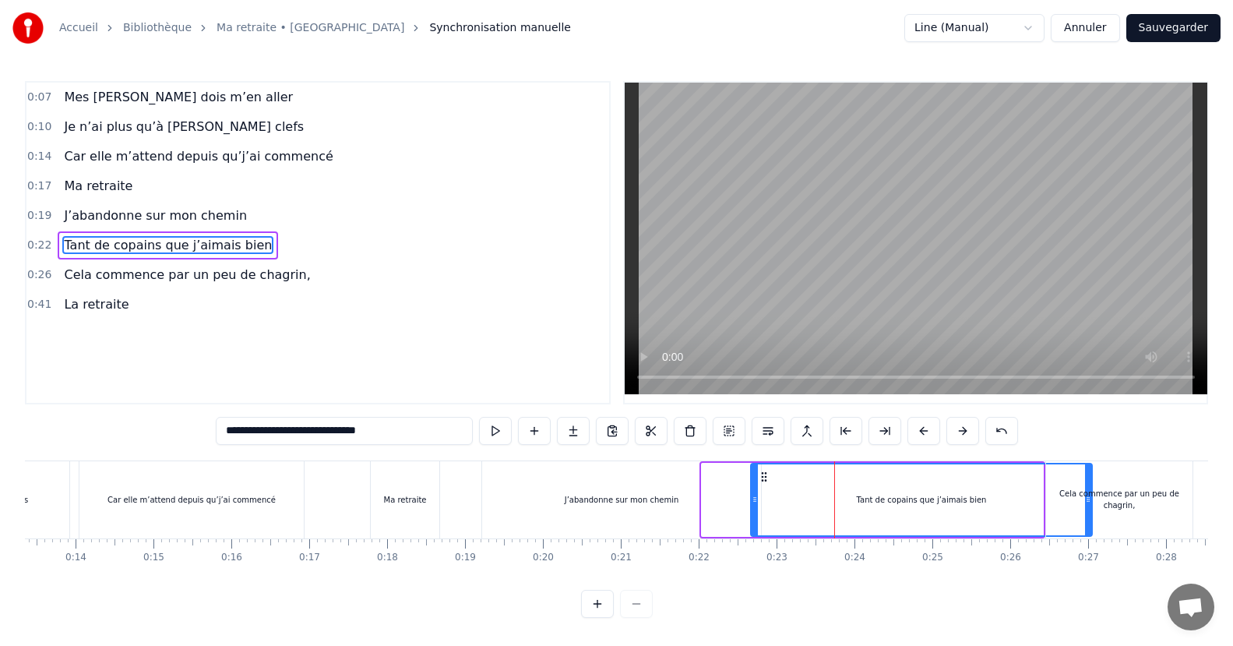
drag, startPoint x: 715, startPoint y: 478, endPoint x: 764, endPoint y: 478, distance: 49.1
click at [764, 478] on icon at bounding box center [764, 477] width 12 height 12
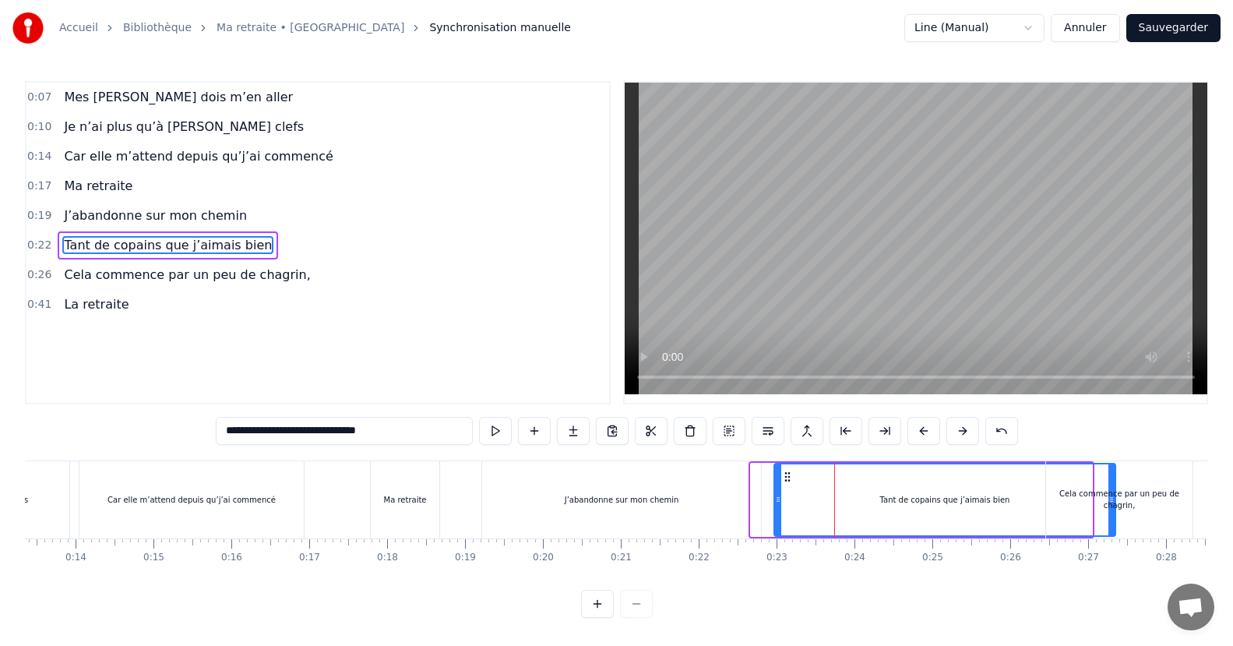
drag, startPoint x: 766, startPoint y: 472, endPoint x: 789, endPoint y: 477, distance: 23.8
click at [789, 477] on icon at bounding box center [788, 477] width 12 height 12
click at [1163, 485] on div "Cela commence par un peu de chagrin," at bounding box center [1119, 499] width 146 height 77
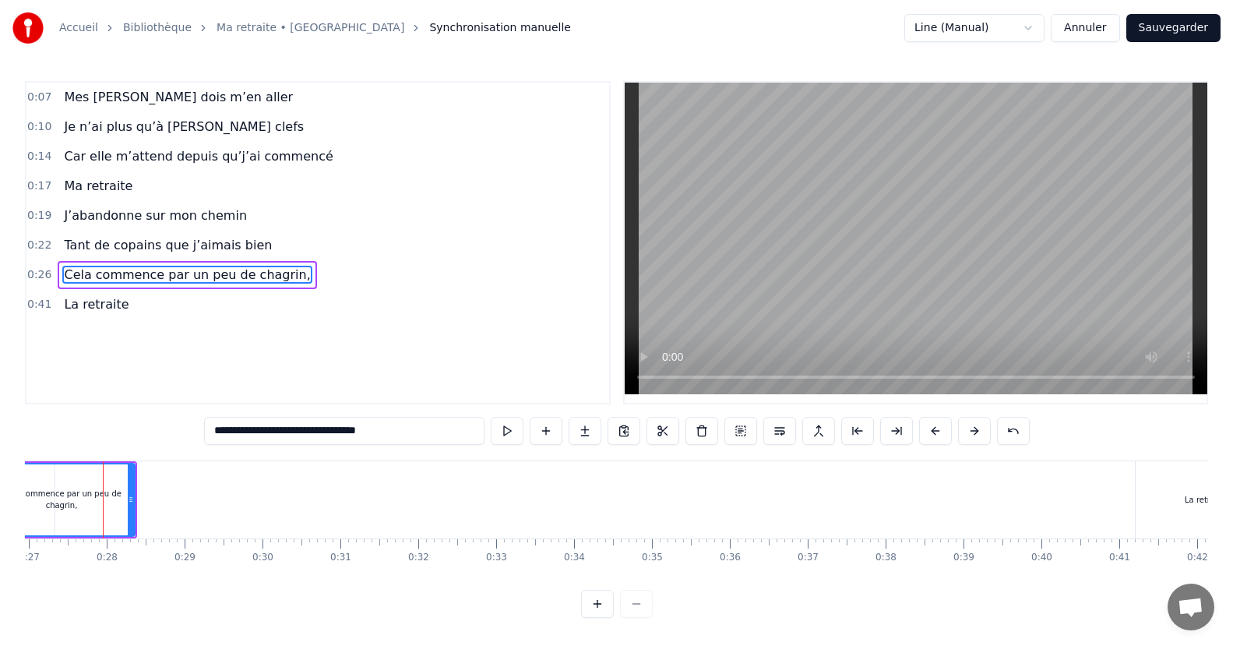
scroll to position [0, 1251]
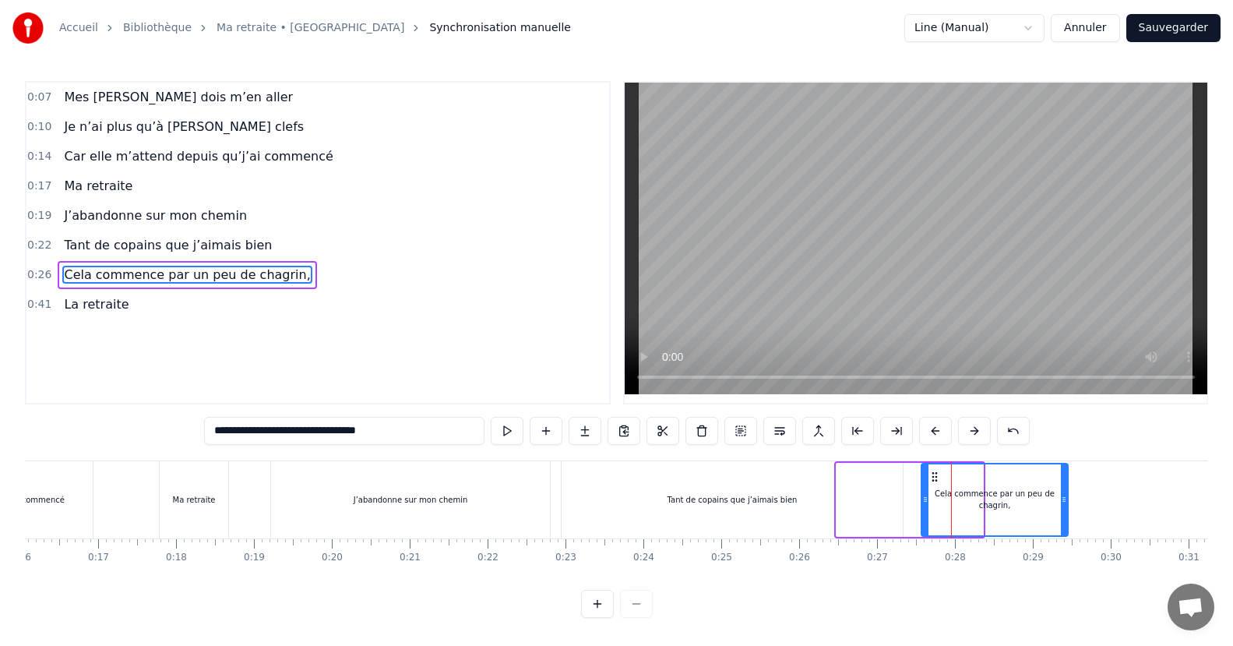
drag, startPoint x: 850, startPoint y: 475, endPoint x: 935, endPoint y: 485, distance: 85.6
click at [935, 485] on div "Cela commence par un peu de chagrin," at bounding box center [995, 499] width 145 height 71
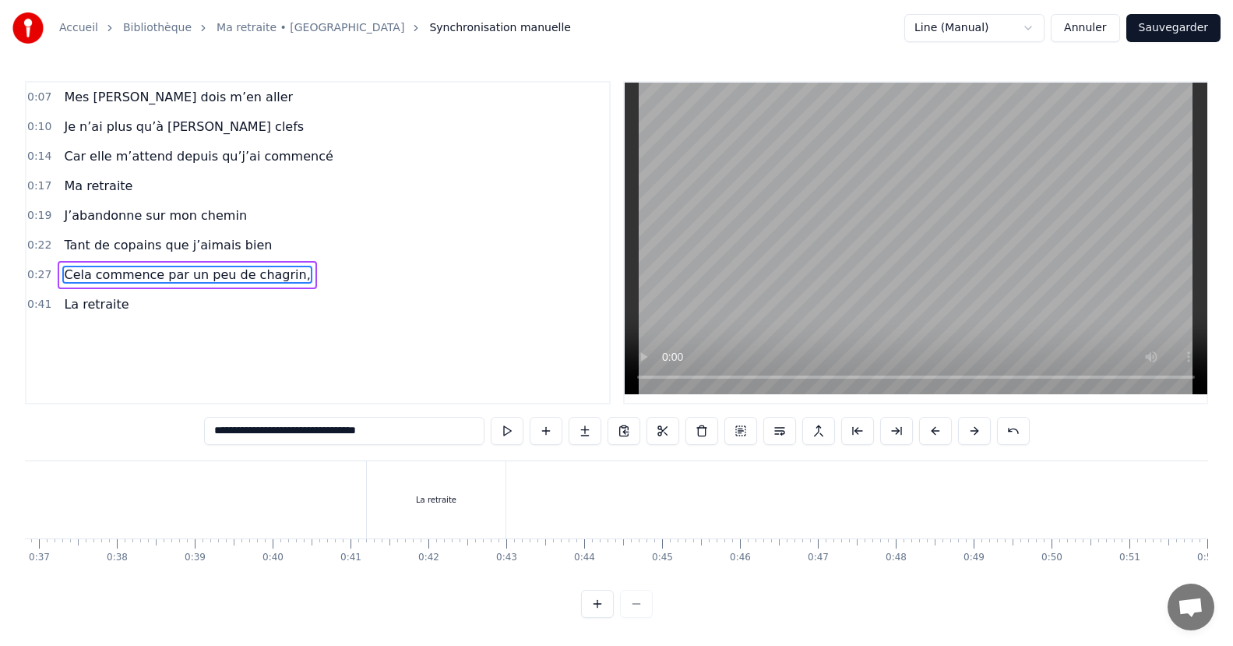
scroll to position [0, 2861]
click at [401, 479] on div "La retraite" at bounding box center [444, 499] width 139 height 77
type input "**********"
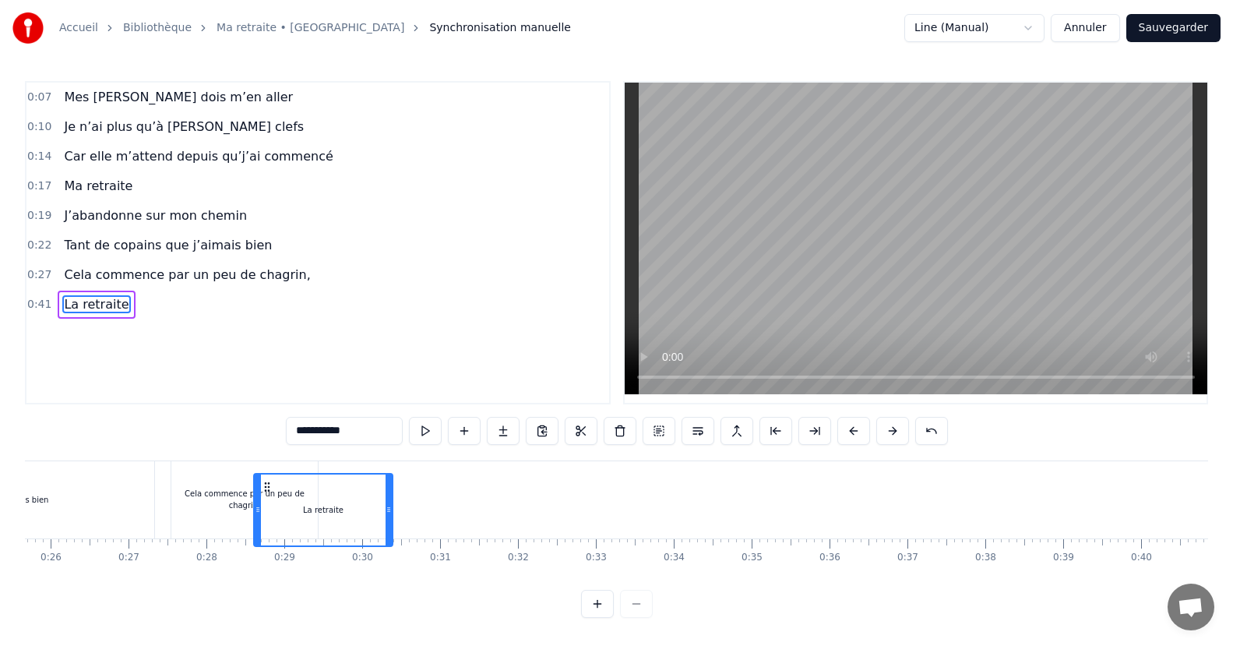
scroll to position [0, 1986]
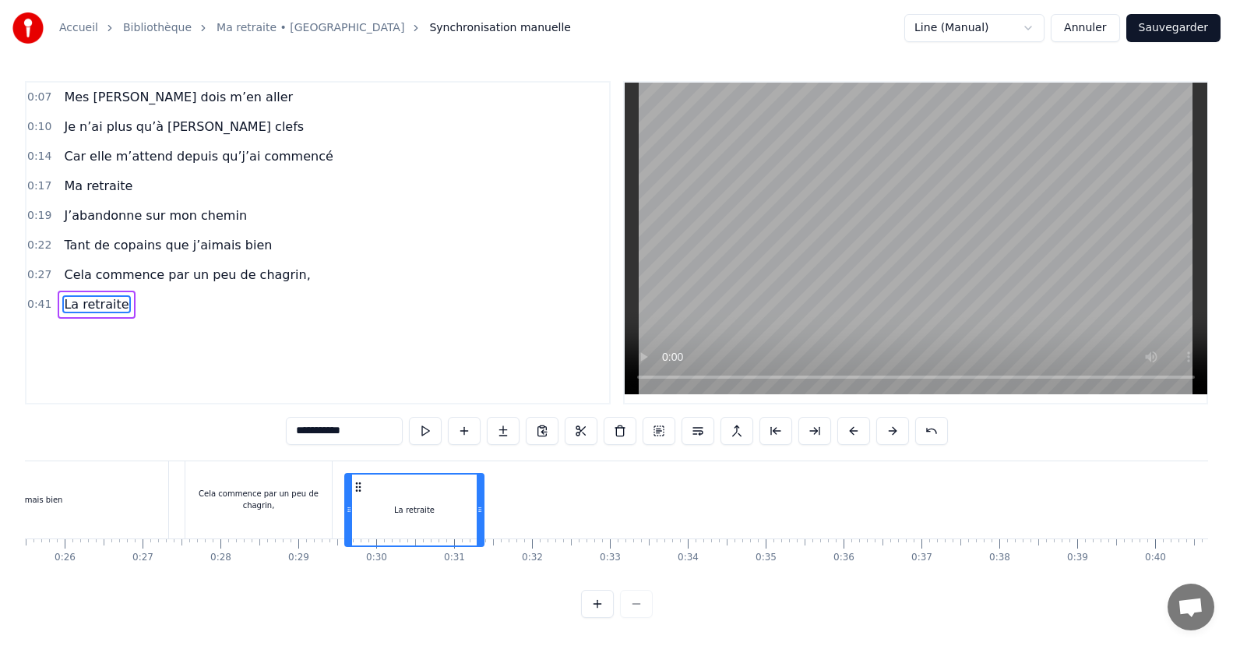
drag, startPoint x: 389, startPoint y: 479, endPoint x: 358, endPoint y: 535, distance: 64.2
click at [358, 535] on div "La retraite" at bounding box center [414, 510] width 140 height 74
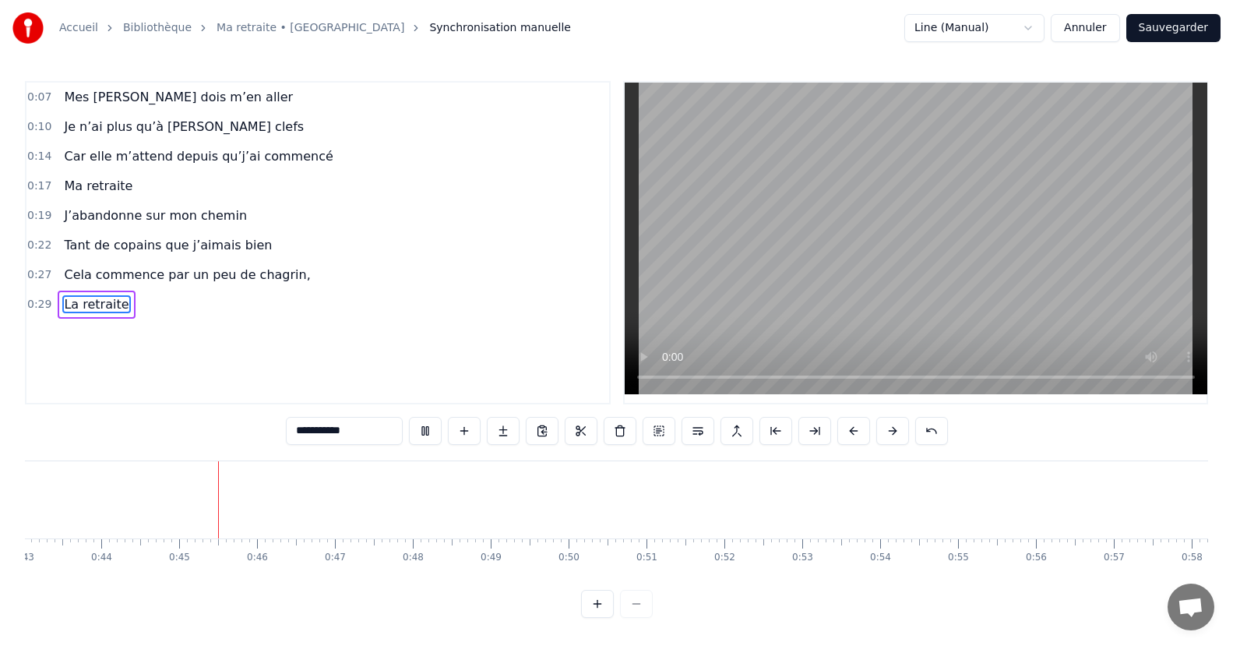
scroll to position [0, 3413]
click at [425, 418] on button at bounding box center [425, 431] width 33 height 28
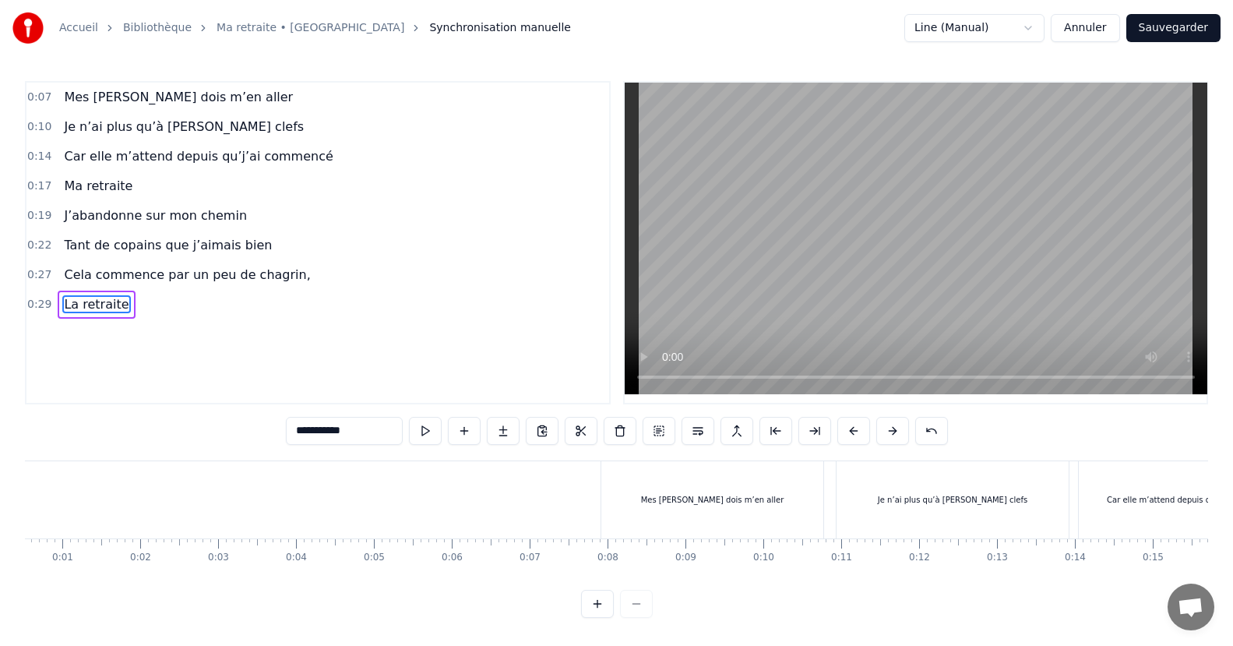
scroll to position [0, 0]
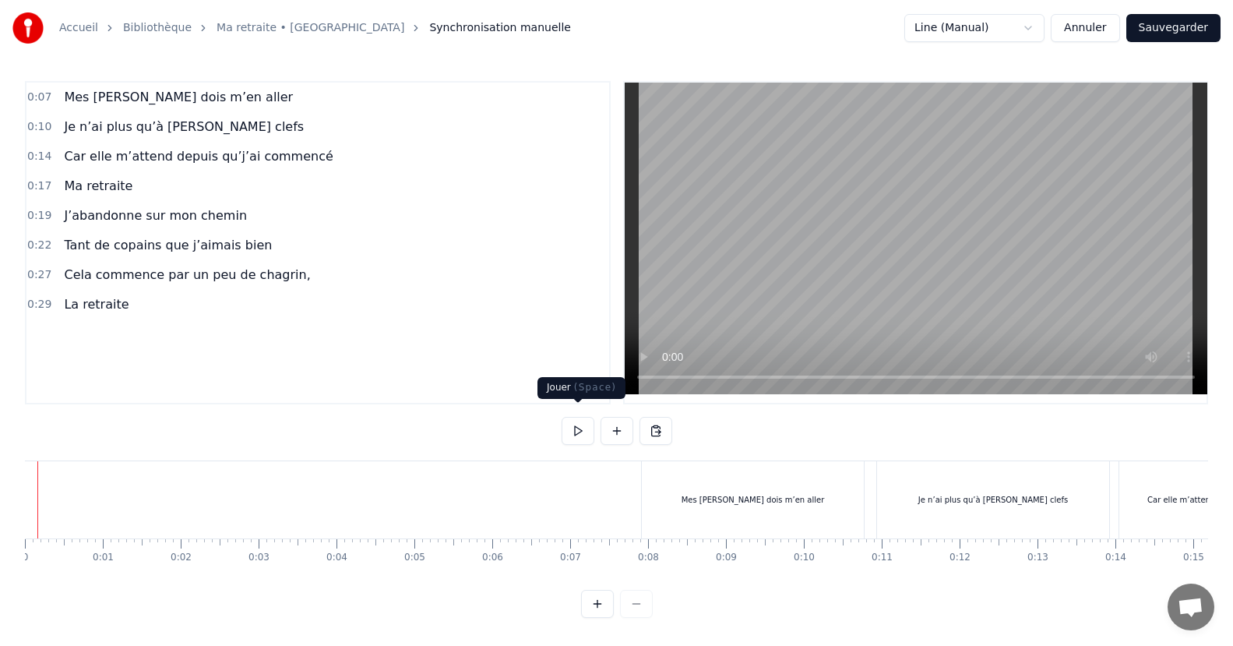
drag, startPoint x: 578, startPoint y: 417, endPoint x: 553, endPoint y: 439, distance: 33.6
click at [578, 418] on button at bounding box center [578, 431] width 33 height 28
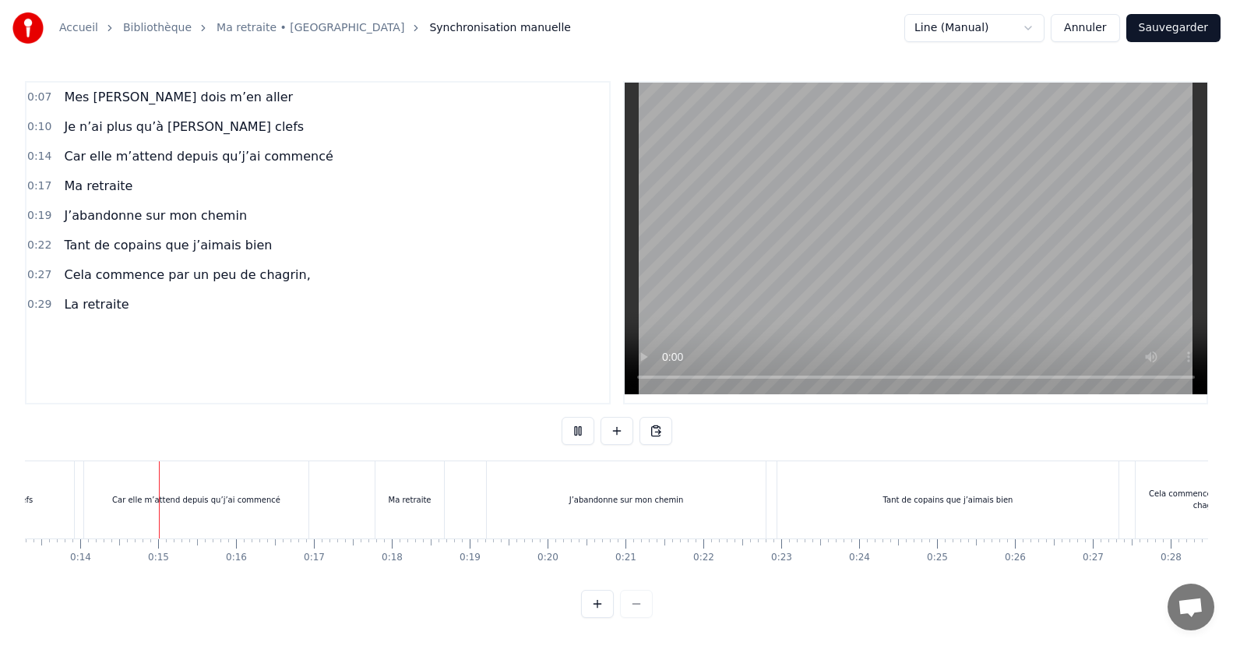
scroll to position [0, 1047]
click at [389, 471] on div "Ma retraite" at bounding box center [398, 499] width 69 height 77
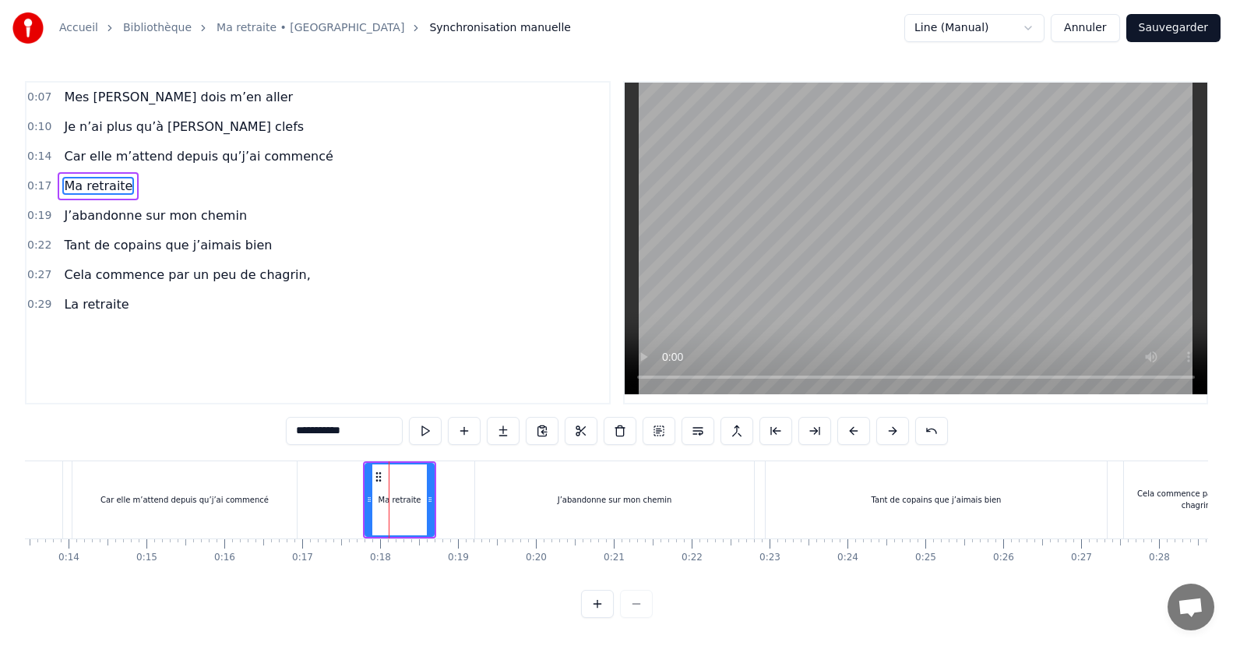
scroll to position [0, 0]
drag, startPoint x: 379, startPoint y: 475, endPoint x: 362, endPoint y: 471, distance: 16.7
click at [362, 471] on icon at bounding box center [362, 477] width 12 height 12
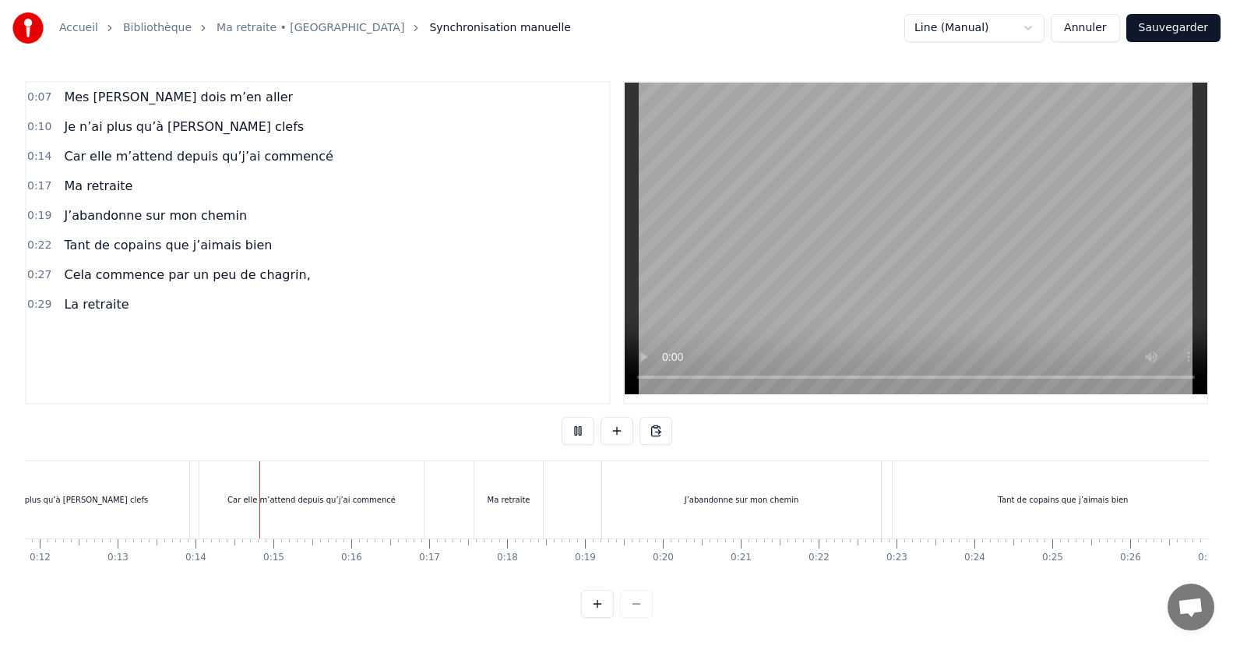
scroll to position [0, 1038]
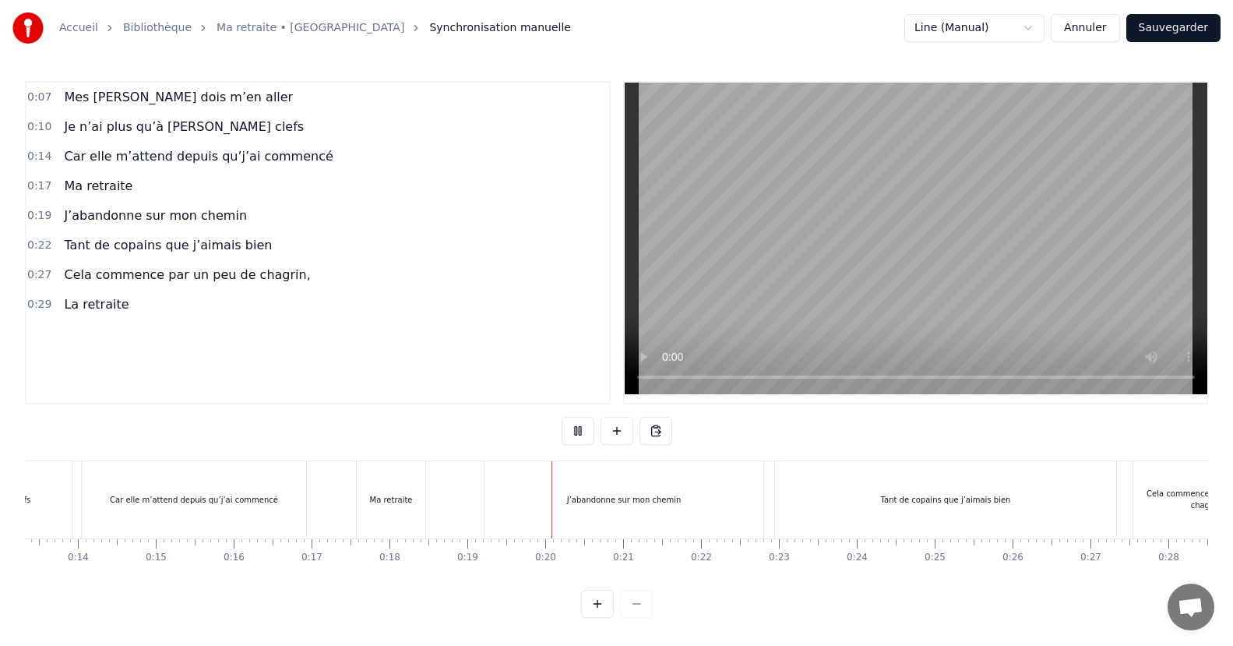
click at [386, 482] on div "Ma retraite" at bounding box center [391, 499] width 69 height 77
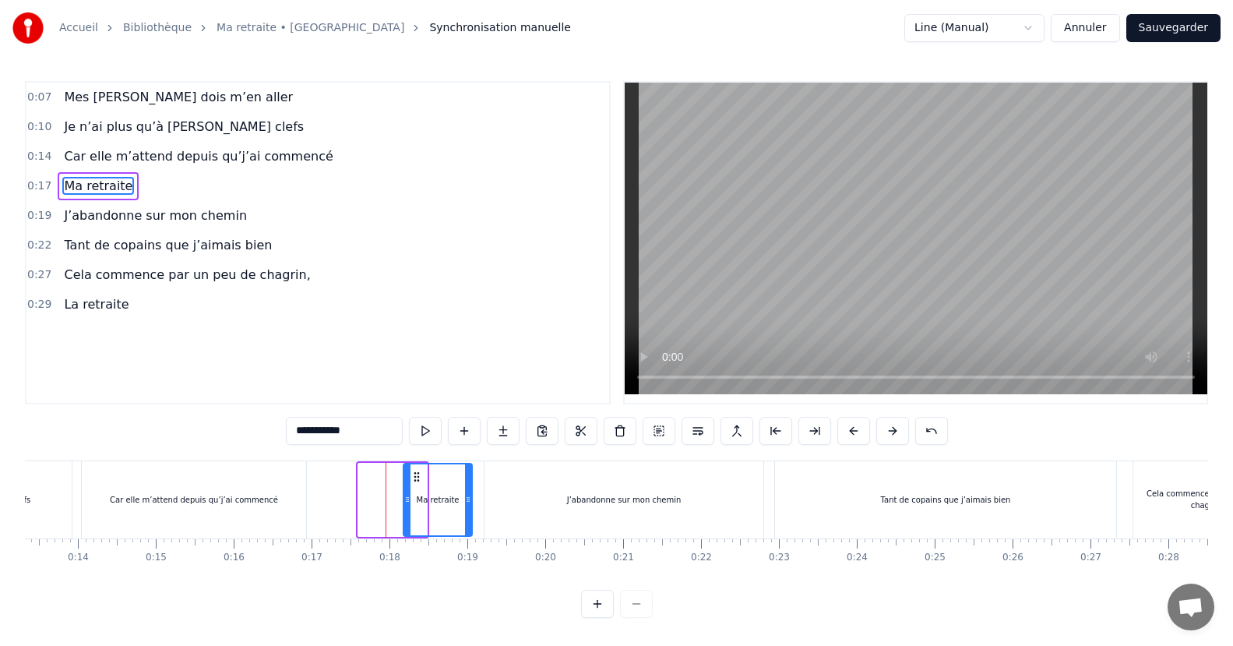
drag, startPoint x: 373, startPoint y: 475, endPoint x: 418, endPoint y: 469, distance: 45.6
click at [418, 469] on div "Ma retraite" at bounding box center [437, 499] width 67 height 71
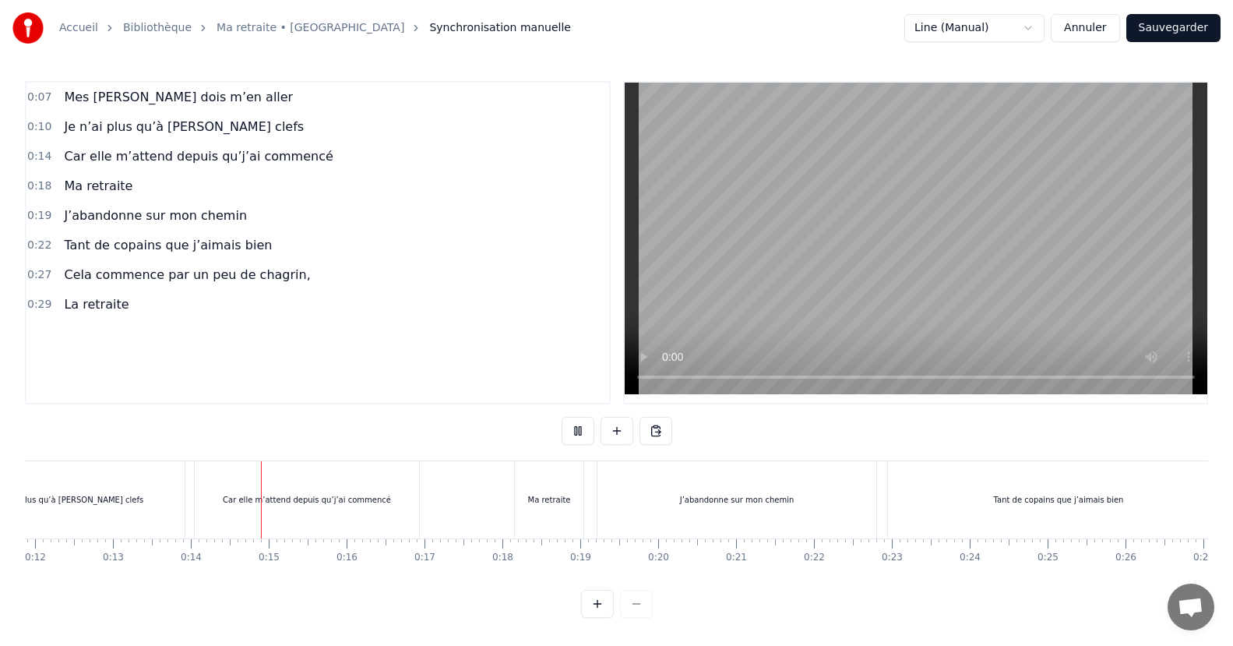
scroll to position [0, 1046]
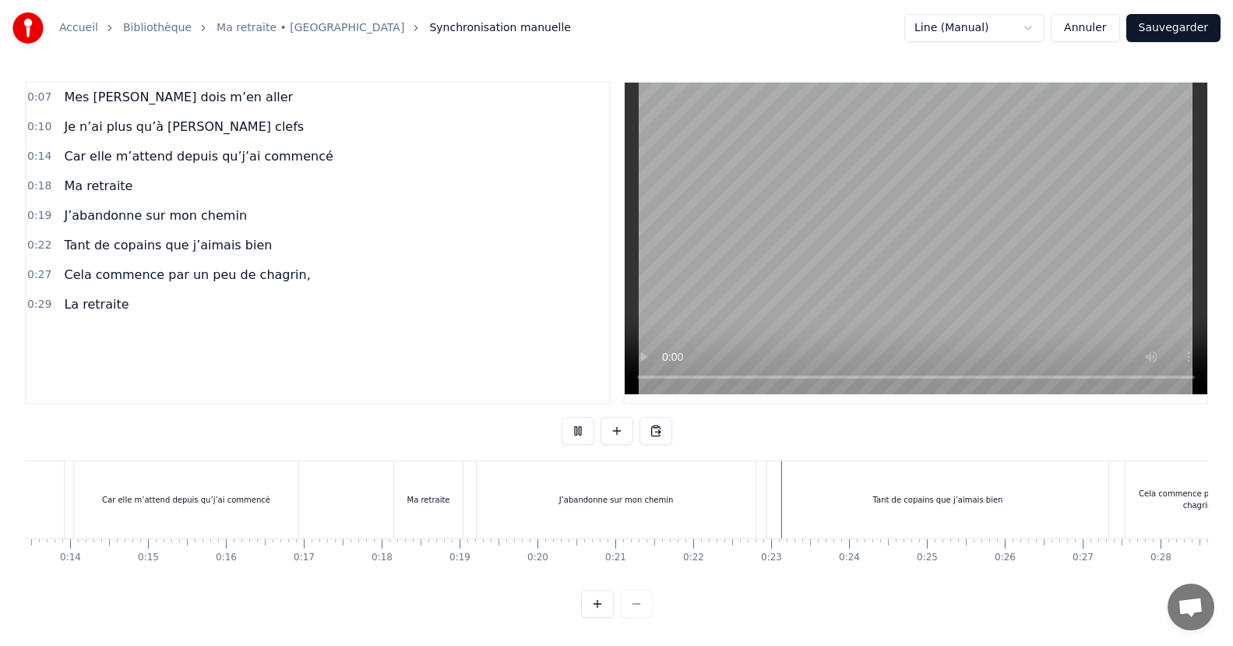
click at [540, 489] on div "J’abandonne sur mon chemin" at bounding box center [616, 499] width 279 height 77
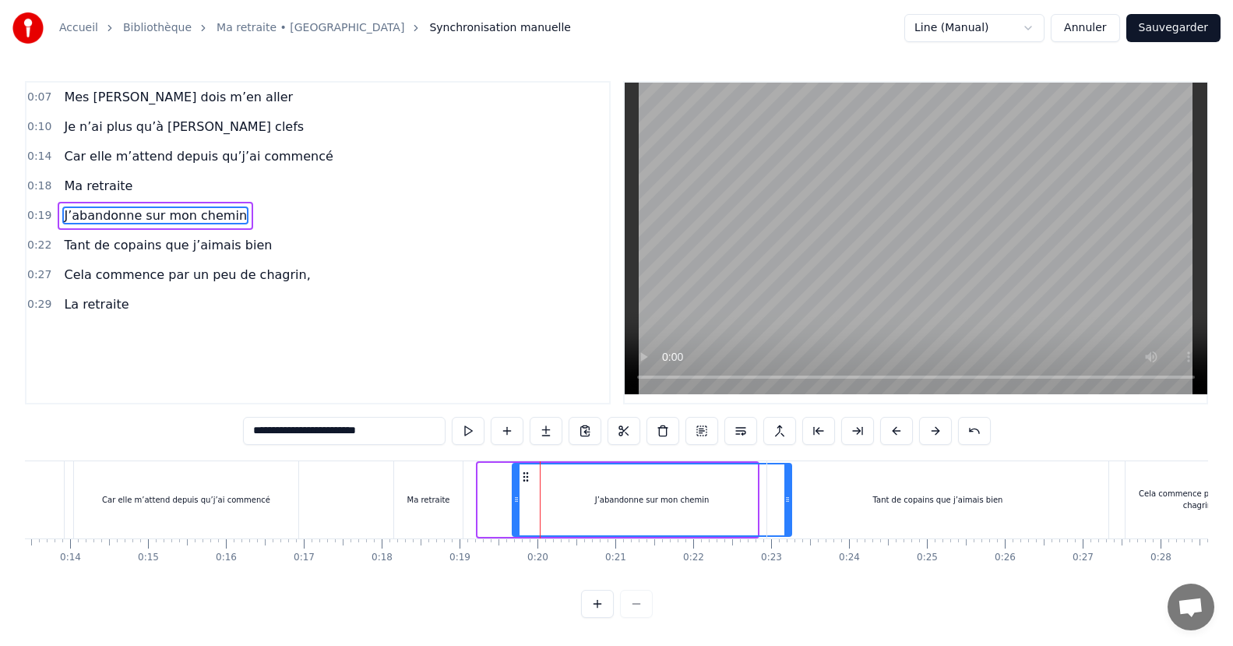
drag, startPoint x: 491, startPoint y: 473, endPoint x: 524, endPoint y: 472, distance: 33.5
click at [524, 472] on circle at bounding box center [524, 472] width 1 height 1
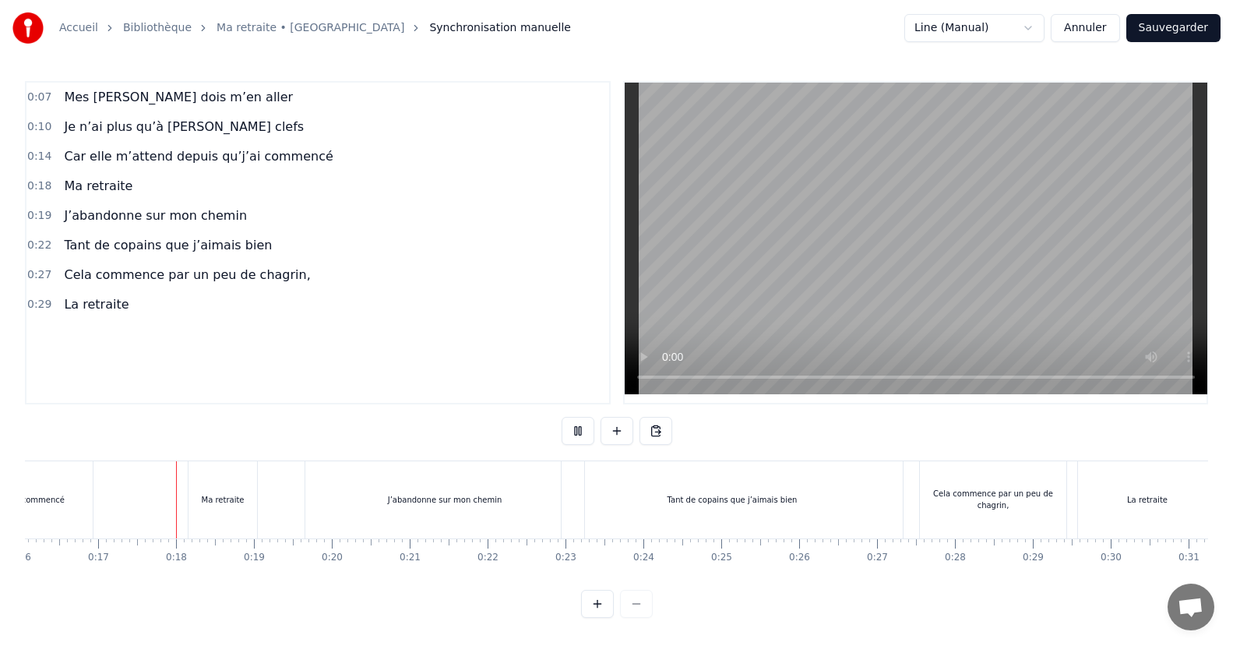
scroll to position [0, 1272]
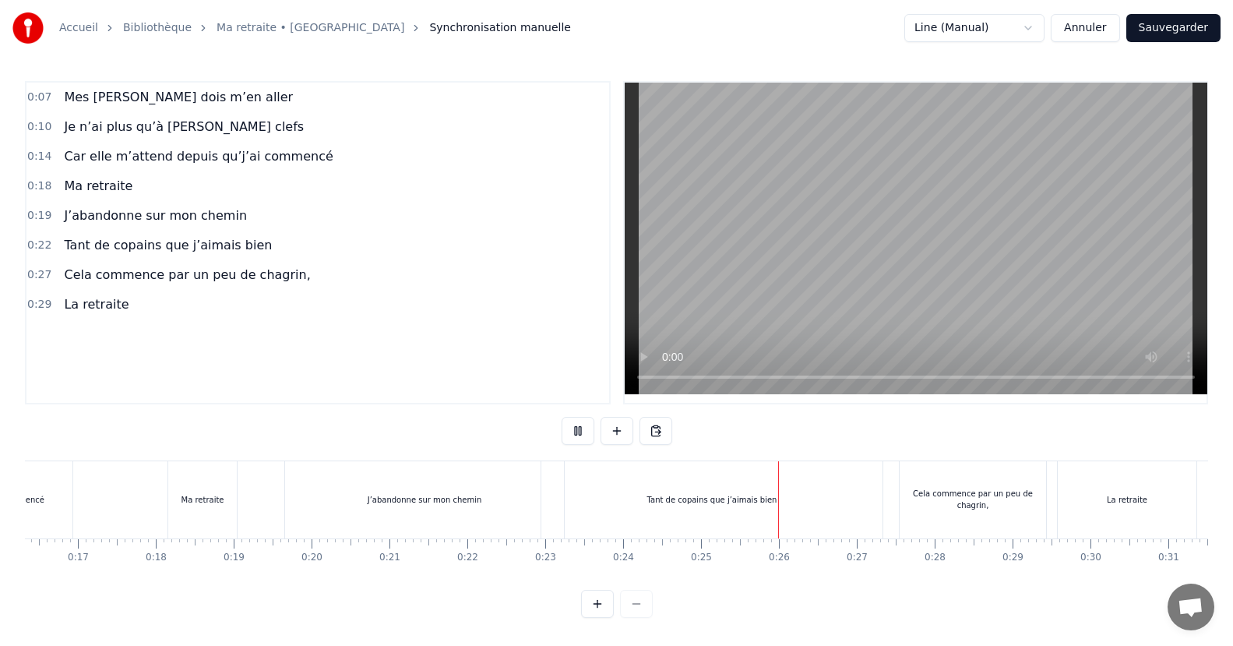
click at [430, 503] on div "J’abandonne sur mon chemin" at bounding box center [425, 500] width 115 height 12
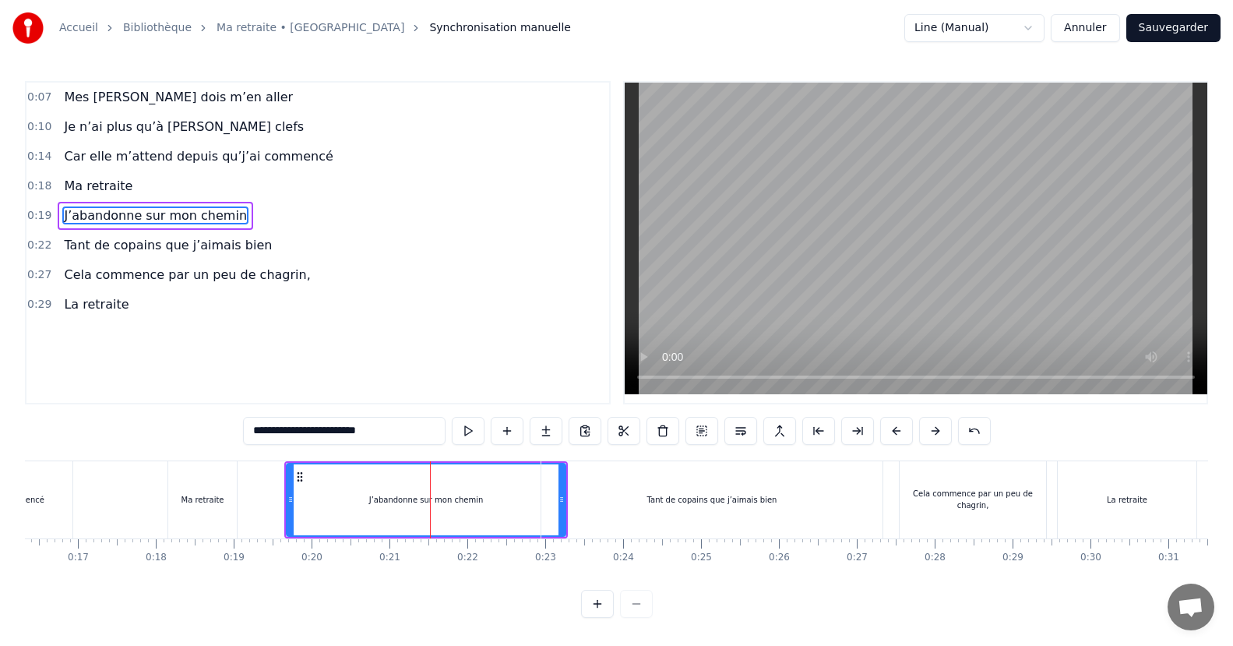
drag, startPoint x: 319, startPoint y: 475, endPoint x: 349, endPoint y: 467, distance: 31.2
click at [349, 467] on div "J’abandonne sur mon chemin" at bounding box center [426, 499] width 277 height 71
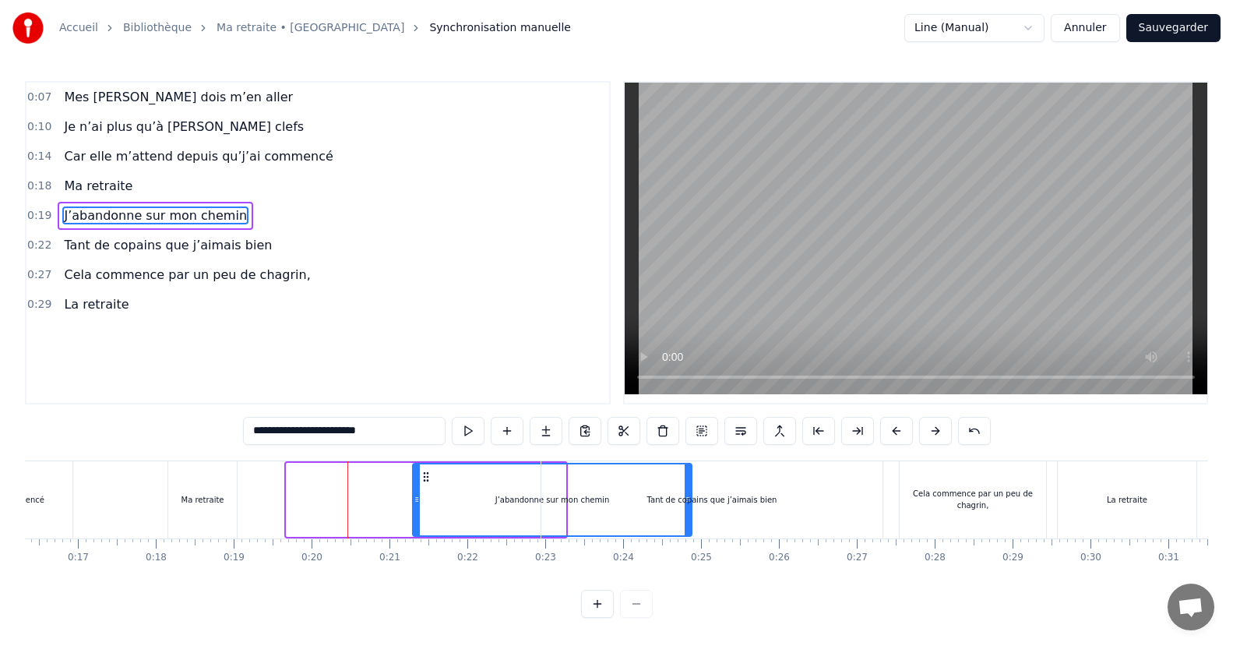
drag, startPoint x: 298, startPoint y: 481, endPoint x: 422, endPoint y: 482, distance: 124.7
click at [422, 482] on icon at bounding box center [426, 477] width 12 height 12
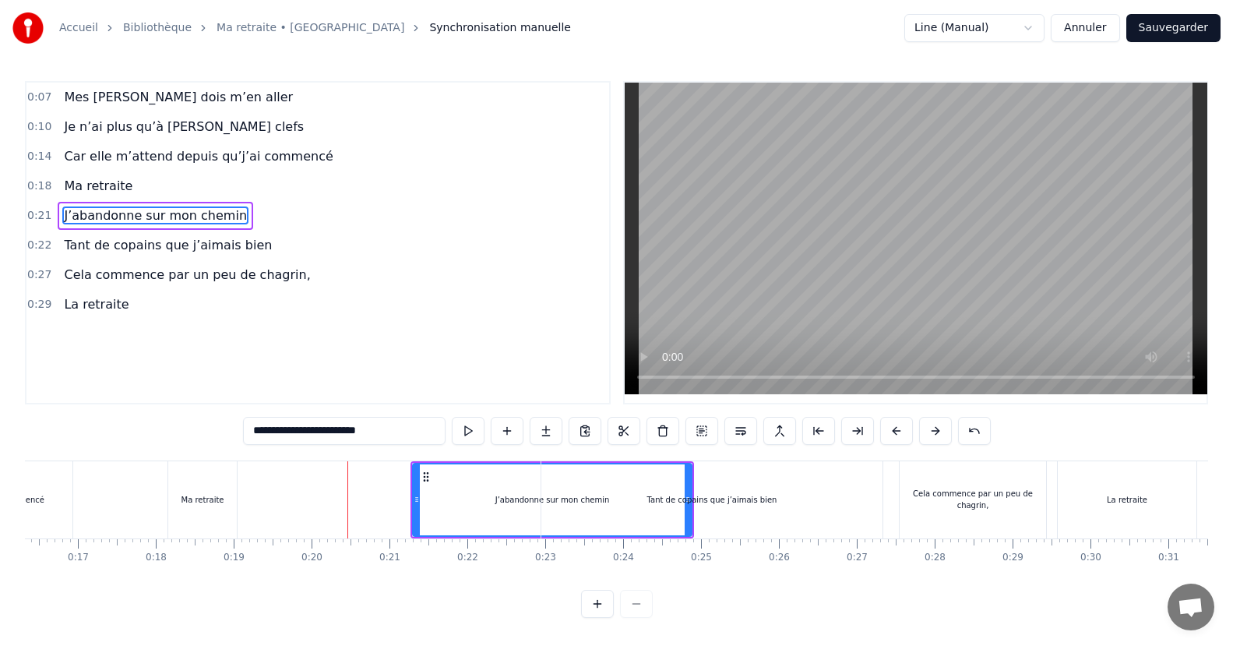
click at [794, 479] on div "Tant de copains que j’aimais bien" at bounding box center [712, 499] width 341 height 77
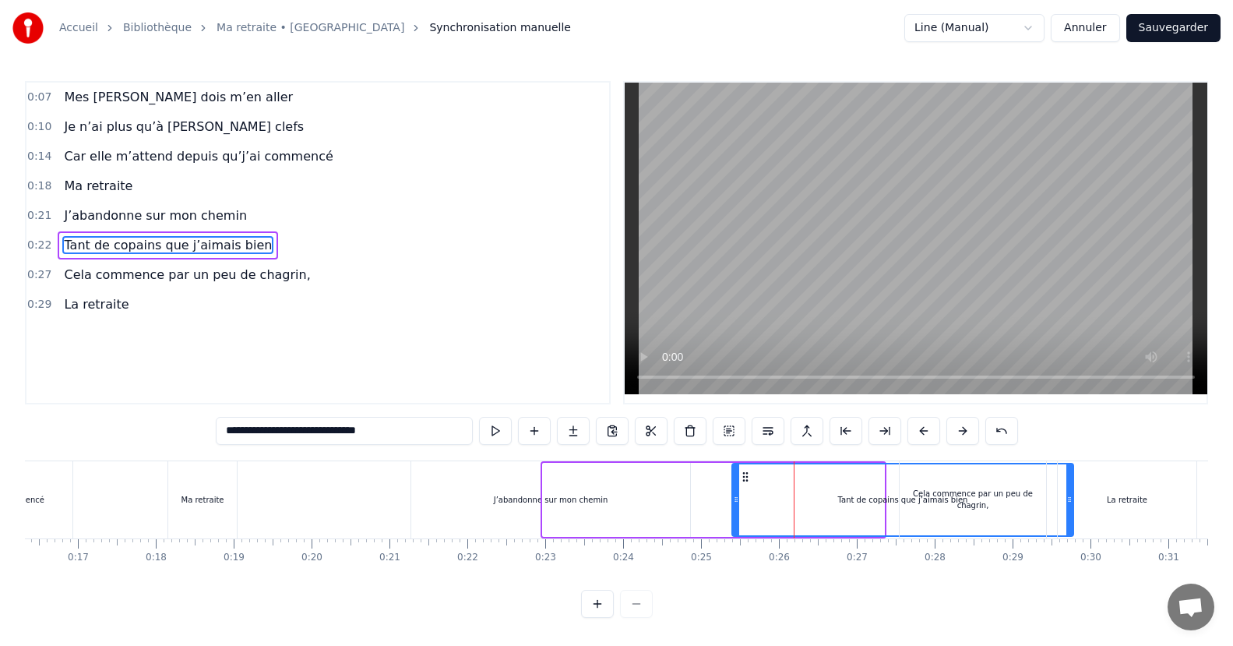
drag, startPoint x: 552, startPoint y: 478, endPoint x: 766, endPoint y: 445, distance: 216.1
click at [766, 445] on div "**********" at bounding box center [617, 349] width 1184 height 537
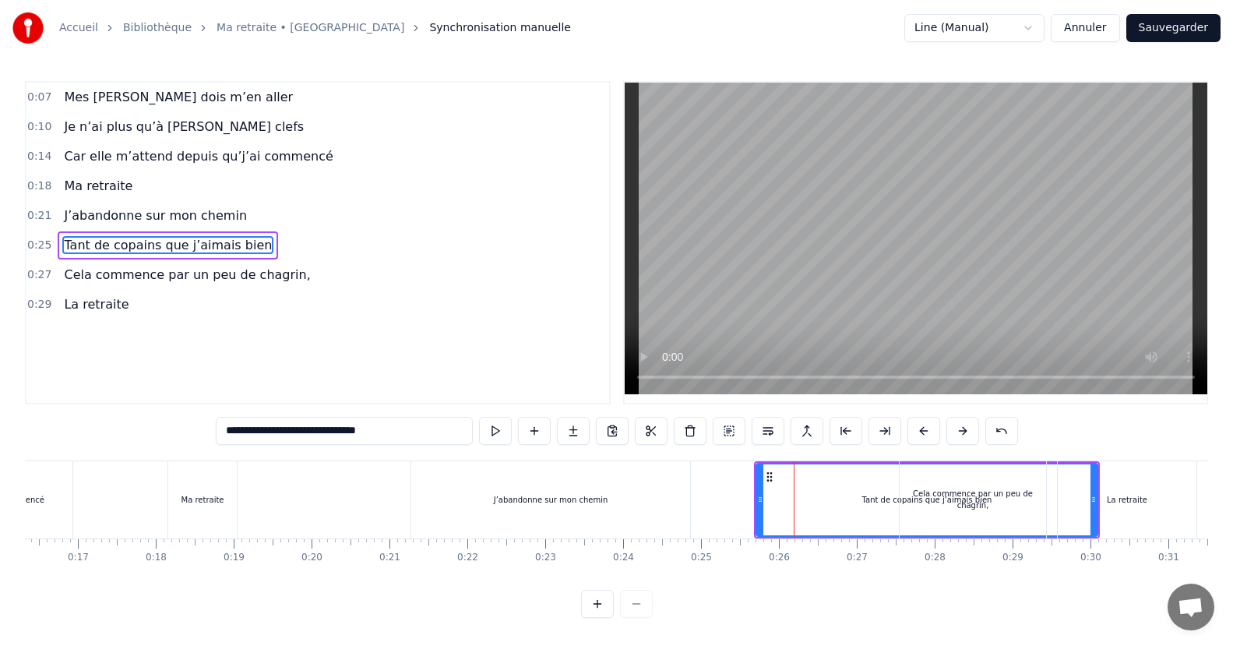
click at [1143, 491] on div "La retraite" at bounding box center [1127, 499] width 139 height 77
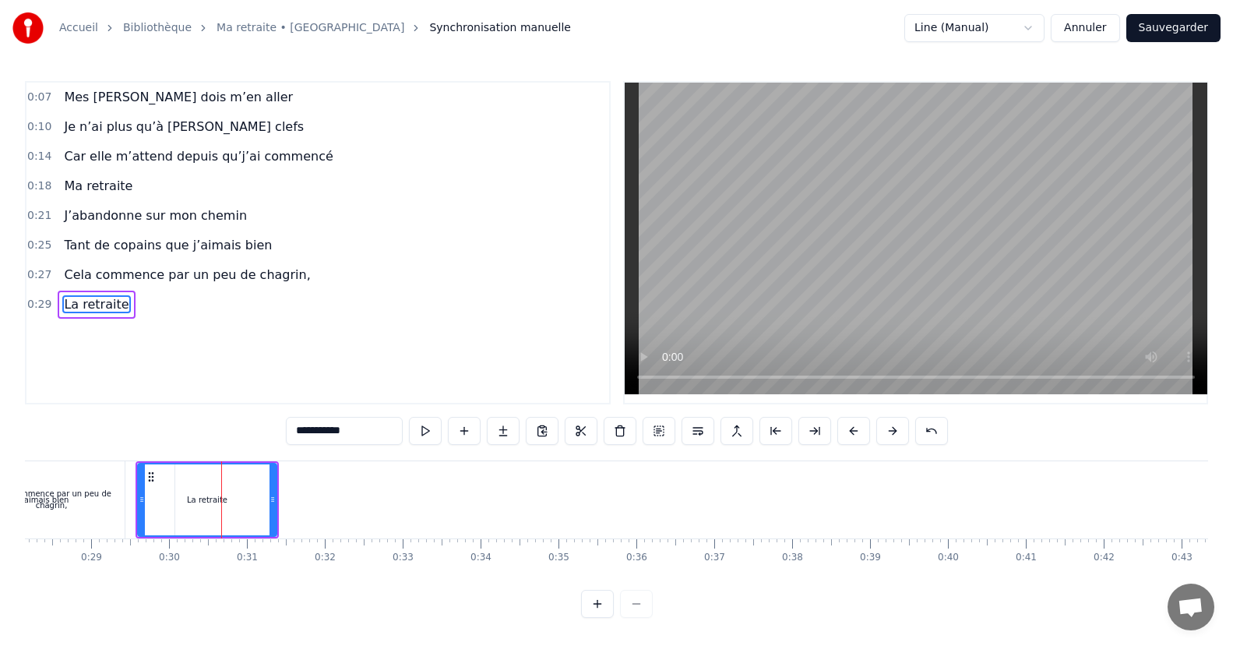
scroll to position [0, 2312]
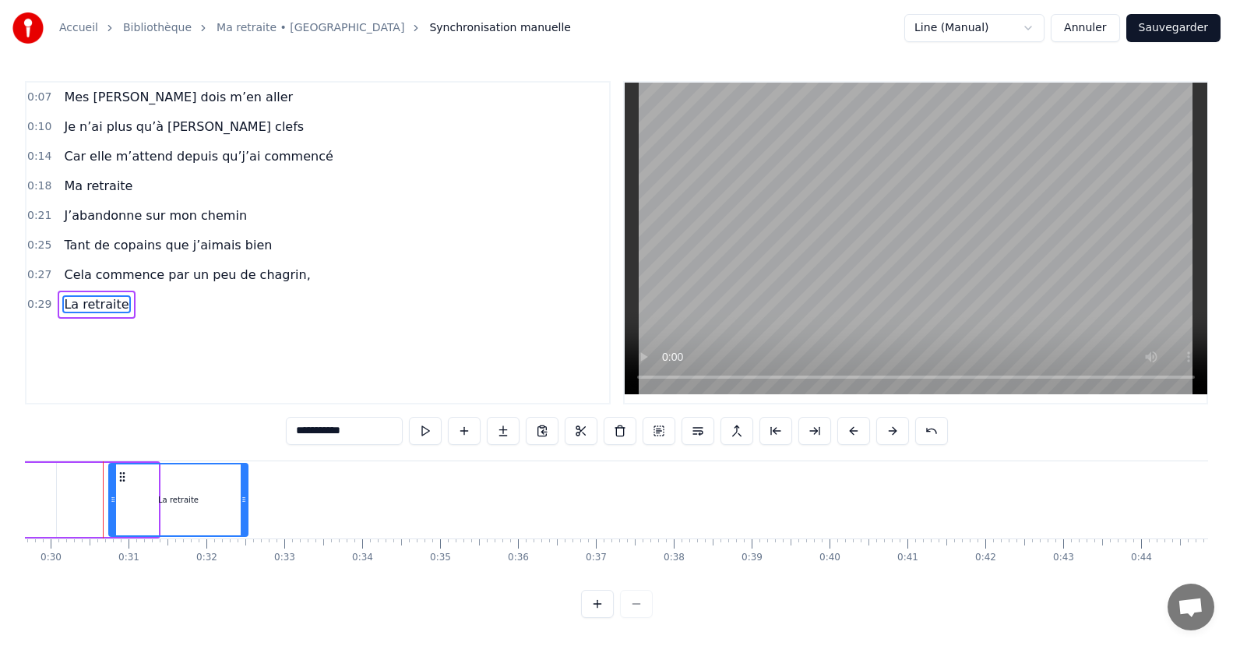
drag, startPoint x: 30, startPoint y: 473, endPoint x: 153, endPoint y: 475, distance: 123.1
click at [129, 475] on icon at bounding box center [122, 477] width 12 height 12
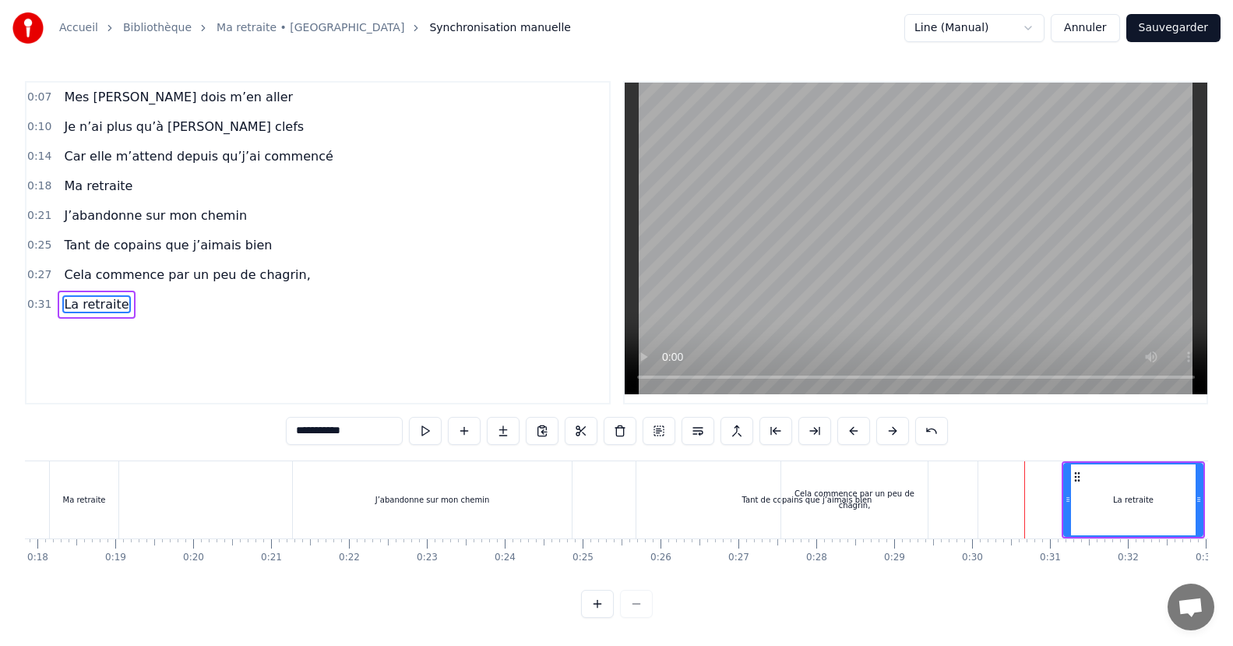
scroll to position [0, 1381]
click at [916, 479] on div "Cela commence par un peu de chagrin," at bounding box center [863, 499] width 146 height 77
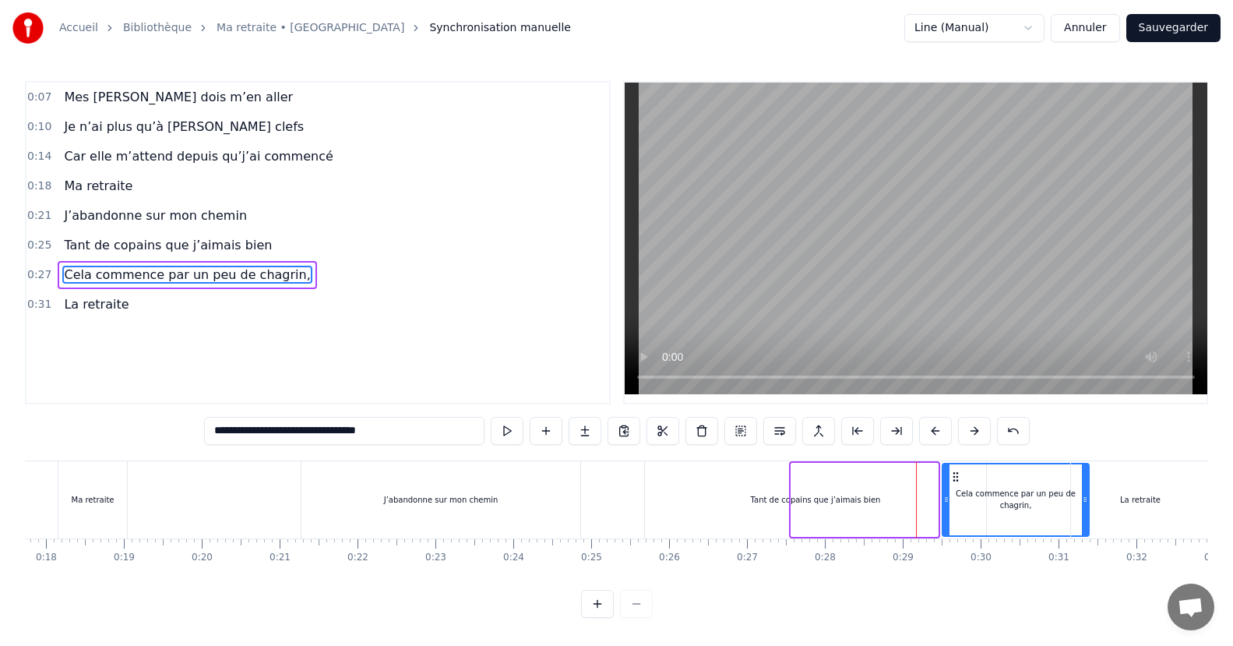
drag, startPoint x: 806, startPoint y: 471, endPoint x: 957, endPoint y: 461, distance: 151.5
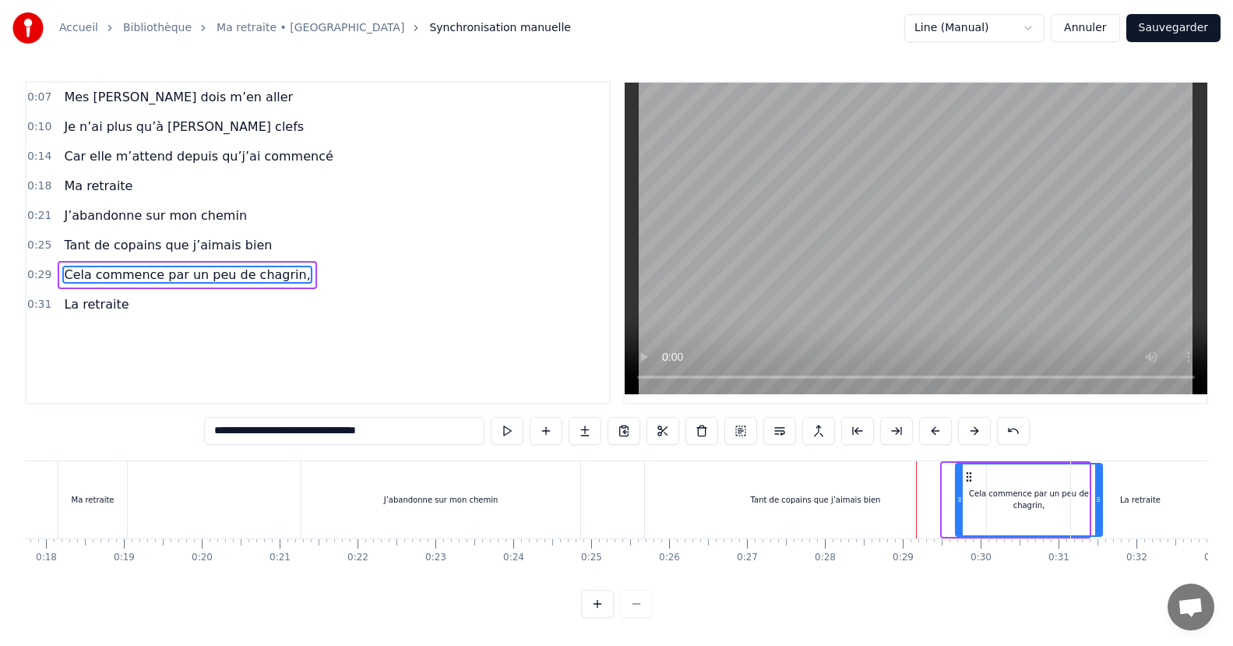
drag, startPoint x: 955, startPoint y: 475, endPoint x: 969, endPoint y: 475, distance: 13.2
click at [969, 475] on icon at bounding box center [969, 477] width 12 height 12
click at [1143, 487] on div "La retraite" at bounding box center [1140, 499] width 139 height 77
type input "**********"
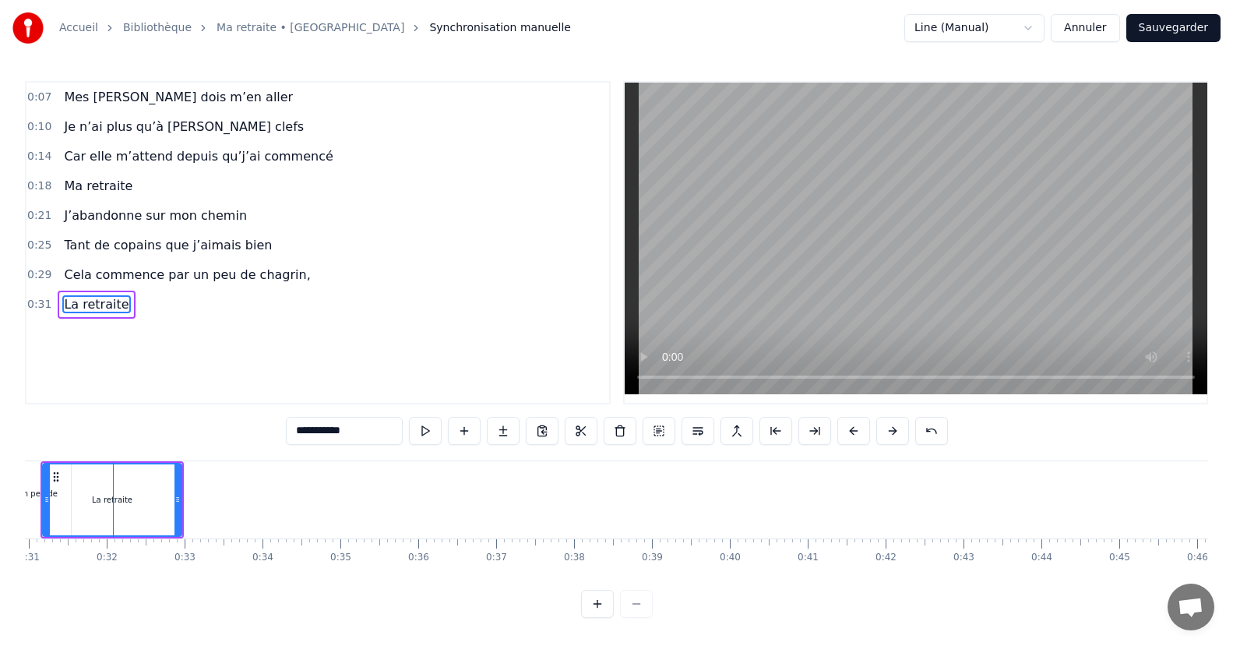
scroll to position [0, 2422]
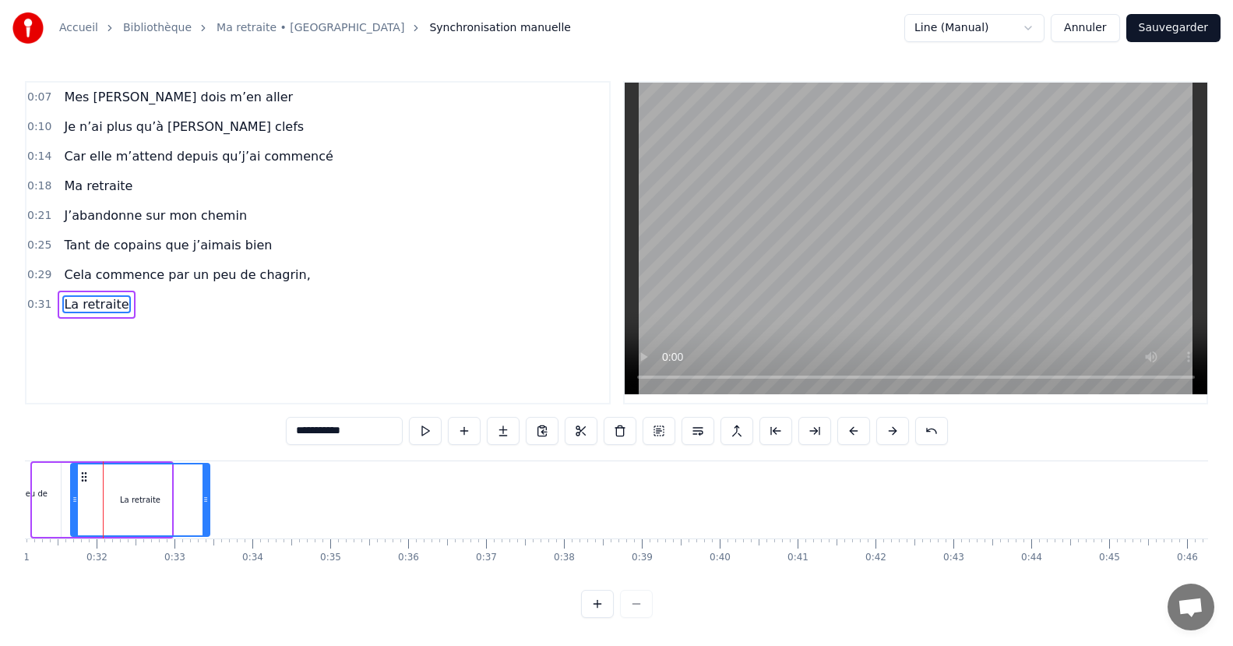
drag, startPoint x: 46, startPoint y: 475, endPoint x: 84, endPoint y: 475, distance: 38.2
click at [84, 475] on icon at bounding box center [84, 477] width 12 height 12
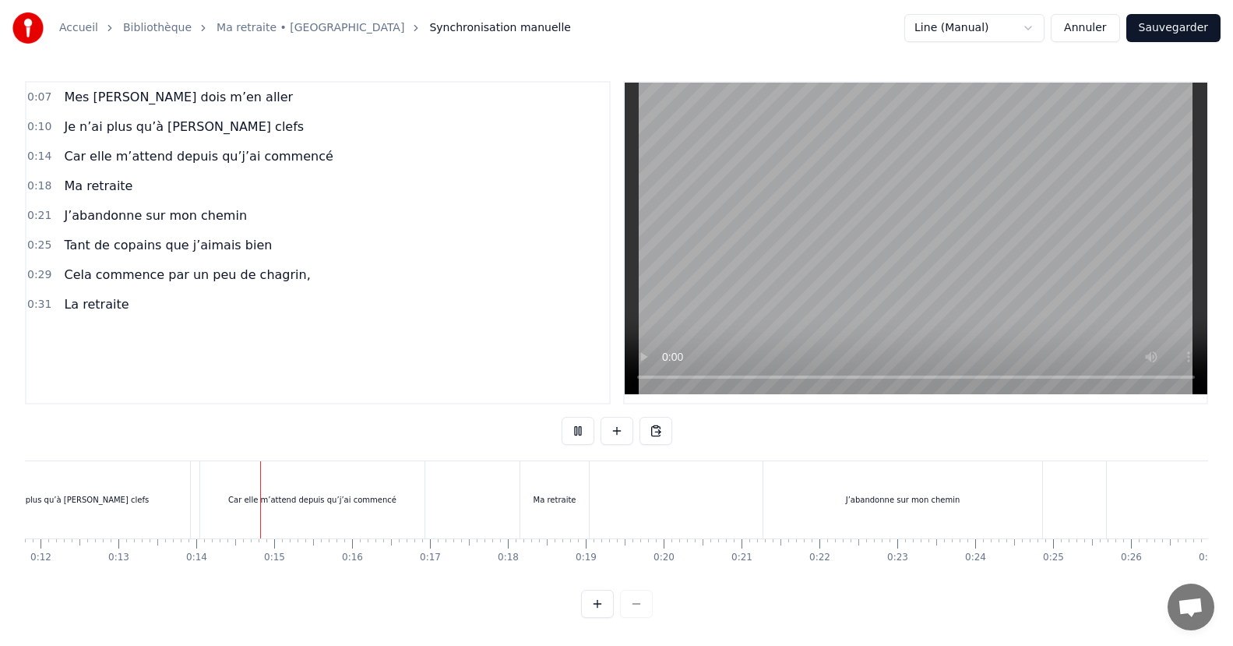
scroll to position [0, 1036]
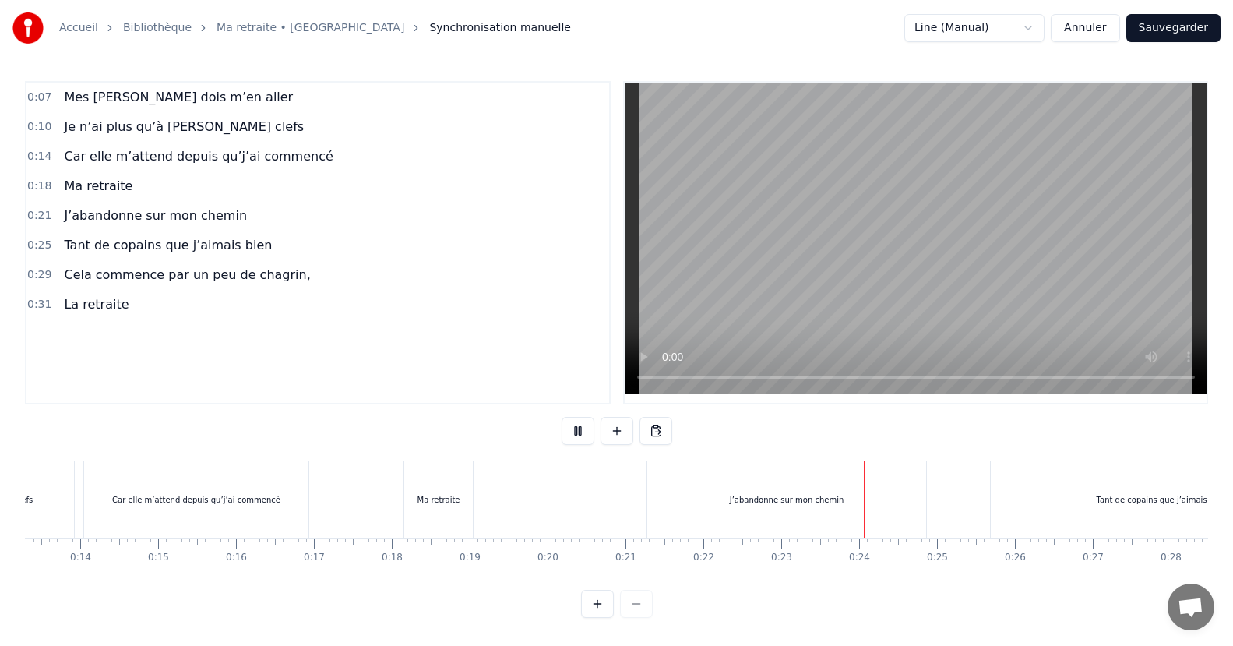
click at [817, 487] on div "J’abandonne sur mon chemin" at bounding box center [786, 499] width 279 height 77
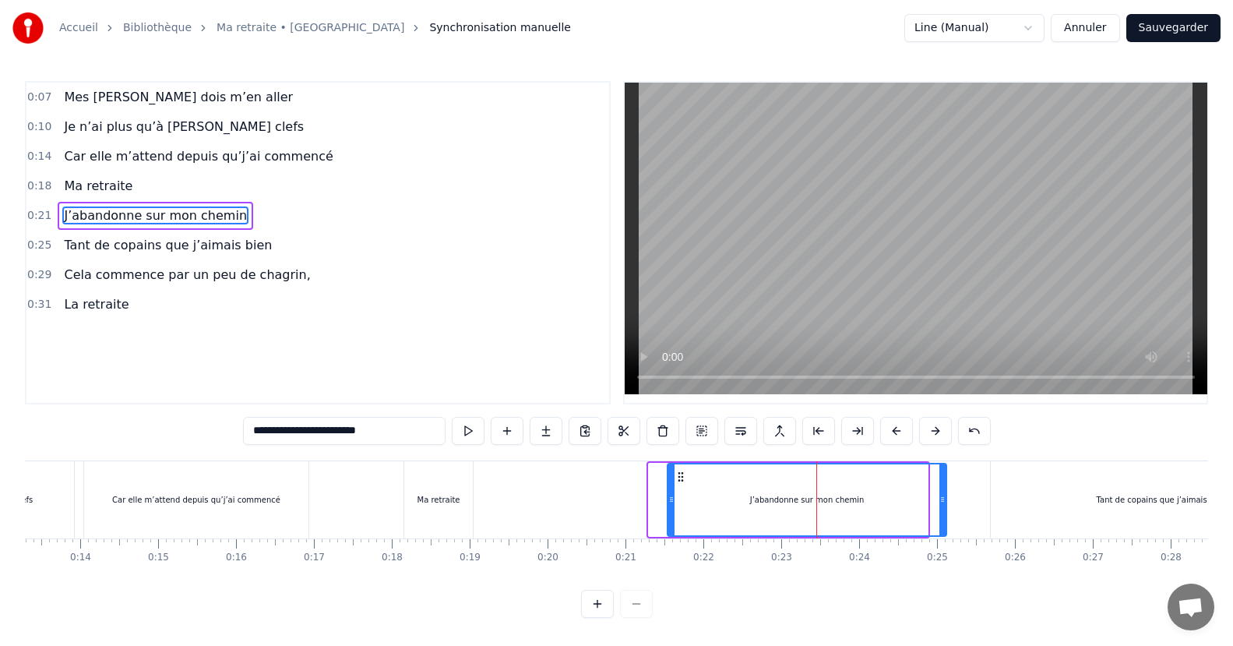
drag, startPoint x: 665, startPoint y: 477, endPoint x: 683, endPoint y: 468, distance: 20.6
click at [683, 468] on div "J’abandonne sur mon chemin" at bounding box center [807, 499] width 277 height 71
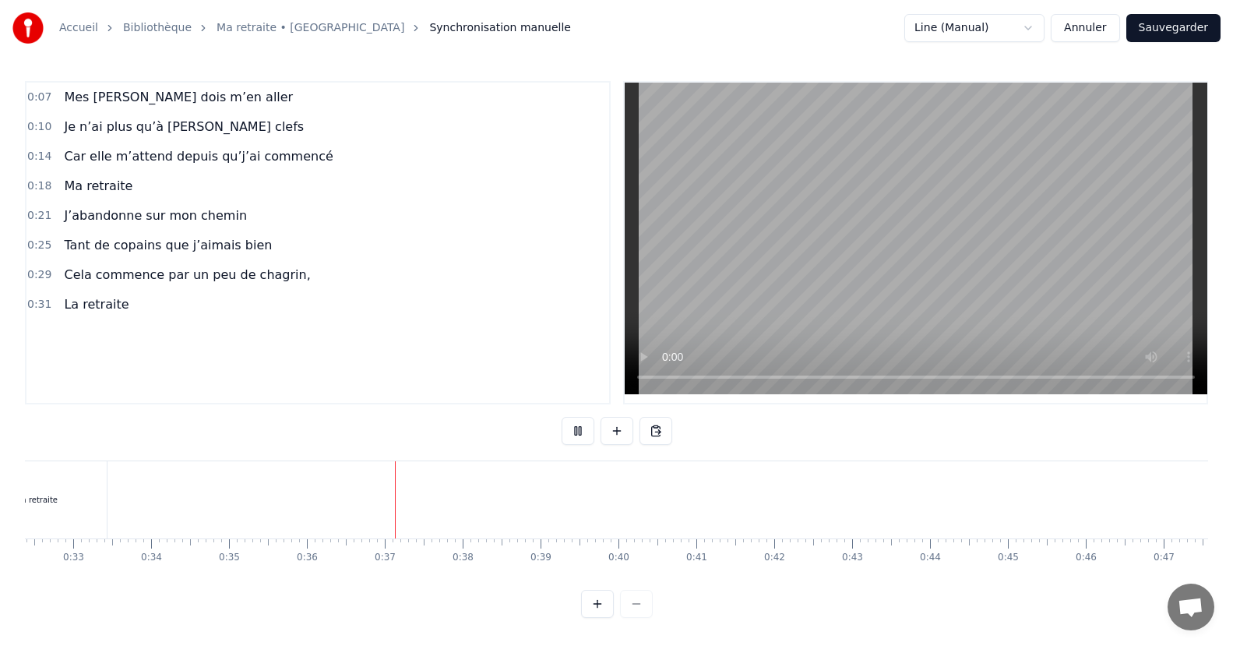
scroll to position [0, 2769]
click at [580, 426] on button at bounding box center [578, 431] width 33 height 28
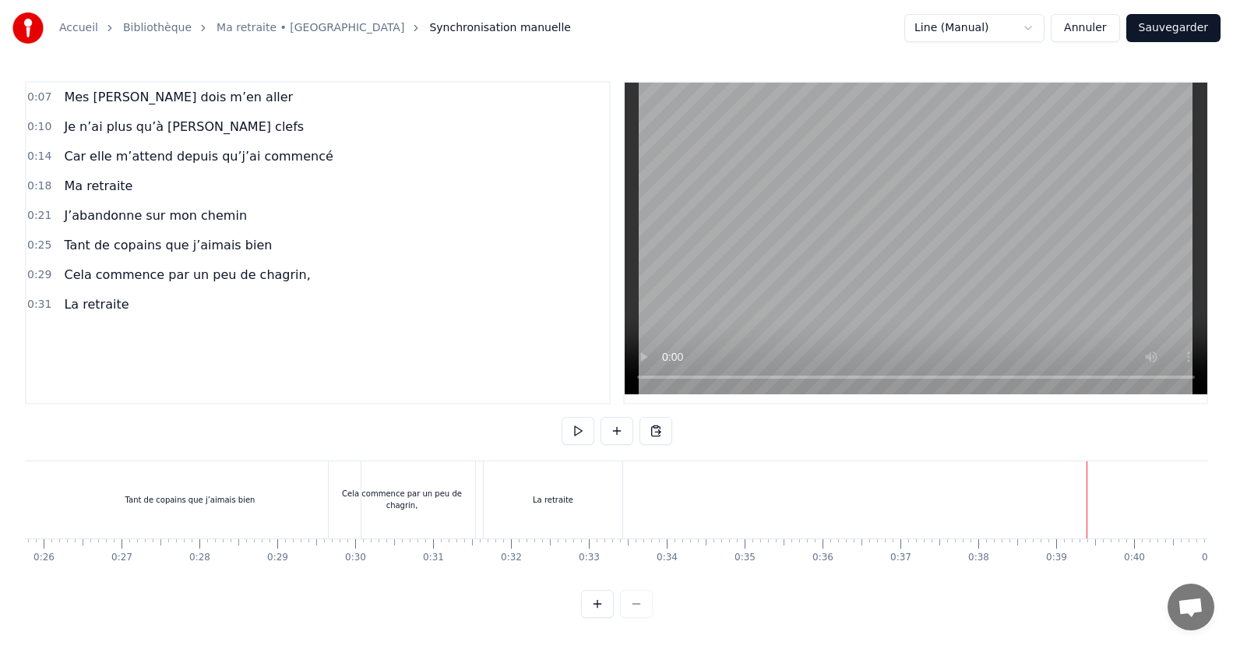
click at [542, 485] on div "La retraite" at bounding box center [553, 499] width 139 height 77
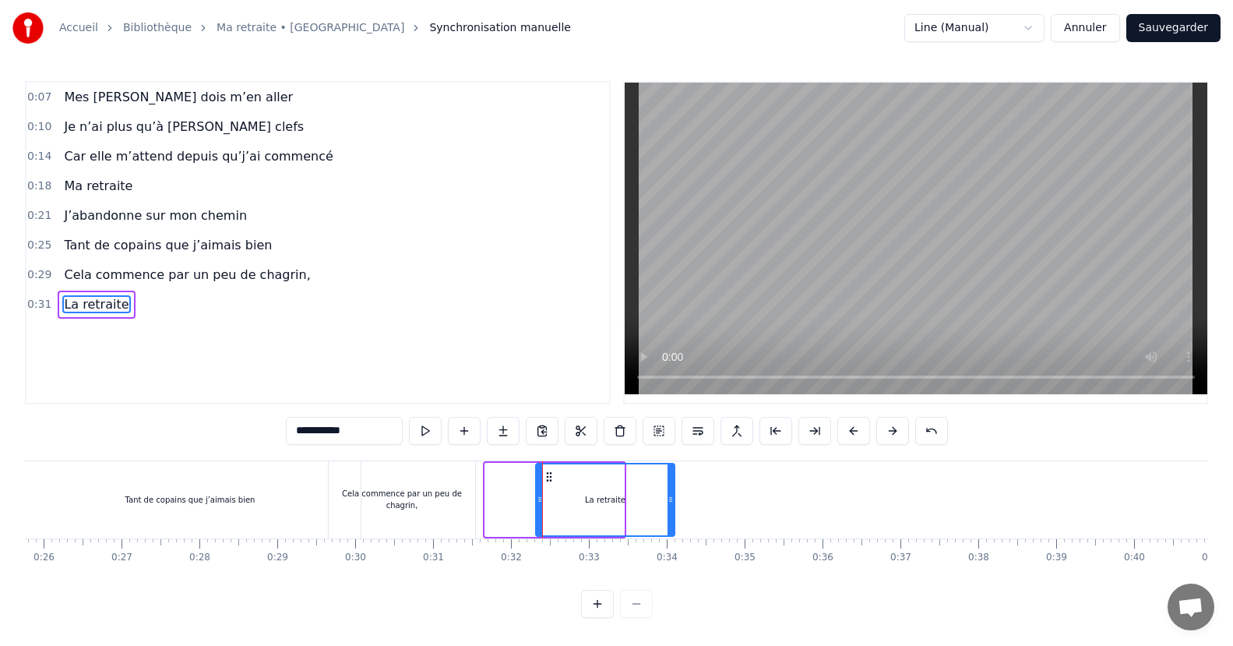
drag, startPoint x: 499, startPoint y: 476, endPoint x: 549, endPoint y: 479, distance: 50.7
click at [549, 479] on icon at bounding box center [549, 477] width 12 height 12
click at [395, 491] on div "Cela commence par un peu de chagrin," at bounding box center [402, 499] width 146 height 77
type input "**********"
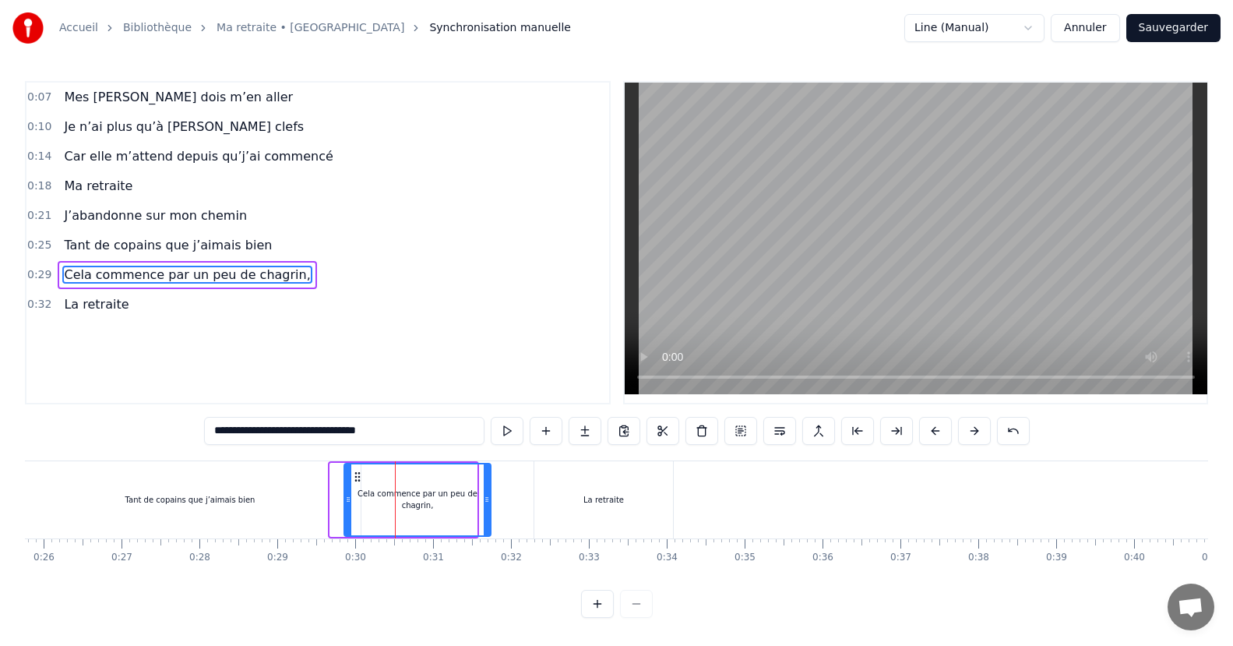
drag, startPoint x: 344, startPoint y: 477, endPoint x: 361, endPoint y: 473, distance: 16.8
click at [361, 473] on icon at bounding box center [357, 477] width 12 height 12
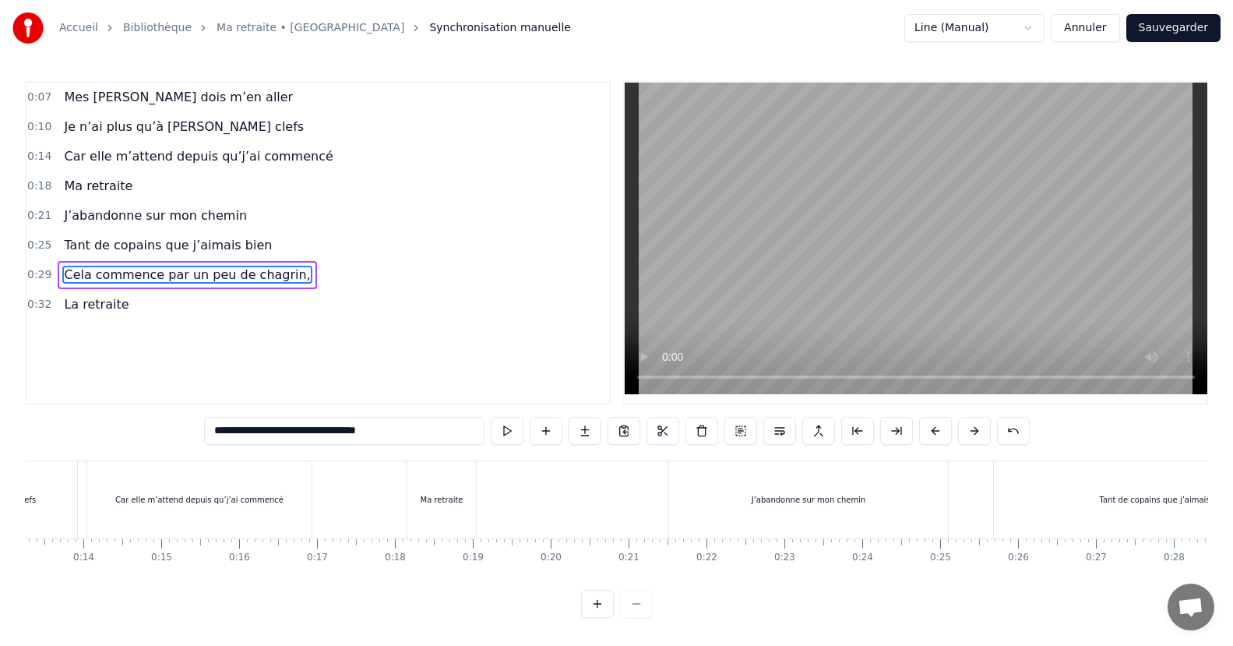
scroll to position [0, 0]
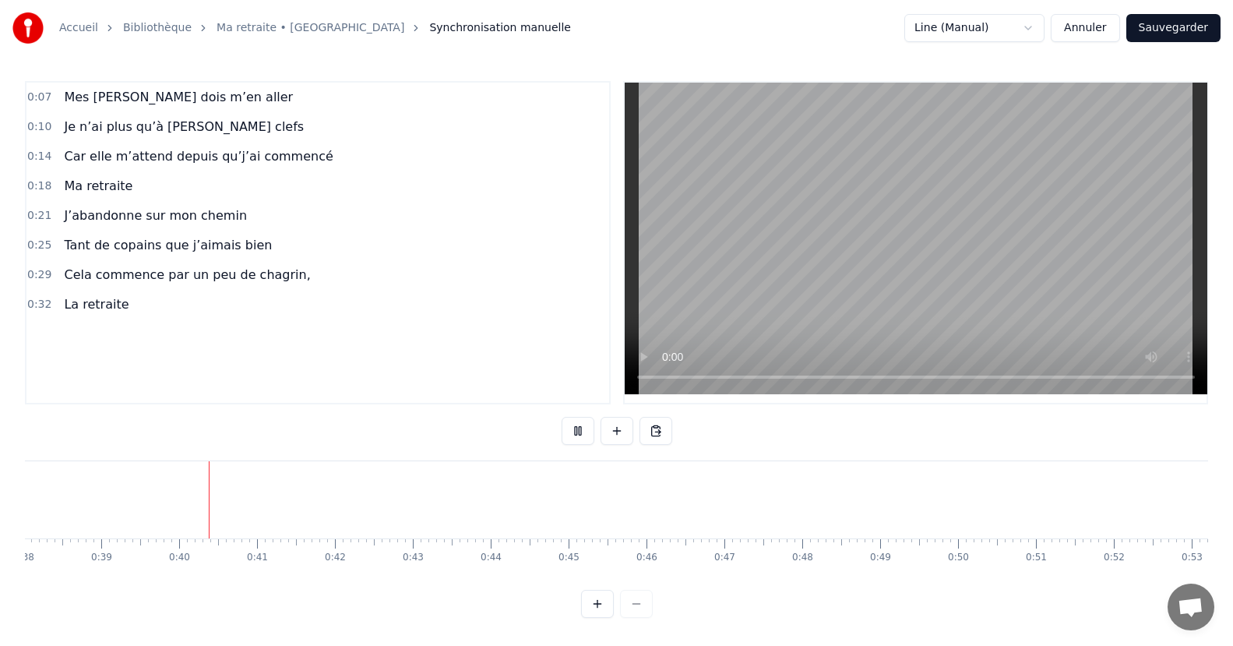
scroll to position [0, 3036]
click at [577, 432] on button at bounding box center [578, 431] width 33 height 28
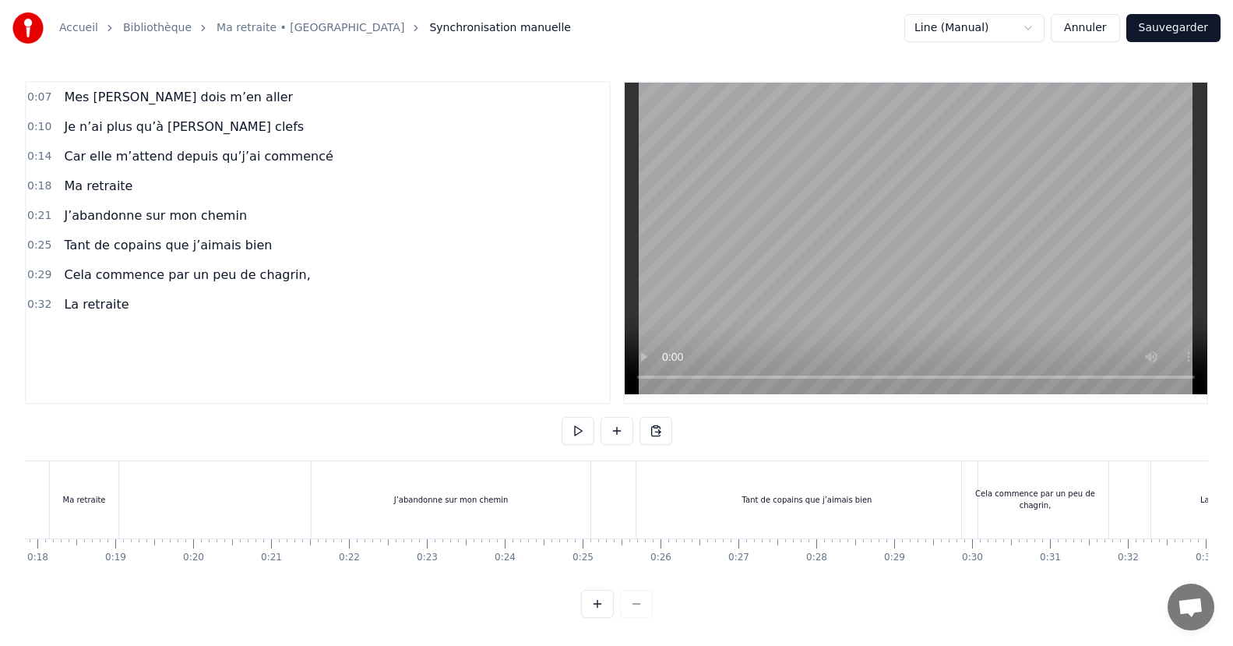
scroll to position [0, 1381]
click at [403, 489] on div "J’abandonne sur mon chemin" at bounding box center [459, 499] width 279 height 77
click at [522, 503] on div "J’abandonne sur mon chemin" at bounding box center [459, 499] width 279 height 77
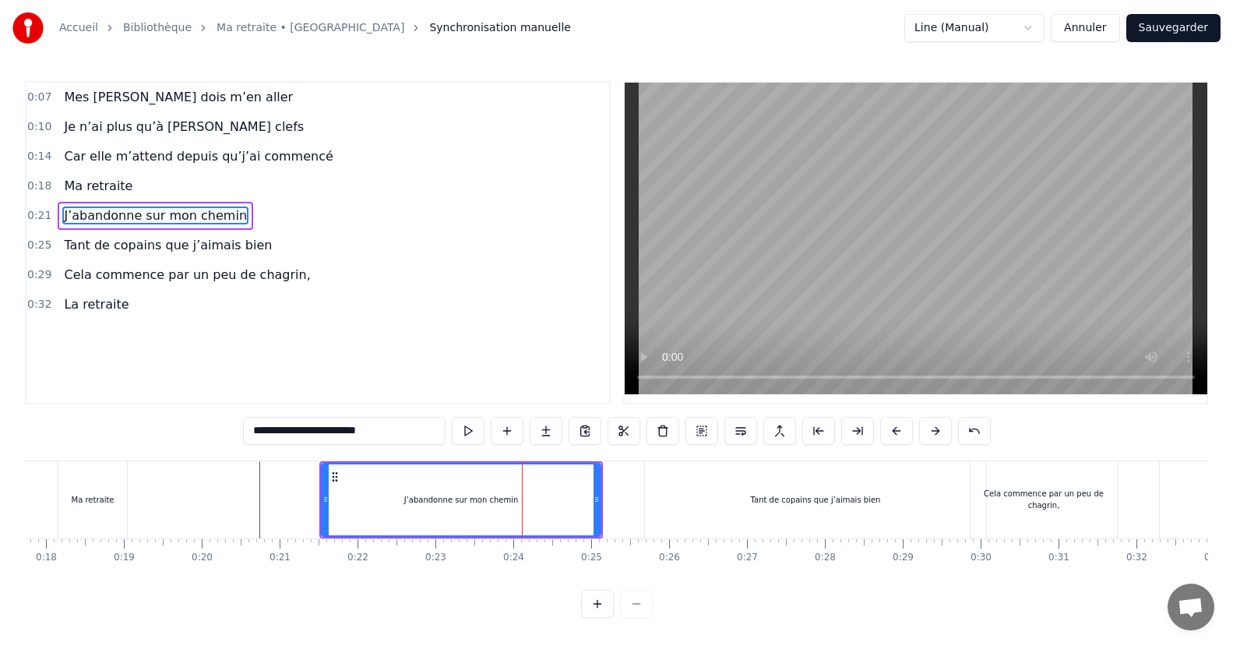
click at [910, 482] on div "Tant de copains que j’aimais bien" at bounding box center [815, 499] width 341 height 77
type input "**********"
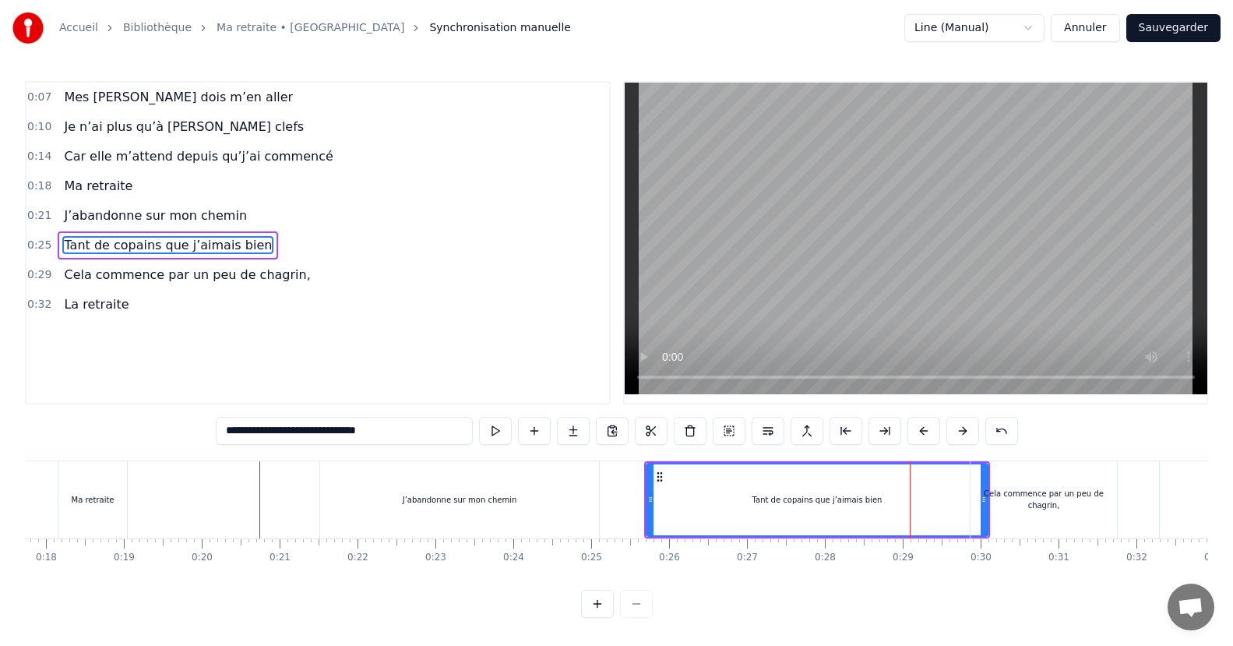
click at [812, 488] on div "Tant de copains que j’aimais bien" at bounding box center [817, 499] width 340 height 71
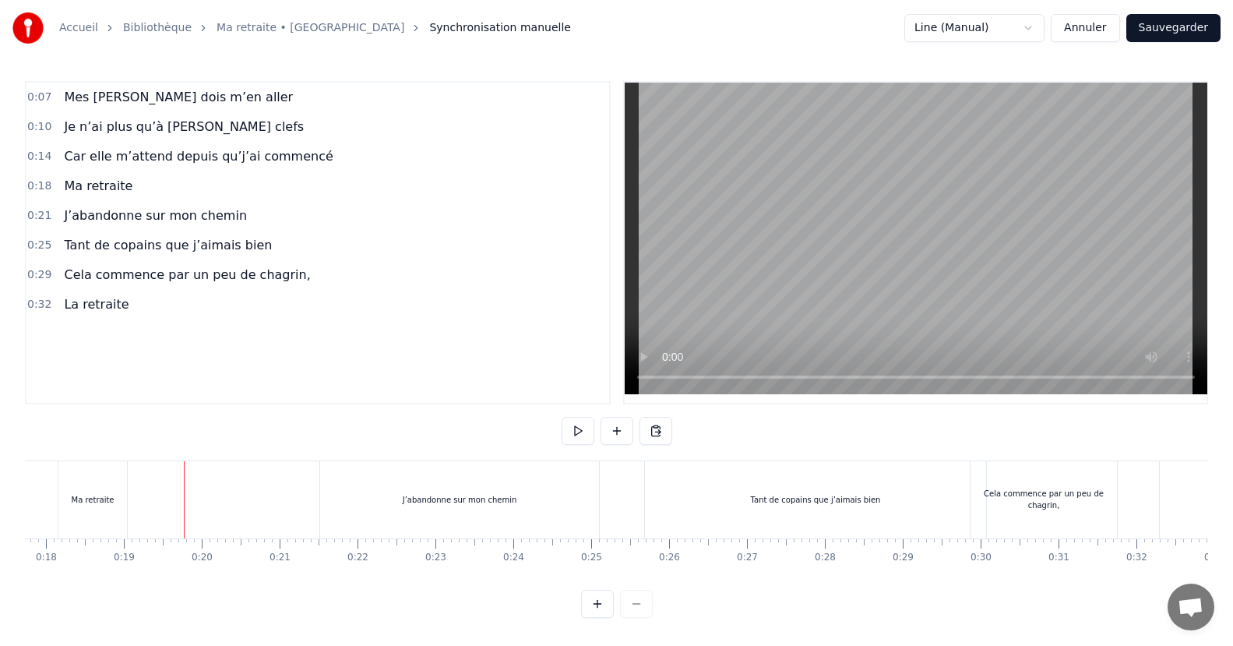
click at [800, 483] on div "Tant de copains que j’aimais bien" at bounding box center [815, 499] width 341 height 77
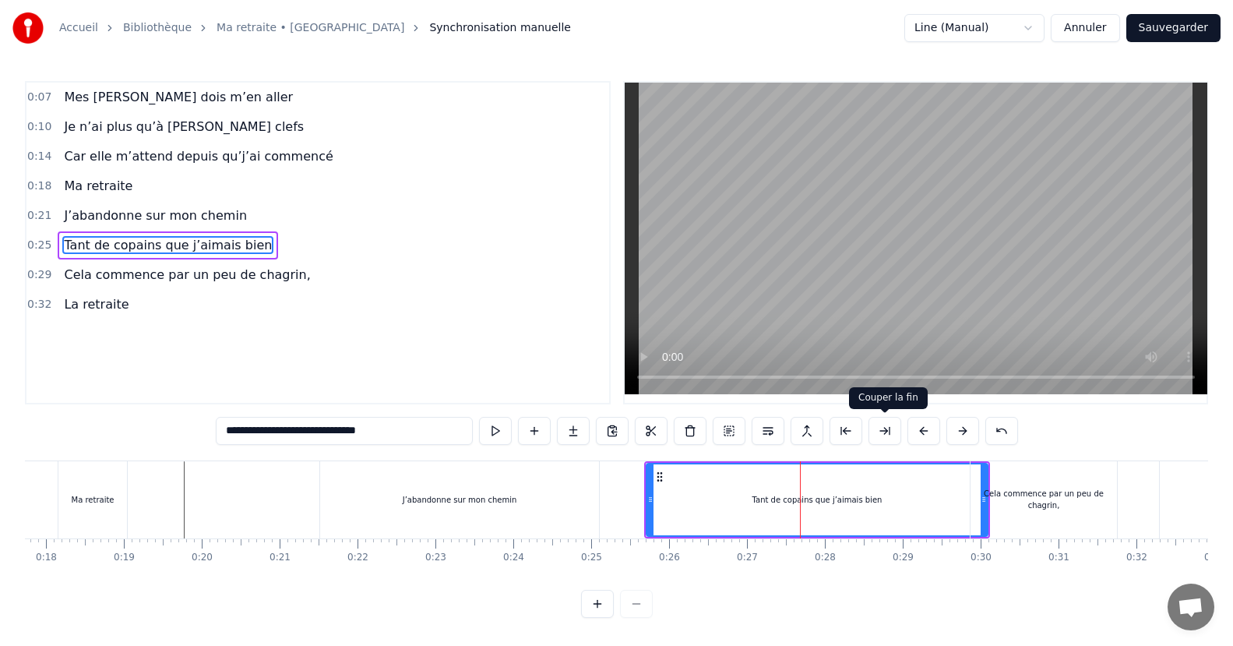
click at [885, 428] on button at bounding box center [885, 431] width 33 height 28
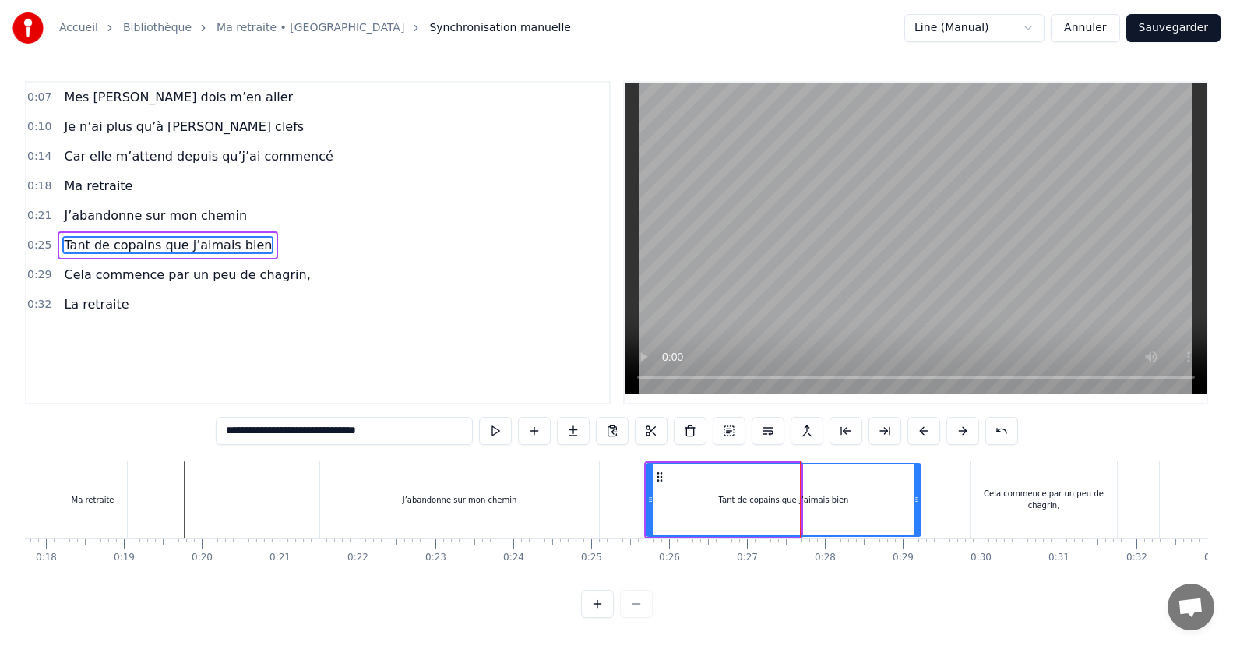
drag, startPoint x: 797, startPoint y: 496, endPoint x: 917, endPoint y: 500, distance: 120.1
click at [917, 500] on icon at bounding box center [917, 499] width 6 height 12
click at [235, 598] on div "**********" at bounding box center [617, 349] width 1184 height 537
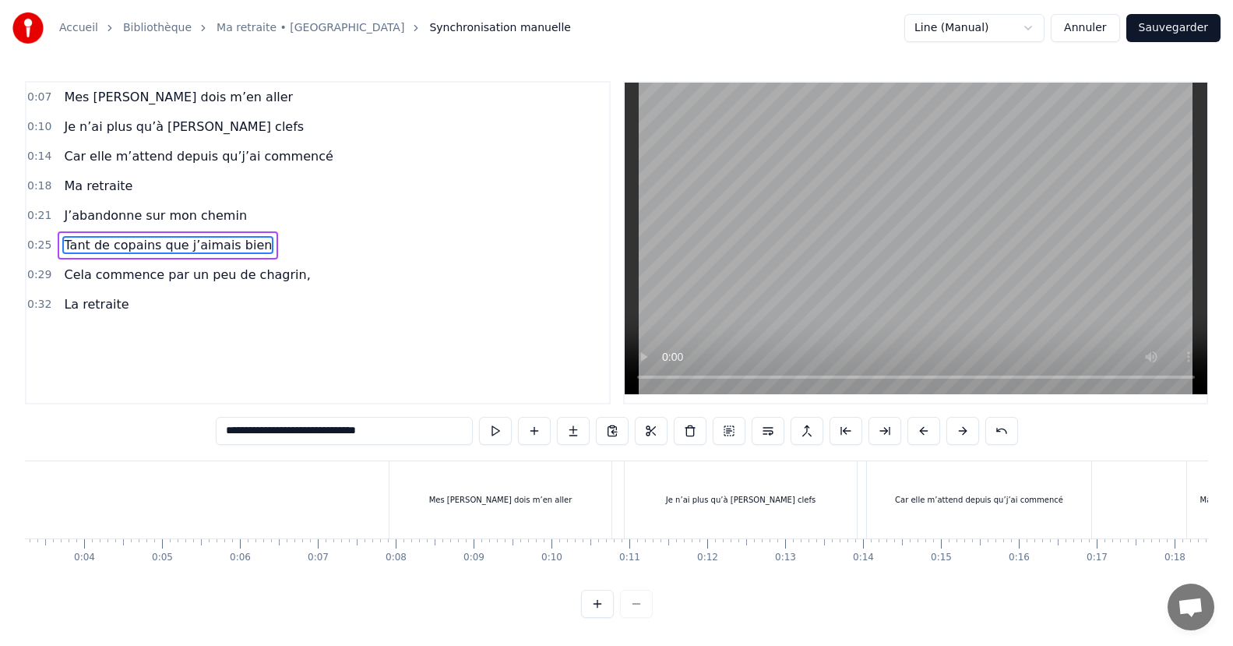
scroll to position [0, 0]
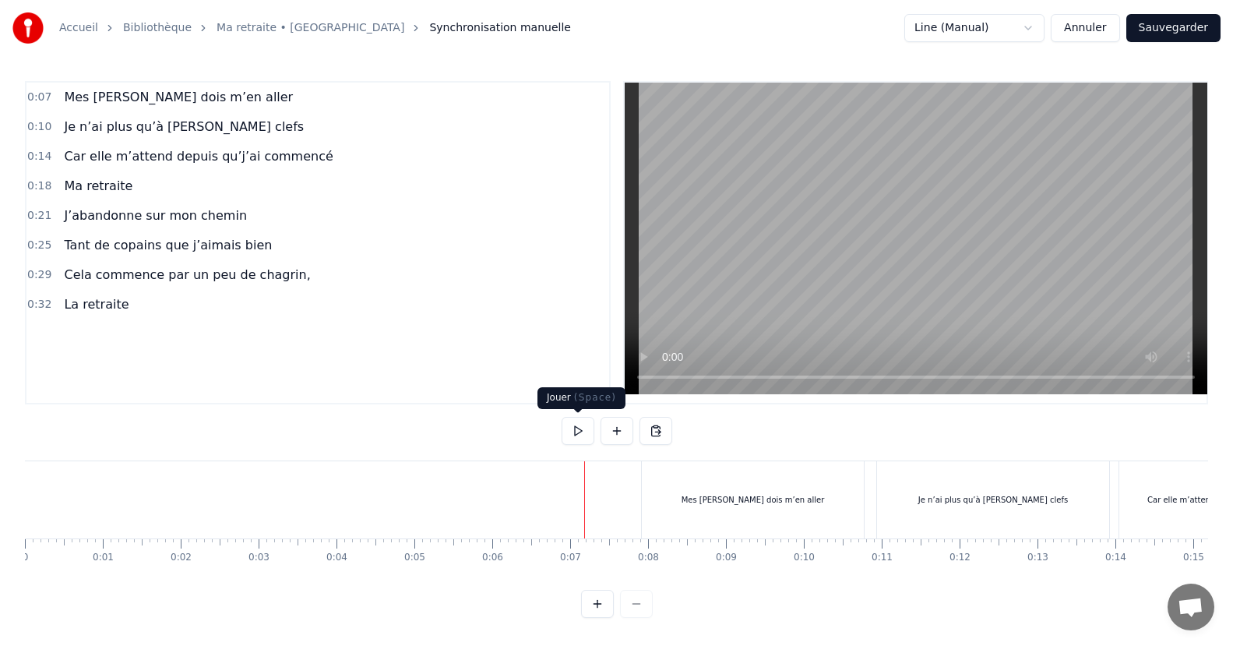
click at [578, 432] on button at bounding box center [578, 431] width 33 height 28
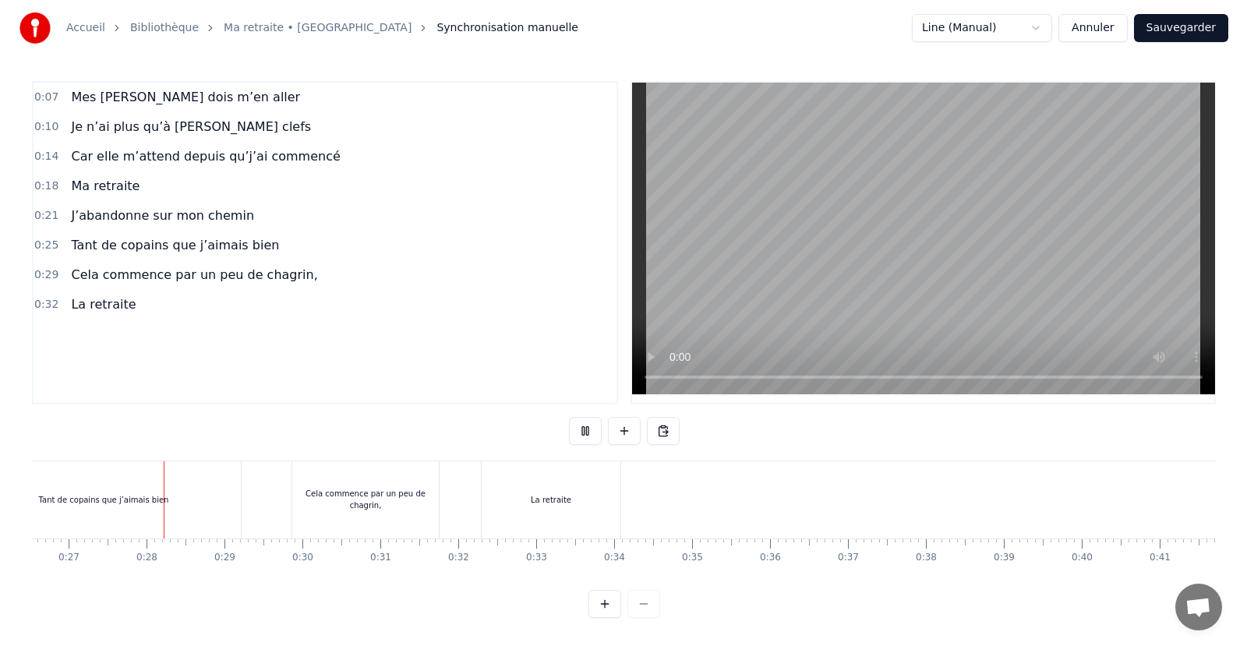
scroll to position [0, 2070]
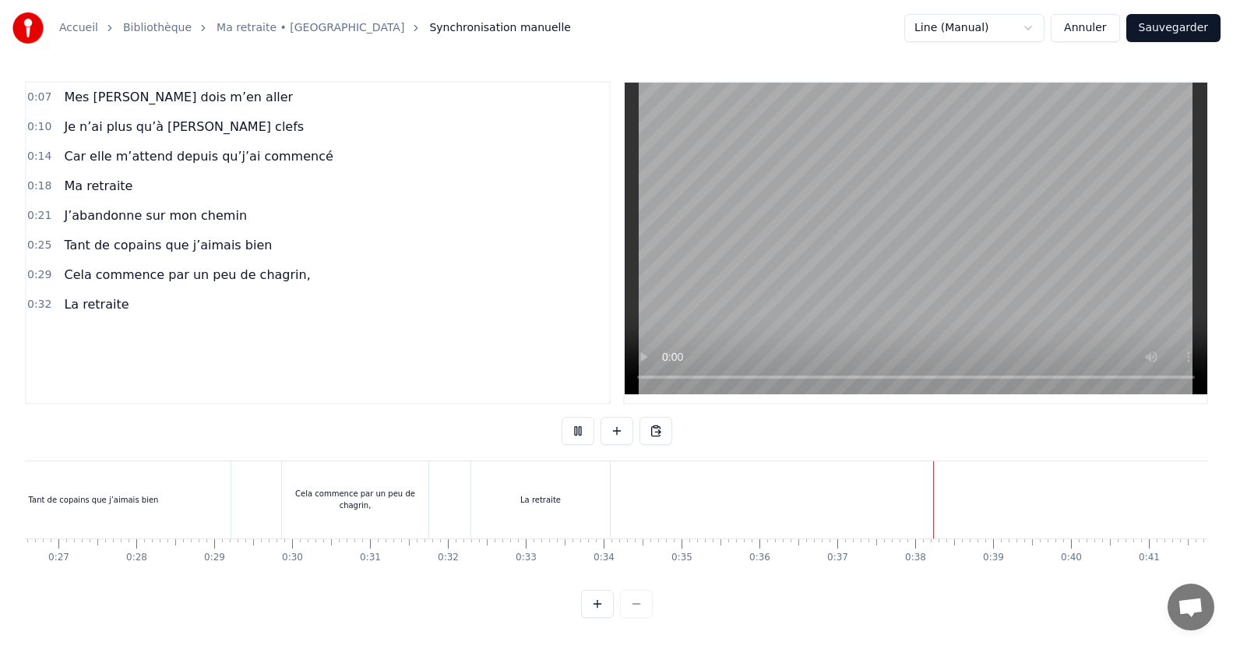
click at [1178, 26] on button "Sauvegarder" at bounding box center [1174, 28] width 94 height 28
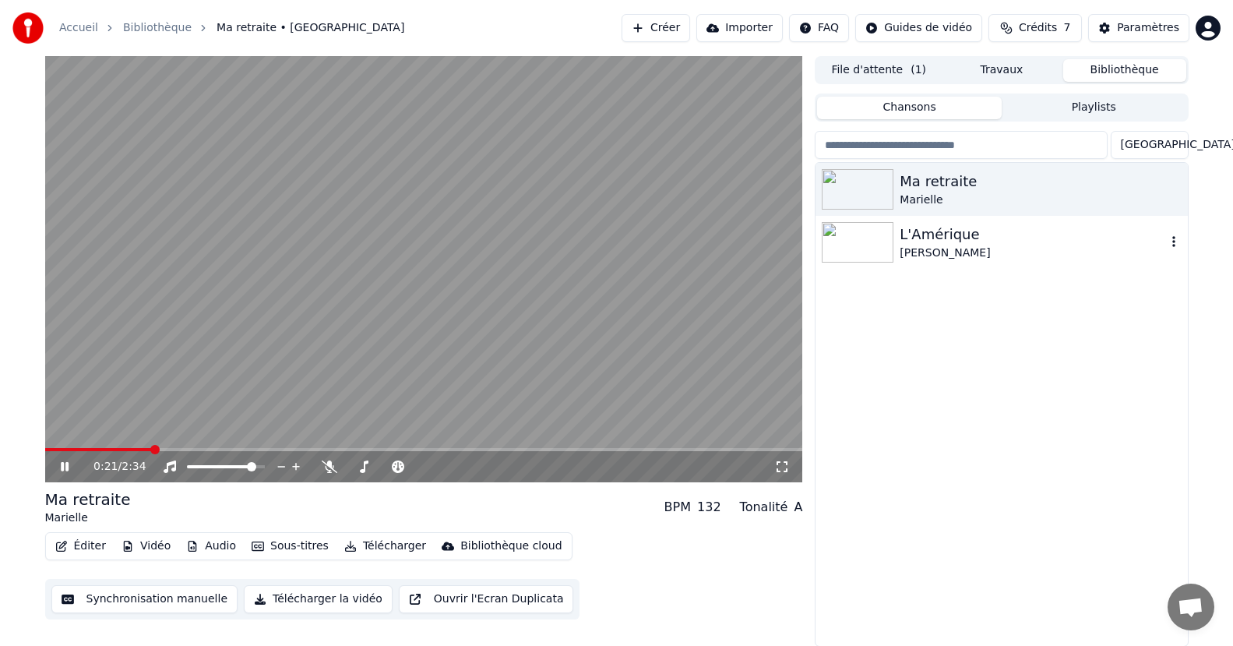
click at [950, 240] on div "L'Amérique" at bounding box center [1033, 235] width 266 height 22
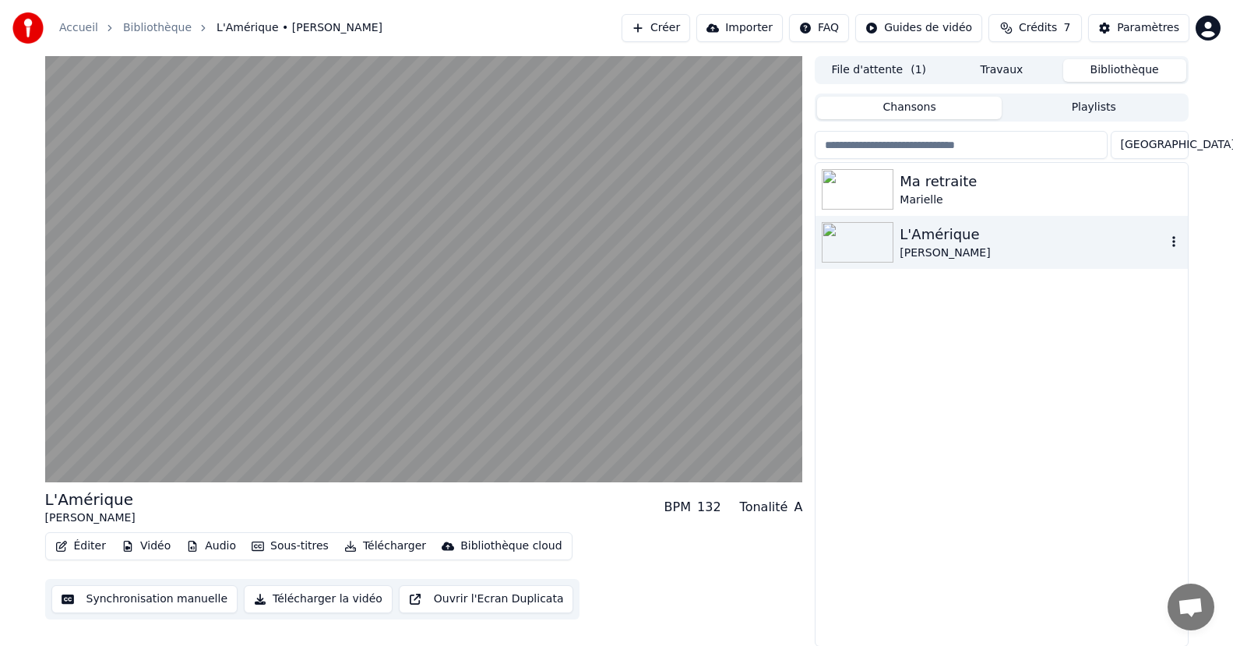
click at [1177, 242] on icon "button" at bounding box center [1174, 241] width 16 height 12
click at [897, 326] on div "Ma retraite [PERSON_NAME] L'Amérique [PERSON_NAME]" at bounding box center [1002, 404] width 372 height 483
click at [905, 188] on div "Ma retraite" at bounding box center [1033, 182] width 266 height 22
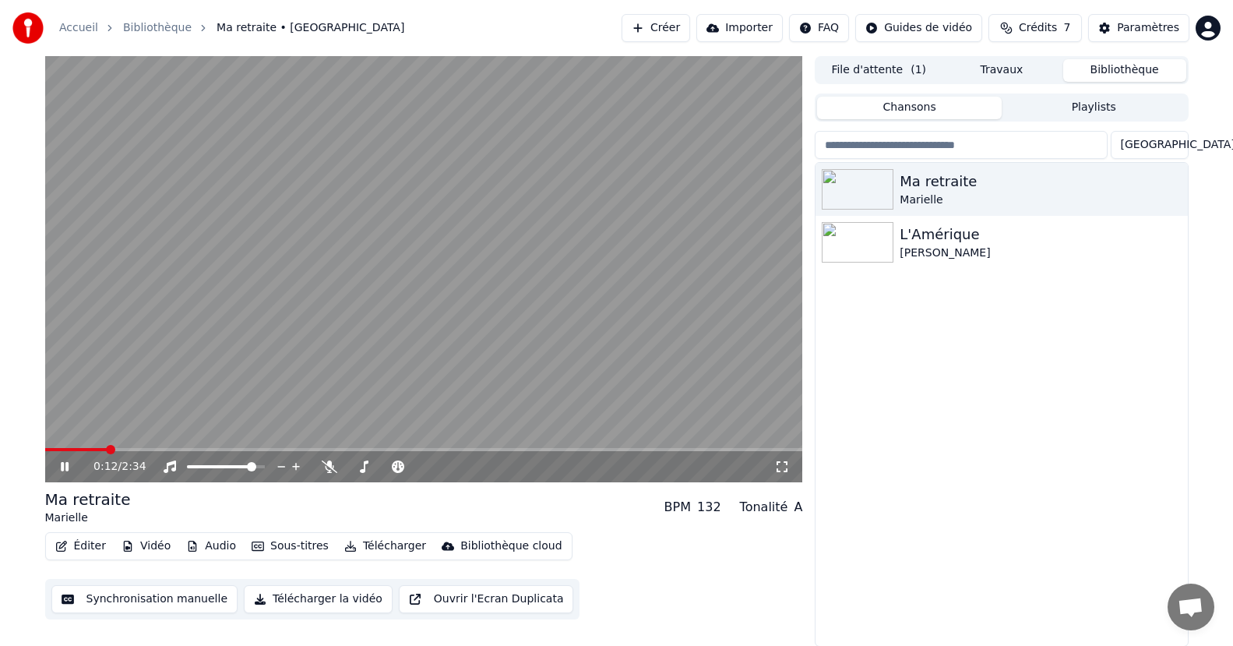
click at [83, 545] on button "Éditer" at bounding box center [80, 546] width 63 height 22
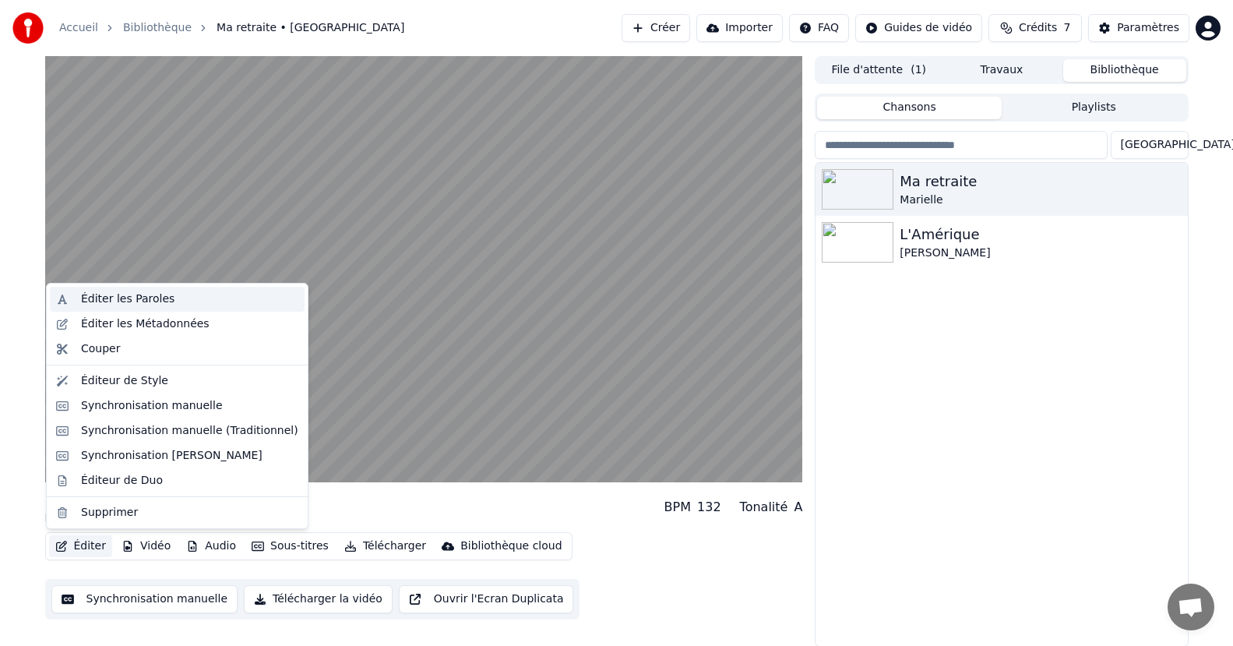
click at [117, 297] on div "Éditer les Paroles" at bounding box center [127, 299] width 93 height 16
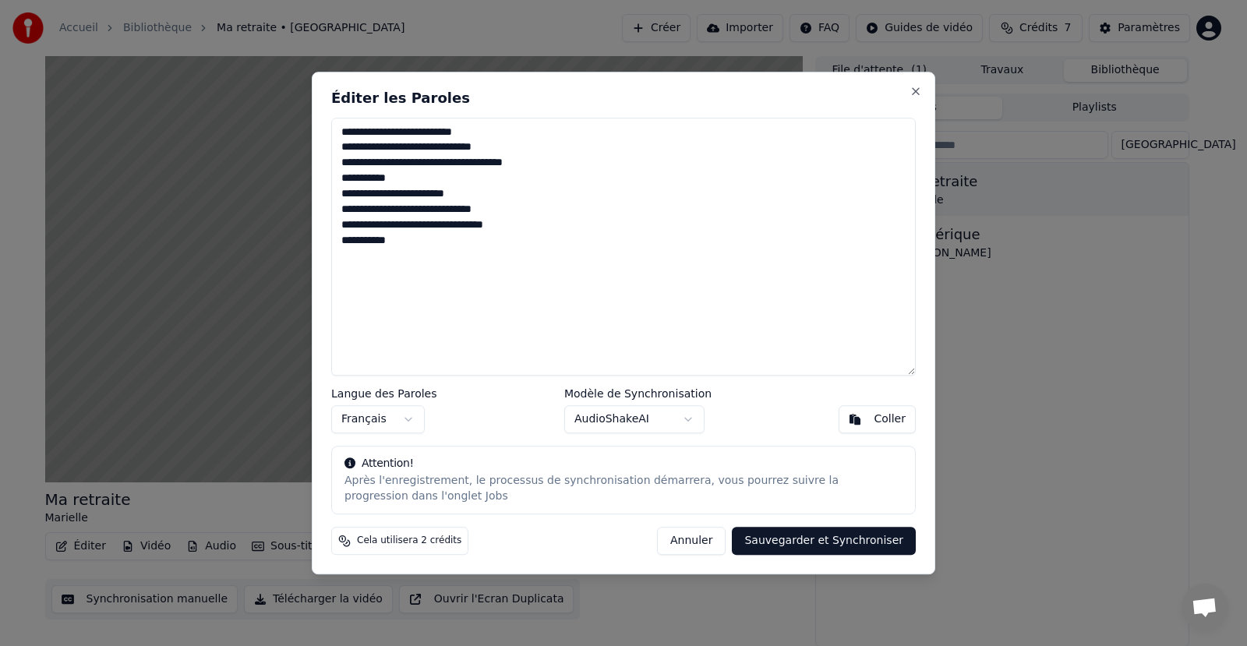
click at [348, 262] on textarea "**********" at bounding box center [623, 247] width 584 height 259
drag, startPoint x: 397, startPoint y: 242, endPoint x: 399, endPoint y: 252, distance: 10.2
click at [398, 241] on textarea "**********" at bounding box center [623, 247] width 584 height 259
paste textarea "**********"
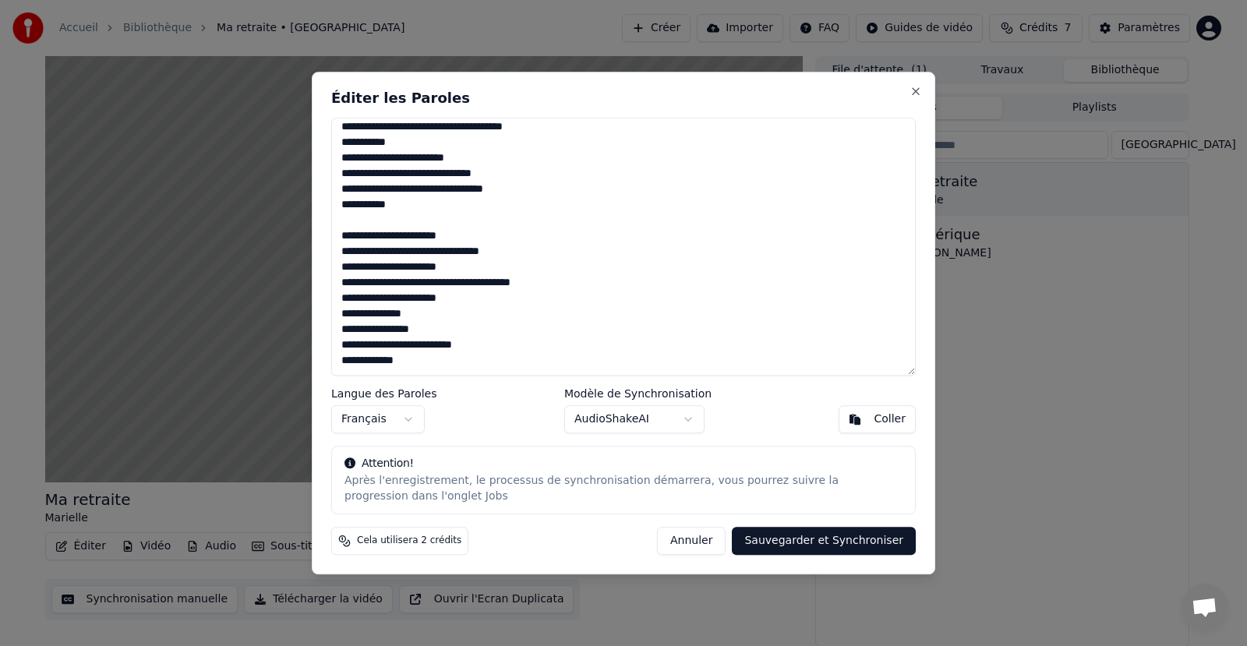
scroll to position [61, 0]
paste textarea "**********"
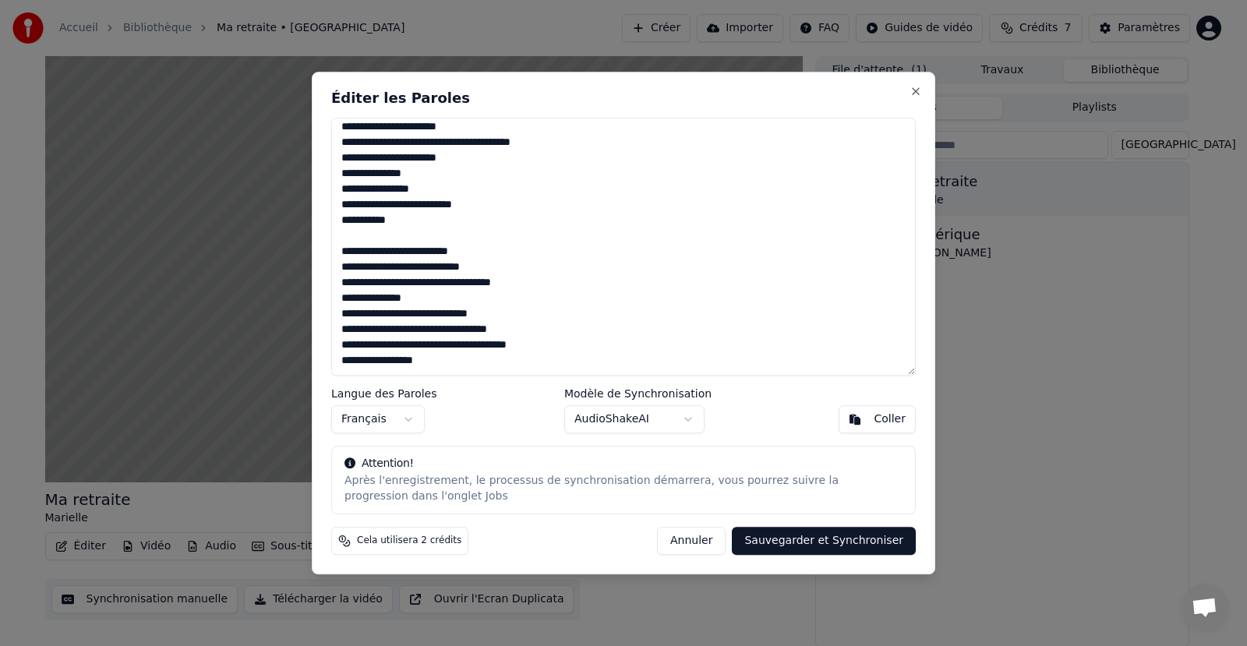
scroll to position [201, 0]
paste textarea "**********"
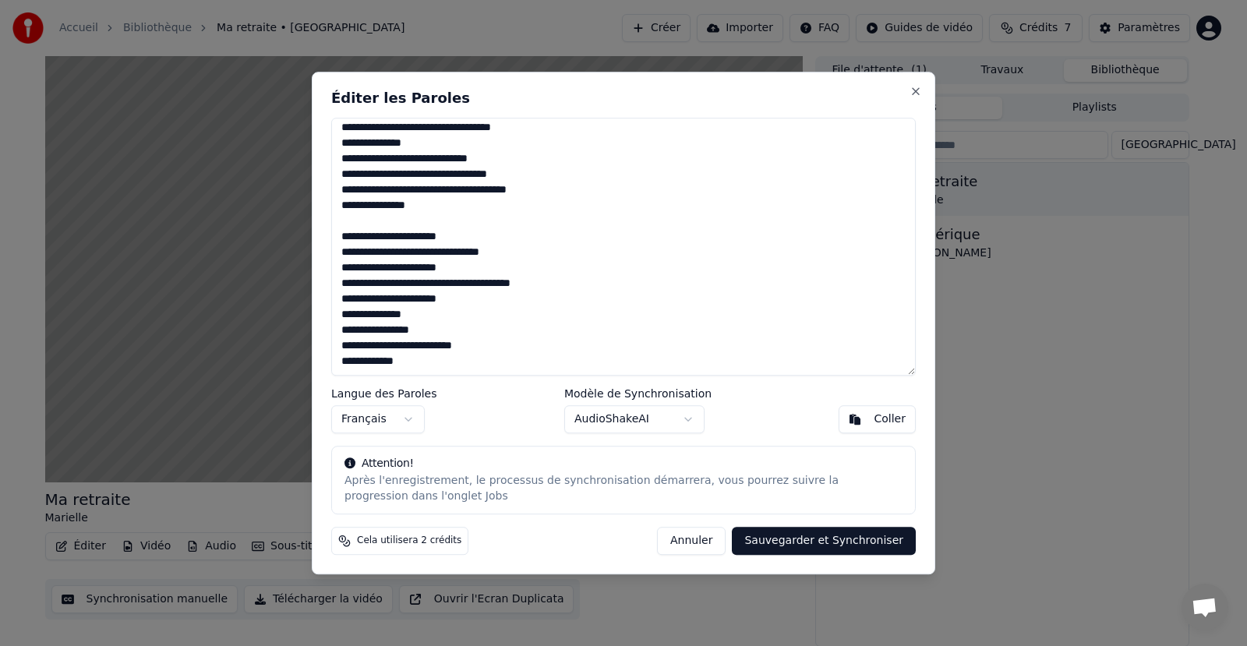
scroll to position [357, 0]
paste textarea "**********"
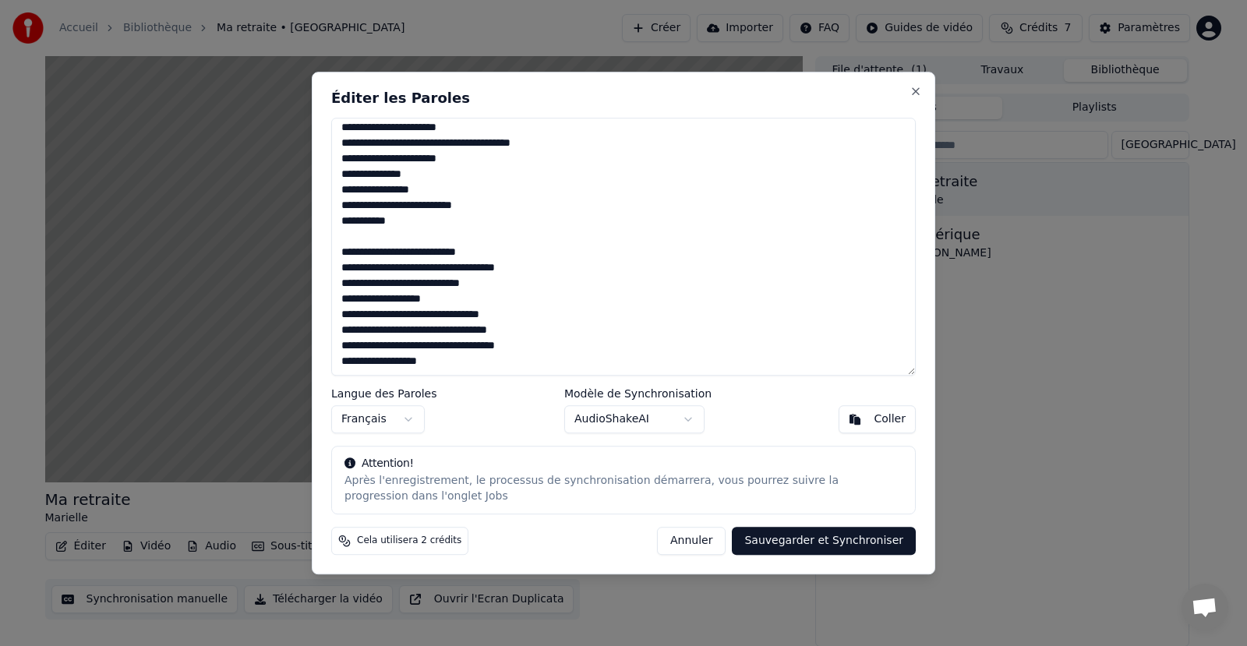
scroll to position [496, 0]
paste textarea "**********"
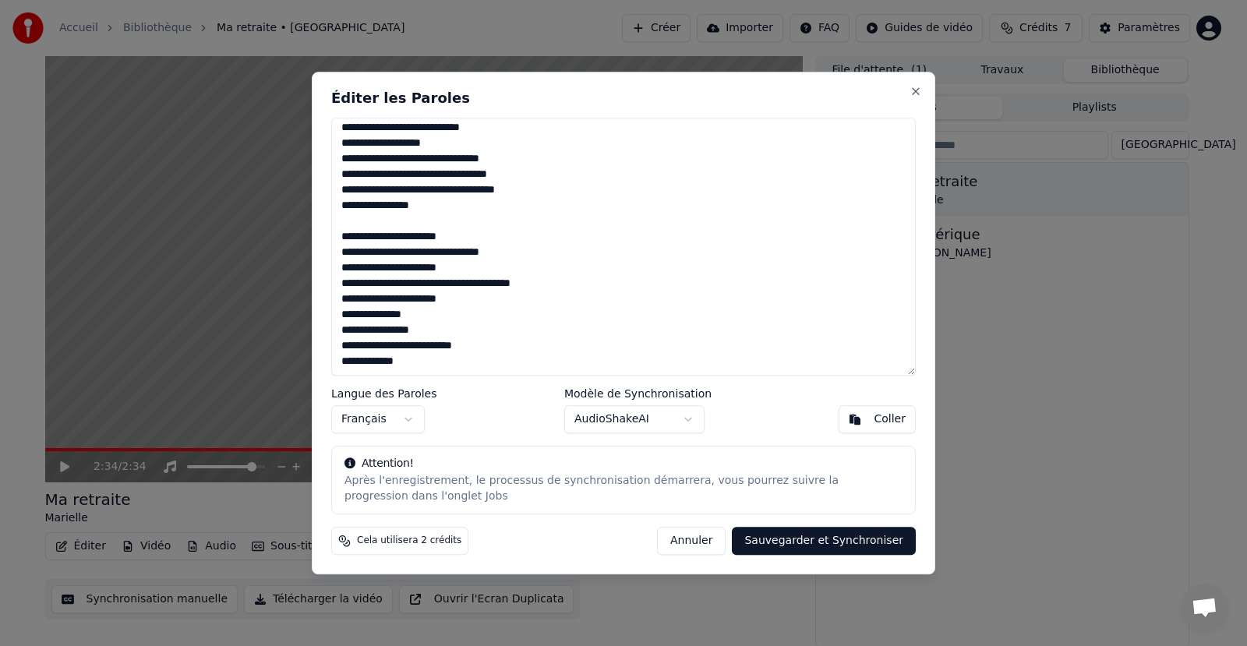
scroll to position [652, 0]
paste textarea "**********"
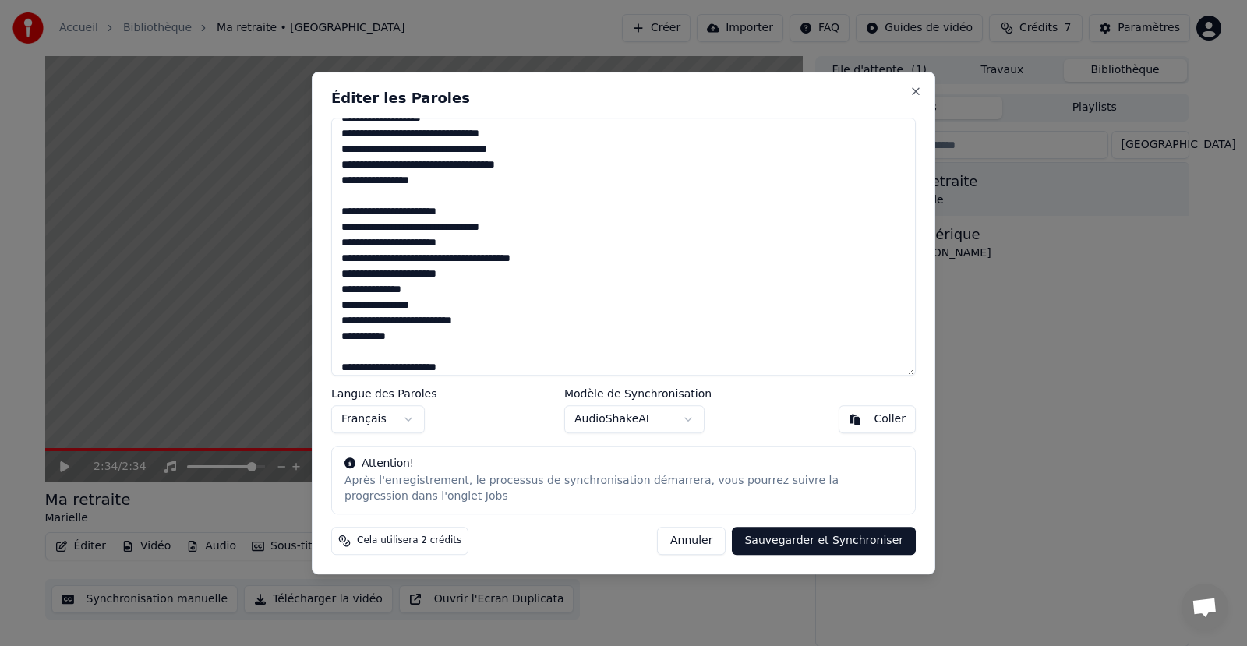
scroll to position [792, 0]
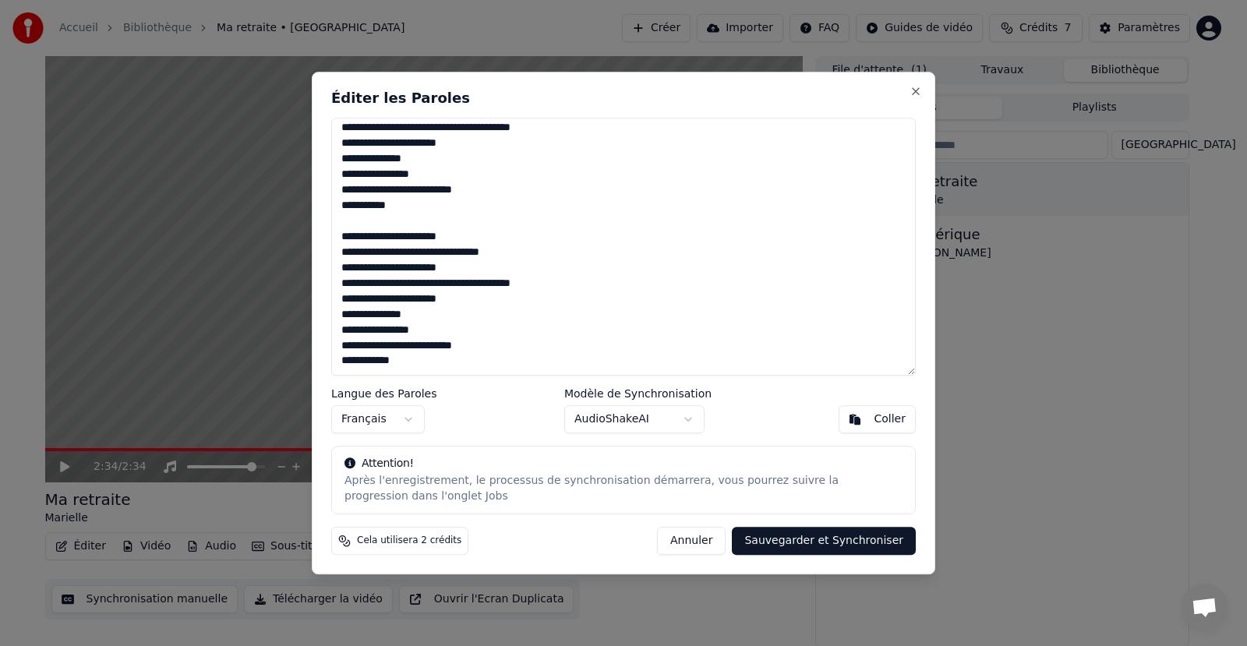
click at [833, 541] on button "Sauvegarder et Synchroniser" at bounding box center [824, 541] width 184 height 28
type textarea "**********"
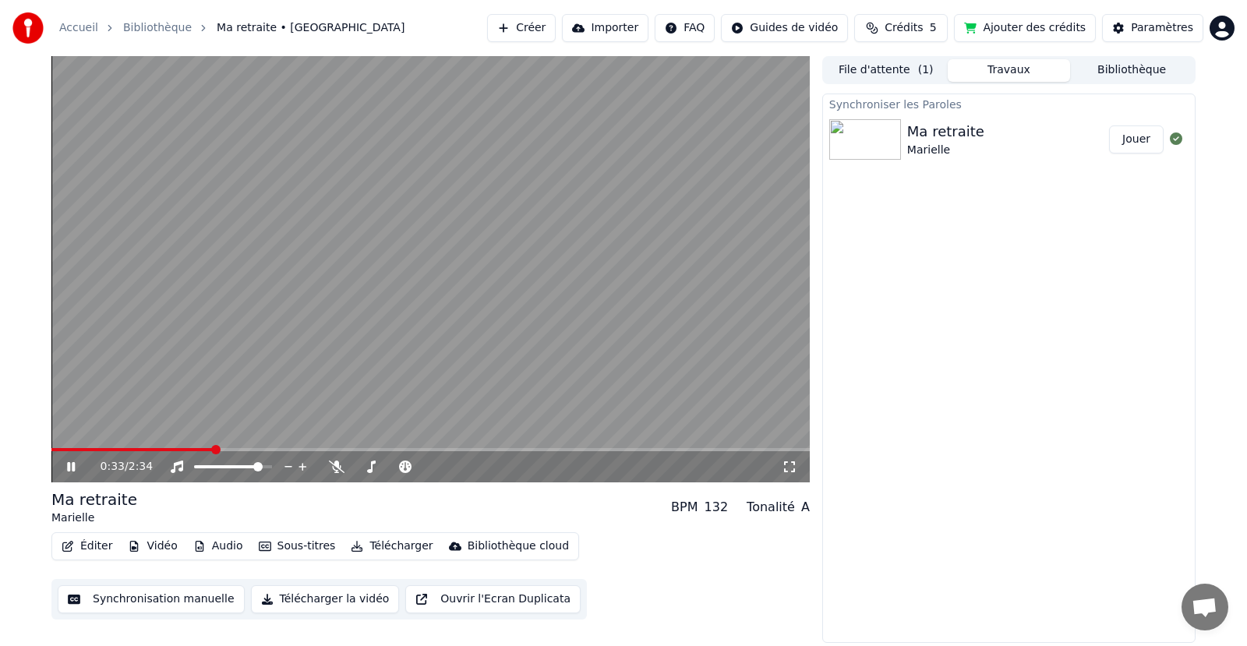
click at [156, 602] on button "Synchronisation manuelle" at bounding box center [151, 599] width 187 height 28
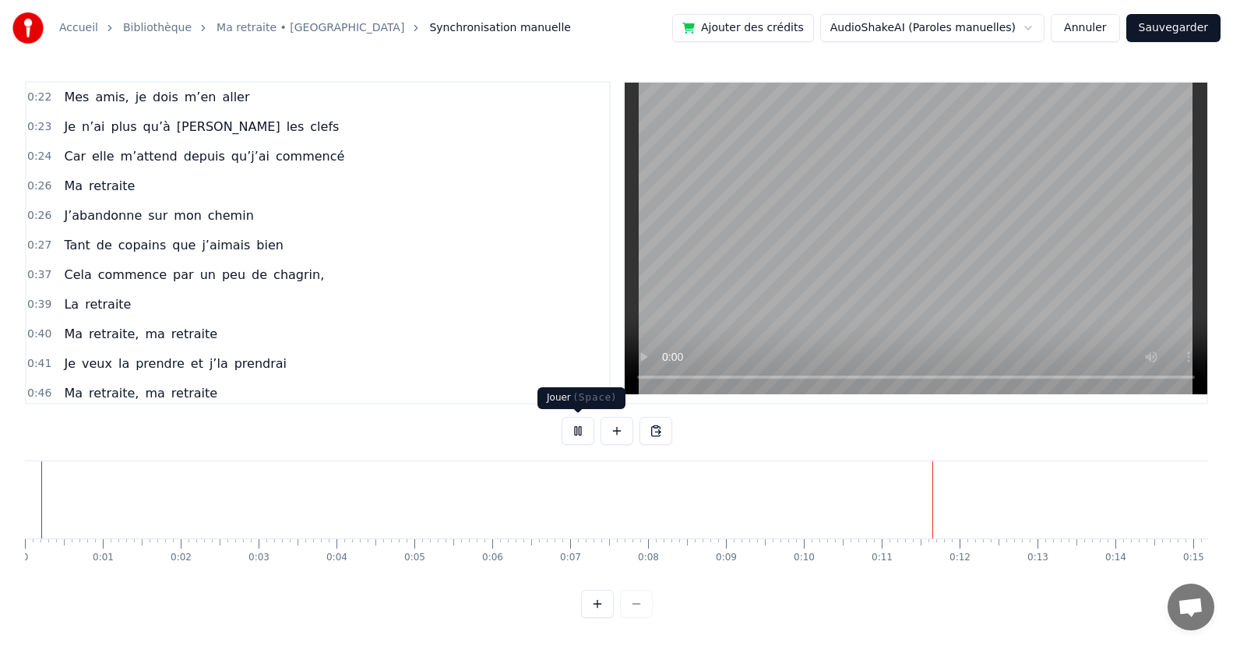
click at [584, 437] on button at bounding box center [578, 431] width 33 height 28
drag, startPoint x: 134, startPoint y: 576, endPoint x: 315, endPoint y: 578, distance: 180.8
click at [315, 577] on div "Mes [PERSON_NAME] dois m’en [PERSON_NAME] n’ai plus qu’à [PERSON_NAME] clefs Ca…" at bounding box center [617, 518] width 1184 height 117
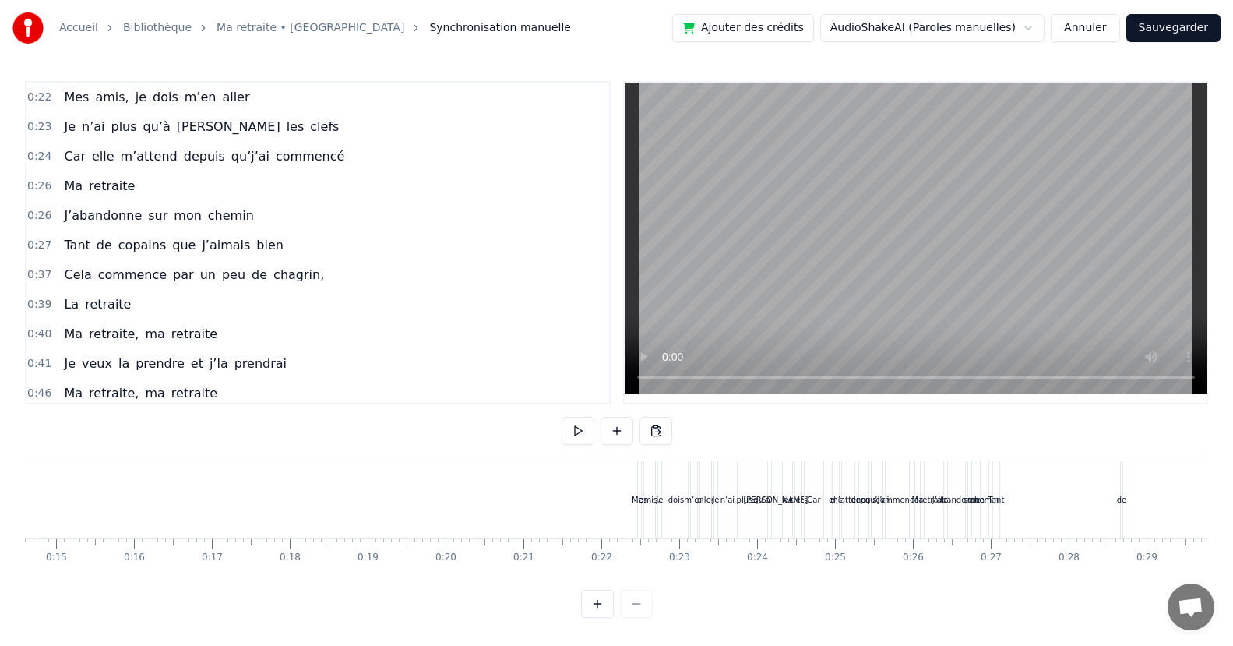
scroll to position [0, 1414]
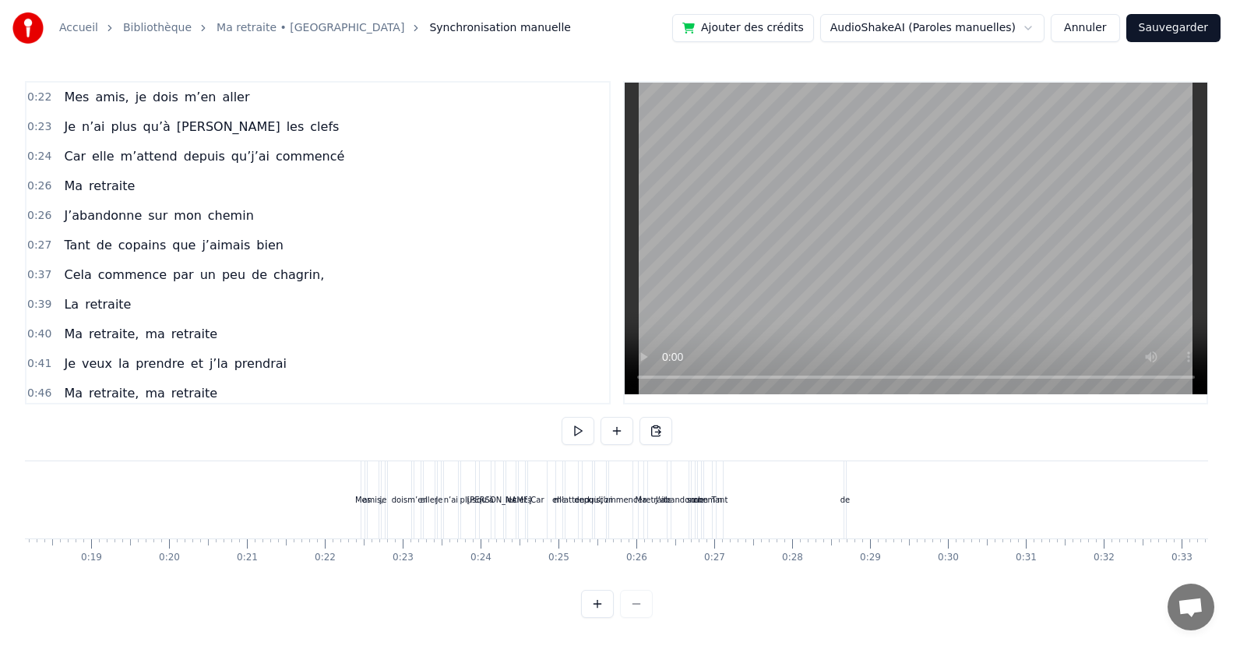
click at [598, 618] on button at bounding box center [597, 604] width 33 height 28
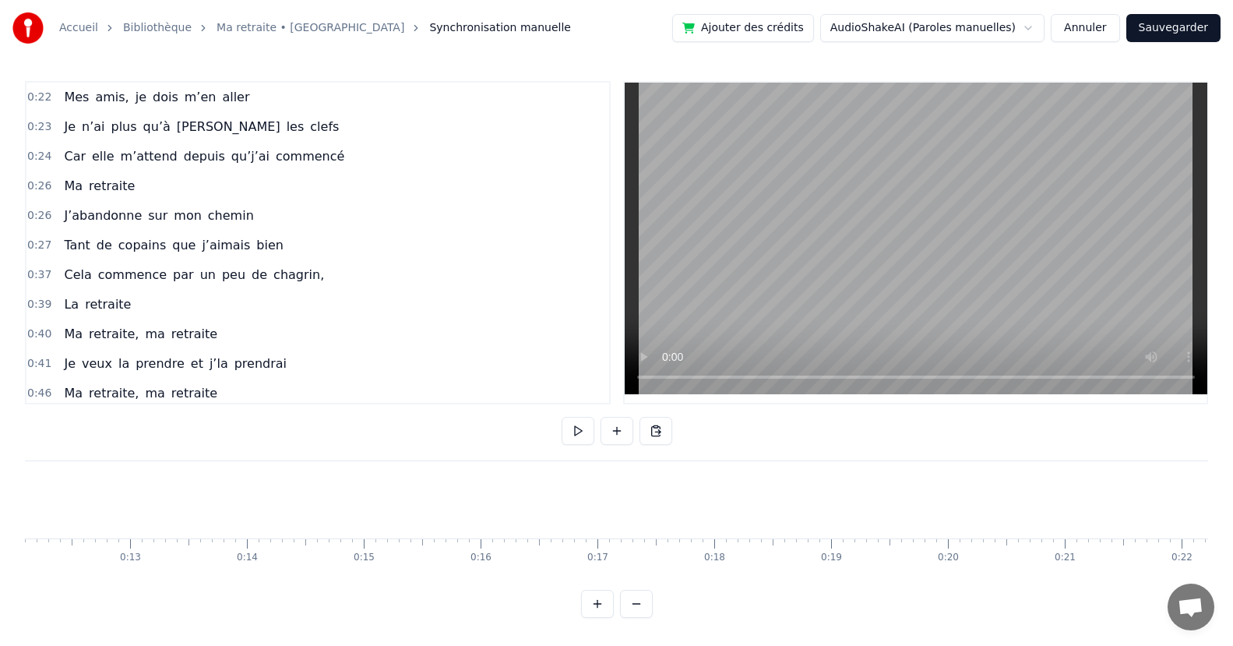
click at [598, 618] on button at bounding box center [597, 604] width 33 height 28
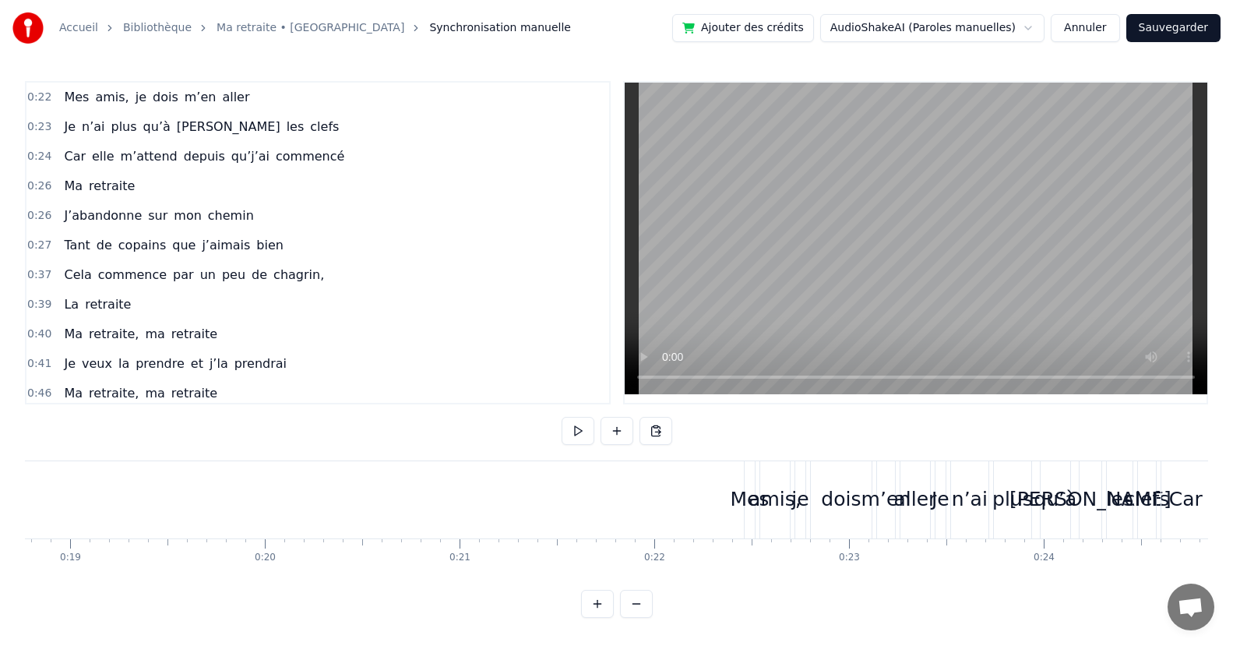
scroll to position [0, 2559]
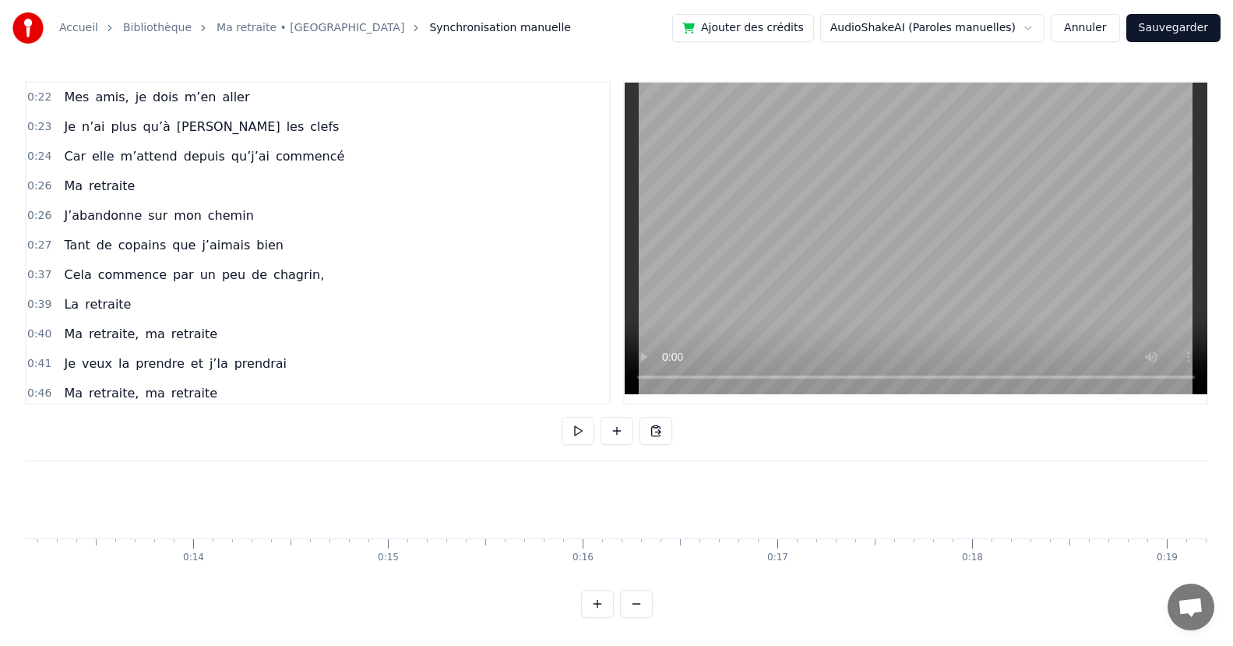
click at [637, 612] on button at bounding box center [636, 604] width 33 height 28
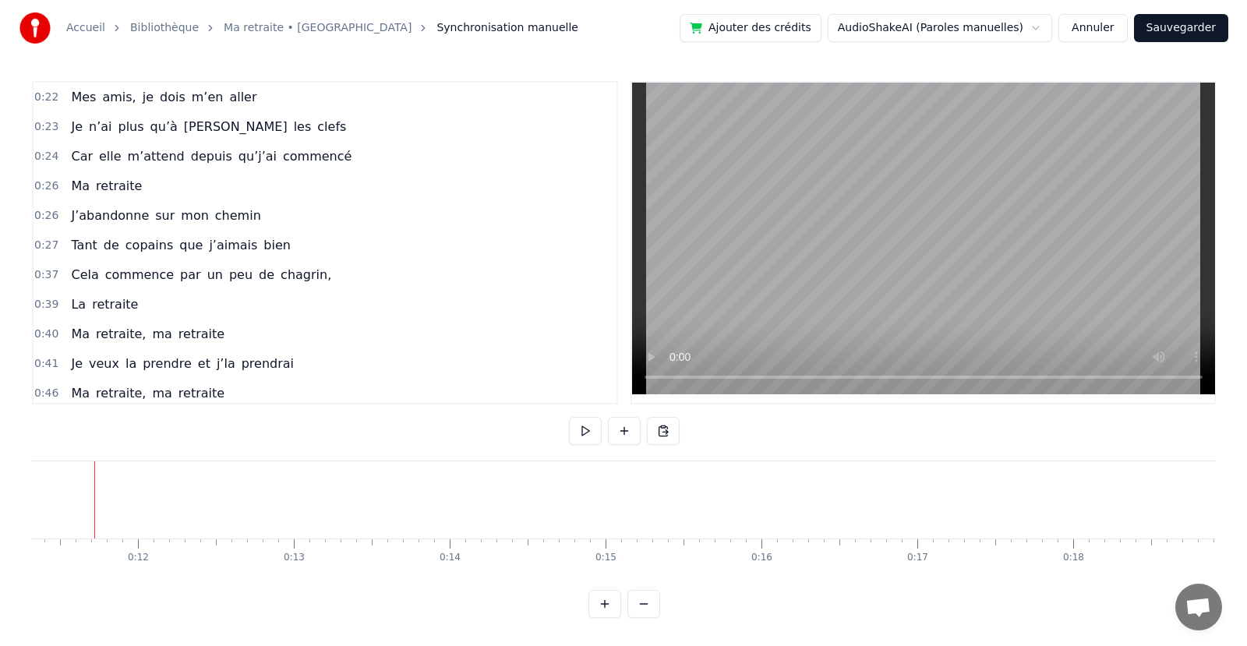
scroll to position [0, 1748]
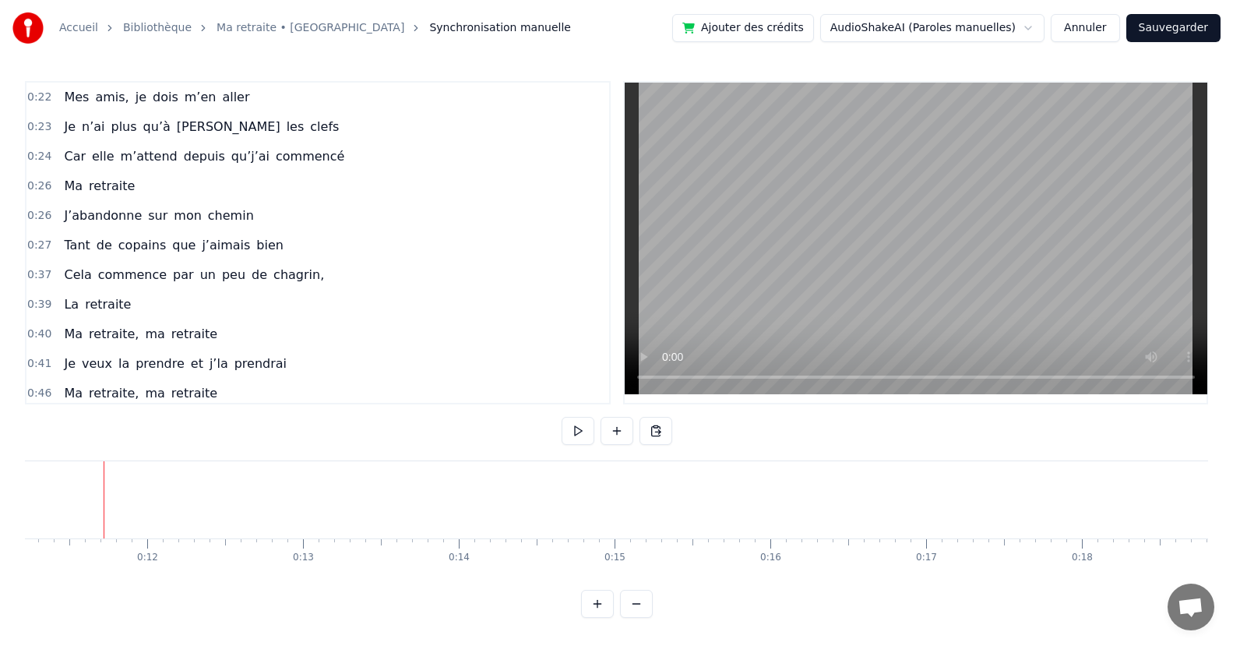
click at [1182, 23] on button "Sauvegarder" at bounding box center [1174, 28] width 94 height 28
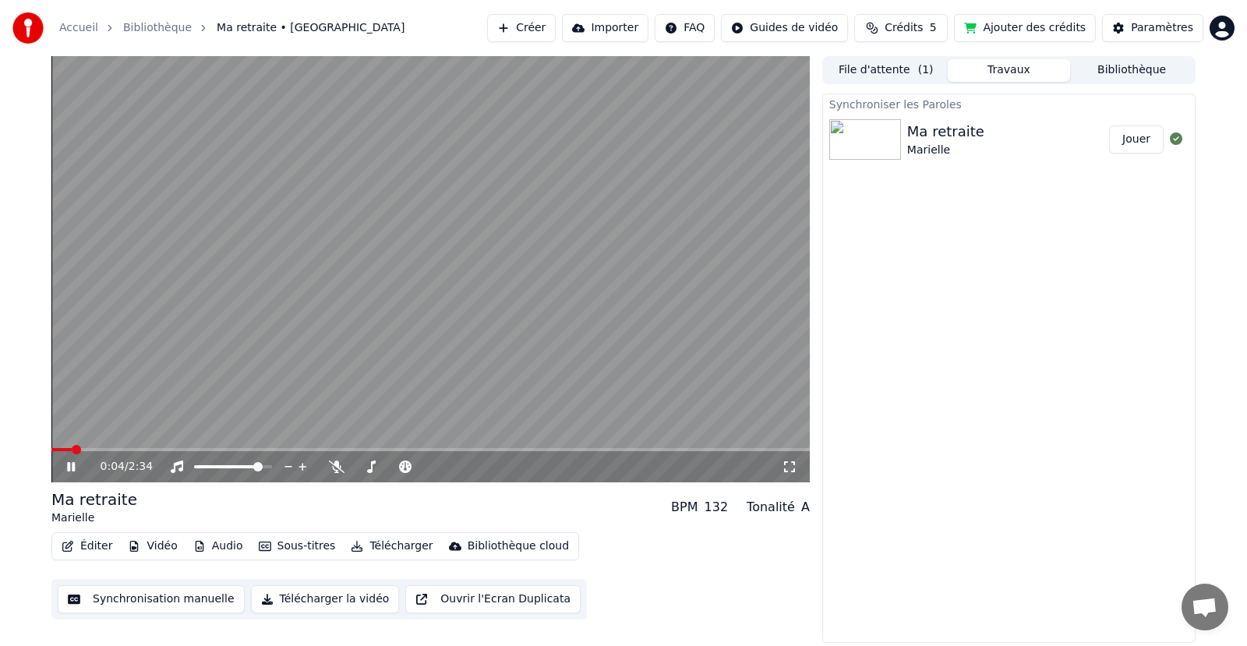
click at [68, 467] on icon at bounding box center [71, 466] width 8 height 9
click at [78, 548] on button "Éditer" at bounding box center [86, 546] width 63 height 22
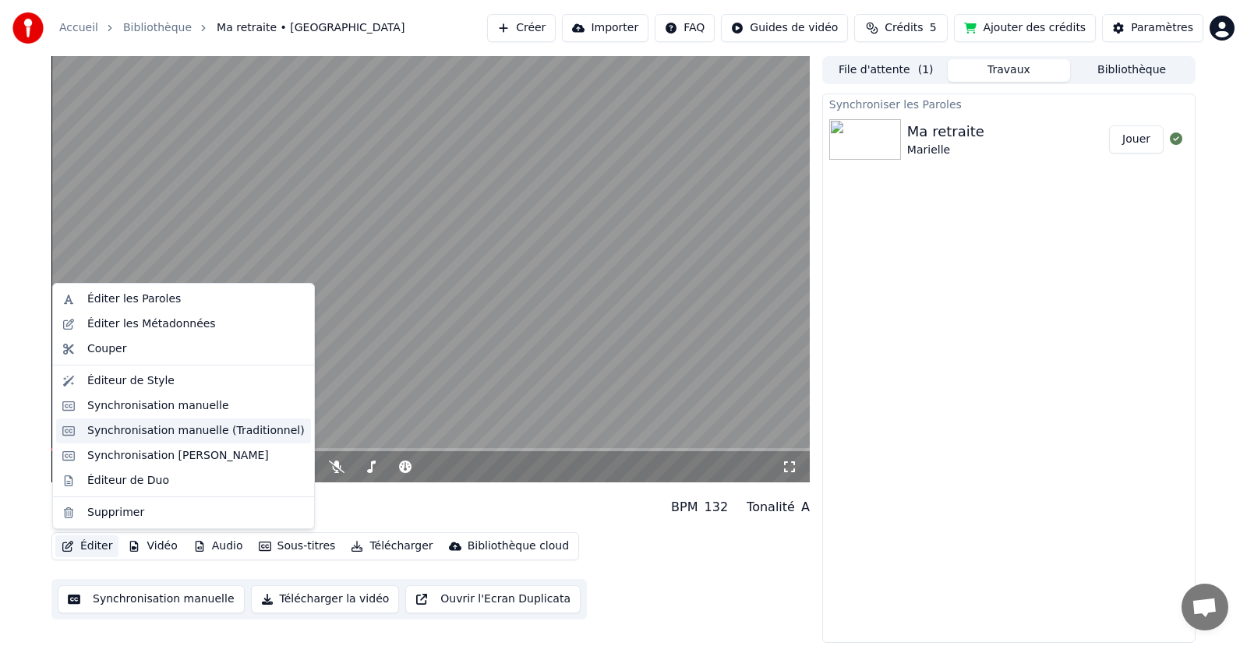
click at [140, 430] on div "Synchronisation manuelle (Traditionnel)" at bounding box center [195, 431] width 217 height 16
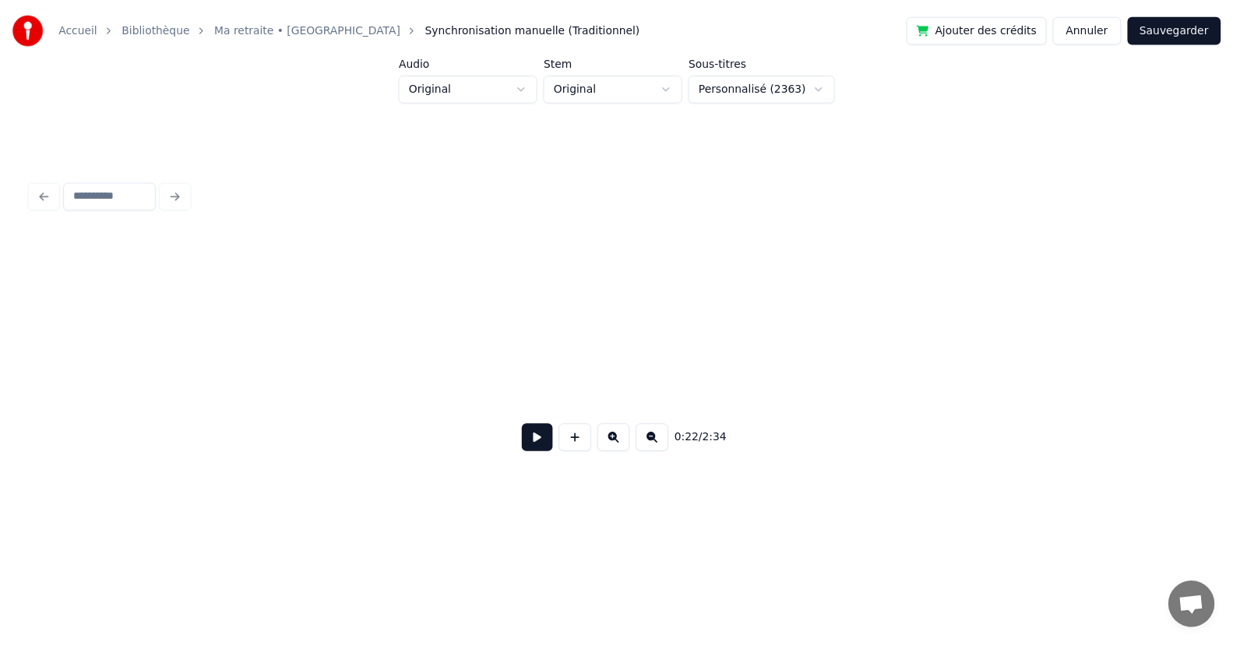
scroll to position [0, 1526]
click at [1107, 29] on button "Annuler" at bounding box center [1098, 28] width 69 height 28
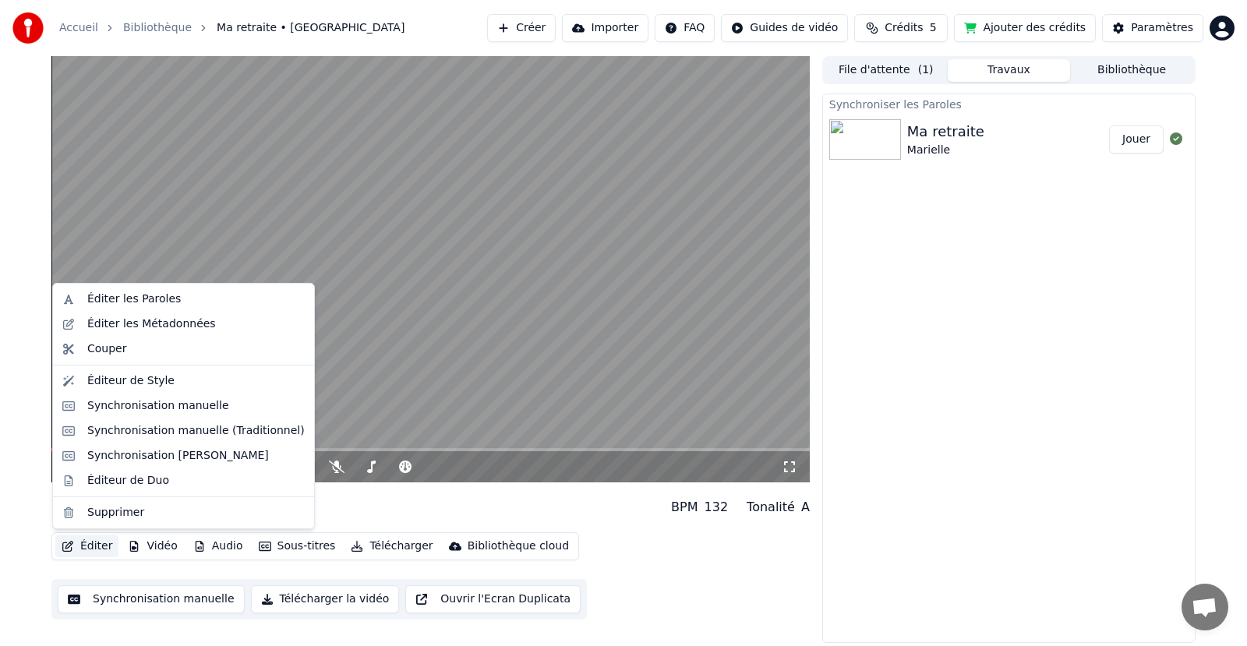
click at [94, 542] on button "Éditer" at bounding box center [86, 546] width 63 height 22
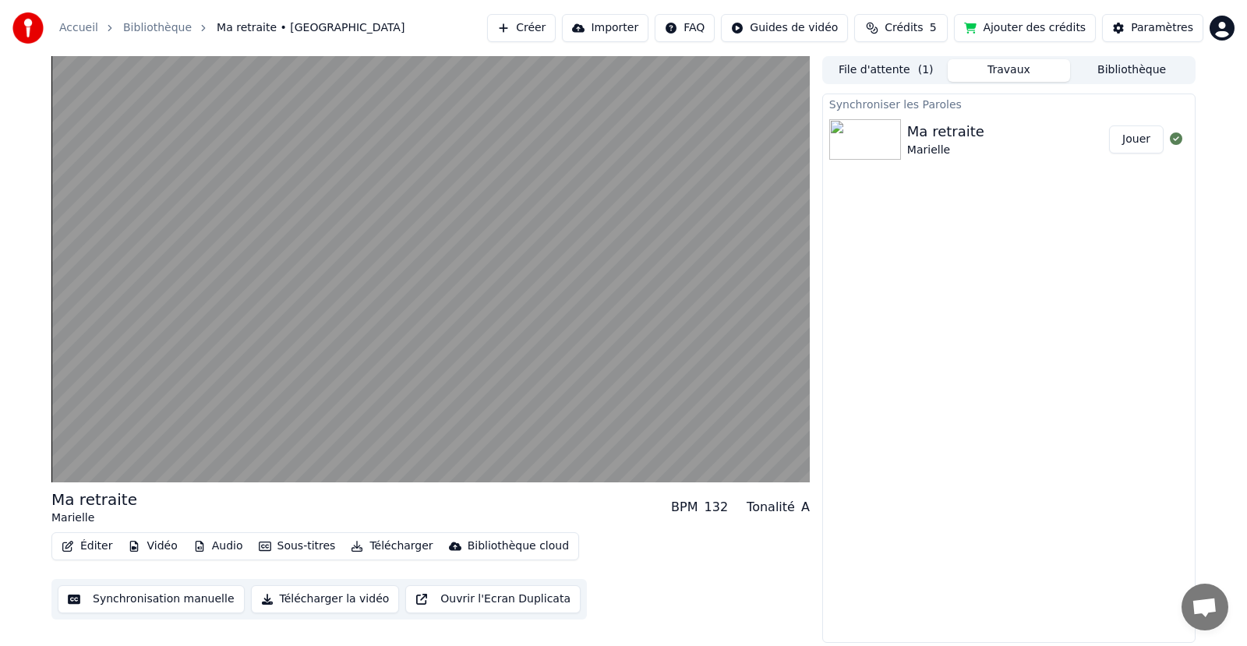
click at [584, 497] on div "Ma retraite Marielle BPM 132 Tonalité A" at bounding box center [430, 507] width 758 height 37
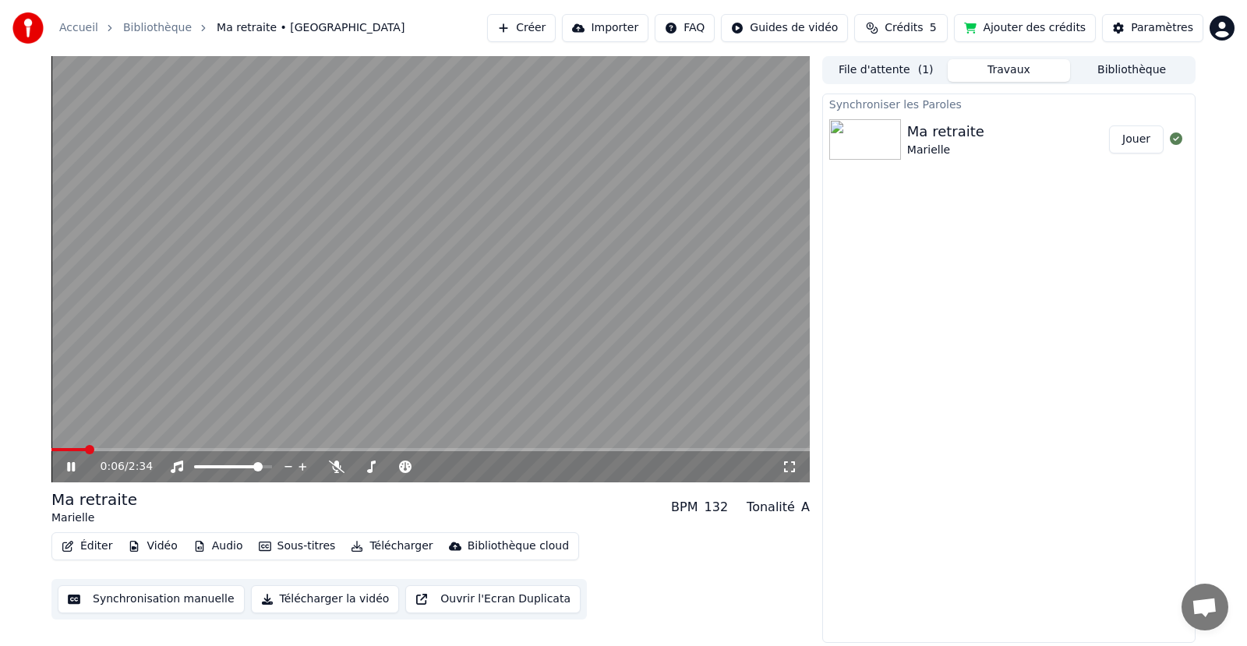
click at [69, 468] on icon at bounding box center [71, 466] width 8 height 9
click at [86, 548] on button "Éditer" at bounding box center [86, 546] width 63 height 22
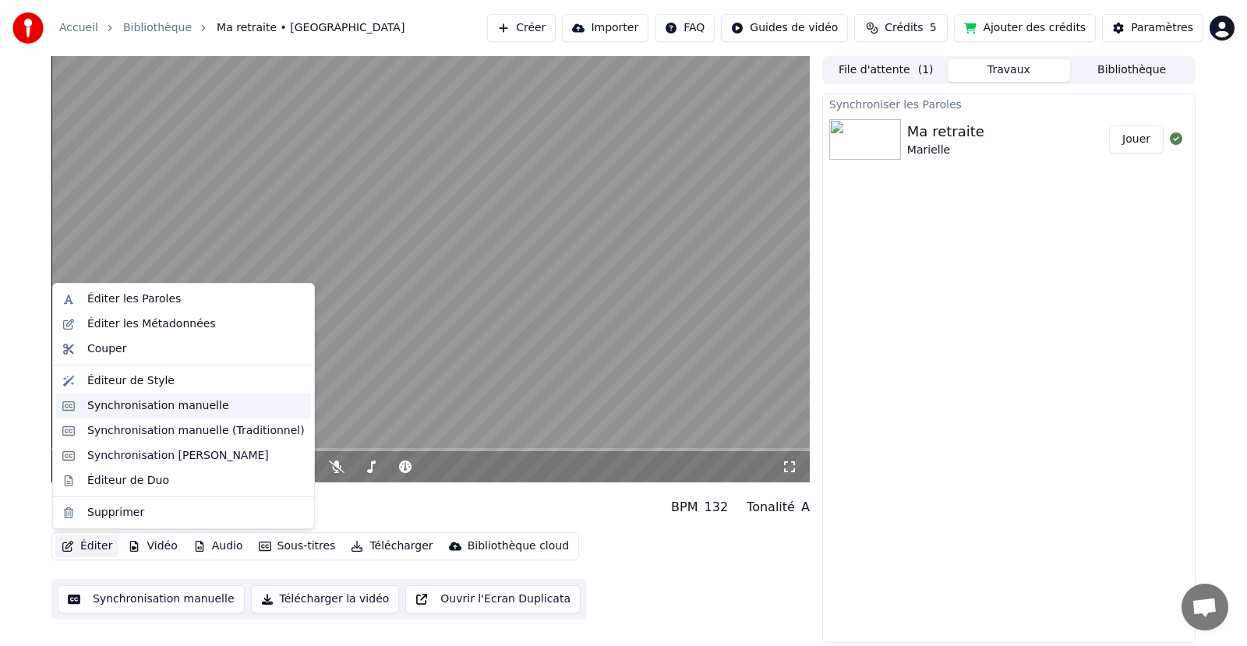
click at [129, 401] on div "Synchronisation manuelle" at bounding box center [158, 406] width 142 height 16
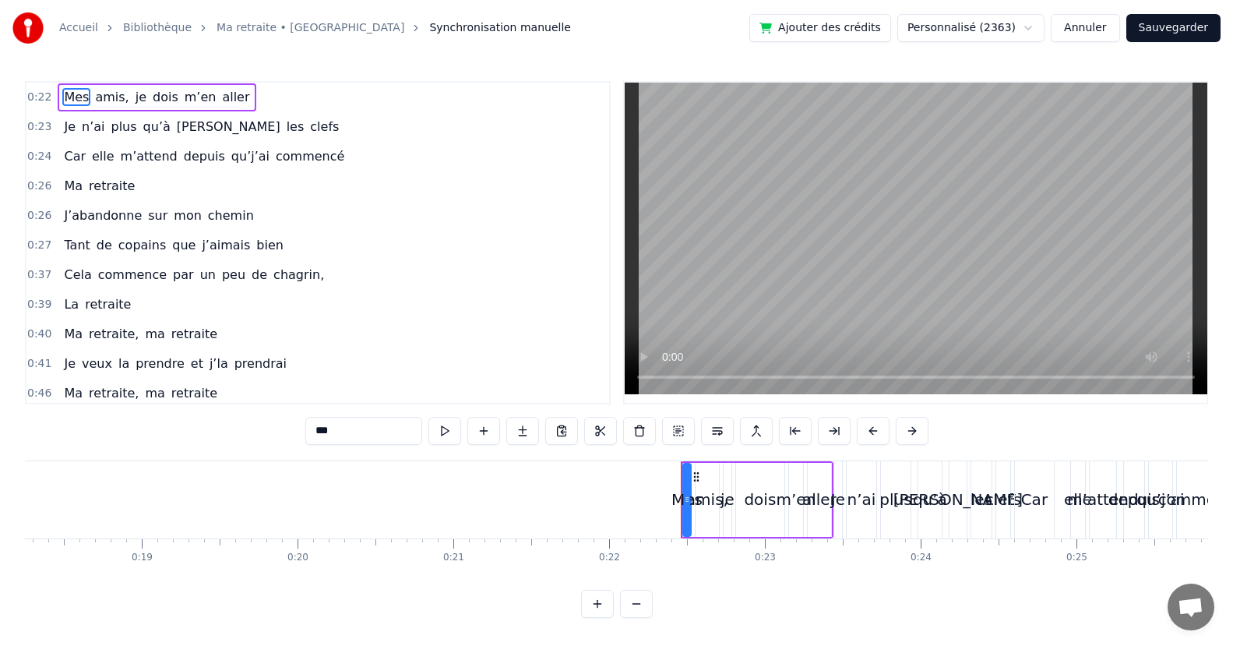
scroll to position [0, 2730]
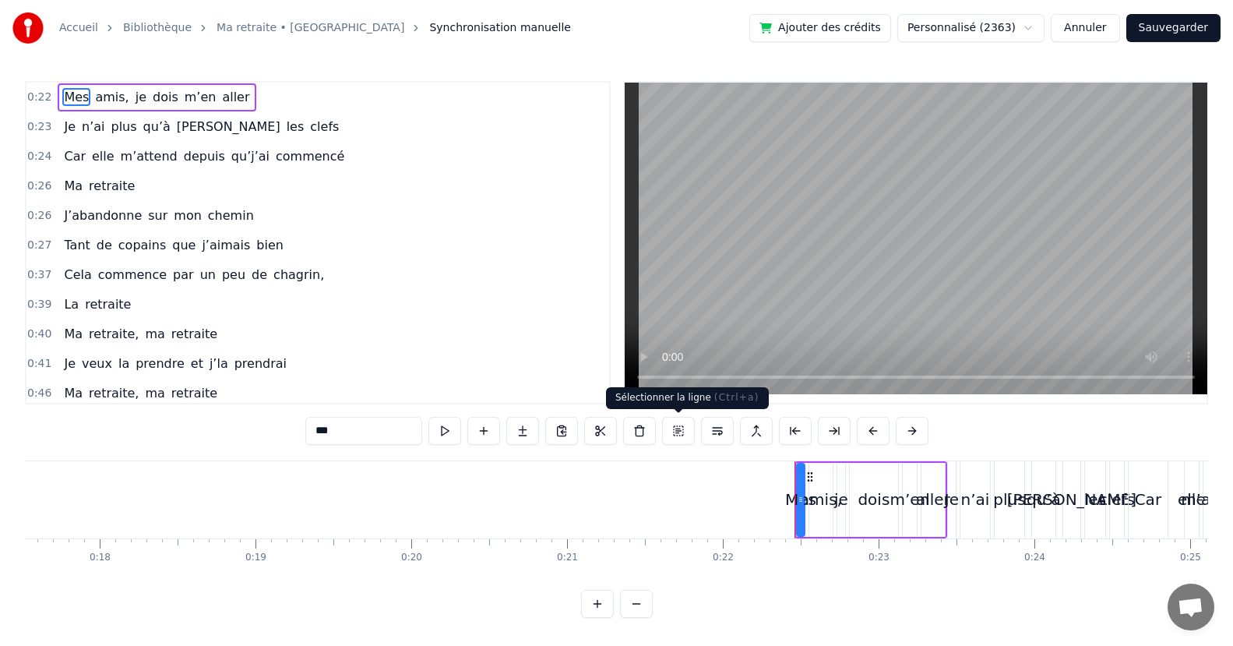
click at [679, 429] on button at bounding box center [678, 431] width 33 height 28
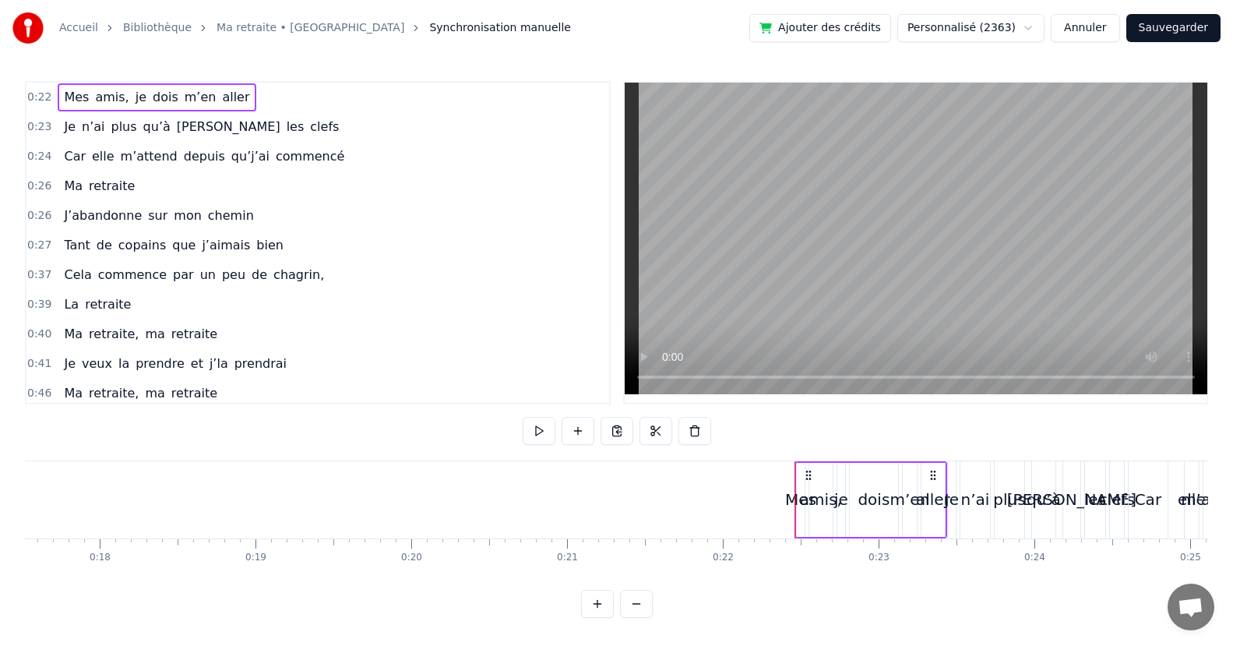
click at [110, 128] on span "plus" at bounding box center [124, 127] width 29 height 18
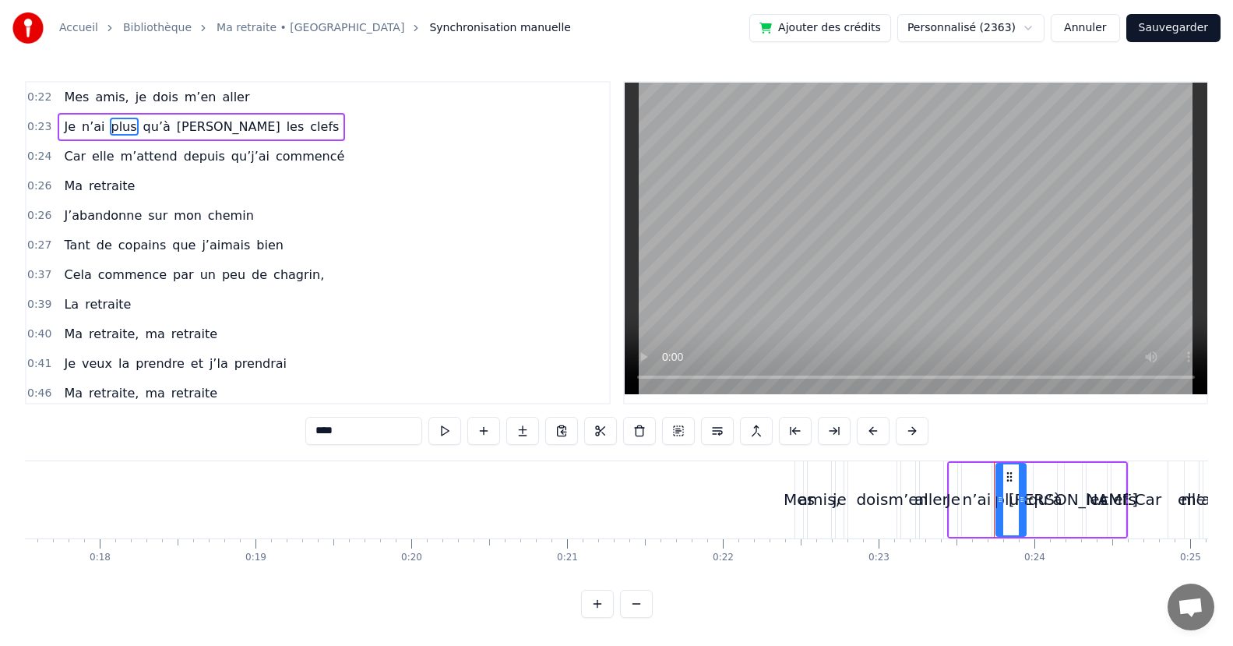
click at [76, 155] on span "Car" at bounding box center [74, 156] width 25 height 18
type input "***"
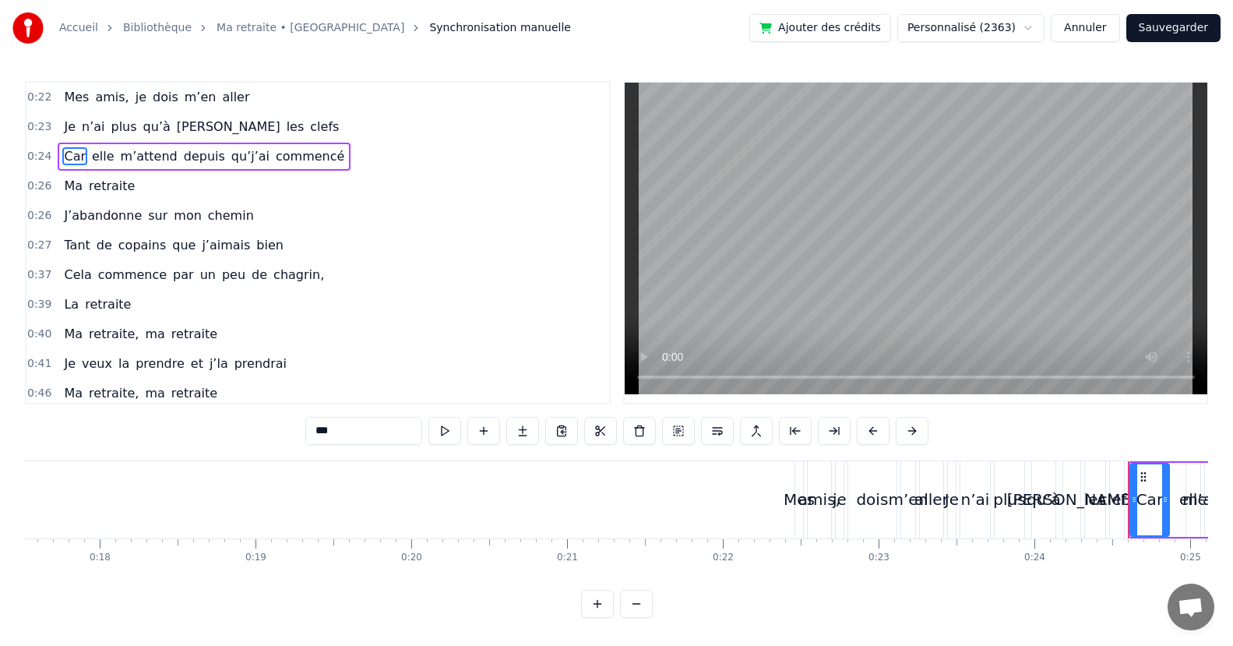
click at [390, 99] on div "0:22 Mes [PERSON_NAME] dois m’en aller" at bounding box center [317, 98] width 583 height 30
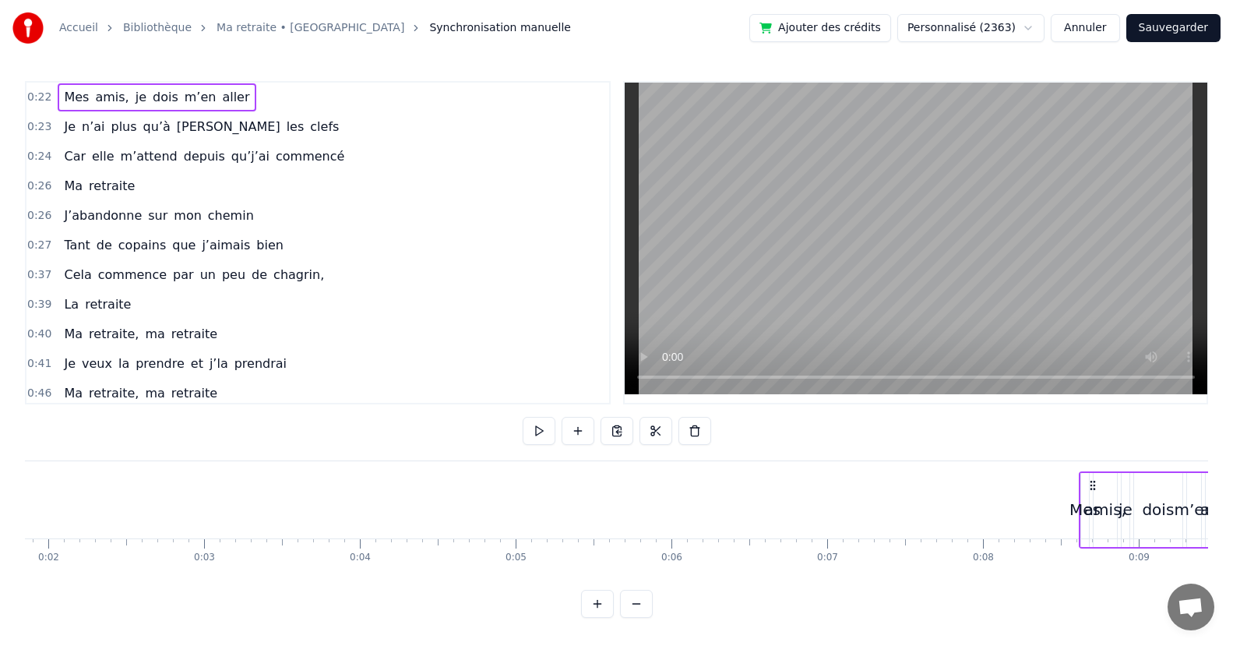
scroll to position [0, 298]
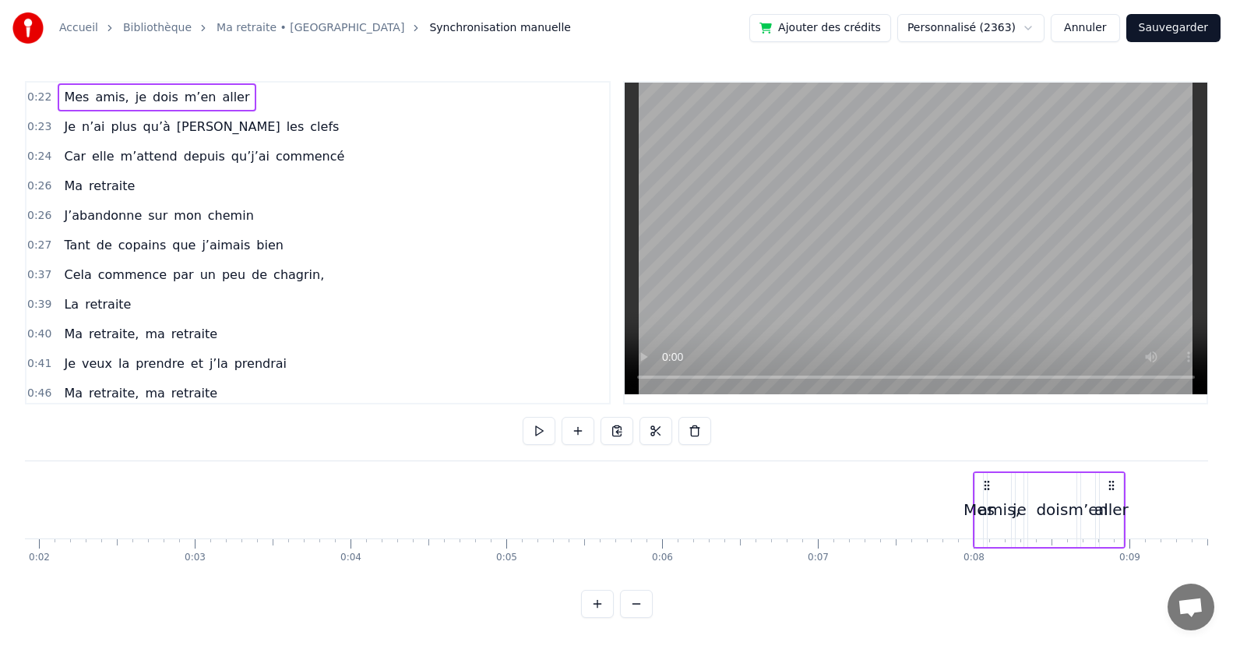
drag, startPoint x: 809, startPoint y: 474, endPoint x: 987, endPoint y: 434, distance: 182.8
click at [987, 434] on div "0:22 Mes [PERSON_NAME] dois m’en aller 0:23 Je n’ai plus qu’à [PERSON_NAME] cle…" at bounding box center [617, 349] width 1184 height 537
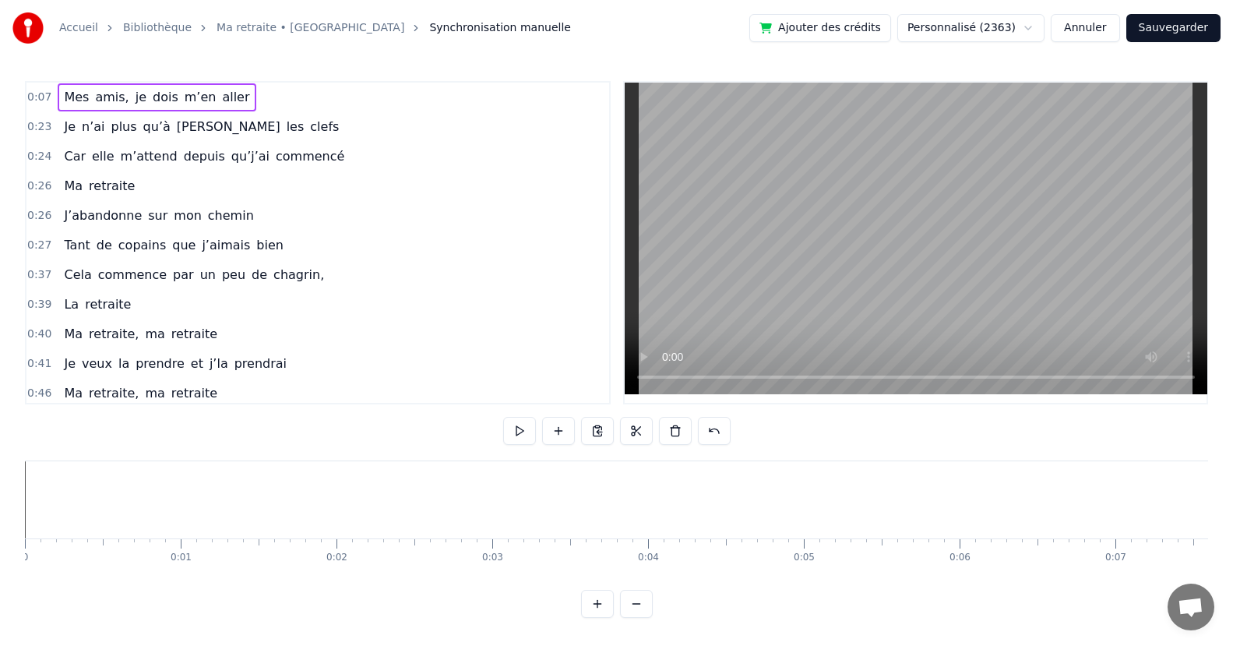
scroll to position [0, 894]
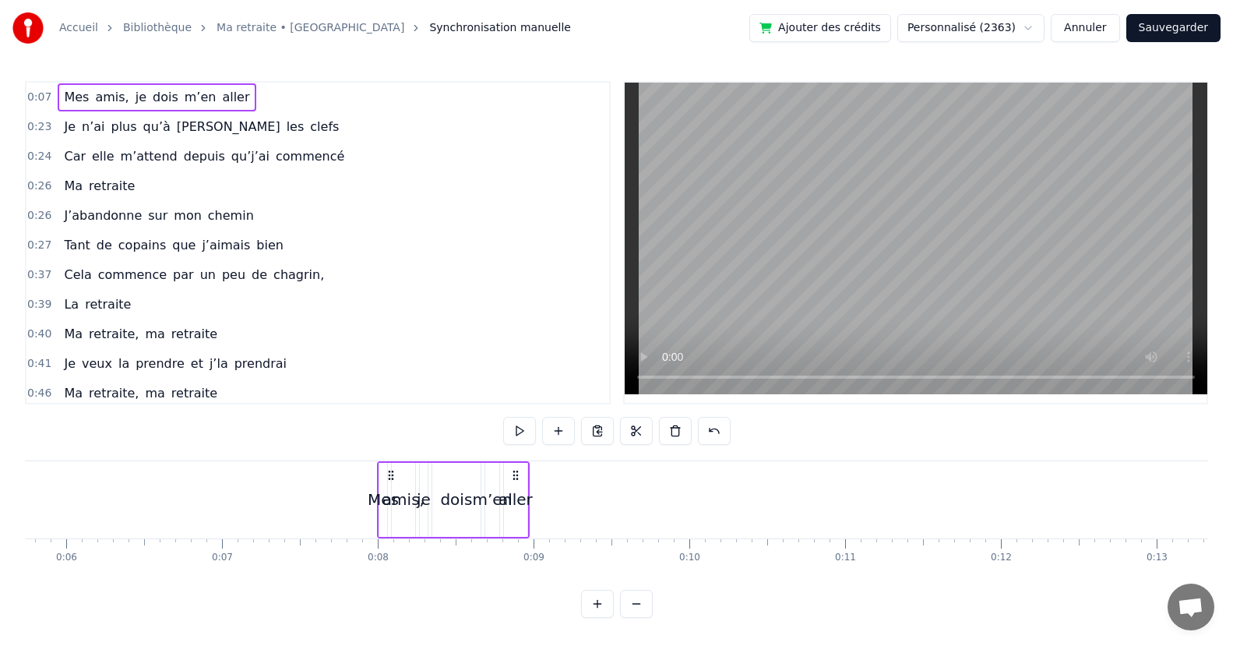
click at [1178, 30] on button "Sauvegarder" at bounding box center [1174, 28] width 94 height 28
